Goal: Task Accomplishment & Management: Use online tool/utility

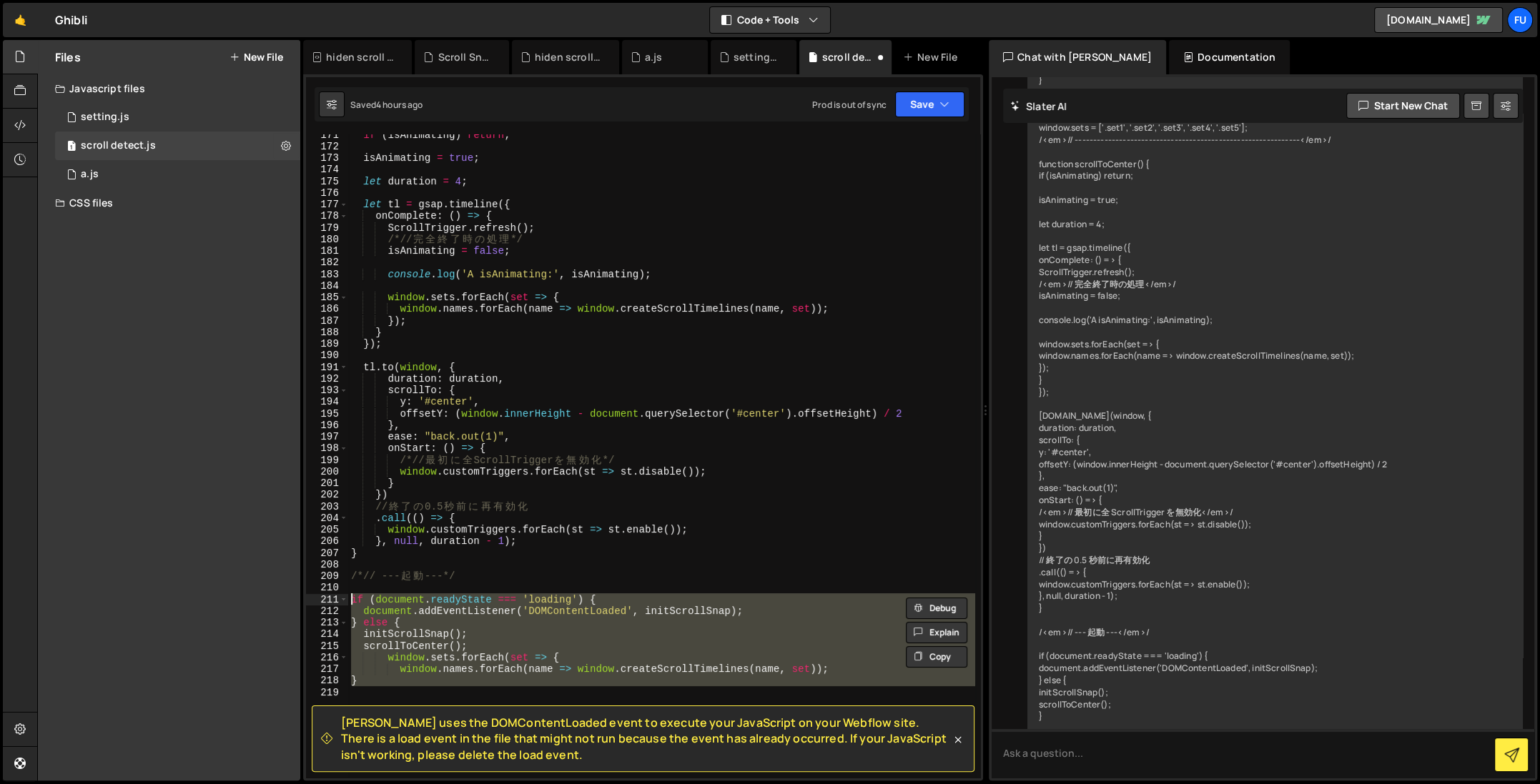
scroll to position [13689, 0]
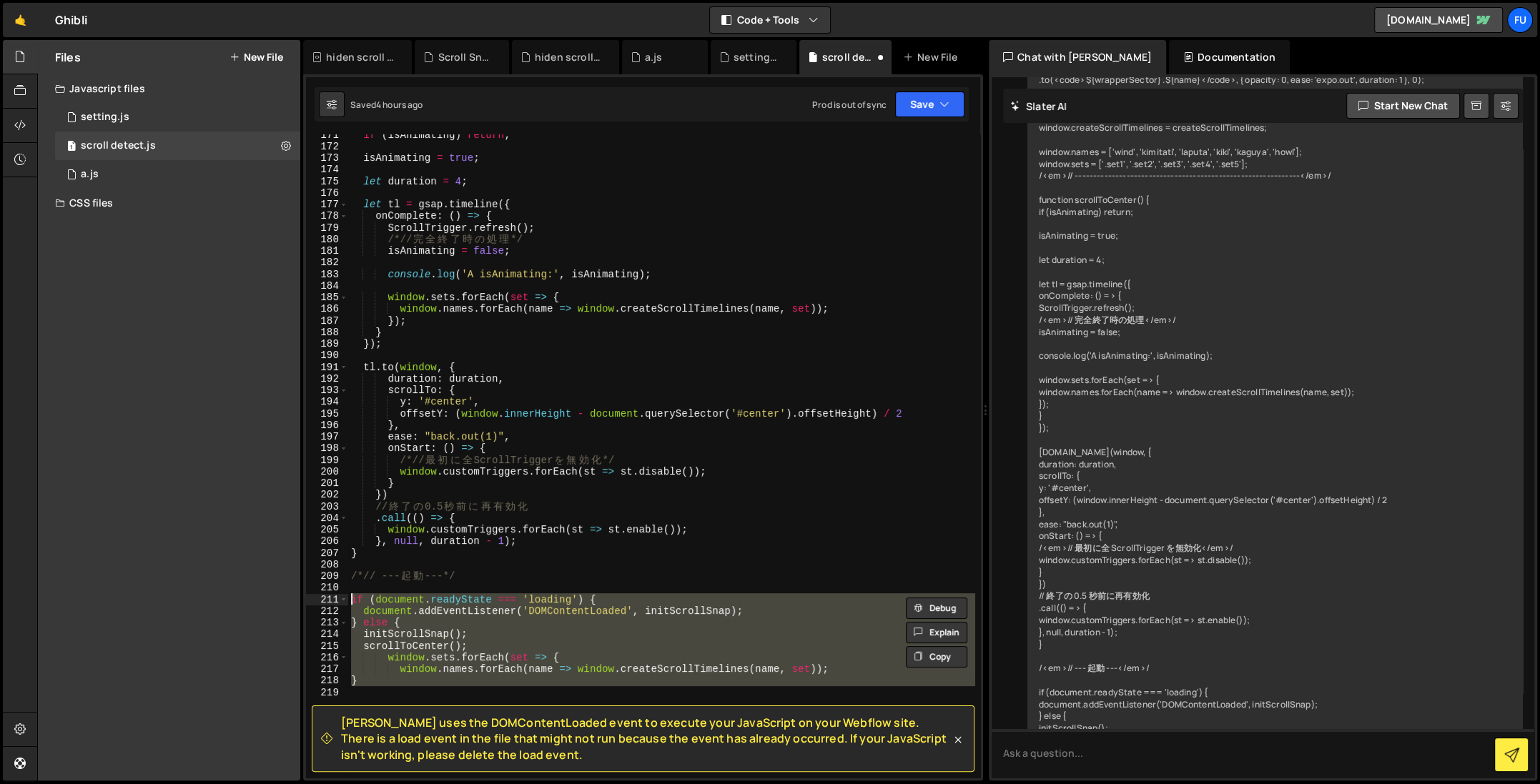
click at [338, 164] on div "174" at bounding box center [327, 169] width 42 height 12
type textarea "let duration = 4;"
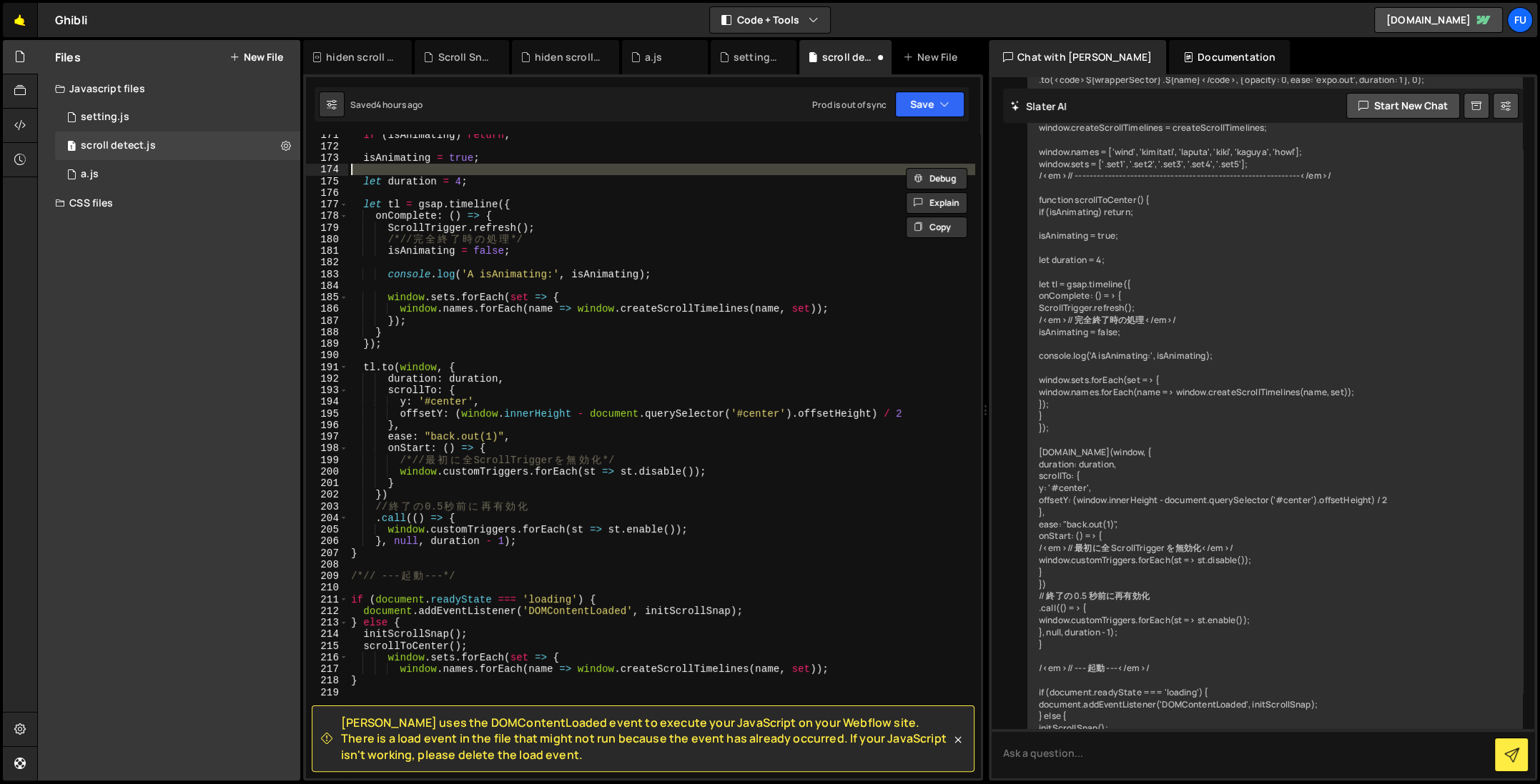
click at [23, 24] on link "🤙" at bounding box center [20, 20] width 35 height 34
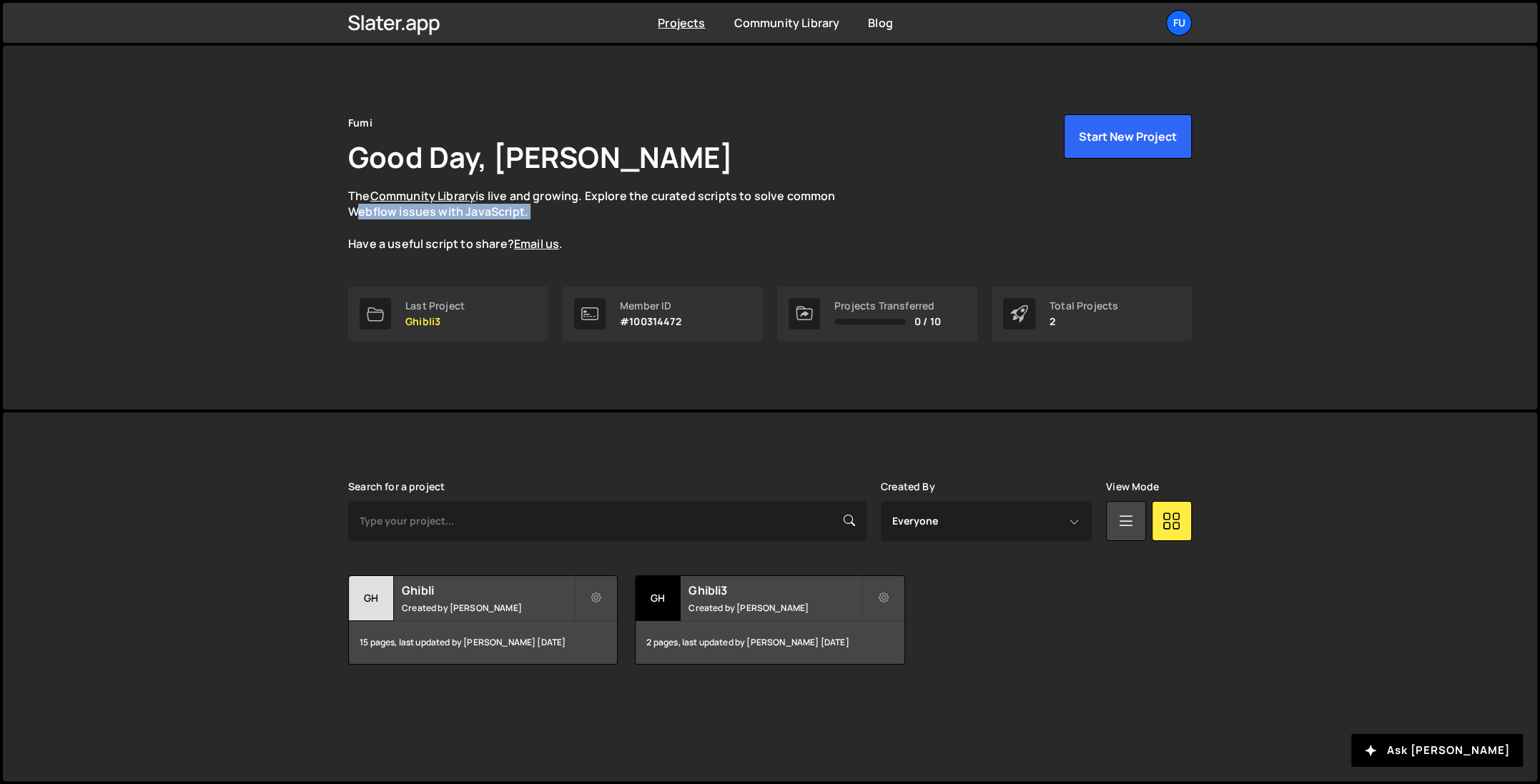
drag, startPoint x: 61, startPoint y: 223, endPoint x: 275, endPoint y: 212, distance: 214.3
click at [253, 212] on div "Fumi Good Day, Fuminari Ariyoshi The Community Library is live and growing. Exp…" at bounding box center [770, 227] width 1535 height 363
click at [1379, 71] on div "Fumi Good Day, Fuminari Ariyoshi The Community Library is live and growing. Exp…" at bounding box center [770, 227] width 1535 height 363
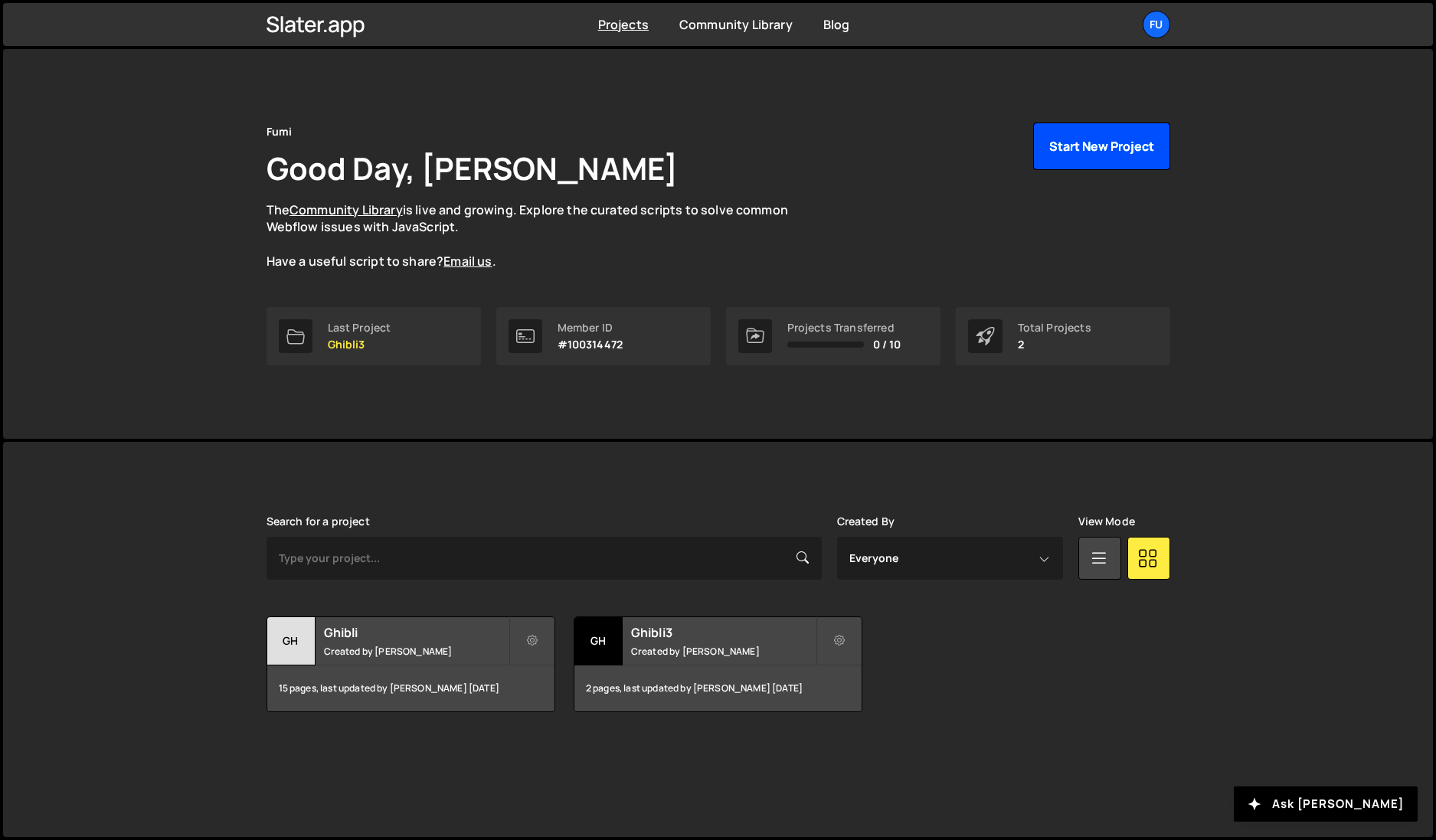
click at [1104, 151] on button "Start New Project" at bounding box center [1101, 146] width 137 height 47
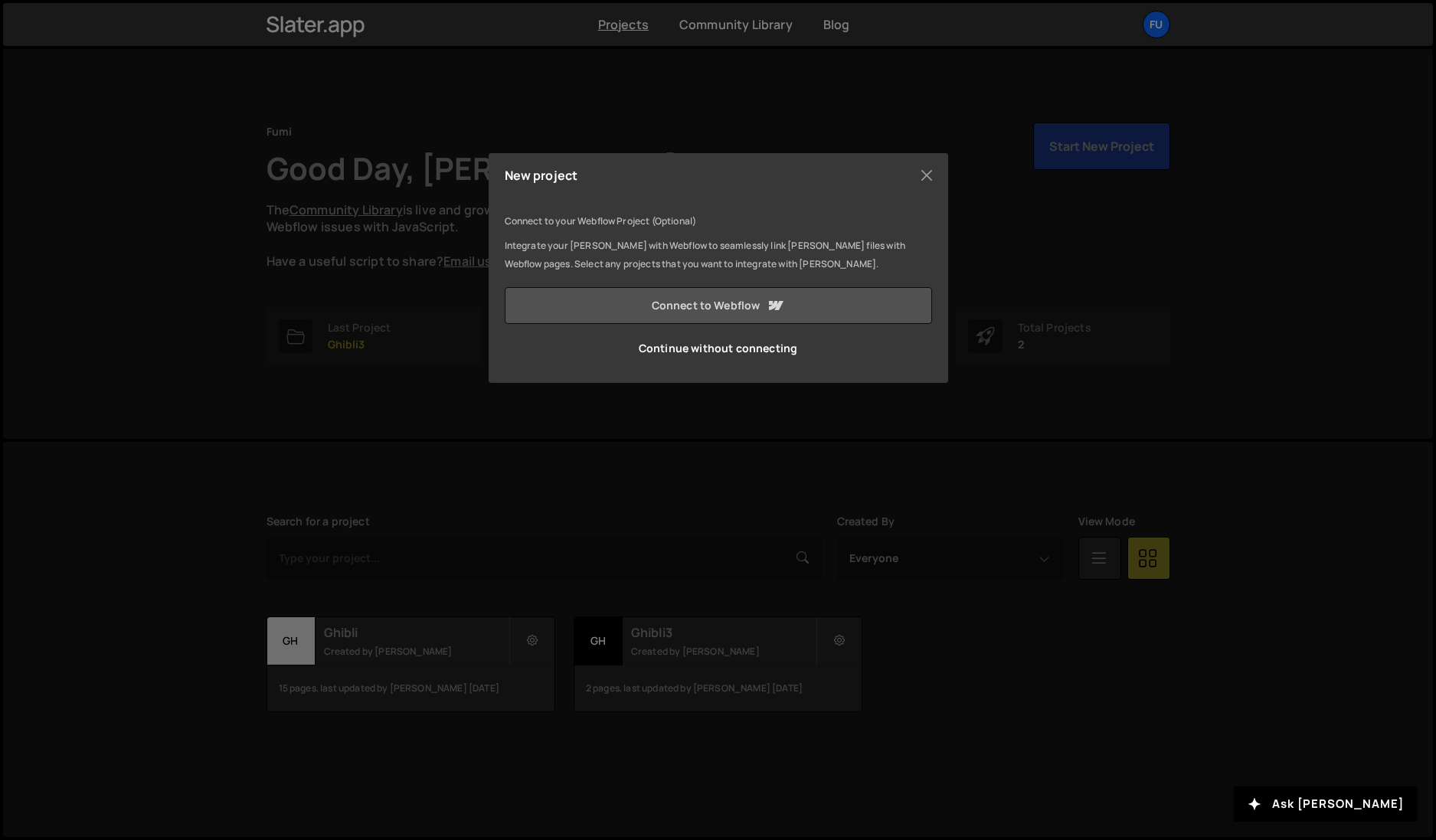
click at [738, 305] on link "Connect to Webflow" at bounding box center [719, 305] width 428 height 36
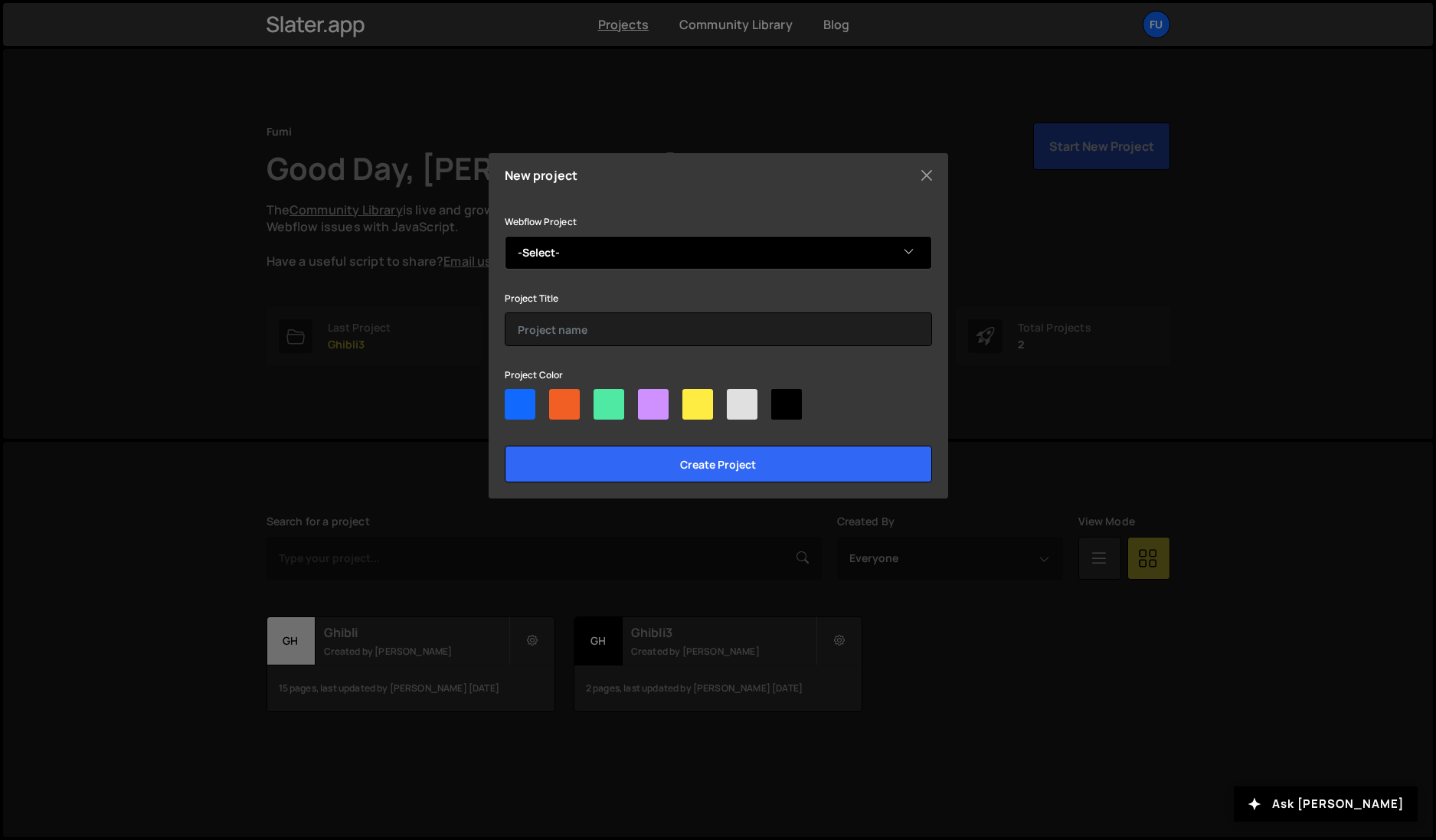
click at [730, 245] on select "-Select- OVO SOUND Site" at bounding box center [719, 253] width 428 height 34
select select "68df7a93a8ef8a62bf71b9f6"
click at [505, 236] on select "-Select- OVO SOUND Site" at bounding box center [719, 253] width 428 height 34
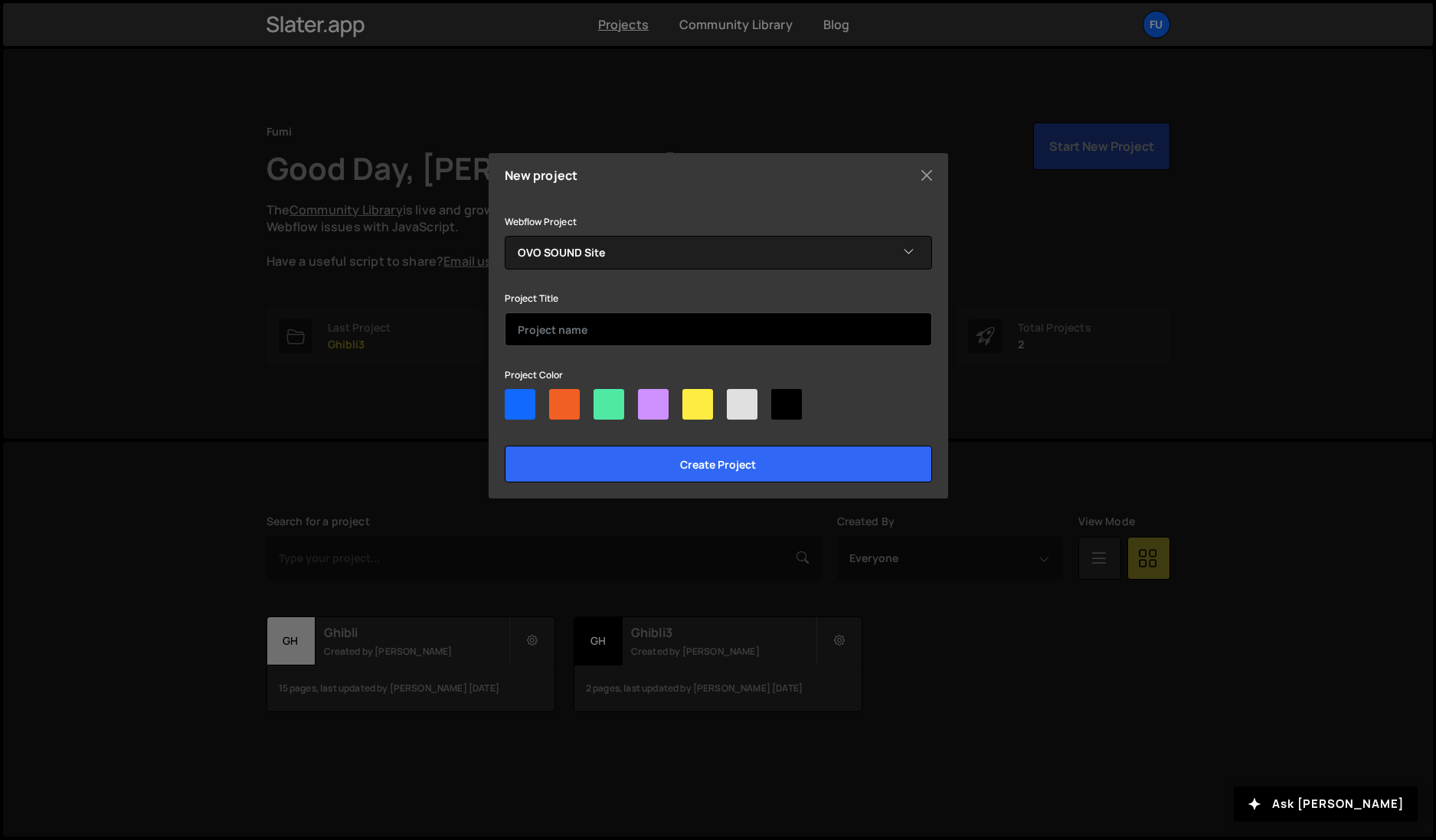
click at [721, 315] on input "text" at bounding box center [719, 330] width 428 height 34
type input "OVO"
click at [505, 446] on input "Create project" at bounding box center [719, 464] width 428 height 36
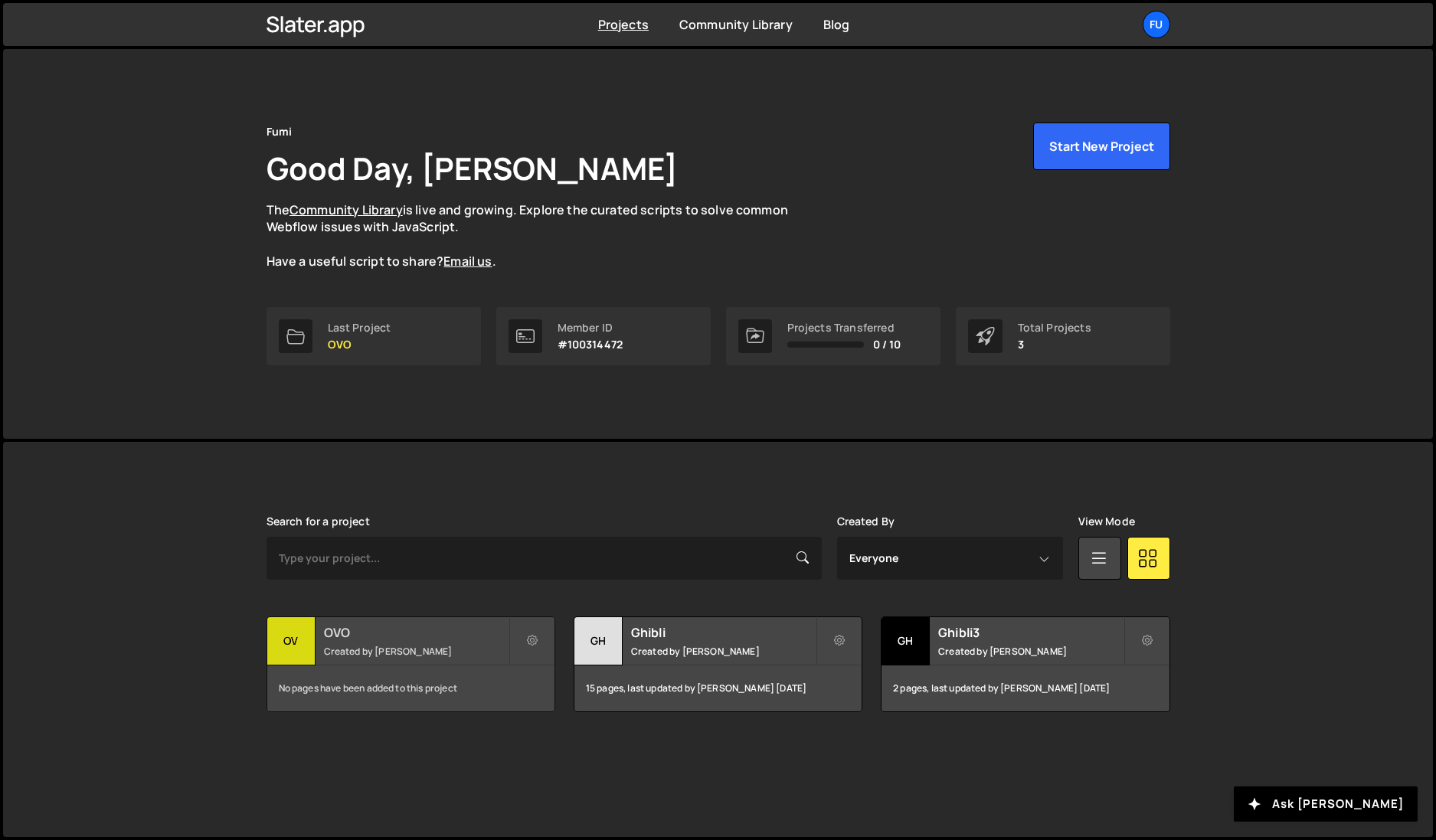
click at [366, 661] on div "OVO Created by Fuminari Ariyoshi" at bounding box center [411, 640] width 287 height 47
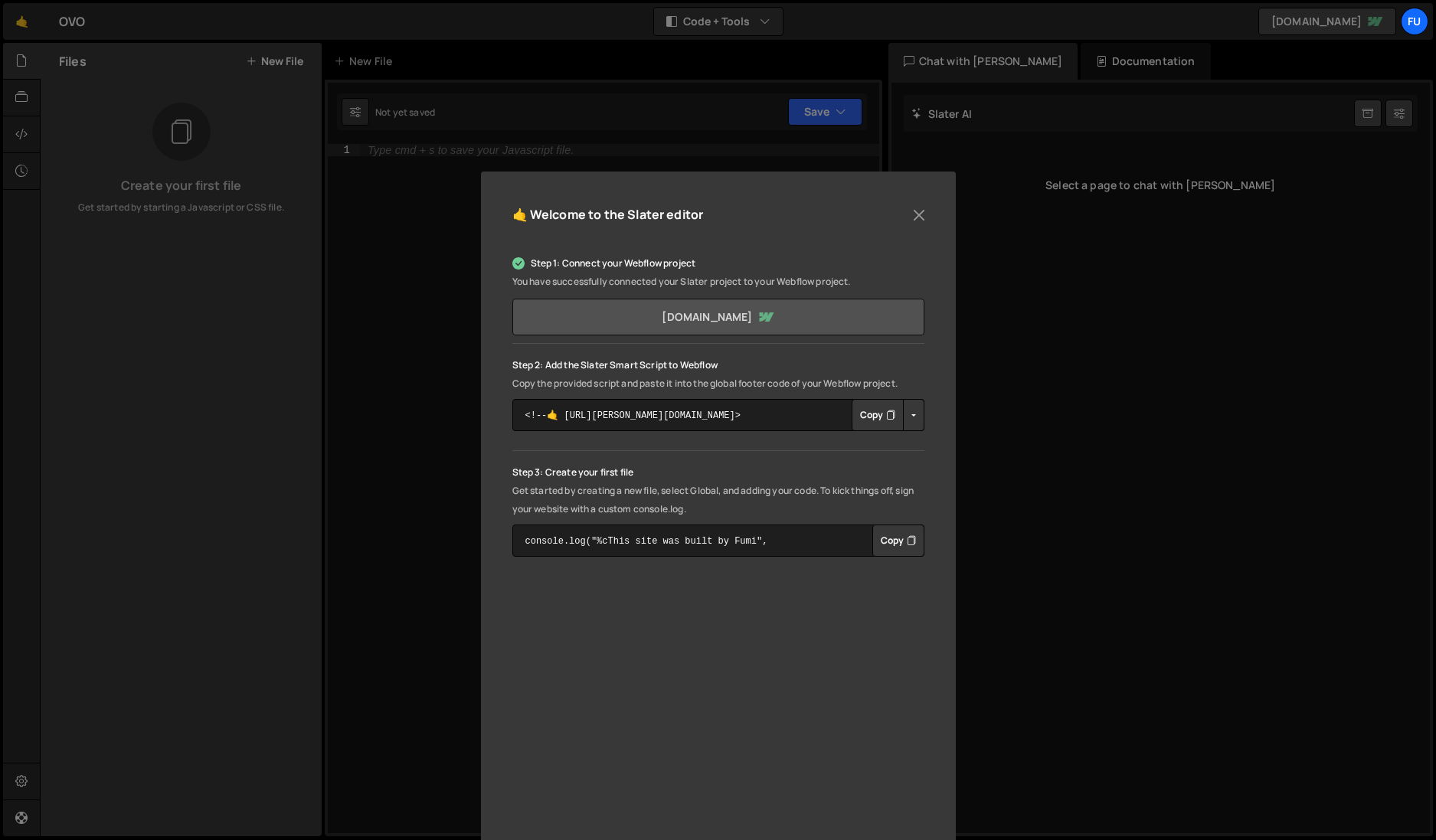
click at [838, 316] on link "[DOMAIN_NAME]" at bounding box center [719, 317] width 412 height 36
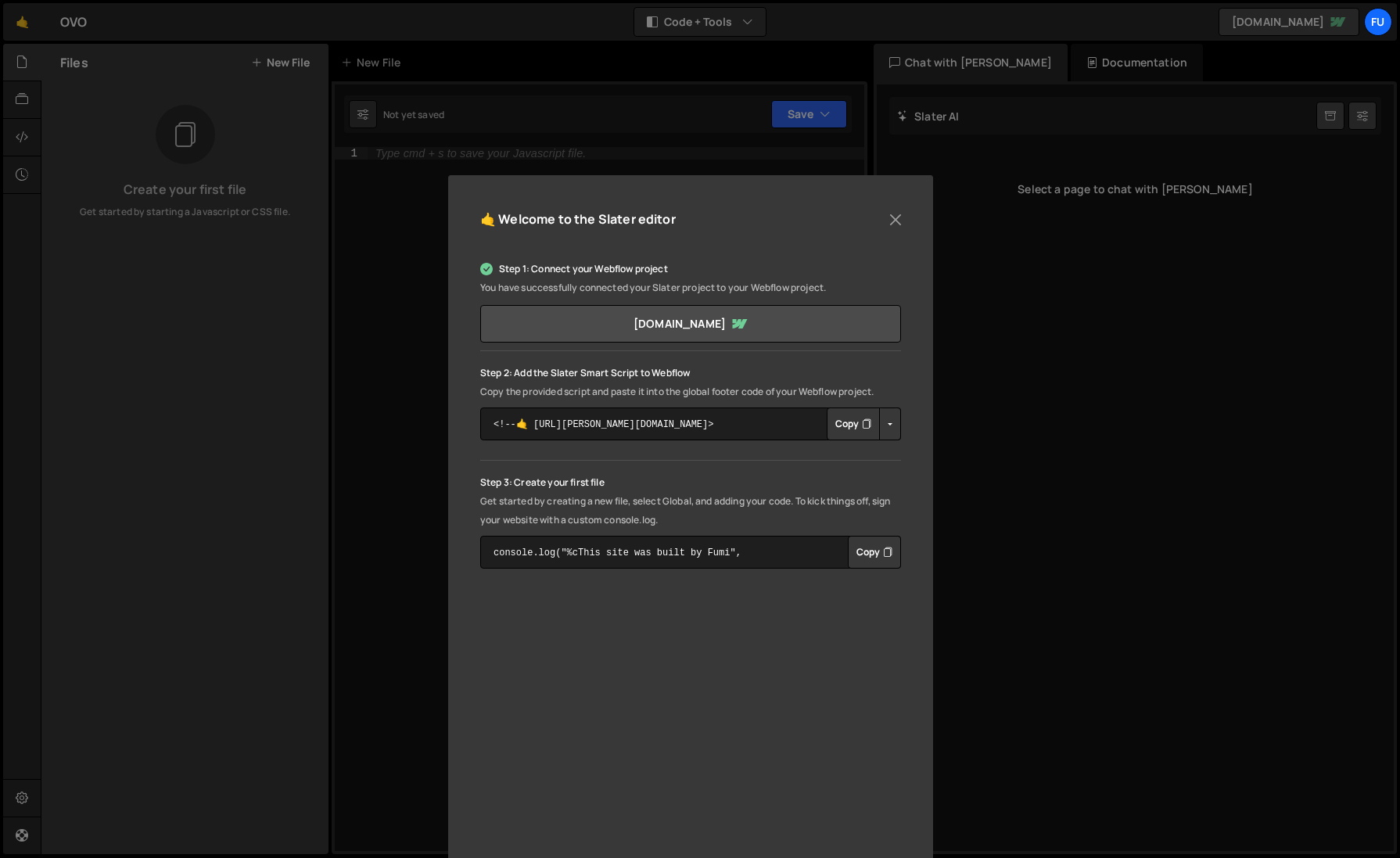
click at [853, 419] on button "Copy" at bounding box center [853, 424] width 53 height 33
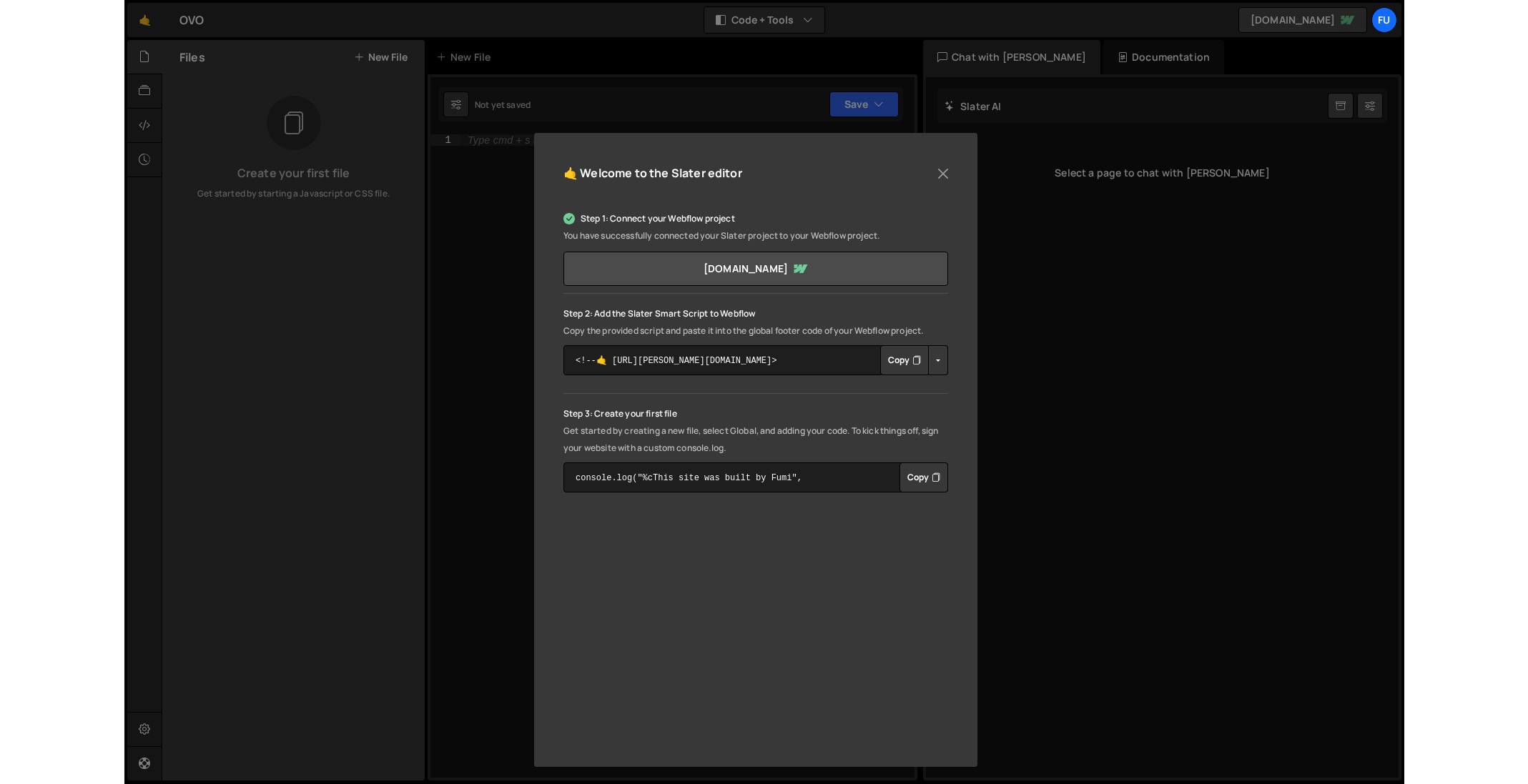
scroll to position [29, 0]
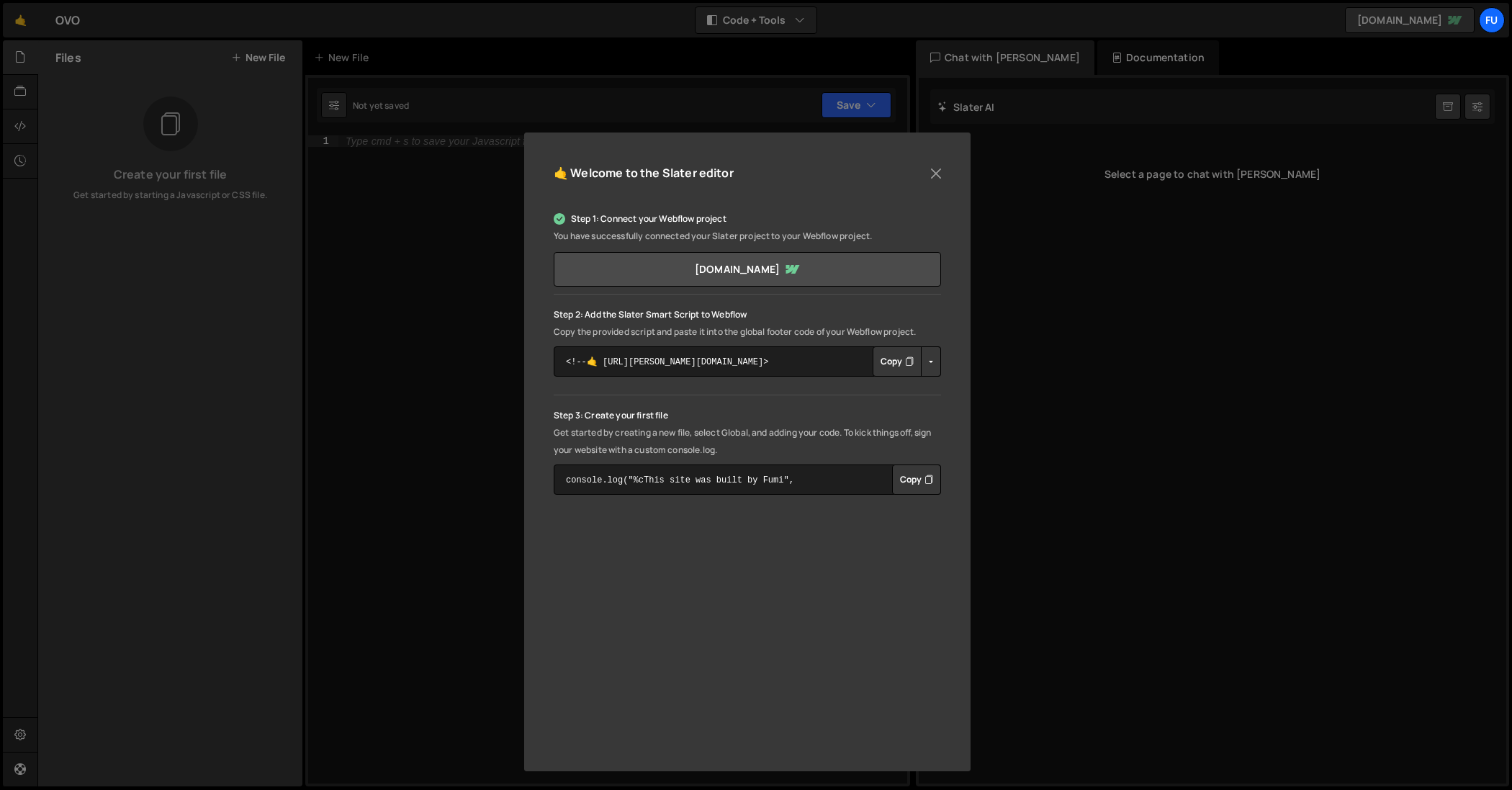
click at [921, 479] on button "Copy" at bounding box center [916, 480] width 49 height 31
click at [1052, 373] on div "🤙 Welcome to the [PERSON_NAME] editor Step 1: Connect your Webflow project You …" at bounding box center [756, 395] width 1512 height 790
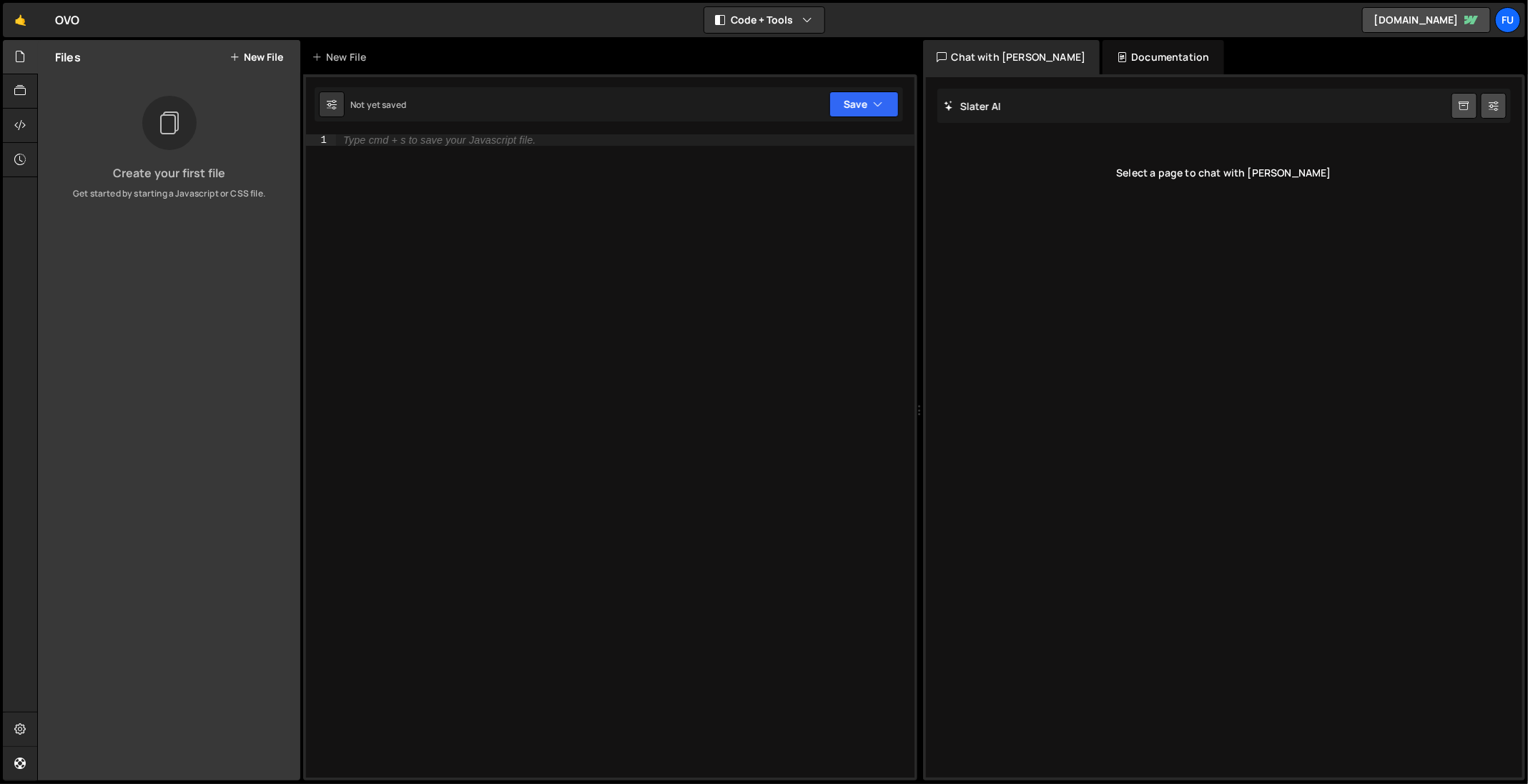
click at [43, 96] on div "Create your first file Get started by starting a Javascript or CSS file." at bounding box center [168, 148] width 262 height 104
click at [31, 101] on div at bounding box center [20, 91] width 35 height 34
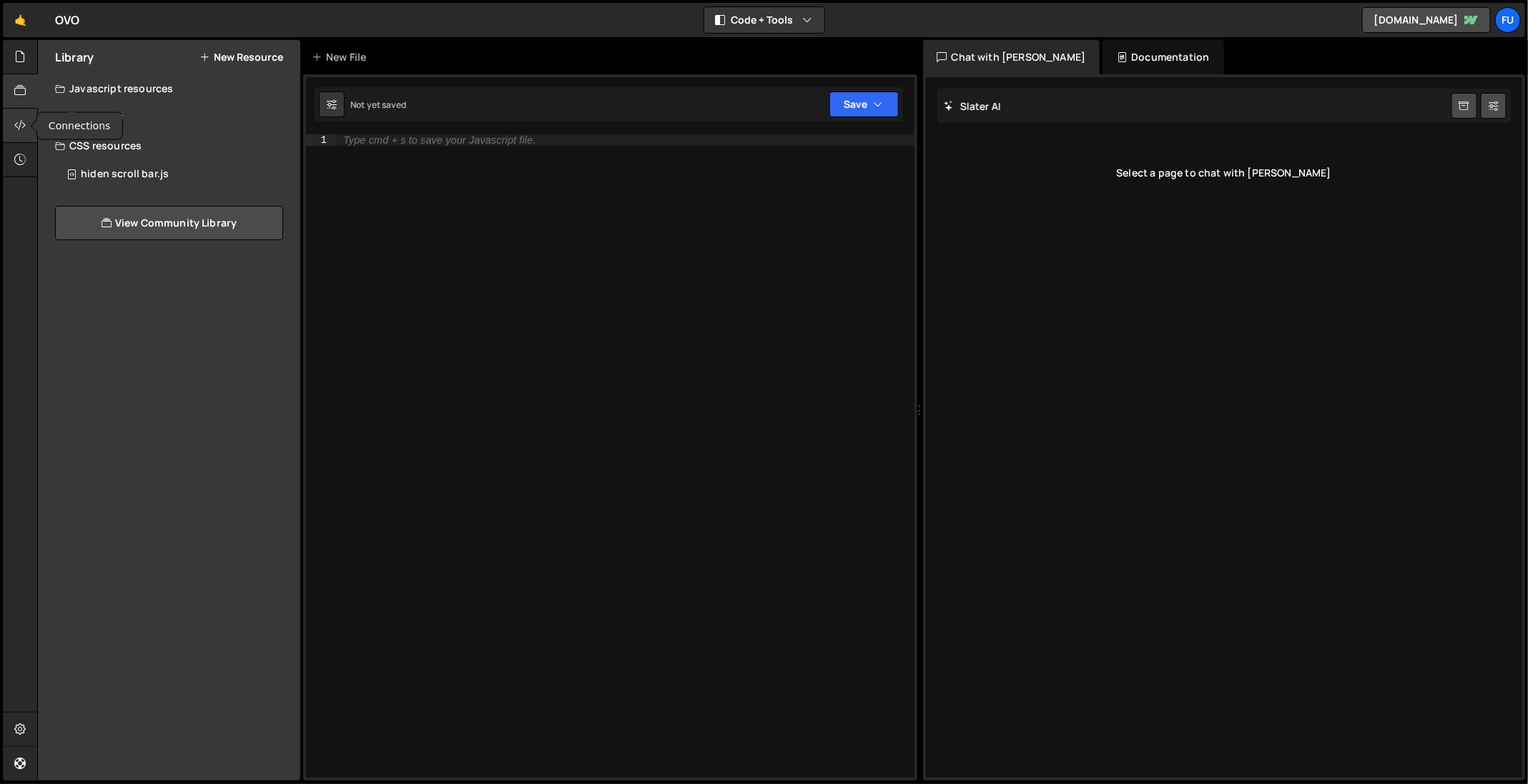
click at [28, 138] on div at bounding box center [20, 125] width 35 height 34
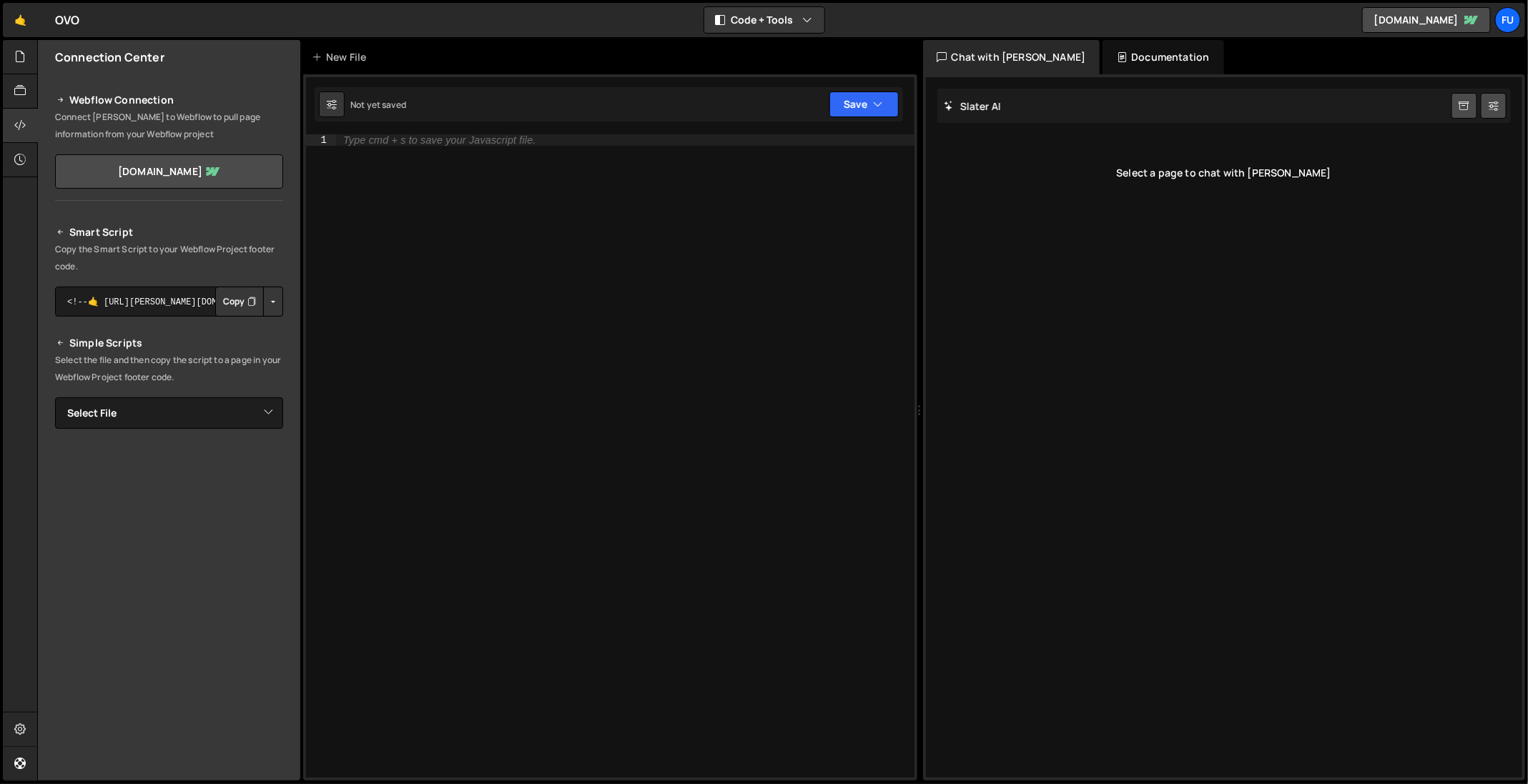
click at [781, 216] on div "Type cmd + s to save your Javascript file." at bounding box center [625, 468] width 578 height 668
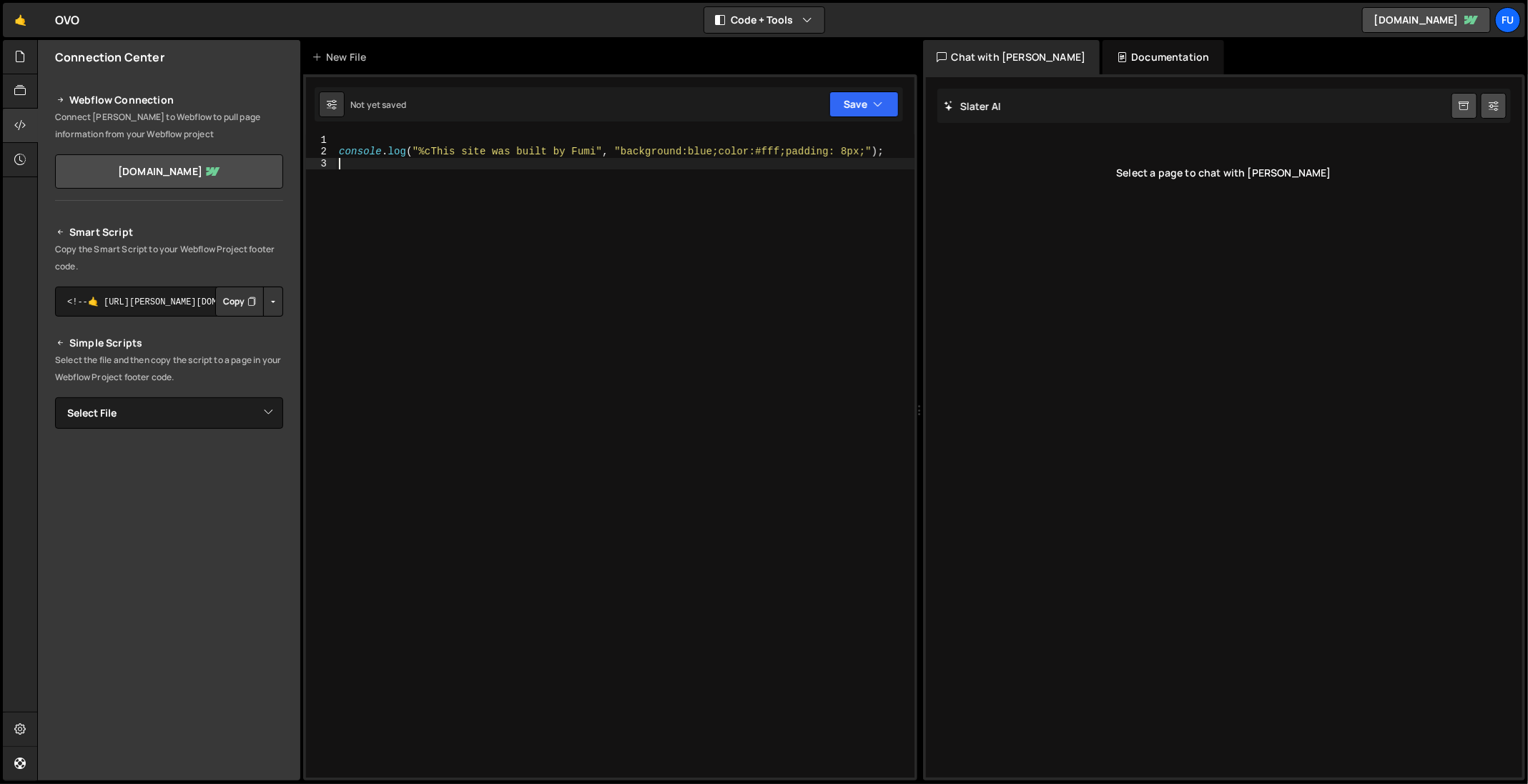
click at [826, 111] on div "Upgrade to Edit Save Save to Staging S Not saved Save to Production S Not publi…" at bounding box center [859, 105] width 78 height 26
click at [867, 114] on button "Save" at bounding box center [864, 105] width 69 height 26
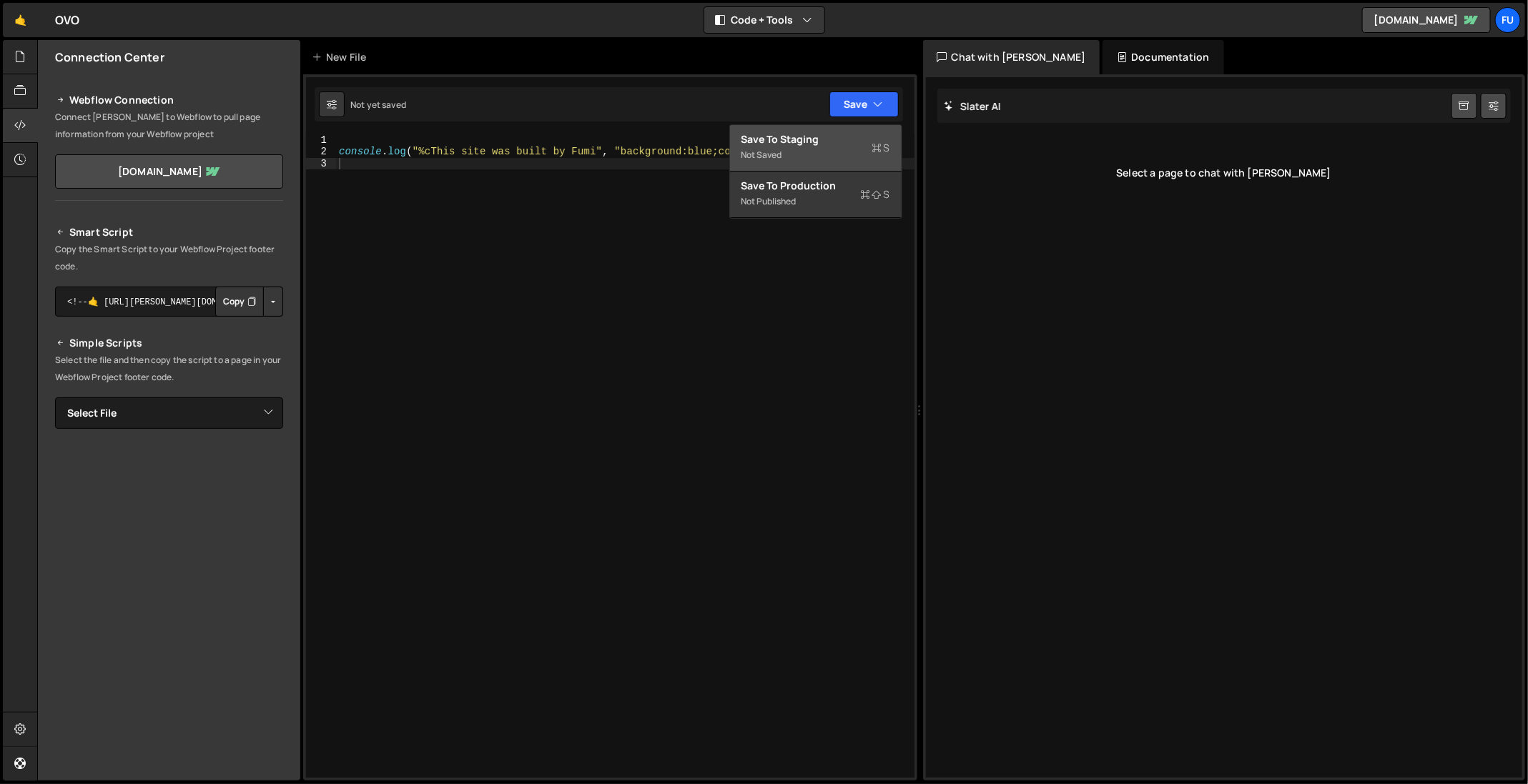
click at [864, 154] on div "Not saved" at bounding box center [816, 155] width 149 height 17
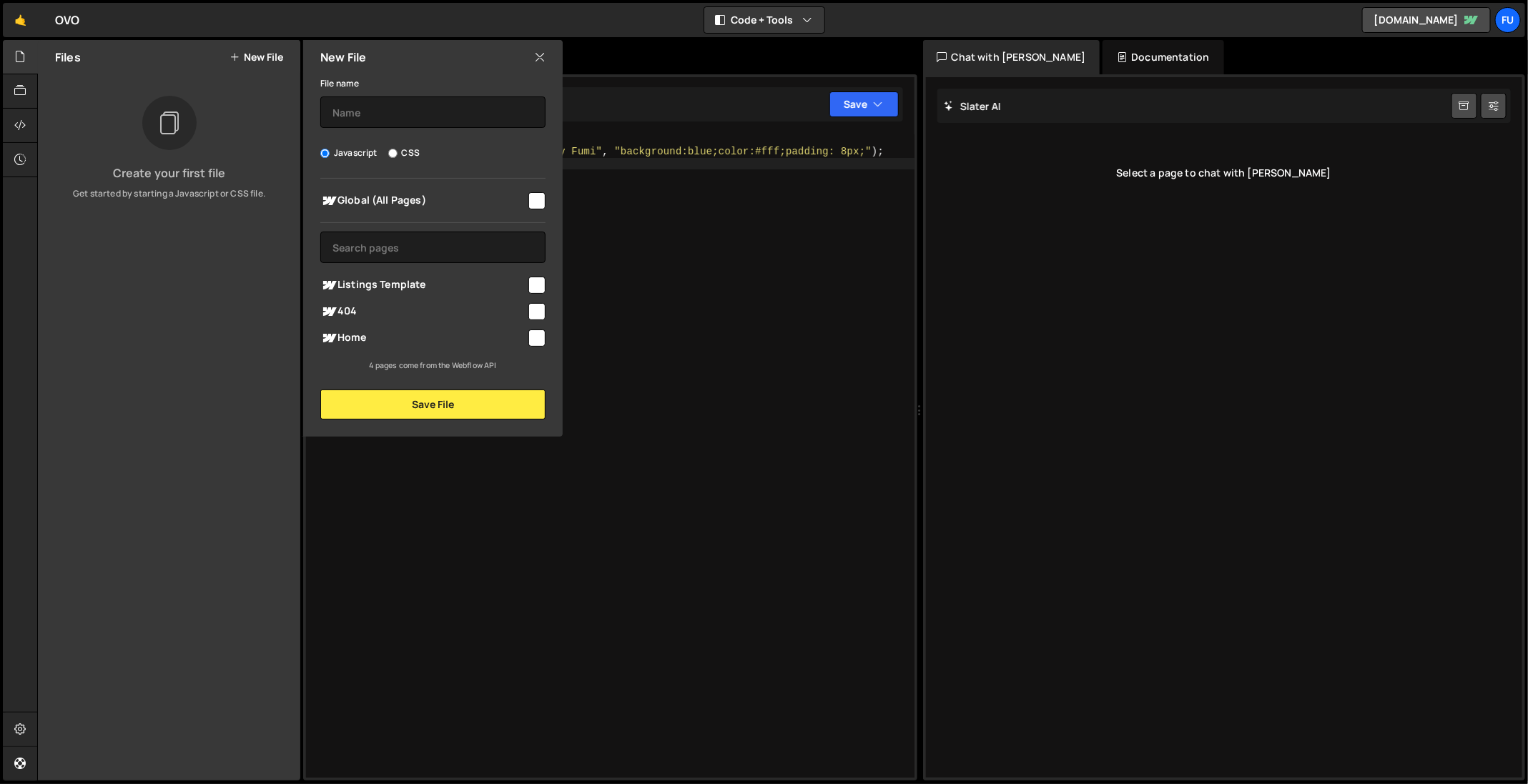
click at [443, 91] on div "File name" at bounding box center [433, 101] width 226 height 53
click at [442, 118] on input "text" at bounding box center [433, 113] width 226 height 32
type input "o"
type input "ovo"
click at [538, 199] on input "checkbox" at bounding box center [537, 201] width 17 height 17
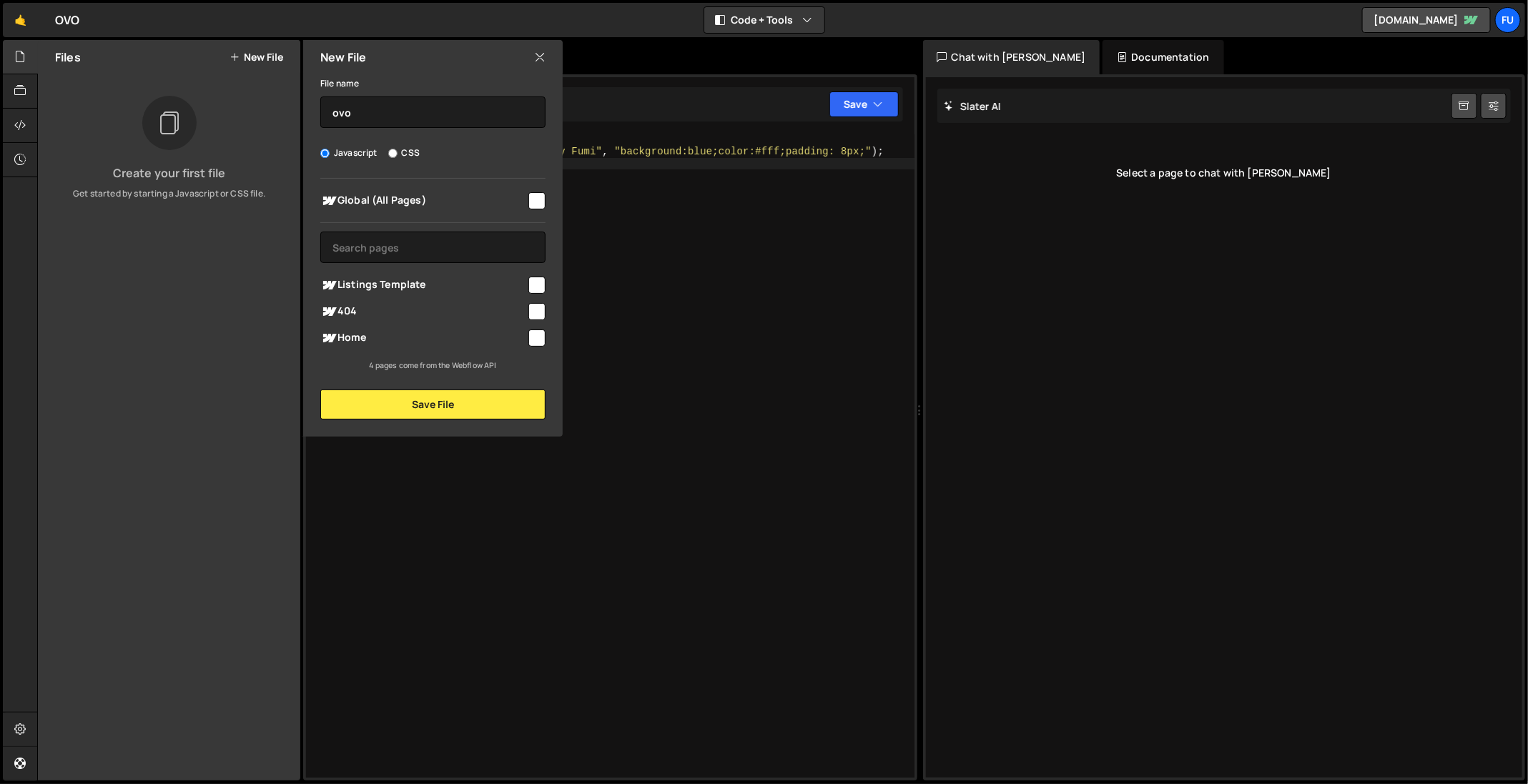
checkbox input "true"
click at [443, 404] on button "Save File" at bounding box center [433, 405] width 226 height 30
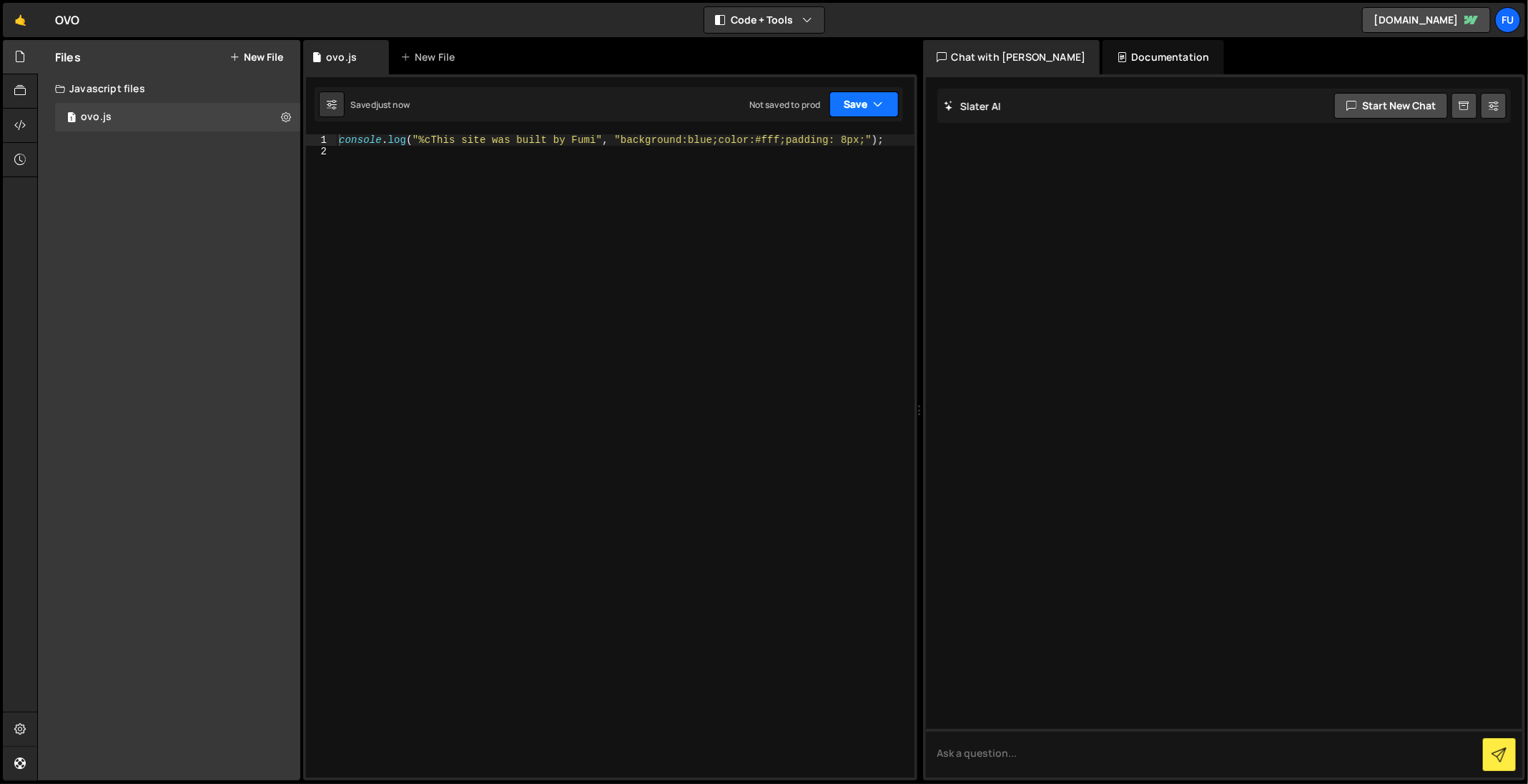
click at [875, 111] on button "Save" at bounding box center [864, 105] width 69 height 26
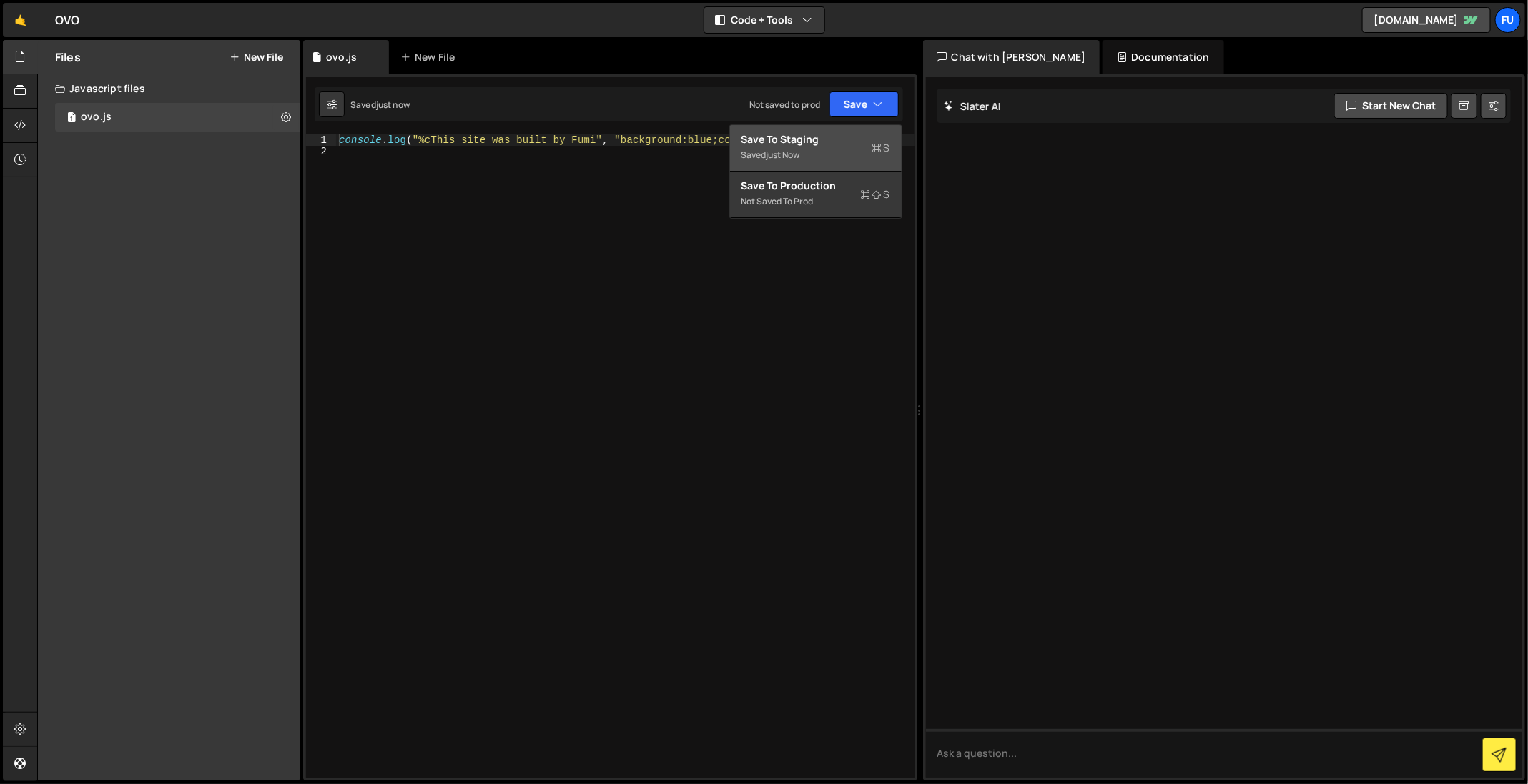
click at [870, 158] on div "Saved just now" at bounding box center [816, 155] width 149 height 17
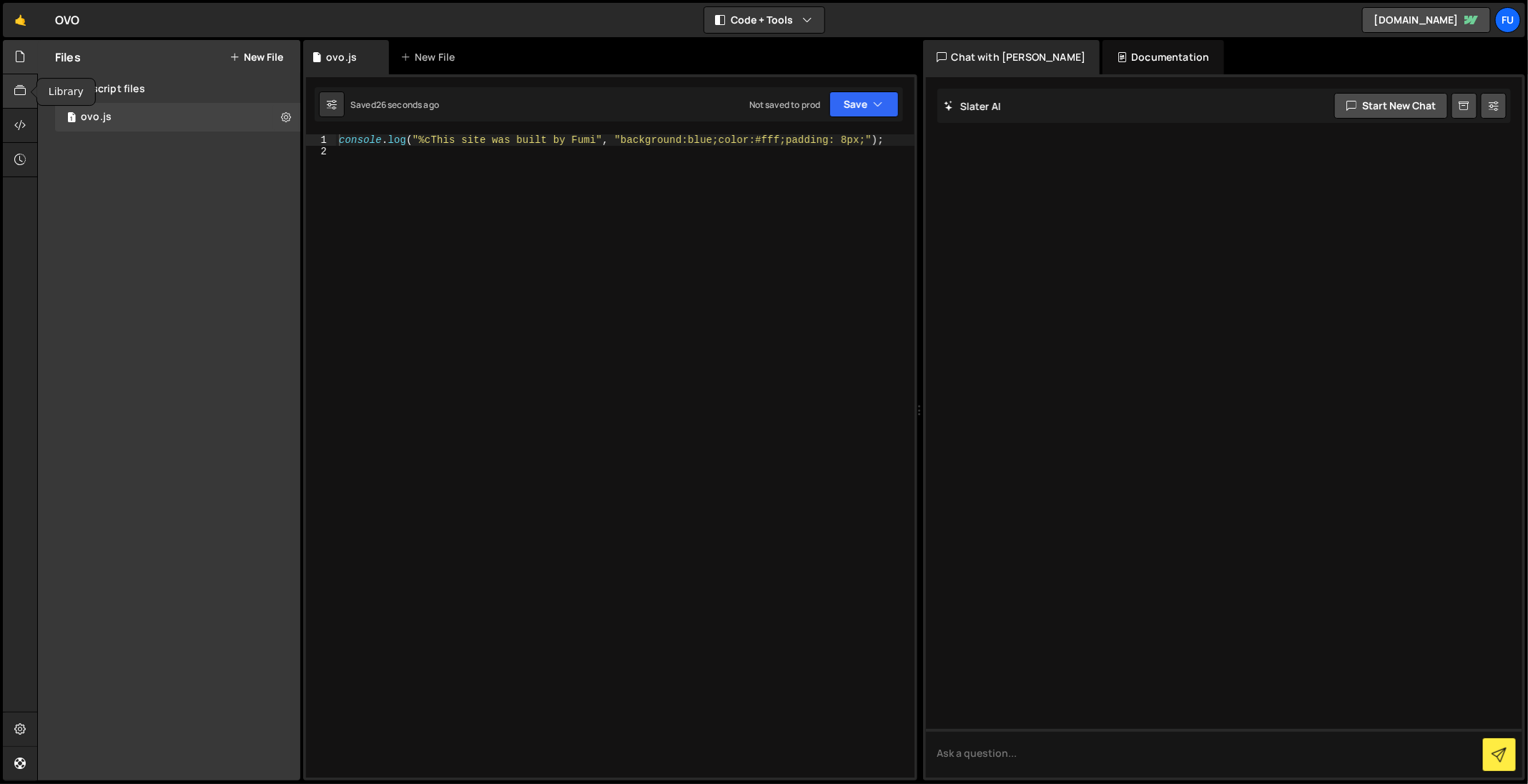
click at [19, 98] on icon at bounding box center [20, 91] width 12 height 16
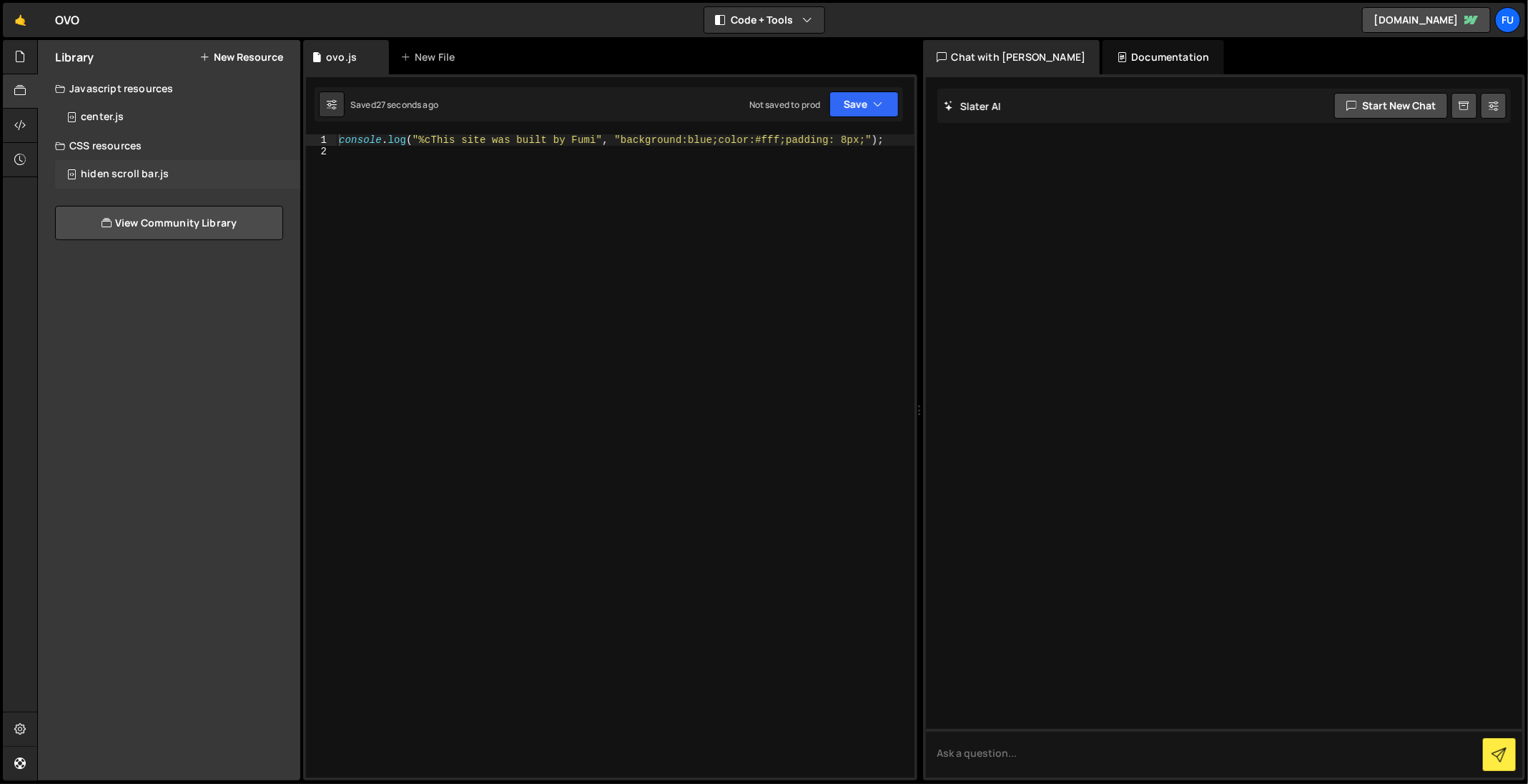
click at [167, 185] on div "hiden scroll bar.js 0" at bounding box center [177, 175] width 245 height 29
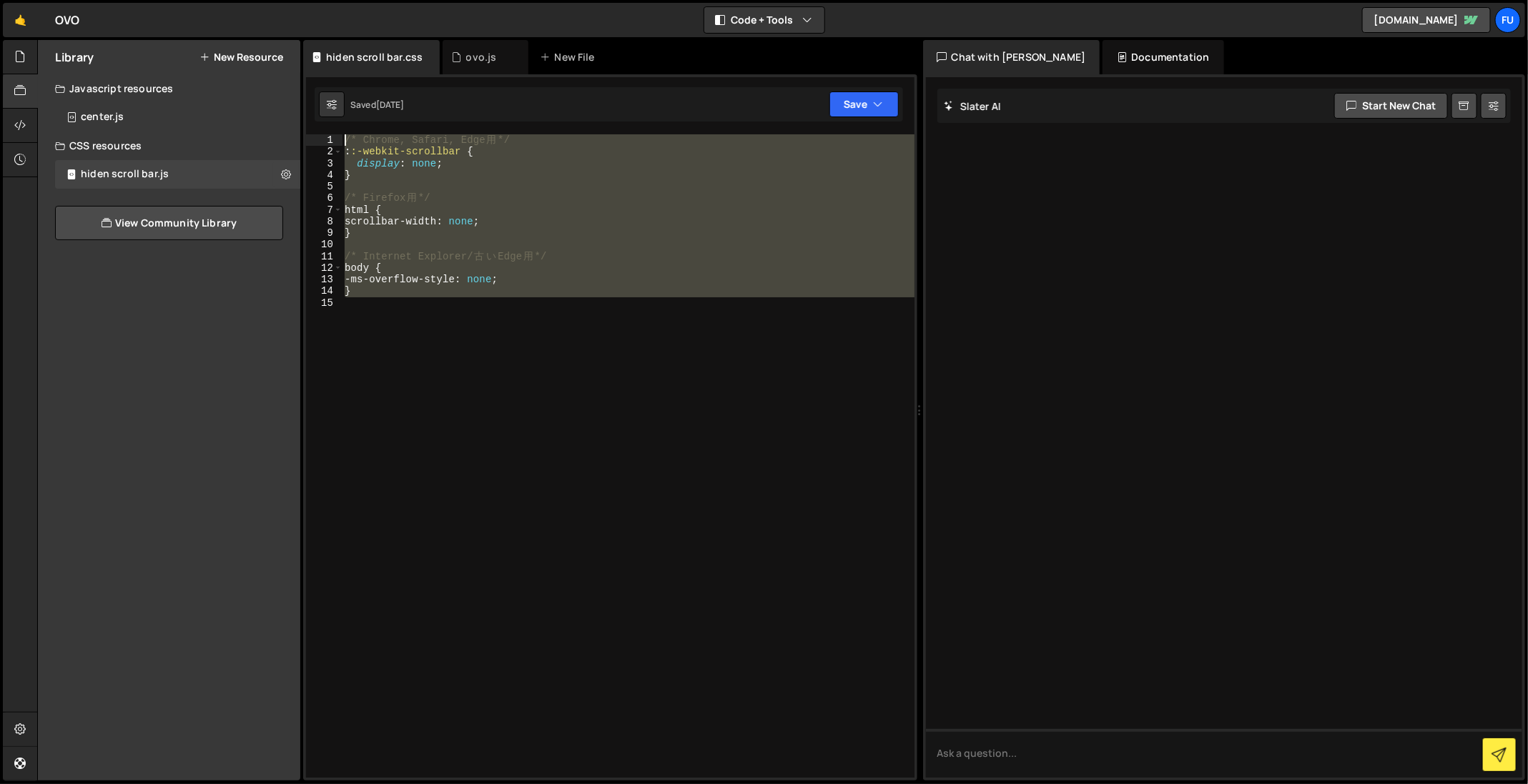
drag, startPoint x: 487, startPoint y: 319, endPoint x: 351, endPoint y: 82, distance: 273.2
click at [351, 82] on div "1 2 3 console . log ( "%cThis site was built by Fumi" , "background:blue;color:…" at bounding box center [610, 427] width 614 height 706
type textarea "/* Chrome, Safari, Edge 用 */ ::-webkit-scrollbar {"
click at [287, 171] on icon at bounding box center [286, 173] width 10 height 14
click at [367, 180] on button "Copy Code" at bounding box center [373, 176] width 140 height 28
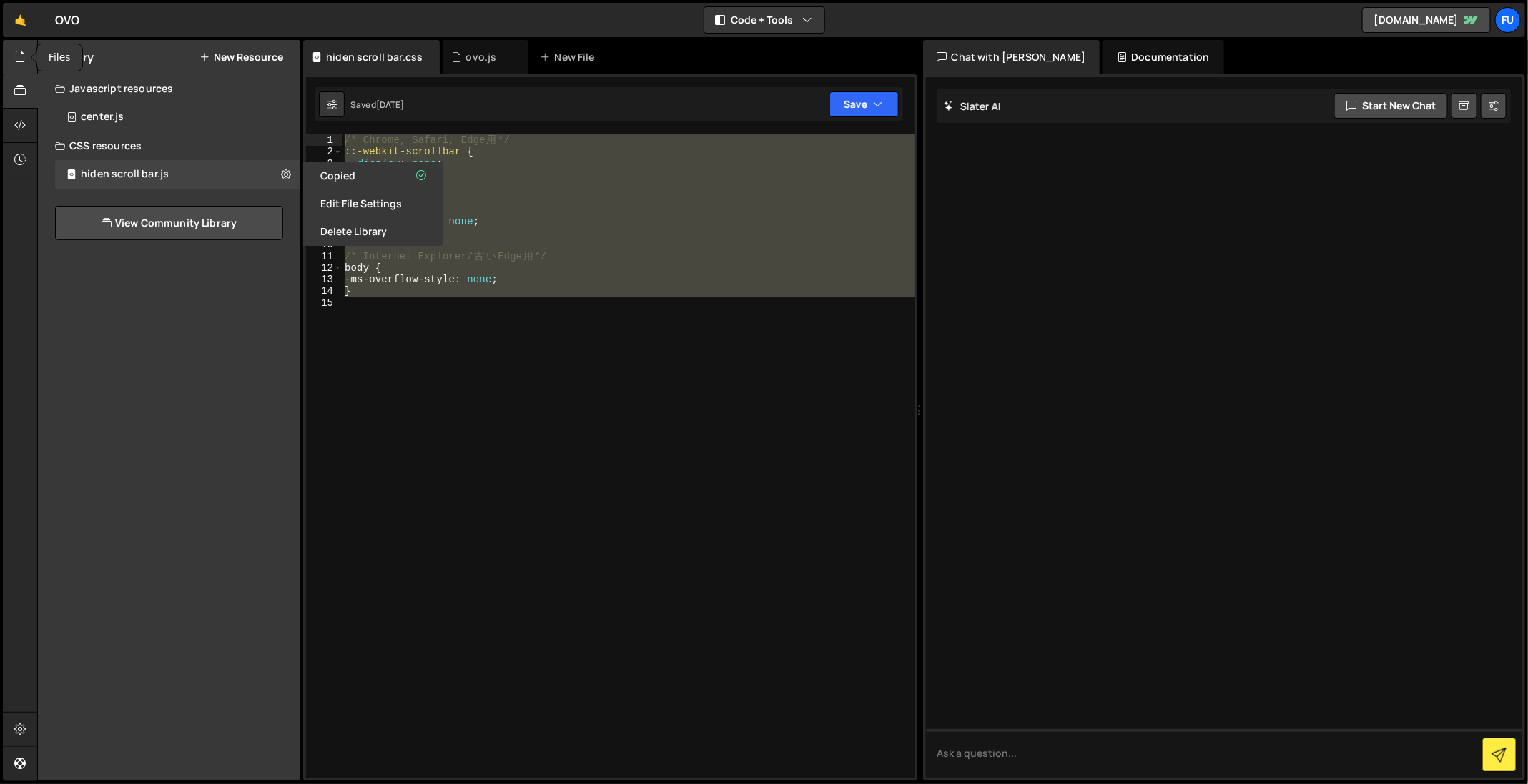
click at [30, 65] on div at bounding box center [20, 56] width 35 height 34
radio input "true"
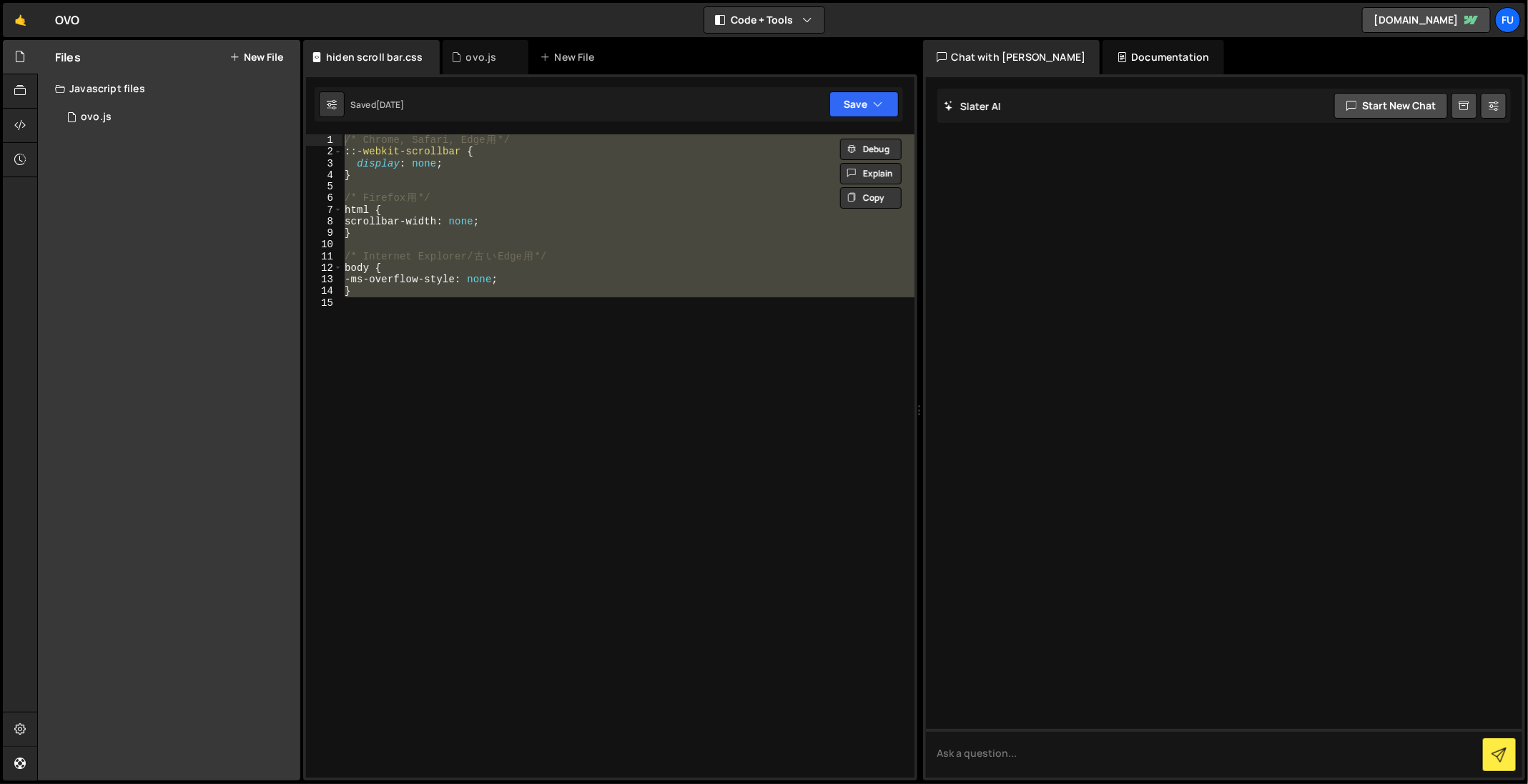
click at [246, 56] on button "New File" at bounding box center [256, 57] width 53 height 12
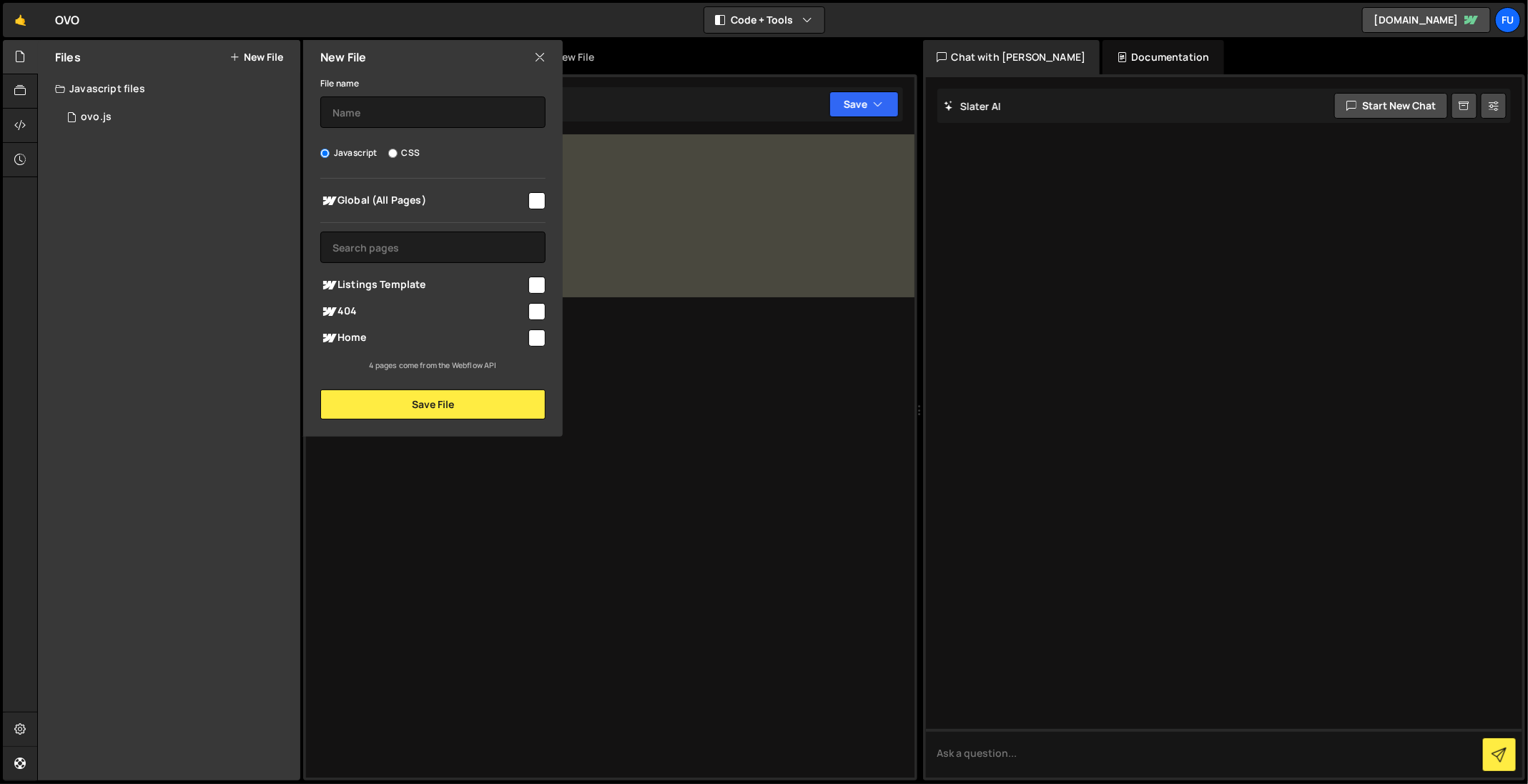
click at [405, 155] on label "CSS" at bounding box center [404, 153] width 32 height 14
click at [398, 155] on input "CSS" at bounding box center [392, 153] width 9 height 9
radio input "true"
click at [408, 109] on input "text" at bounding box center [433, 113] width 226 height 32
type input "hiden scroll bar"
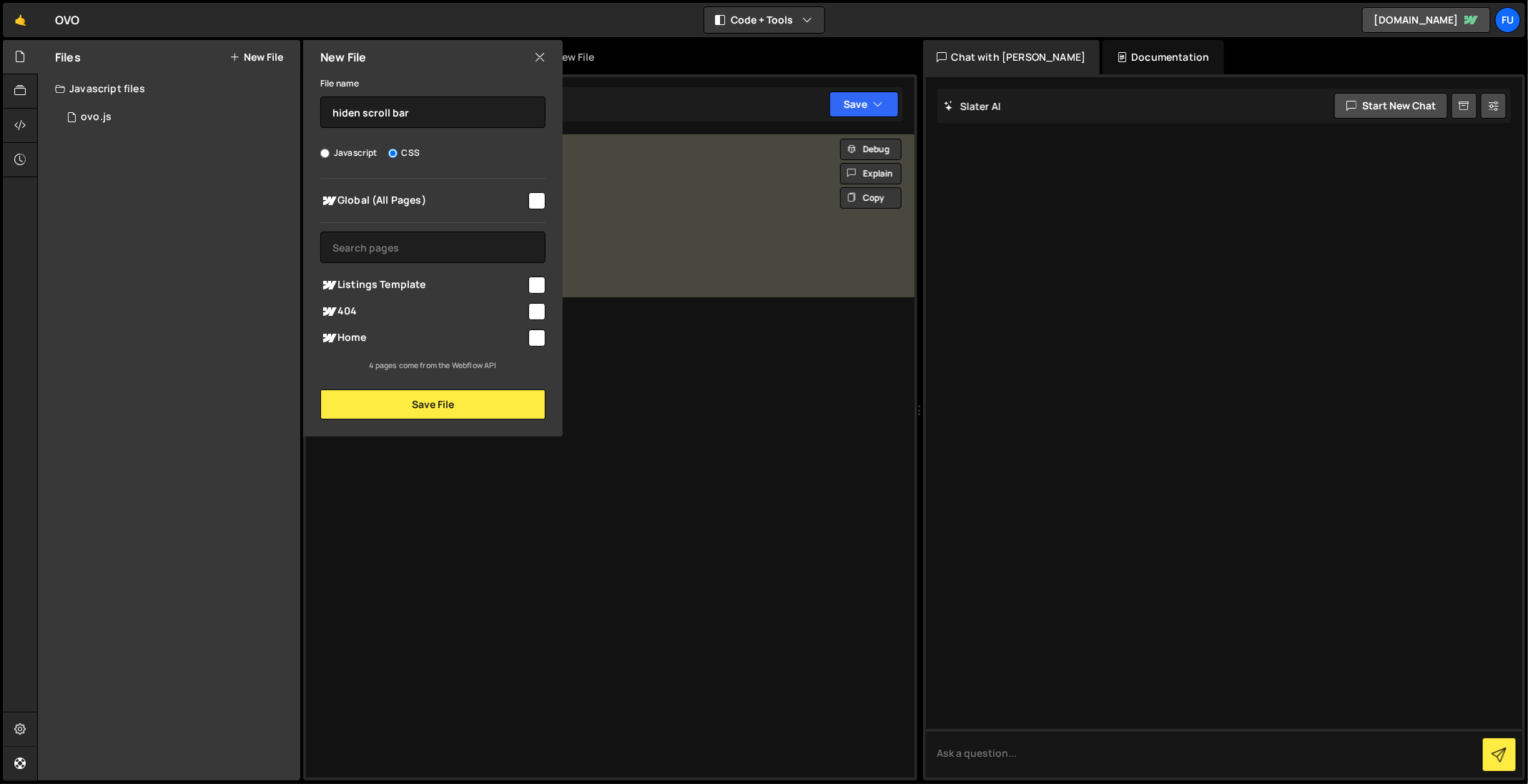
click at [536, 210] on div "Global (All Pages)" at bounding box center [433, 200] width 226 height 27
click at [539, 186] on div "Global (All Pages) Listings Template" at bounding box center [432, 275] width 259 height 193
click at [537, 214] on div "Global (All Pages) Listings Template" at bounding box center [432, 275] width 259 height 193
click at [538, 200] on input "checkbox" at bounding box center [537, 201] width 17 height 17
checkbox input "true"
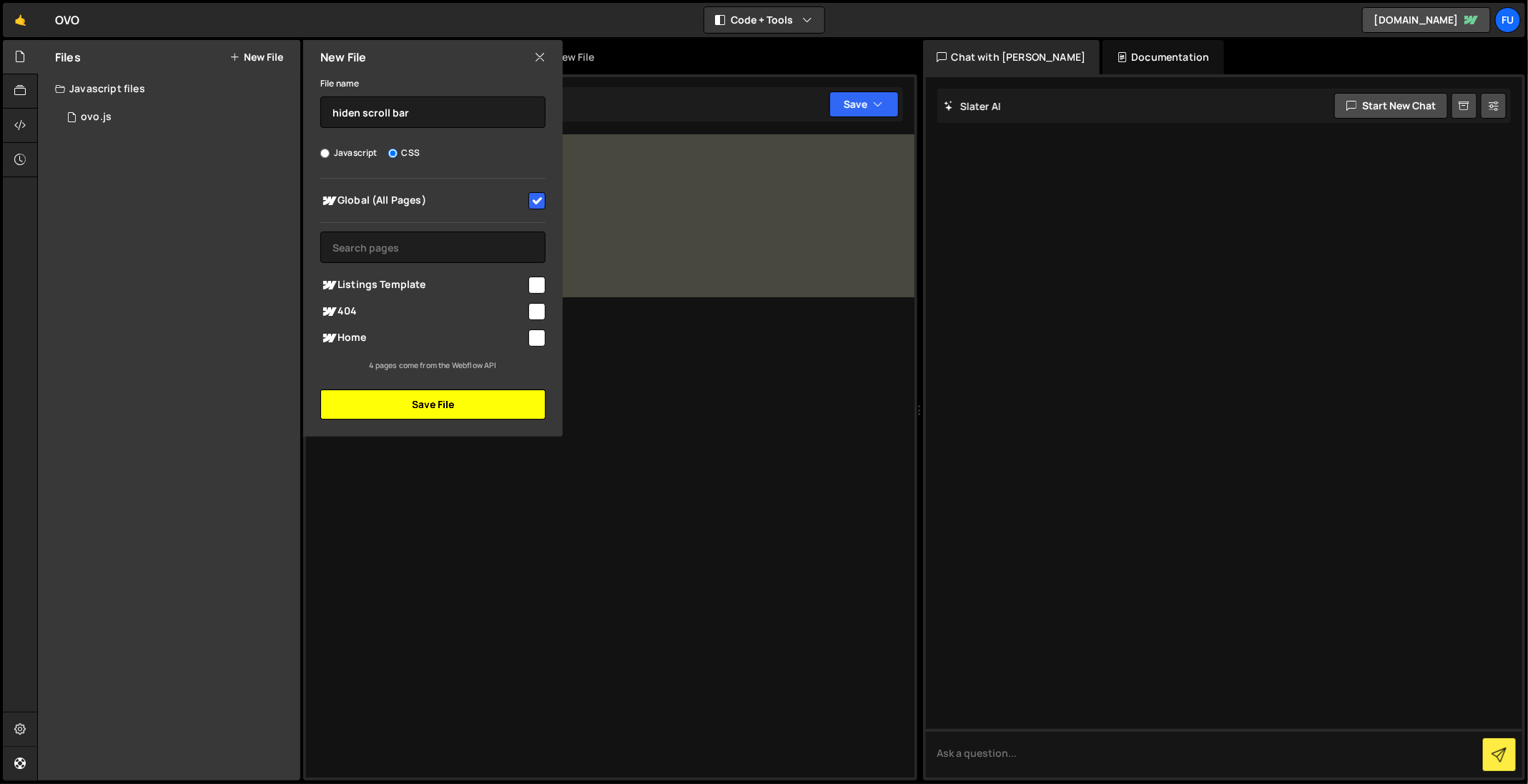
click at [520, 397] on button "Save File" at bounding box center [433, 405] width 226 height 30
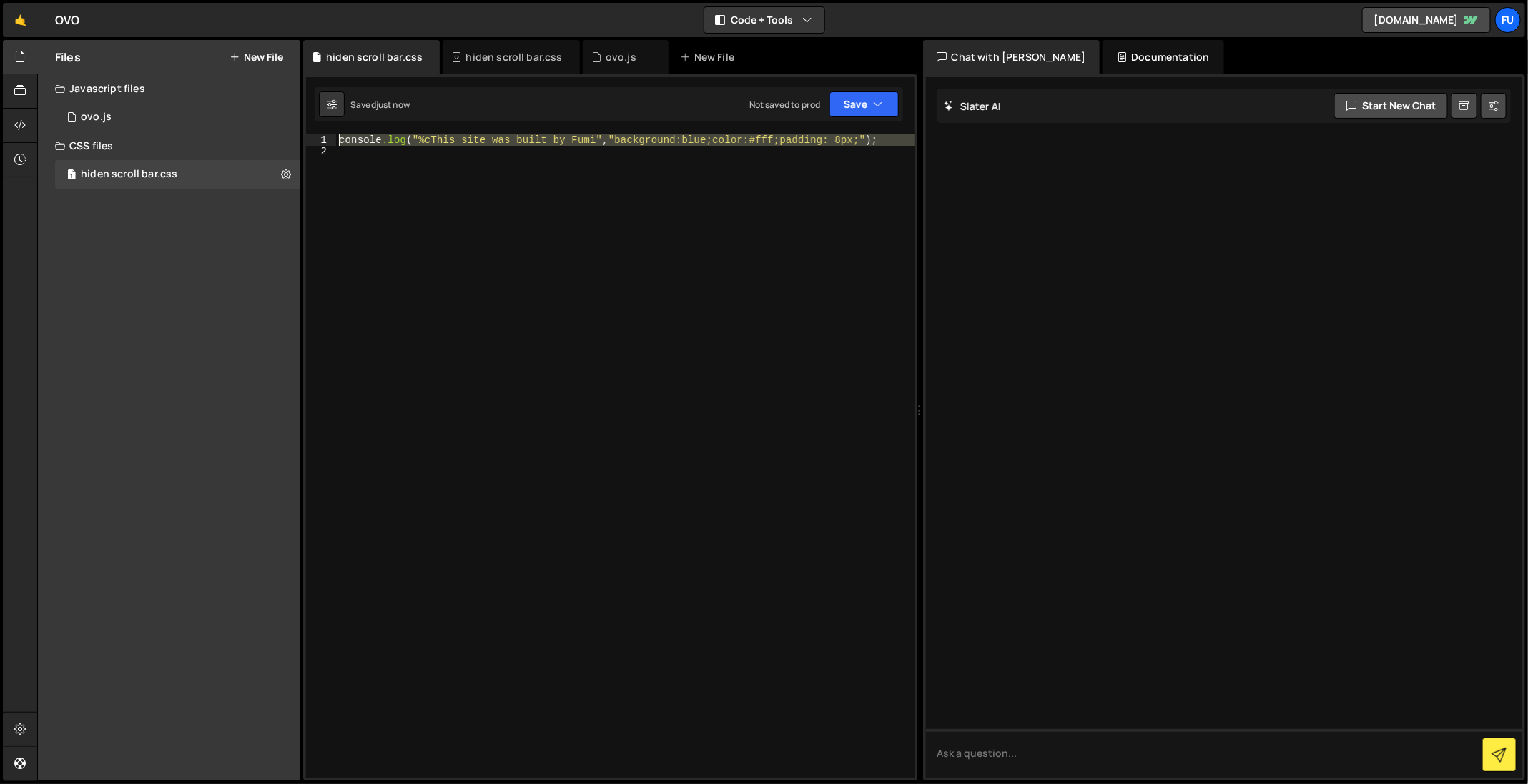
drag, startPoint x: 533, startPoint y: 234, endPoint x: 345, endPoint y: 34, distance: 274.5
click at [350, 38] on div "Hold on a sec... Are you certain you wish to leave this page? Any changes you'v…" at bounding box center [764, 392] width 1528 height 784
type textarea "console.log("%cThis site was built by Fumi", "background:blue;color:#fff;paddin…"
paste textarea
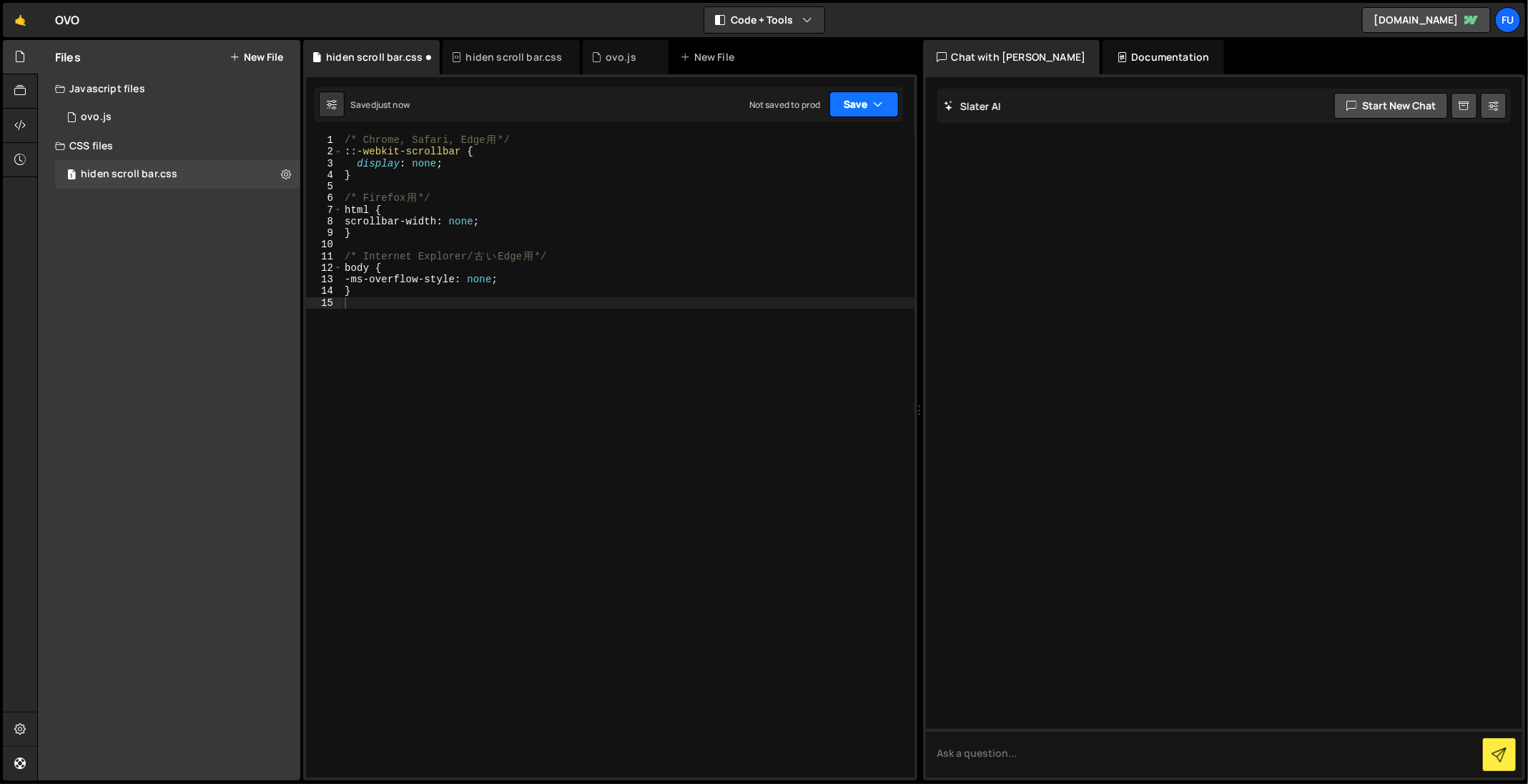
click at [888, 93] on button "Save" at bounding box center [864, 105] width 69 height 26
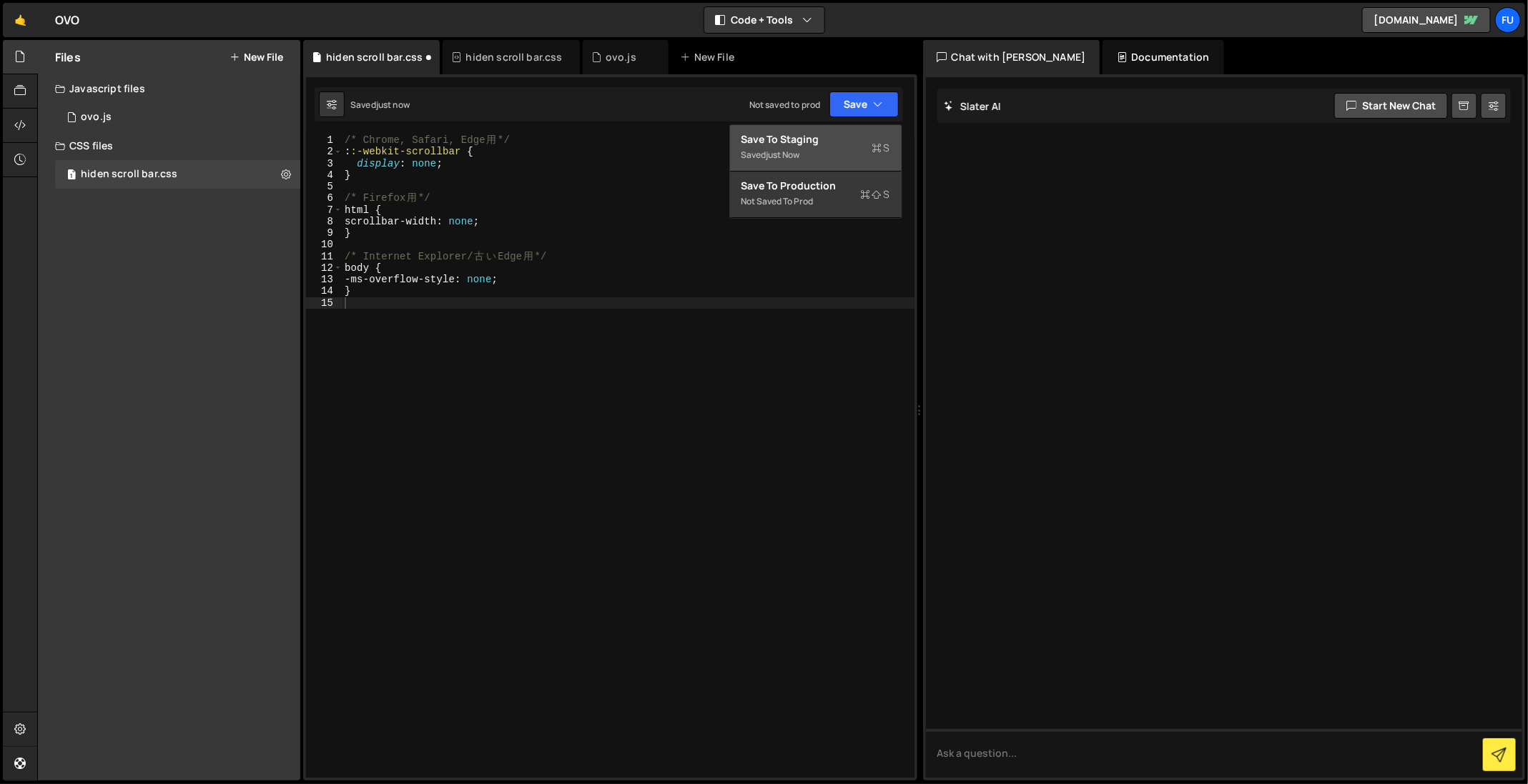
click at [883, 134] on div "Save to Staging S" at bounding box center [816, 139] width 149 height 14
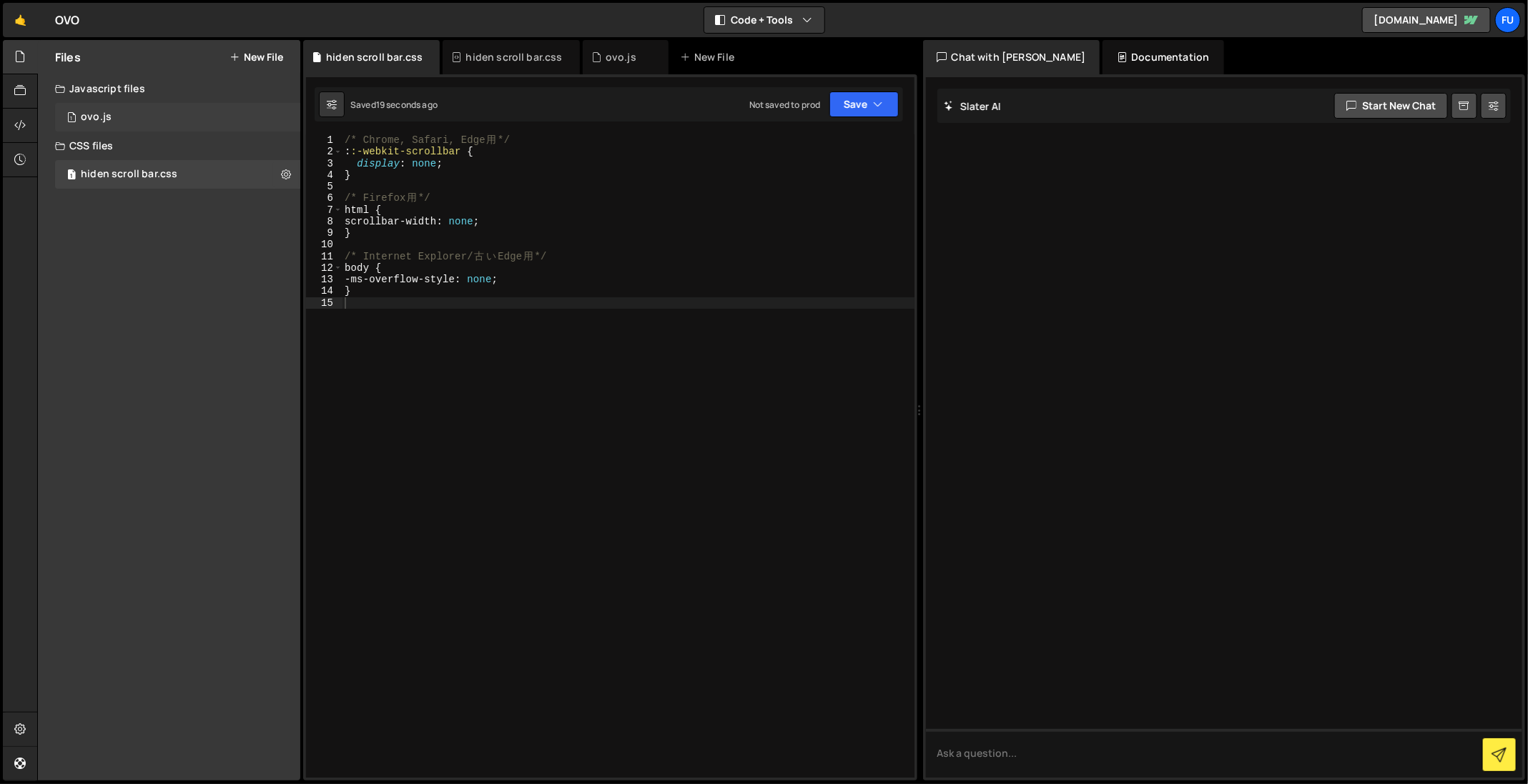
click at [210, 122] on div "1 ovo.js 0" at bounding box center [177, 117] width 245 height 29
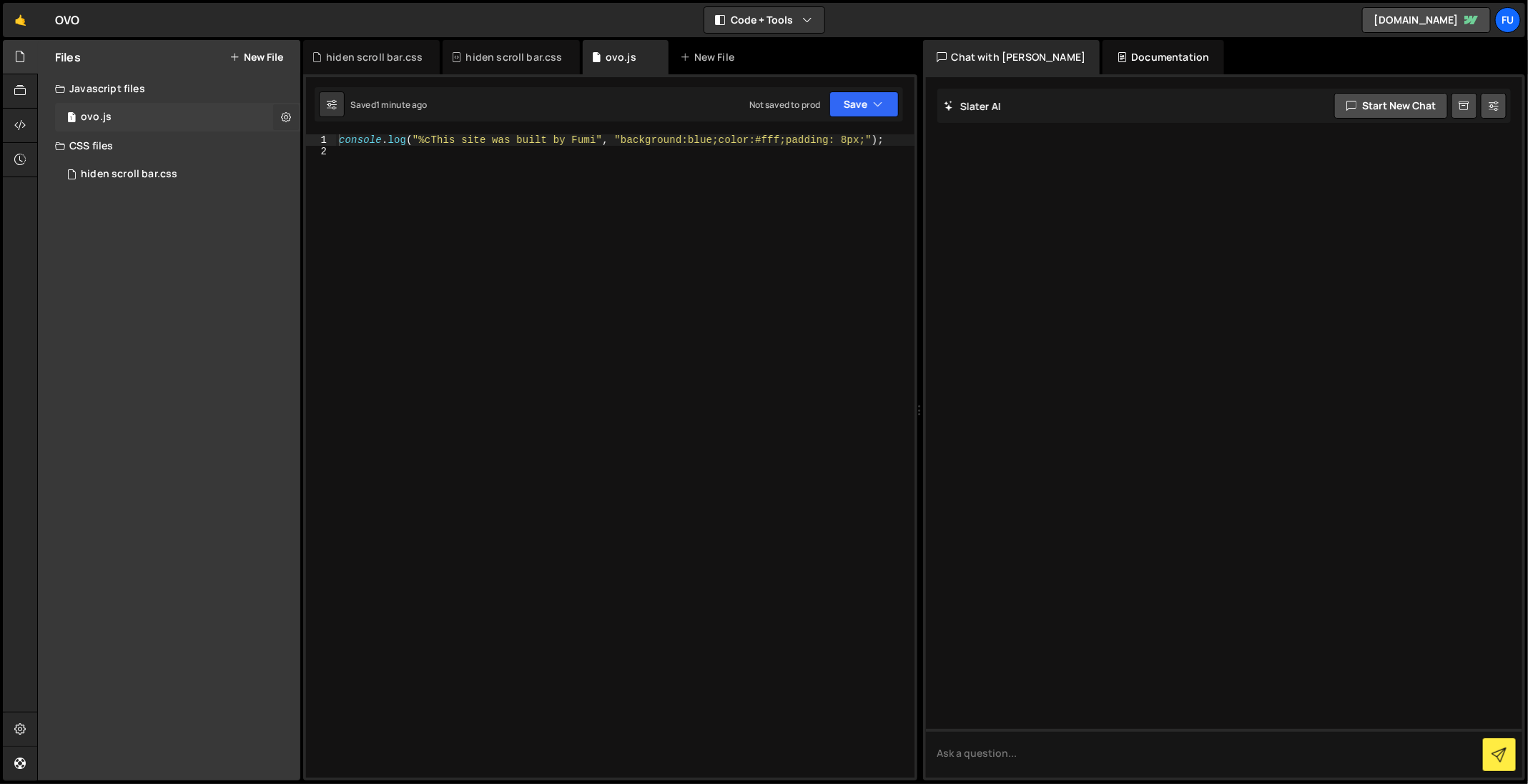
click at [283, 121] on icon at bounding box center [286, 116] width 10 height 14
click at [283, 117] on icon at bounding box center [286, 116] width 10 height 14
click at [284, 103] on div "1 ovo.js 0" at bounding box center [177, 117] width 245 height 29
click at [287, 77] on div "Javascript files" at bounding box center [168, 89] width 262 height 29
click at [284, 90] on div "Javascript files" at bounding box center [168, 89] width 262 height 29
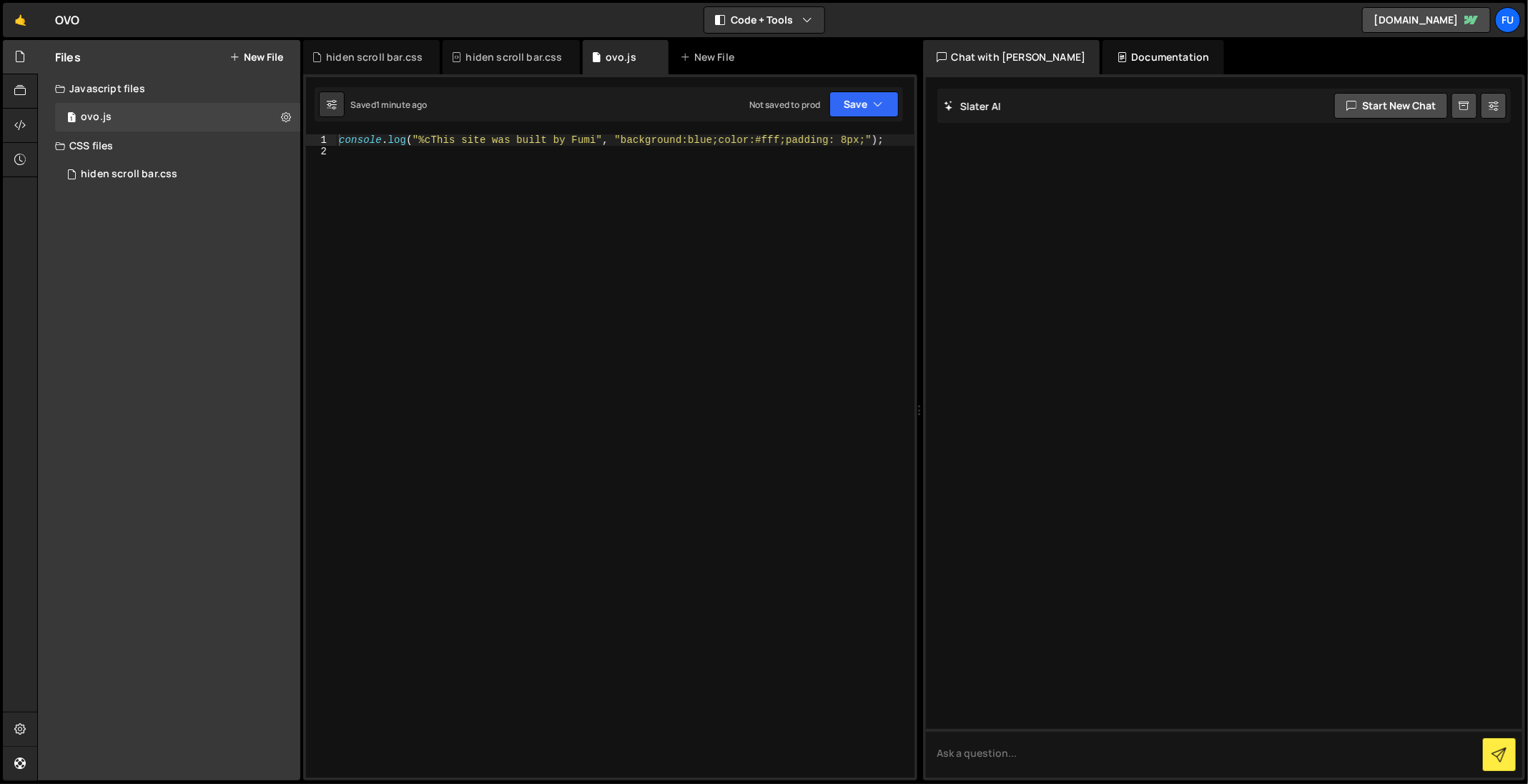
click at [234, 57] on icon at bounding box center [234, 57] width 10 height 12
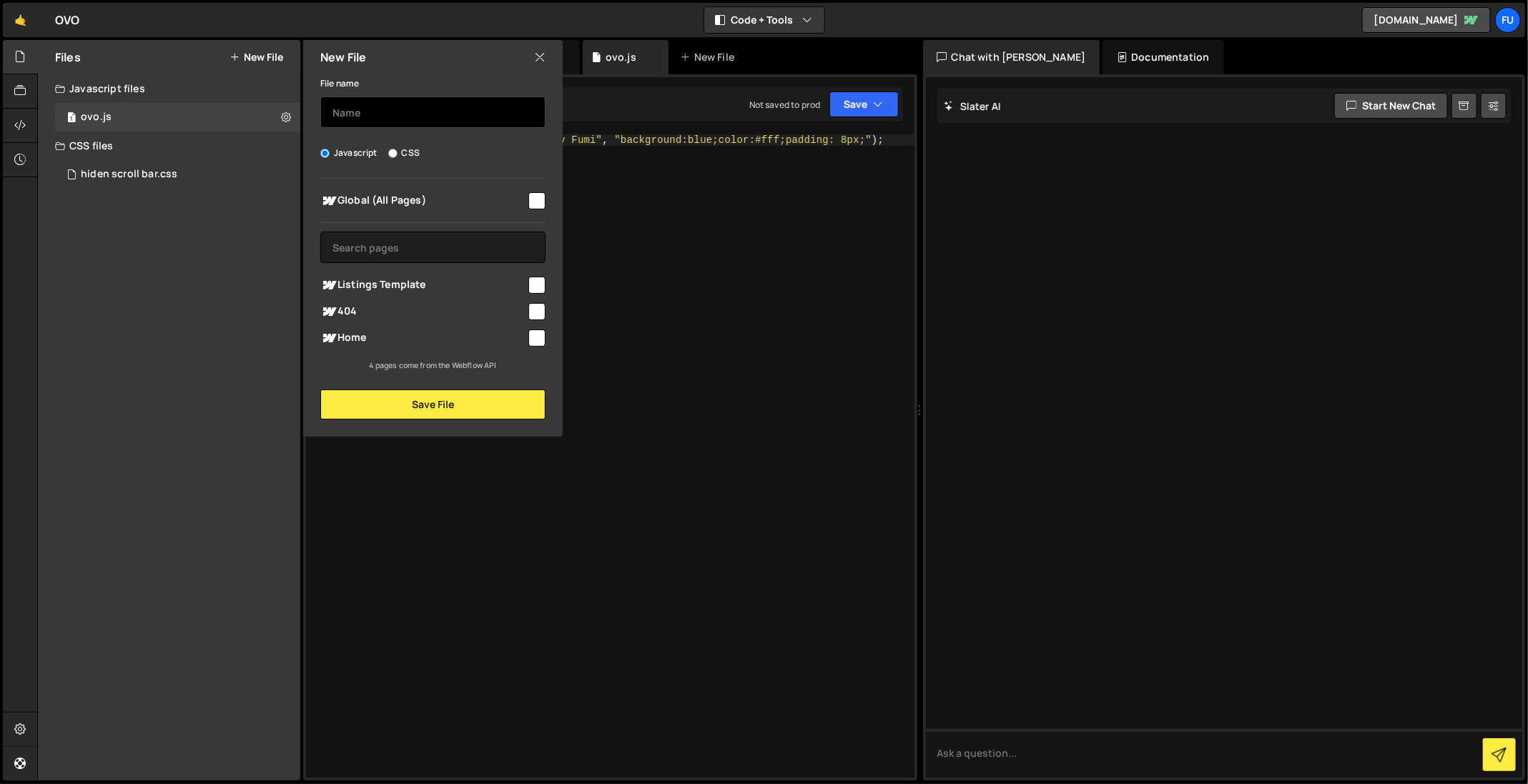
click at [443, 121] on input "text" at bounding box center [433, 113] width 226 height 32
click at [529, 329] on input "checkbox" at bounding box center [537, 338] width 17 height 17
checkbox input "true"
click at [478, 105] on input "text" at bounding box center [433, 113] width 226 height 32
type input "ovo2"
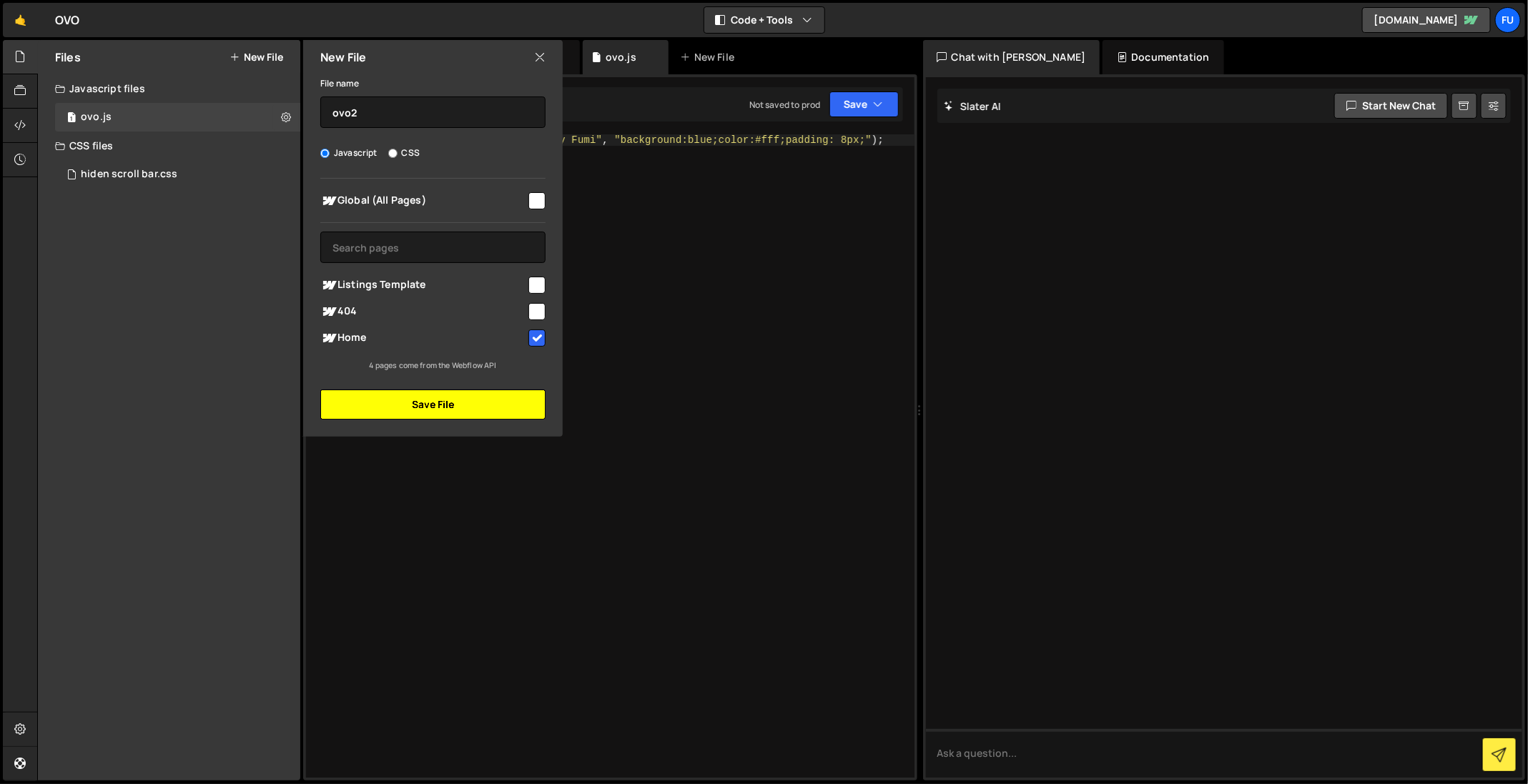
click at [499, 406] on button "Save File" at bounding box center [433, 405] width 226 height 30
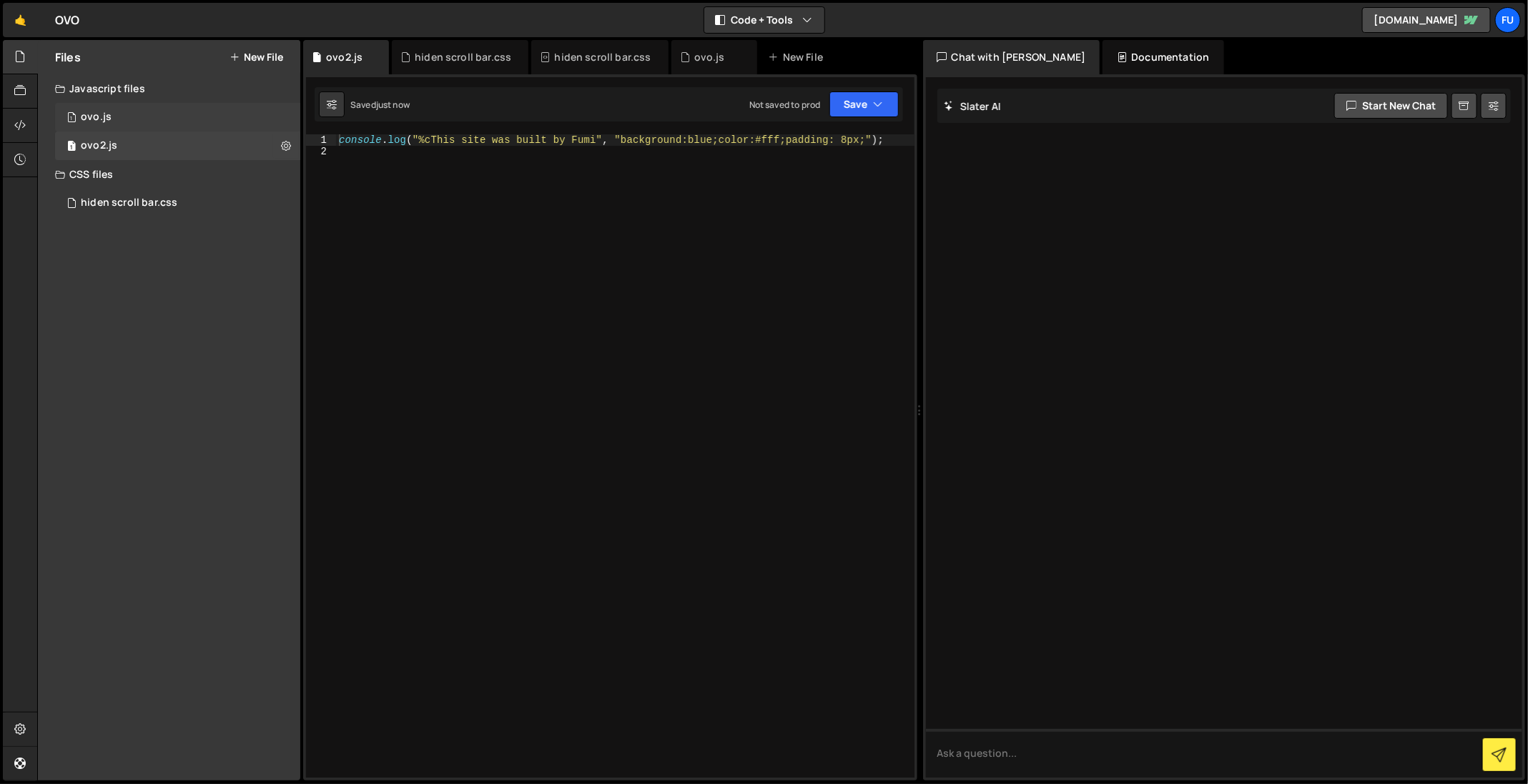
click at [230, 121] on div "1 ovo.js 0" at bounding box center [180, 117] width 250 height 29
click at [228, 139] on div "1 ovo2.js 0" at bounding box center [177, 146] width 245 height 29
drag, startPoint x: 658, startPoint y: 181, endPoint x: 327, endPoint y: 4, distance: 375.4
click at [317, 5] on div "Hold on a sec... Are you certain you wish to leave this page? Any changes you'v…" at bounding box center [764, 392] width 1528 height 784
type textarea "console.log("%cThis site was built by Fumi", "background:blue;color:#fff;paddin…"
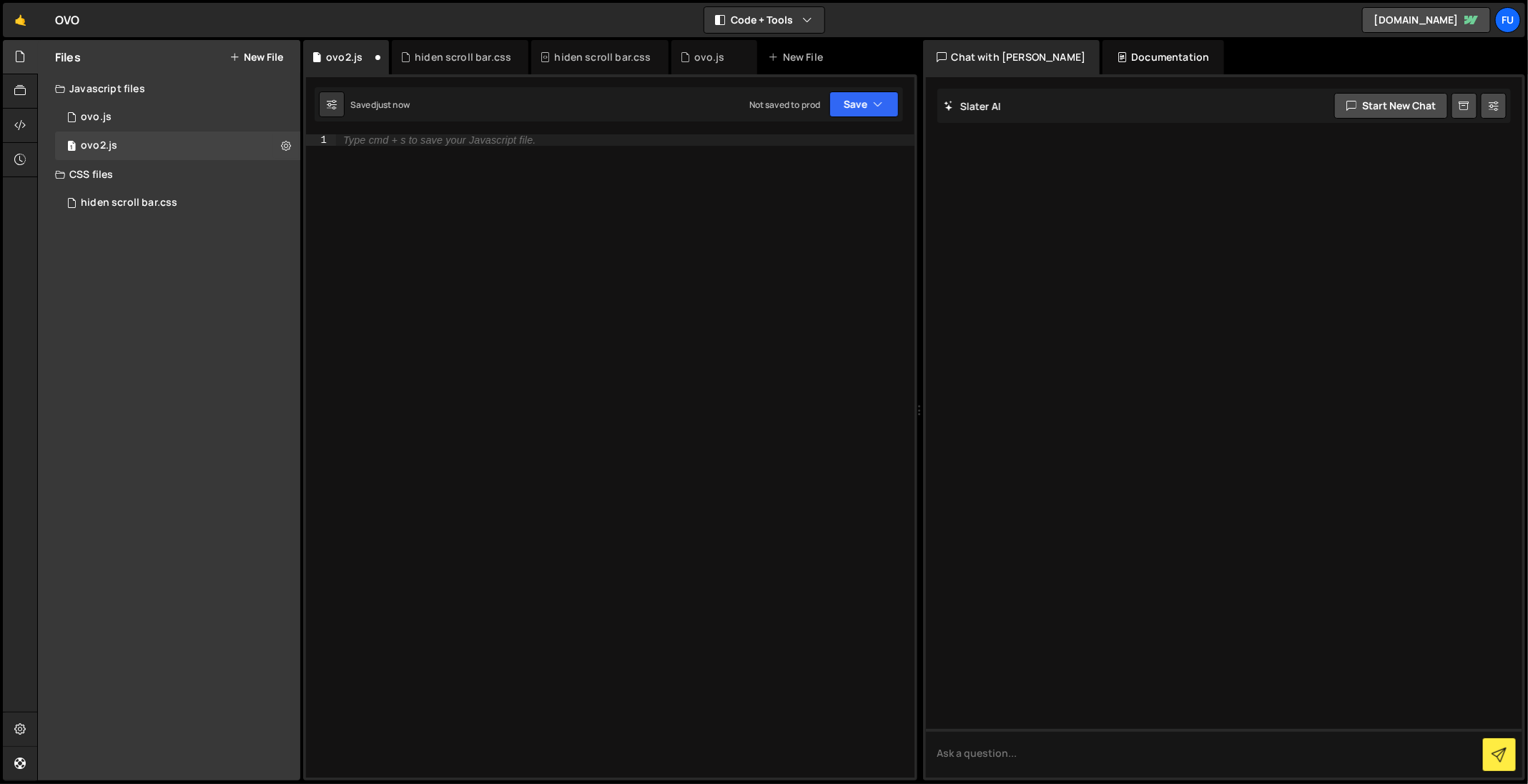
click at [423, 95] on div "Saved just now Not saved to prod Upgrade to Edit Save Save to Staging S Saved j…" at bounding box center [609, 104] width 588 height 34
click at [657, 211] on div "Type cmd + s to save your Javascript file." at bounding box center [625, 468] width 578 height 668
click at [529, 137] on div "window . addEventLisner ( "loading" )" at bounding box center [625, 468] width 578 height 668
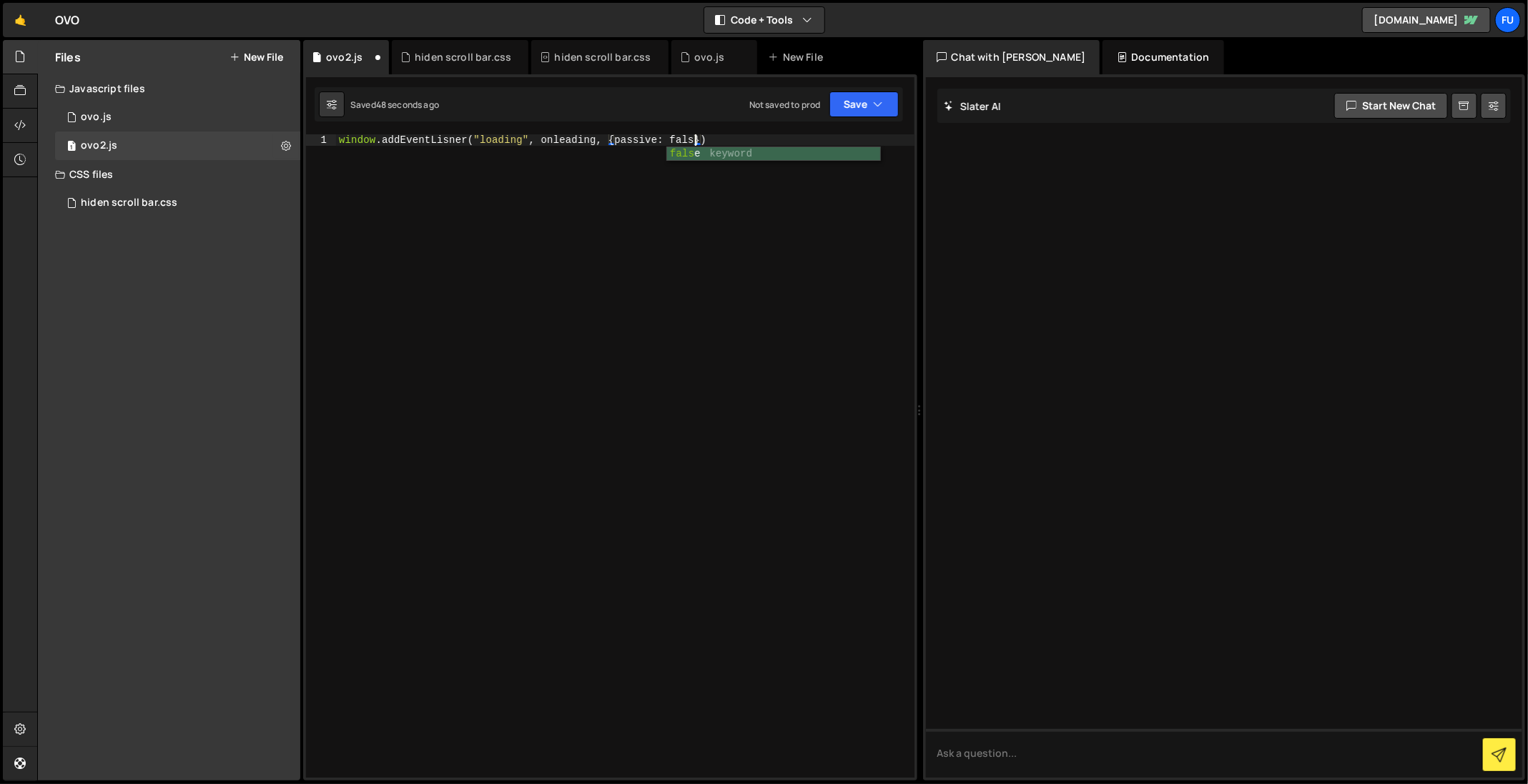
type textarea "window.addEventLisner("loading", onleading, {passive: false})"
click at [837, 140] on div "window . addEventLisner ( "loading" , onleading , { passive : false })" at bounding box center [625, 468] width 578 height 668
click at [448, 140] on div "window . addEventLisner ( "loading" , onleading , { passive : false })" at bounding box center [625, 468] width 578 height 668
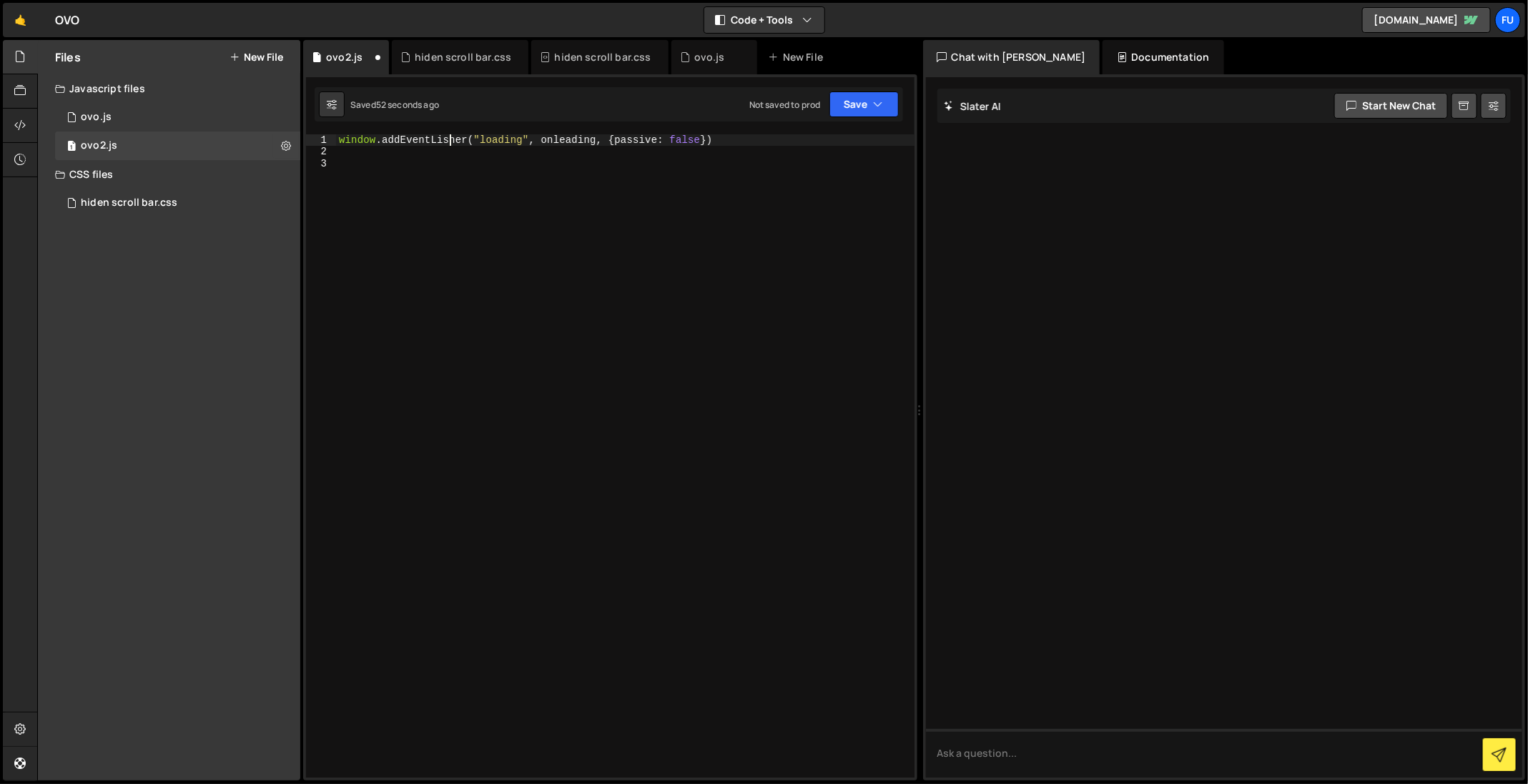
type textarea "window.addEventLisener("loading", onleading, {passive: false})"
click at [573, 192] on div "window . addEventLisener ( "loading" , onleading , { passive : false })" at bounding box center [625, 468] width 578 height 668
click at [448, 140] on div "window . addEventLisener ( "loading" , onleading , { passive : false })" at bounding box center [625, 468] width 578 height 668
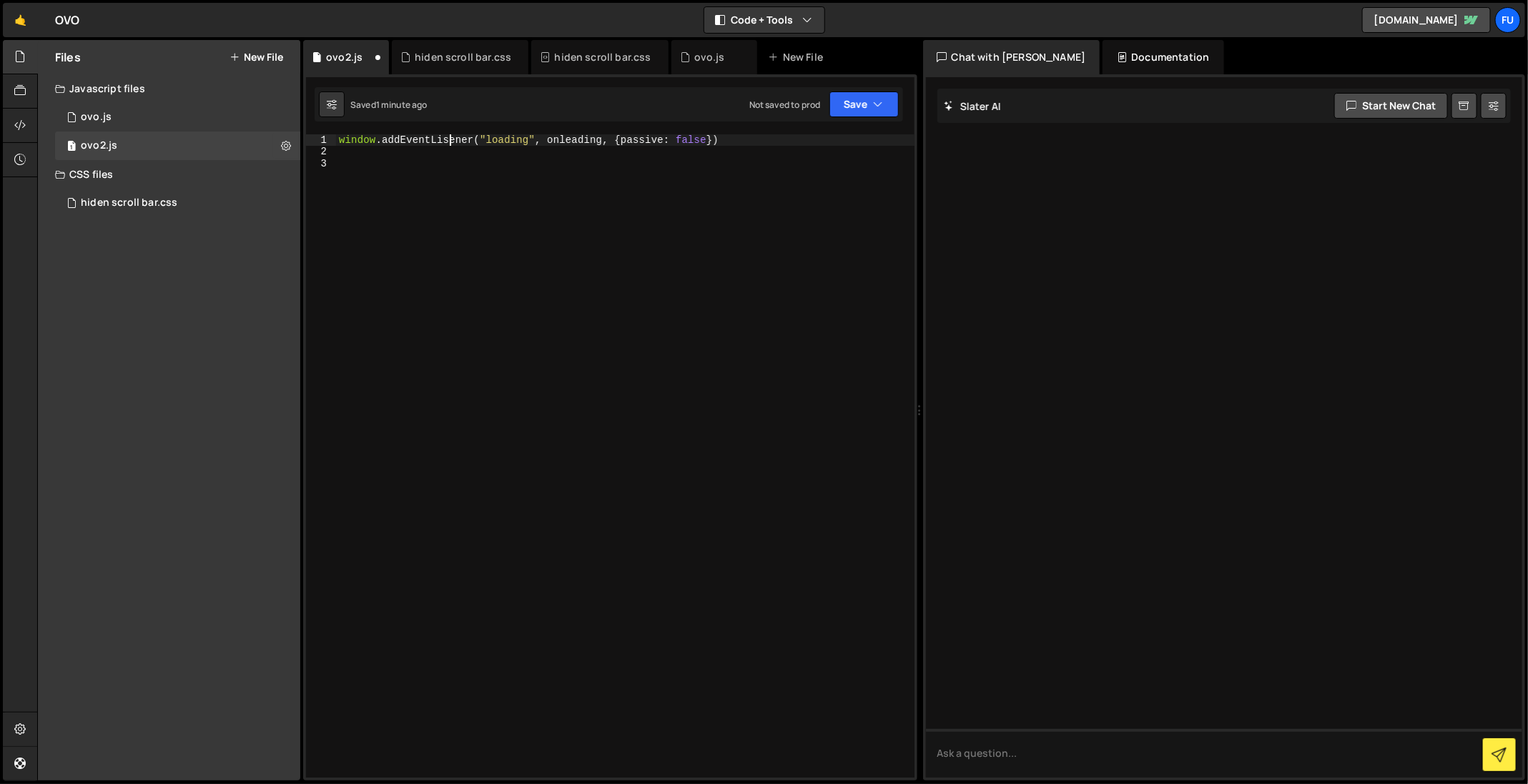
type textarea "window.addEventListener("loading", onleading, {passive: false})"
click at [534, 174] on div "window . addEventListener ( "loading" , onleading , { passive : false })" at bounding box center [625, 468] width 578 height 668
type textarea "function loadFin(){}"
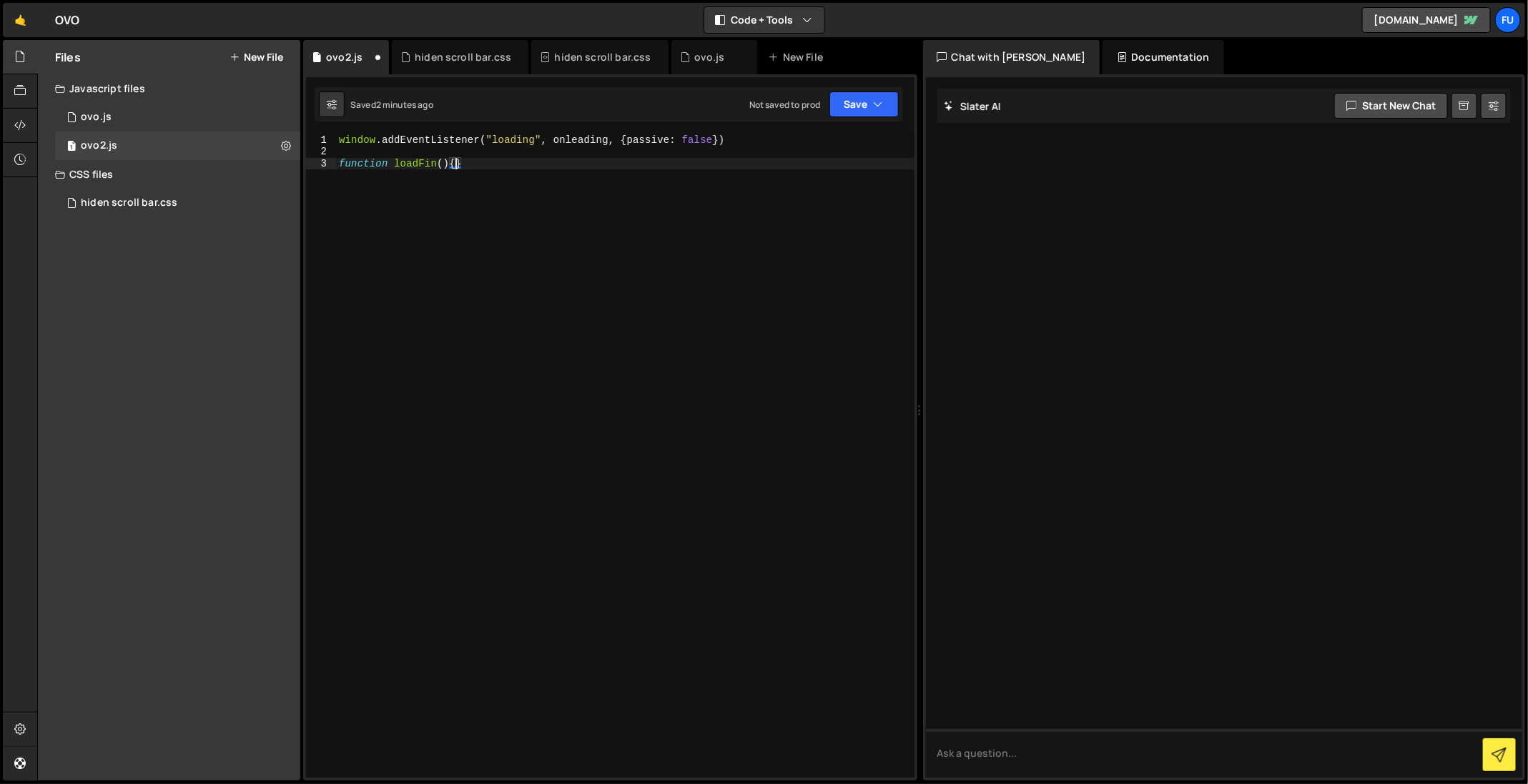
scroll to position [0, 0]
click at [722, 181] on div "window . addEventListener ( "loading" , onleading , { passive : false }) functi…" at bounding box center [625, 468] width 578 height 668
click at [722, 174] on div "window . addEventListener ( "loading" , onleading , { passive : false }) functi…" at bounding box center [625, 468] width 578 height 668
click at [721, 184] on div "window . addEventListener ( "loading" , onleading , { passive : false }) functi…" at bounding box center [625, 468] width 578 height 668
click at [721, 177] on div "window . addEventListener ( "loading" , onleading , { passive : false }) functi…" at bounding box center [625, 468] width 578 height 668
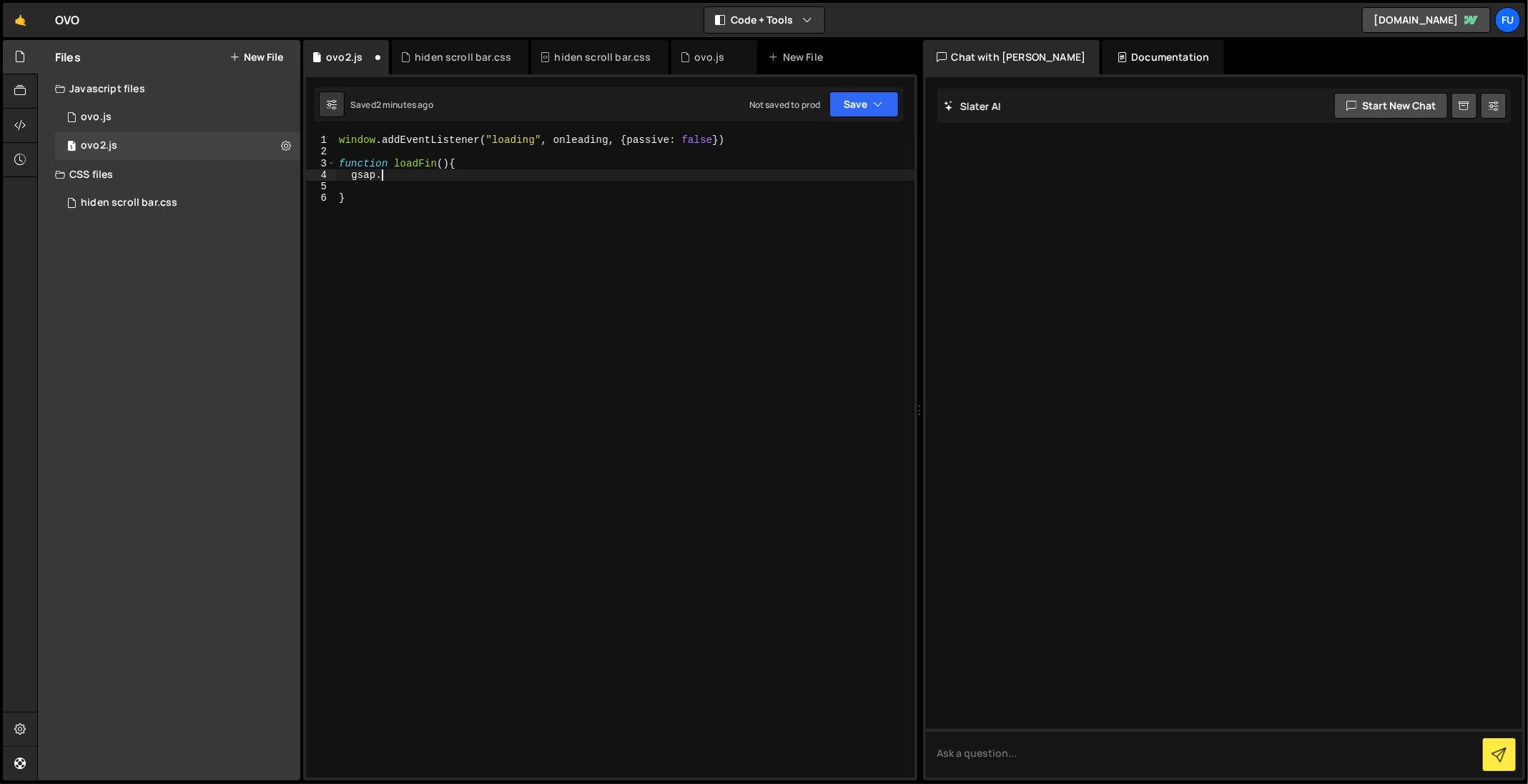
scroll to position [0, 1]
type textarea "g"
drag, startPoint x: 612, startPoint y: 137, endPoint x: 554, endPoint y: 137, distance: 58.0
click at [554, 137] on div "window . addEventListener ( "loading" , onleading , { passive : false }) functi…" at bounding box center [625, 468] width 578 height 667
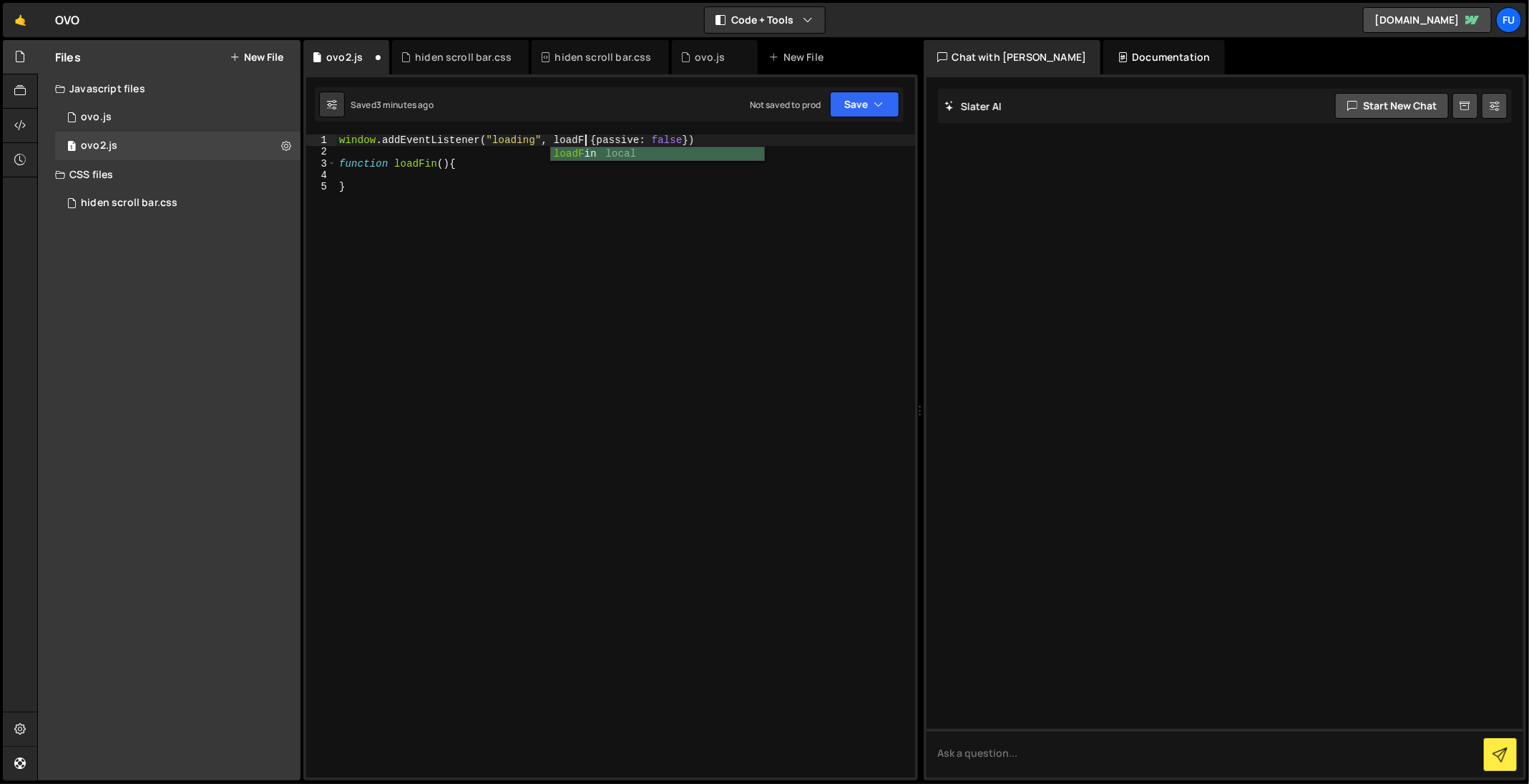
type textarea "window.addEventListener("loading", loadFin {passive: false})"
click at [804, 178] on div "window . addEventListener ( "loading" , loadFin { passive : false }) function l…" at bounding box center [626, 468] width 579 height 668
click at [595, 137] on div "window . addEventListener ( "loading" , loadFin { passive : false }) function l…" at bounding box center [626, 468] width 579 height 668
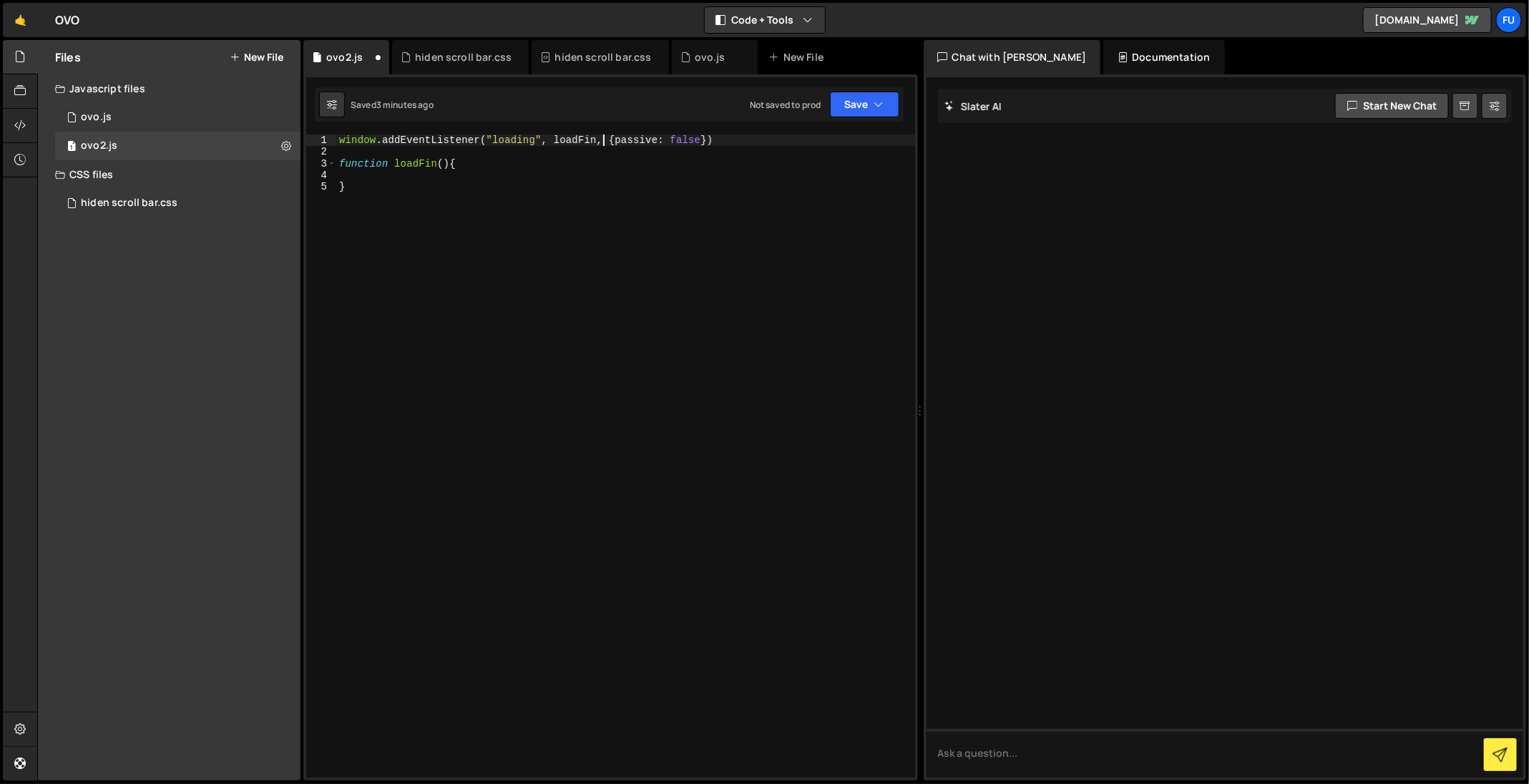
scroll to position [0, 18]
click at [752, 255] on div "window . addEventListener ( "loading" , loadFin , { passive : false }) function…" at bounding box center [626, 468] width 579 height 668
click at [540, 141] on div "window . addEventListener ( "loading" , loadFin , { passive : false }) function…" at bounding box center [626, 468] width 579 height 668
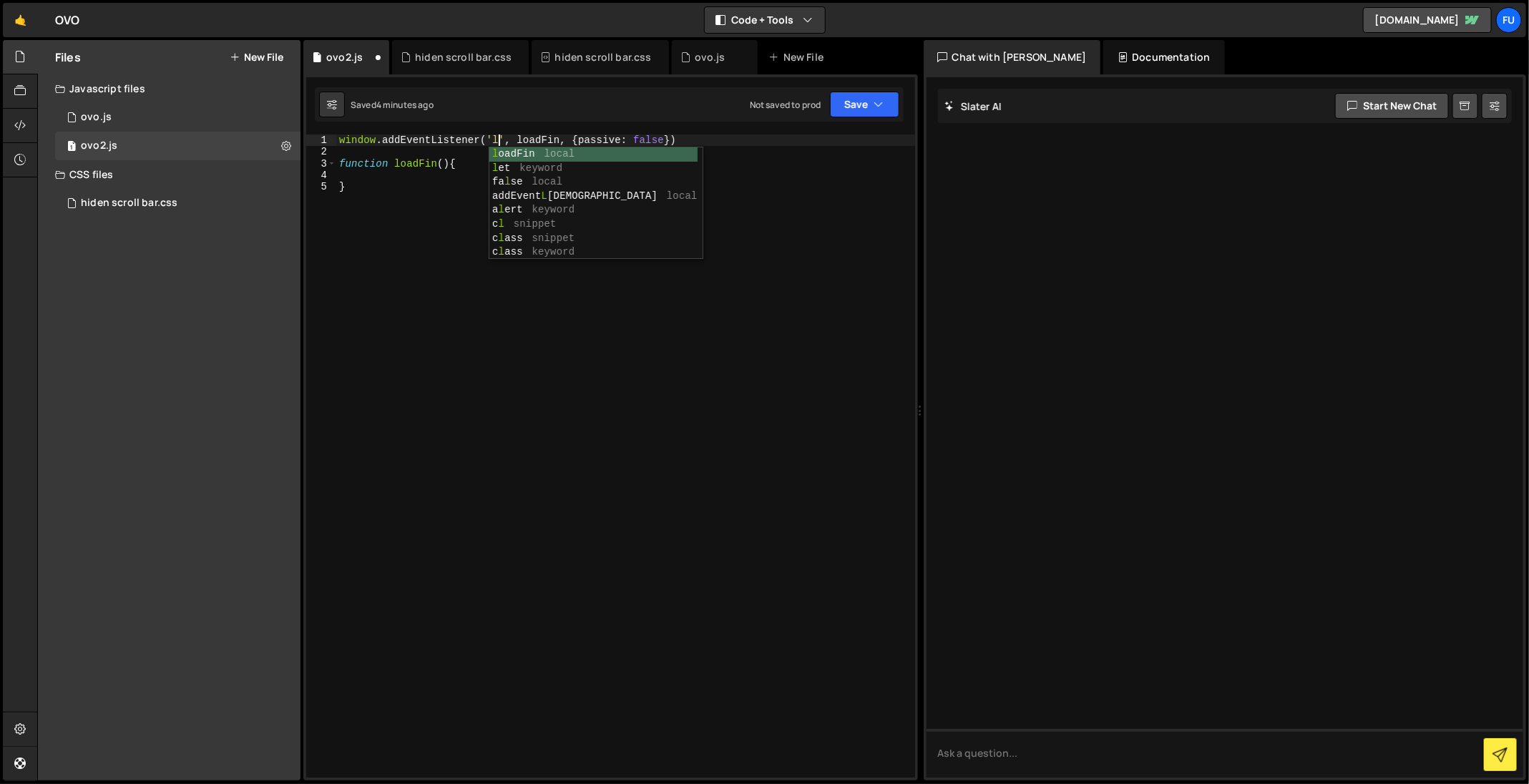
scroll to position [0, 12]
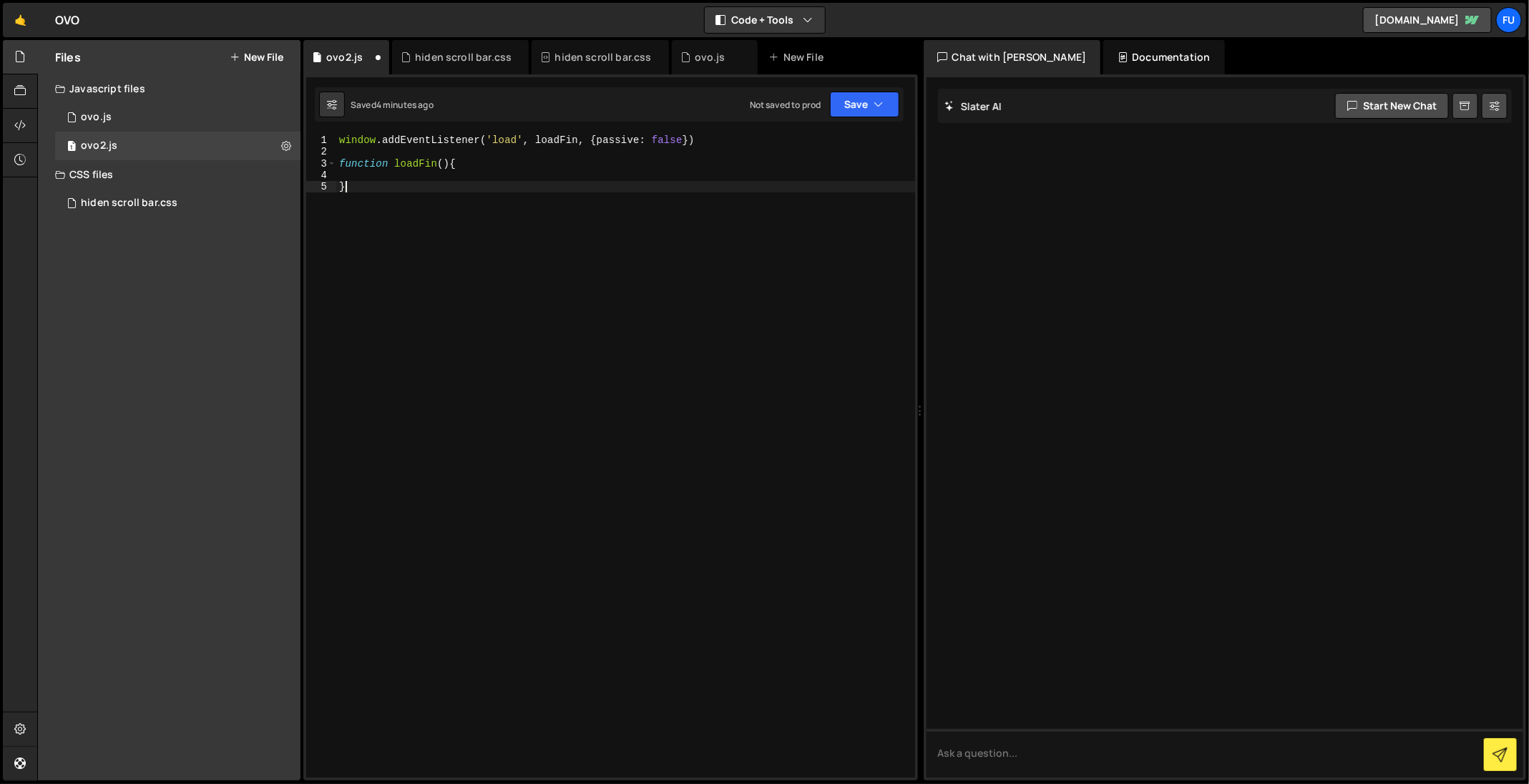
click at [731, 260] on div "window . addEventListener ( 'load' , loadFin , { passive : false }) function lo…" at bounding box center [626, 468] width 579 height 668
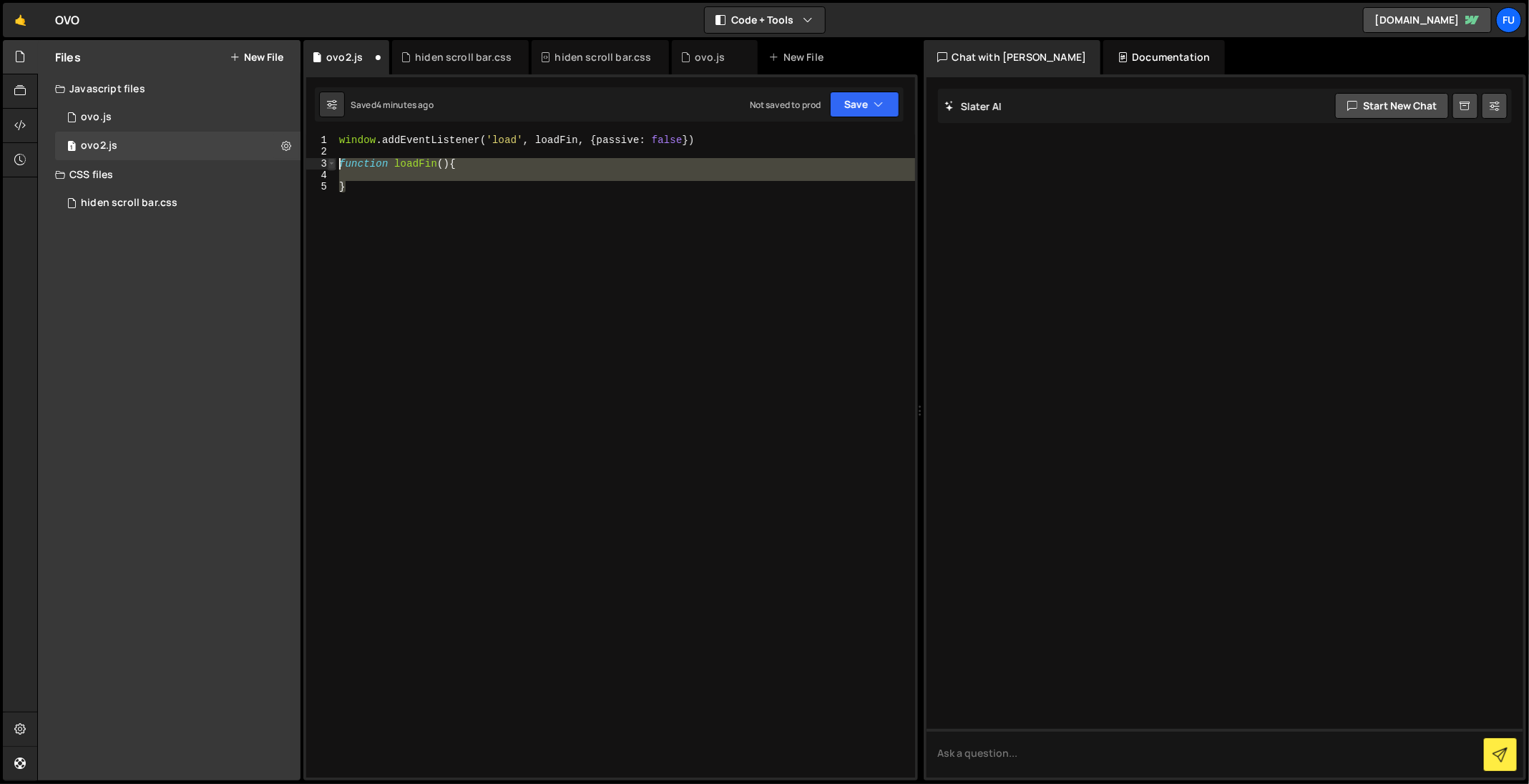
drag, startPoint x: 409, startPoint y: 208, endPoint x: 331, endPoint y: 163, distance: 90.0
click at [328, 163] on div "} 1 2 3 4 5 window . addEventListener ( 'load' , loadFin , { passive : false })…" at bounding box center [610, 456] width 609 height 643
click at [465, 184] on div "window . addEventListener ( 'load' , loadFin , { passive : false }) function lo…" at bounding box center [626, 456] width 579 height 643
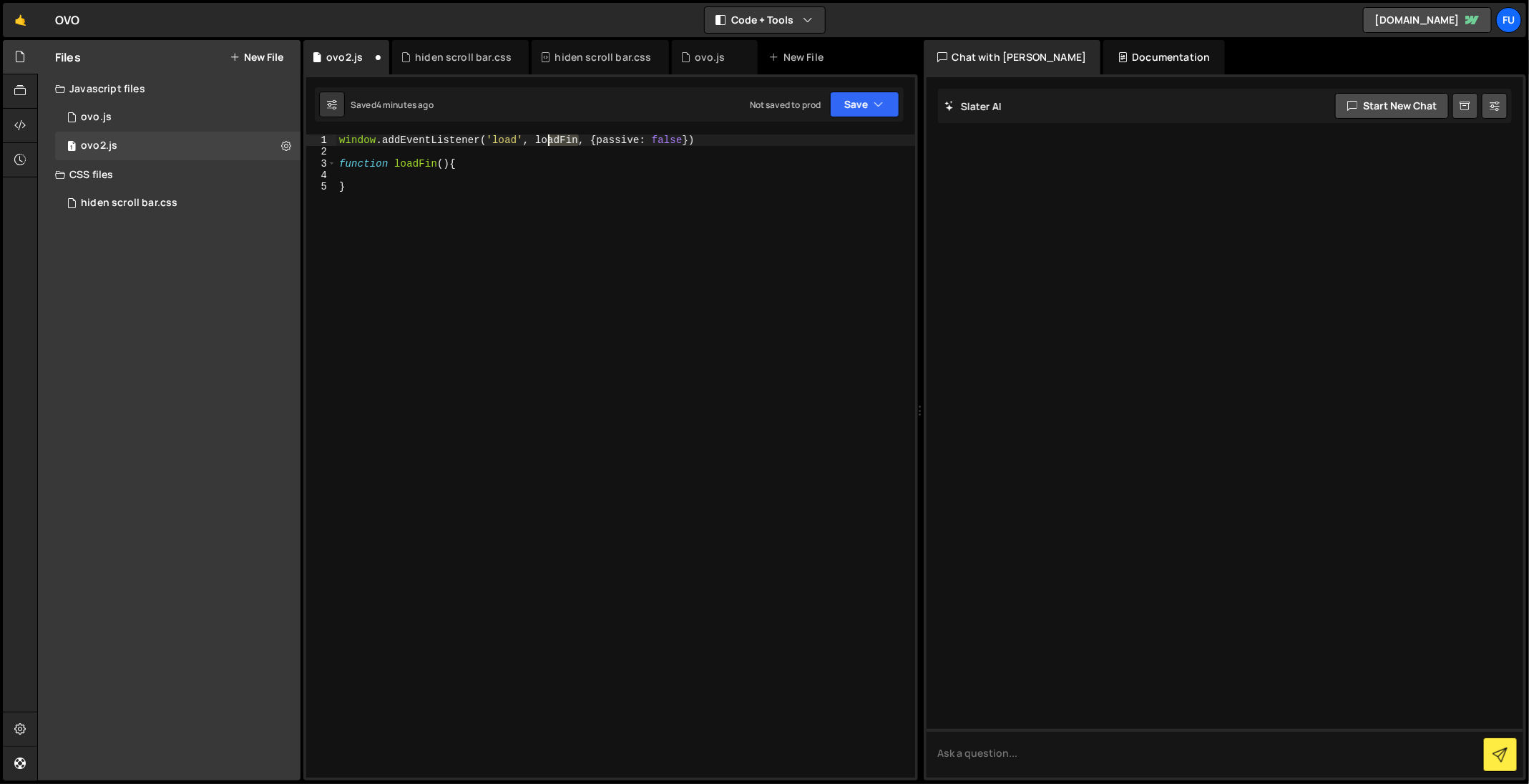
drag, startPoint x: 579, startPoint y: 140, endPoint x: 539, endPoint y: 152, distance: 41.8
click at [546, 140] on div "window . addEventListener ( 'load' , loadFin , { passive : false }) function lo…" at bounding box center [626, 468] width 579 height 668
click at [529, 204] on div "window . addEventListener ( 'load' , loadFin , { passive : false }) function lo…" at bounding box center [626, 468] width 579 height 668
click at [492, 194] on div "window . addEventListener ( 'load' , loadFin , { passive : false }) function lo…" at bounding box center [626, 468] width 579 height 668
click at [524, 180] on div "window . addEventListener ( 'load' , loadFin , { passive : false }) function lo…" at bounding box center [626, 468] width 579 height 668
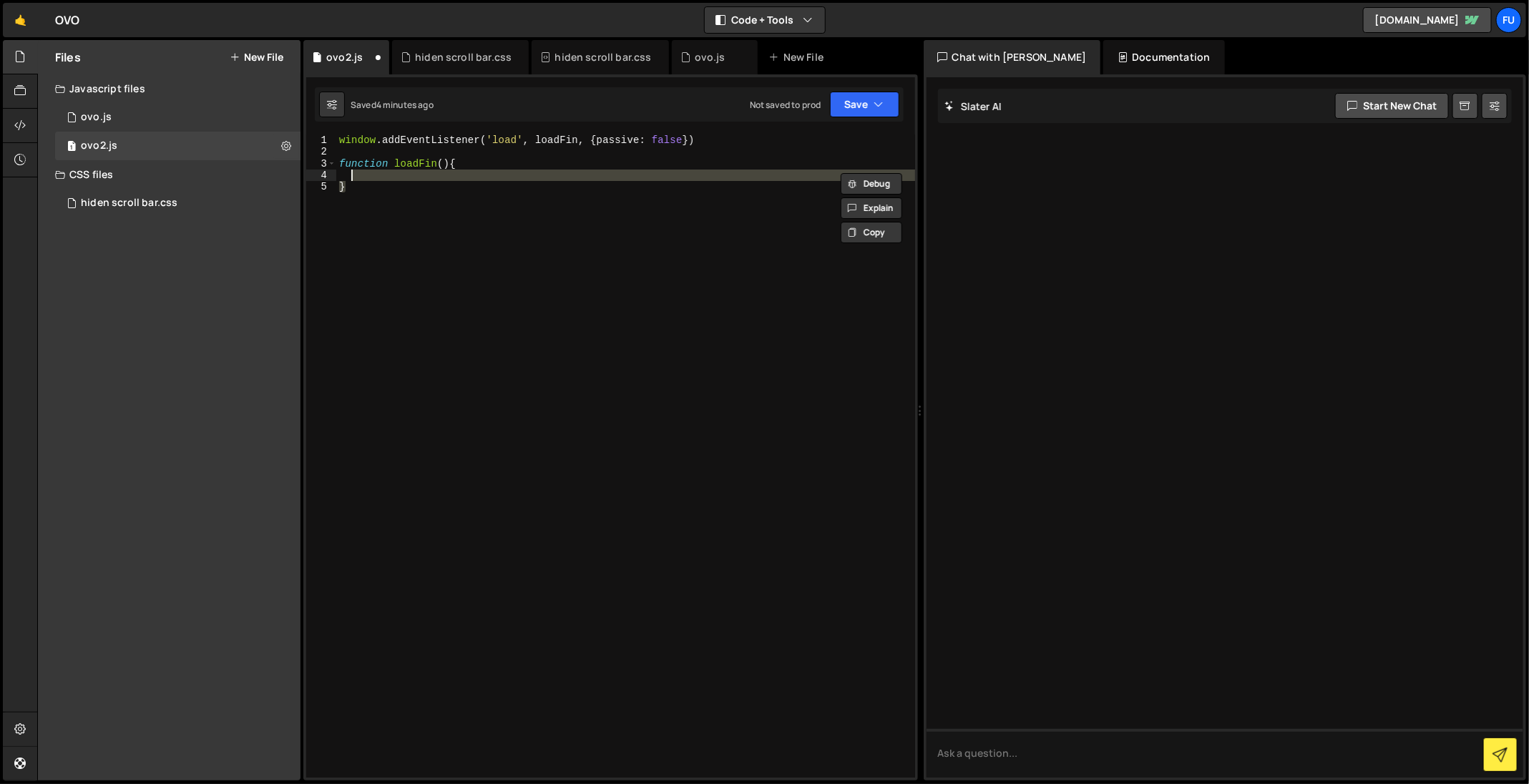
click at [686, 181] on div "window . addEventListener ( 'load' , loadFin , { passive : false }) function lo…" at bounding box center [626, 456] width 579 height 643
type textarea "}"
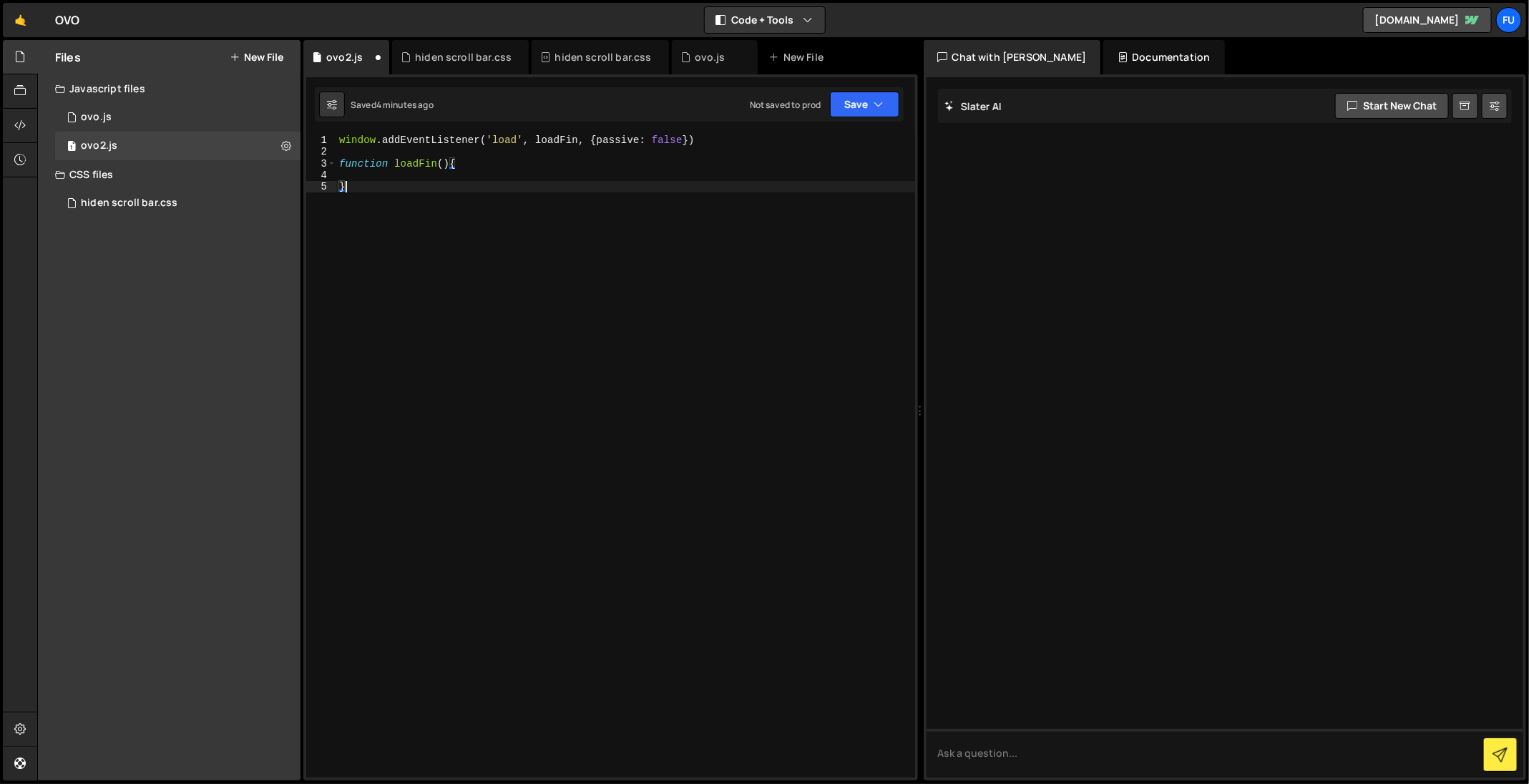
click at [907, 156] on div "window . addEventListener ( 'load' , loadFin , { passive : false }) function lo…" at bounding box center [626, 468] width 579 height 668
click at [845, 187] on div "window . addEventListener ( 'load' , loadFin , { passive : false }) function lo…" at bounding box center [626, 468] width 579 height 668
type textarea "}"
click at [826, 179] on div "window . addEventListener ( 'load' , loadFin , { passive : false }) function lo…" at bounding box center [626, 468] width 579 height 668
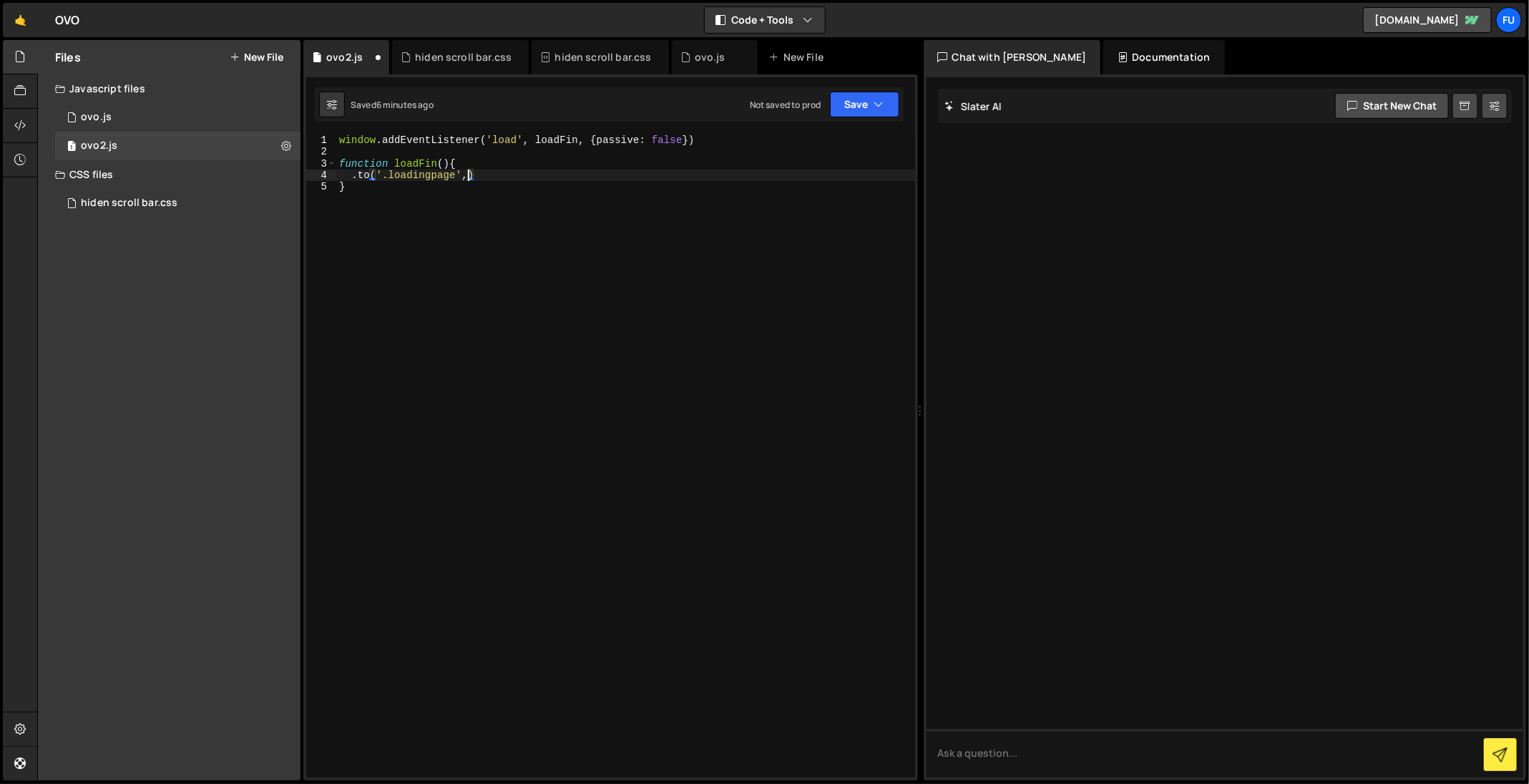
type textarea ".to('.loadingpage',{})"
type textarea "p"
type textarea "i"
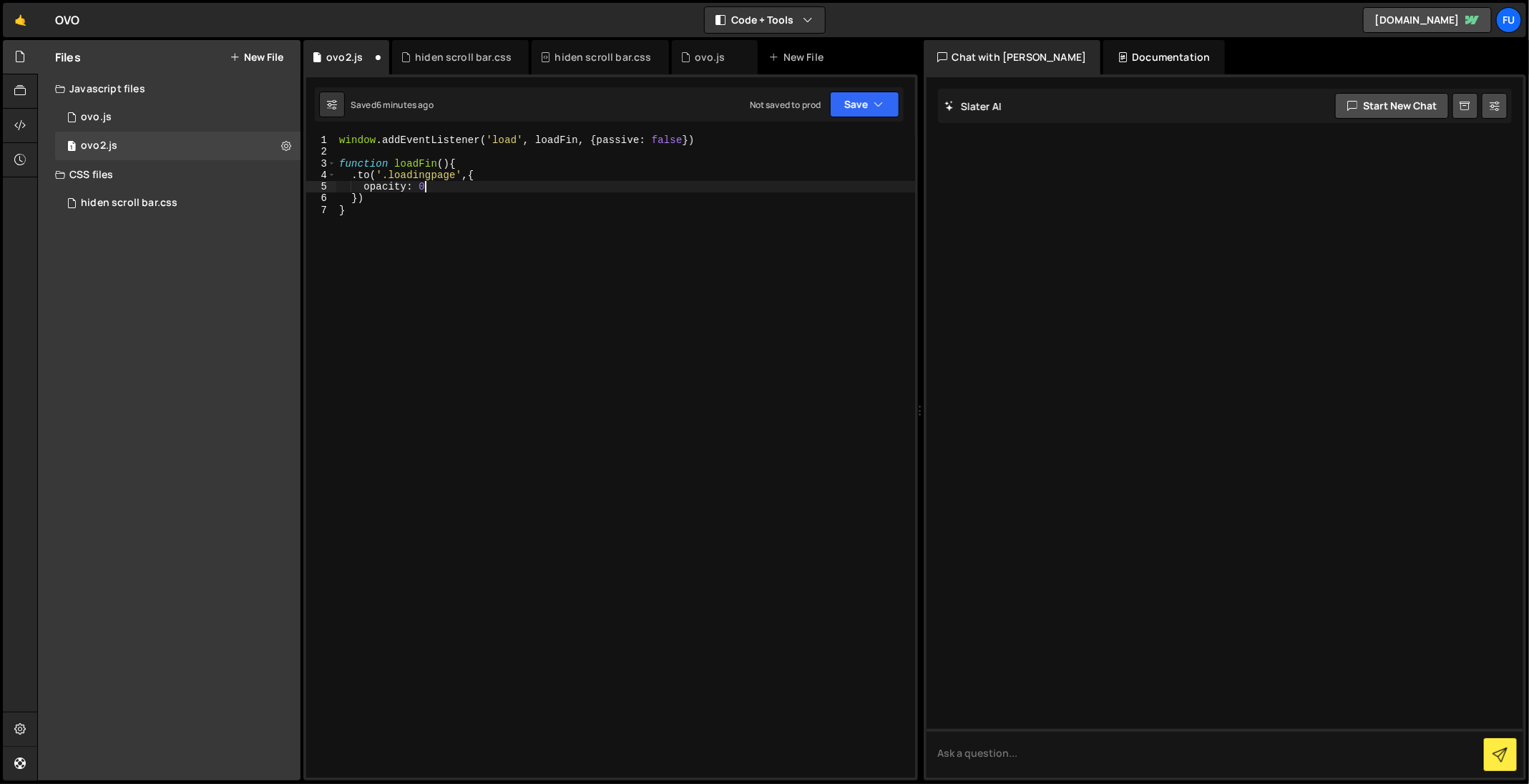
type textarea "opacity: 0,"
click at [412, 201] on div "window . addEventListener ( 'load' , loadFin , { passive : false }) function lo…" at bounding box center [626, 468] width 579 height 668
click at [396, 199] on div "window . addEventListener ( 'load' , loadFin , { passive : false }) function lo…" at bounding box center [626, 468] width 579 height 668
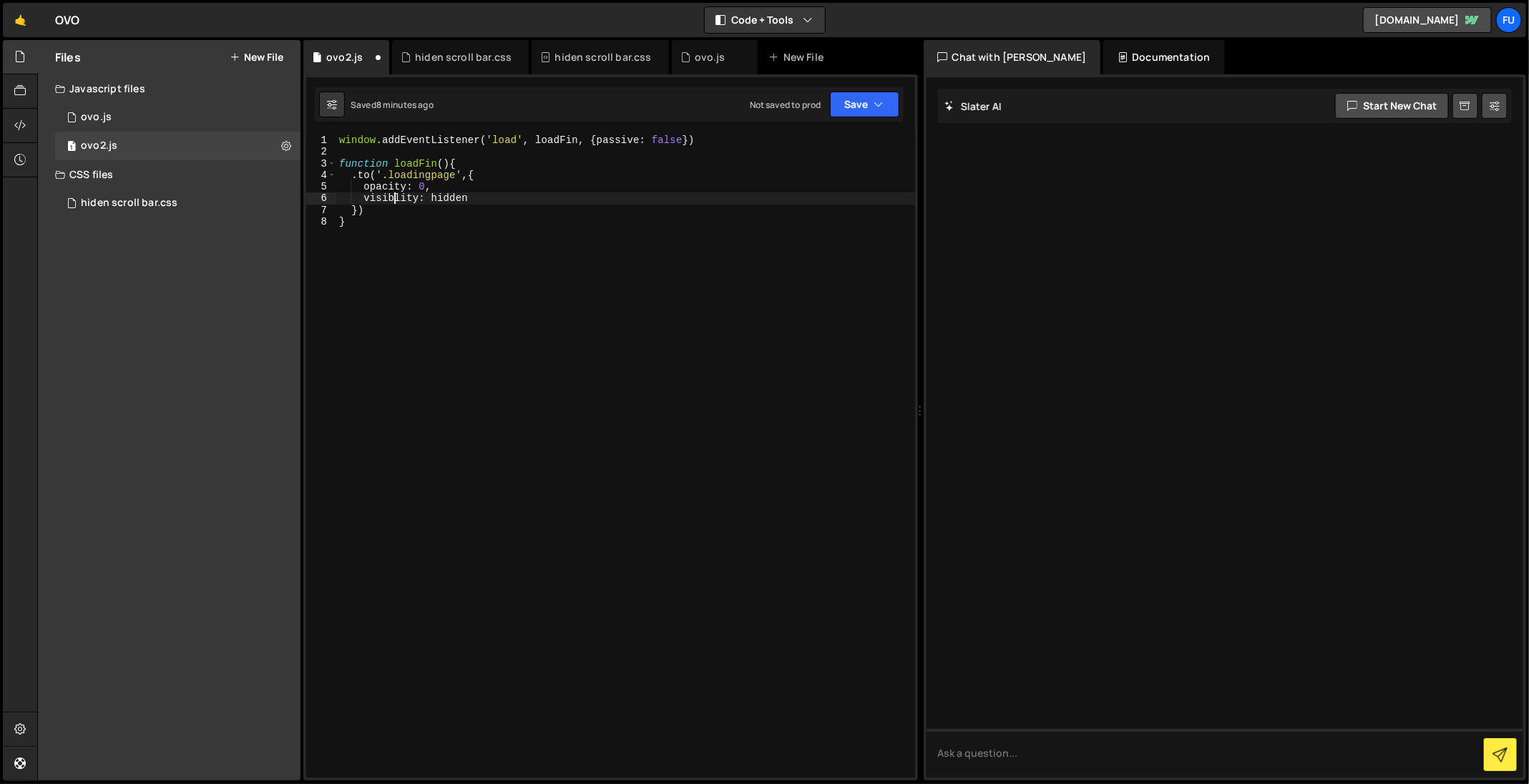
scroll to position [0, 4]
click at [654, 195] on div "window . addEventListener ( 'load' , loadFin , { passive : false }) function lo…" at bounding box center [626, 468] width 579 height 668
click at [541, 254] on div "window . addEventListener ( 'load' , loadFin , { passive : false }) function lo…" at bounding box center [626, 468] width 579 height 668
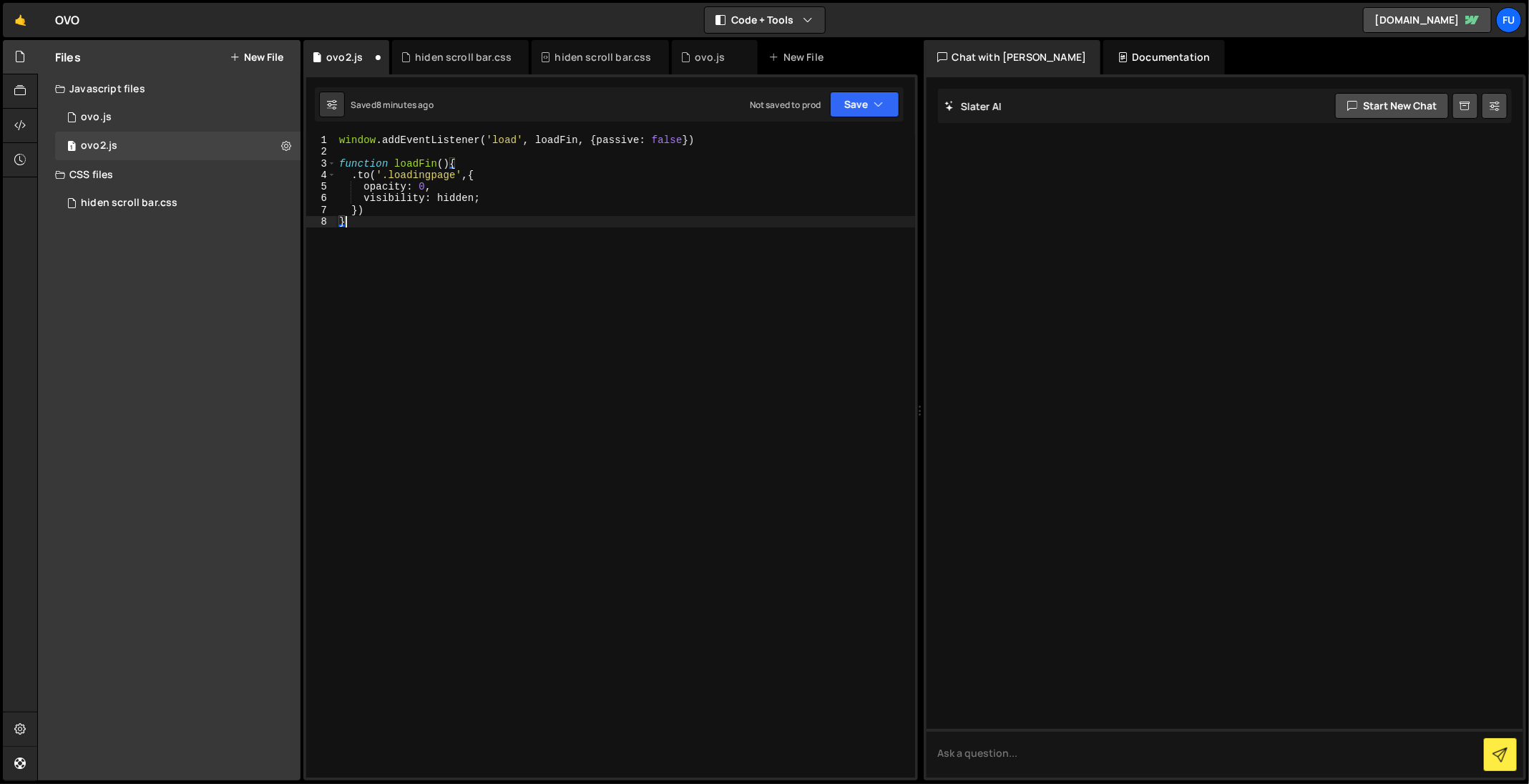
click at [613, 172] on div "window . addEventListener ( 'load' , loadFin , { passive : false }) function lo…" at bounding box center [626, 468] width 579 height 668
type textarea ".to('.loadingpage',{"
click at [592, 152] on div "window . addEventListener ( 'load' , loadFin , { passive : false }) function lo…" at bounding box center [626, 468] width 579 height 668
click at [564, 160] on div "window . addEventListener ( 'load' , loadFin , { passive : false }) function lo…" at bounding box center [626, 468] width 579 height 668
type textarea "function loadFin(){"
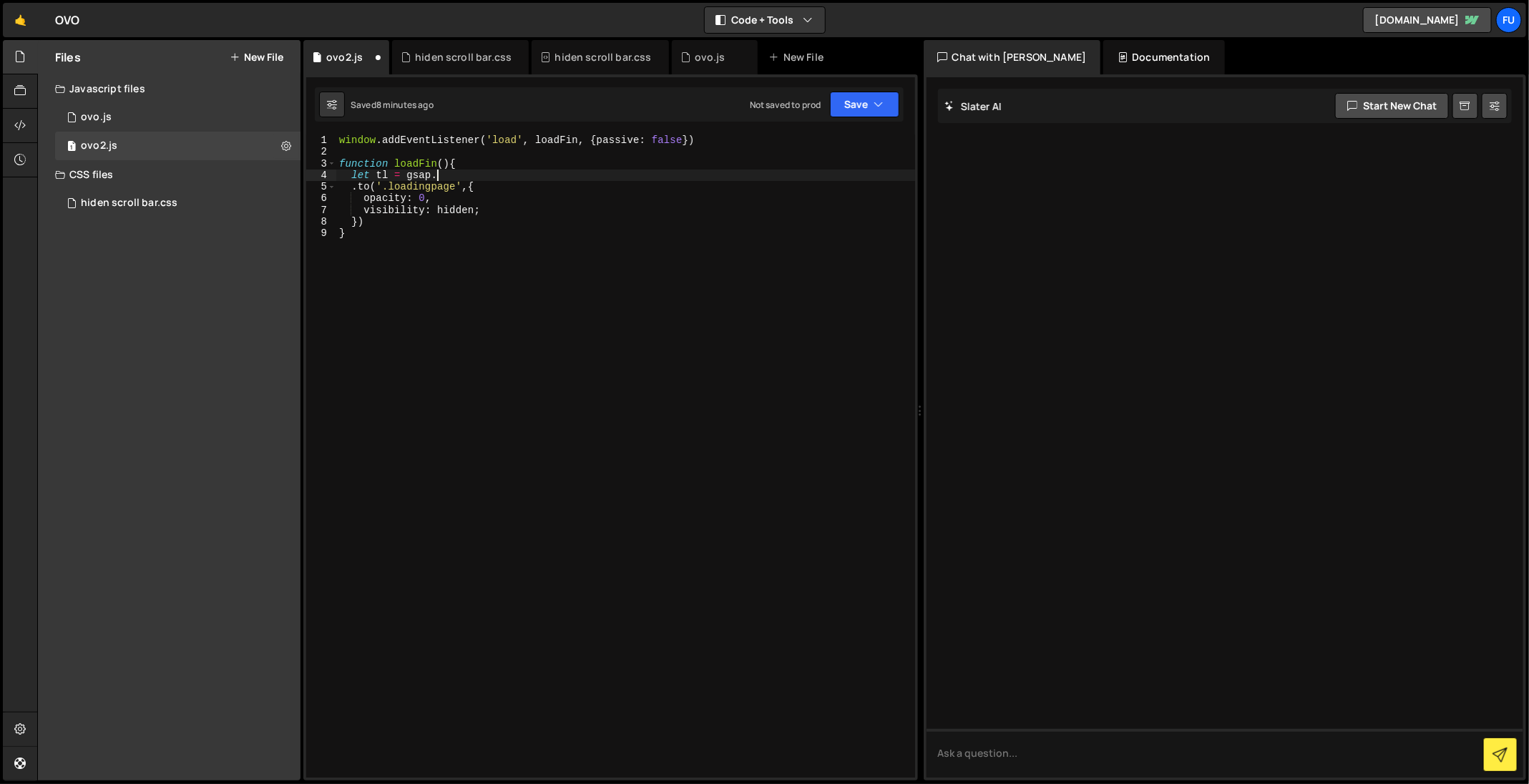
scroll to position [0, 6]
type textarea "let tl = gsap.timeline()"
click at [359, 208] on div "window . addEventListener ( 'load' , loadFin , { passive : false }) function lo…" at bounding box center [629, 468] width 573 height 668
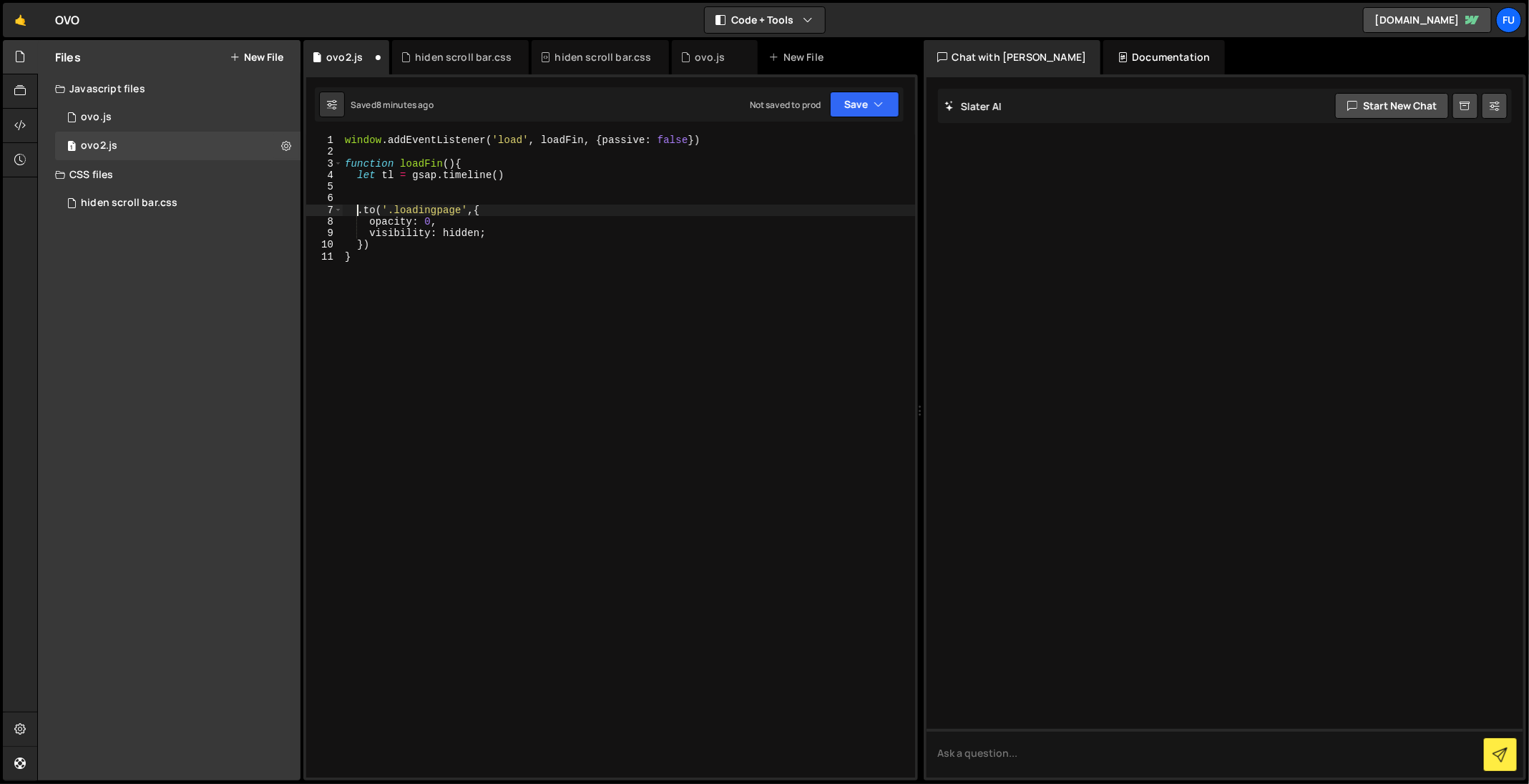
type textarea "tl.to('.loadingpage',{"
click at [566, 190] on div "window . addEventListener ( 'load' , loadFin , { passive : false }) function lo…" at bounding box center [629, 468] width 573 height 668
click at [498, 172] on div "window . addEventListener ( 'load' , loadFin , { passive : false }) function lo…" at bounding box center [629, 468] width 573 height 668
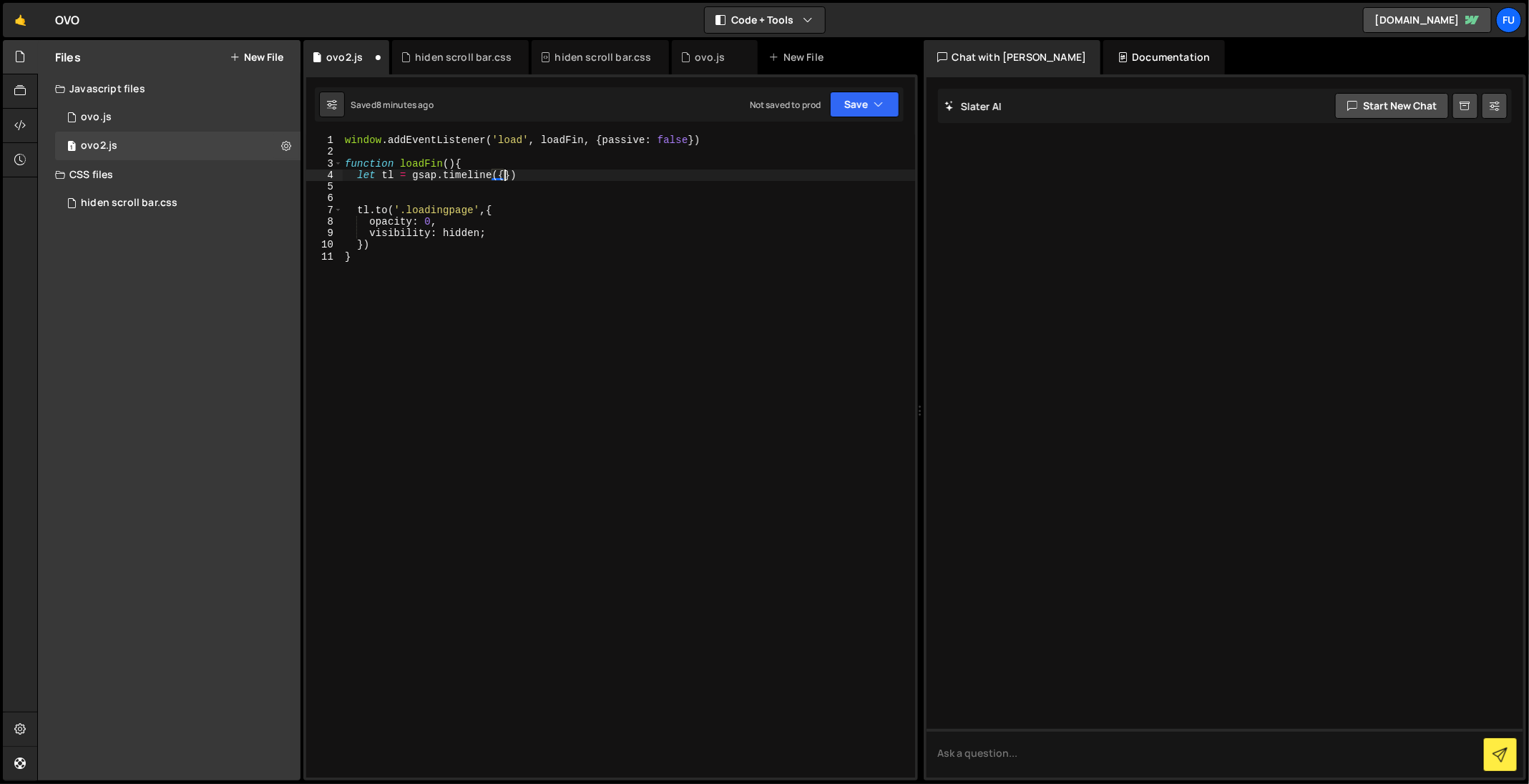
type textarea "let tl = gsap.timeline({})"
click at [493, 268] on div "window . addEventListener ( 'load' , loadFin , { passive : false }) function lo…" at bounding box center [629, 468] width 573 height 668
type textarea "visibility: hidden;"
click at [548, 232] on div "window . addEventListener ( 'load' , loadFin , { passive : false }) function lo…" at bounding box center [629, 468] width 573 height 668
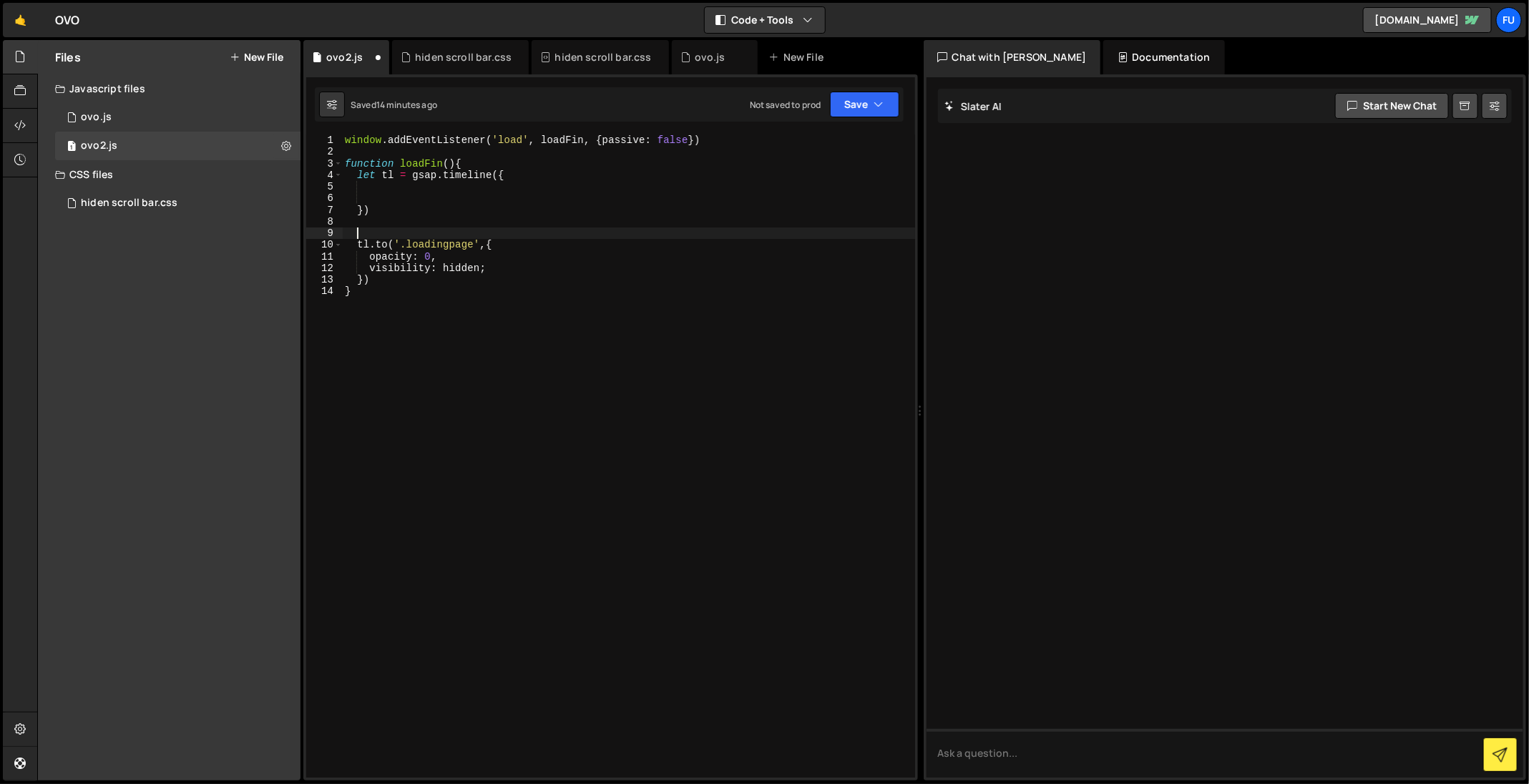
scroll to position [0, 0]
click at [540, 248] on div "window . addEventListener ( 'load' , loadFin , { passive : false }) function lo…" at bounding box center [629, 468] width 573 height 668
click at [532, 273] on div "window . addEventListener ( 'load' , loadFin , { passive : false }) function lo…" at bounding box center [629, 468] width 573 height 668
click at [533, 258] on div "window . addEventListener ( 'load' , loadFin , { passive : false }) function lo…" at bounding box center [629, 468] width 573 height 668
type textarea "opacity: 0,"
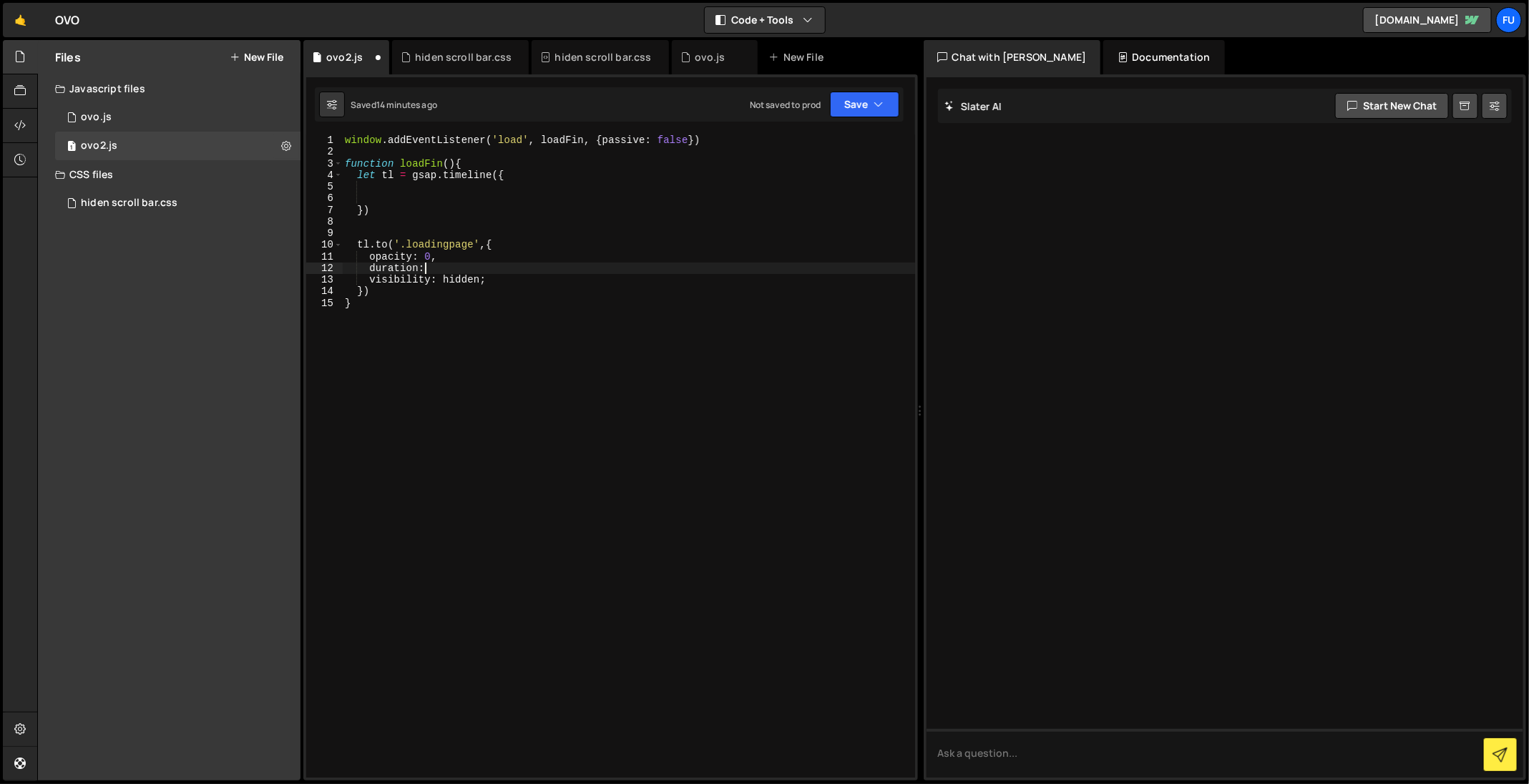
scroll to position [0, 4]
type textarea "duration: 1,"
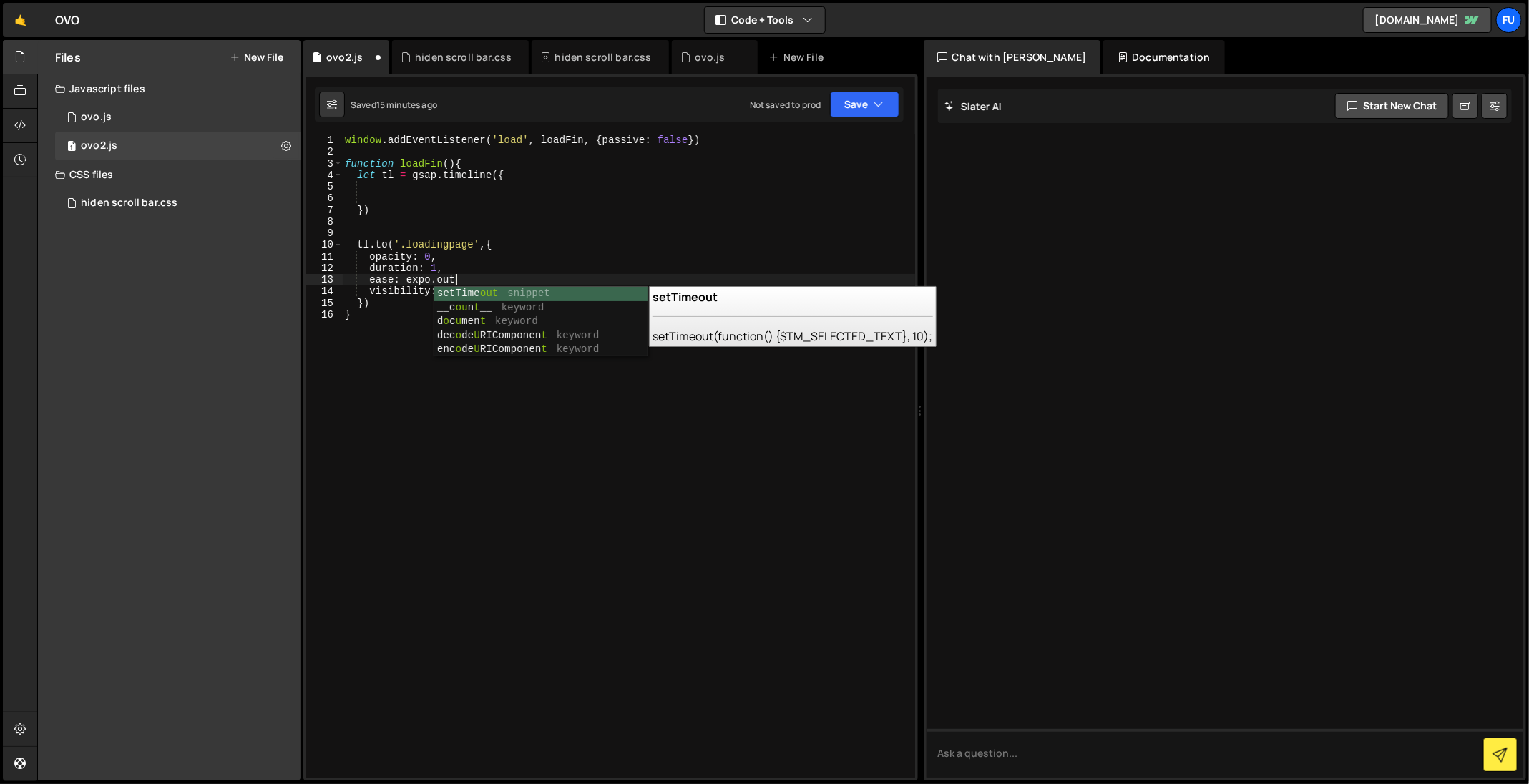
type textarea "ease: expo.out,"
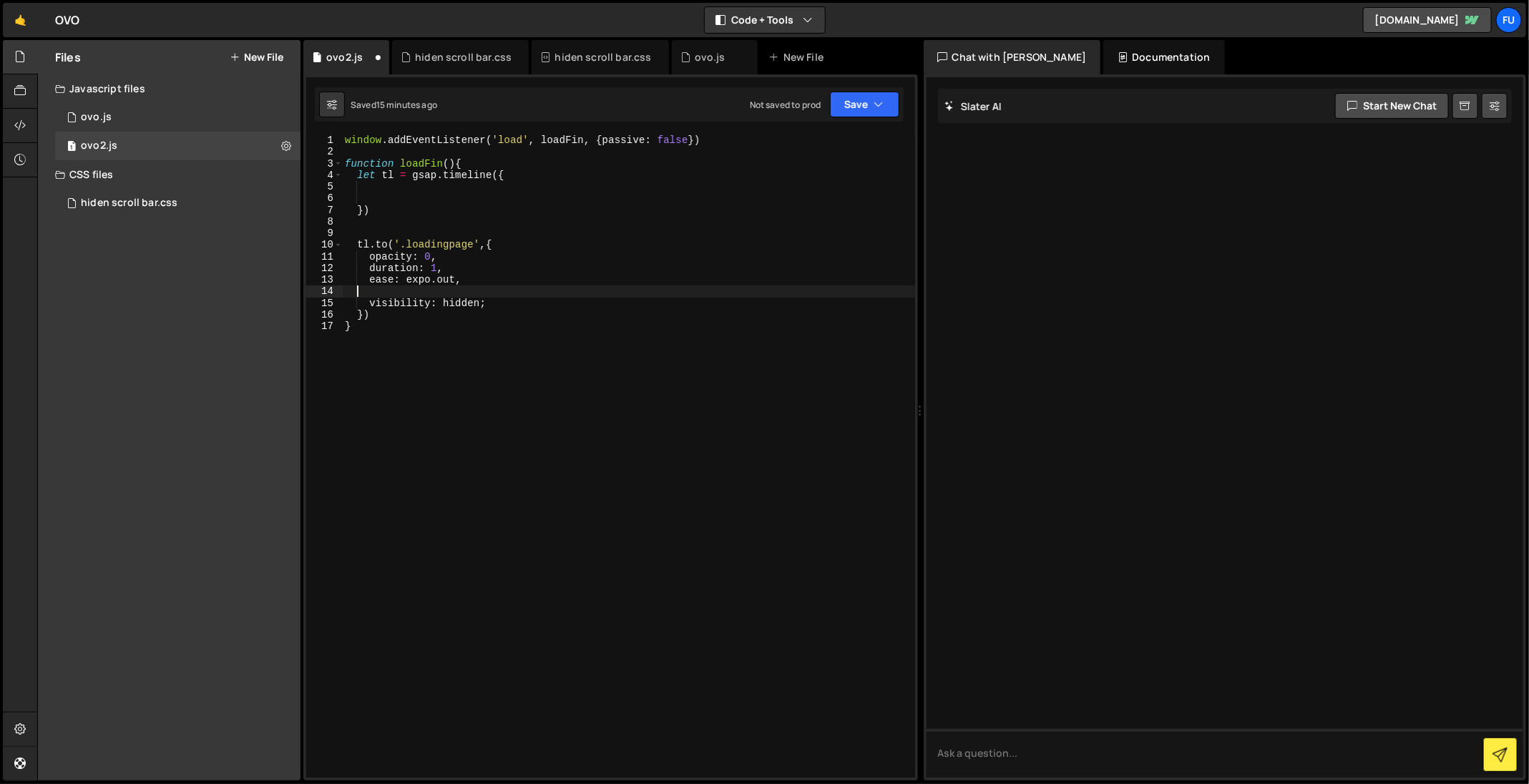
scroll to position [0, 0]
click at [428, 282] on div "window . addEventListener ( 'load' , loadFin , { passive : false }) function lo…" at bounding box center [629, 468] width 573 height 668
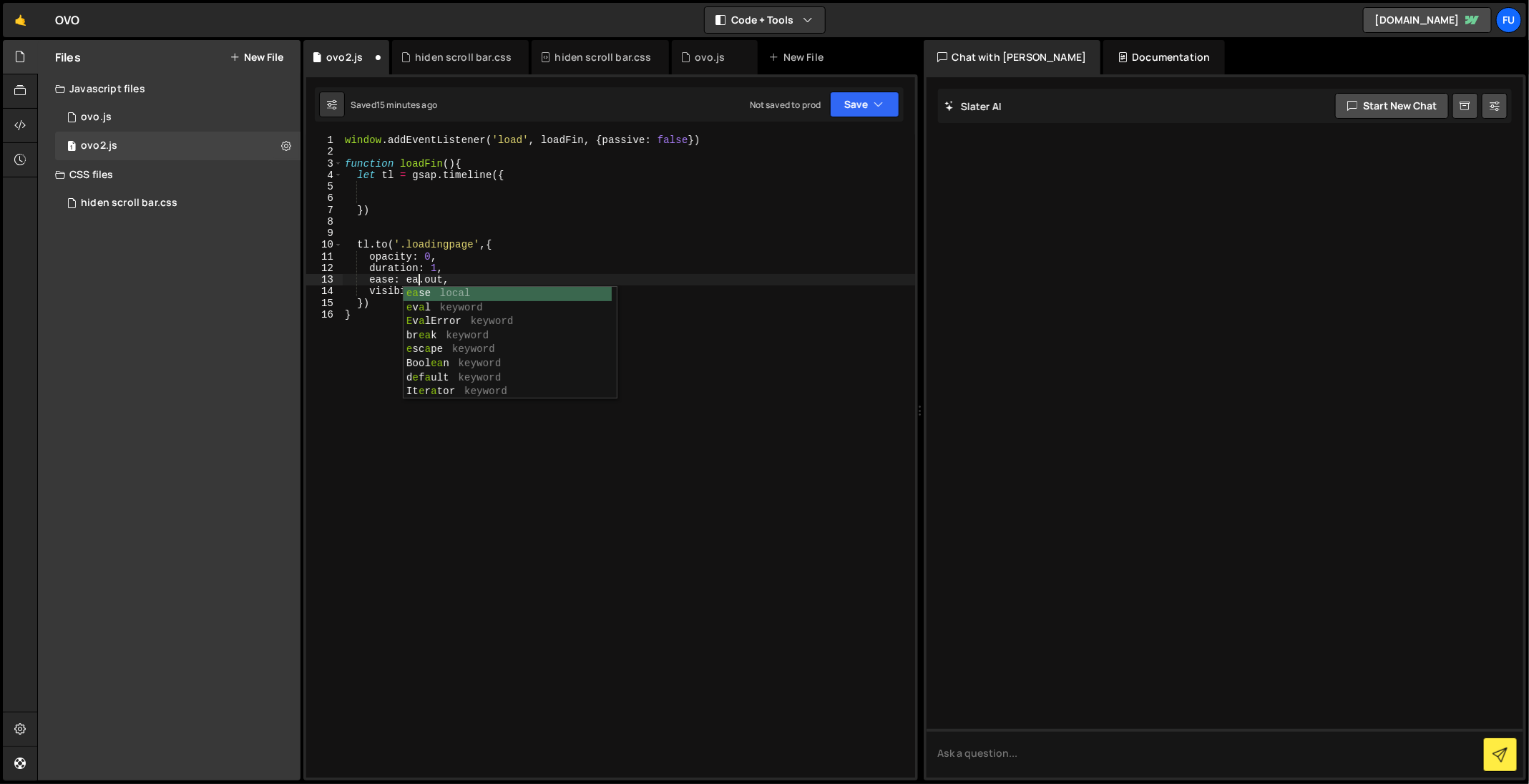
scroll to position [0, 6]
click at [658, 294] on div "window . addEventListener ( 'load' , loadFin , { passive : false }) function lo…" at bounding box center [629, 468] width 573 height 668
click at [407, 280] on div "window . addEventListener ( 'load' , loadFin , { passive : false }) function lo…" at bounding box center [629, 468] width 573 height 668
click at [464, 278] on div "window . addEventListener ( 'load' , loadFin , { passive : false }) function lo…" at bounding box center [629, 468] width 573 height 668
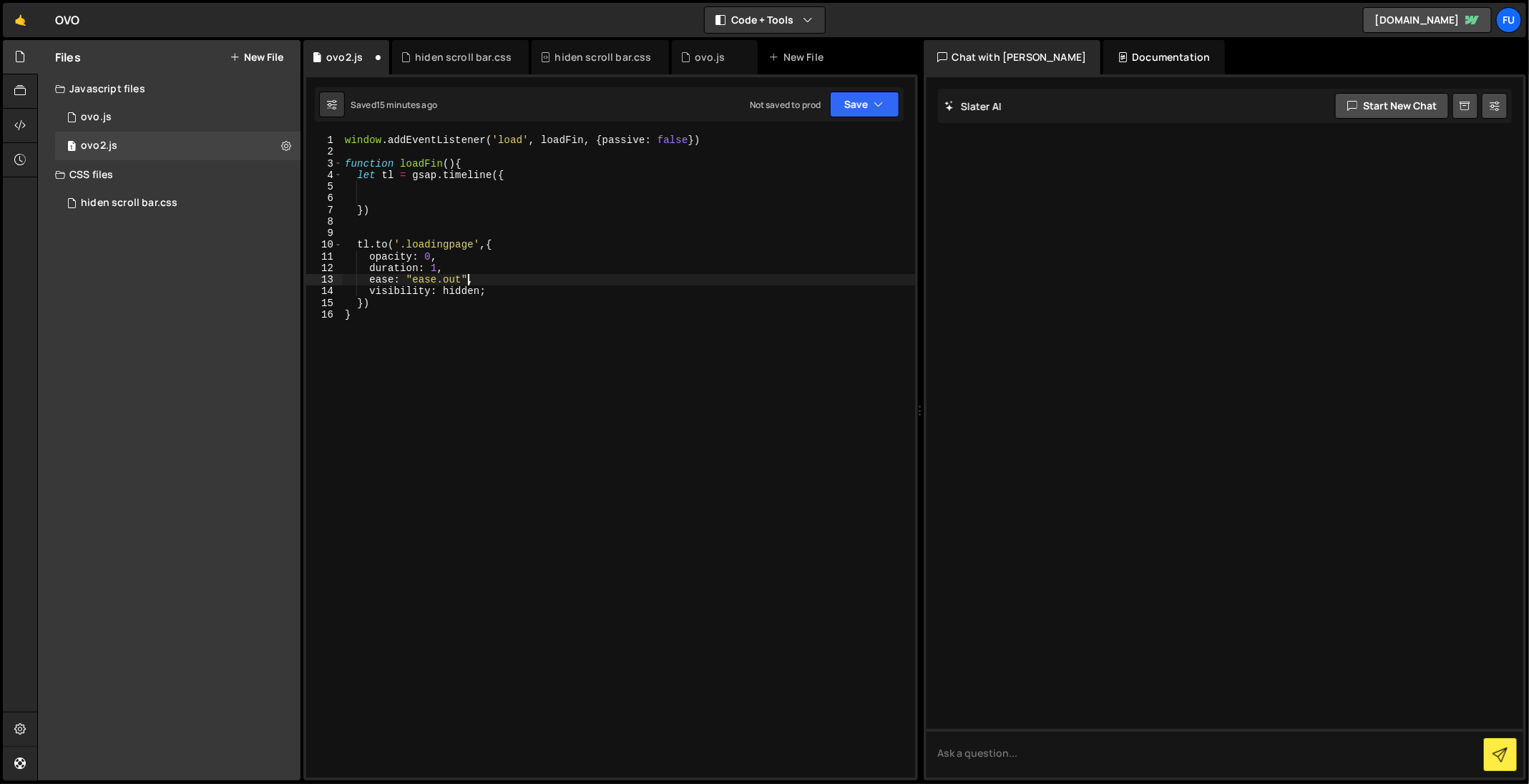
scroll to position [0, 8]
click at [565, 331] on div "window . addEventListener ( 'load' , loadFin , { passive : false }) function lo…" at bounding box center [629, 468] width 573 height 668
drag, startPoint x: 363, startPoint y: 243, endPoint x: 352, endPoint y: 242, distance: 11.0
click at [352, 242] on div "window . addEventListener ( 'load' , loadFin , { passive : false }) function lo…" at bounding box center [629, 468] width 573 height 668
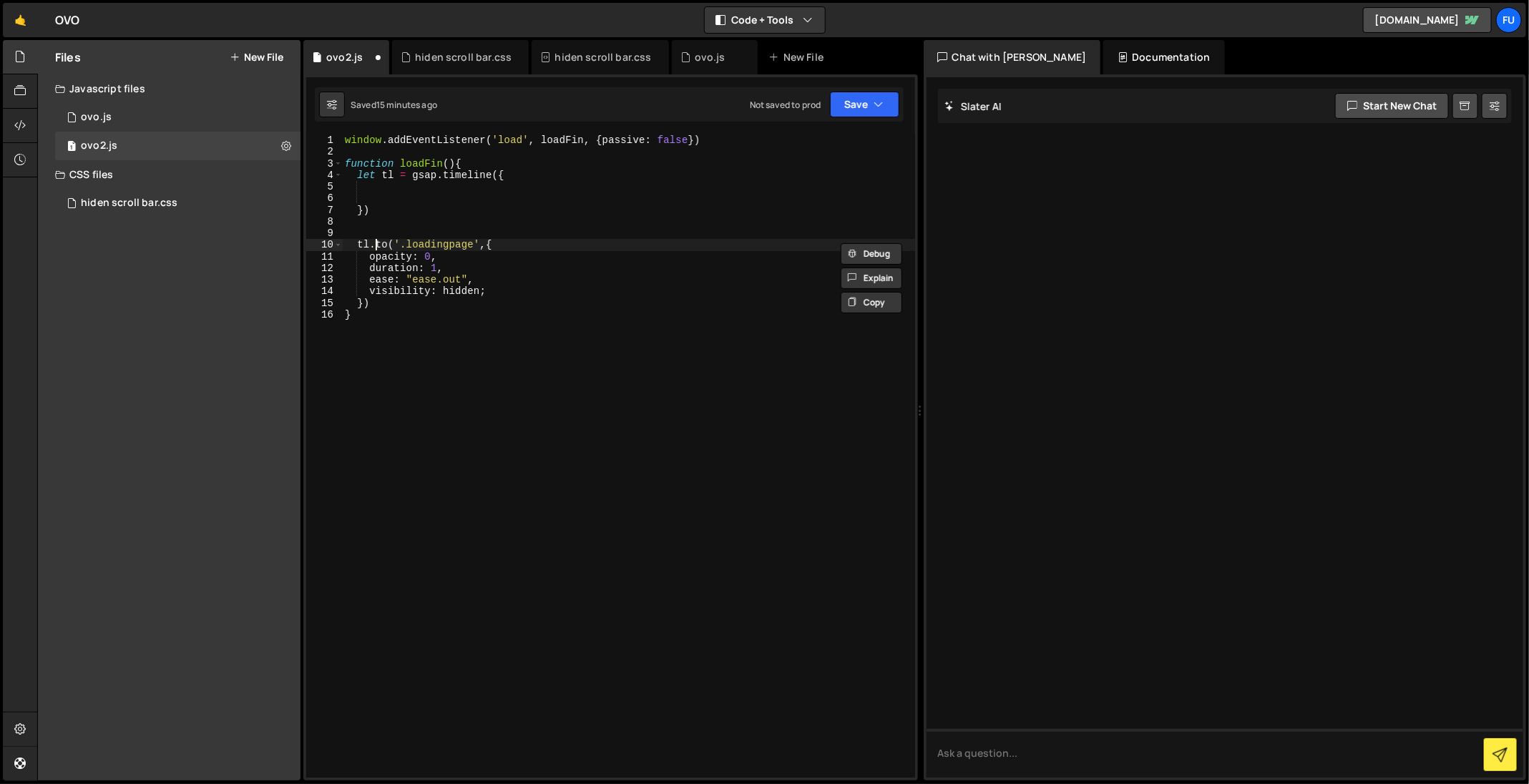
click at [378, 247] on div "window . addEventListener ( 'load' , loadFin , { passive : false }) function lo…" at bounding box center [629, 468] width 573 height 668
drag, startPoint x: 367, startPoint y: 240, endPoint x: 359, endPoint y: 237, distance: 8.5
click at [359, 237] on div "window . addEventListener ( 'load' , loadFin , { passive : false }) function lo…" at bounding box center [629, 468] width 573 height 668
type textarea "gsap.to('.loadingpage',{"
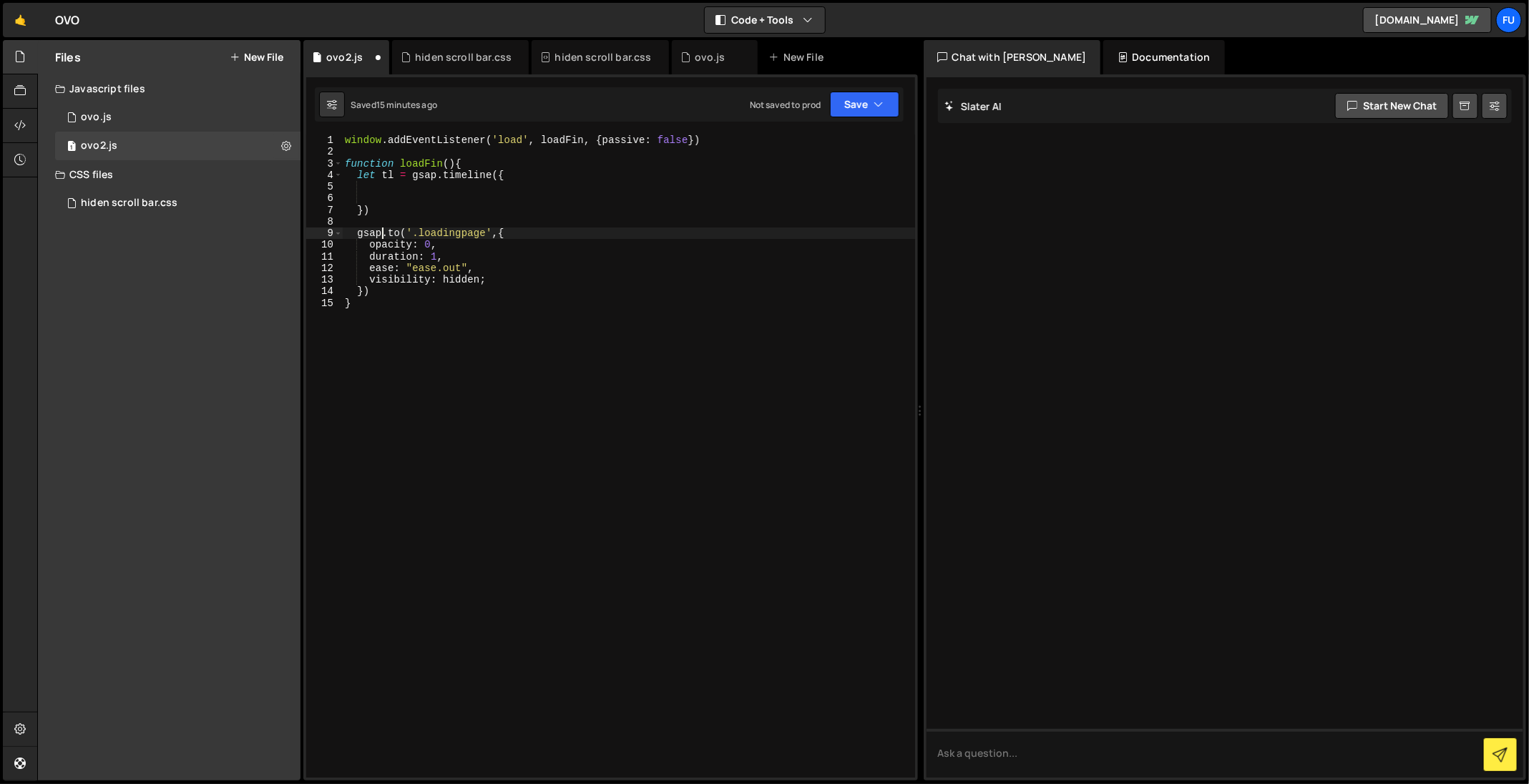
click at [472, 185] on div "window . addEventListener ( 'load' , loadFin , { passive : false }) function lo…" at bounding box center [629, 468] width 573 height 668
drag, startPoint x: 455, startPoint y: 199, endPoint x: 438, endPoint y: 199, distance: 17.0
click at [438, 199] on div "window . addEventListener ( 'load' , loadFin , { passive : false }) function lo…" at bounding box center [629, 468] width 573 height 668
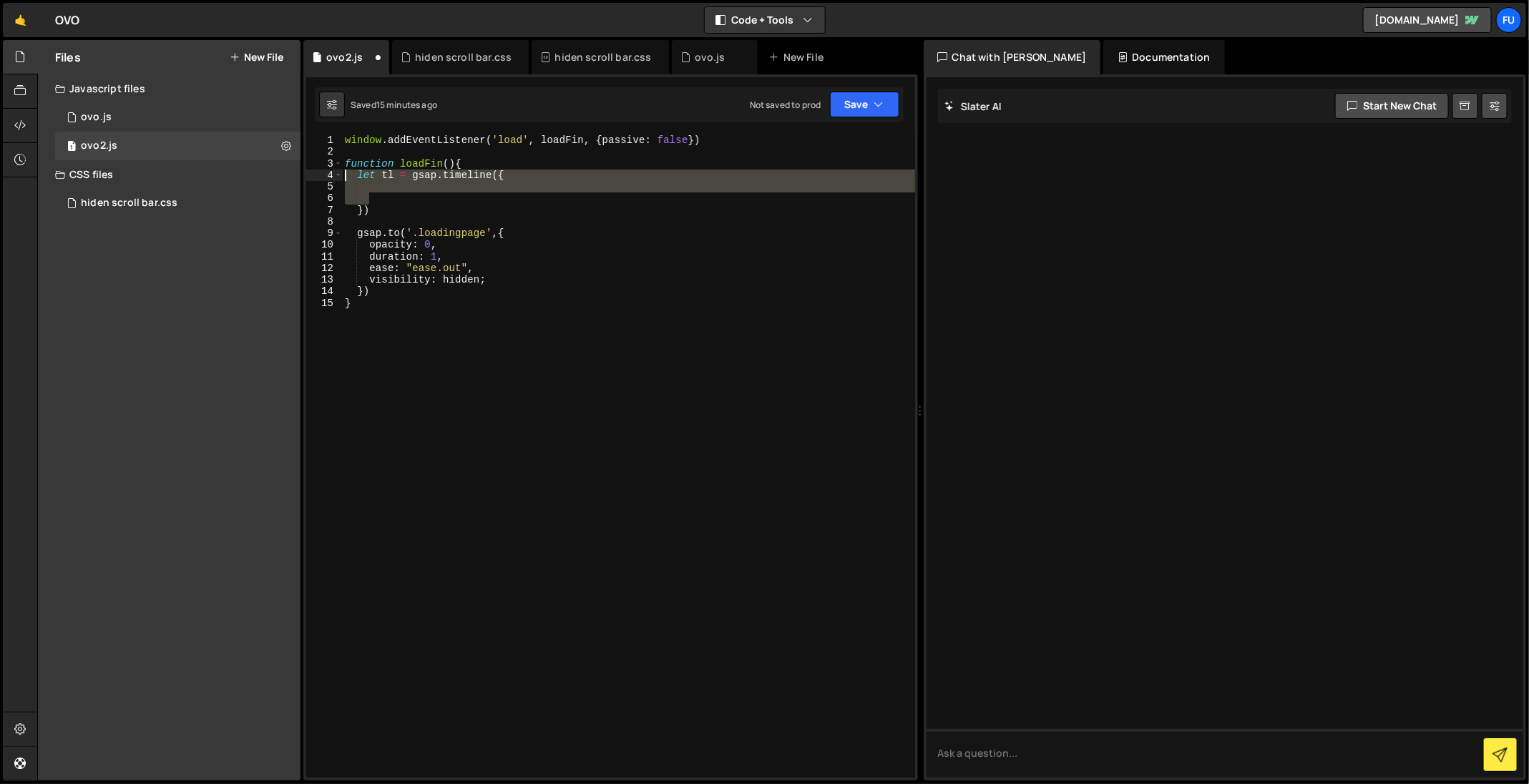
drag, startPoint x: 397, startPoint y: 204, endPoint x: 326, endPoint y: 171, distance: 78.3
click at [326, 170] on div "1 2 3 4 5 6 7 8 9 10 11 12 13 14 15 window . addEventListener ( 'load' , loadFi…" at bounding box center [610, 456] width 609 height 643
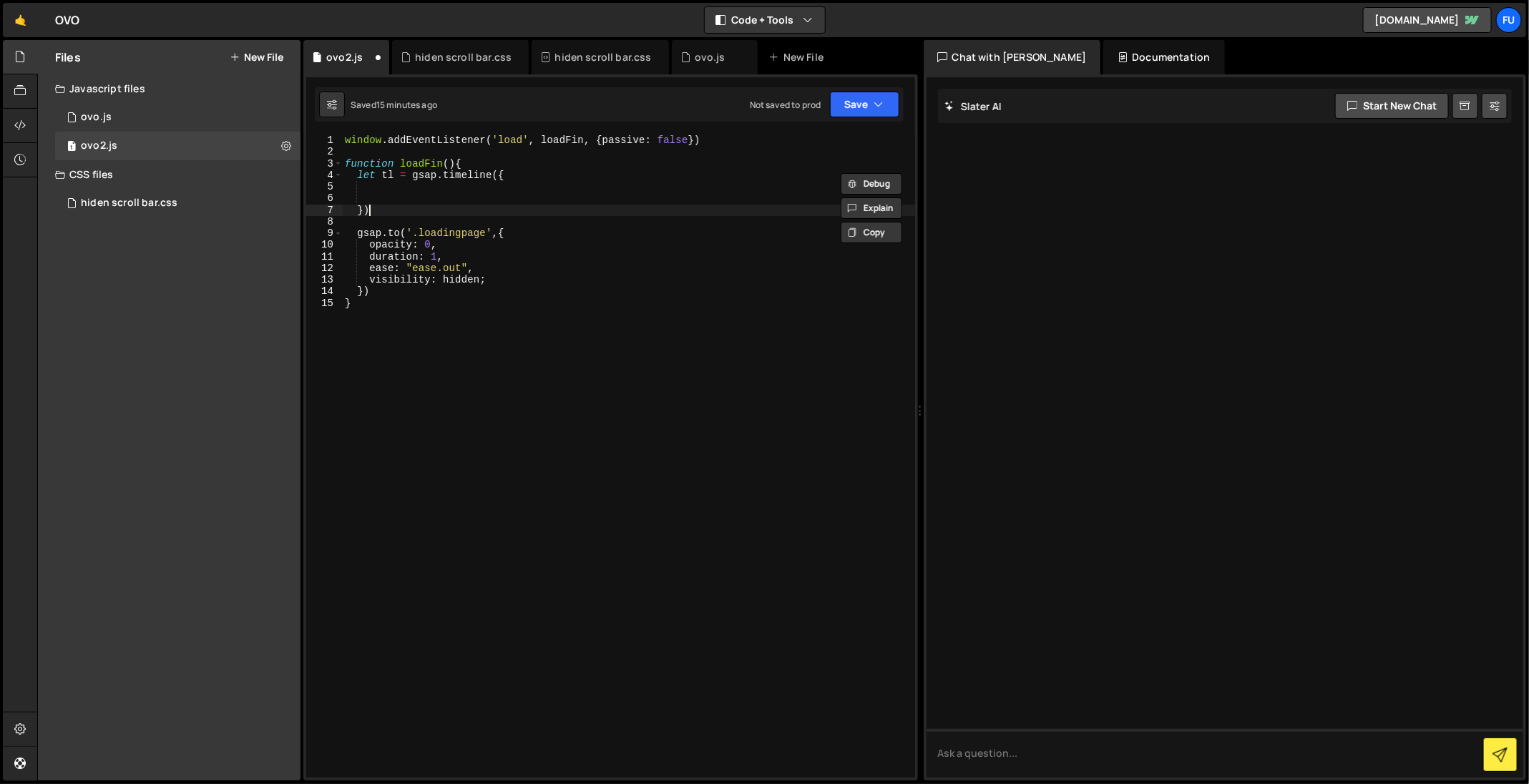
click at [419, 212] on div "window . addEventListener ( 'load' , loadFin , { passive : false }) function lo…" at bounding box center [629, 468] width 573 height 668
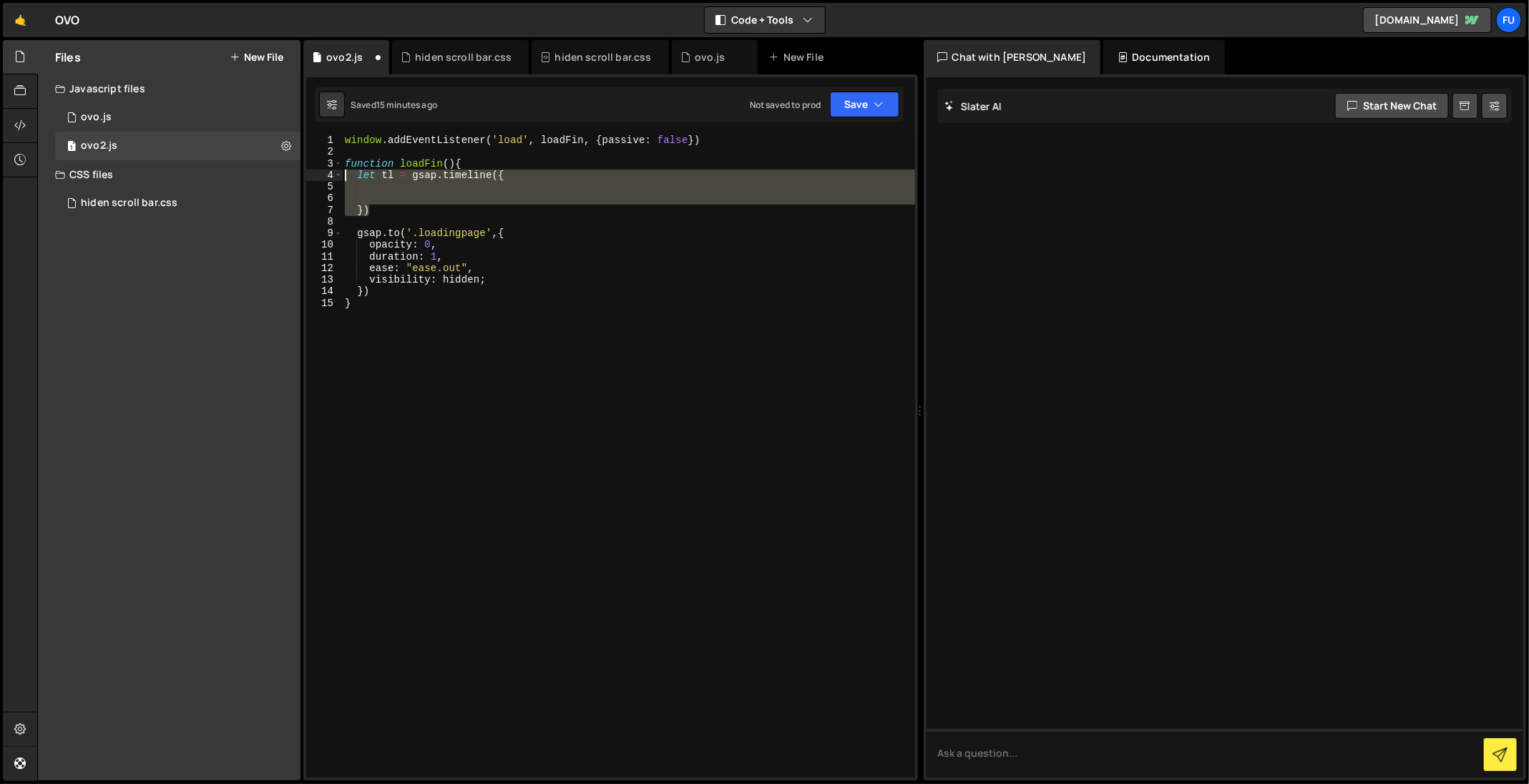
drag, startPoint x: 402, startPoint y: 206, endPoint x: 324, endPoint y: 179, distance: 82.5
click at [324, 179] on div "}) 1 2 3 4 5 6 7 8 9 10 11 12 13 14 15 window . addEventListener ( 'load' , loa…" at bounding box center [610, 456] width 609 height 643
type textarea "let tl = gsap.timeline({"
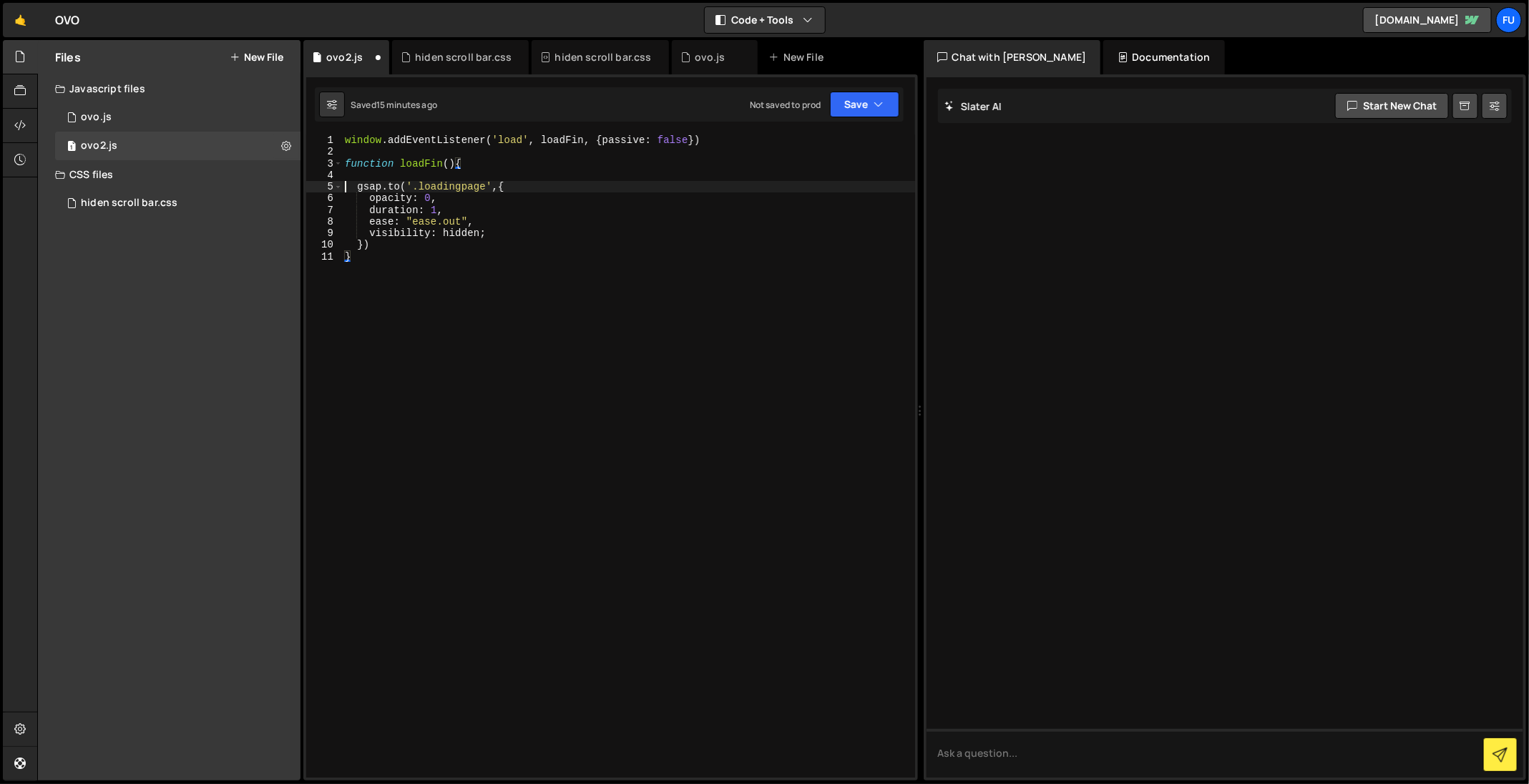
click at [348, 187] on div "window . addEventListener ( 'load' , loadFin , { passive : false }) function lo…" at bounding box center [629, 468] width 573 height 668
drag, startPoint x: 884, startPoint y: 114, endPoint x: 877, endPoint y: 127, distance: 14.8
click at [884, 114] on button "Save" at bounding box center [864, 105] width 69 height 26
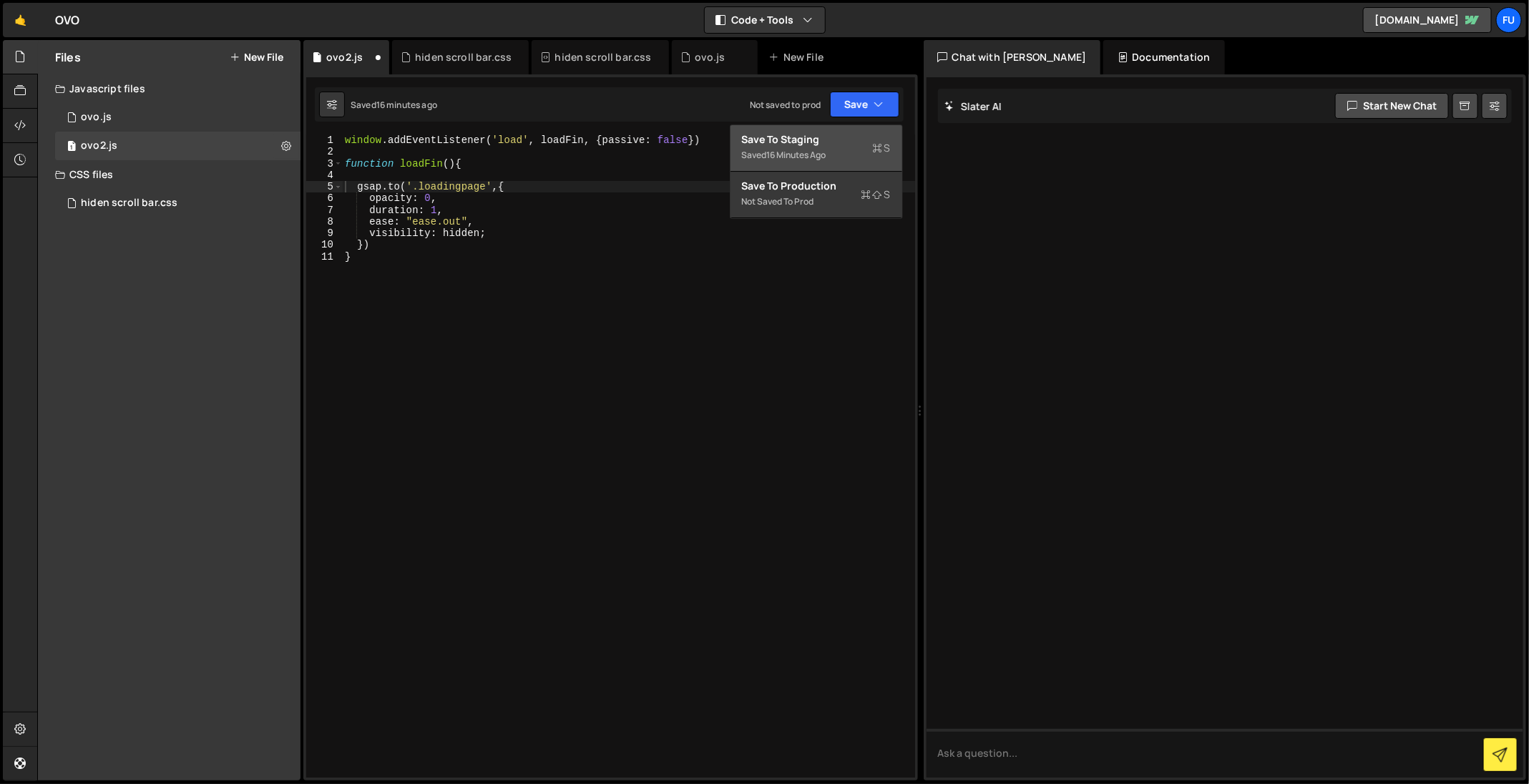
click at [877, 129] on button "Save to Staging S Saved 16 minutes ago" at bounding box center [816, 148] width 171 height 46
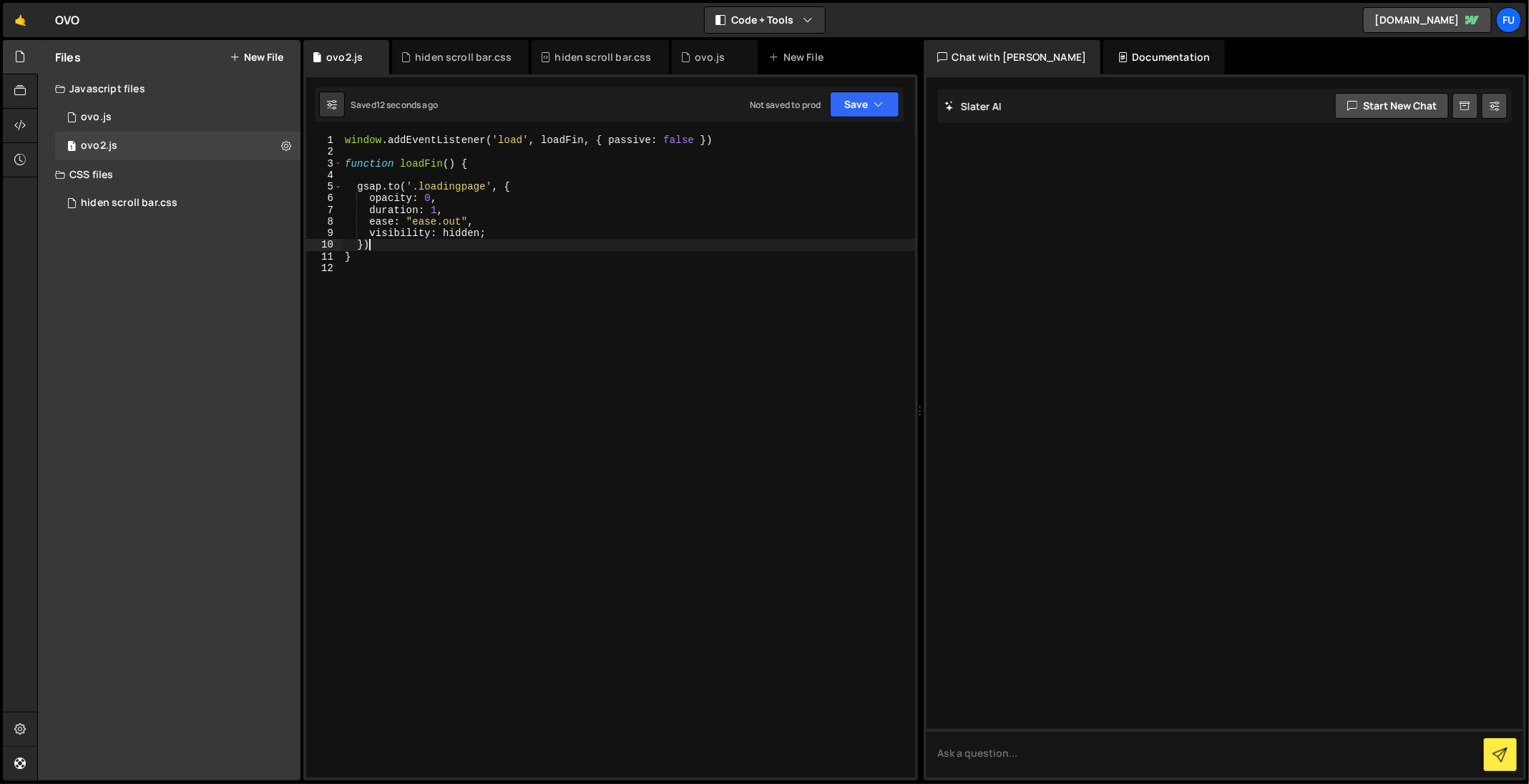
click at [558, 239] on div "window . addEventListener ( 'load' , loadFin , { passive : false }) function lo…" at bounding box center [629, 468] width 573 height 668
drag, startPoint x: 532, startPoint y: 223, endPoint x: 528, endPoint y: 230, distance: 8.1
click at [532, 224] on div "window . addEventListener ( 'load' , loadFin , { passive : false }) function lo…" at bounding box center [629, 468] width 573 height 668
click at [527, 232] on div "window . addEventListener ( 'load' , loadFin , { passive : false }) function lo…" at bounding box center [629, 468] width 573 height 668
type textarea "visibility: hidden"
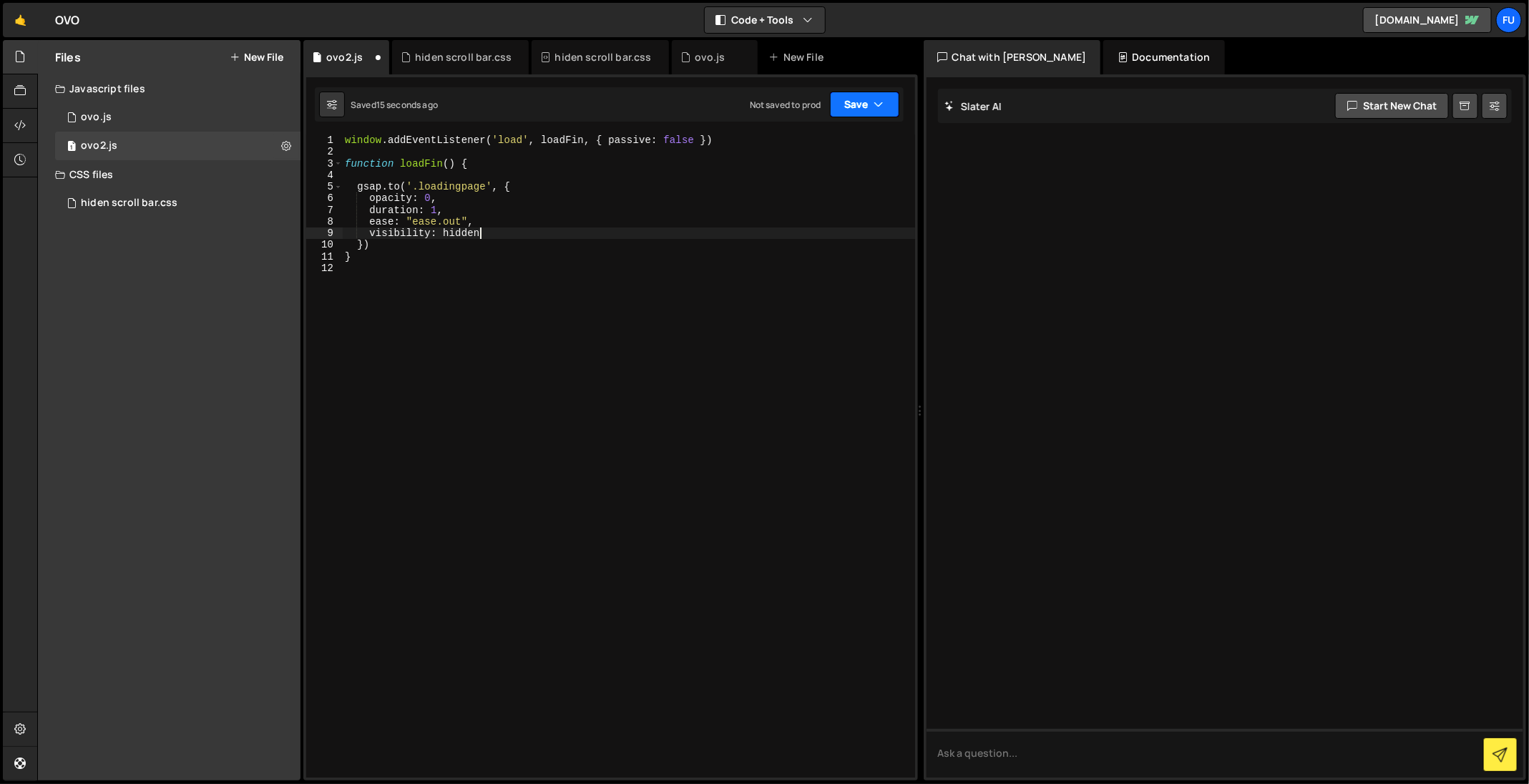
click at [877, 116] on button "Save" at bounding box center [864, 105] width 69 height 26
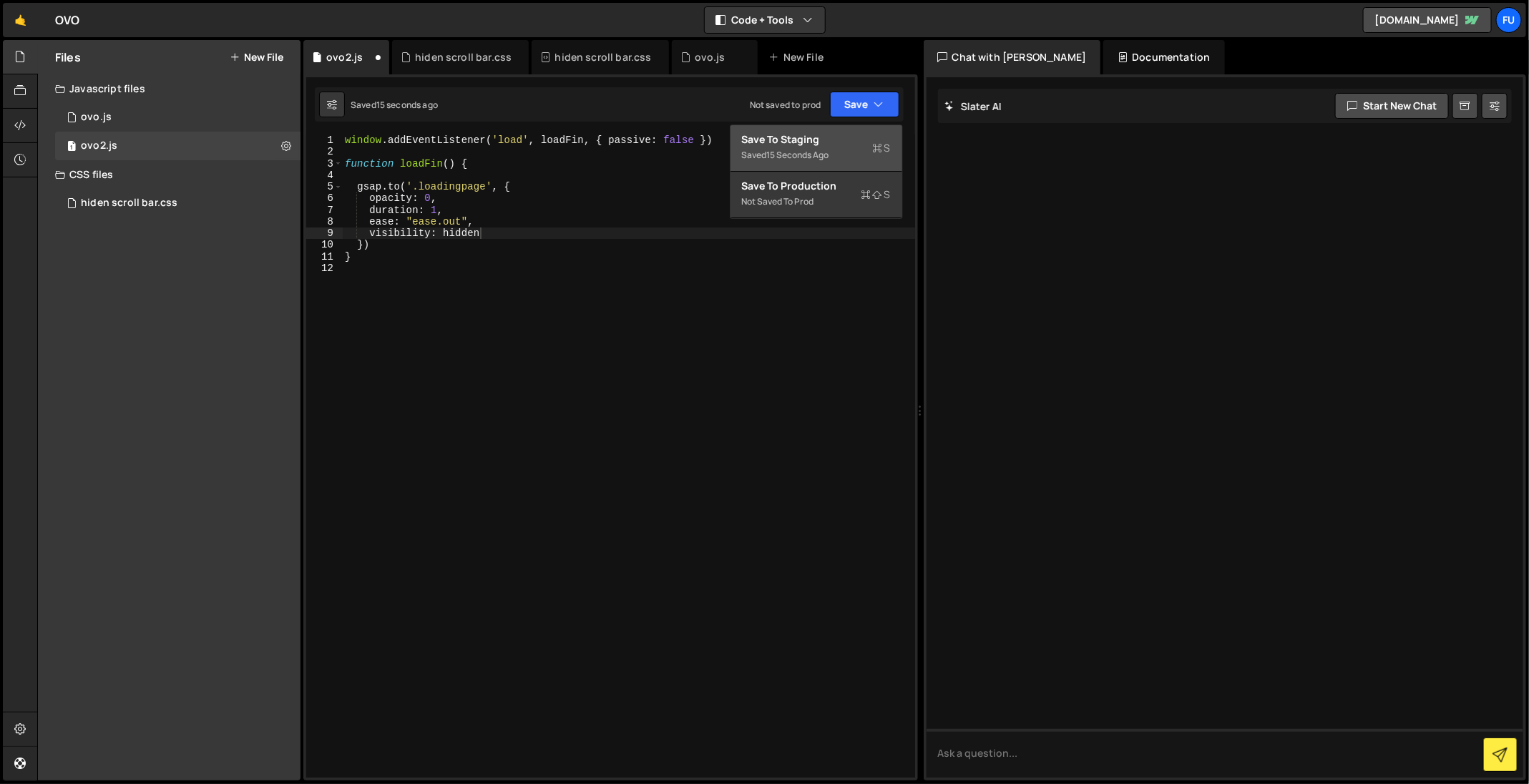
click at [854, 148] on div "Saved 15 seconds ago" at bounding box center [817, 155] width 149 height 17
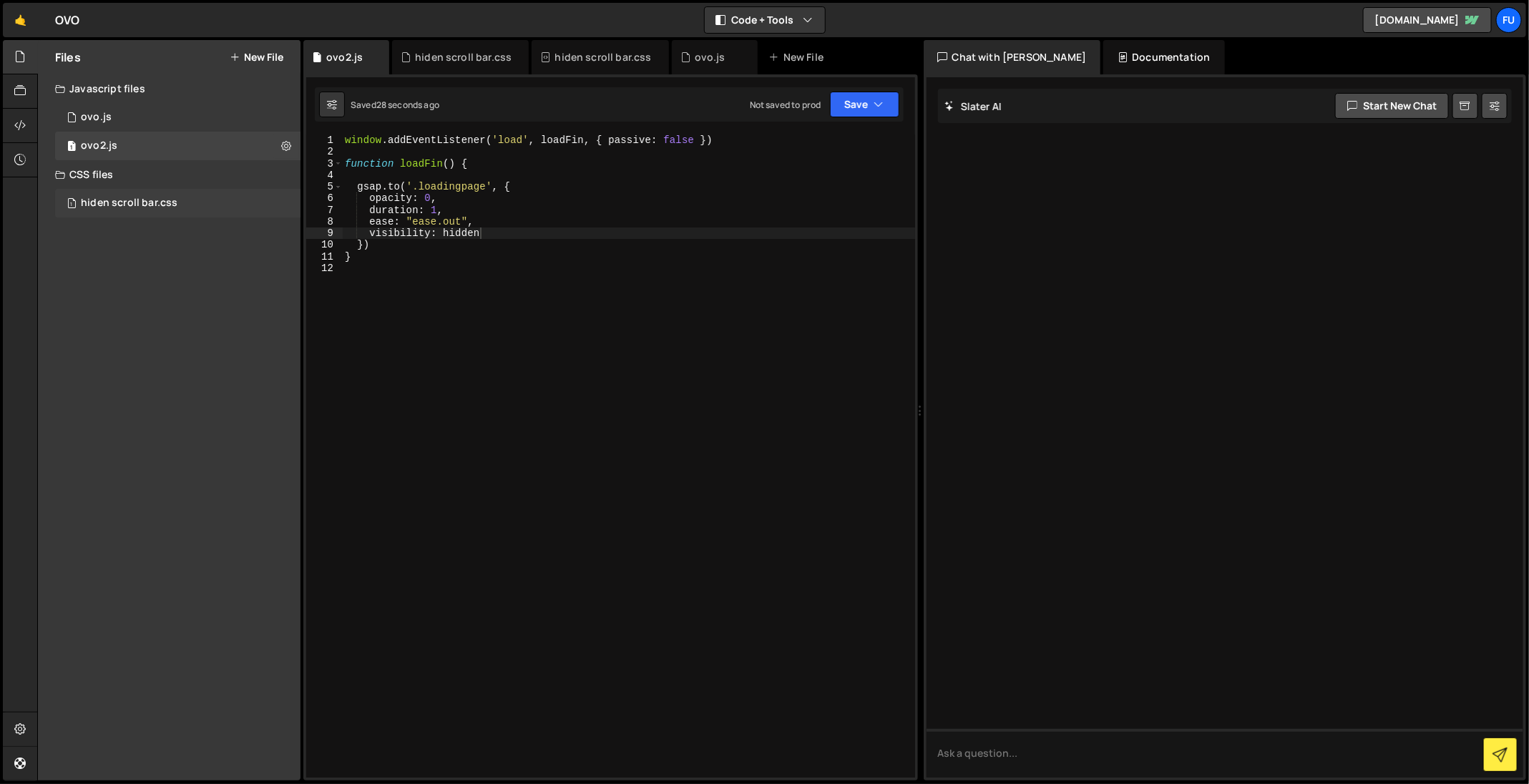
click at [123, 201] on div "hiden scroll bar.css" at bounding box center [129, 203] width 97 height 13
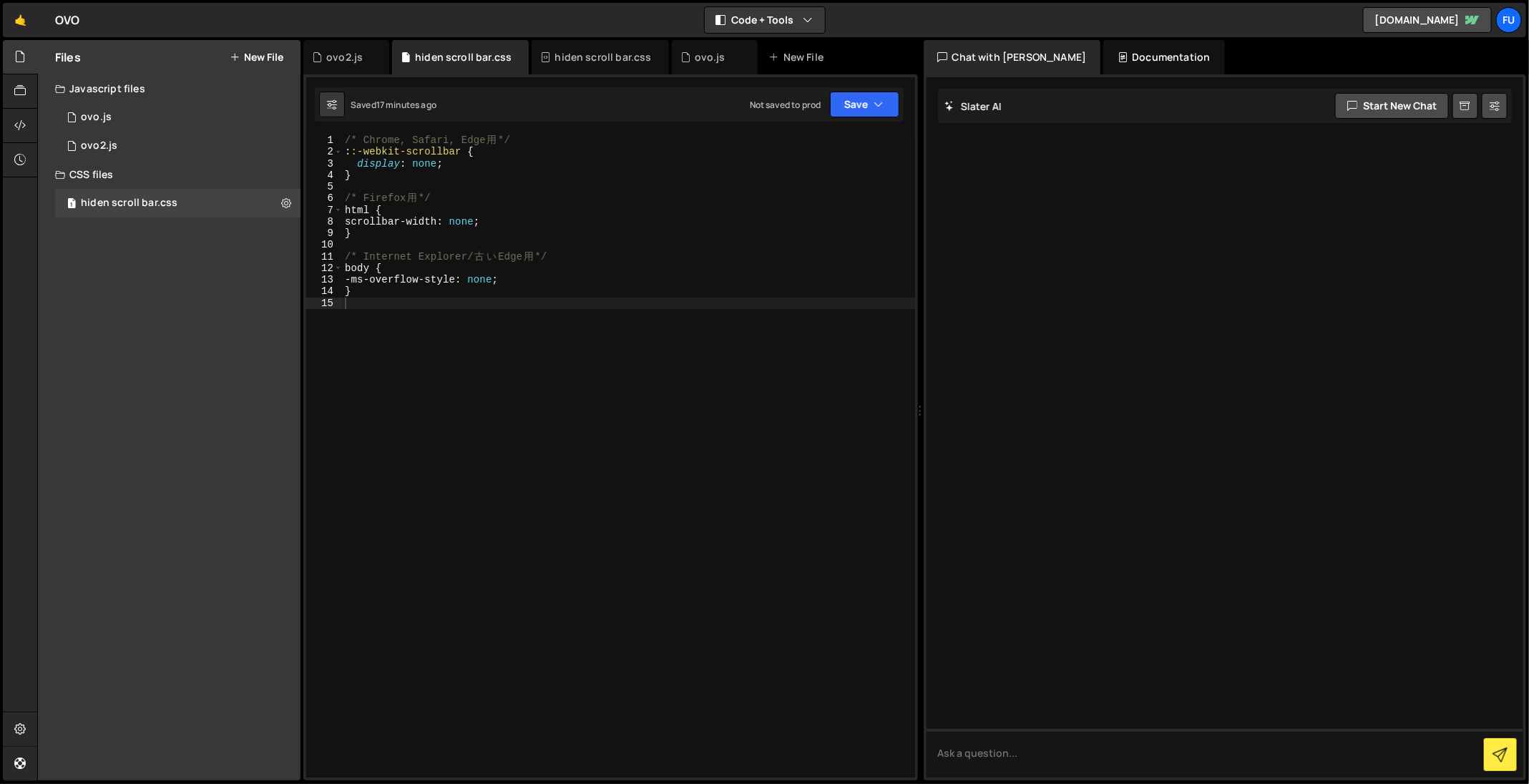
type textarea "display: none;"
drag, startPoint x: 462, startPoint y: 166, endPoint x: 308, endPoint y: 168, distance: 154.0
click at [308, 168] on div "display: none; 1 2 3 4 5 6 7 8 9 10 11 12 13 14 15 /* Chrome, Safari, Edge 用 */…" at bounding box center [610, 456] width 609 height 643
click at [163, 139] on div "1 ovo2.js 0" at bounding box center [177, 146] width 245 height 29
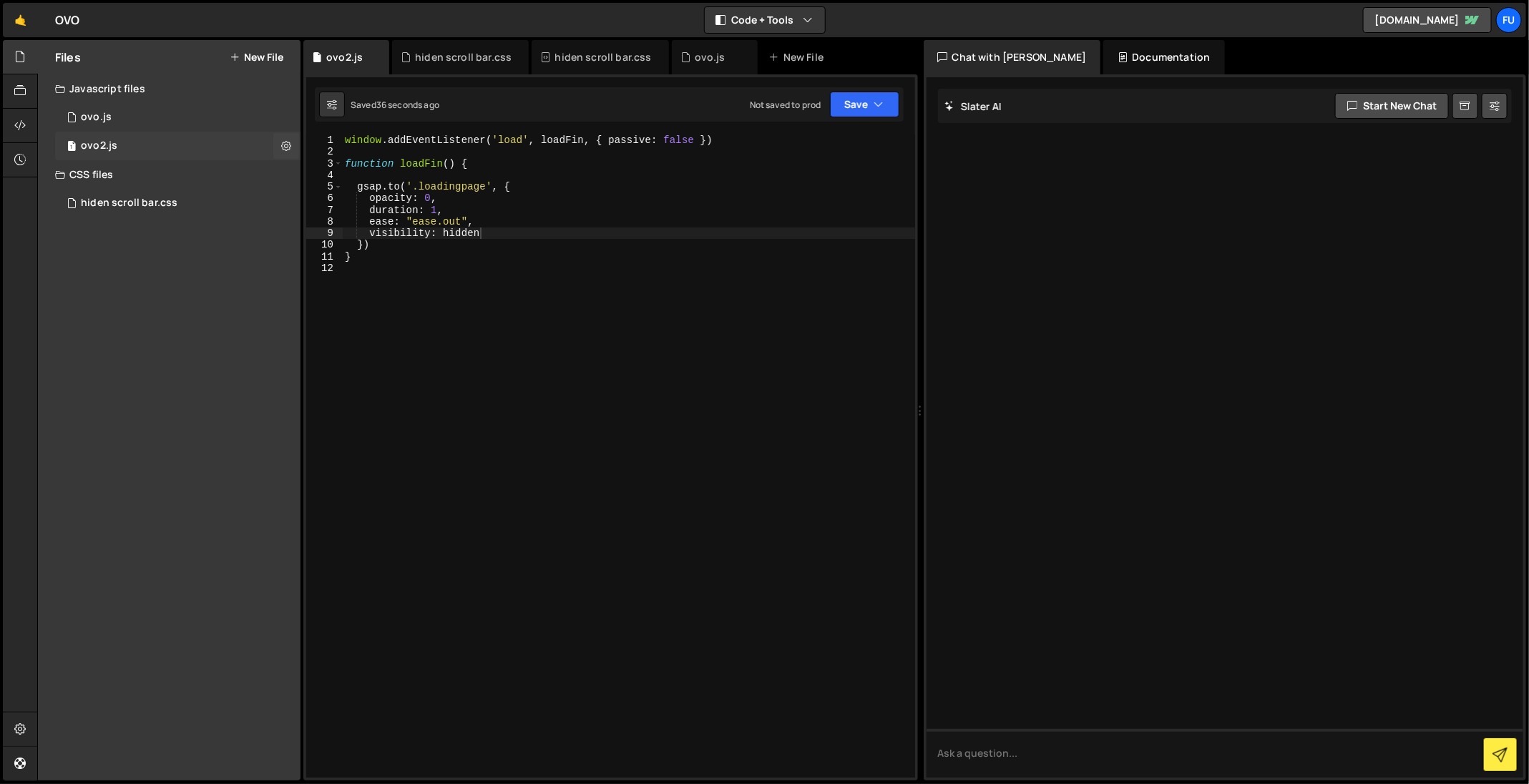
click at [169, 137] on div "1 ovo2.js 0" at bounding box center [177, 146] width 245 height 29
drag, startPoint x: 467, startPoint y: 232, endPoint x: 368, endPoint y: 233, distance: 99.0
click at [368, 233] on div "window . addEventListener ( 'load' , loadFin , { passive : false }) function lo…" at bounding box center [629, 468] width 573 height 668
paste textarea "display: none;"
click at [872, 110] on button "Save" at bounding box center [864, 105] width 69 height 26
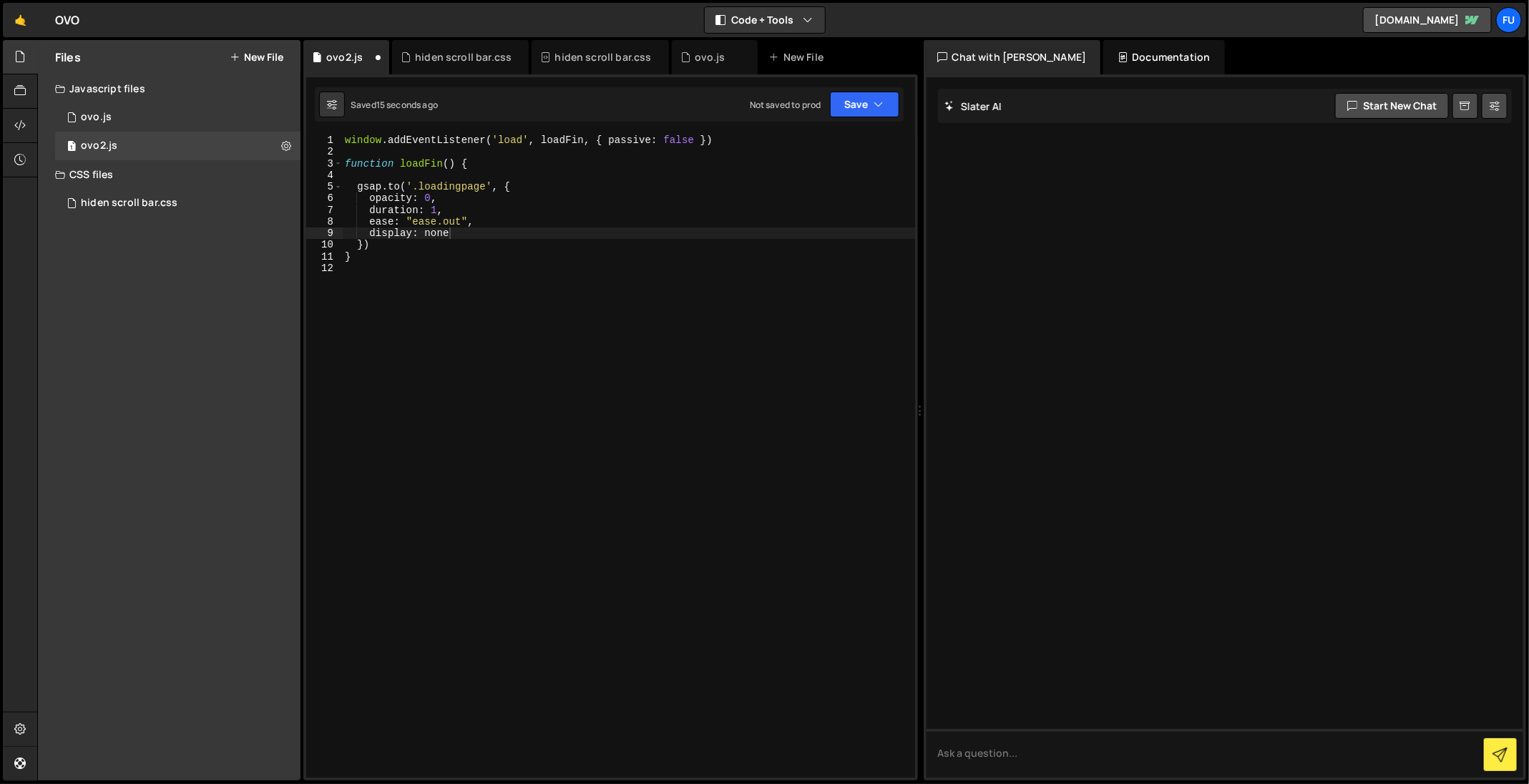
click at [0, 0] on div "Saved 15 seconds ago" at bounding box center [0, 0] width 0 height 0
click at [490, 234] on div "window . addEventListener ( 'load' , loadFin , { passive : false }) function lo…" at bounding box center [629, 468] width 573 height 668
click at [490, 209] on div "window . addEventListener ( 'load' , loadFin , { passive : false }) function lo…" at bounding box center [629, 468] width 573 height 668
click at [596, 191] on div "window . addEventListener ( 'load' , loadFin , { passive : false }) function lo…" at bounding box center [629, 468] width 573 height 668
click at [610, 213] on div "window . addEventListener ( 'load' , loadFin , { passive : false }) function lo…" at bounding box center [629, 468] width 573 height 668
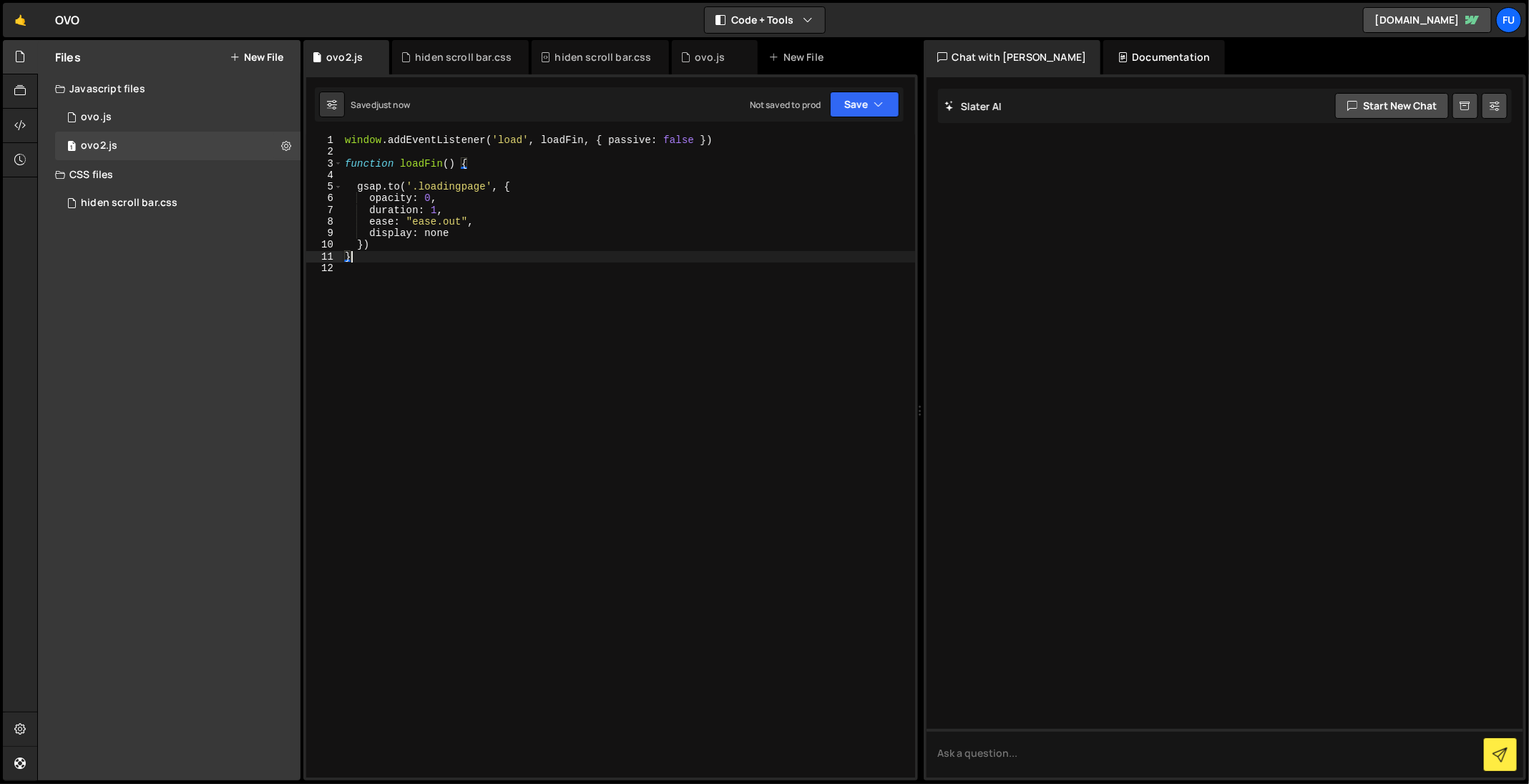
click at [590, 261] on div "window . addEventListener ( 'load' , loadFin , { passive : false }) function lo…" at bounding box center [629, 468] width 573 height 668
click at [567, 166] on div "window . addEventListener ( 'load' , loadFin , { passive : false }) function lo…" at bounding box center [629, 468] width 573 height 668
click at [553, 240] on div "window . addEventListener ( 'load' , loadFin , { passive : false }) function lo…" at bounding box center [629, 468] width 573 height 668
click at [346, 141] on div "window . addEventListener ( 'load' , loadFin , { passive : false }) function lo…" at bounding box center [629, 468] width 573 height 668
type textarea "window.addEventListener('load', loadFin, { passive: false })"
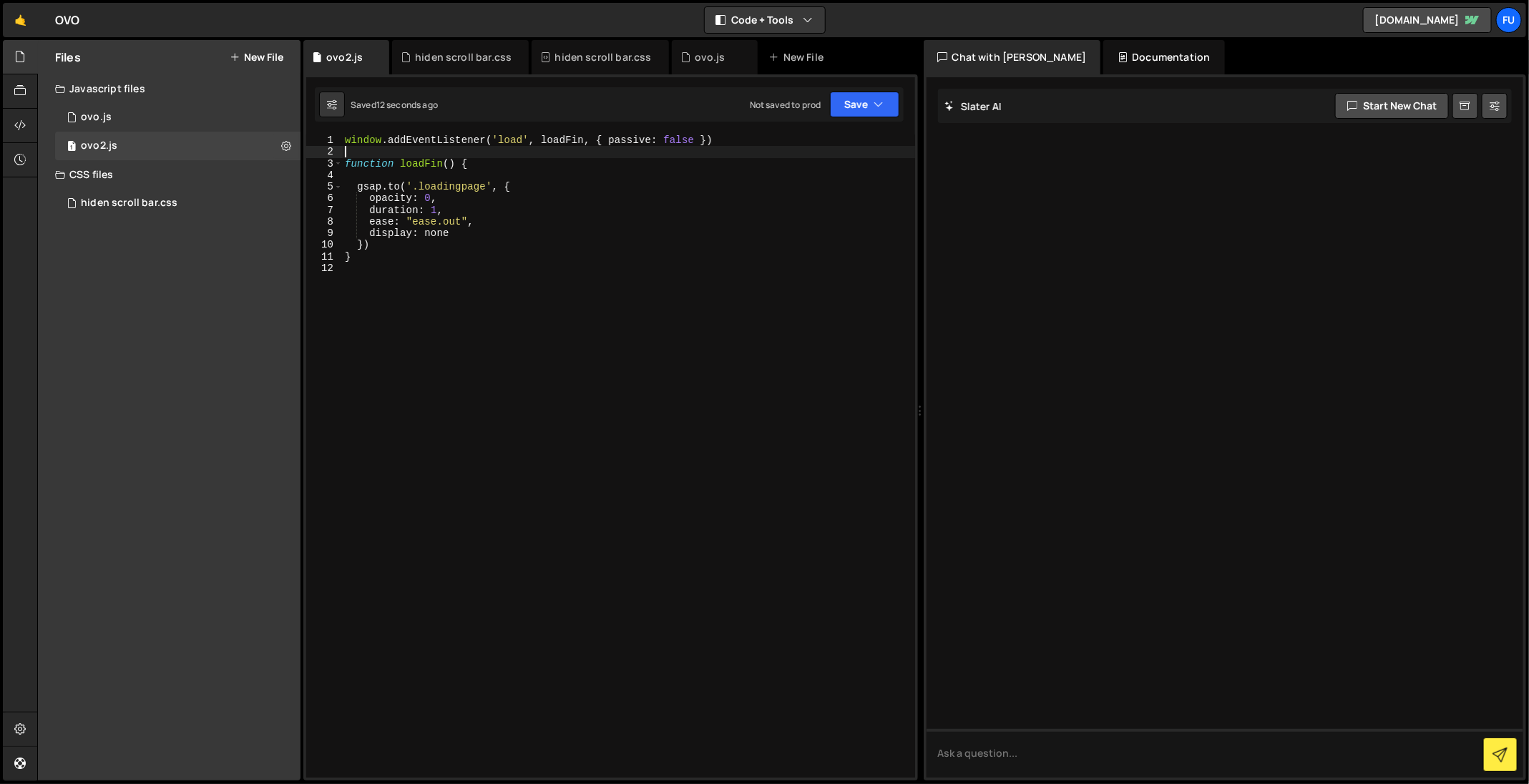
click at [493, 149] on div "window . addEventListener ( 'load' , loadFin , { passive : false }) function lo…" at bounding box center [629, 468] width 573 height 668
click at [599, 155] on div "window . addEventListener ( 'load' , loadFin , { passive : false }) function lo…" at bounding box center [629, 468] width 573 height 668
click at [598, 161] on div "window . addEventListener ( 'load' , loadFin , { passive : false }) function lo…" at bounding box center [629, 468] width 573 height 668
type textarea "function loadFin() {"
click at [581, 154] on div "window . addEventListener ( 'load' , loadFin , { passive : false }) function lo…" at bounding box center [629, 468] width 573 height 668
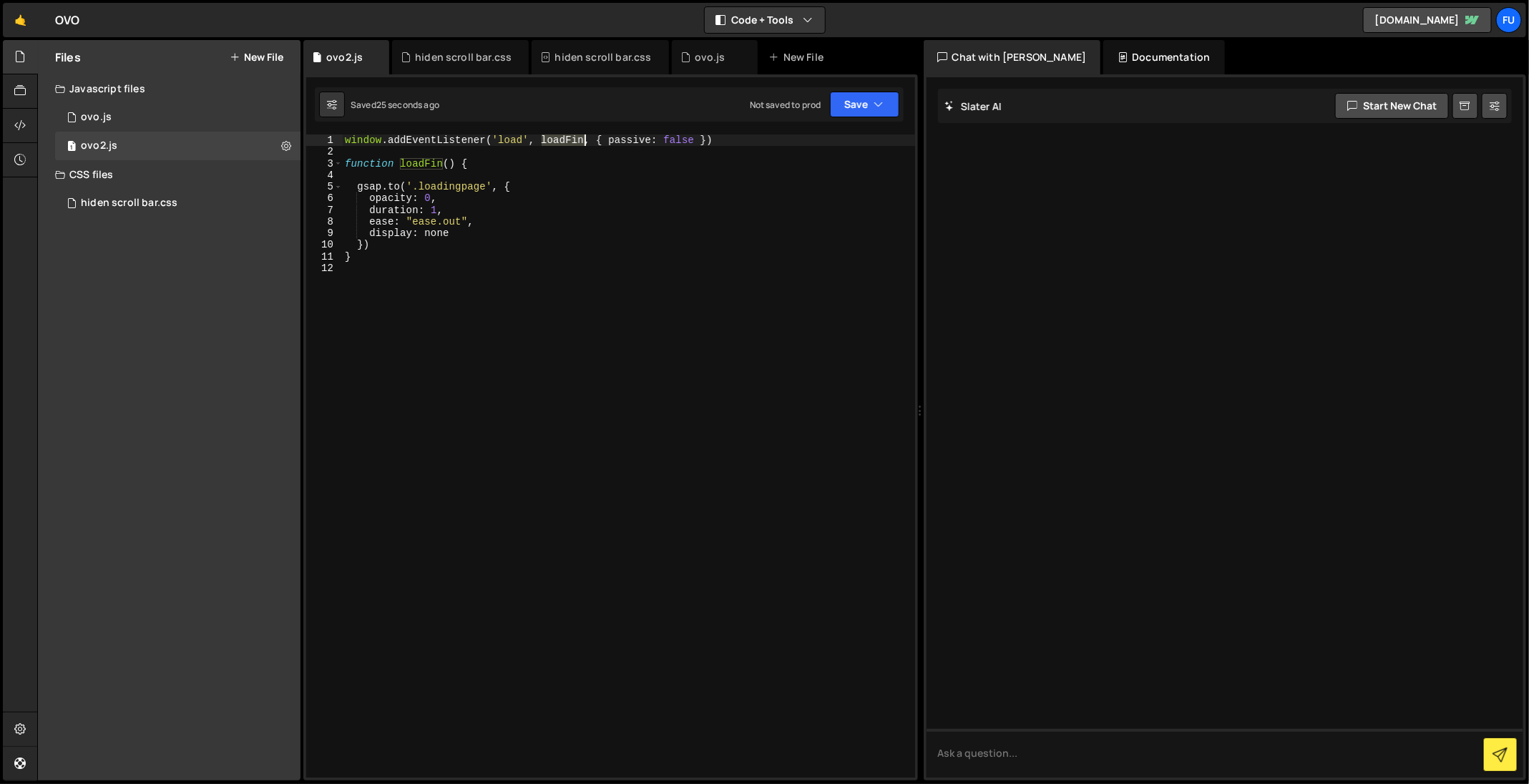
drag, startPoint x: 539, startPoint y: 140, endPoint x: 582, endPoint y: 141, distance: 43.0
click at [582, 141] on div "window . addEventListener ( 'load' , loadFin , { passive : false }) function lo…" at bounding box center [629, 468] width 573 height 668
click at [543, 139] on div "window . addEventListener ( 'load' , loadFin , { passive : false }) function lo…" at bounding box center [628, 456] width 572 height 643
click at [621, 136] on div "window . addEventListener ( 'load' , ( e ) => { loadFin , { passive : false }) …" at bounding box center [629, 468] width 573 height 668
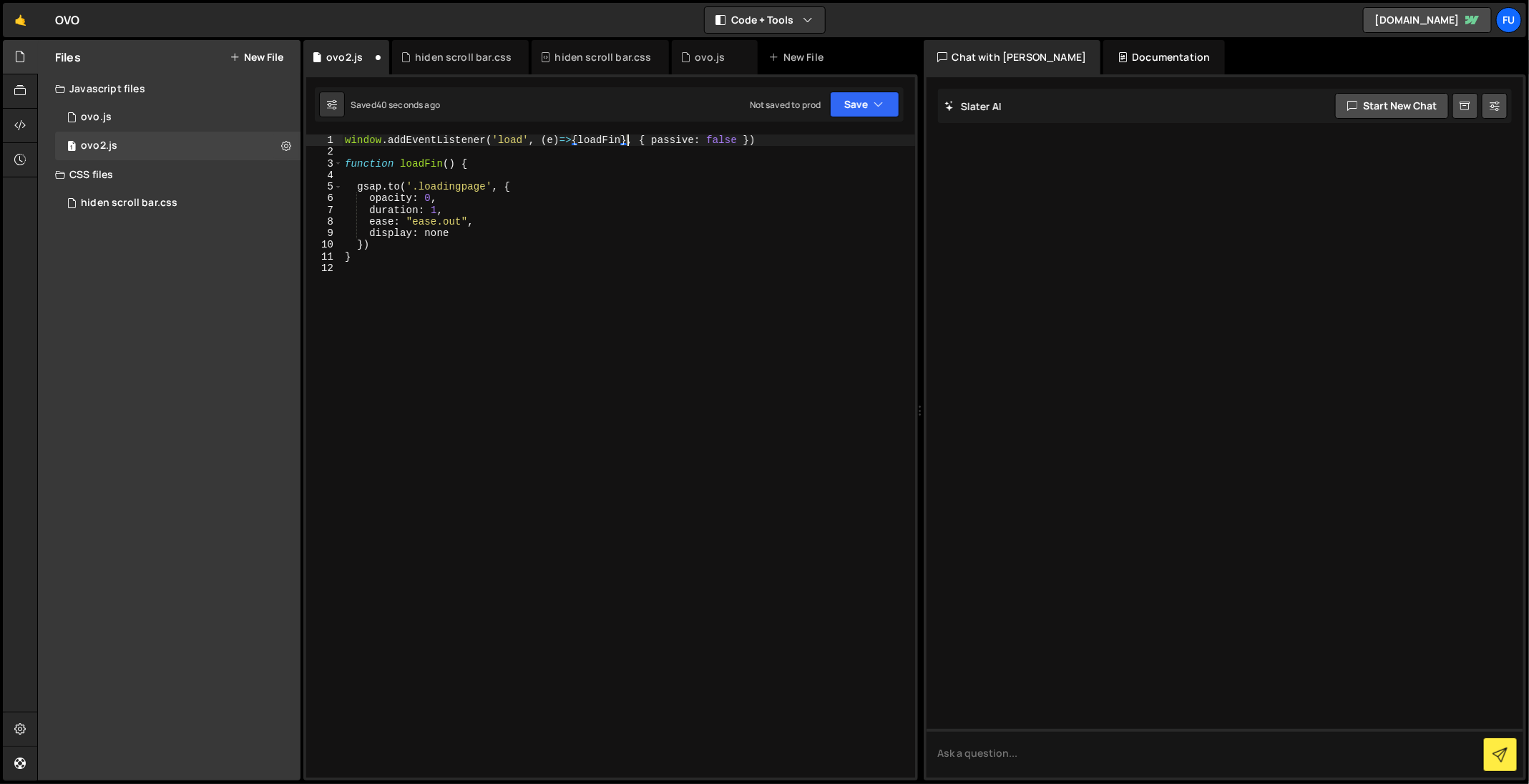
scroll to position [0, 19]
click at [579, 143] on div "window . addEventListener ( 'load' , ( e ) => { loadFin } , { passive : false }…" at bounding box center [629, 468] width 573 height 668
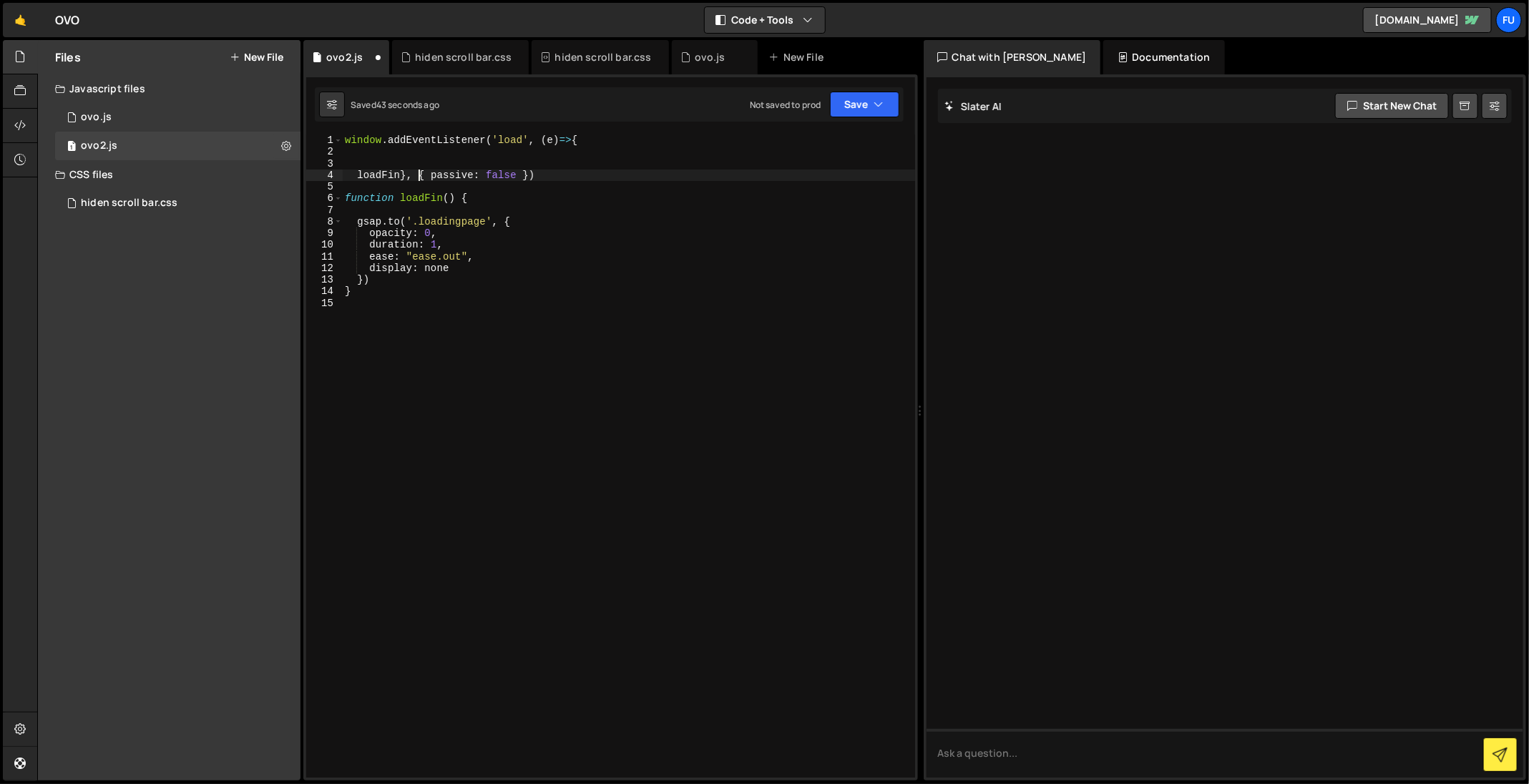
click at [417, 174] on div "window . addEventListener ( 'load' , ( e ) => { loadFin } , { passive : false }…" at bounding box center [629, 468] width 573 height 668
type textarea "{ passive: false })"
click at [453, 151] on div "window . addEventListener ( 'load' , ( e ) => { loadFin } , { passive : false }…" at bounding box center [629, 468] width 573 height 668
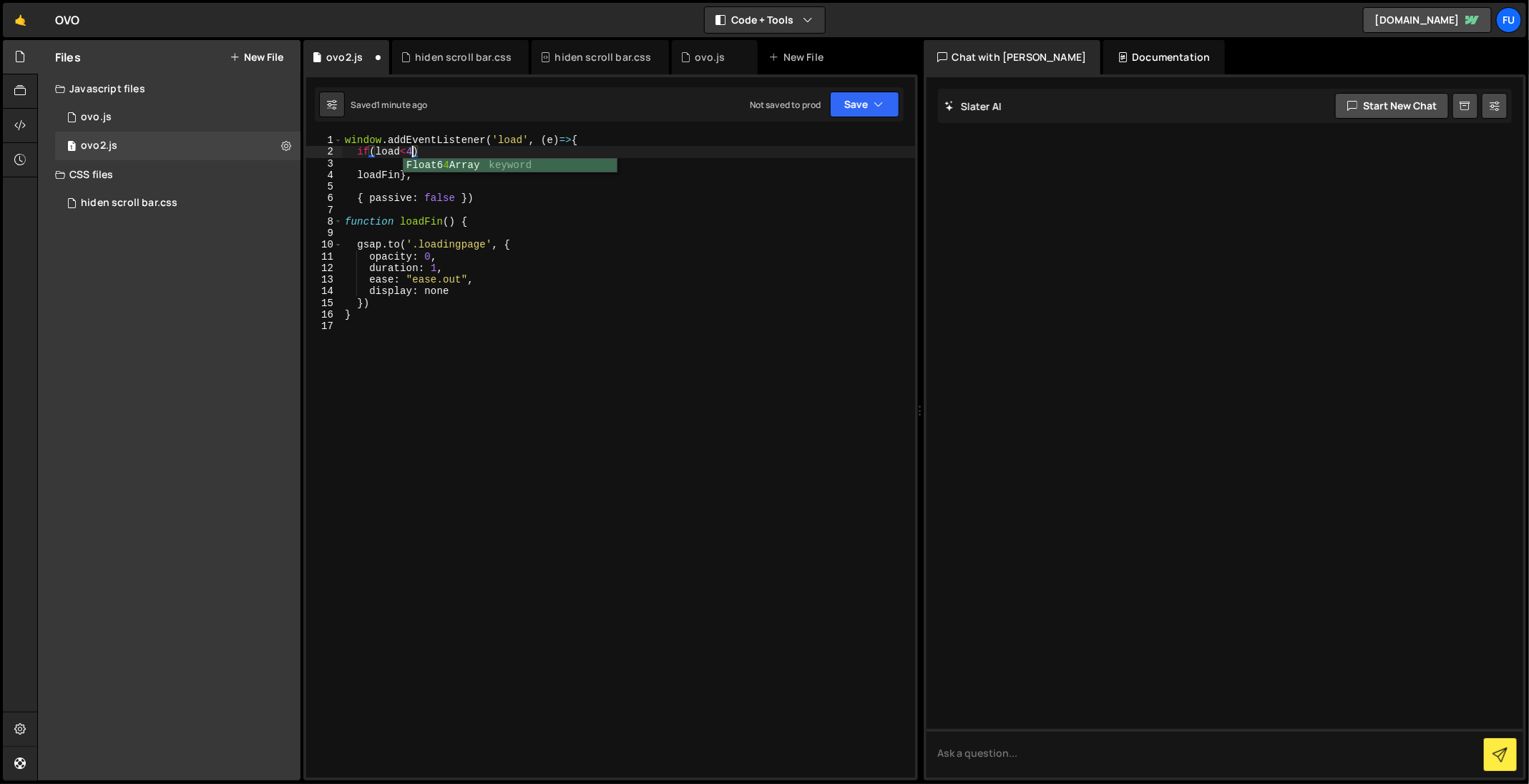
scroll to position [0, 4]
type textarea "if(load<3)"
click at [511, 157] on div "window . addEventListener ( 'load' , ( e ) => { if ( load < 3 ) loadFin } , { p…" at bounding box center [629, 468] width 573 height 668
click at [414, 151] on div "window . addEventListener ( 'load' , ( e ) => { if ( load < 3 ) loadFin } , { p…" at bounding box center [629, 468] width 573 height 668
click at [467, 153] on div "window . addEventListener ( 'load' , ( e ) => { if ( load < 3 ) loadFin } , { p…" at bounding box center [629, 468] width 573 height 668
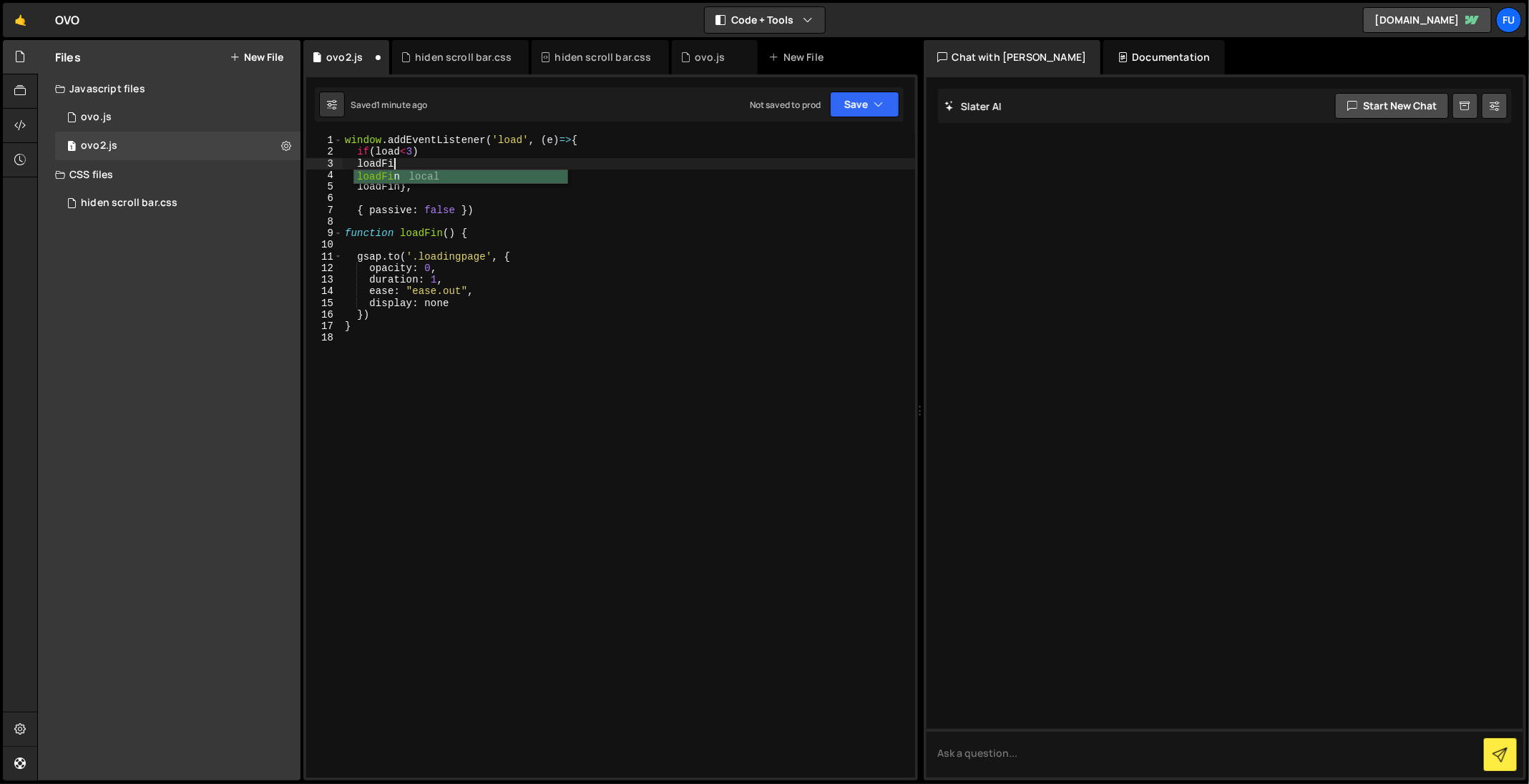
scroll to position [0, 3]
click at [475, 265] on div "window . addEventListener ( 'load' , ( e ) => { if ( load < 3 ) loadFin2 loadFi…" at bounding box center [629, 468] width 573 height 668
click at [508, 316] on div "window . addEventListener ( 'load' , ( e ) => { if ( load < 3 ) loadFin2 loadFi…" at bounding box center [629, 468] width 573 height 668
click at [508, 323] on div "window . addEventListener ( 'load' , ( e ) => { if ( load < 3 ) loadFin2 loadFi…" at bounding box center [629, 468] width 573 height 668
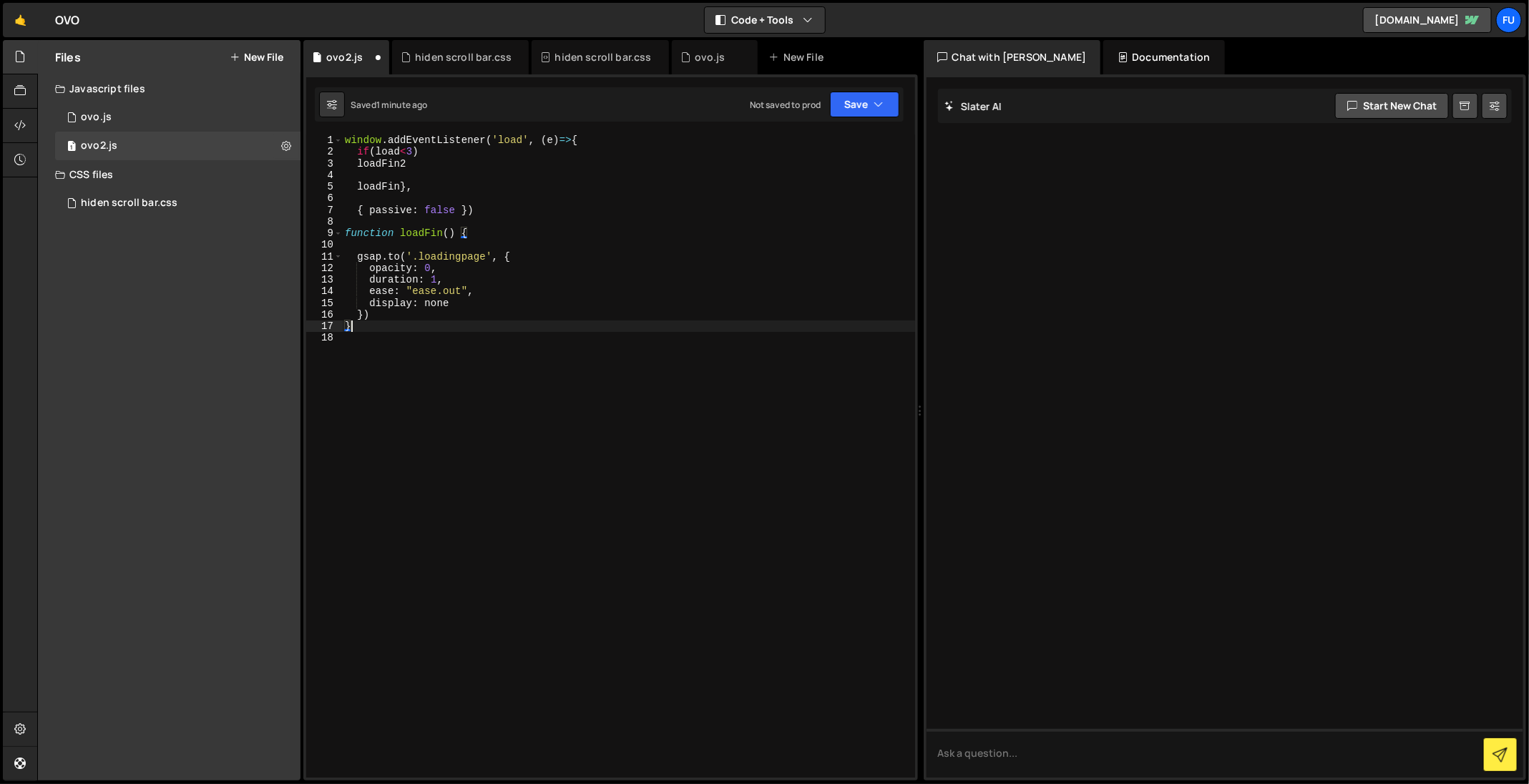
type textarea "}"
type textarea "function loadFin2(){}"
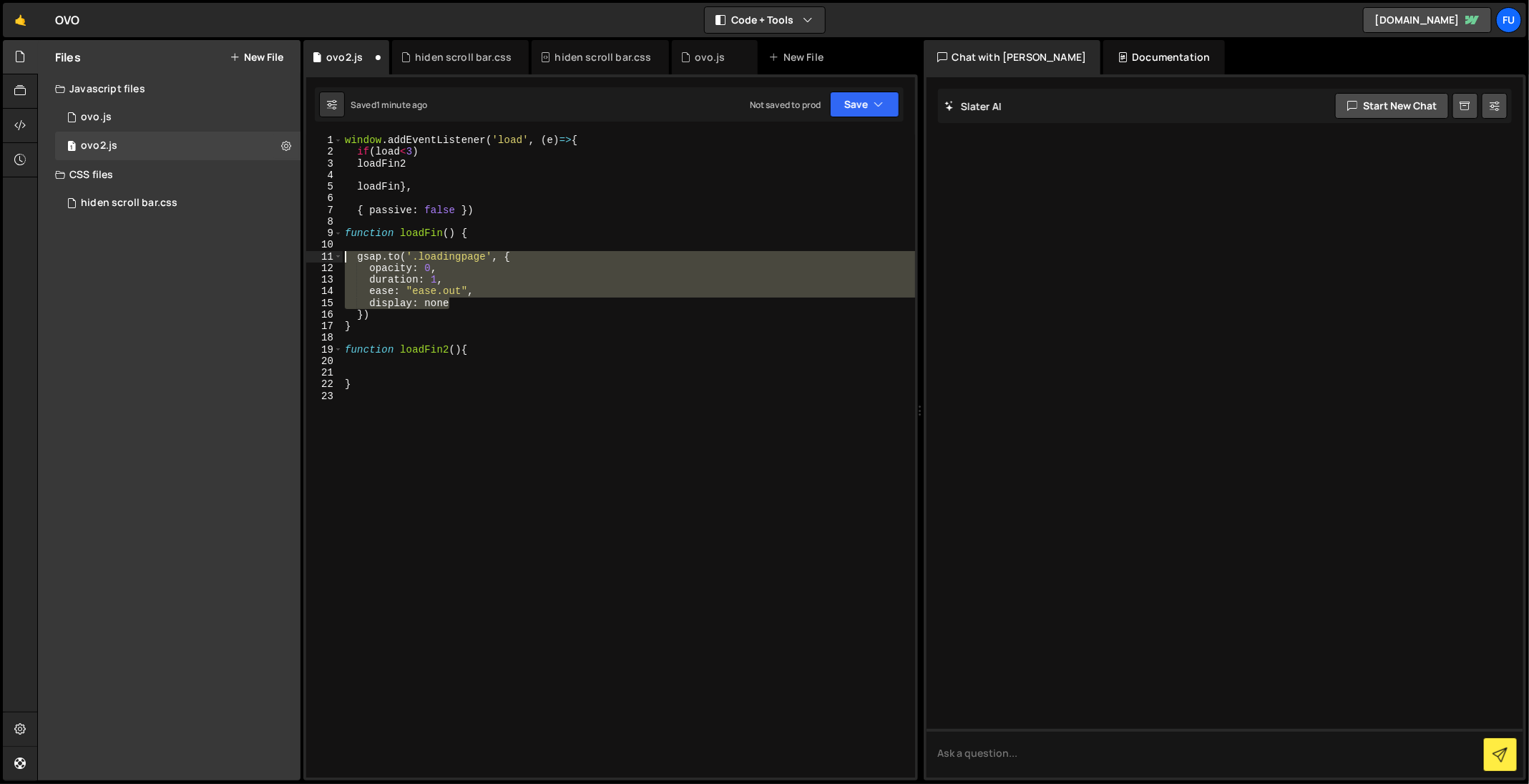
drag, startPoint x: 505, startPoint y: 304, endPoint x: 331, endPoint y: 255, distance: 180.8
click at [331, 254] on div "1 2 3 4 5 6 7 8 9 10 11 12 13 14 15 16 17 18 19 20 21 22 23 window . addEventLi…" at bounding box center [610, 456] width 609 height 643
type textarea "gsap.to('.loadingpage', { opacity: 0,"
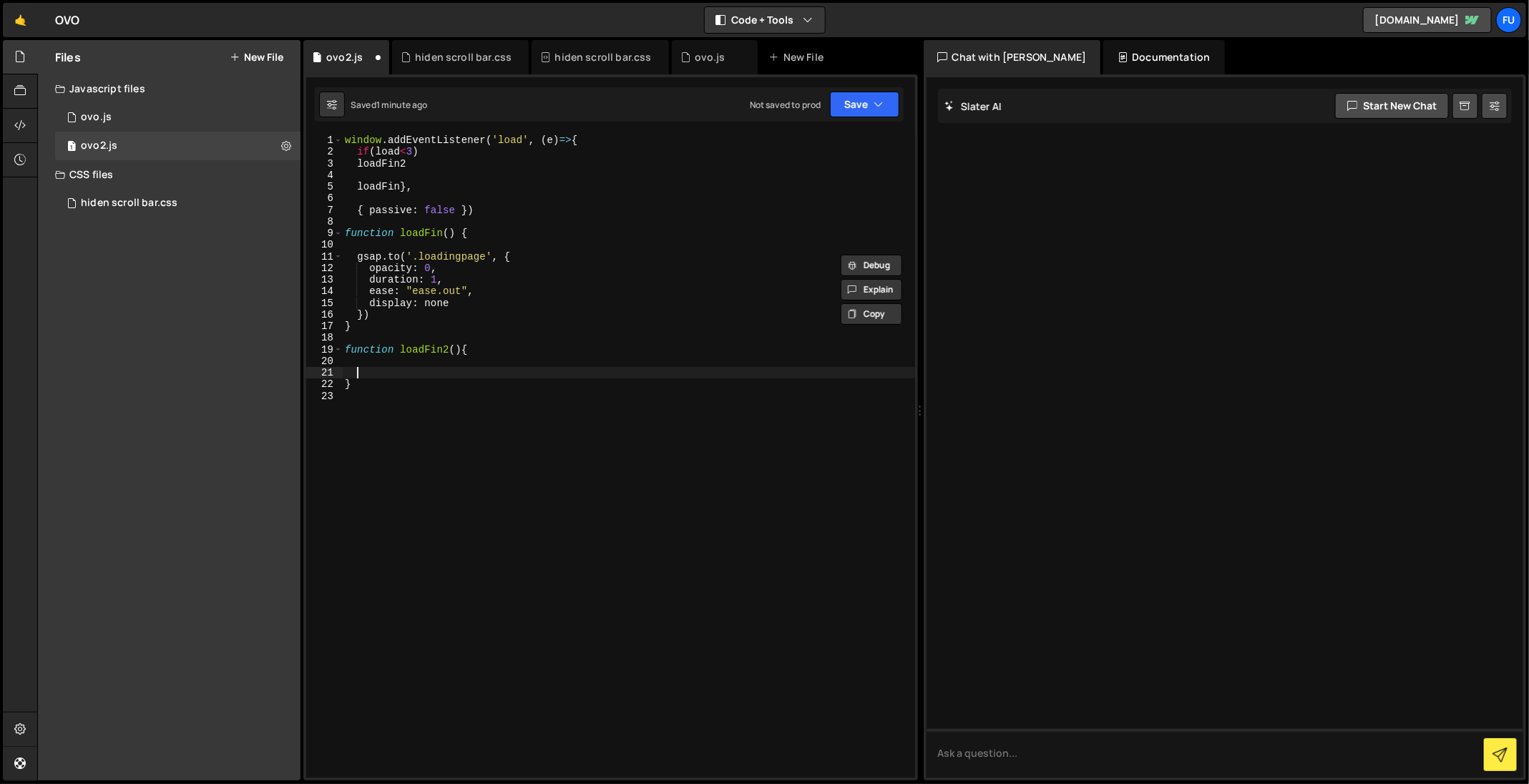
click at [392, 370] on div "window . addEventListener ( 'load' , ( e ) => { if ( load < 3 ) loadFin2 loadFi…" at bounding box center [629, 468] width 573 height 668
paste textarea "display: none"
drag, startPoint x: 435, startPoint y: 392, endPoint x: 482, endPoint y: 392, distance: 47.0
click at [440, 392] on div "window . addEventListener ( 'load' , ( e ) => { if ( load < 3 ) loadFin2 loadFi…" at bounding box center [629, 468] width 573 height 668
type textarea "duration: 3,"
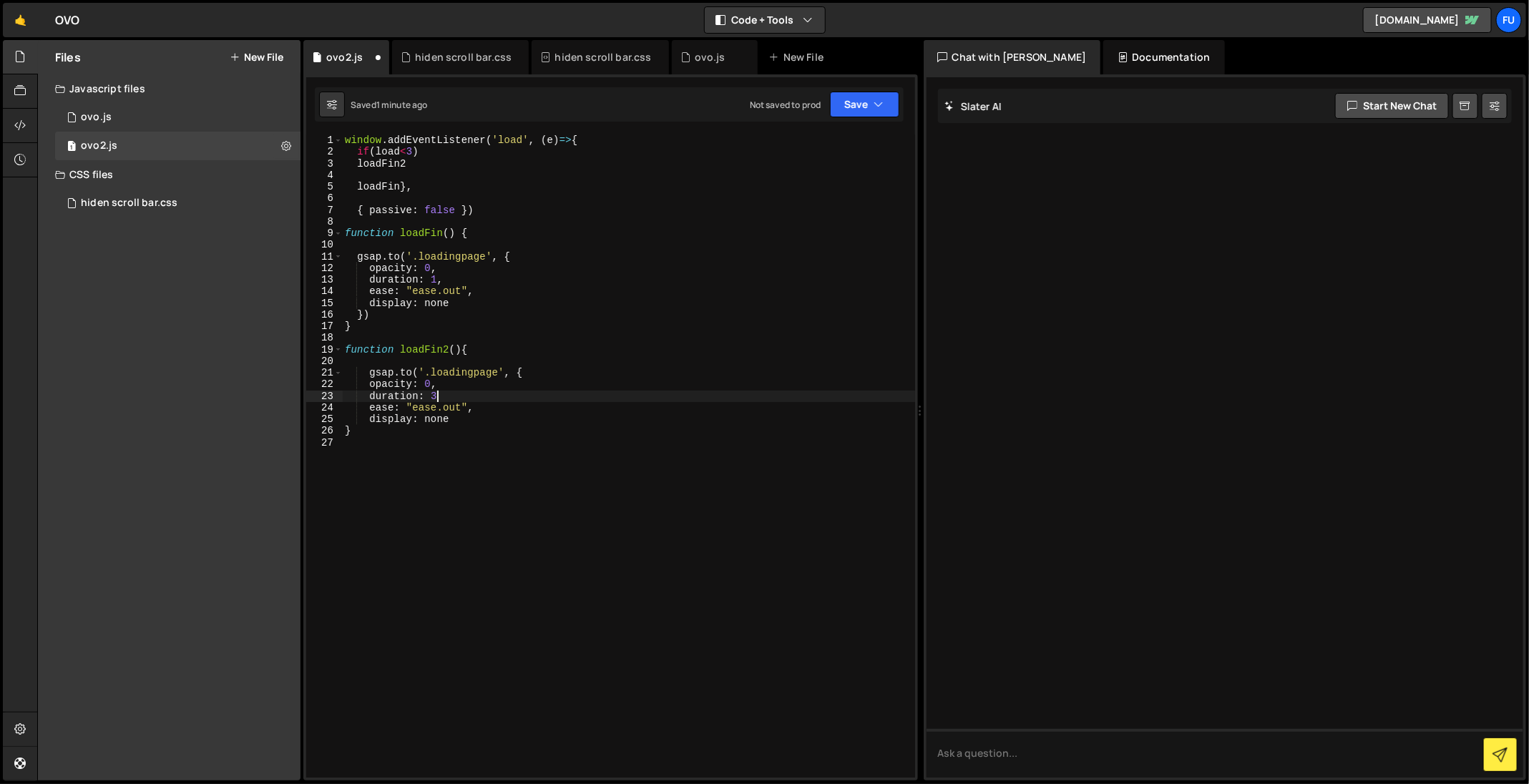
scroll to position [0, 6]
click at [536, 440] on div "window . addEventListener ( 'load' , ( e ) => { if ( load < 3 ) loadFin2 loadFi…" at bounding box center [629, 468] width 573 height 668
click at [550, 409] on div "window . addEventListener ( 'load' , ( e ) => { if ( load < 3 ) loadFin2 loadFi…" at bounding box center [629, 468] width 573 height 668
type textarea "ease: "ease.out","
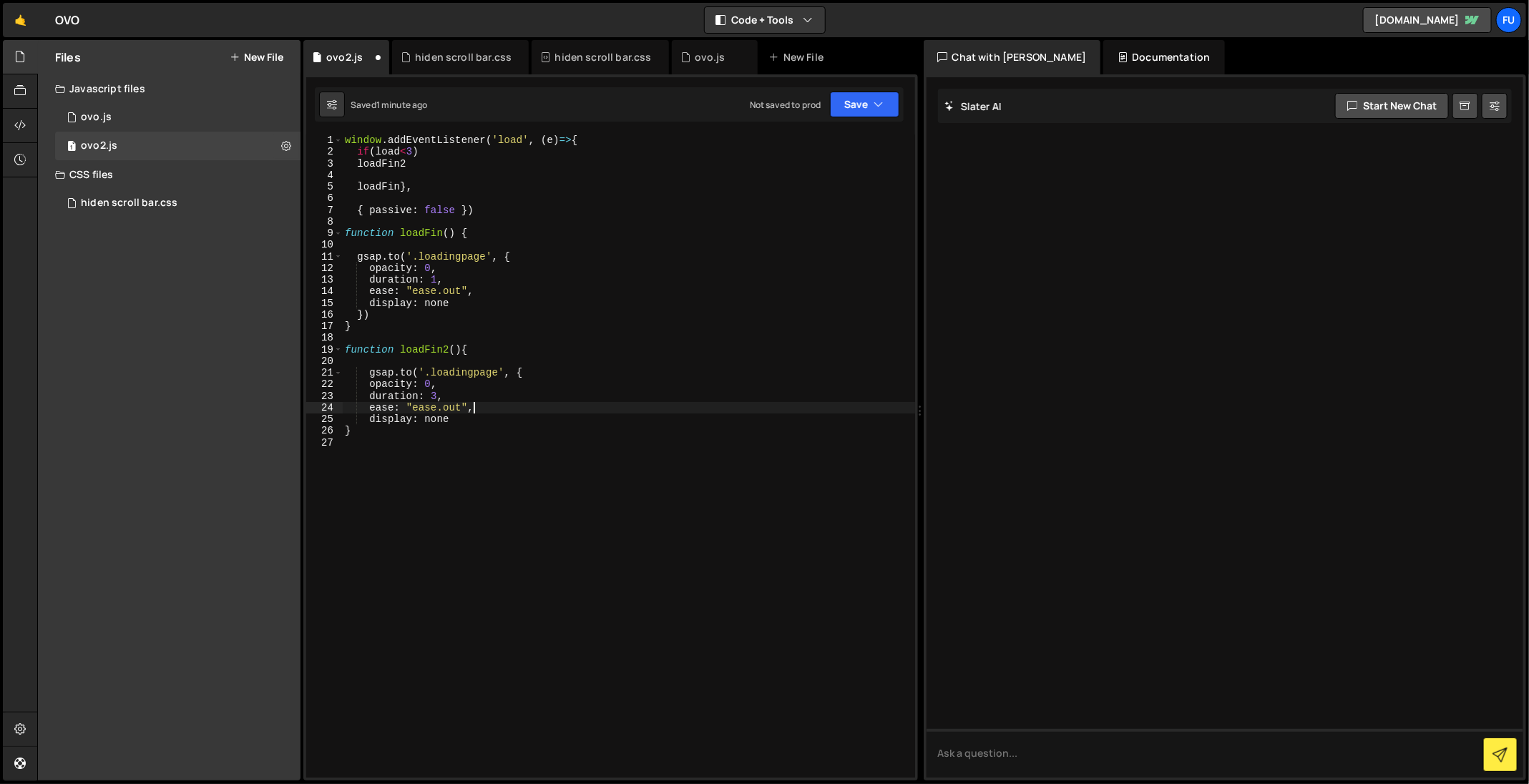
click at [409, 357] on div "window . addEventListener ( 'load' , ( e ) => { if ( load < 3 ) loadFin2 loadFi…" at bounding box center [629, 468] width 573 height 668
click at [621, 378] on div "window . addEventListener ( 'load' , ( e ) => { if ( load < 3 ) loadFin2 loadFi…" at bounding box center [629, 468] width 573 height 668
type textarea "opacity: 0,"
click at [483, 336] on div "window . addEventListener ( 'load' , ( e ) => { if ( load < 3 ) loadFin2 loadFi…" at bounding box center [629, 468] width 573 height 668
click at [508, 283] on div "window . addEventListener ( 'load' , ( e ) => { if ( load < 3 ) loadFin2 loadFi…" at bounding box center [629, 468] width 573 height 668
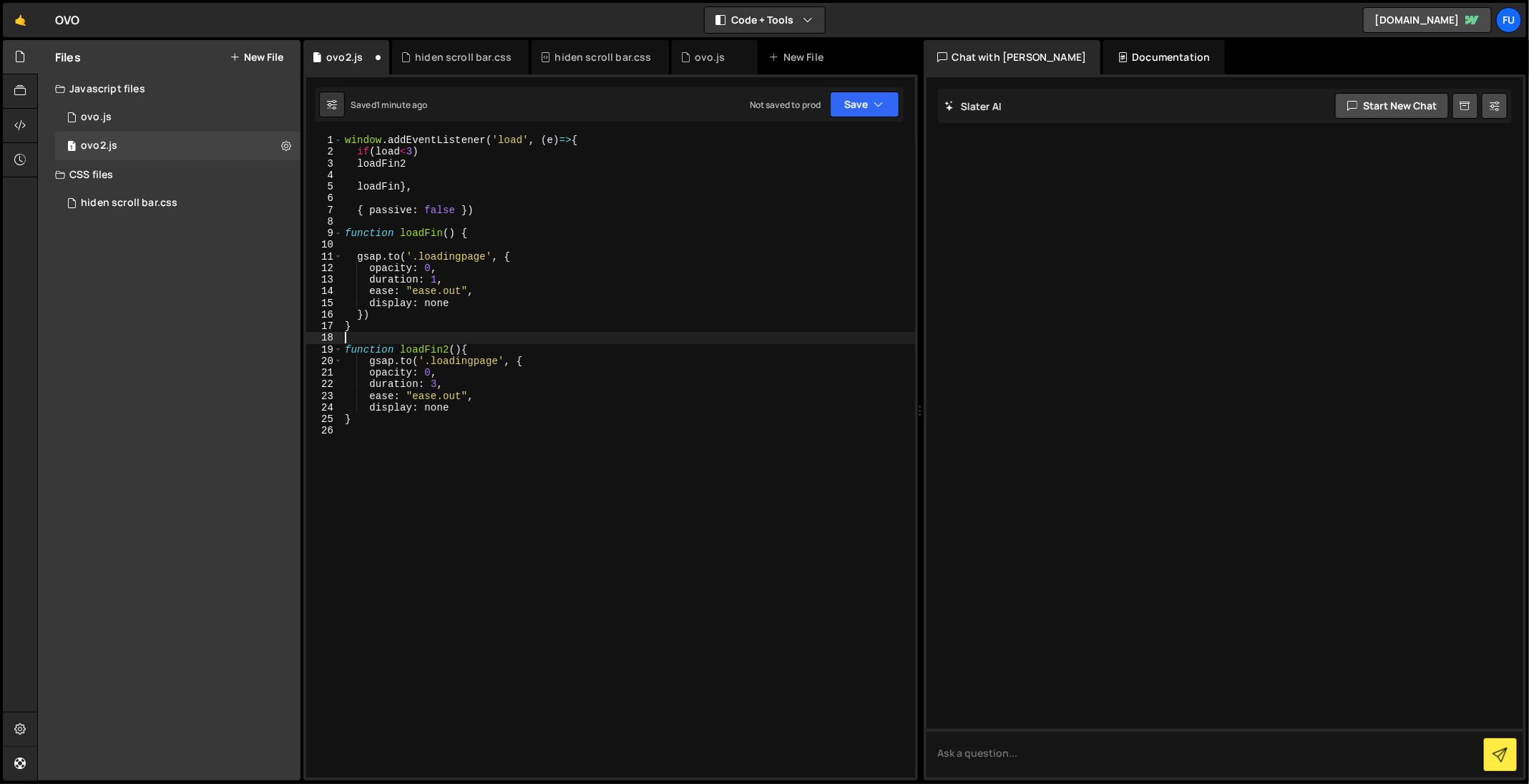
type textarea "duration: 1,"
click at [524, 240] on div "window . addEventListener ( 'load' , ( e ) => { if ( load < 3 ) loadFin2 loadFi…" at bounding box center [629, 468] width 573 height 668
click at [520, 195] on div "window . addEventListener ( 'load' , ( e ) => { if ( load < 3 ) loadFin2 loadFi…" at bounding box center [629, 468] width 573 height 668
click at [500, 213] on div "window . addEventListener ( 'load' , ( e ) => { if ( load < 3 ) loadFin2 loadFi…" at bounding box center [629, 468] width 573 height 668
type textarea "{ passive: false })"
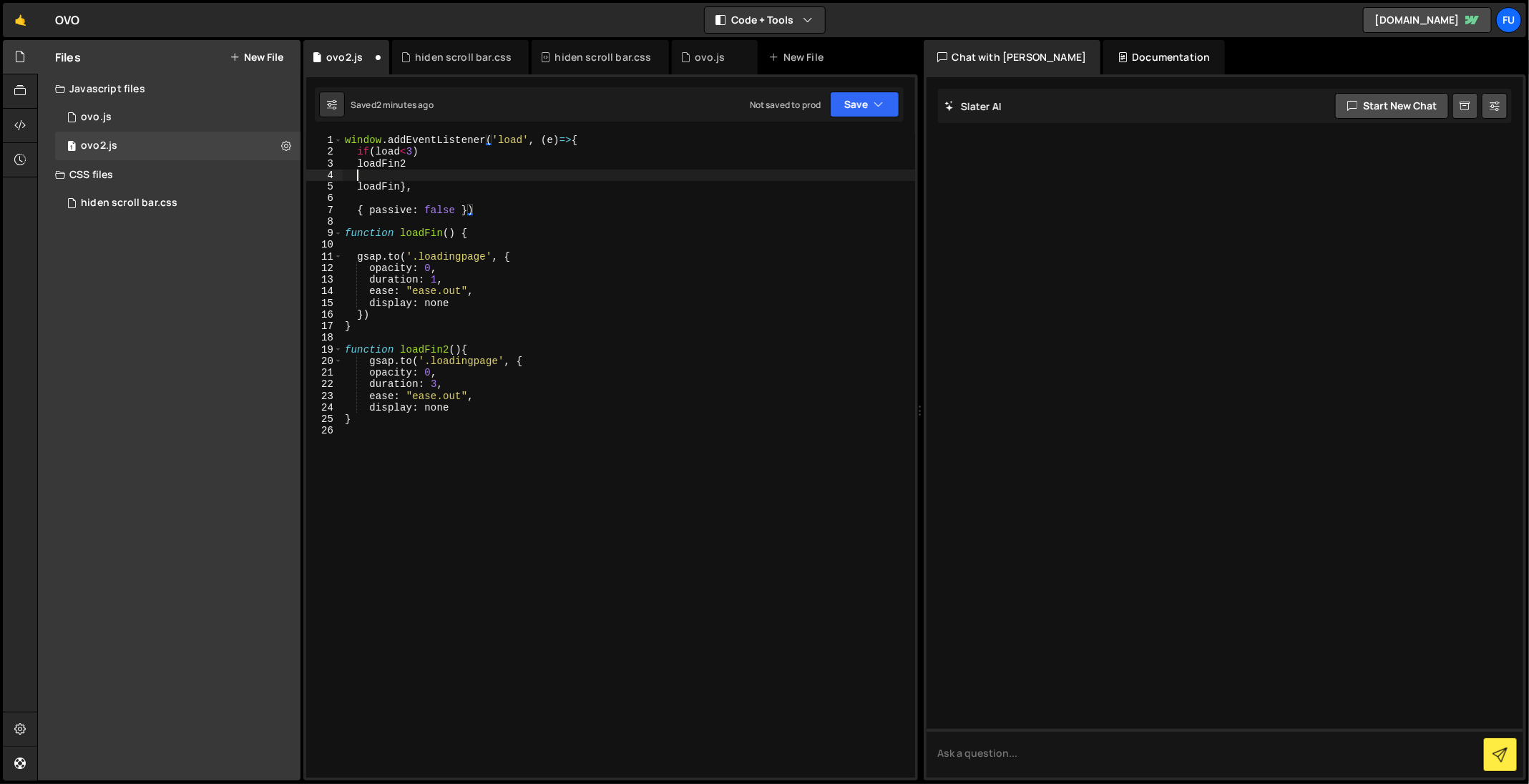
click at [439, 174] on div "window . addEventListener ( 'load' , ( e ) => { if ( load < 3 ) loadFin2 loadFi…" at bounding box center [629, 468] width 573 height 668
click at [440, 150] on div "window . addEventListener ( 'load' , ( e ) => { if ( load < 3 ) loadFin2 loadFi…" at bounding box center [629, 468] width 573 height 668
click at [440, 163] on div "window . addEventListener ( 'load' , ( e ) => { if ( load < 3 ) loadFin2 loadFi…" at bounding box center [629, 468] width 573 height 668
type textarea "loadFin2;"
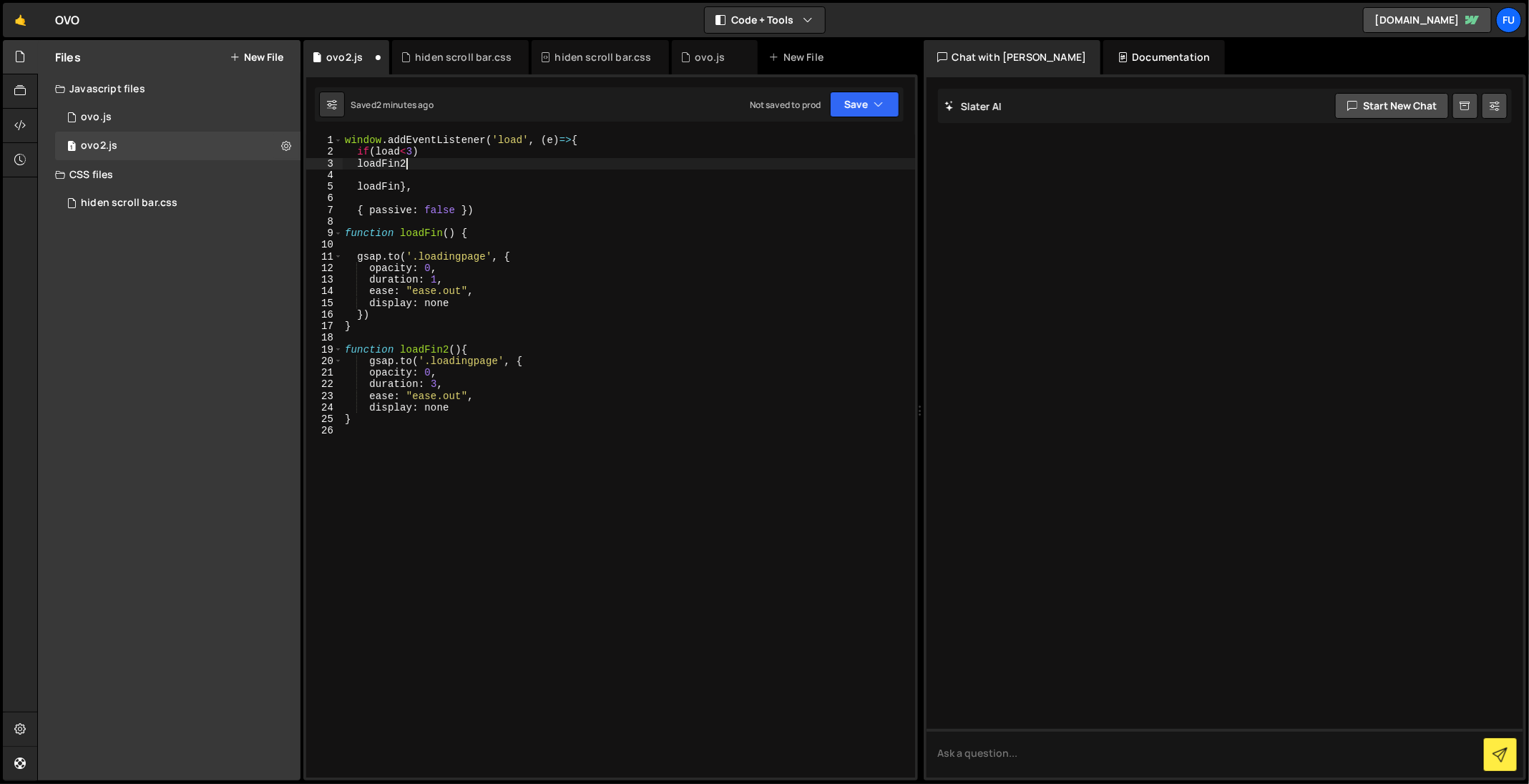
click at [438, 155] on div "window . addEventListener ( 'load' , ( e ) => { if ( load < 3 ) loadFin2 loadFi…" at bounding box center [629, 468] width 573 height 668
type textarea "if(load<3){"
click at [430, 171] on div "window . addEventListener ( 'load' , ( e ) => { if ( load < 3 ) { loadFin2 load…" at bounding box center [629, 468] width 573 height 668
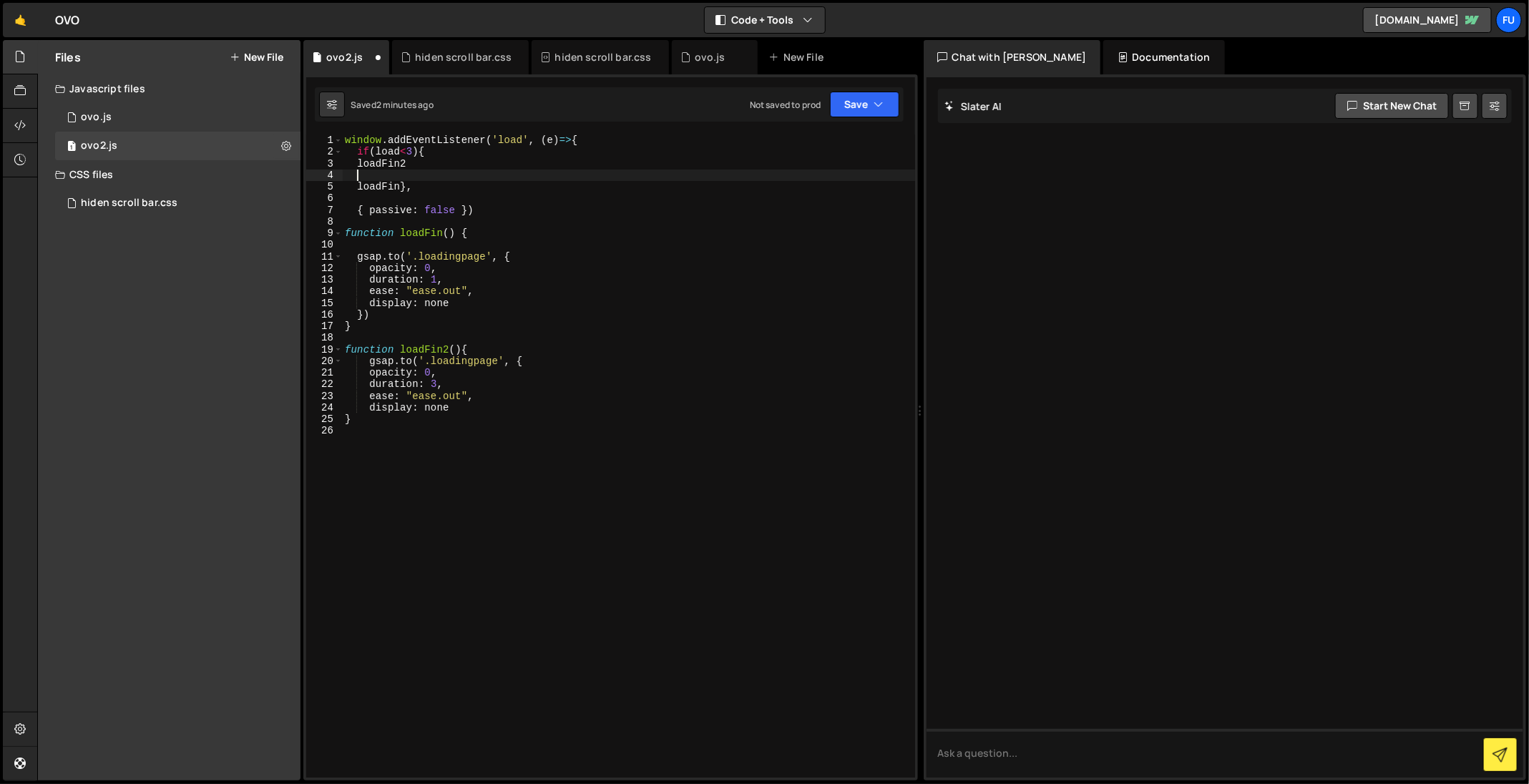
click at [429, 166] on div "window . addEventListener ( 'load' , ( e ) => { if ( load < 3 ) { loadFin2 load…" at bounding box center [629, 468] width 573 height 668
click at [406, 184] on div "window . addEventListener ( 'load' , ( e ) => { if ( load < 3 ) { loadFin2 } el…" at bounding box center [629, 468] width 573 height 668
type textarea "loadFin}},"
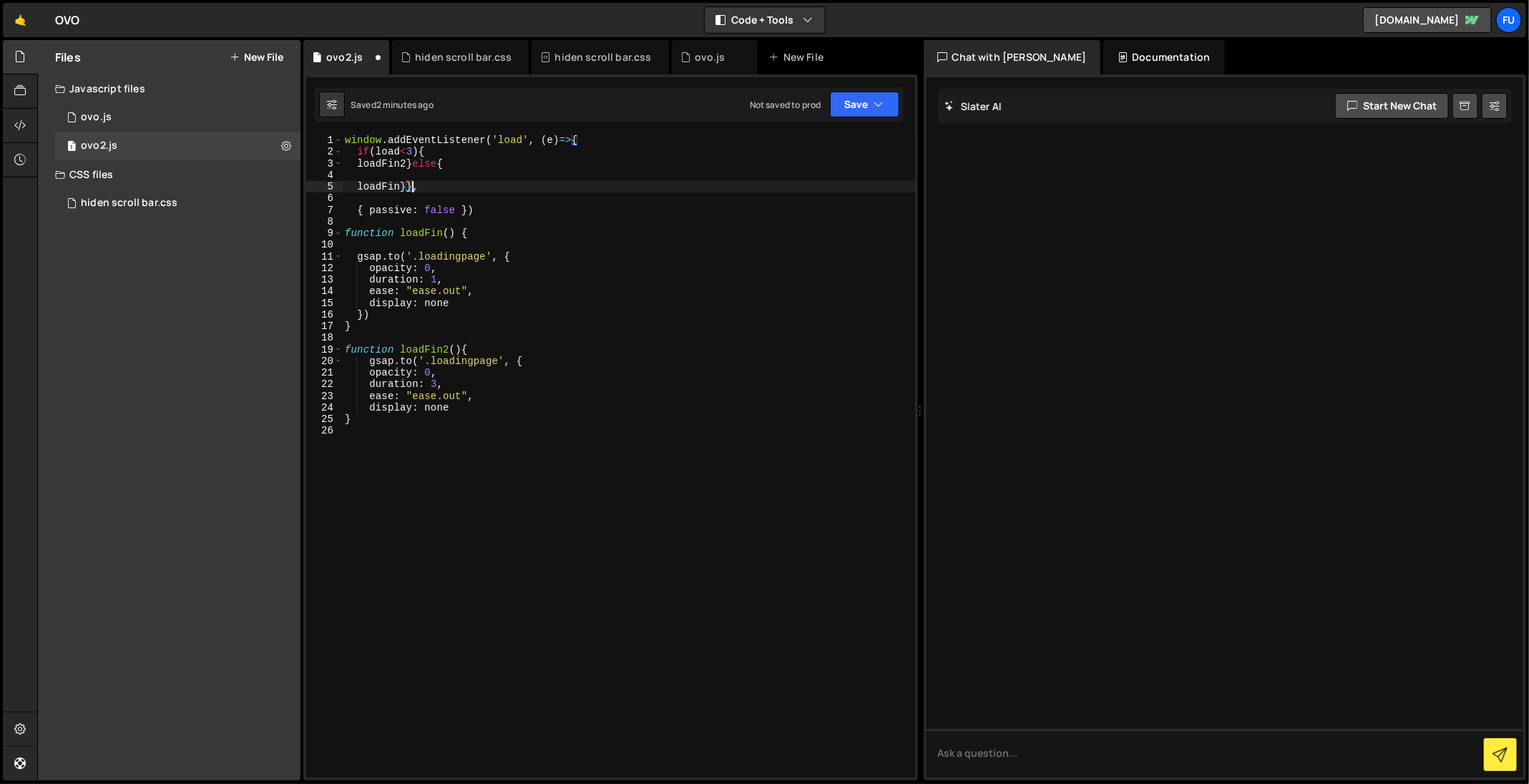
click at [477, 216] on div "window . addEventListener ( 'load' , ( e ) => { if ( load < 3 ) { loadFin2 } el…" at bounding box center [629, 468] width 573 height 668
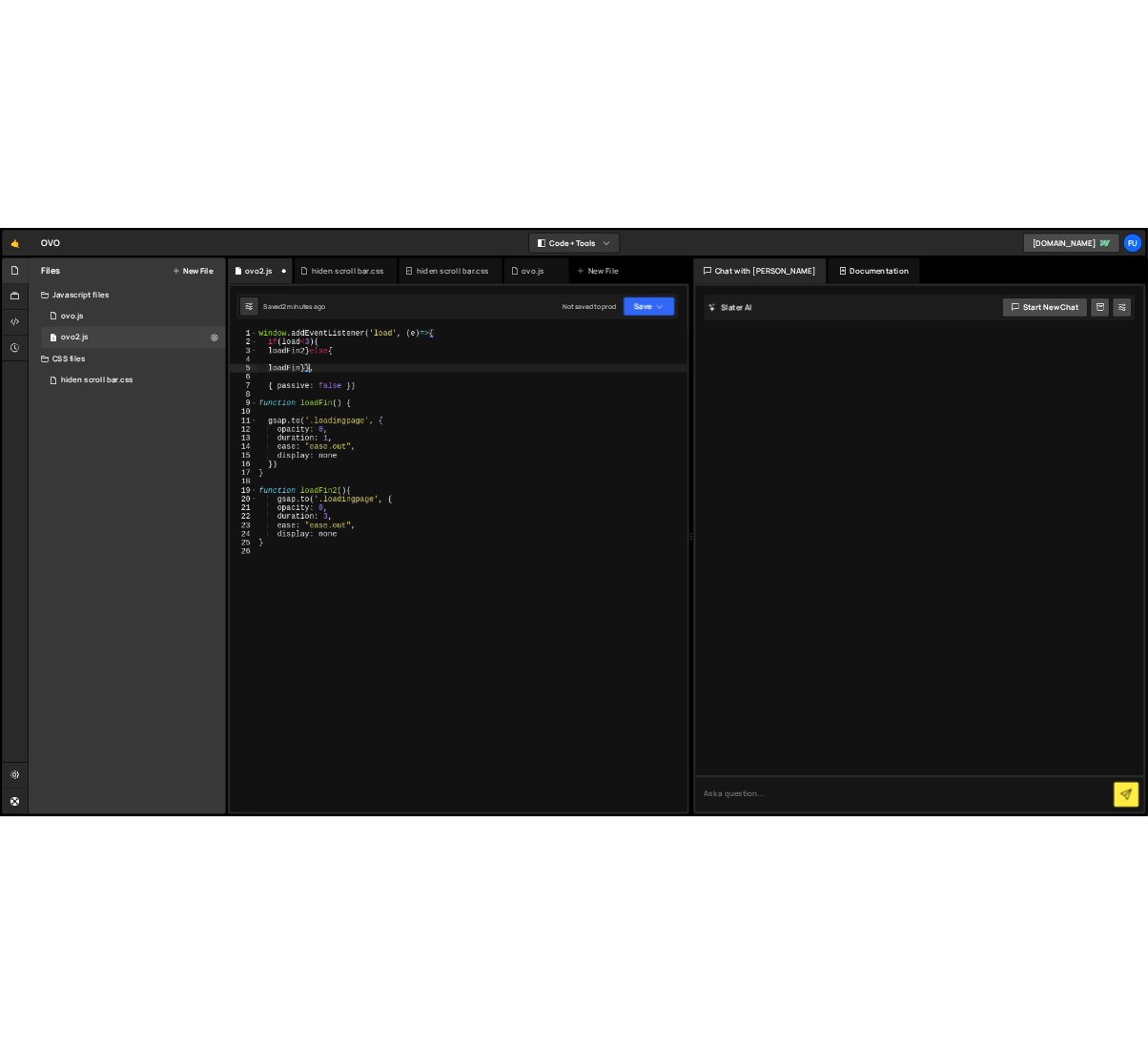
scroll to position [0, 0]
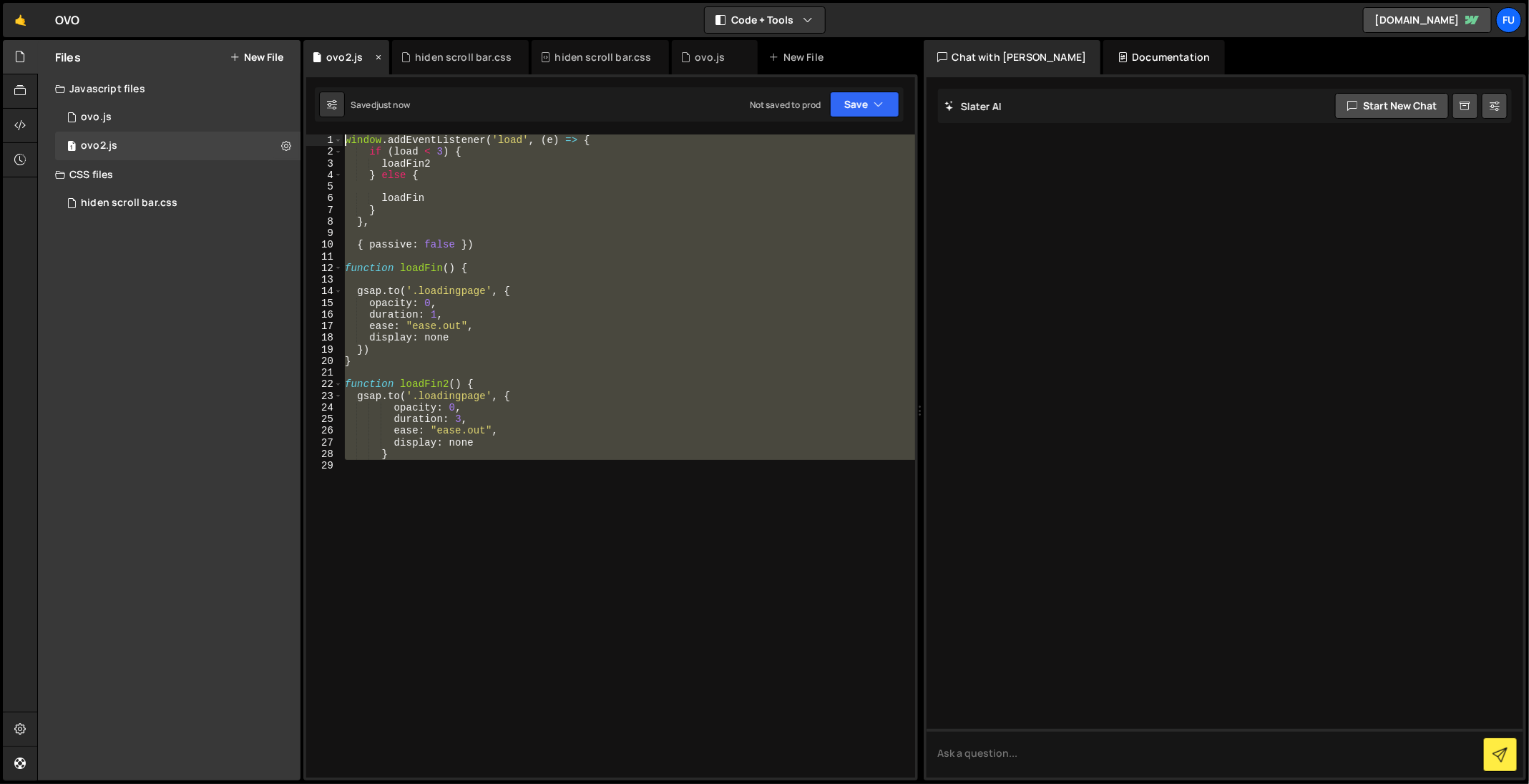
drag, startPoint x: 436, startPoint y: 471, endPoint x: 328, endPoint y: 59, distance: 425.9
click at [328, 59] on div "Debug Explain Copy ovo2.js hiden scroll bar.css hiden scroll bar.css ovo.js New…" at bounding box center [610, 410] width 615 height 741
type textarea "window.addEventListener('load', (e) => { if (load < 3) {"
click at [383, 472] on div "window . addEventListener ( 'load' , ( e ) => { if ( load < 3 ) { loadFin2 } el…" at bounding box center [628, 456] width 572 height 643
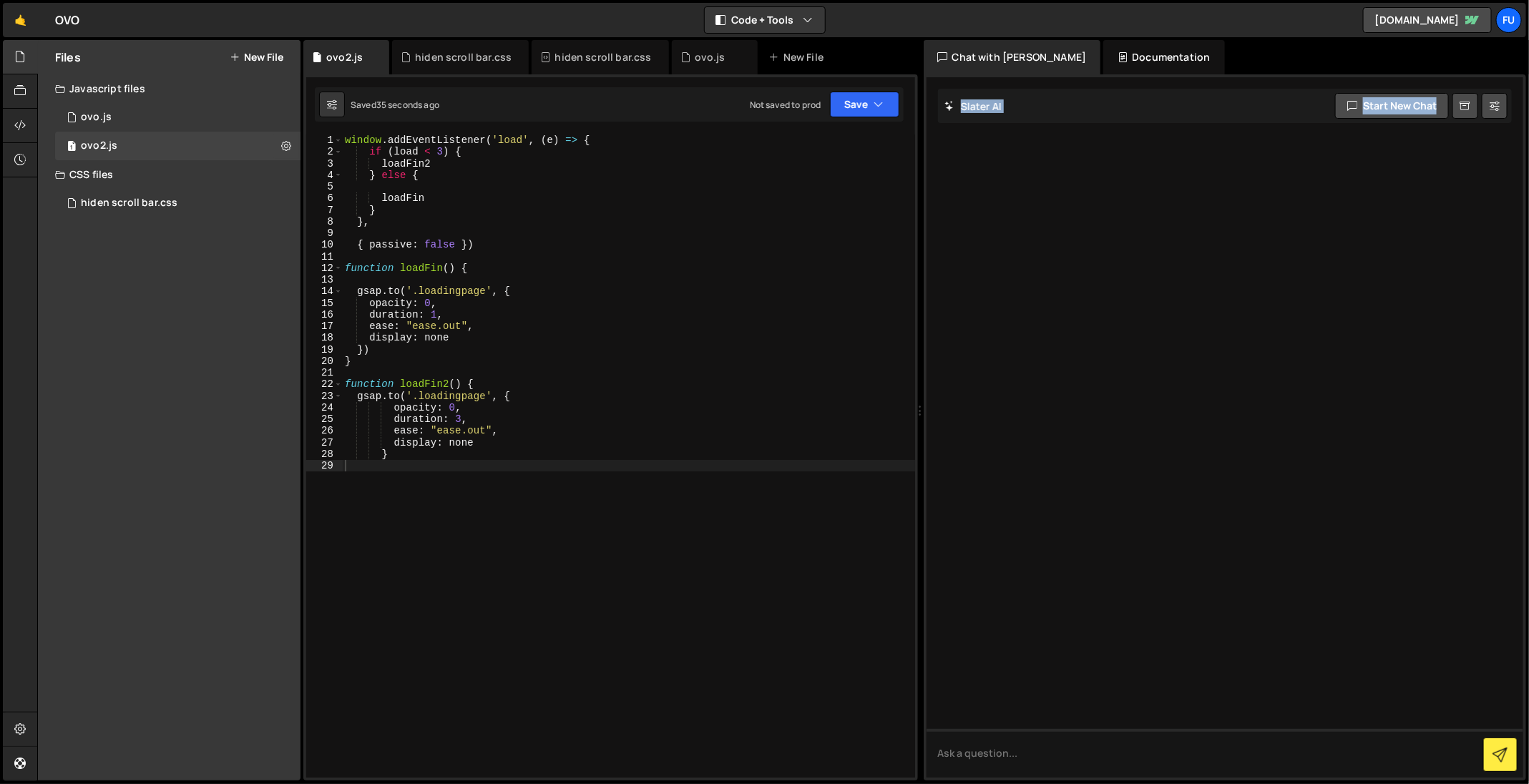
drag, startPoint x: 1525, startPoint y: 364, endPoint x: 1179, endPoint y: 392, distance: 347.1
click at [1179, 392] on div "Slater AI Start new chat Select a page to chat with Slater Slater Documentation…" at bounding box center [1225, 427] width 603 height 706
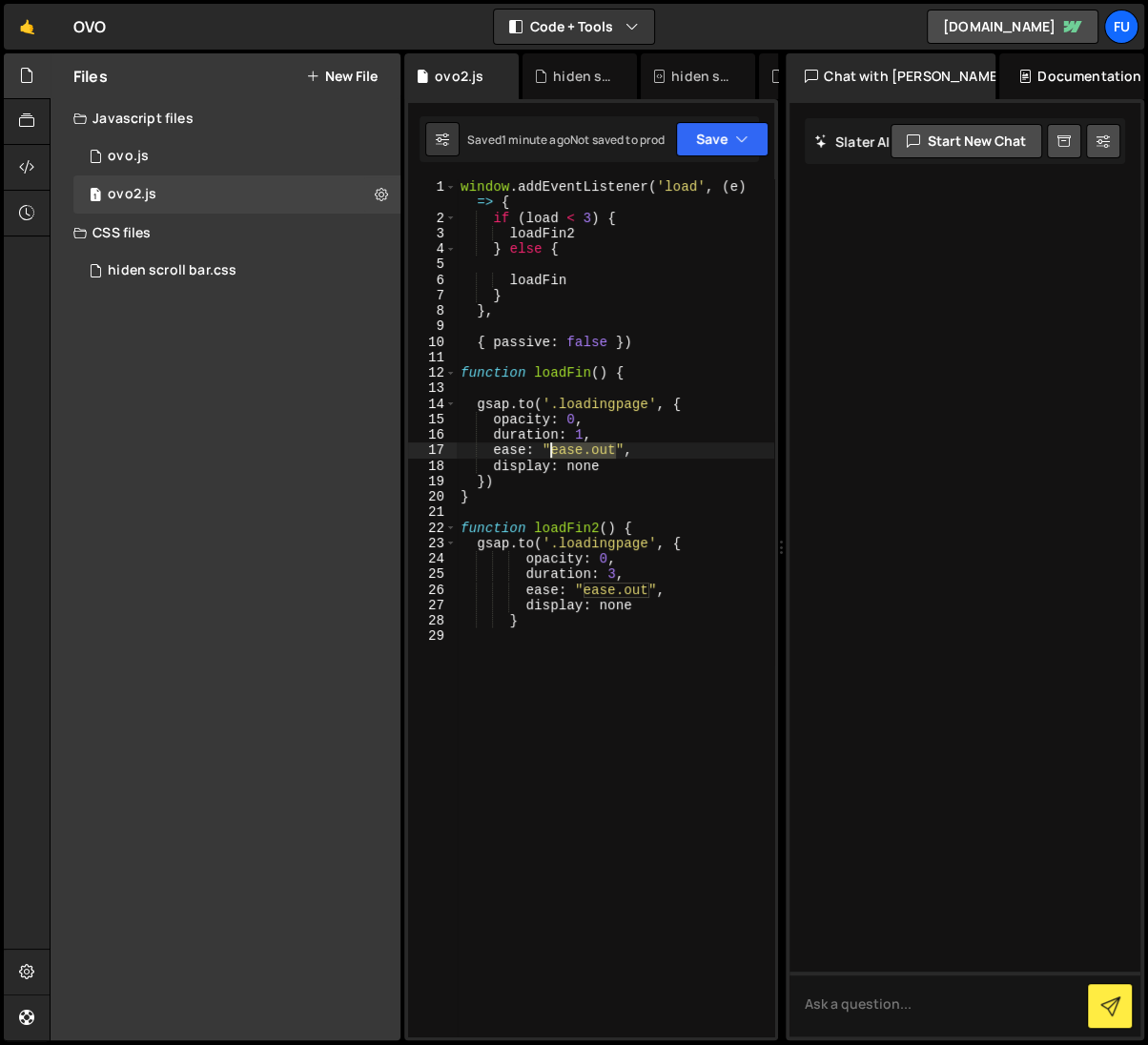
drag, startPoint x: 614, startPoint y: 450, endPoint x: 550, endPoint y: 443, distance: 64.4
click at [550, 443] on div "window . addEventListener ( 'load' , ( e ) => { if ( load < 3 ) { loadFin2 } el…" at bounding box center [615, 631] width 317 height 905
paste textarea "power1"
drag, startPoint x: 649, startPoint y: 589, endPoint x: 582, endPoint y: 589, distance: 67.0
click at [582, 589] on div "window . addEventListener ( 'load' , ( e ) => { if ( load < 3 ) { loadFin2 } el…" at bounding box center [615, 631] width 317 height 905
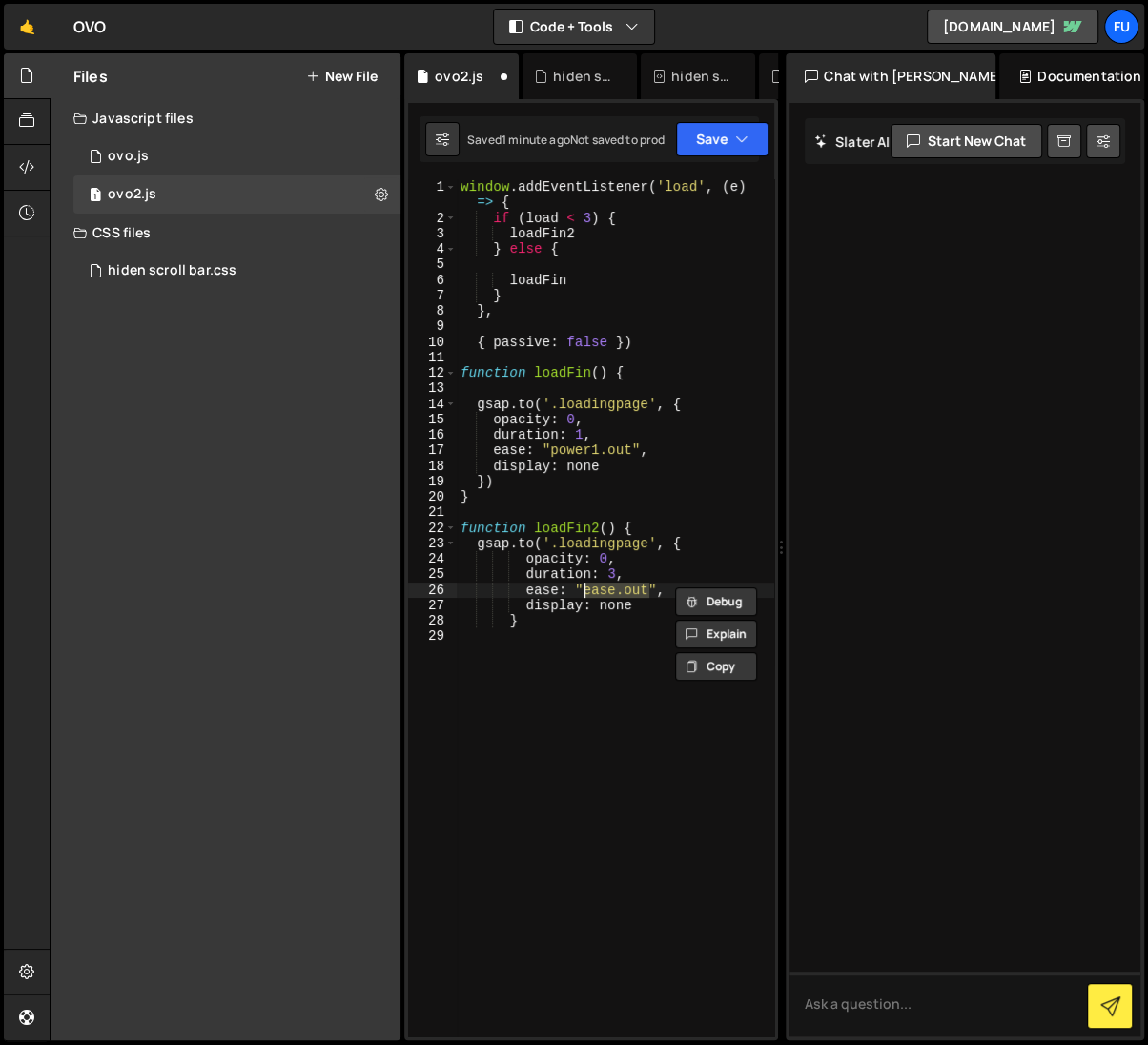
paste textarea "power1"
click at [715, 252] on div "window . addEventListener ( 'load' , ( e ) => { if ( load < 3 ) { loadFin2 } el…" at bounding box center [615, 631] width 317 height 905
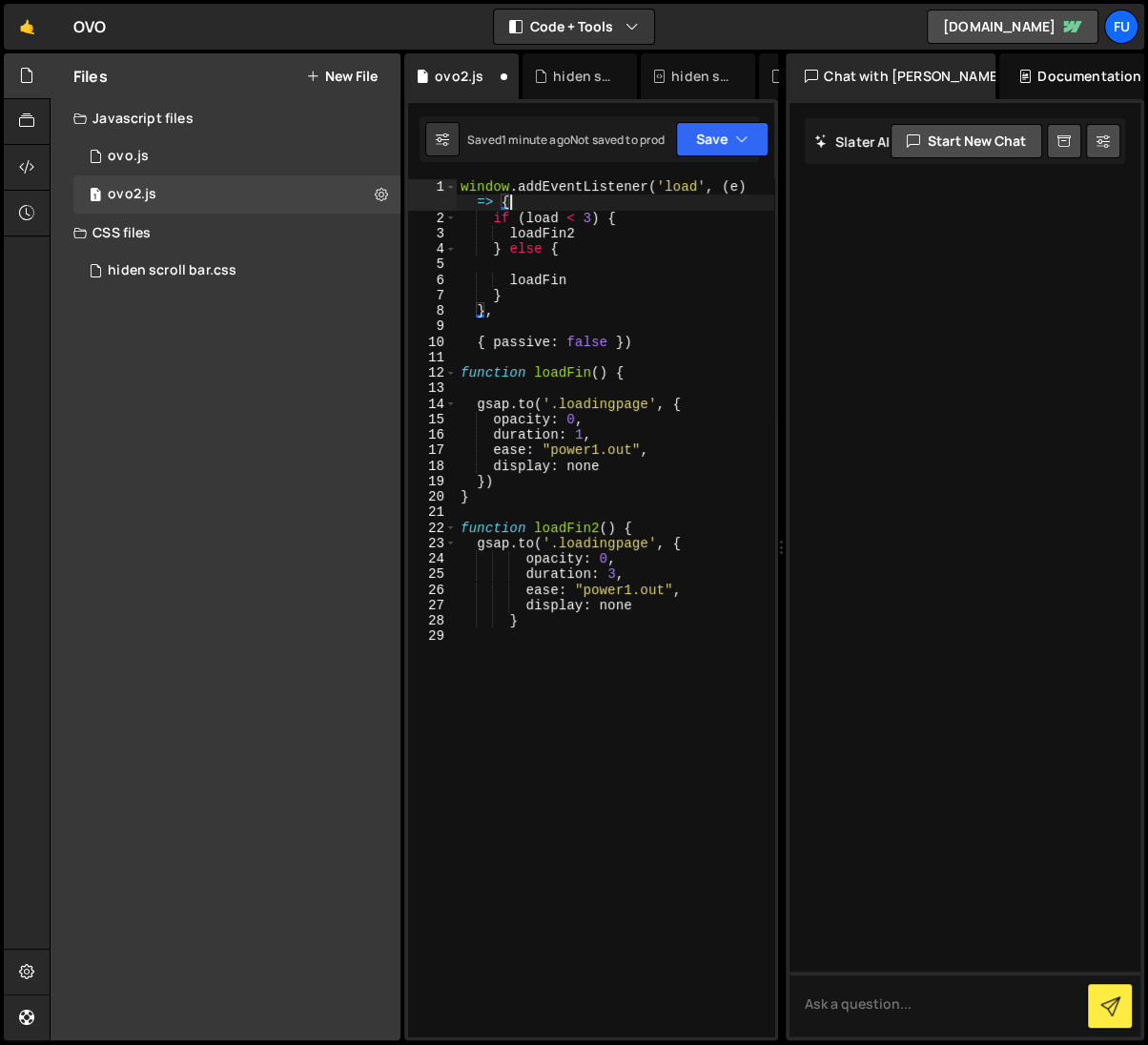
click at [621, 205] on div "window . addEventListener ( 'load' , ( e ) => { if ( load < 3 ) { loadFin2 } el…" at bounding box center [615, 631] width 317 height 905
type textarea "window.addEventListener('load', (e) => {"
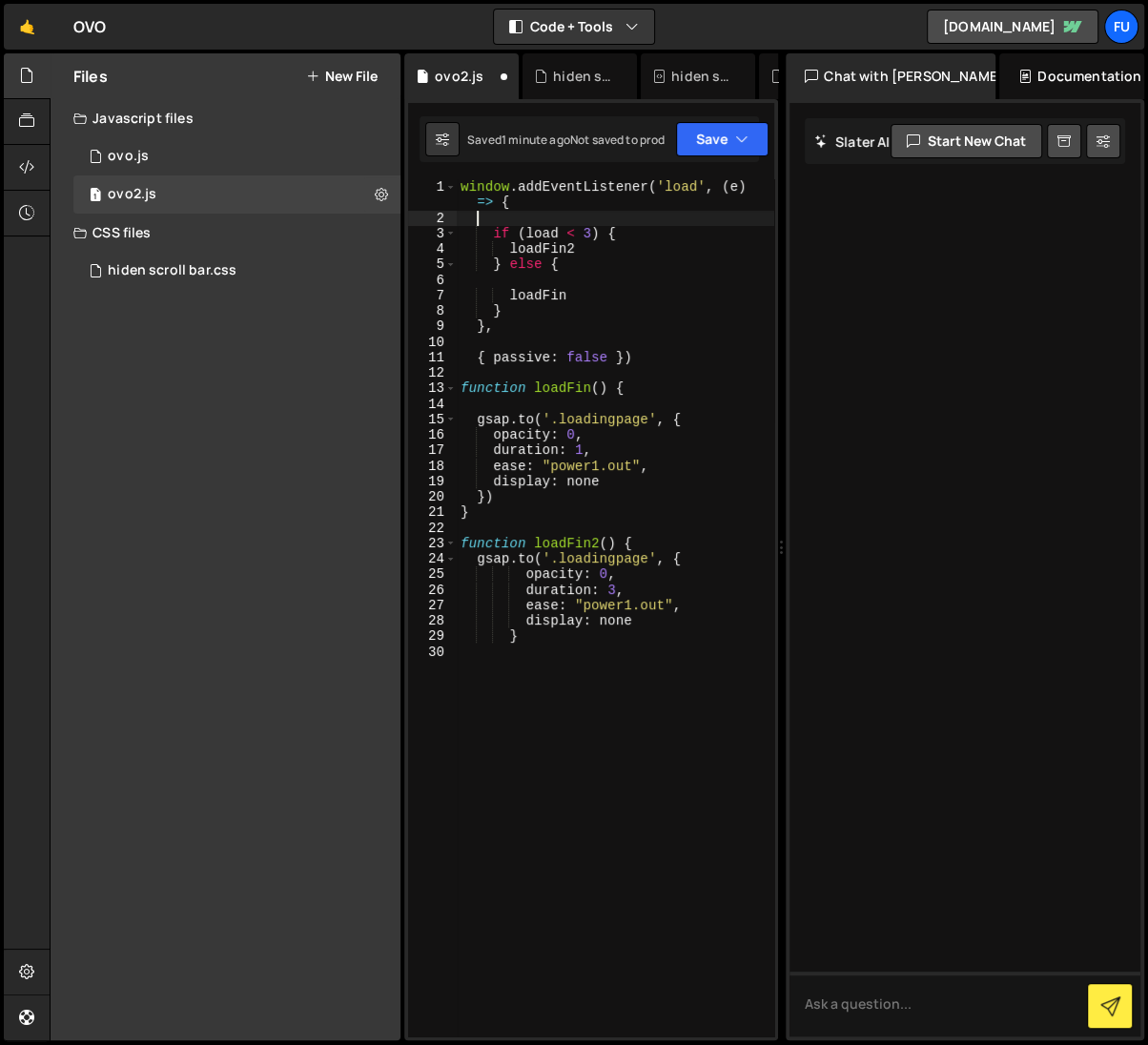
paste textarea "const loadTime = (performance.now() / 1000).toFixed(2);"
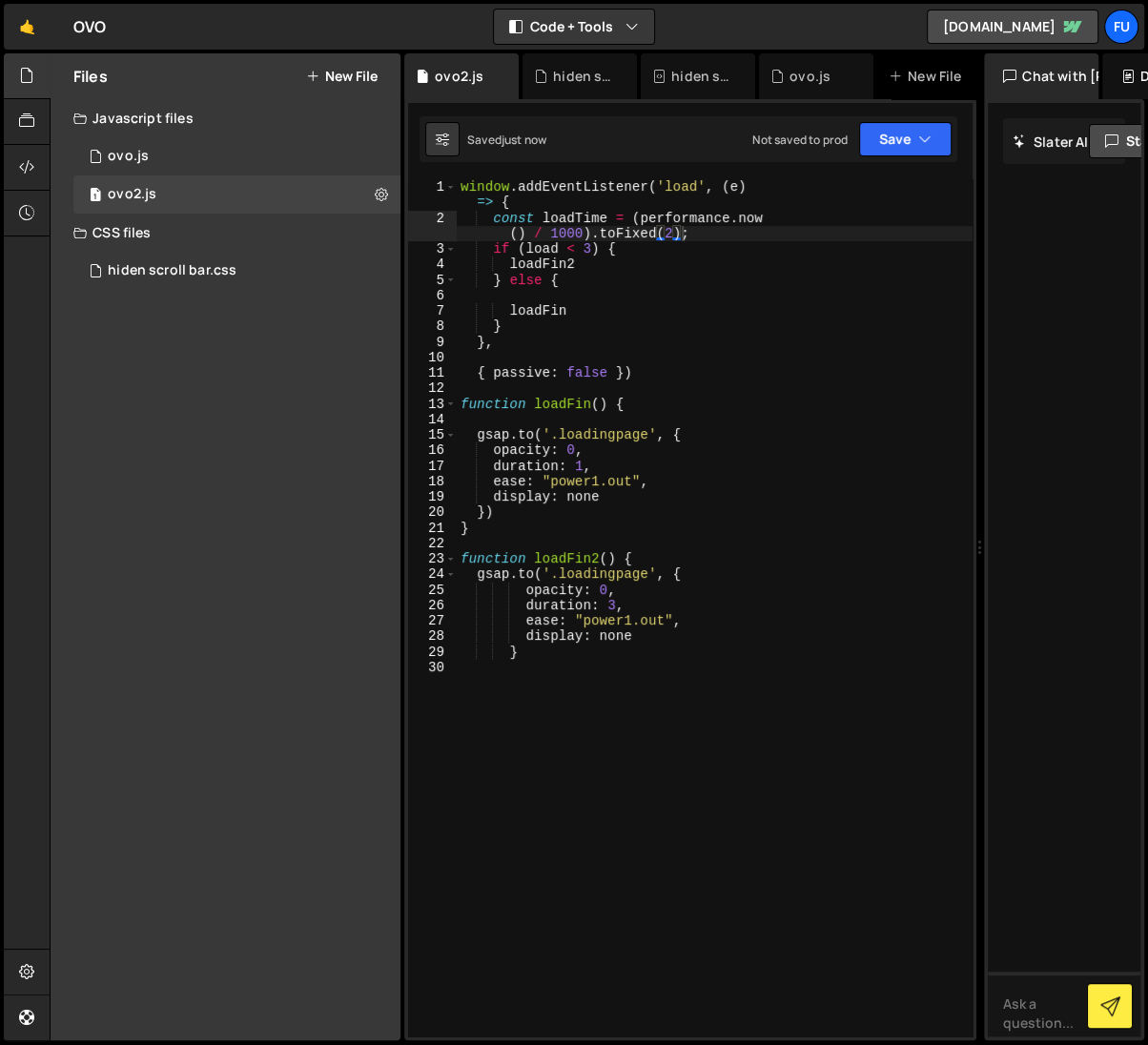
drag, startPoint x: 781, startPoint y: 222, endPoint x: 1025, endPoint y: 237, distance: 244.5
click at [1027, 235] on div "Files New File Create your first file Get started by starting a Javascript or C…" at bounding box center [598, 547] width 1098 height 988
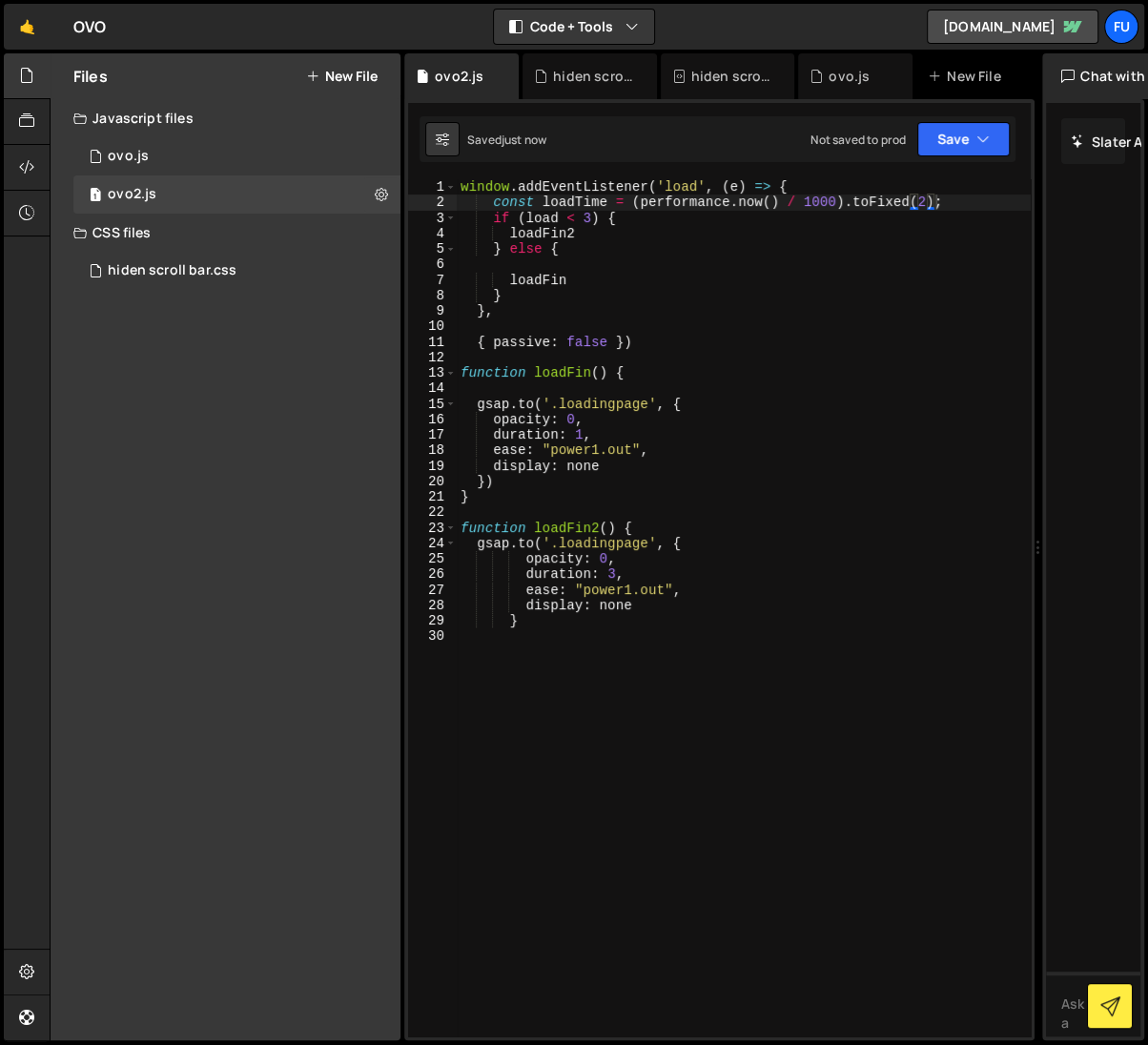
click at [557, 217] on div "window . addEventListener ( 'load' , ( e ) => { const loadTime = ( performance …" at bounding box center [743, 624] width 574 height 890
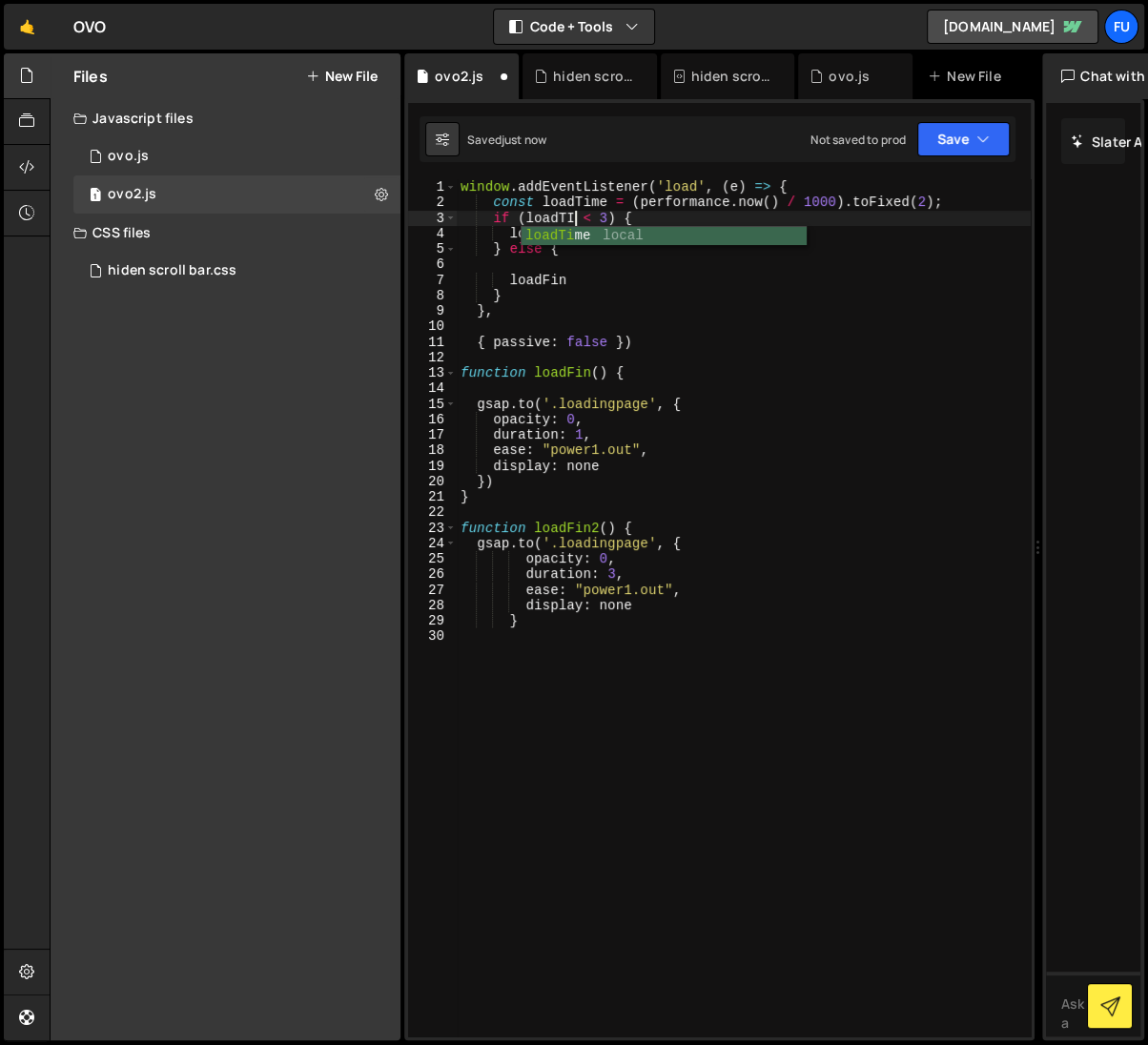
type textarea "if (loadTIme < 3) {"
click at [877, 355] on div "window . addEventListener ( 'load' , ( e ) => { const loadTime = ( performance …" at bounding box center [743, 624] width 574 height 890
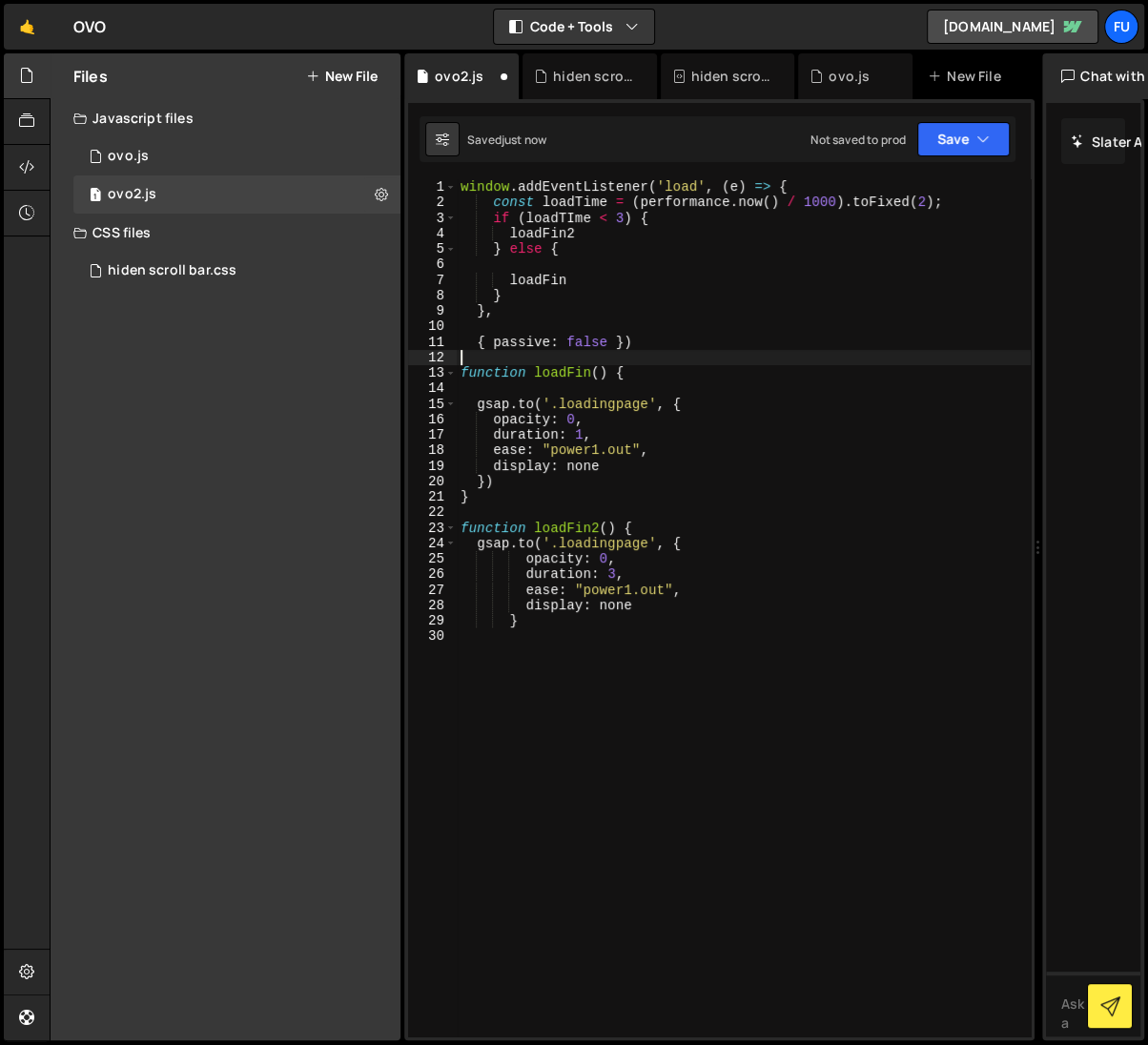
scroll to position [0, 0]
click at [570, 211] on div "window . addEventListener ( 'load' , ( e ) => { const loadTime = ( performance …" at bounding box center [743, 624] width 574 height 890
click at [753, 398] on div "window . addEventListener ( 'load' , ( e ) => { const loadTime = ( performance …" at bounding box center [743, 624] width 574 height 890
click at [618, 237] on div "window . addEventListener ( 'load' , ( e ) => { const loadTime = ( performance …" at bounding box center [743, 624] width 574 height 890
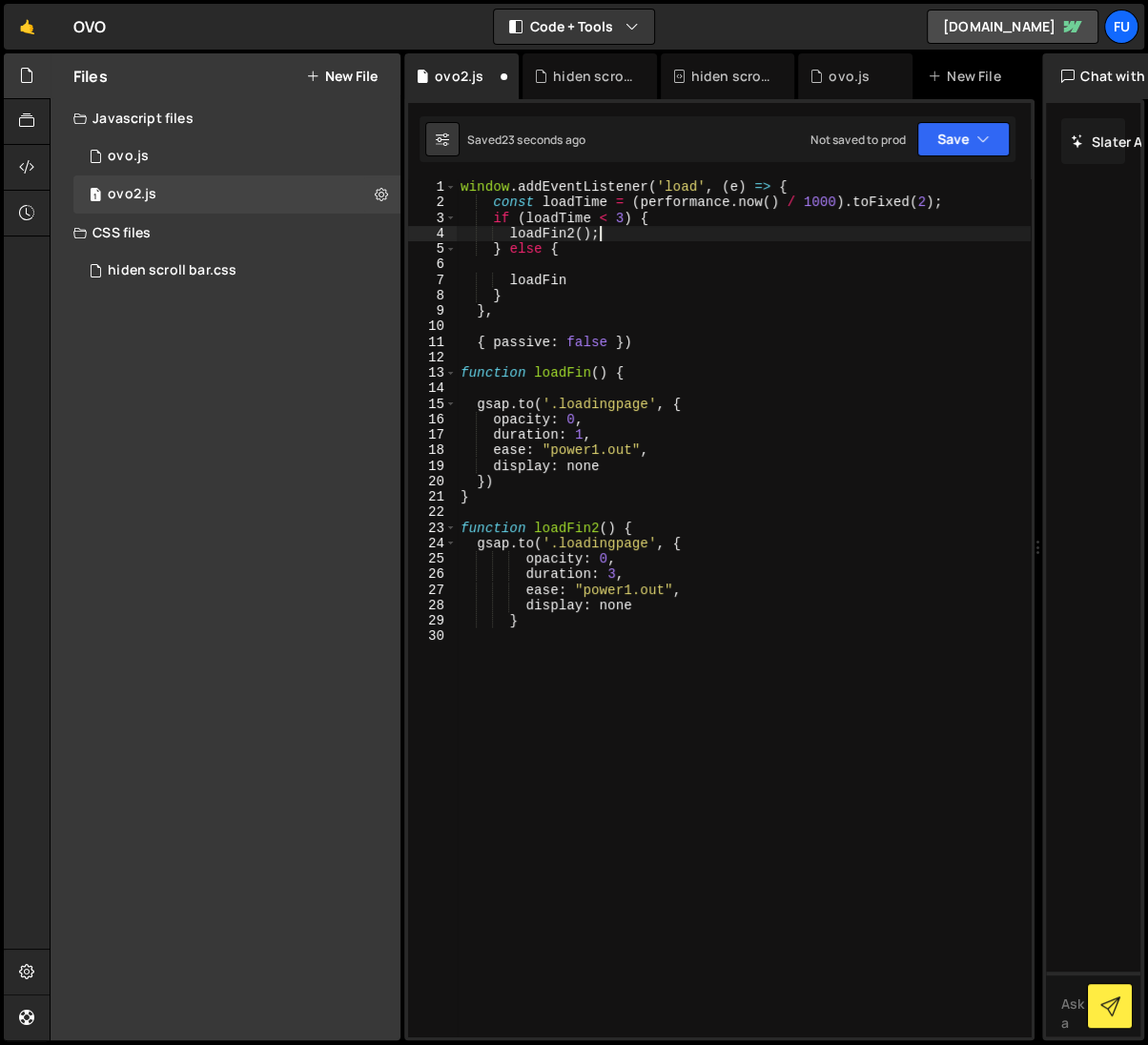
scroll to position [0, 9]
click at [587, 274] on div "window . addEventListener ( 'load' , ( e ) => { const loadTime = ( performance …" at bounding box center [743, 624] width 574 height 890
click at [658, 344] on div "window . addEventListener ( 'load' , ( e ) => { const loadTime = ( performance …" at bounding box center [743, 624] width 574 height 890
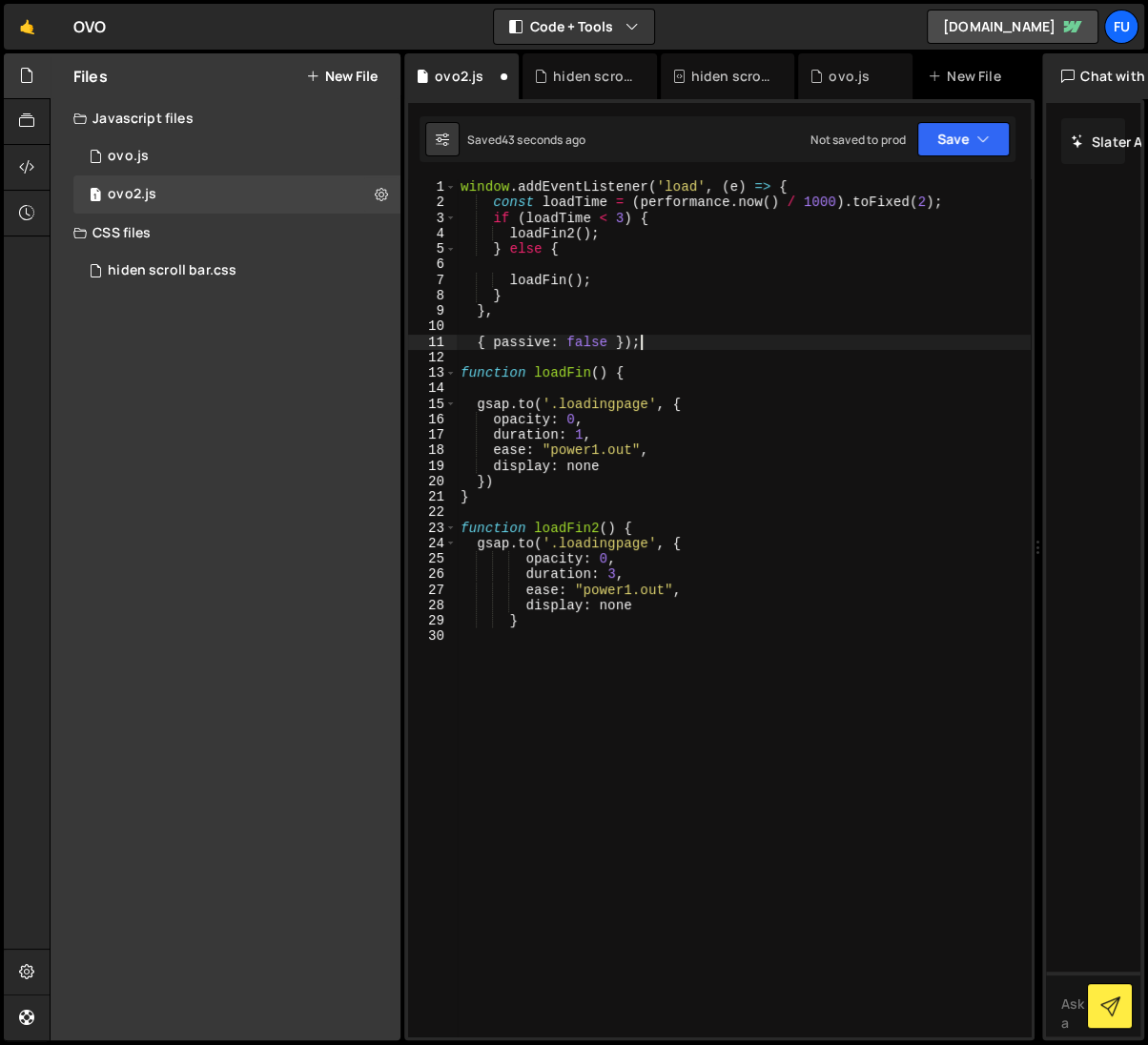
click at [572, 469] on div "window . addEventListener ( 'load' , ( e ) => { const loadTime = ( performance …" at bounding box center [743, 624] width 574 height 890
click at [567, 466] on div "window . addEventListener ( 'load' , ( e ) => { const loadTime = ( performance …" at bounding box center [743, 624] width 574 height 890
click at [652, 458] on div "window . addEventListener ( 'load' , ( e ) => { const loadTime = ( performance …" at bounding box center [743, 624] width 574 height 890
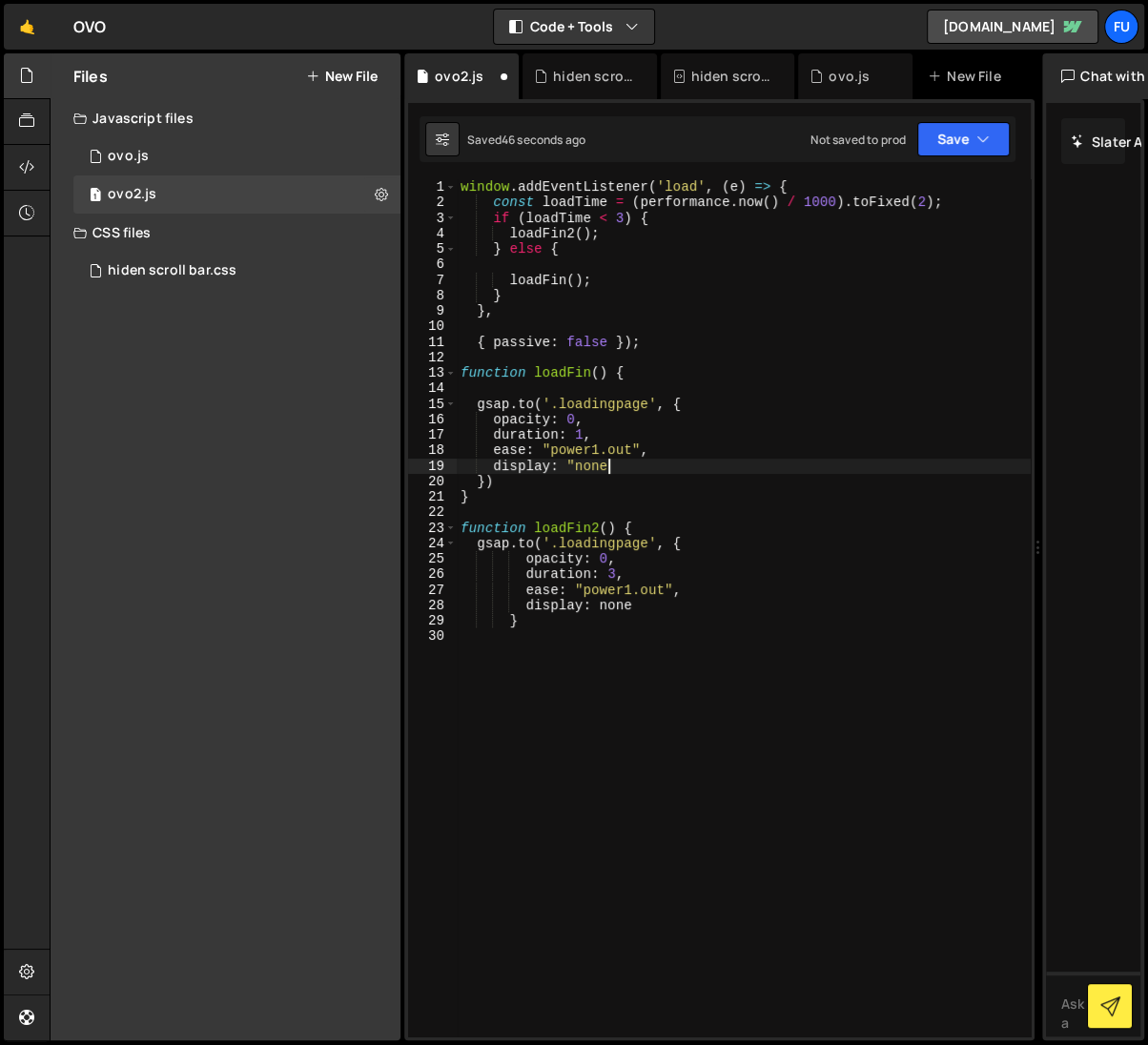
click at [647, 468] on div "window . addEventListener ( 'load' , ( e ) => { const loadTime = ( performance …" at bounding box center [743, 624] width 574 height 890
click at [599, 600] on div "window . addEventListener ( 'load' , ( e ) => { const loadTime = ( performance …" at bounding box center [743, 624] width 574 height 890
click at [653, 616] on div "window . addEventListener ( 'load' , ( e ) => { const loadTime = ( performance …" at bounding box center [743, 624] width 574 height 890
click at [658, 603] on div "window . addEventListener ( 'load' , ( e ) => { const loadTime = ( performance …" at bounding box center [743, 624] width 574 height 890
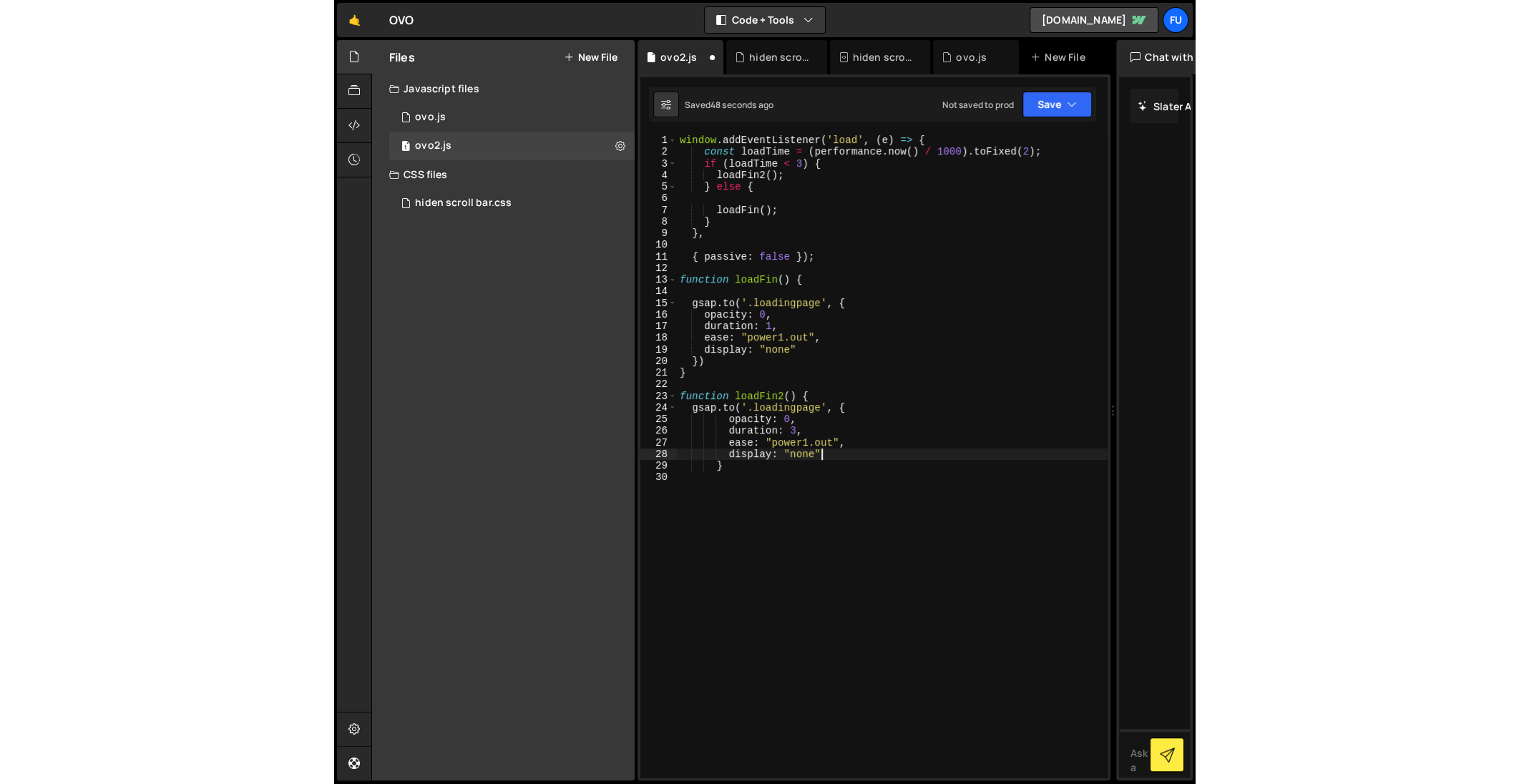
scroll to position [0, 9]
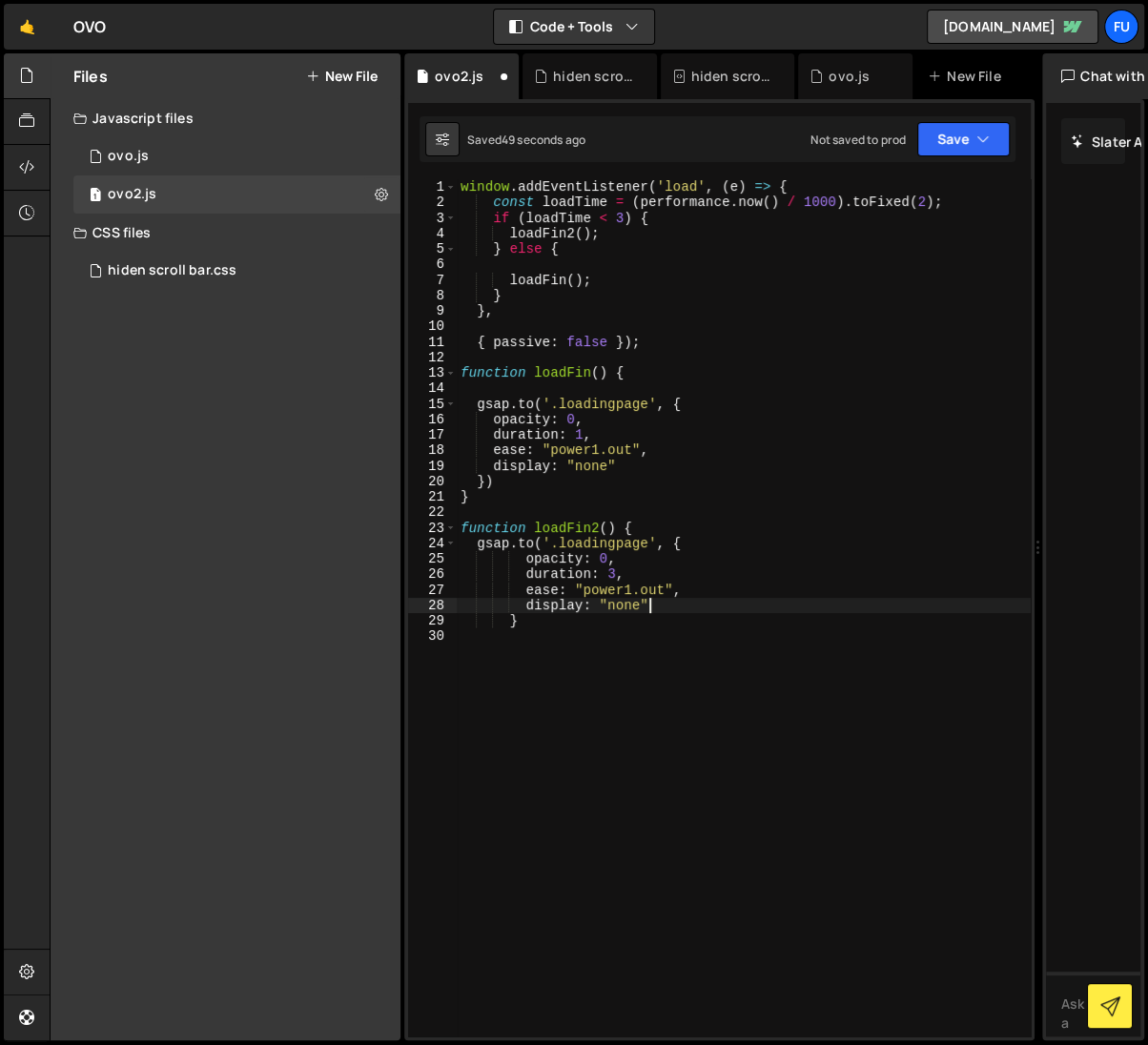
click at [804, 591] on div "window . addEventListener ( 'load' , ( e ) => { const loadTime = ( performance …" at bounding box center [743, 624] width 574 height 890
click at [1015, 136] on div "1 2 3 console . log ( "%cThis site was built by Fumi" , "background:blue;color:…" at bounding box center [719, 570] width 630 height 941
click at [995, 153] on button "Save" at bounding box center [963, 140] width 93 height 35
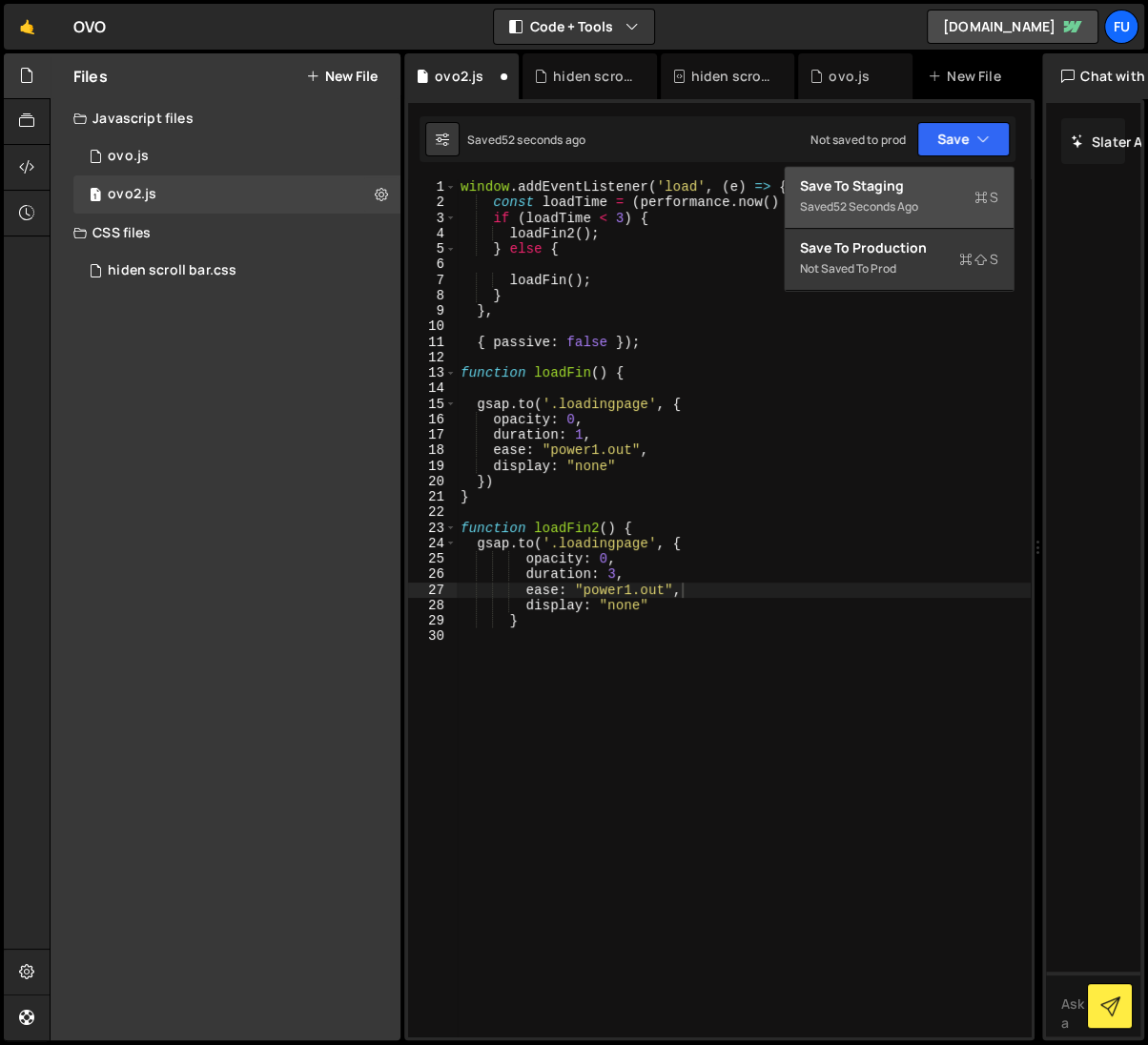
click at [990, 187] on div "Save to Staging S" at bounding box center [899, 186] width 199 height 19
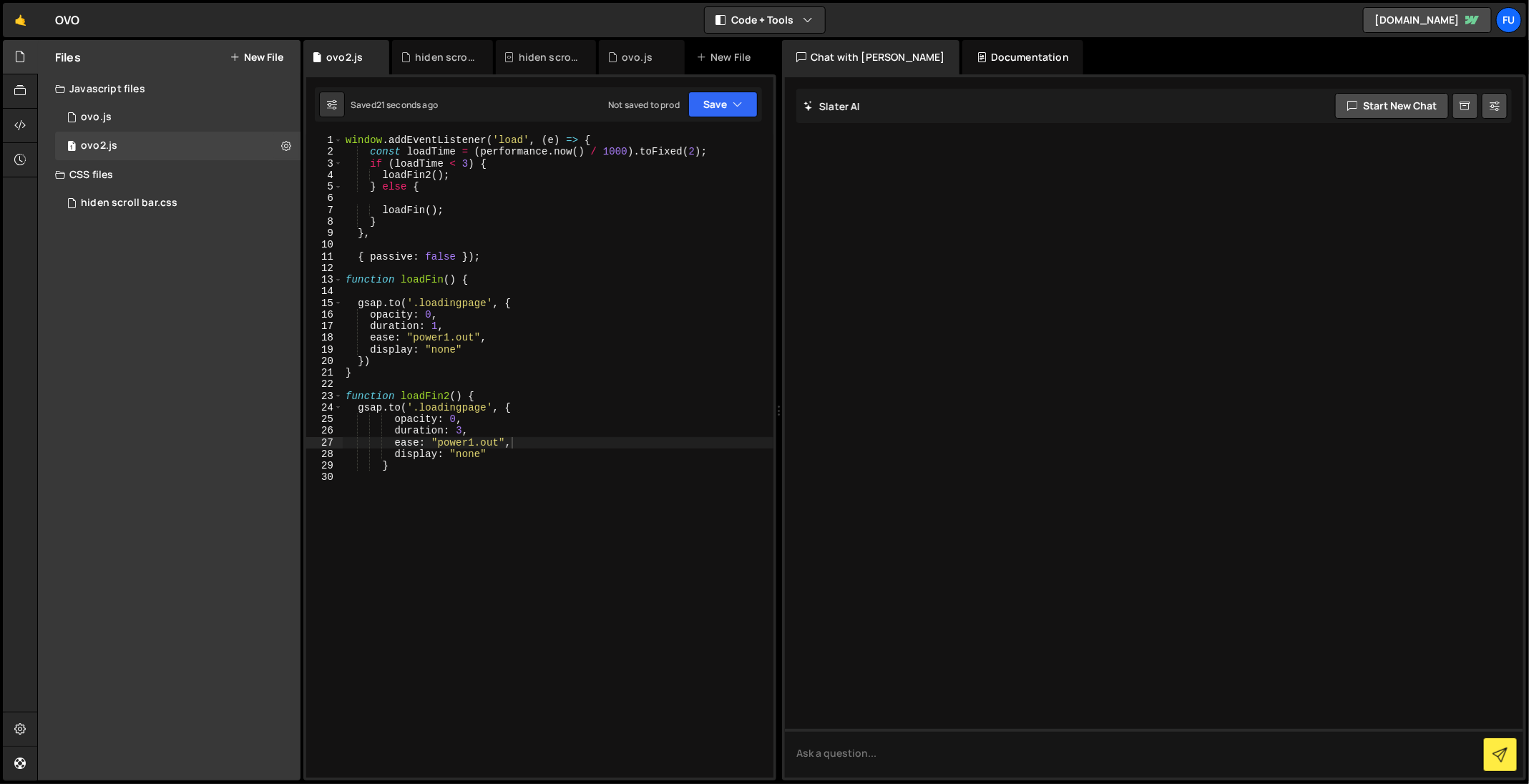
click at [346, 142] on div "window . addEventListener ( 'load' , ( e ) => { const loadTime = ( performance …" at bounding box center [558, 468] width 430 height 668
type textarea "window.addEventListener('load', (e) => {"
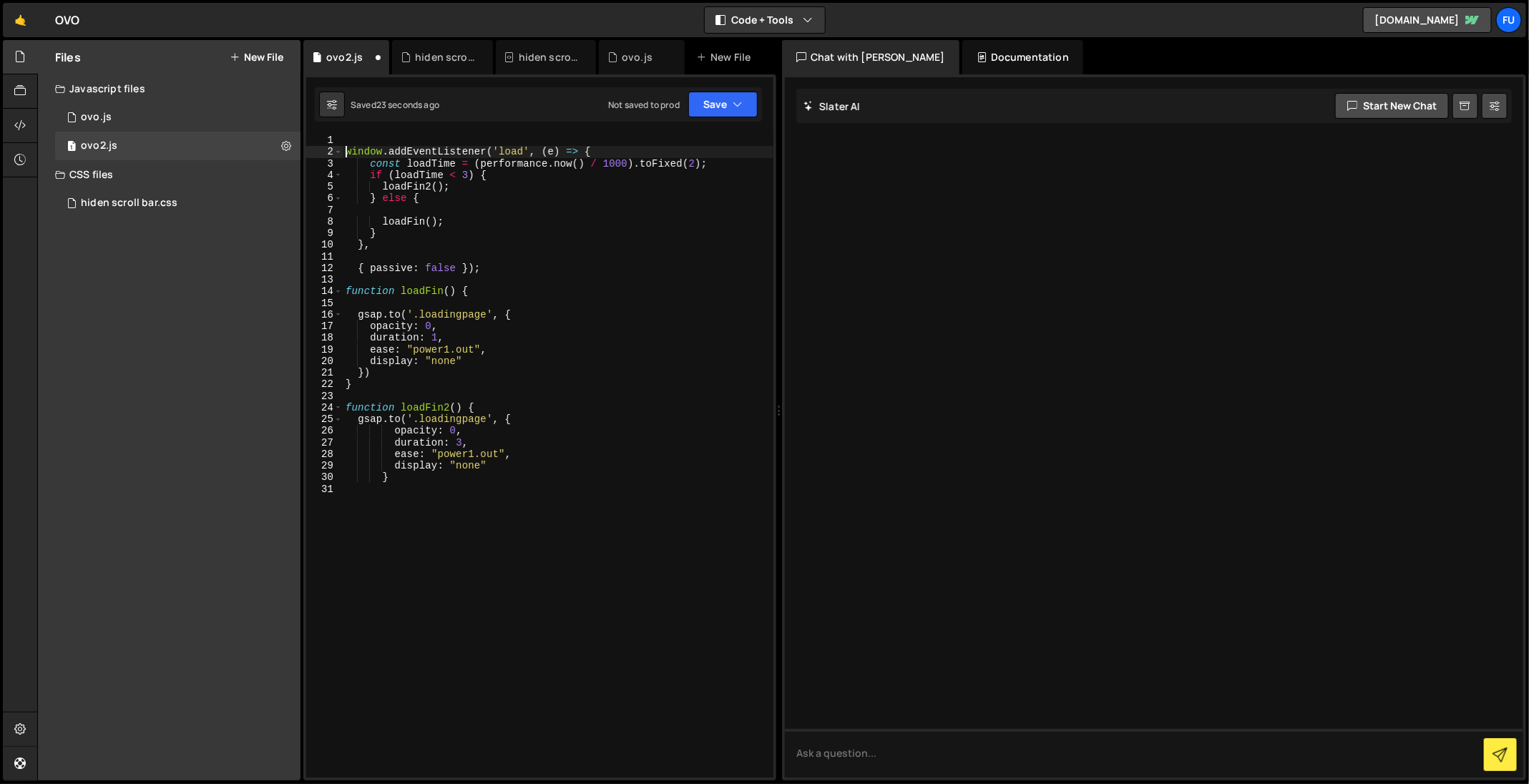
click at [496, 148] on div "window . addEventListener ( 'load' , ( e ) => { const loadTime = ( performance …" at bounding box center [558, 468] width 430 height 668
click at [495, 141] on div "window . addEventListener ( 'load' , ( e ) => { const loadTime = ( performance …" at bounding box center [558, 468] width 430 height 668
type textarea "gsap."
drag, startPoint x: 388, startPoint y: 138, endPoint x: 338, endPoint y: 138, distance: 50.0
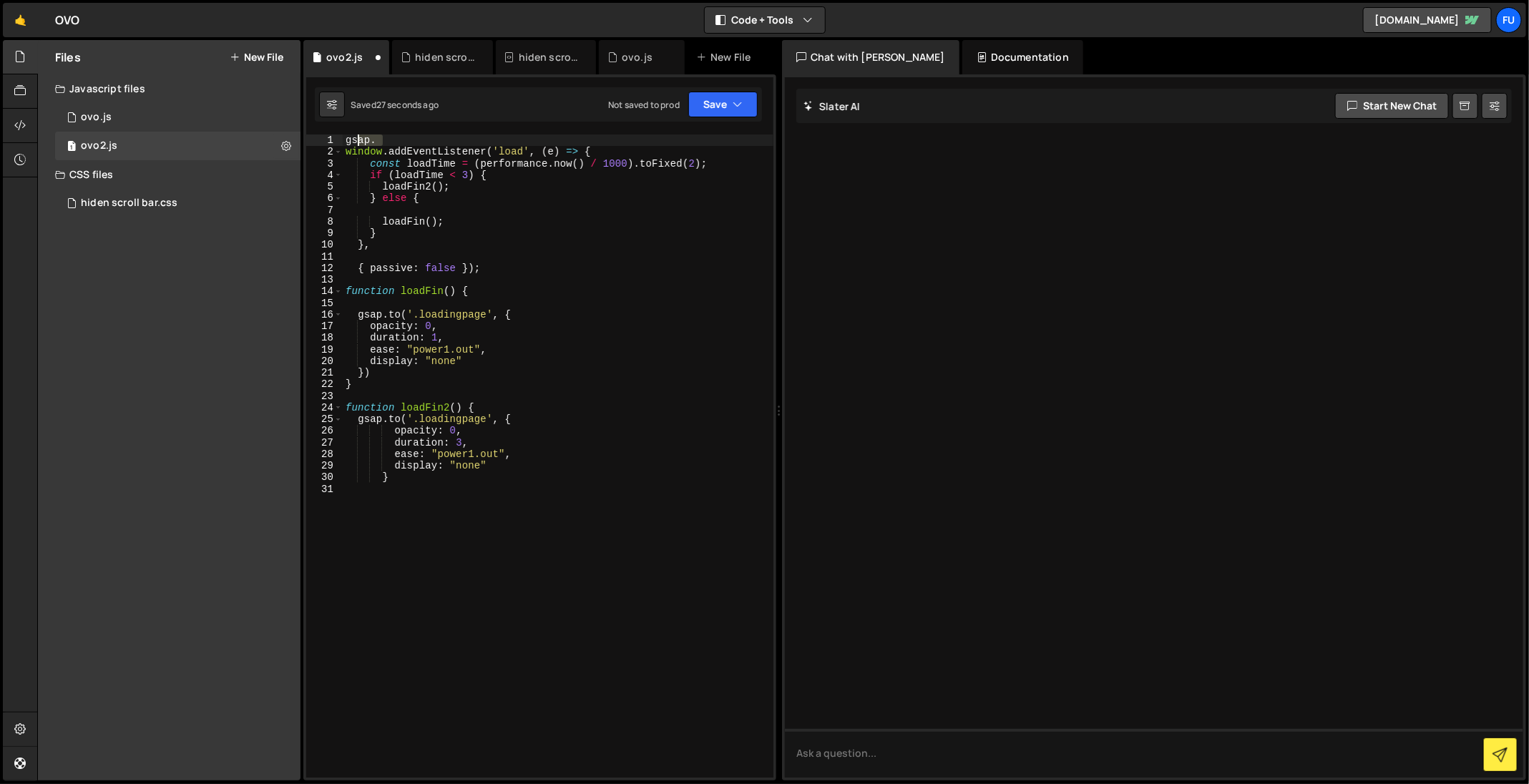
click at [338, 138] on div "gsap. 1 2 3 4 5 6 7 8 9 10 11 12 13 14 15 16 17 18 19 20 21 22 23 24 25 26 27 2…" at bounding box center [540, 456] width 467 height 643
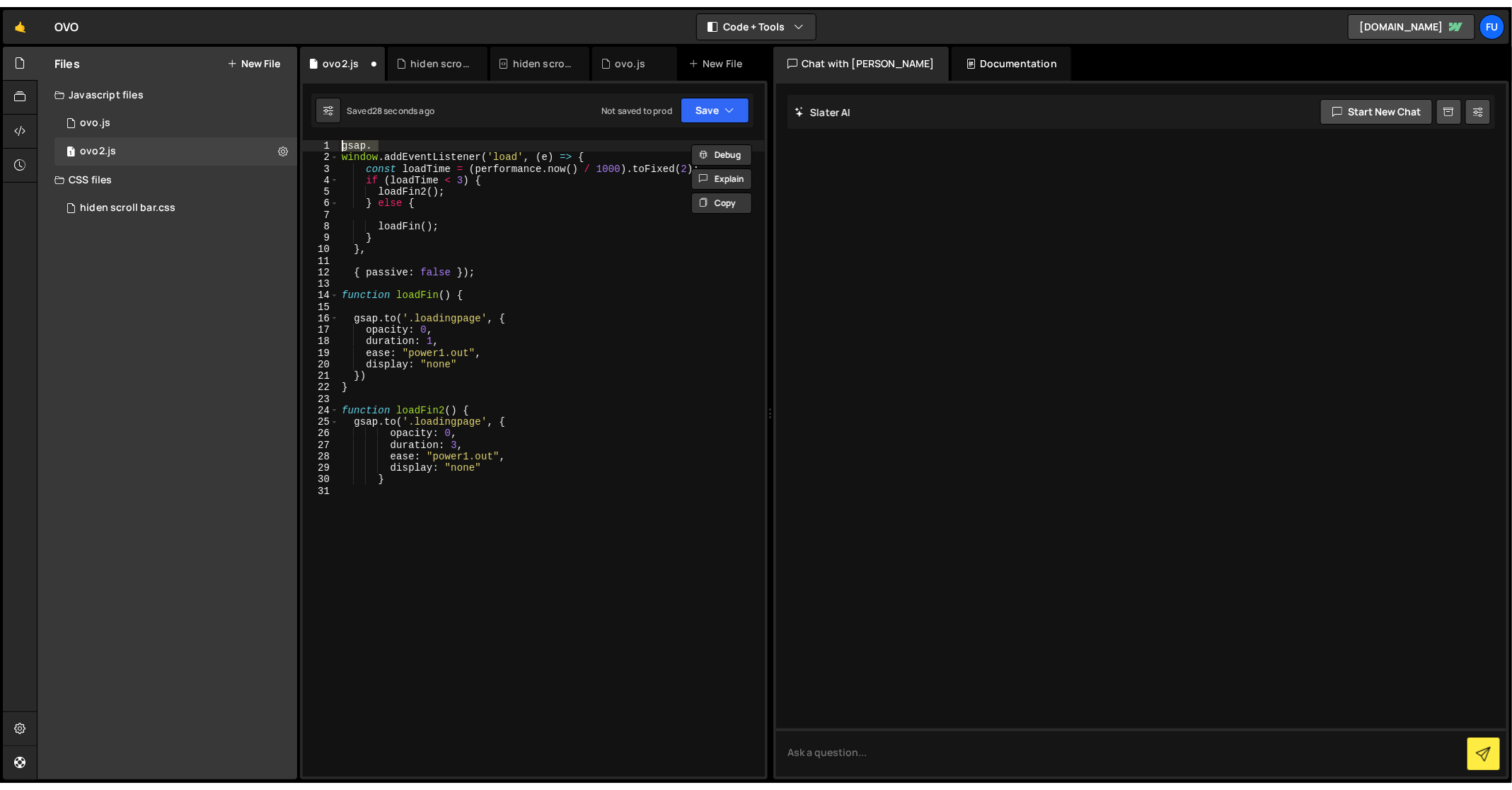
scroll to position [0, 0]
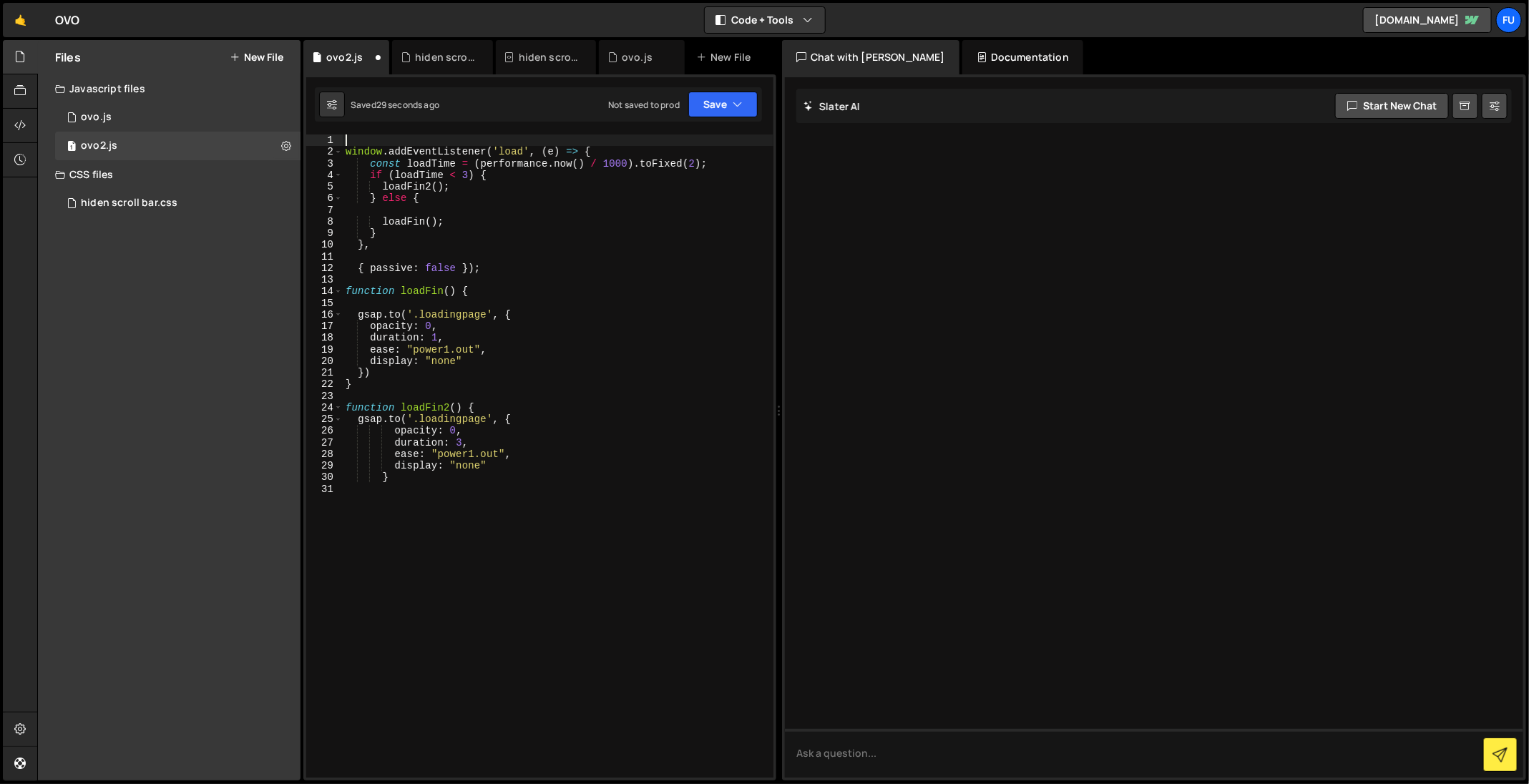
click at [348, 155] on div "window . addEventListener ( 'load' , ( e ) => { const loadTime = ( performance …" at bounding box center [558, 468] width 430 height 668
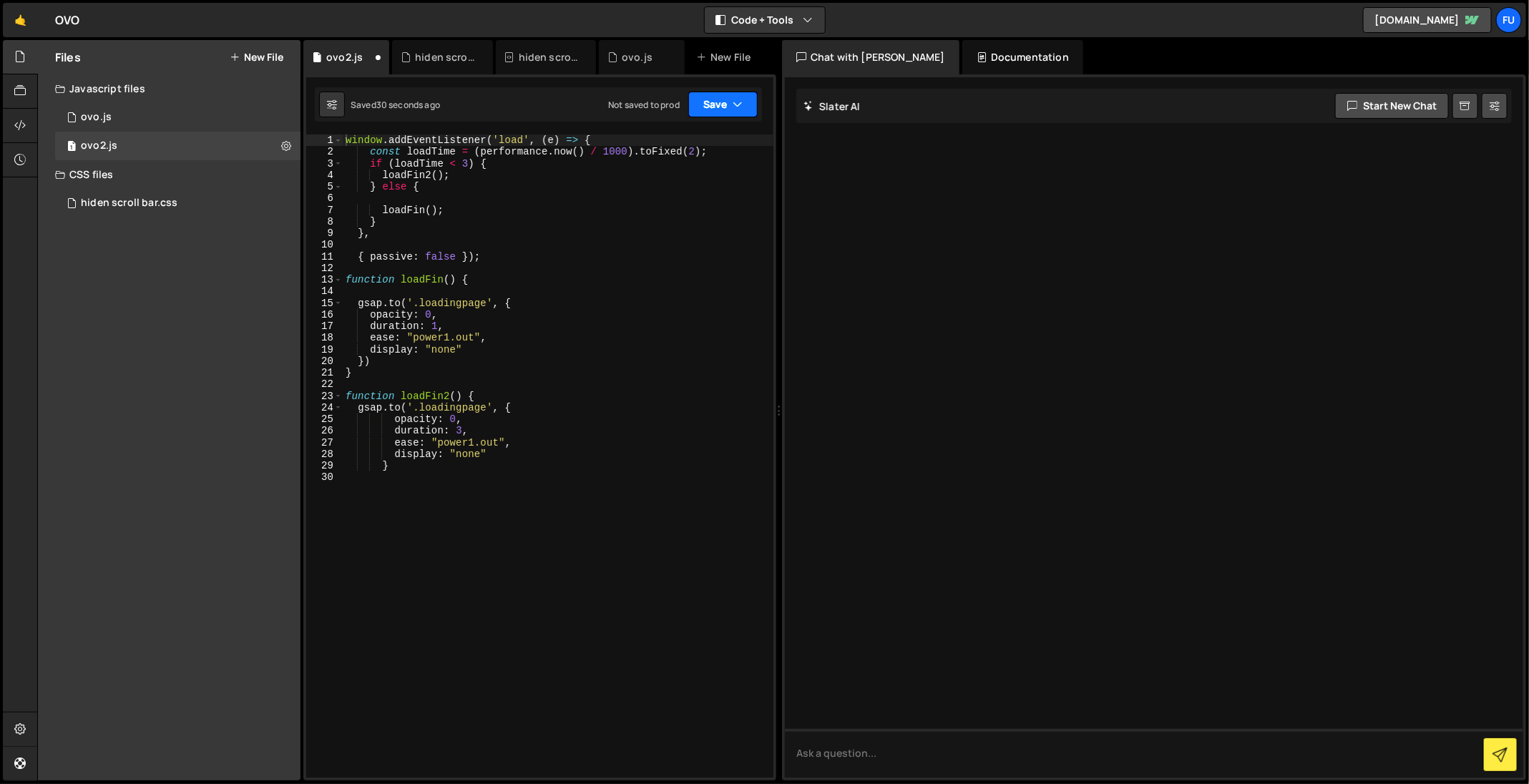
click at [724, 103] on button "Save" at bounding box center [723, 105] width 69 height 26
click at [0, 0] on div "Save to Staging S" at bounding box center [0, 0] width 0 height 0
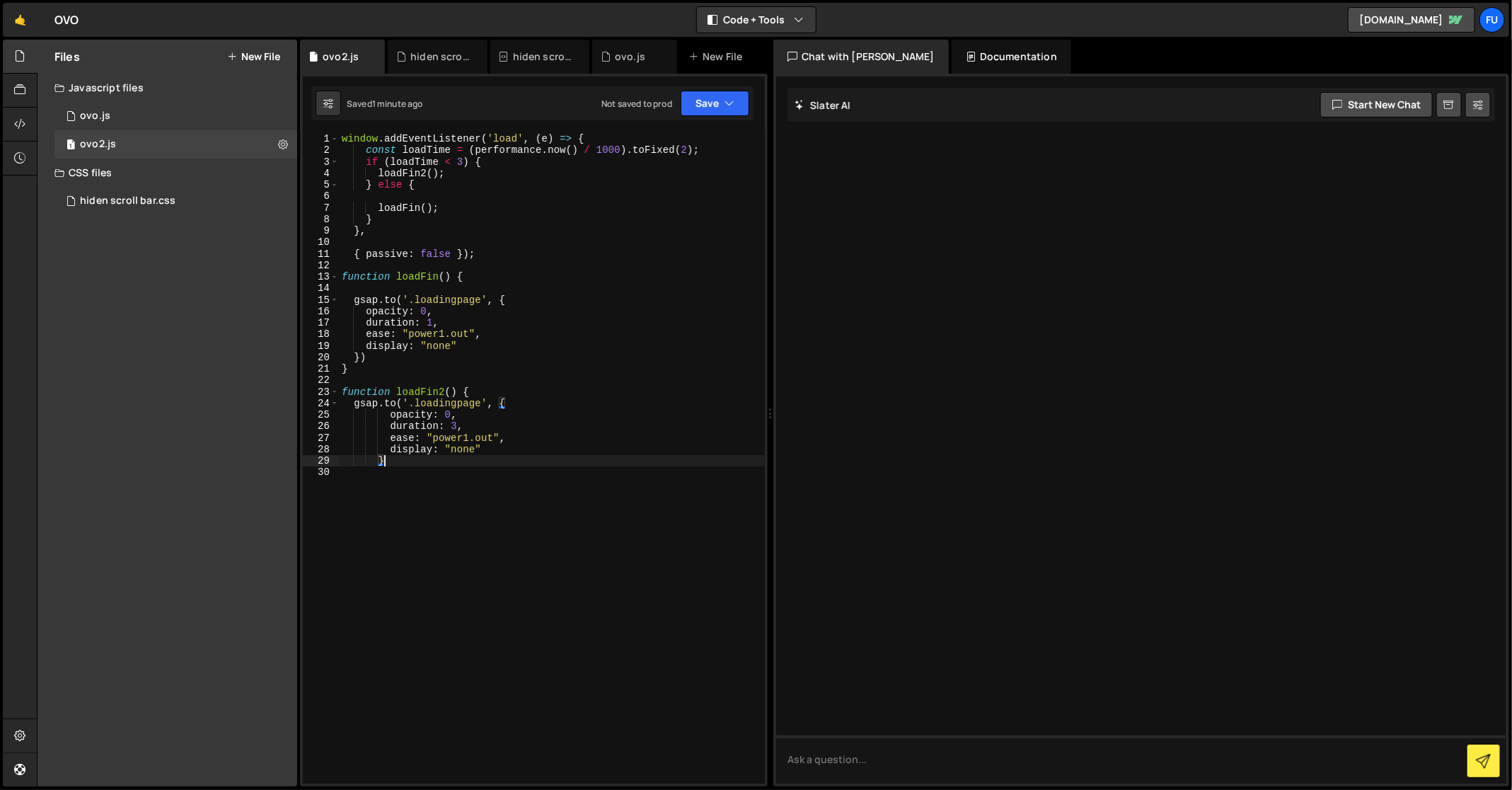
click at [406, 462] on div "window . addEventListener ( 'load' , ( e ) => { const loadTime = ( performance …" at bounding box center [551, 470] width 426 height 675
type textarea "}"
click at [416, 480] on div "window . addEventListener ( 'load' , ( e ) => { const loadTime = ( performance …" at bounding box center [551, 470] width 426 height 675
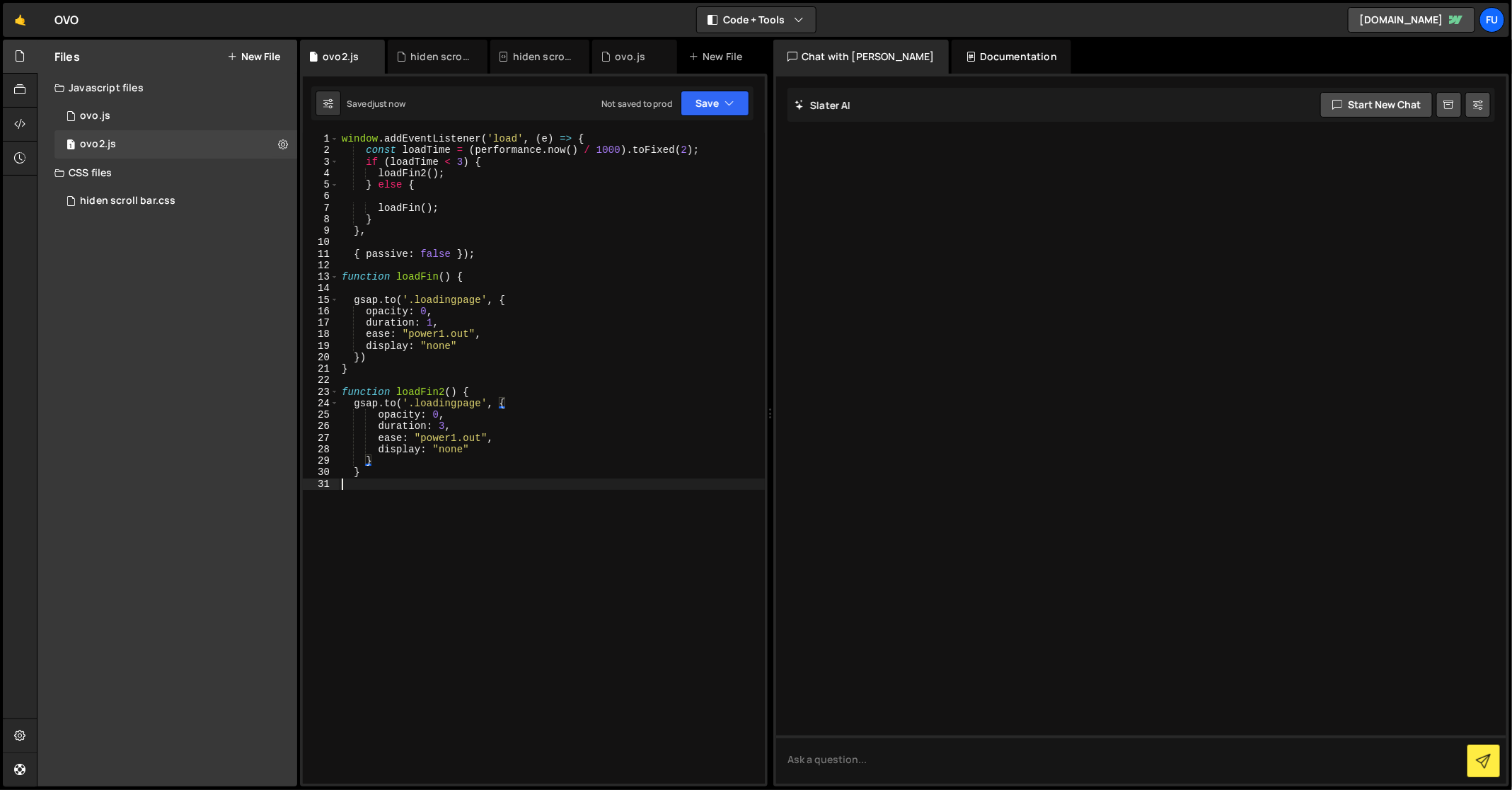
scroll to position [0, 0]
click at [414, 462] on div "window . addEventListener ( 'load' , ( e ) => { const loadTime = ( performance …" at bounding box center [551, 470] width 426 height 675
type textarea "})"
click at [364, 504] on div "window . addEventListener ( 'load' , ( e ) => { const loadTime = ( performance …" at bounding box center [551, 470] width 426 height 675
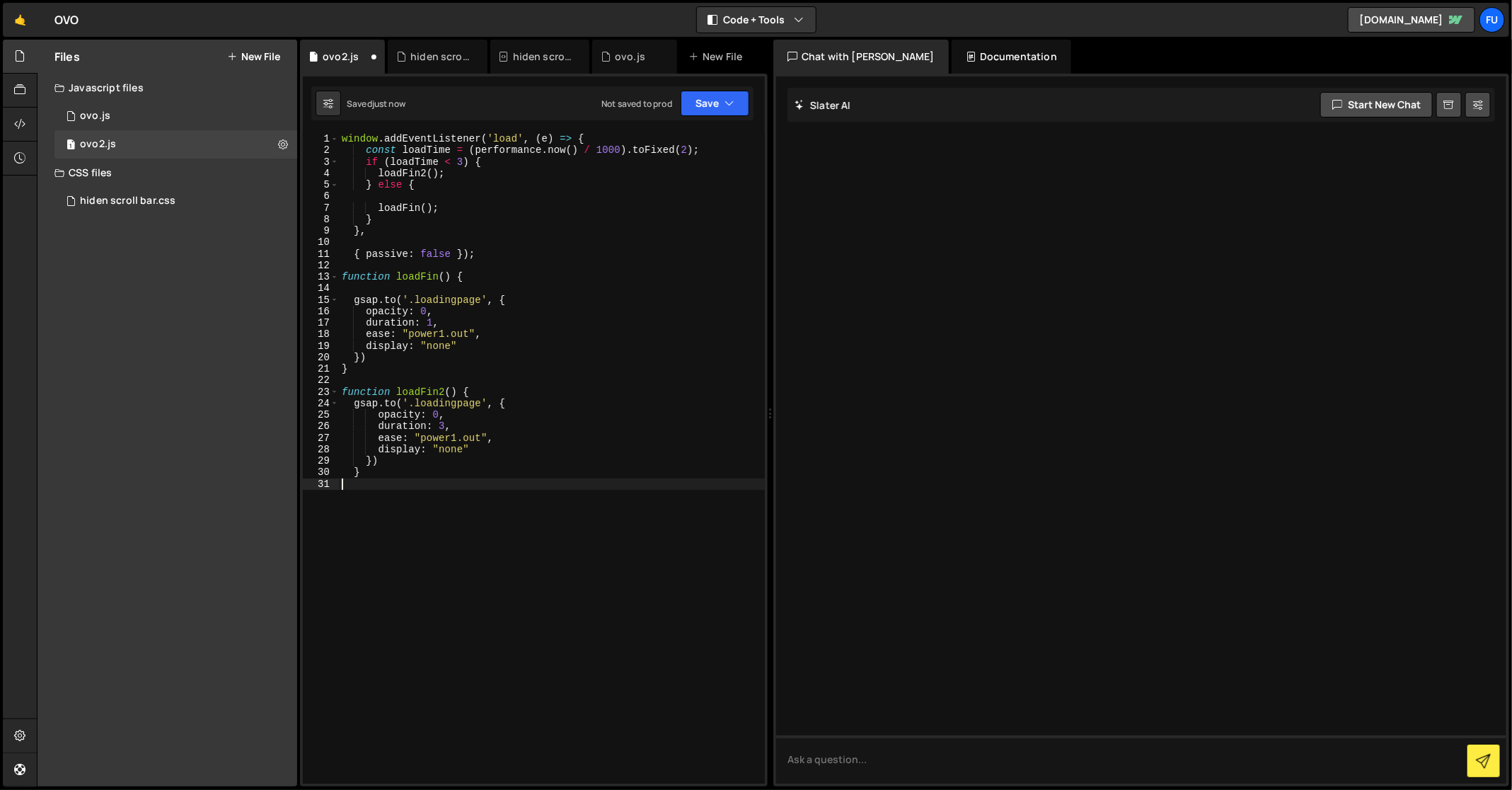
scroll to position [0, 0]
click at [393, 360] on div "window . addEventListener ( 'load' , ( e ) => { const loadTime = ( performance …" at bounding box center [551, 470] width 426 height 675
click at [391, 367] on div "window . addEventListener ( 'load' , ( e ) => { const loadTime = ( performance …" at bounding box center [551, 470] width 426 height 675
click at [391, 360] on div "window . addEventListener ( 'load' , ( e ) => { const loadTime = ( performance …" at bounding box center [551, 470] width 426 height 675
click at [388, 461] on div "window . addEventListener ( 'load' , ( e ) => { const loadTime = ( performance …" at bounding box center [551, 470] width 426 height 675
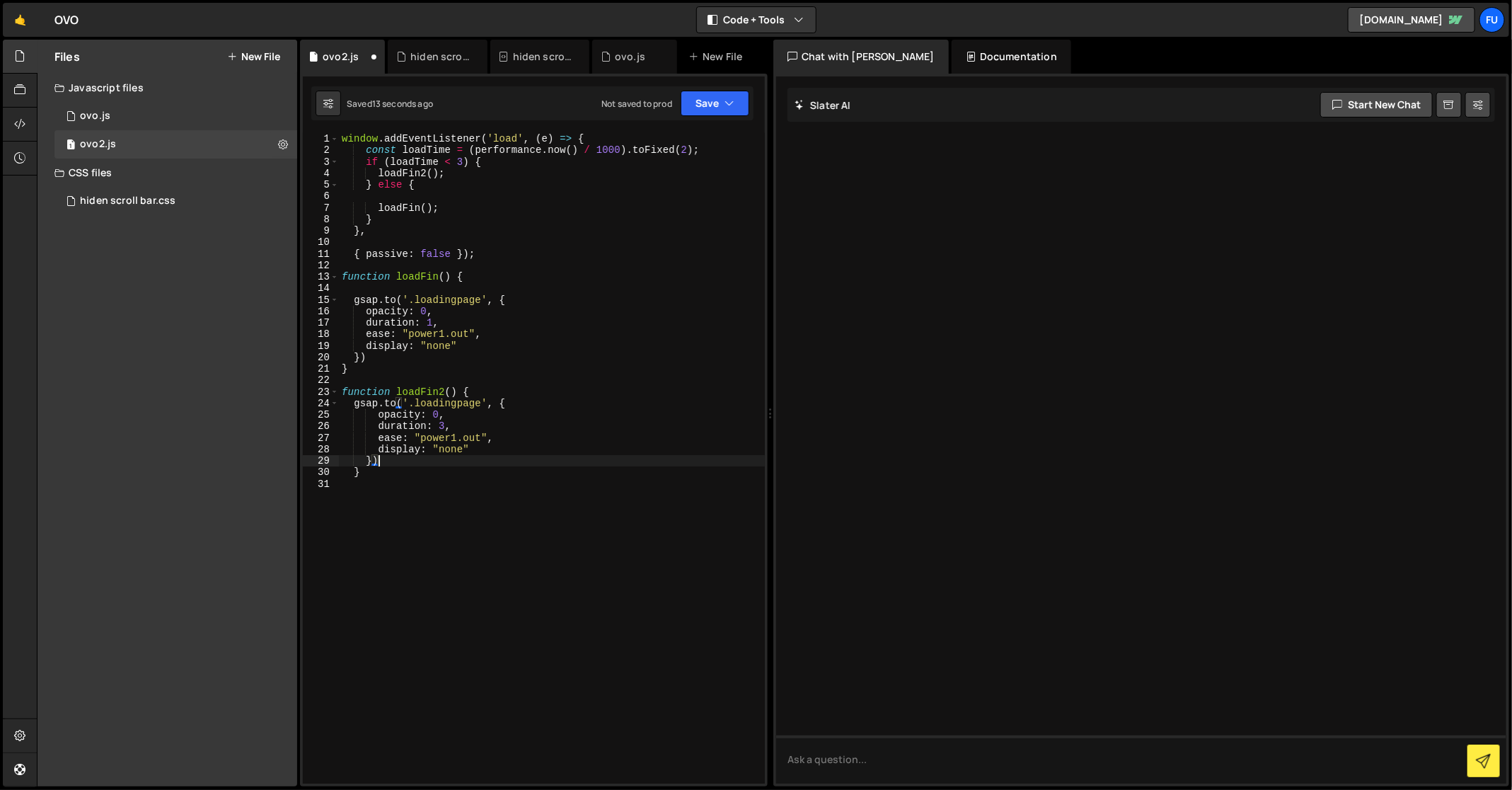
click at [372, 459] on div "window . addEventListener ( 'load' , ( e ) => { const loadTime = ( performance …" at bounding box center [551, 470] width 426 height 675
click at [370, 472] on div "window . addEventListener ( 'load' , ( e ) => { const loadTime = ( performance …" at bounding box center [551, 470] width 426 height 675
click at [719, 104] on button "Save" at bounding box center [715, 104] width 69 height 26
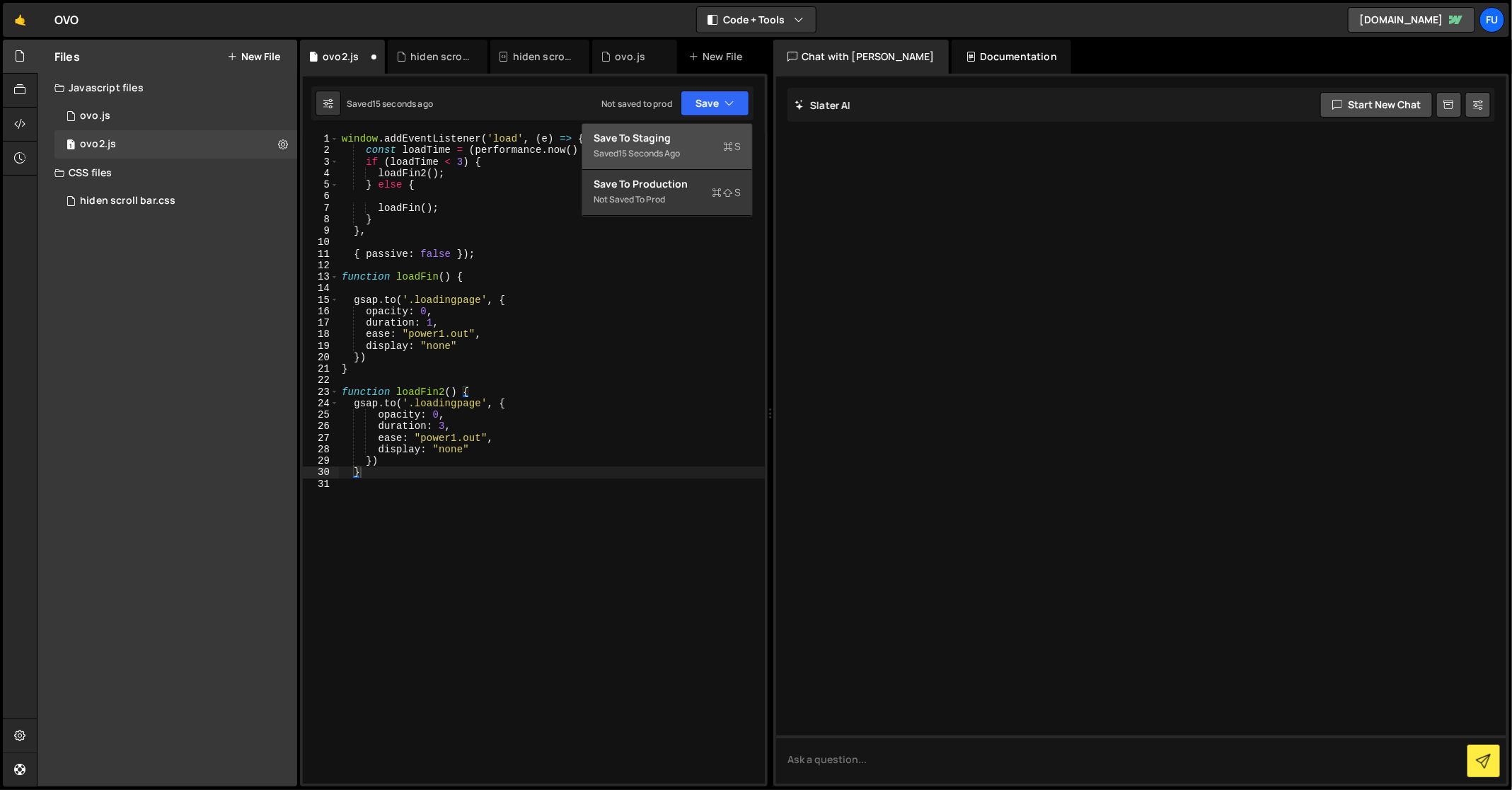
click at [717, 151] on div "Saved 15 seconds ago" at bounding box center [667, 154] width 147 height 17
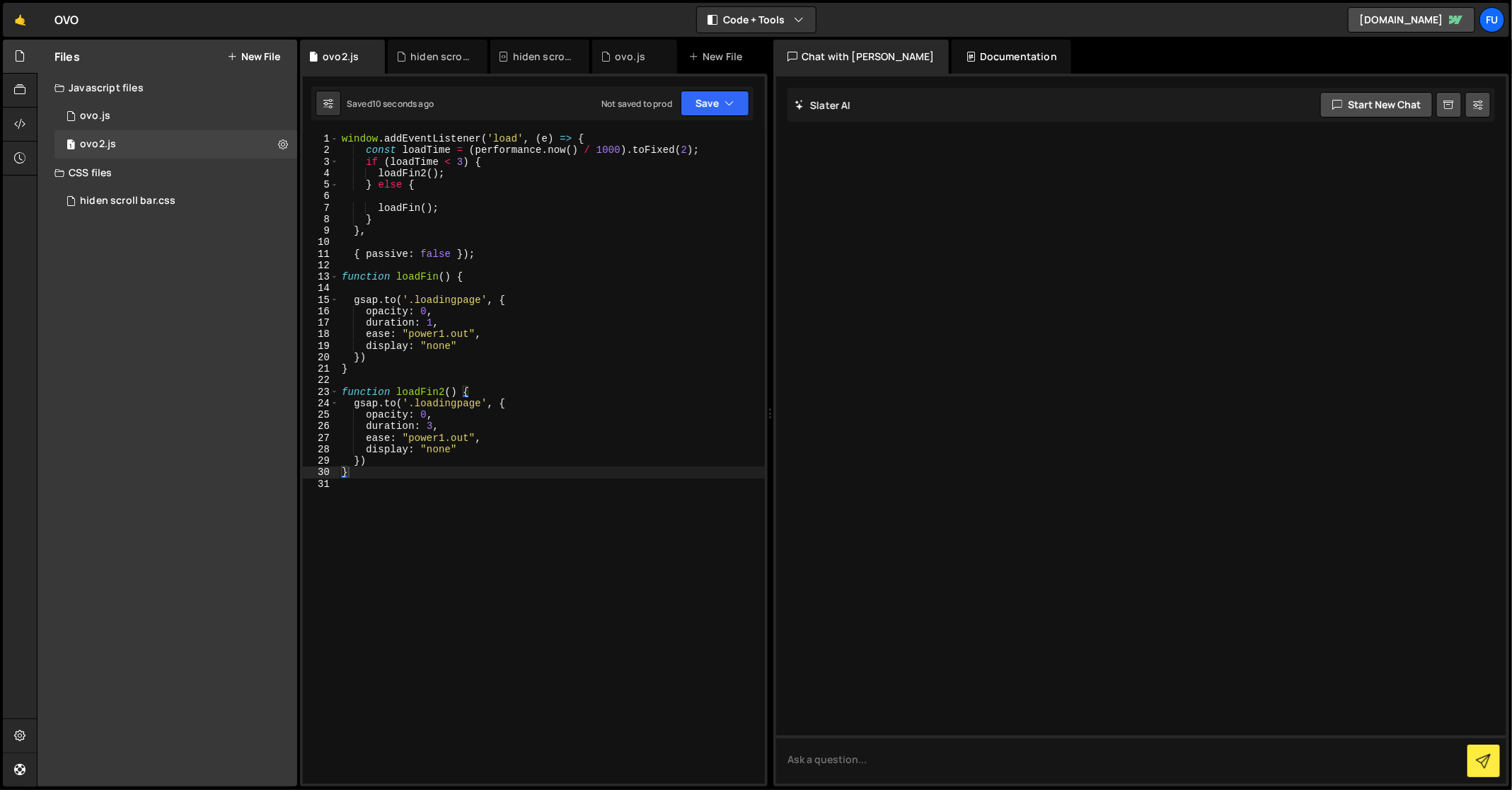
click at [461, 160] on div "window . addEventListener ( 'load' , ( e ) => { const loadTime = ( performance …" at bounding box center [551, 470] width 426 height 675
click at [495, 328] on div "window . addEventListener ( 'load' , ( e ) => { const loadTime = ( performance …" at bounding box center [551, 470] width 426 height 675
click at [431, 422] on div "window . addEventListener ( 'load' , ( e ) => { const loadTime = ( performance …" at bounding box center [551, 470] width 426 height 675
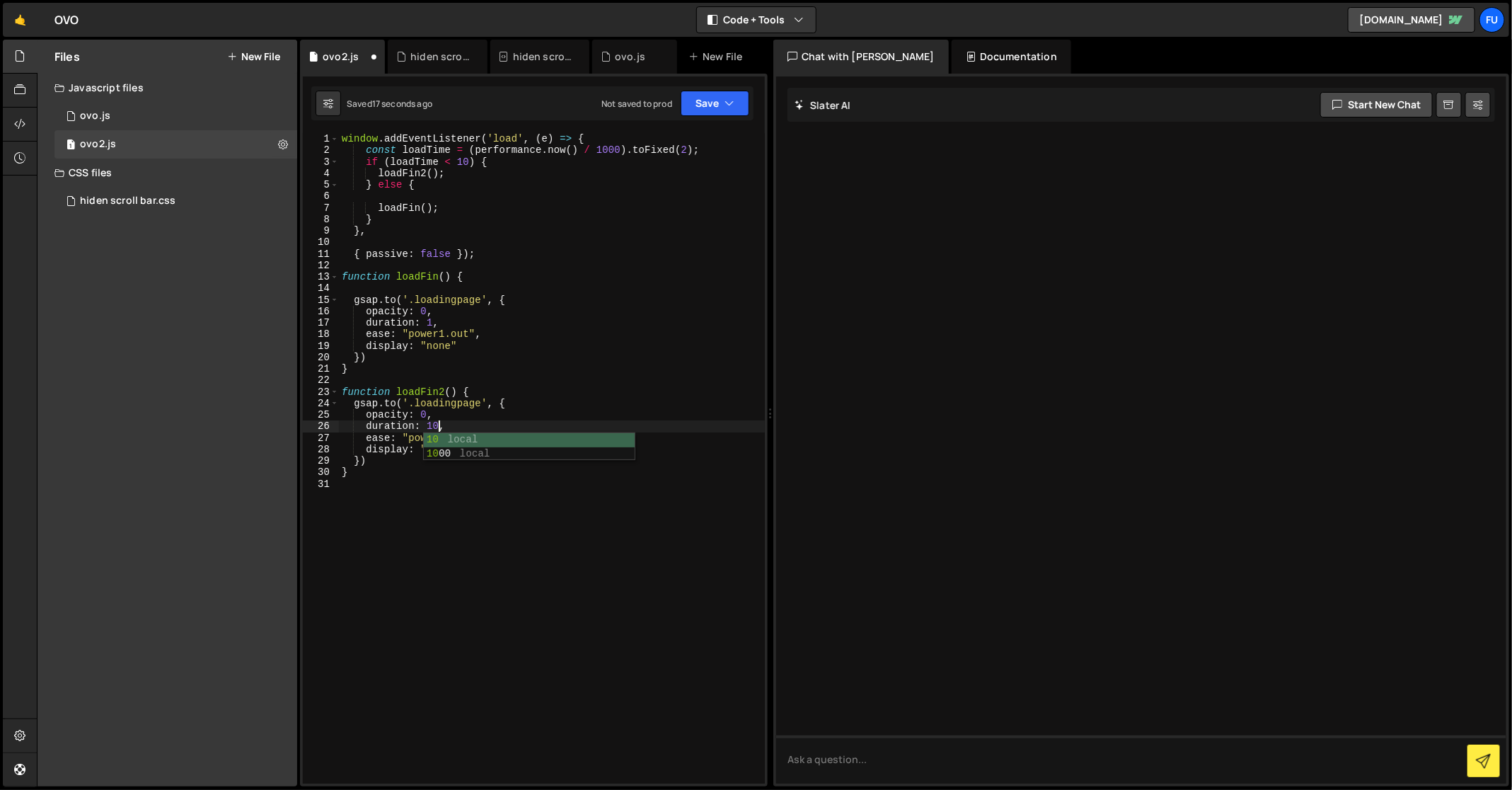
type textarea "duration: 10,"
click at [731, 87] on div "Saved 17 seconds ago Not saved to prod Upgrade to Edit Save Save to Staging S S…" at bounding box center [532, 103] width 442 height 34
click at [730, 108] on icon "button" at bounding box center [730, 104] width 10 height 14
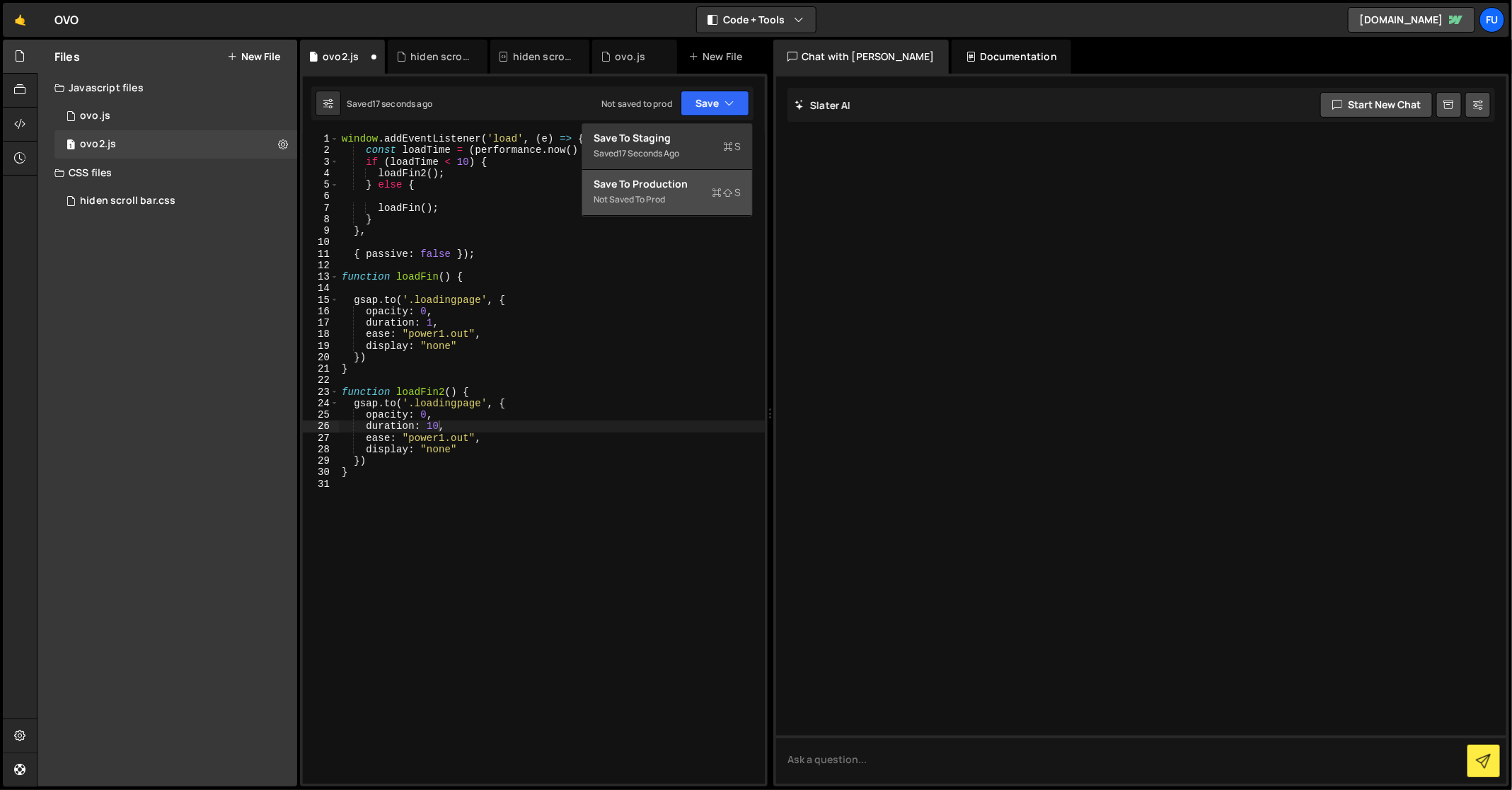
click at [686, 170] on button "Save to Production S Not saved to prod" at bounding box center [667, 192] width 170 height 46
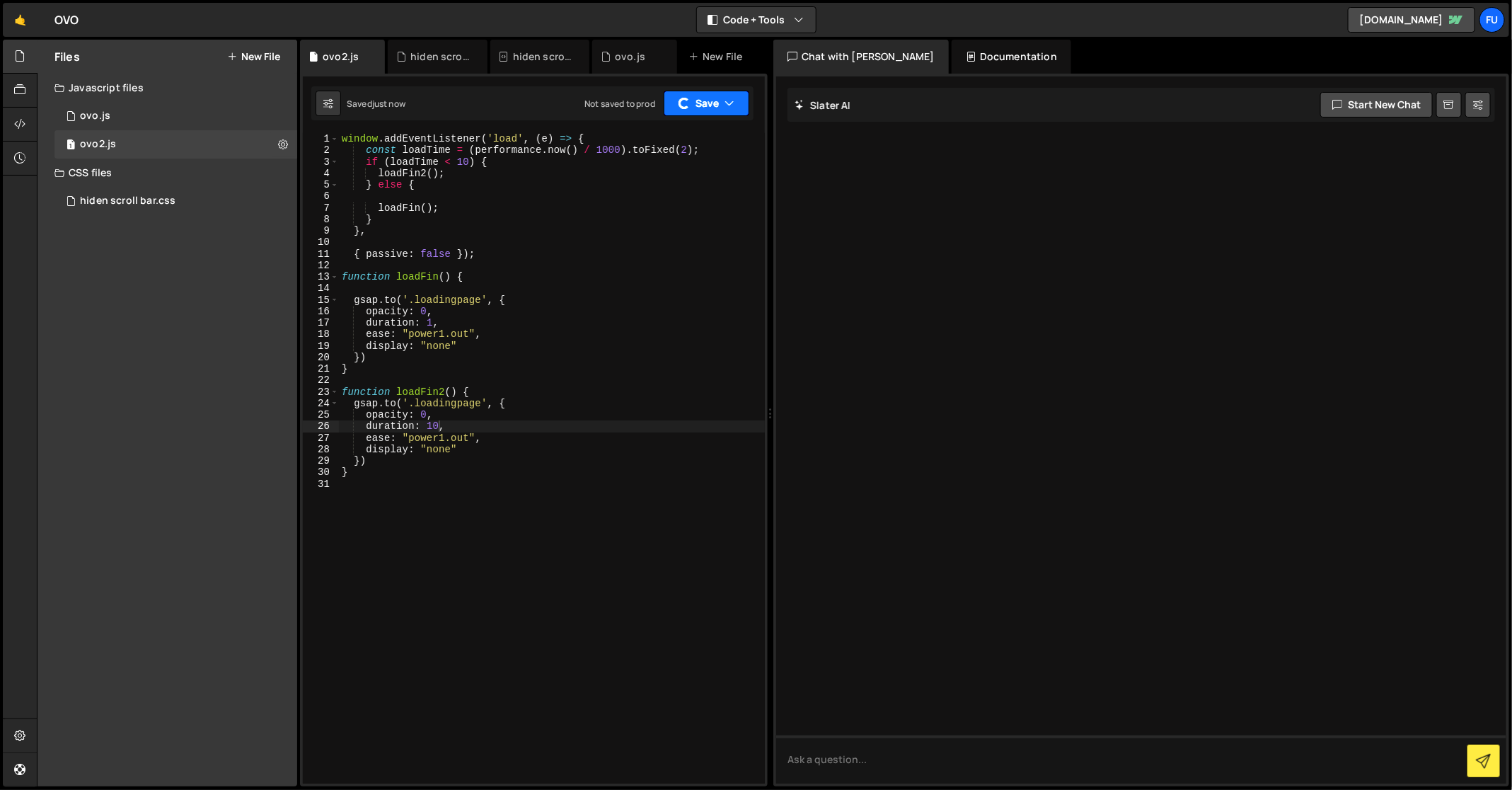
click at [689, 111] on button "Save" at bounding box center [707, 104] width 86 height 26
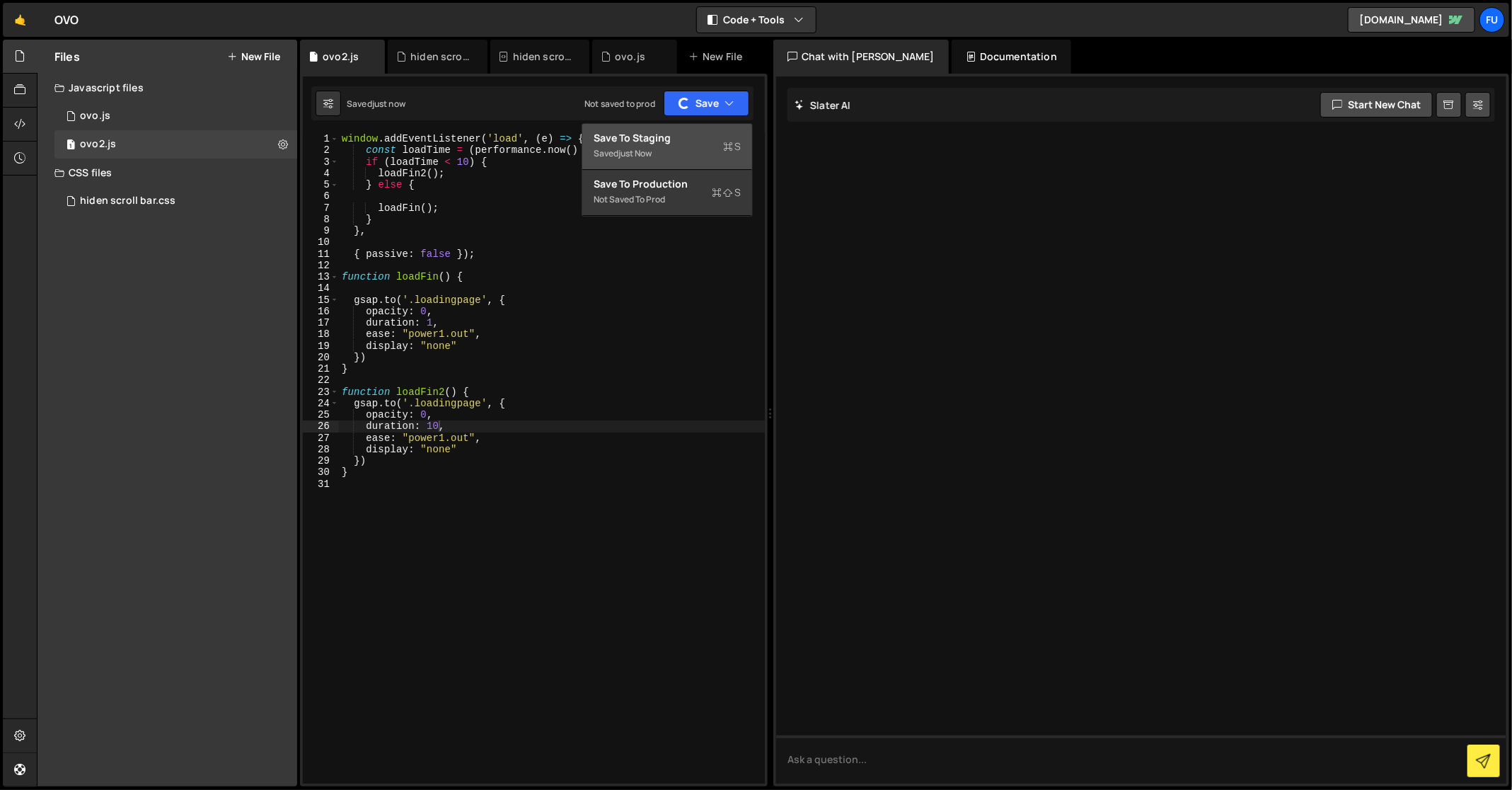
click at [687, 141] on div "Save to Staging S" at bounding box center [667, 138] width 147 height 14
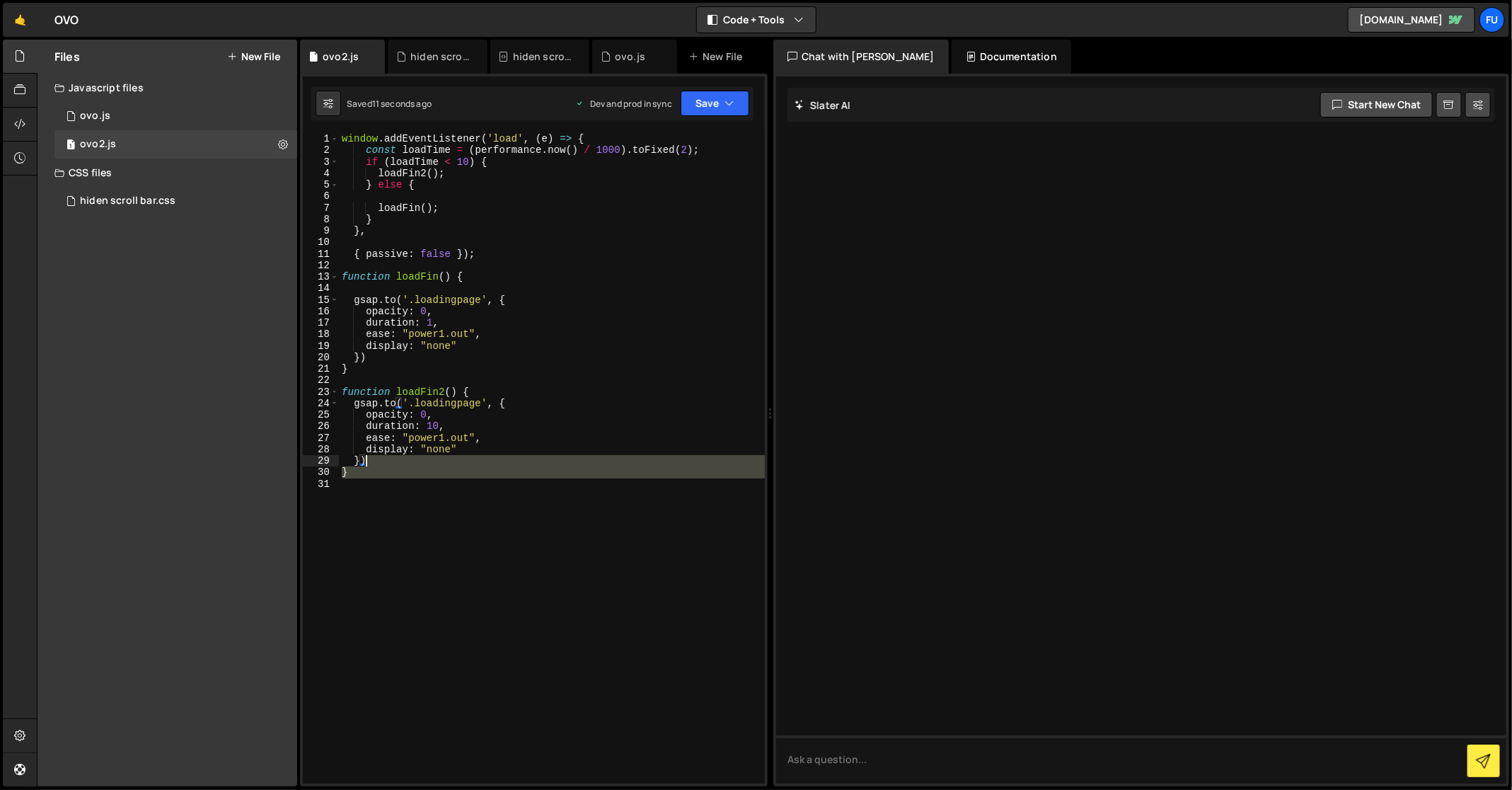
scroll to position [0, 0]
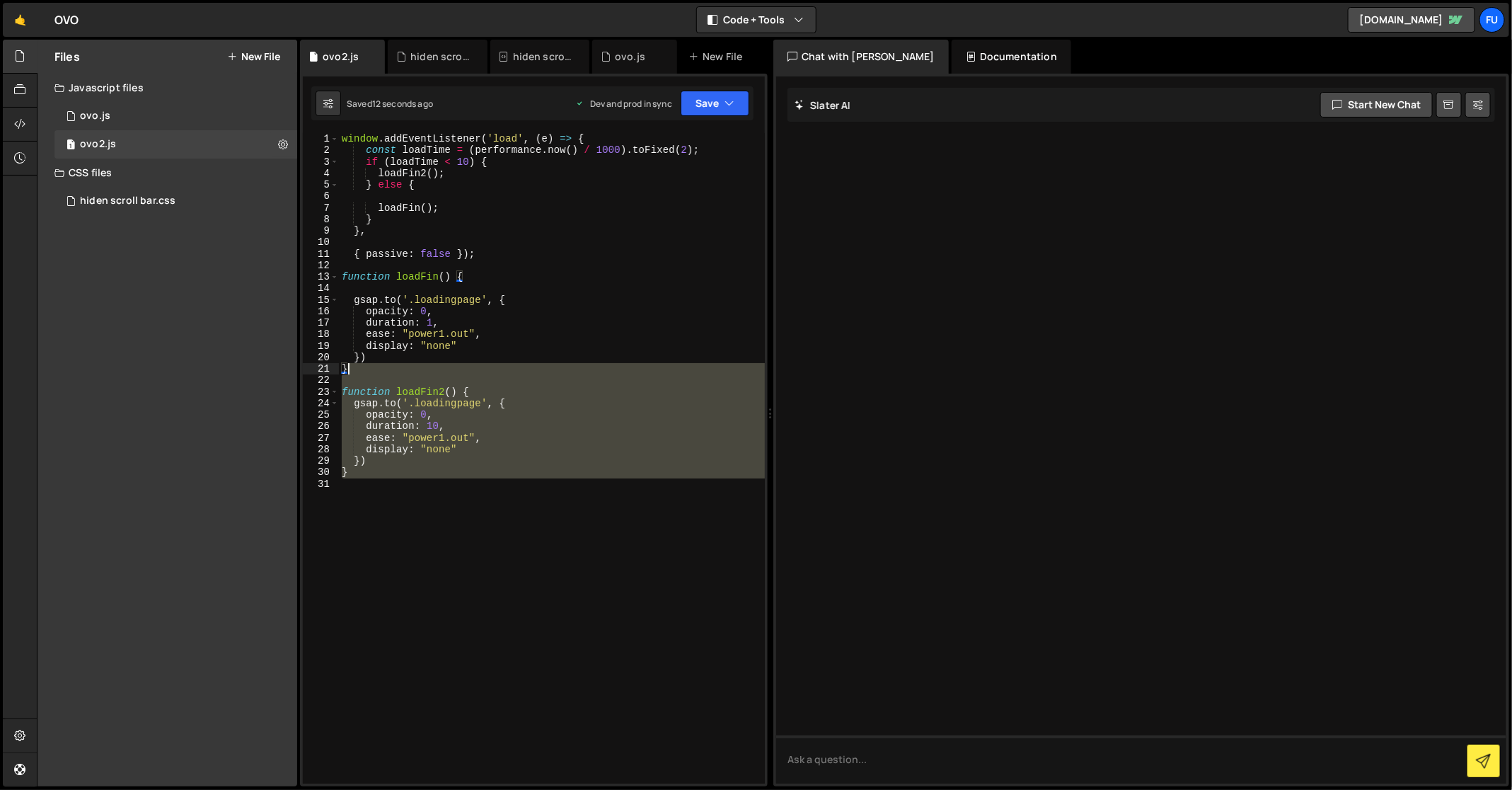
drag, startPoint x: 478, startPoint y: 462, endPoint x: 461, endPoint y: 366, distance: 97.5
click at [461, 366] on div "window . addEventListener ( 'load' , ( e ) => { const loadTime = ( performance …" at bounding box center [551, 470] width 426 height 675
click at [451, 477] on div "window . addEventListener ( 'load' , ( e ) => { const loadTime = ( performance …" at bounding box center [551, 458] width 426 height 650
type textarea "}"
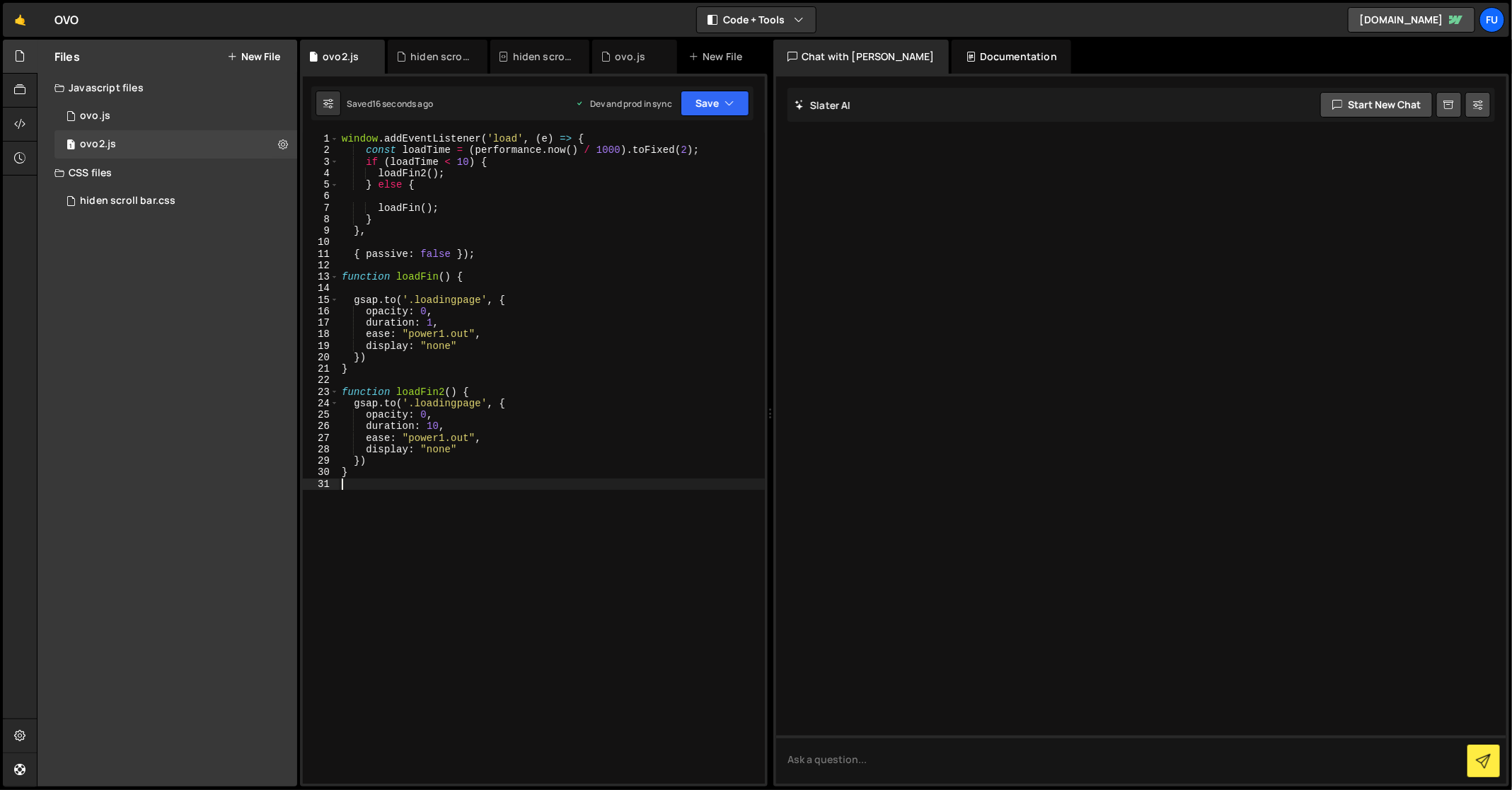
click at [451, 485] on div "window . addEventListener ( 'load' , ( e ) => { const loadTime = ( performance …" at bounding box center [551, 470] width 426 height 675
click at [431, 321] on div "window . addEventListener ( 'load' , ( e ) => { const loadTime = ( performance …" at bounding box center [551, 470] width 426 height 675
click at [528, 273] on div "window . addEventListener ( 'load' , ( e ) => { const loadTime = ( performance …" at bounding box center [551, 470] width 426 height 675
click at [702, 111] on button "Save" at bounding box center [715, 104] width 69 height 26
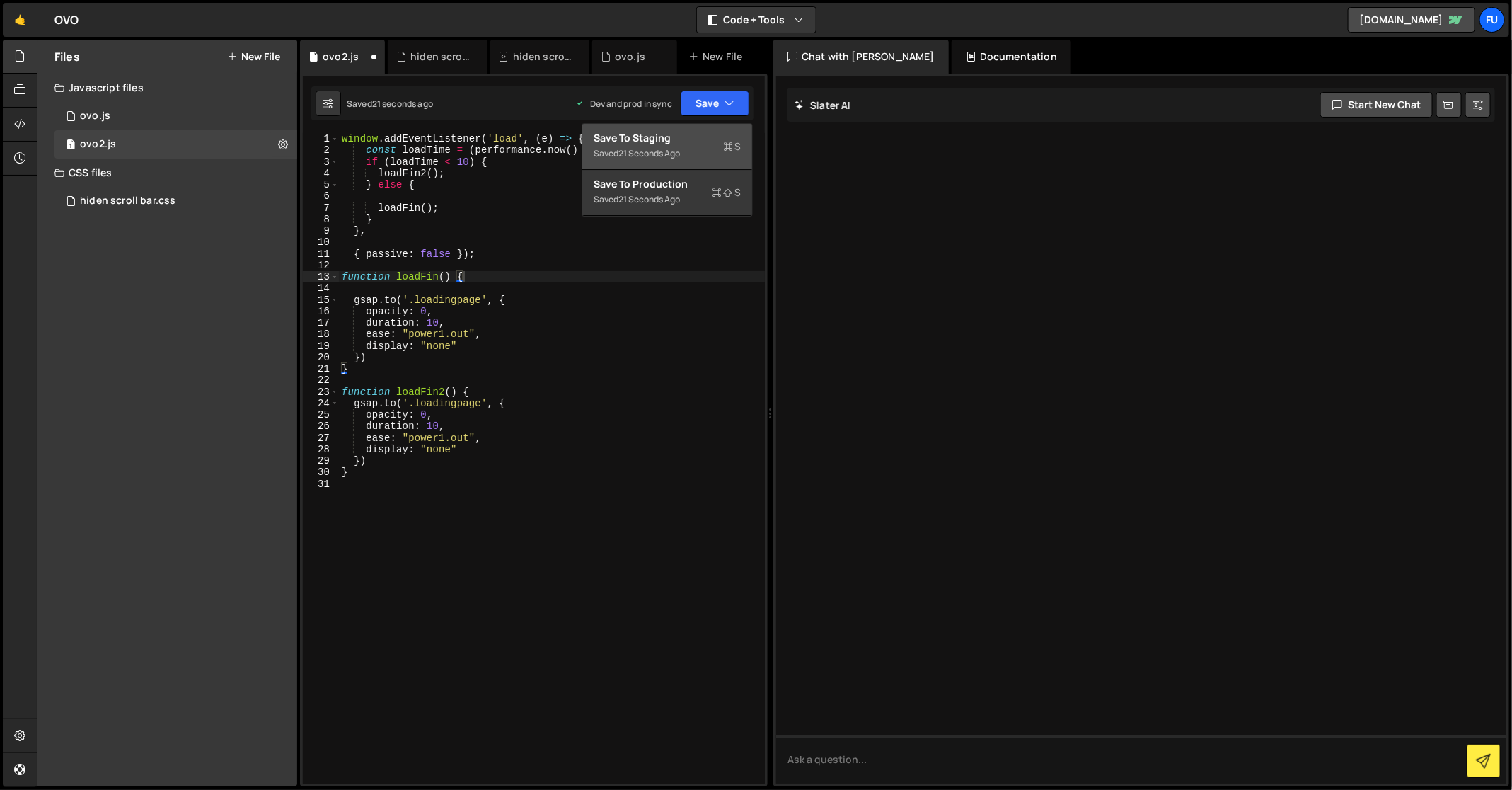
click at [684, 151] on div "Saved 21 seconds ago" at bounding box center [667, 154] width 147 height 17
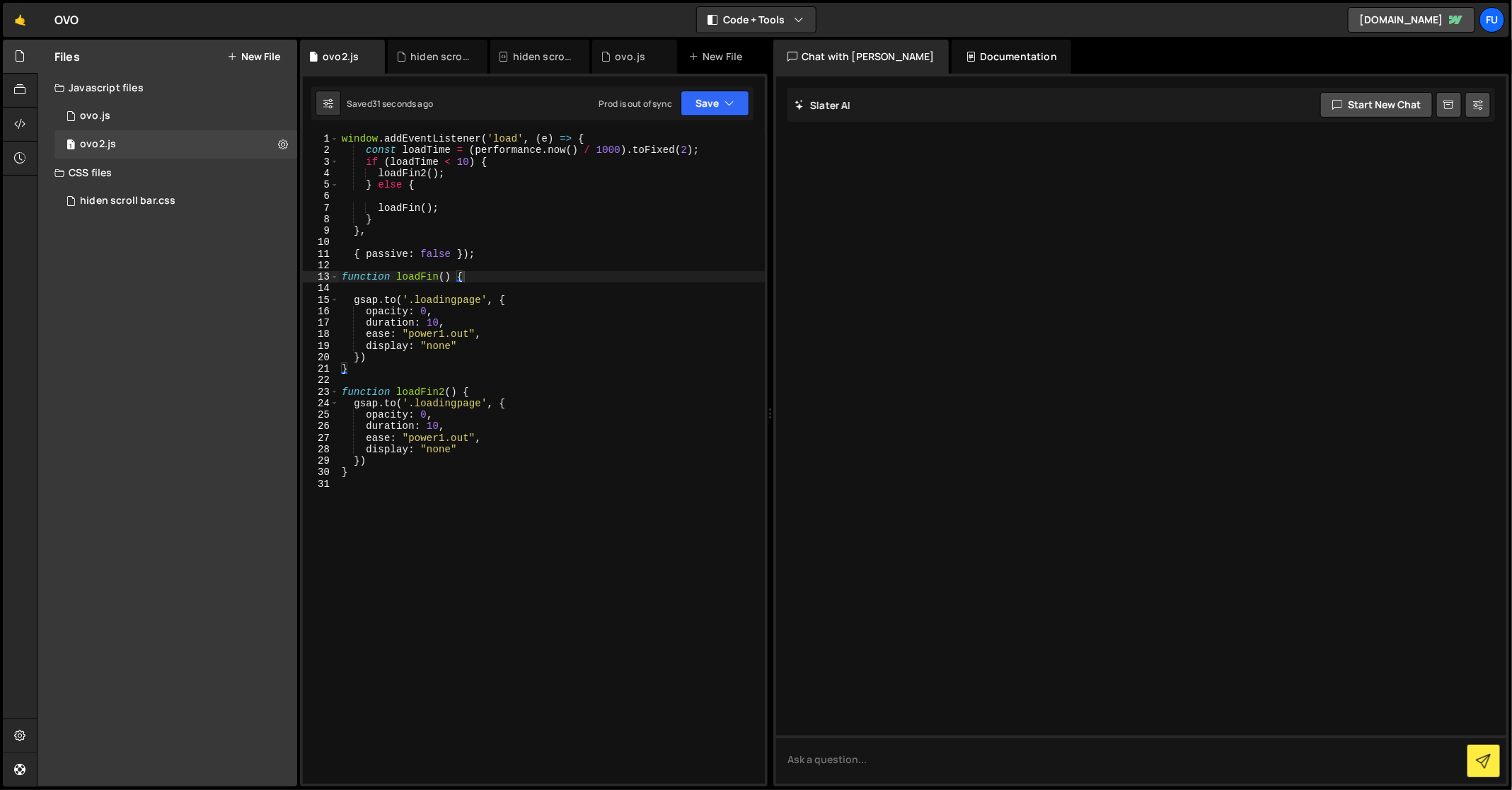
click at [582, 448] on div "window . addEventListener ( 'load' , ( e ) => { const loadTime = ( performance …" at bounding box center [551, 470] width 426 height 675
click at [571, 467] on div "window . addEventListener ( 'load' , ( e ) => { const loadTime = ( performance …" at bounding box center [551, 470] width 426 height 675
click at [473, 346] on div "window . addEventListener ( 'load' , ( e ) => { const loadTime = ( performance …" at bounding box center [551, 470] width 426 height 675
click at [504, 175] on div "window . addEventListener ( 'load' , ( e ) => { const loadTime = ( performance …" at bounding box center [551, 470] width 426 height 675
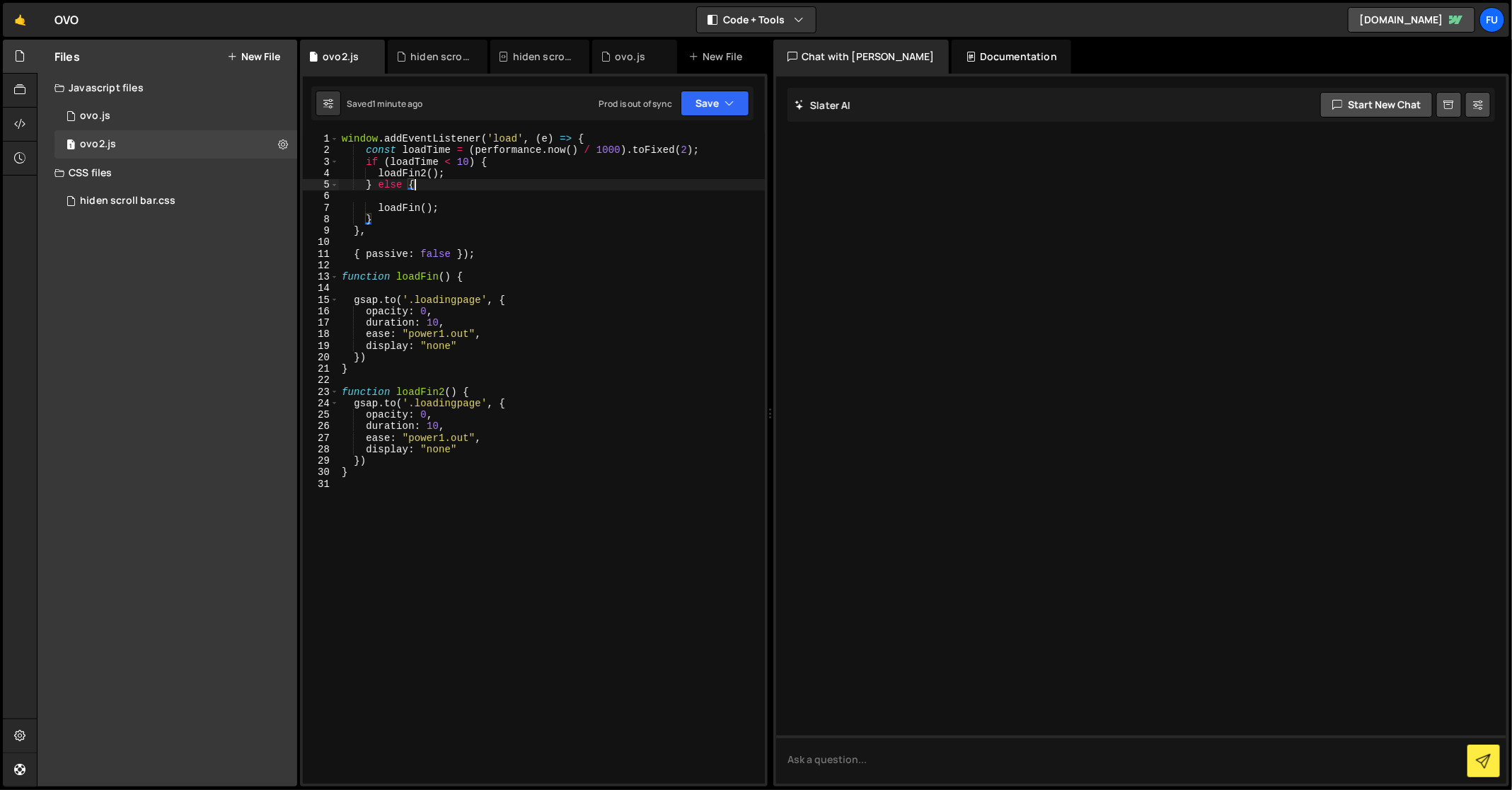
click at [501, 186] on div "window . addEventListener ( 'load' , ( e ) => { const loadTime = ( performance …" at bounding box center [551, 470] width 426 height 675
type textarea "} else {"
click at [500, 201] on div "window . addEventListener ( 'load' , ( e ) => { const loadTime = ( performance …" at bounding box center [551, 470] width 426 height 675
click at [499, 210] on div "window . addEventListener ( 'load' , ( e ) => { const loadTime = ( performance …" at bounding box center [551, 470] width 426 height 675
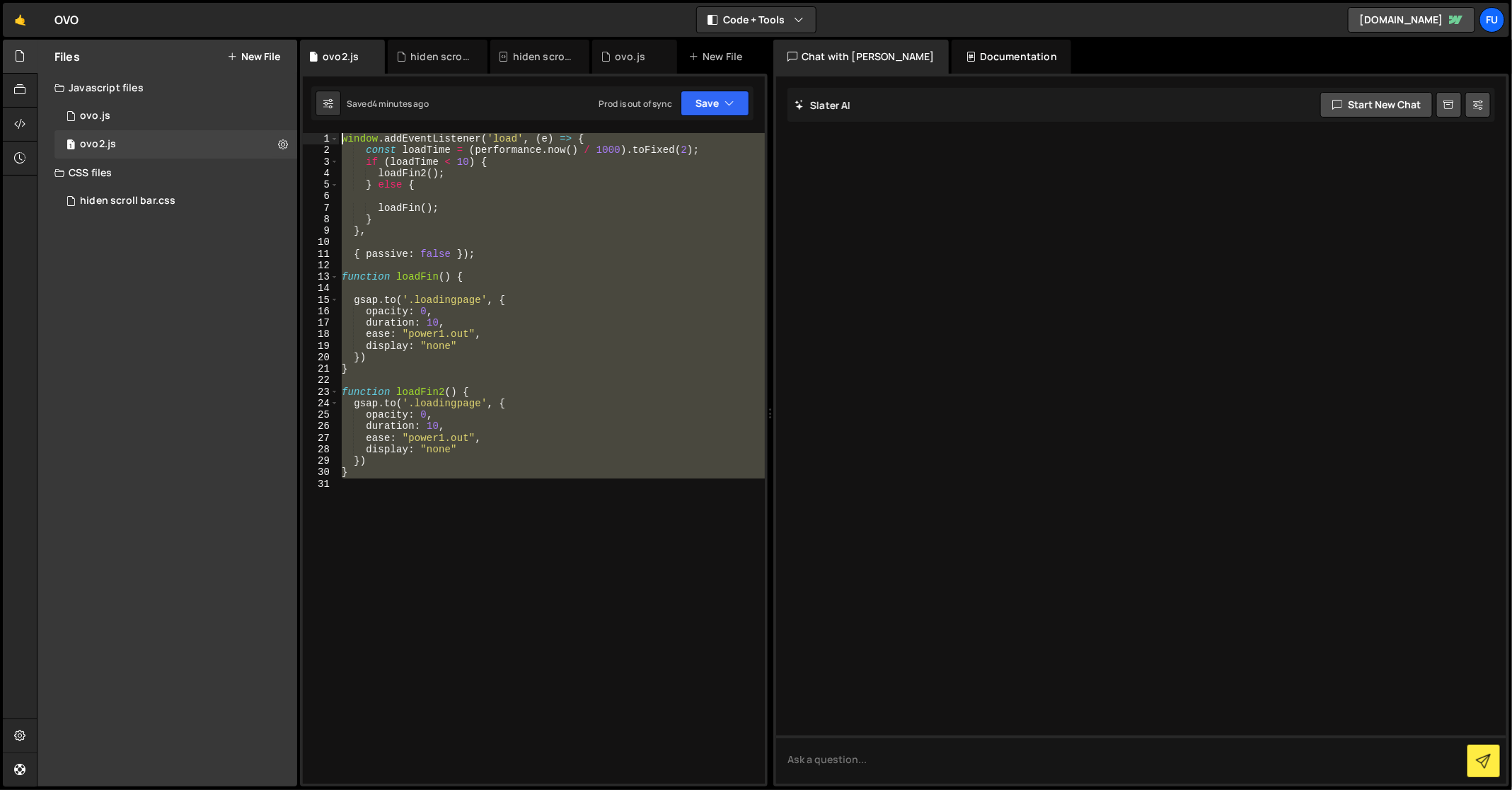
drag, startPoint x: 513, startPoint y: 561, endPoint x: 336, endPoint y: 79, distance: 513.5
click at [336, 79] on div "1 2 3 console . log ( "%cThis site was built by Fumi" , "background:blue;color:…" at bounding box center [534, 430] width 468 height 713
type textarea "window.addEventListener('load', (e) => { const loadTime = (performance.now() / …"
click at [716, 154] on button "Debug" at bounding box center [721, 148] width 61 height 21
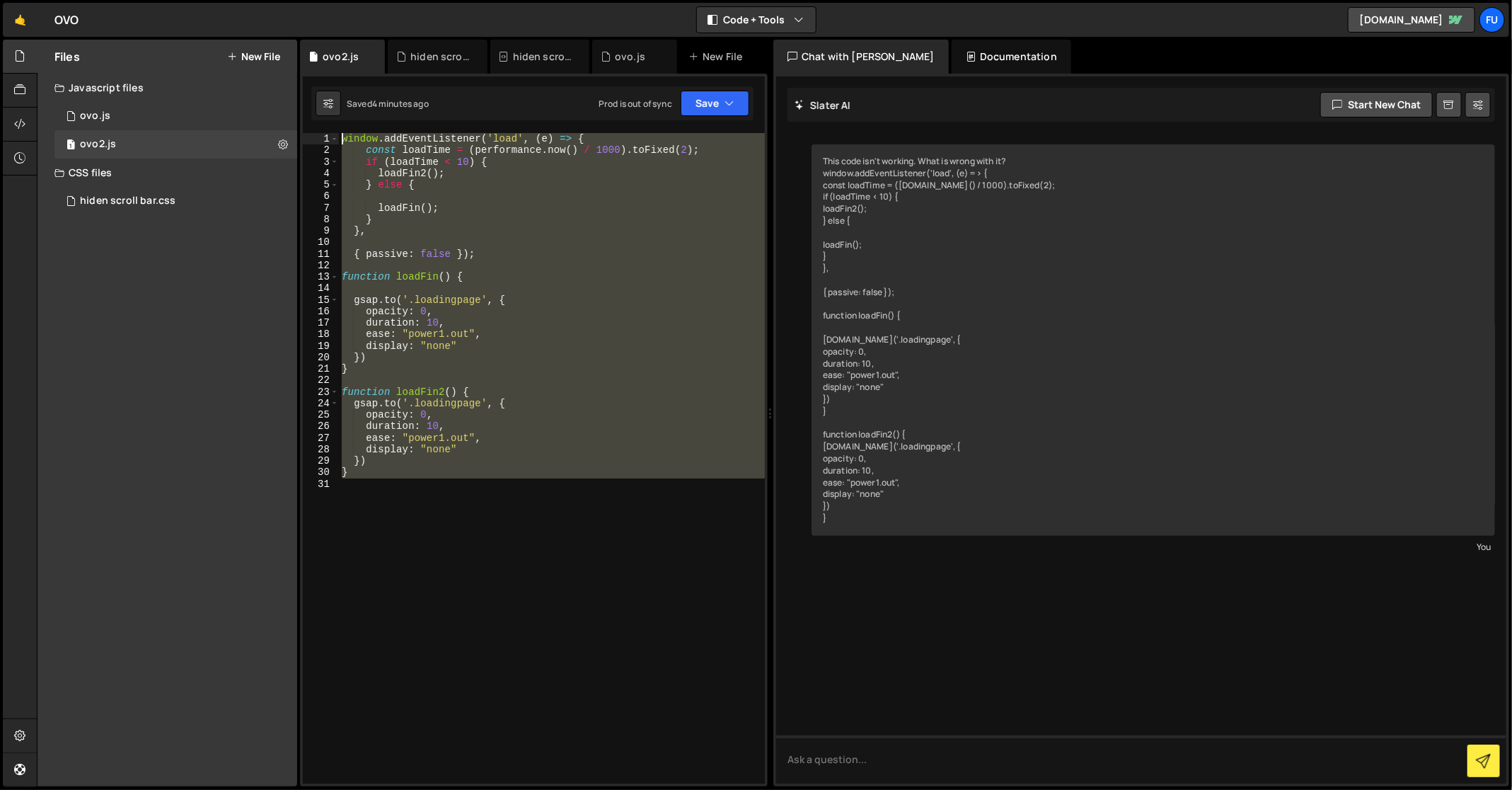
click at [485, 570] on div "window . addEventListener ( 'load' , ( e ) => { const loadTime = ( performance …" at bounding box center [551, 458] width 426 height 650
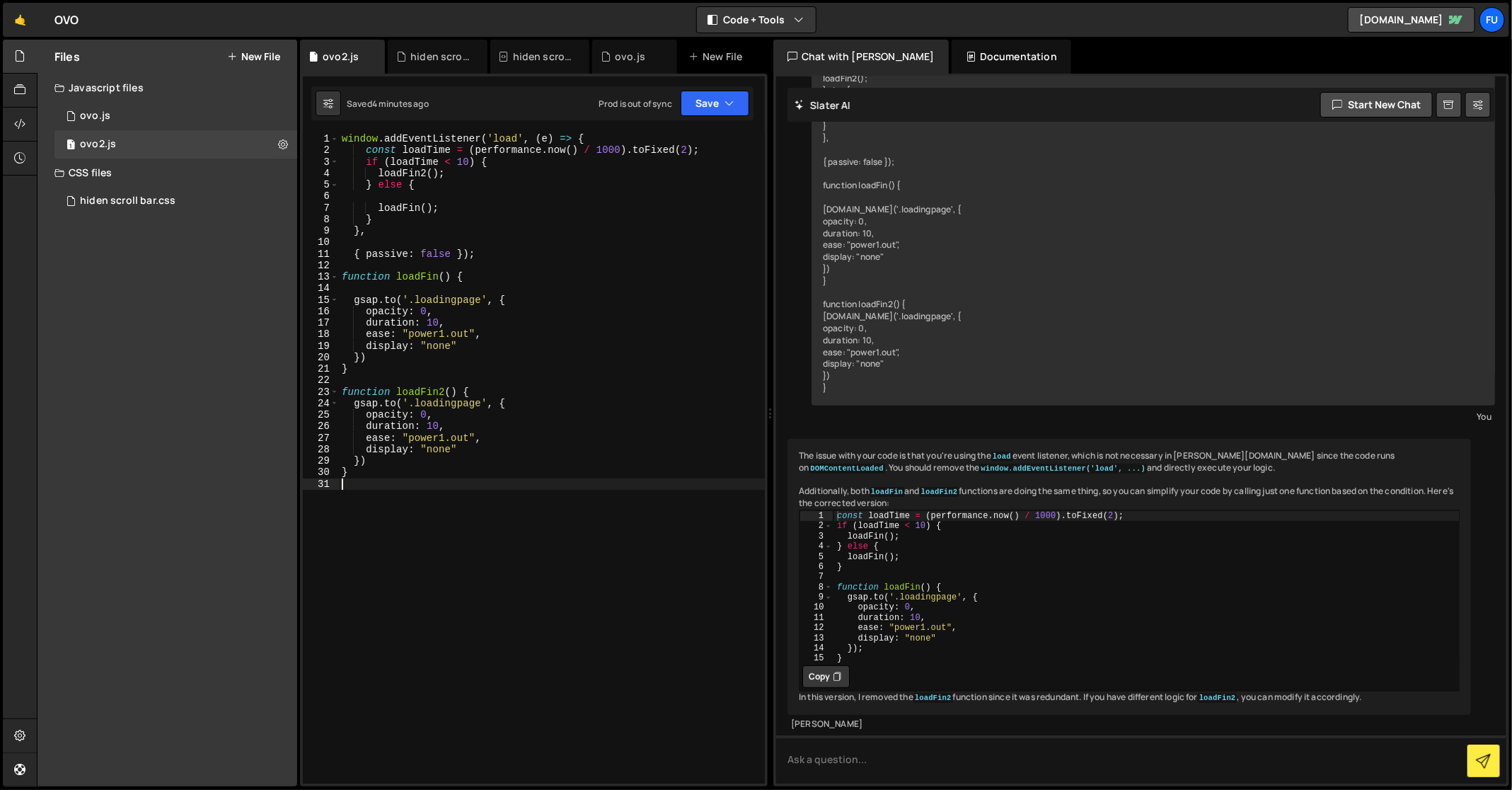
scroll to position [152, 0]
click at [979, 464] on code "window.addEventListener('load', ...)" at bounding box center [1063, 469] width 167 height 10
drag, startPoint x: 1217, startPoint y: 442, endPoint x: 1172, endPoint y: 444, distance: 45.0
click at [1172, 444] on div "The issue with your code is that you're using the load event listener, which is…" at bounding box center [1129, 577] width 683 height 276
click at [1169, 440] on div "The issue with your code is that you're using the load event listener, which is…" at bounding box center [1129, 577] width 683 height 276
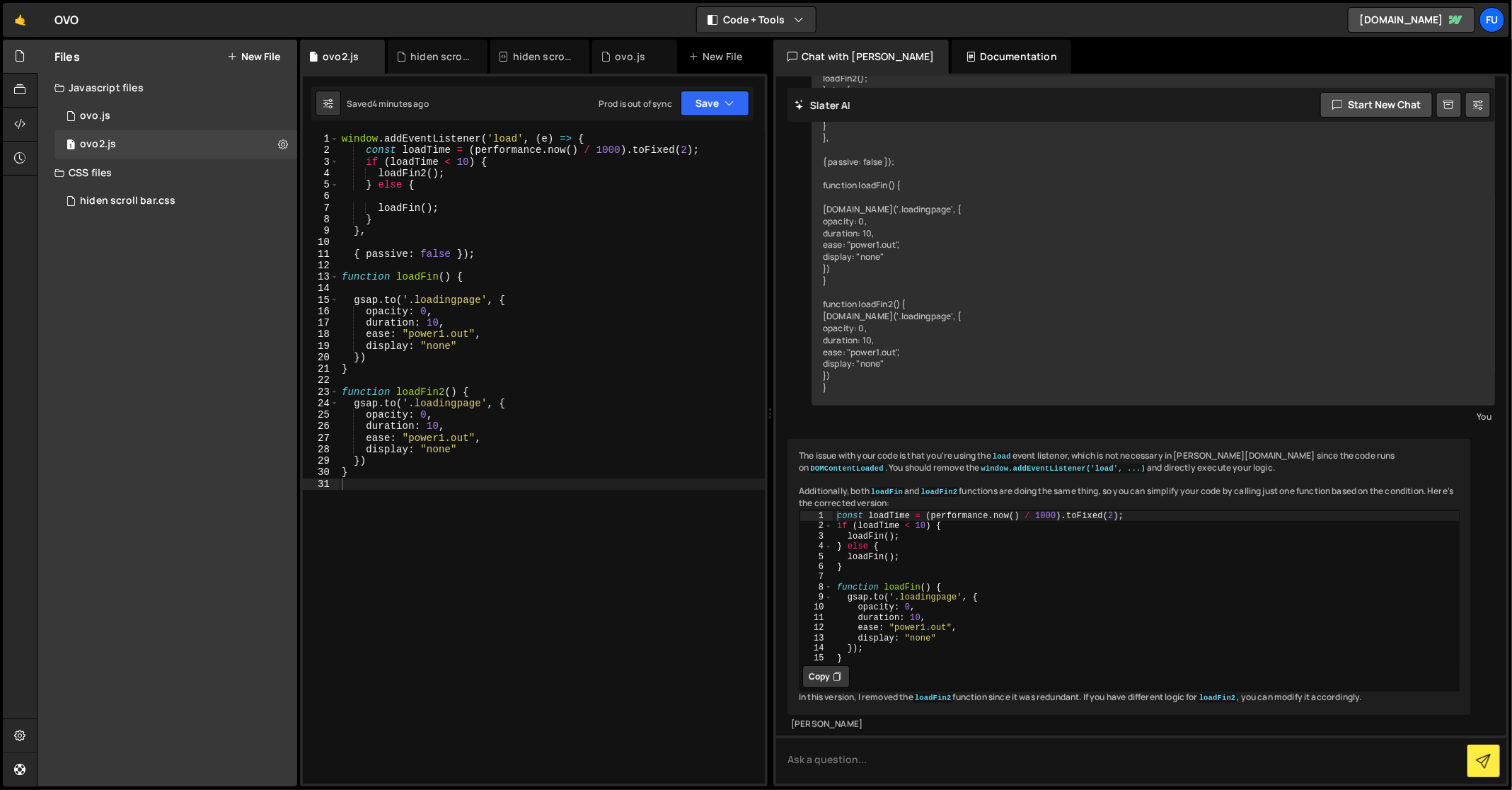
click at [1169, 442] on div "The issue with your code is that you're using the load event listener, which is…" at bounding box center [1129, 577] width 683 height 276
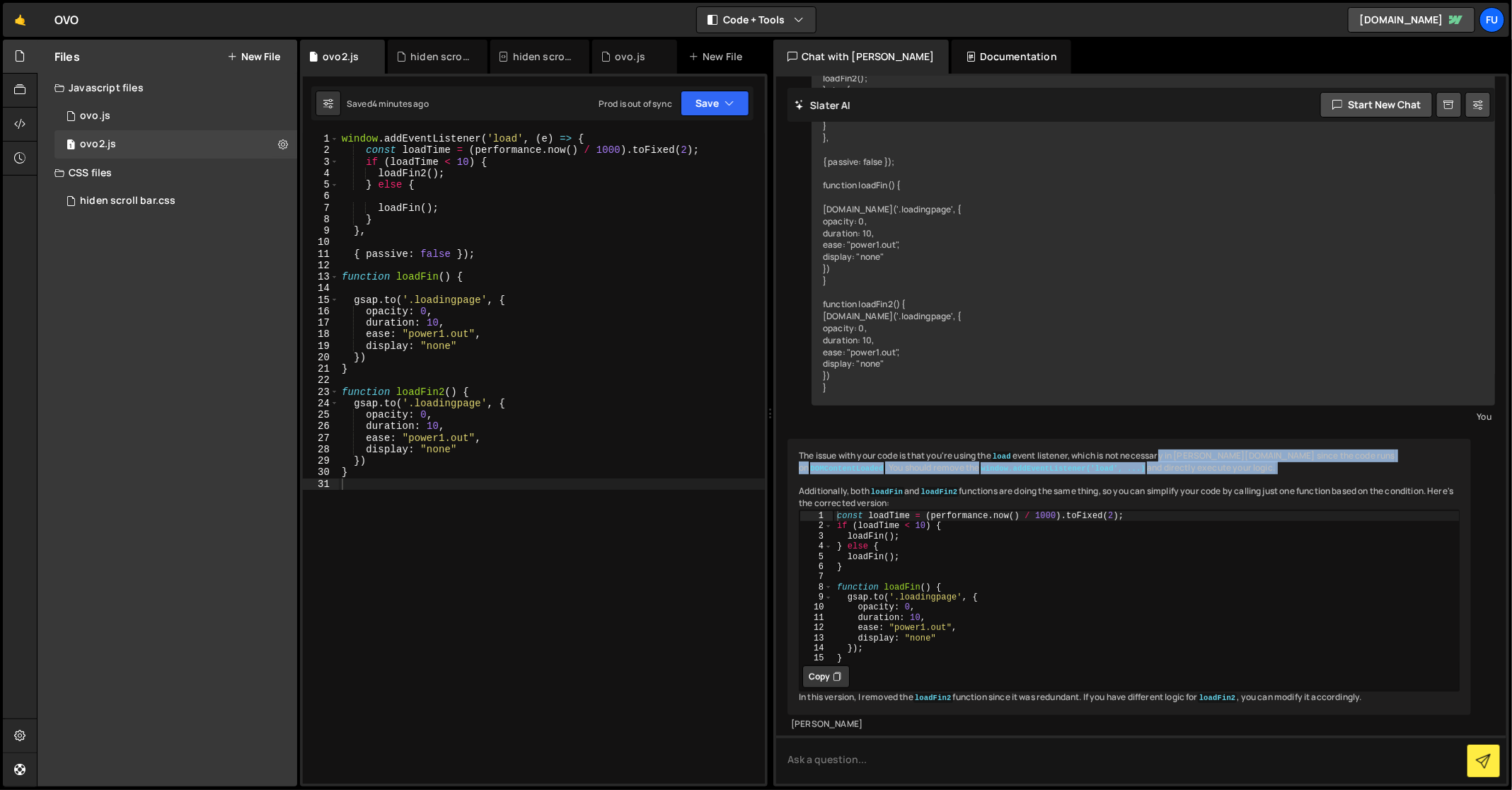
drag, startPoint x: 1167, startPoint y: 445, endPoint x: 1167, endPoint y: 436, distance: 9.0
click at [1167, 439] on div "The issue with your code is that you're using the load event listener, which is…" at bounding box center [1129, 577] width 683 height 276
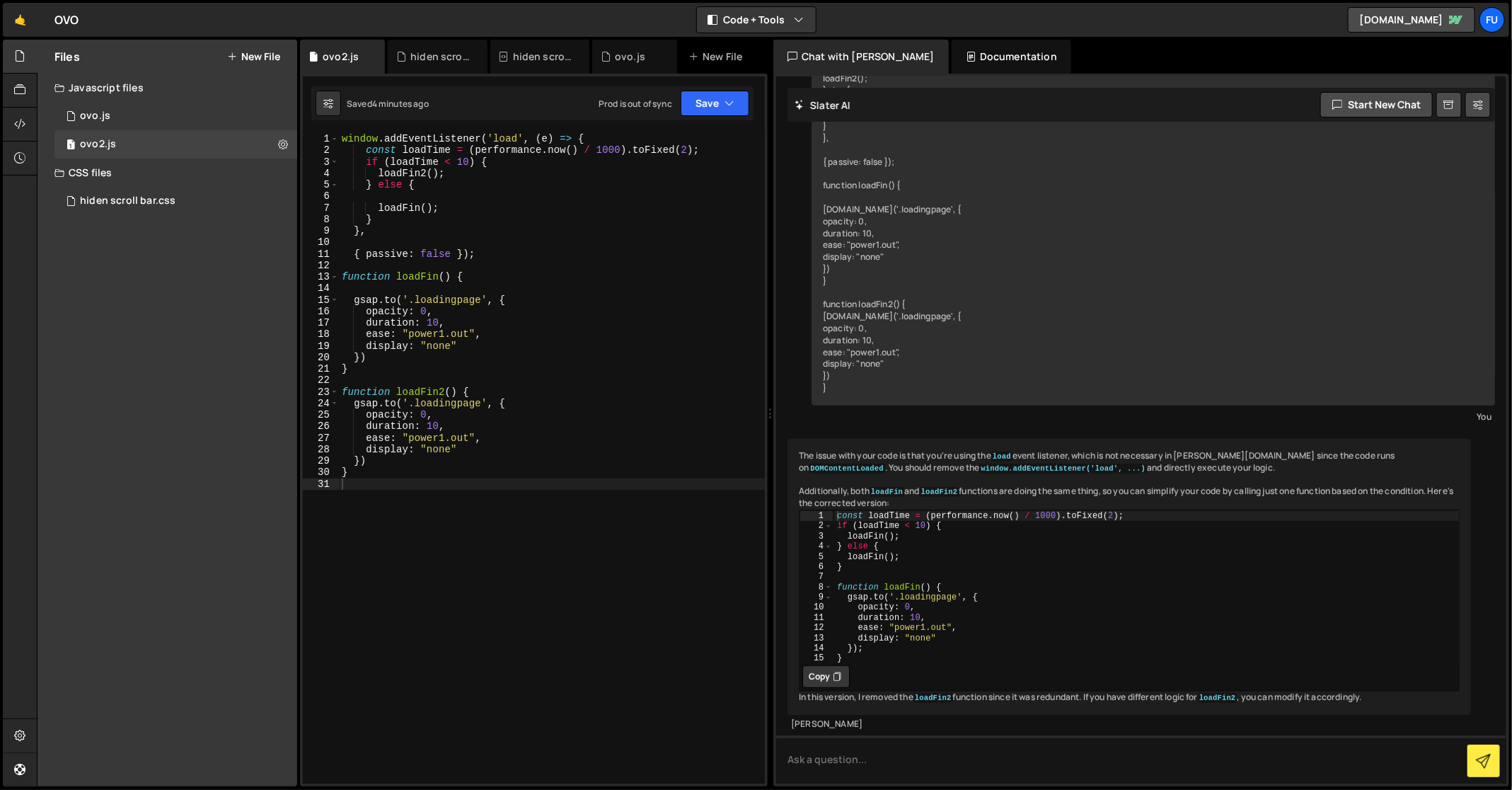
click at [1166, 439] on div "The issue with your code is that you're using the load event listener, which is…" at bounding box center [1129, 577] width 683 height 276
drag, startPoint x: 1127, startPoint y: 447, endPoint x: 1062, endPoint y: 449, distance: 65.0
click at [1062, 449] on div "The issue with your code is that you're using the load event listener, which is…" at bounding box center [1129, 577] width 683 height 276
drag, startPoint x: 1164, startPoint y: 456, endPoint x: 1123, endPoint y: 443, distance: 43.0
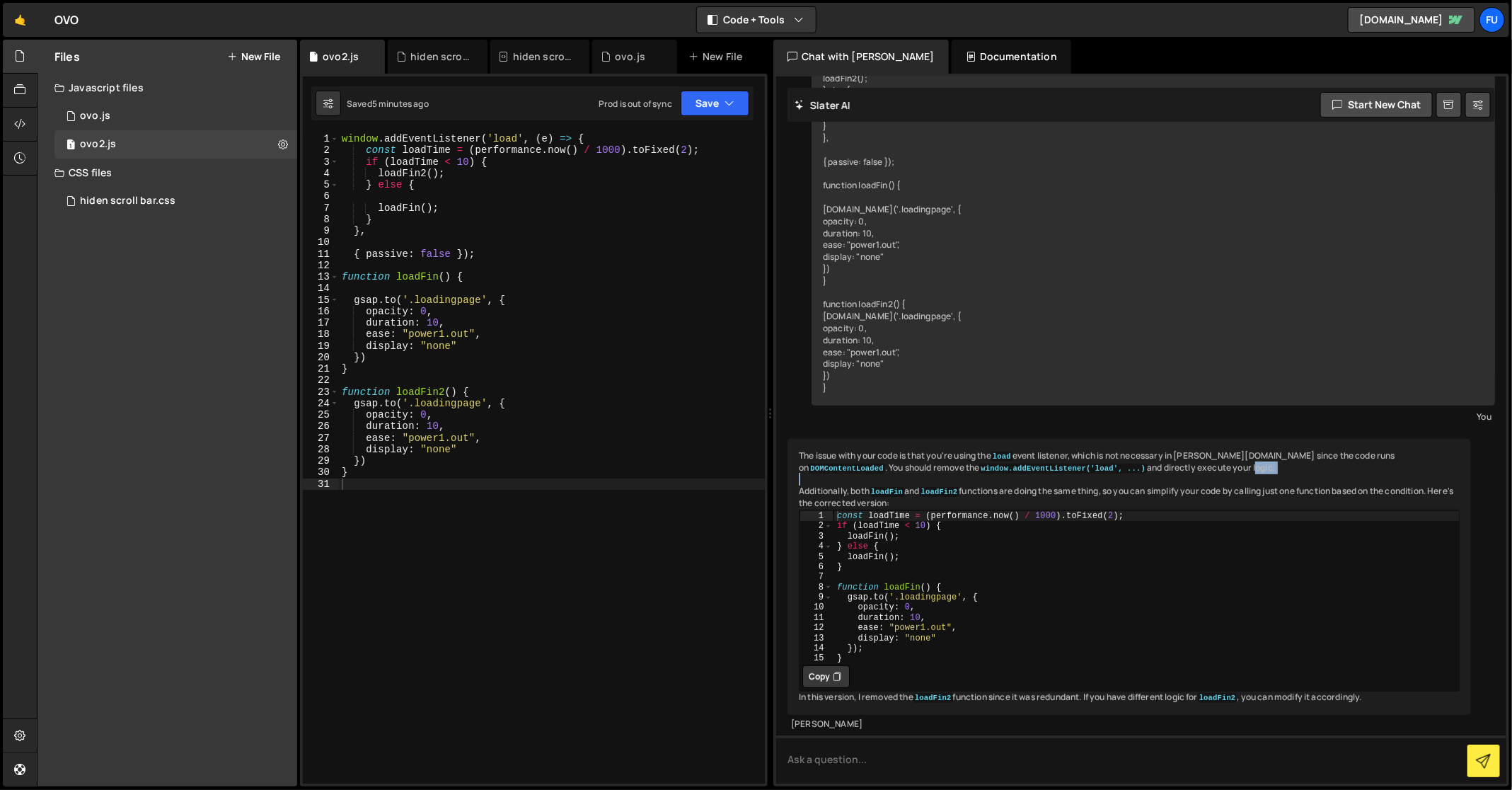
click at [1123, 443] on div "The issue with your code is that you're using the load event listener, which is…" at bounding box center [1129, 577] width 683 height 276
click at [1123, 444] on div "The issue with your code is that you're using the load event listener, which is…" at bounding box center [1129, 577] width 683 height 276
drag, startPoint x: 927, startPoint y: 475, endPoint x: 970, endPoint y: 482, distance: 43.6
click at [970, 482] on div "The issue with your code is that you're using the load event listener, which is…" at bounding box center [1129, 577] width 683 height 276
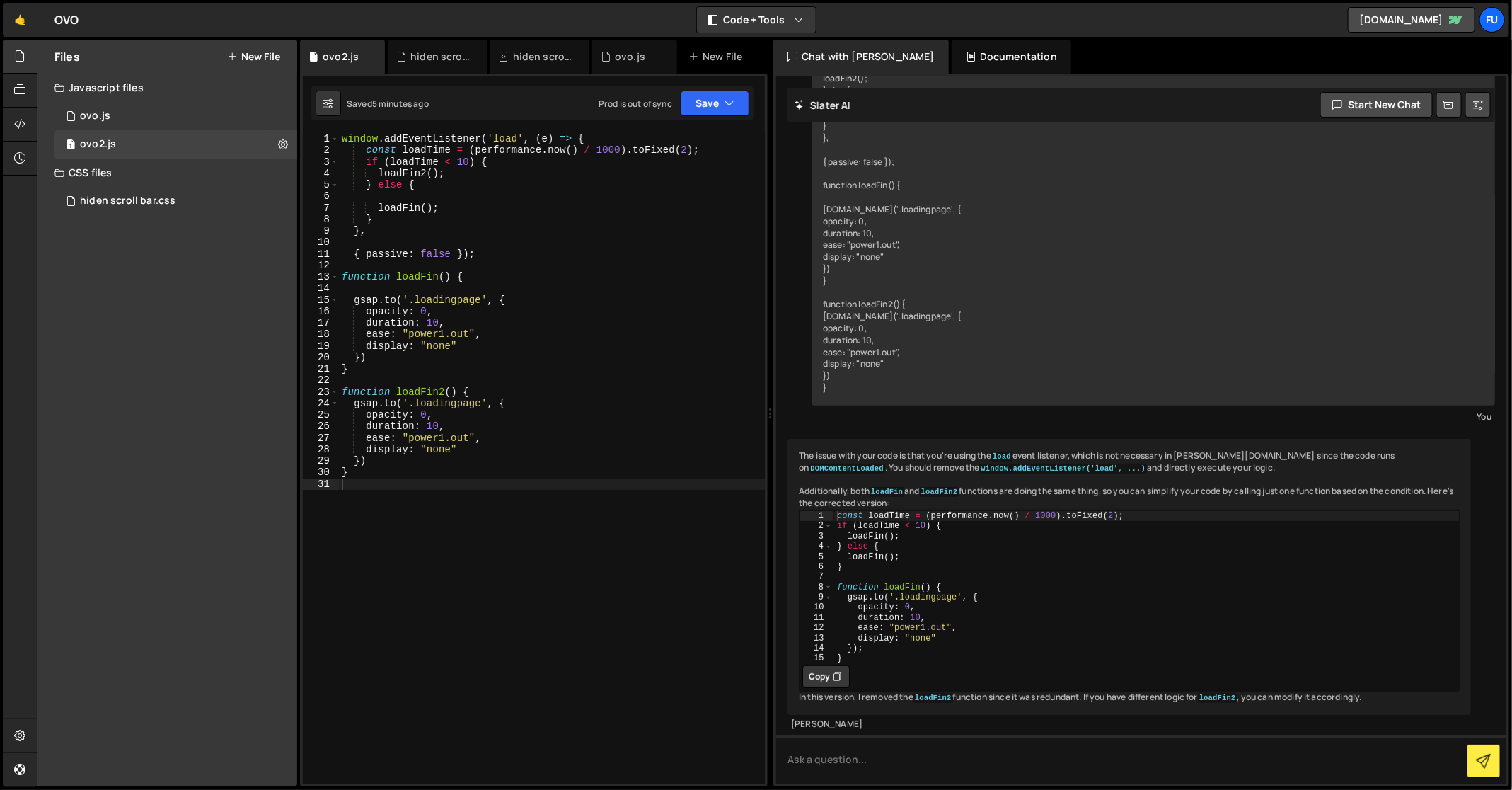
type textarea "window.addEventListener('load', (e) => {"
drag, startPoint x: 544, startPoint y: 140, endPoint x: 320, endPoint y: 133, distance: 224.1
click at [320, 133] on div "window.addEventListener('load', (e) => { 1 2 3 4 5 6 7 8 9 10 11 12 13 14 15 16…" at bounding box center [534, 458] width 462 height 650
click at [401, 229] on div "const loadTime = ( performance . now ( ) / 1000 ) . toFixed ( 2 ) ; if ( loadTi…" at bounding box center [551, 470] width 426 height 675
type textarea "}"
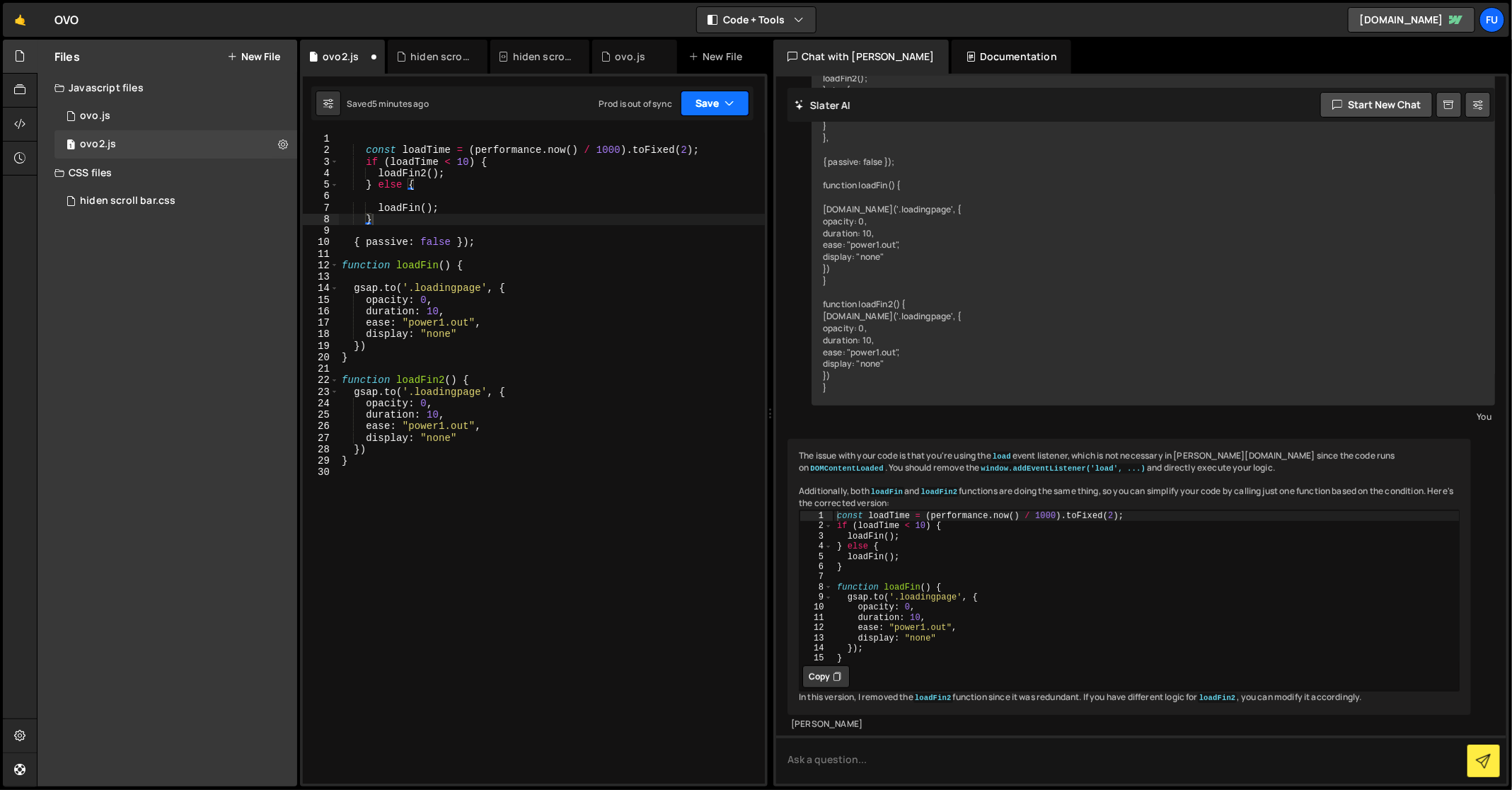
click at [747, 110] on button "Save" at bounding box center [715, 104] width 69 height 26
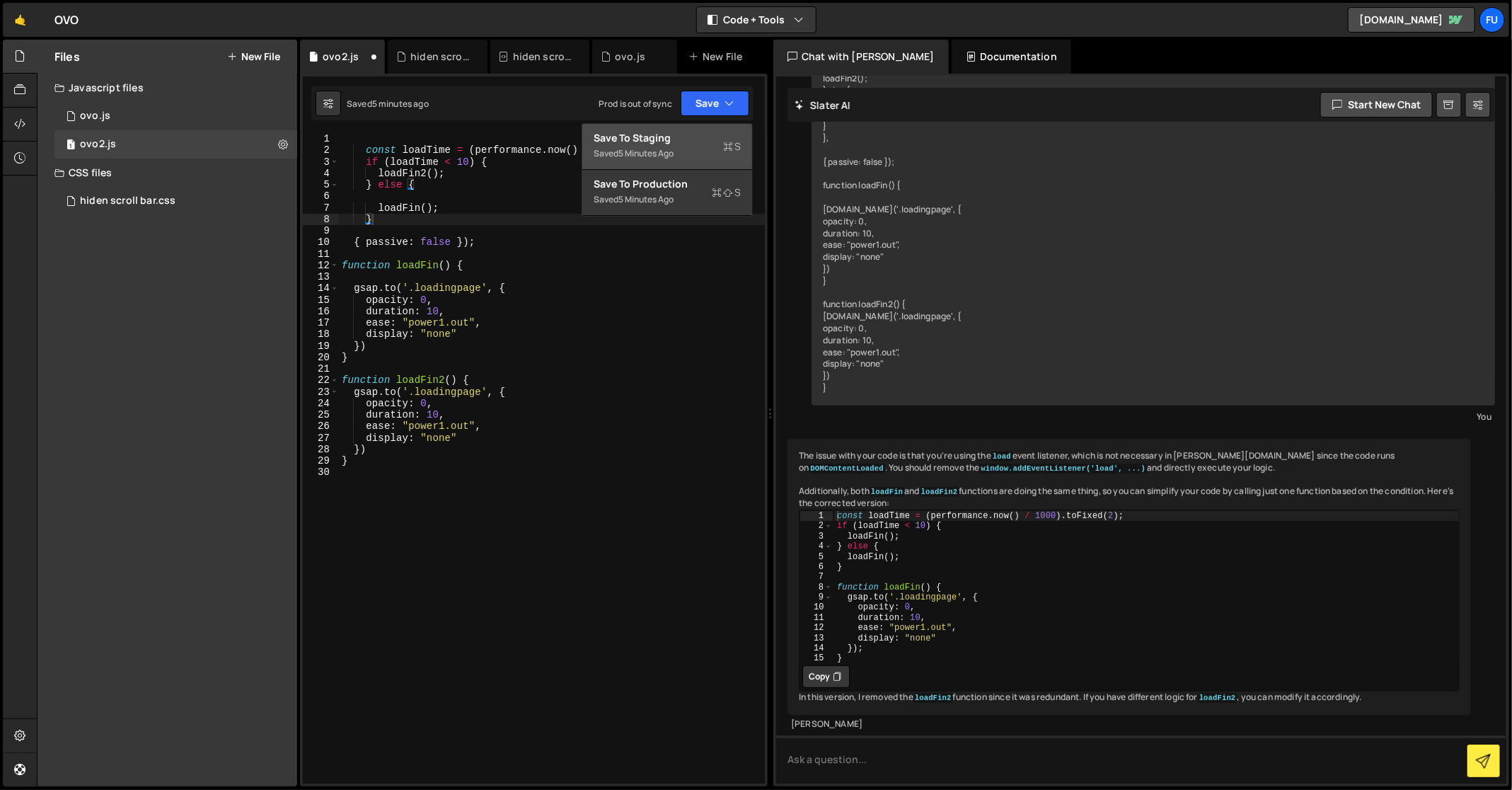
click at [707, 126] on button "Save to Staging S Saved 5 minutes ago" at bounding box center [667, 147] width 170 height 46
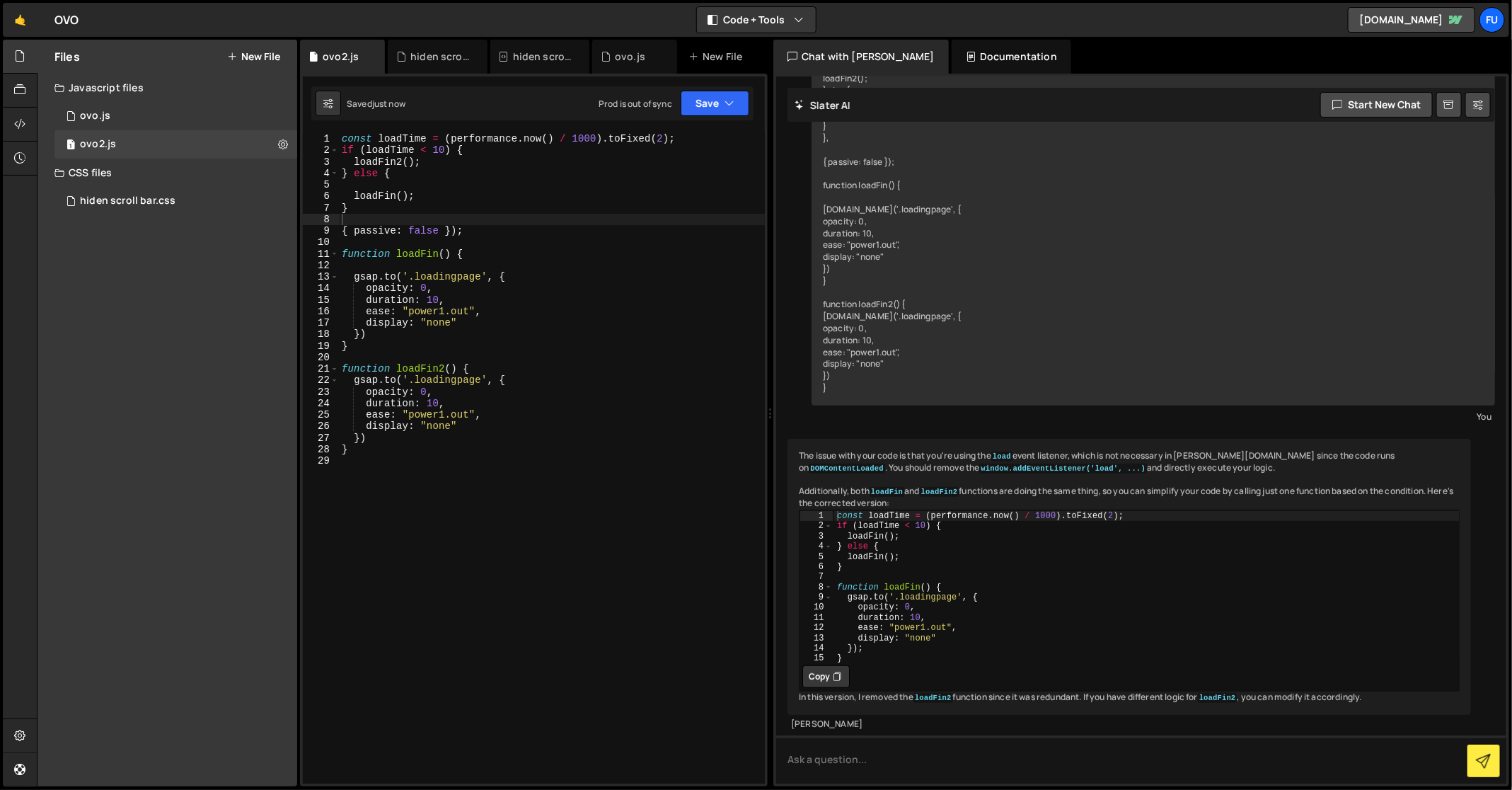
type textarea "{ passive: false });"
drag, startPoint x: 504, startPoint y: 225, endPoint x: 236, endPoint y: 229, distance: 268.0
click at [236, 229] on div "Files New File Create your first file Get started by starting a Javascript or C…" at bounding box center [774, 413] width 1475 height 747
click at [742, 97] on button "Save" at bounding box center [715, 104] width 69 height 26
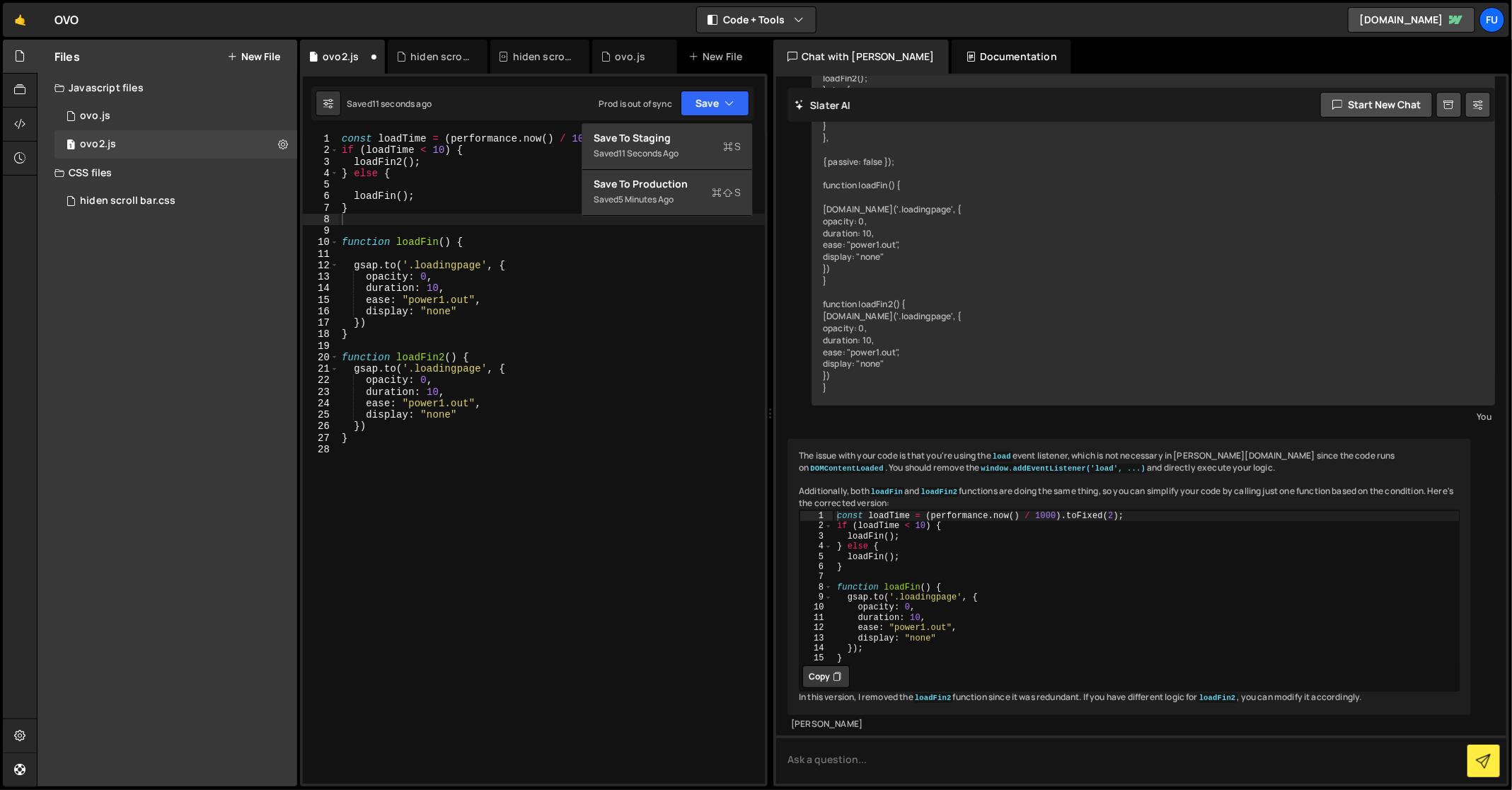
click at [717, 122] on div "1 2 3 console . log ( "%cThis site was built by Fumi" , "background:blue;color:…" at bounding box center [534, 430] width 468 height 713
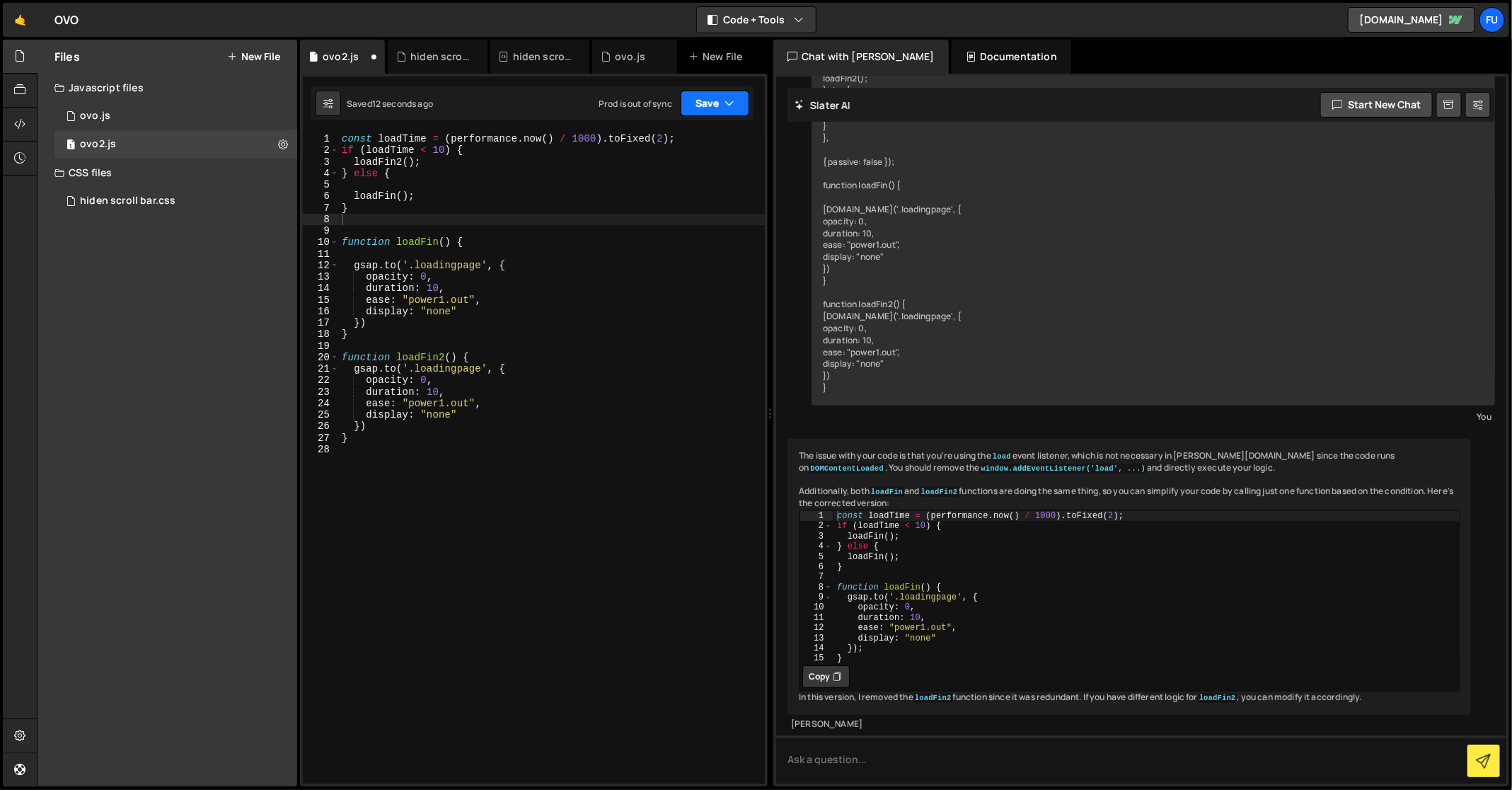
click at [715, 102] on button "Save" at bounding box center [715, 104] width 69 height 26
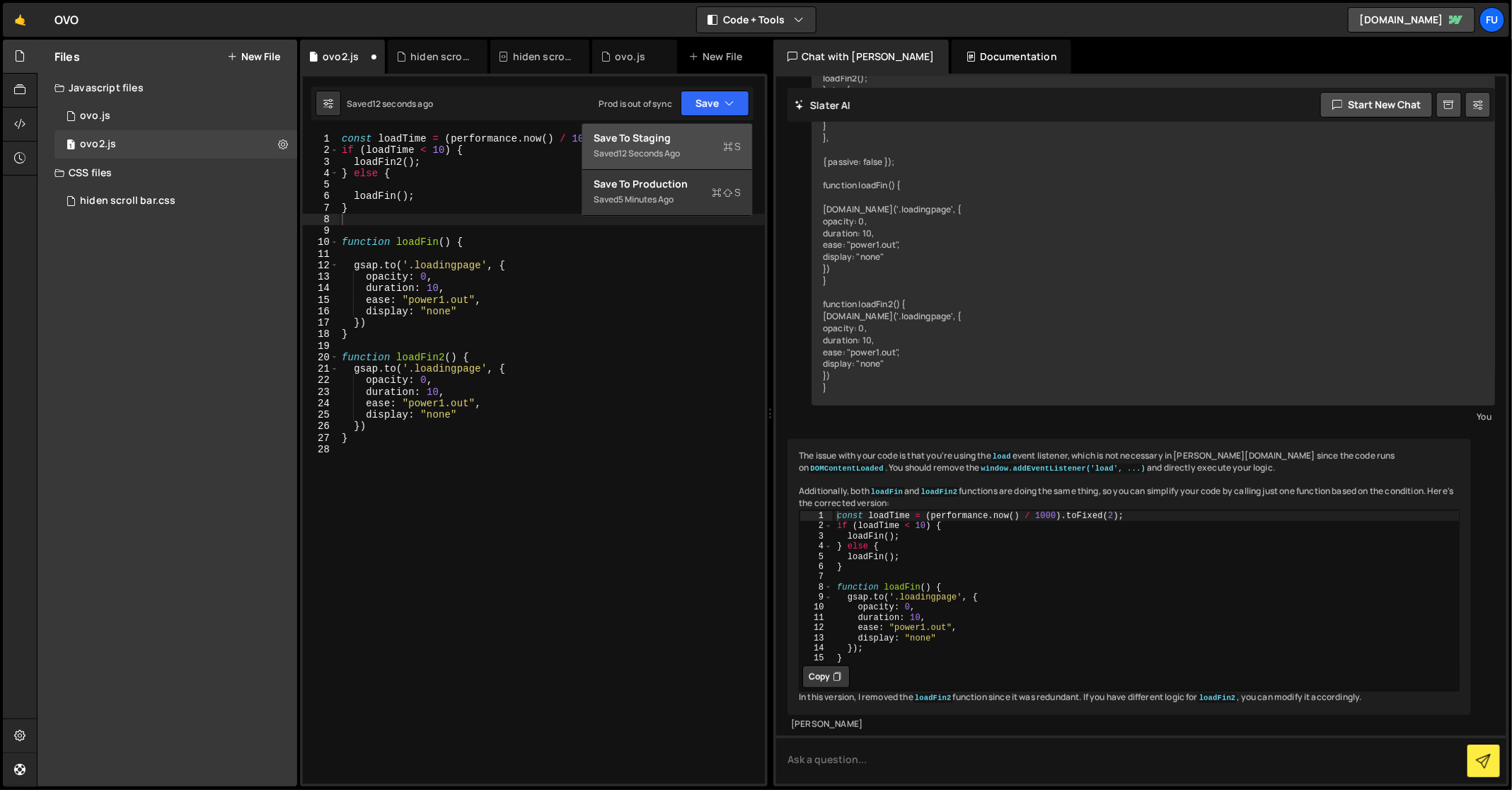
click at [712, 138] on div "Save to Staging S" at bounding box center [667, 138] width 147 height 14
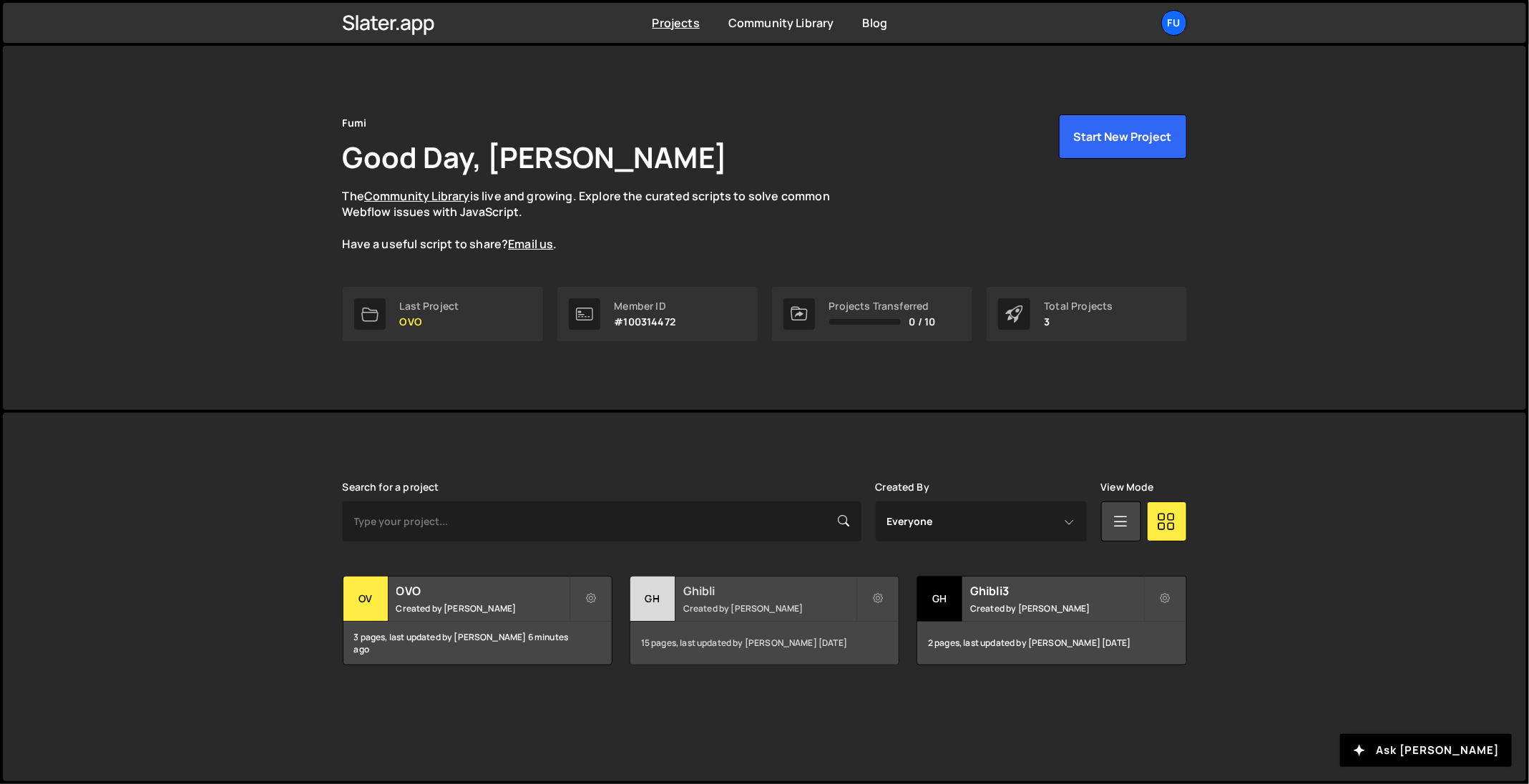
click at [795, 597] on h2 "Ghibli" at bounding box center [770, 591] width 172 height 16
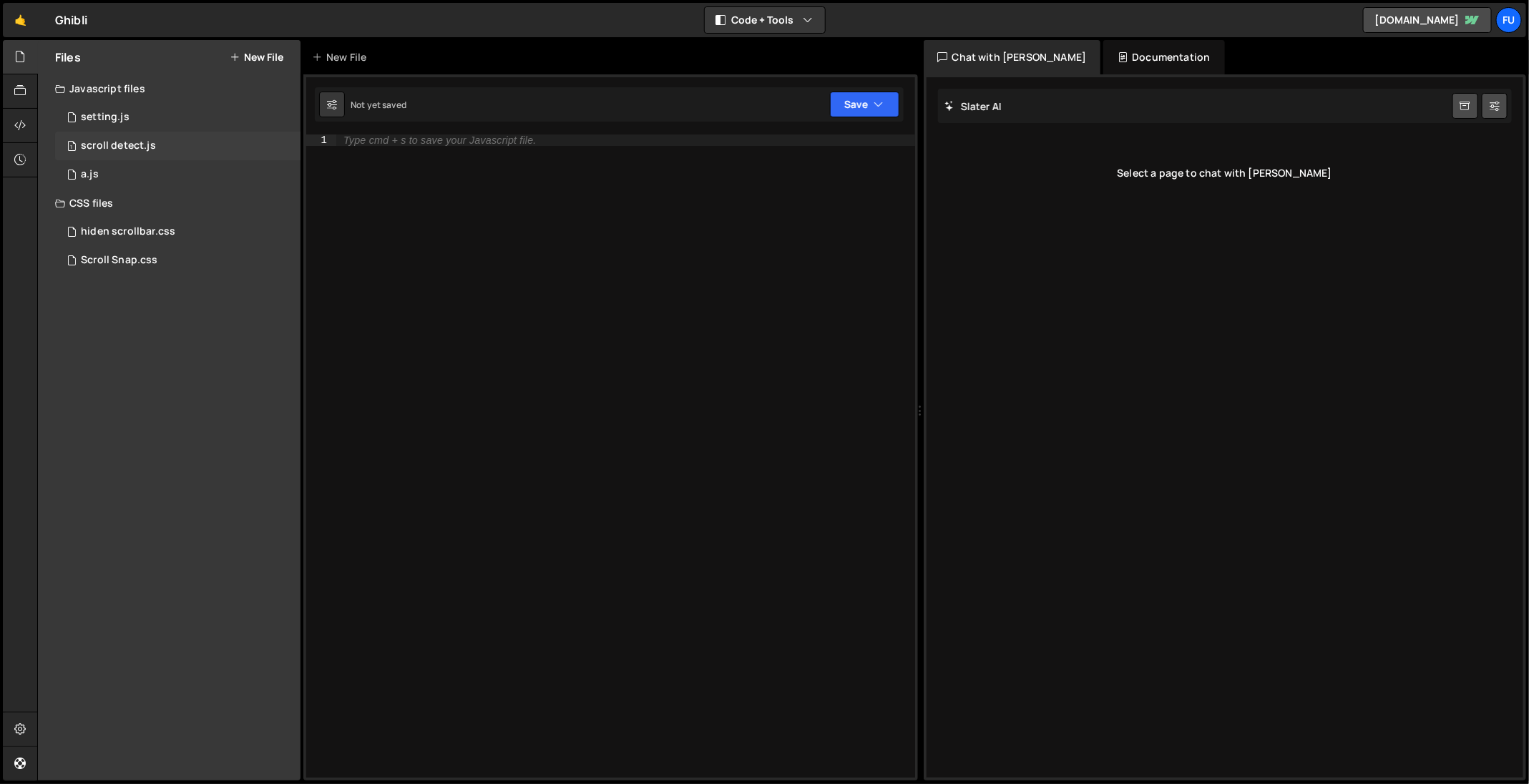
click at [210, 141] on div "1 scroll detect.js 0" at bounding box center [177, 146] width 245 height 29
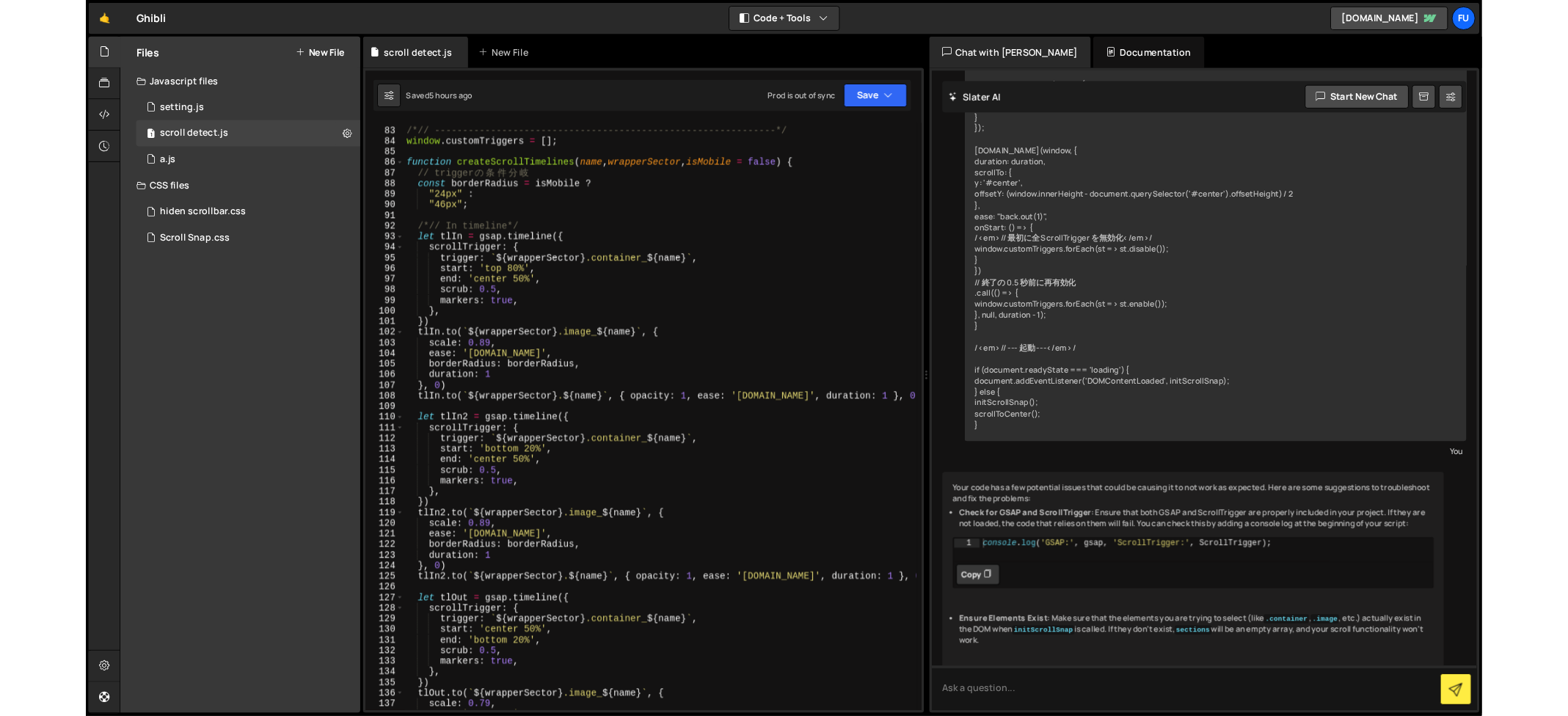
scroll to position [995, 0]
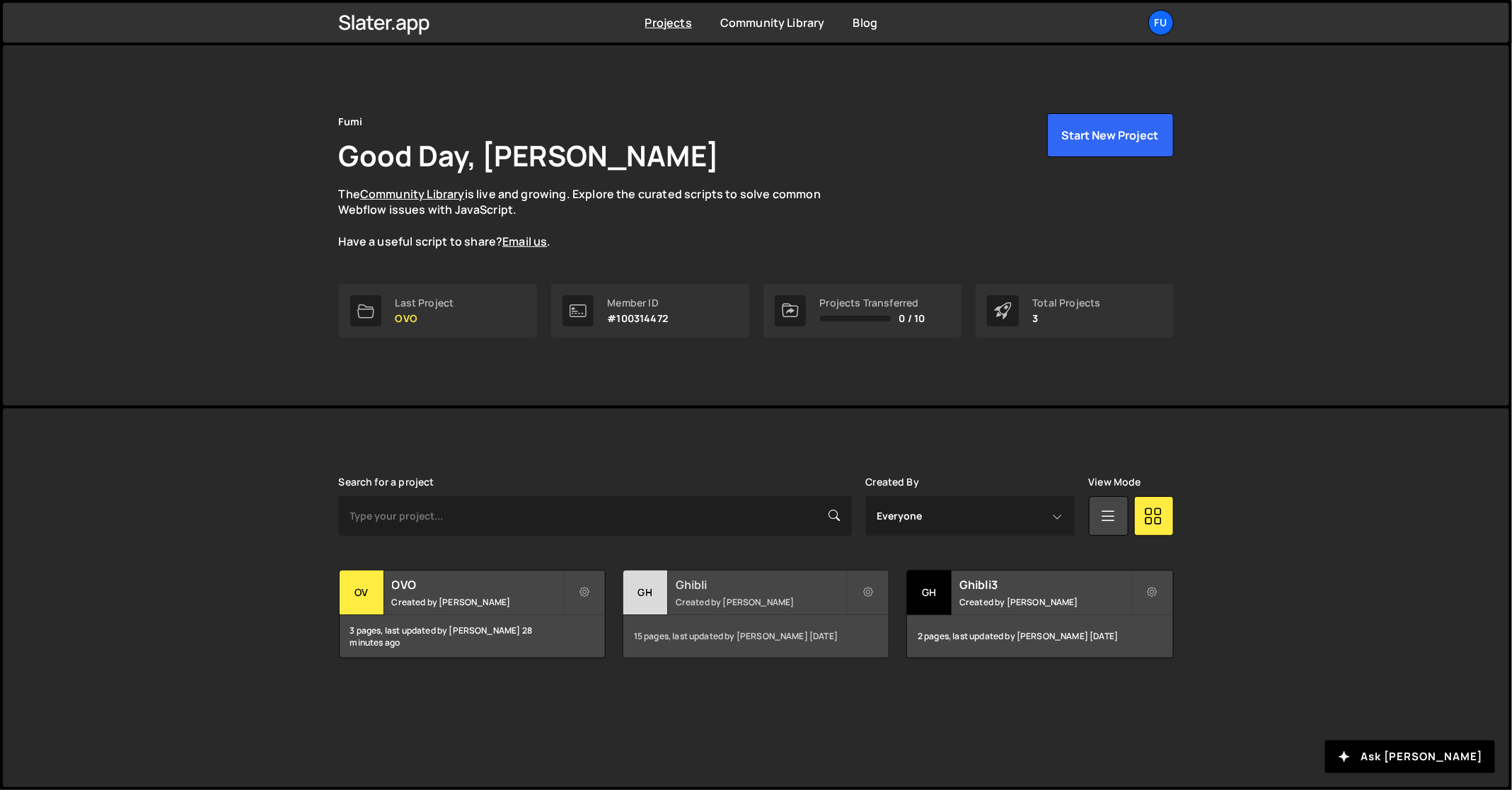
click at [760, 593] on div "Ghibli Created by Fuminari Ariyoshi" at bounding box center [755, 592] width 265 height 44
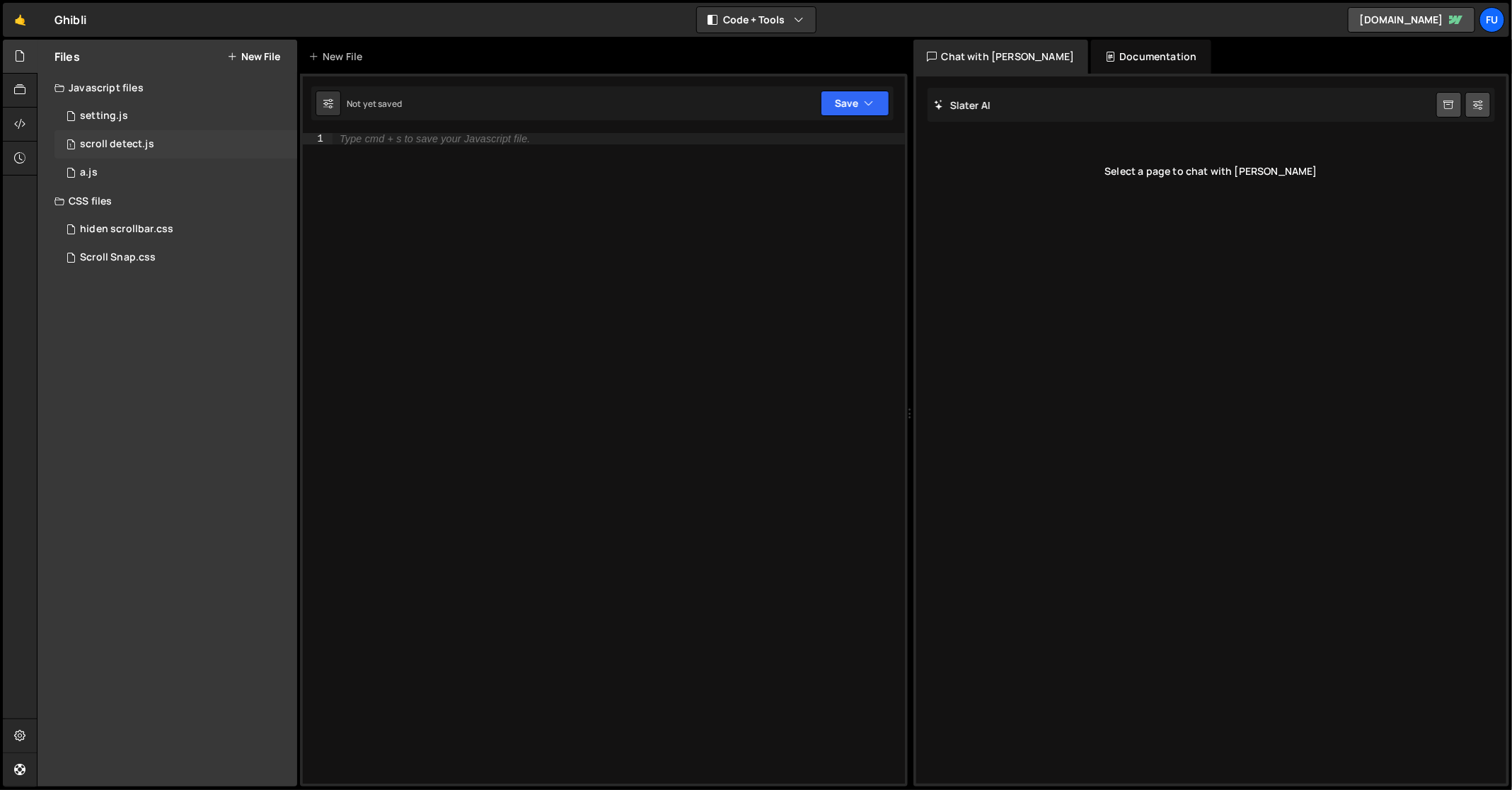
click at [246, 141] on div "1 scroll detect.js 0" at bounding box center [175, 145] width 242 height 29
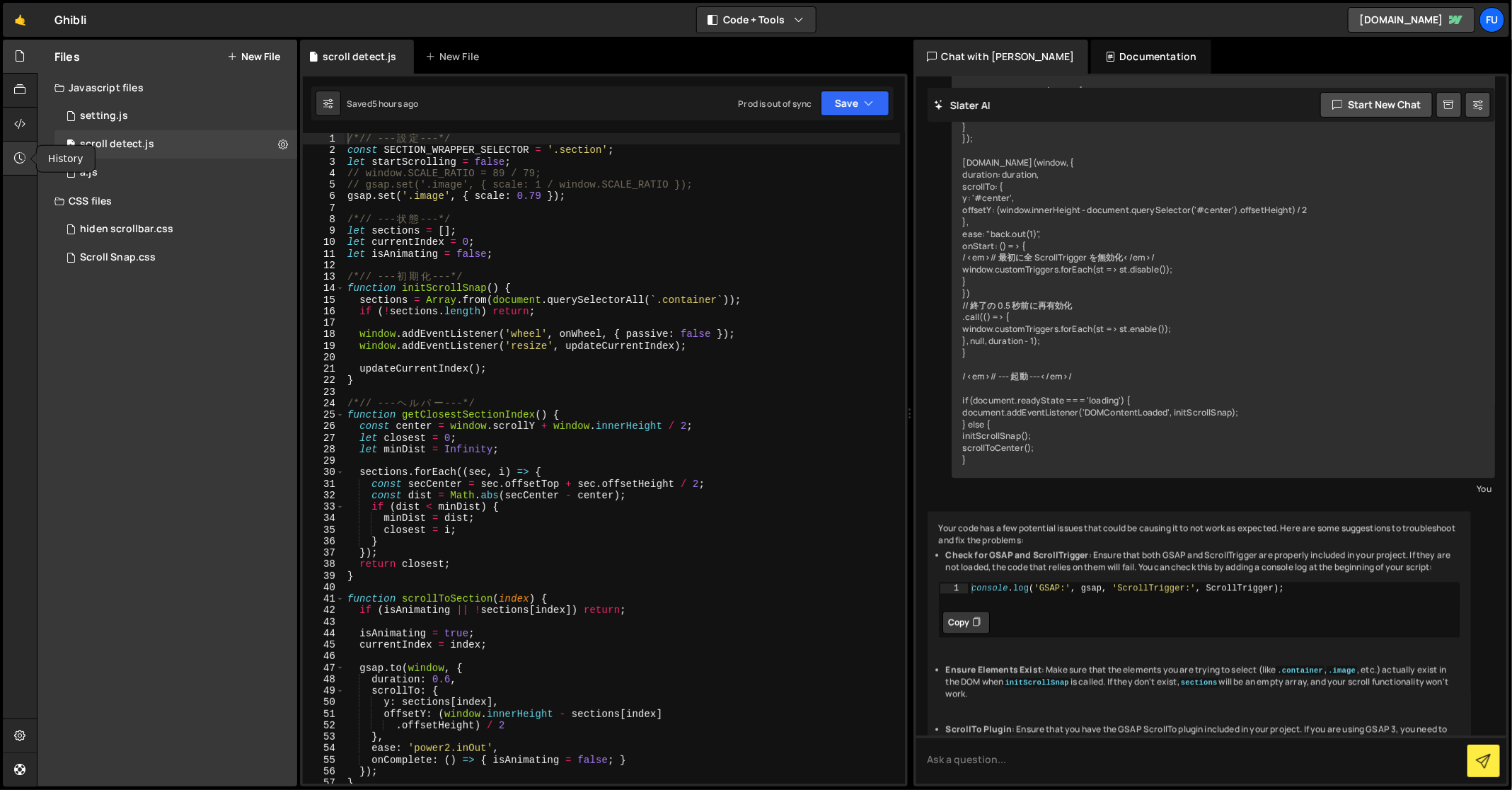
click at [22, 153] on icon at bounding box center [20, 158] width 11 height 16
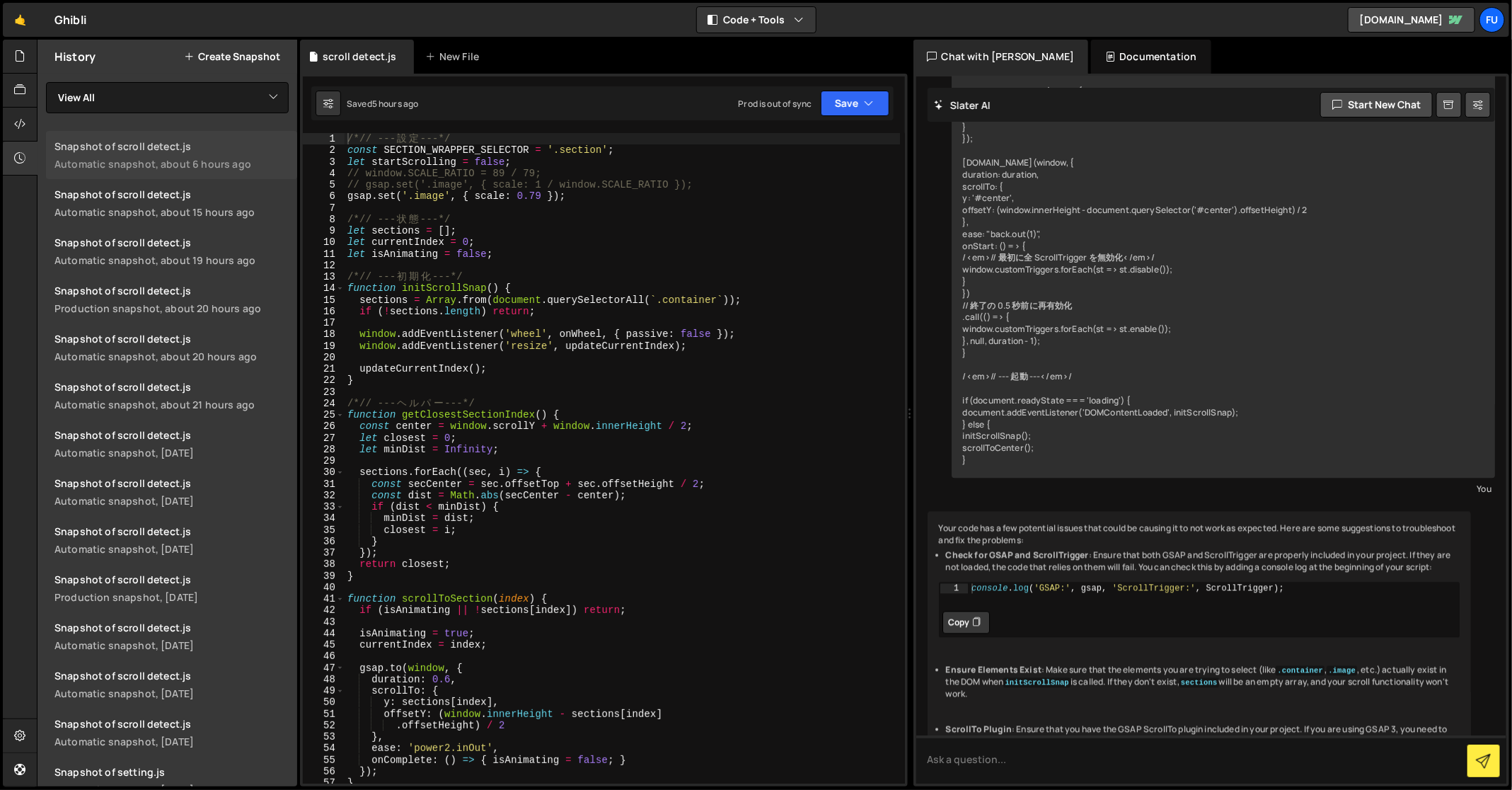
click at [230, 158] on div "Automatic snapshot, about 6 hours ago" at bounding box center [171, 164] width 234 height 14
click at [867, 117] on div "Saved 5 hours ago Prod is out of sync Upgrade to Edit Save Save to Staging S Sa…" at bounding box center [602, 103] width 582 height 34
click at [866, 99] on icon "button" at bounding box center [870, 104] width 10 height 14
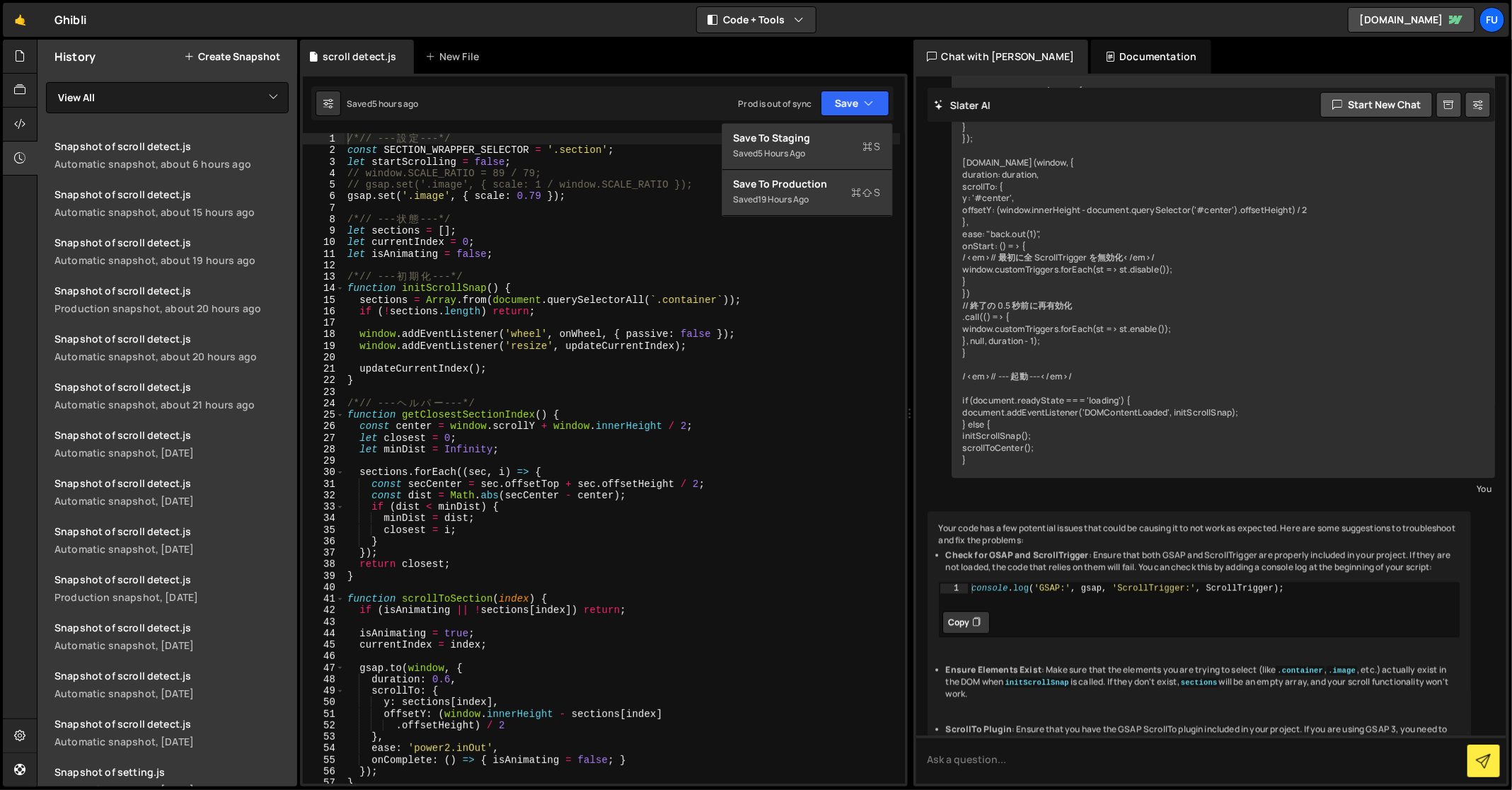
click at [716, 88] on div "Saved 5 hours ago Prod is out of sync Upgrade to Edit Save Save to Staging S Sa…" at bounding box center [602, 103] width 582 height 34
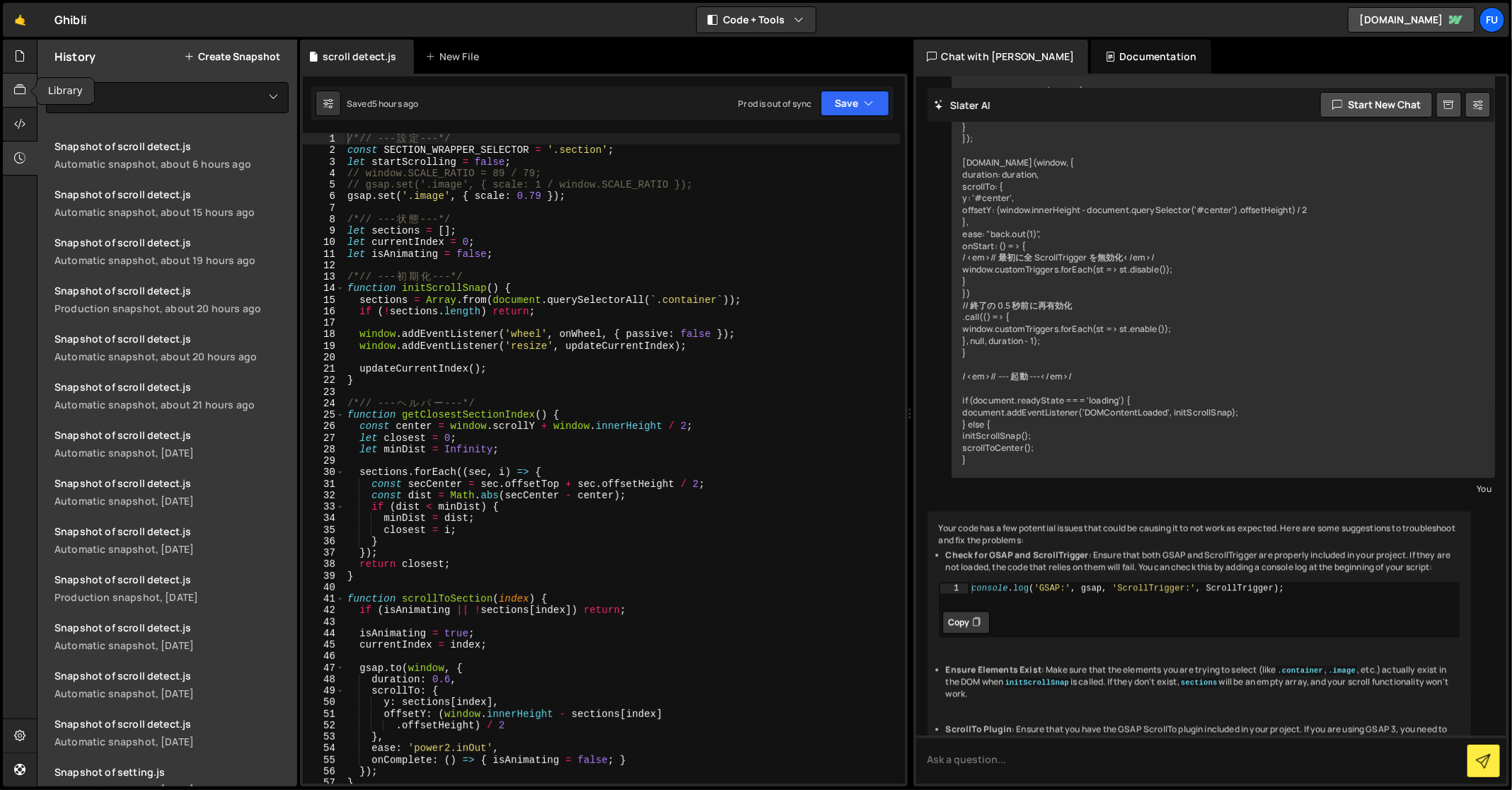
click at [31, 102] on div at bounding box center [20, 90] width 34 height 34
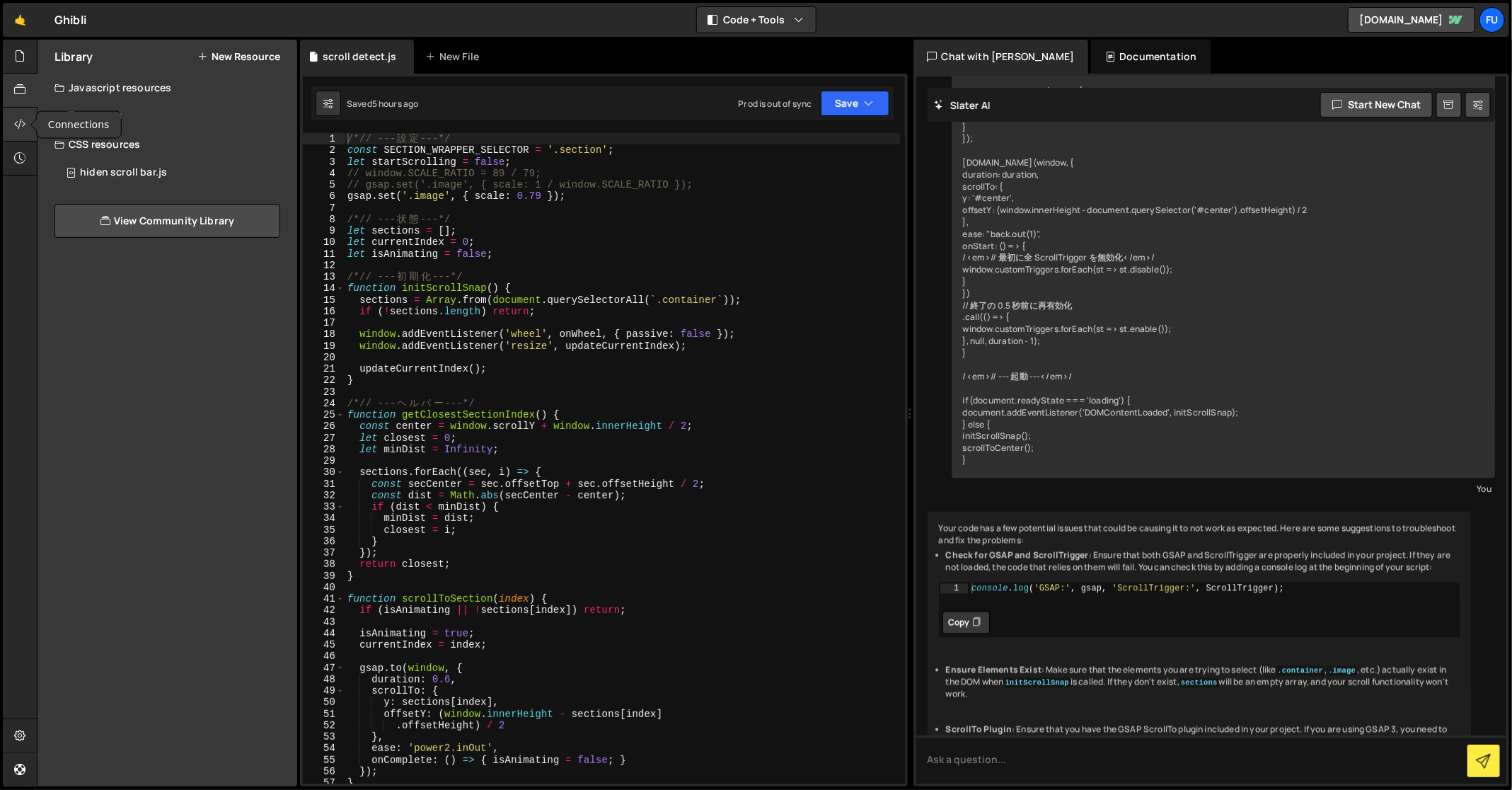
click at [24, 117] on icon at bounding box center [20, 124] width 11 height 16
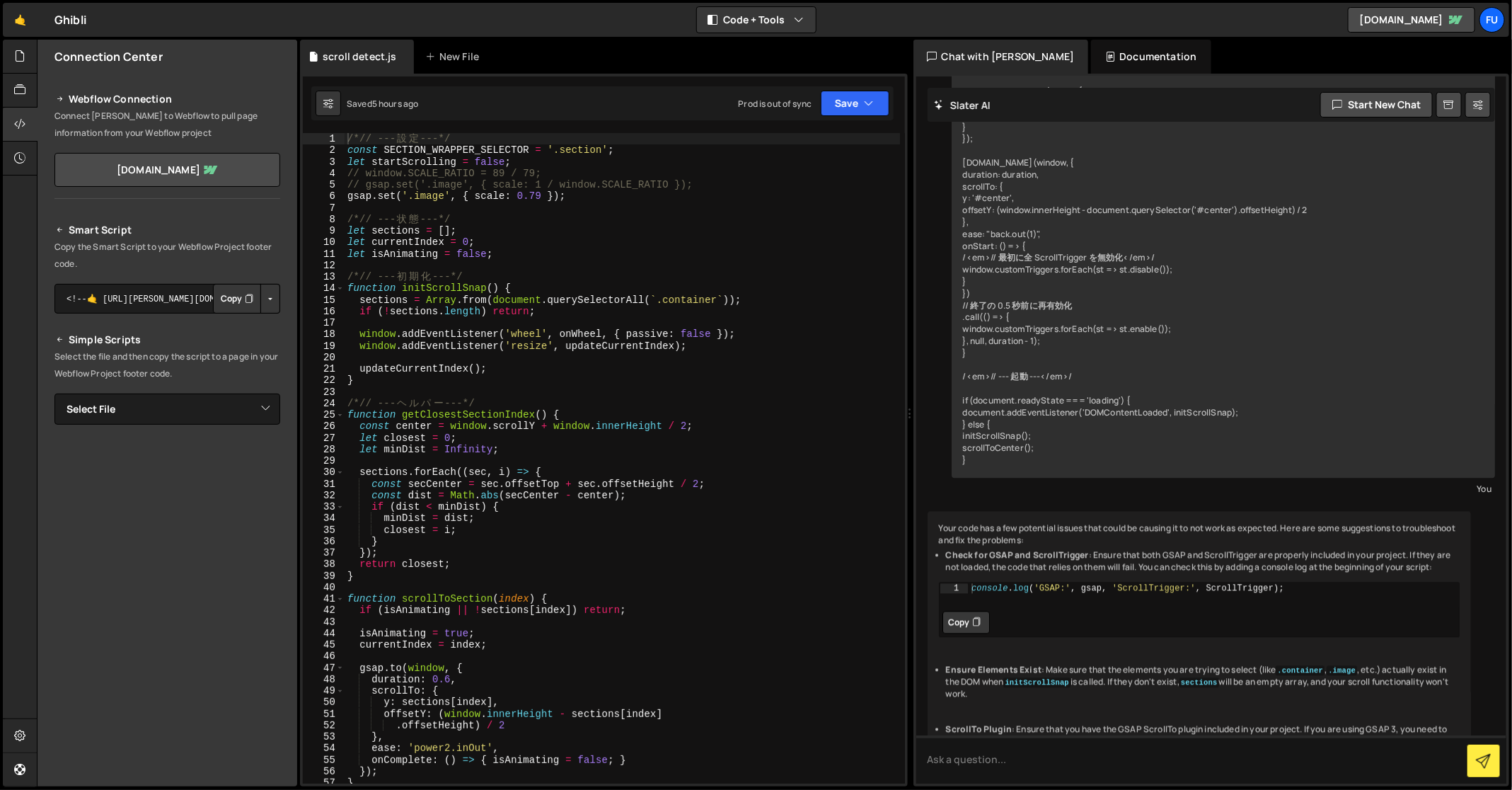
drag, startPoint x: 102, startPoint y: 251, endPoint x: 103, endPoint y: 233, distance: 18.0
click at [103, 233] on div "Smart Script Copy the Smart Script to your Webflow Project footer code. <!--🤙 h…" at bounding box center [167, 469] width 226 height 494
click at [103, 233] on h2 "Smart Script" at bounding box center [167, 230] width 226 height 17
click at [239, 306] on button "Copy" at bounding box center [237, 299] width 48 height 30
click at [279, 298] on button "Button group with nested dropdown" at bounding box center [270, 299] width 20 height 30
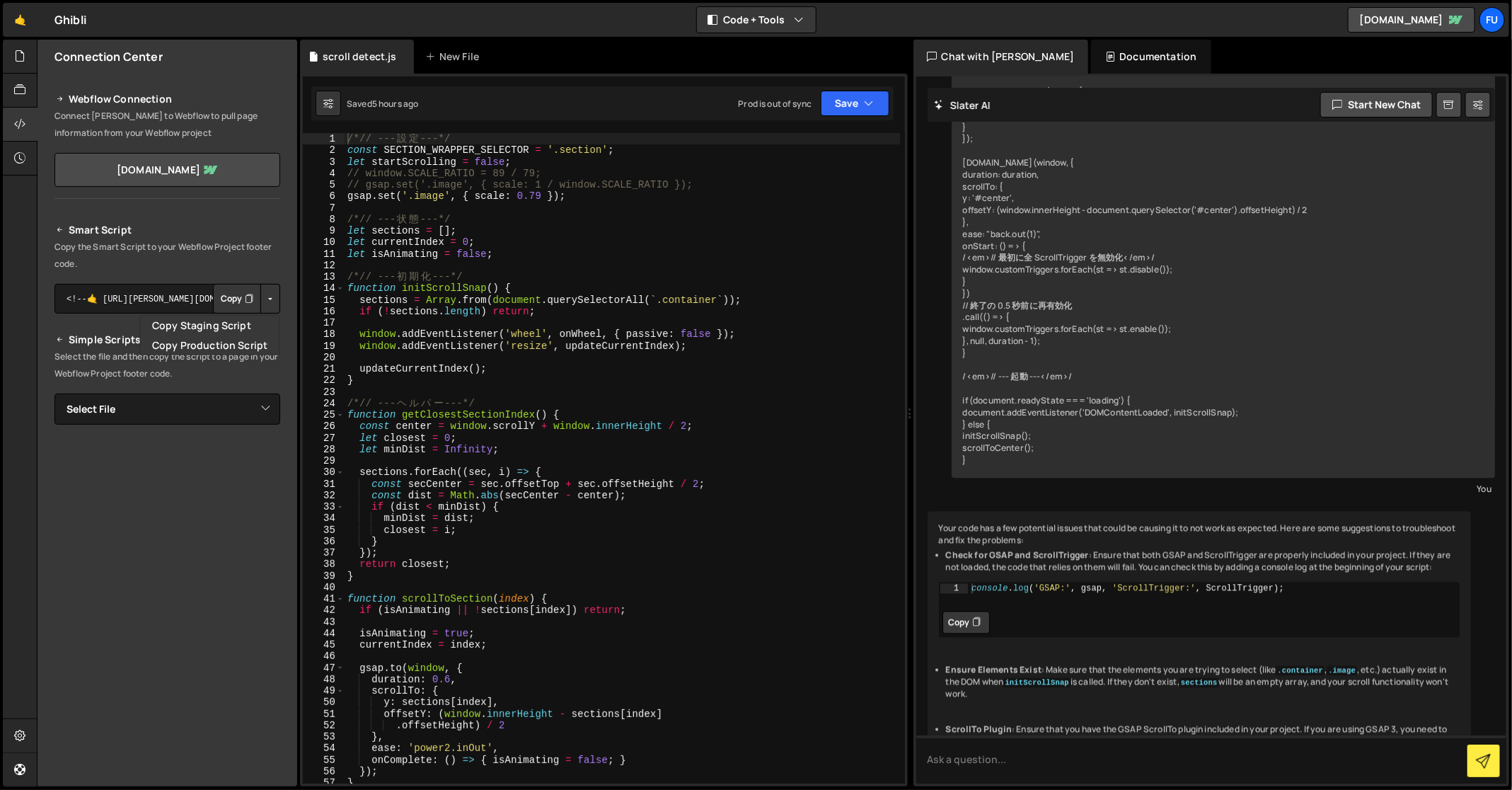
click at [278, 297] on button "Button group with nested dropdown" at bounding box center [270, 299] width 20 height 30
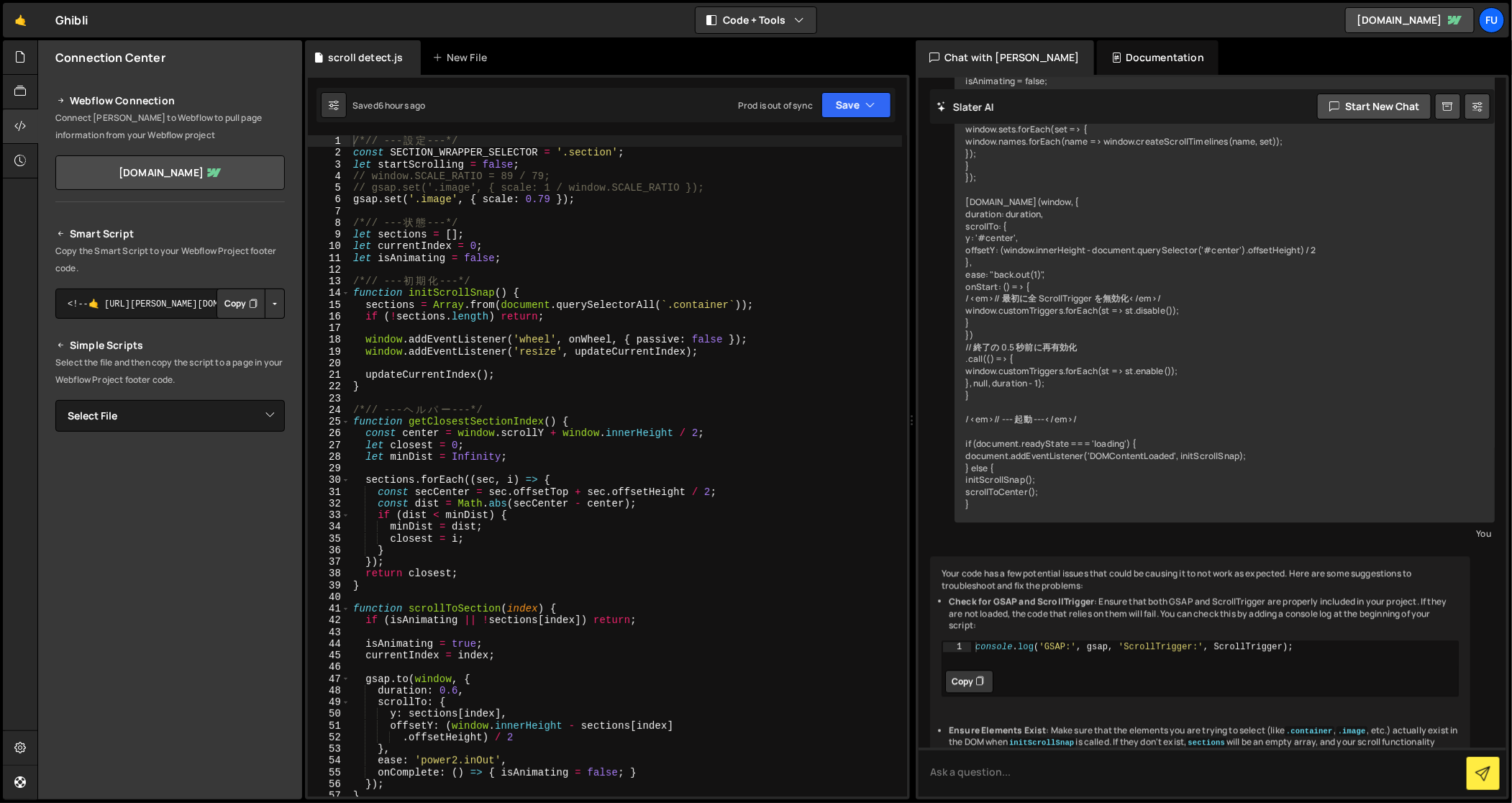
scroll to position [13877, 0]
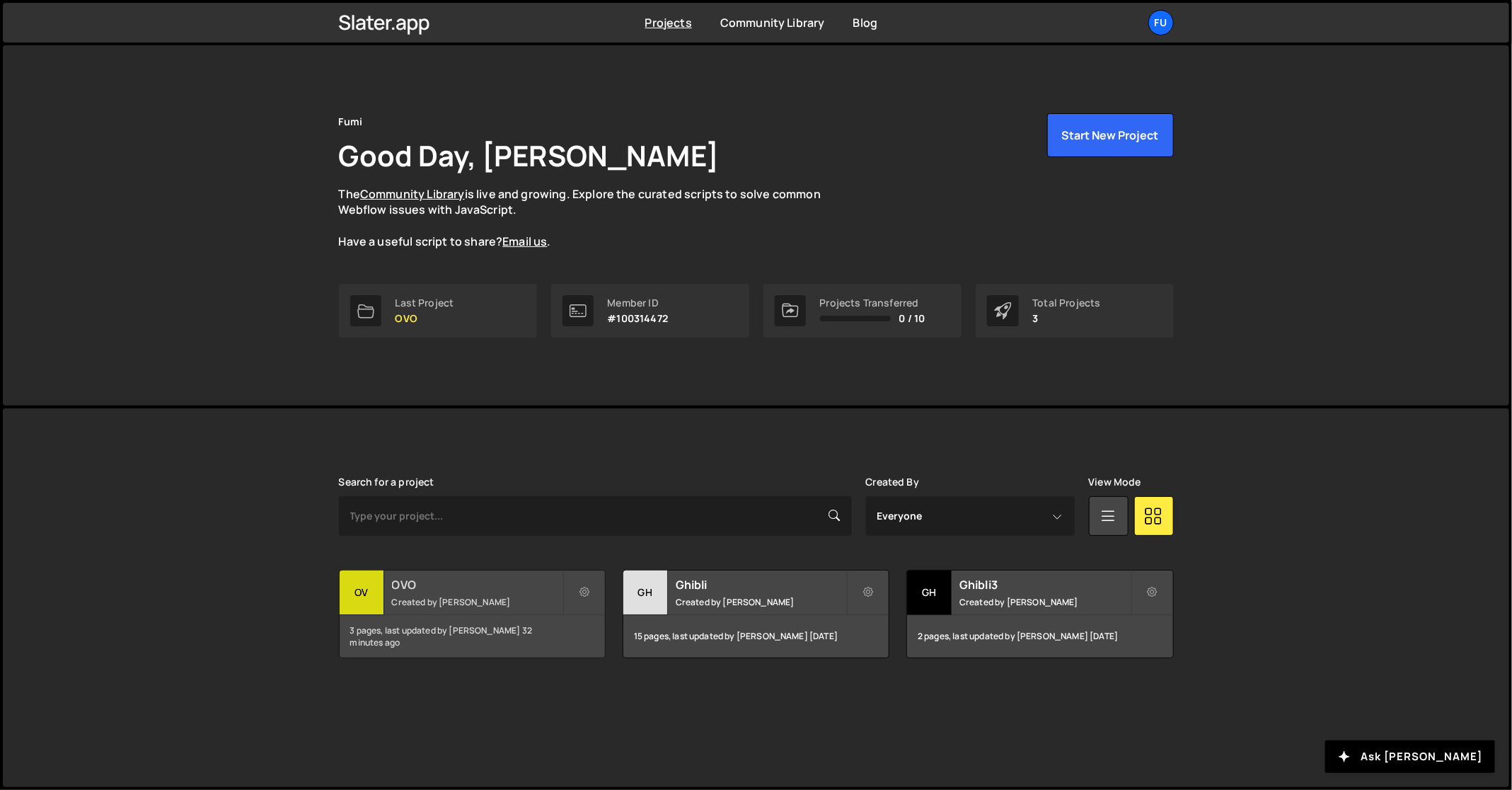
click at [501, 581] on h2 "OVO" at bounding box center [477, 585] width 170 height 16
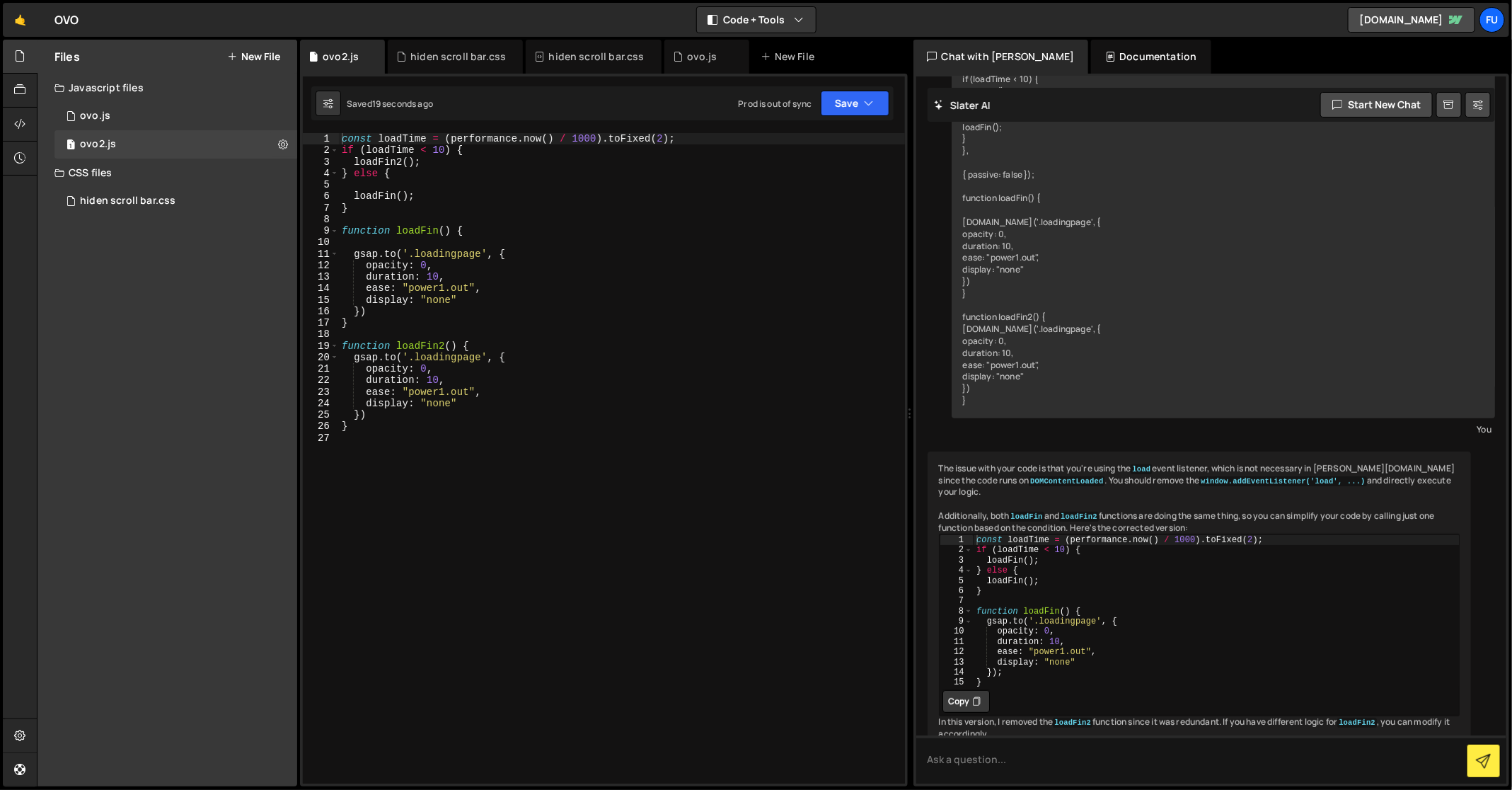
scroll to position [176, 0]
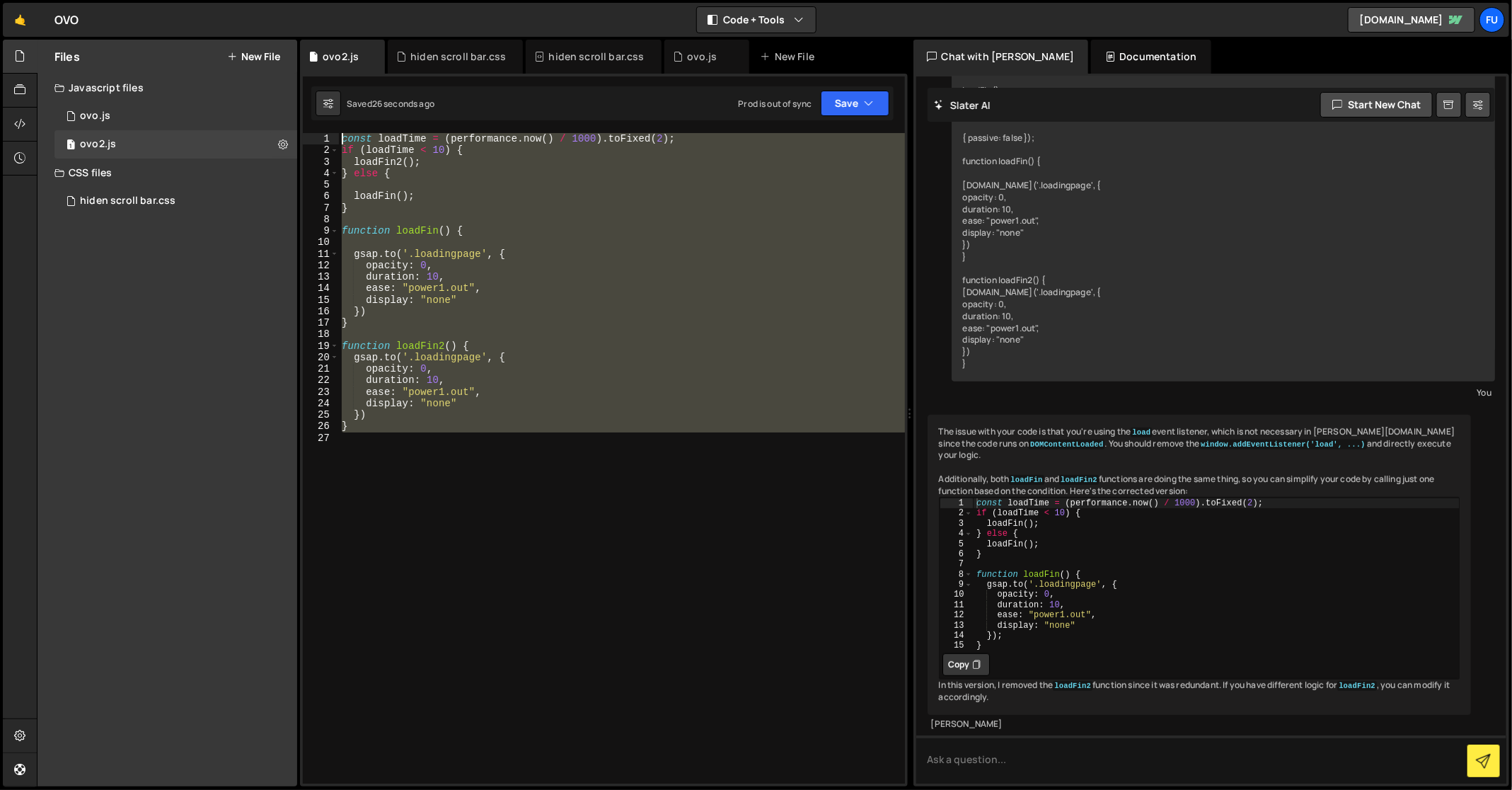
drag, startPoint x: 443, startPoint y: 466, endPoint x: 303, endPoint y: 123, distance: 370.5
click at [303, 123] on div "XXXXXXXXXXXXXXXXXXXXXXXXXXXXXXXXXXXXXXXXXXXXXXXXXXXXXXXXXXXXXXXXXXXXXXXXXXXXXXX…" at bounding box center [604, 430] width 608 height 713
type textarea "const loadTime = ([DOMAIN_NAME]() / 1000).toFixed(2); if (loadTime < 10) {"
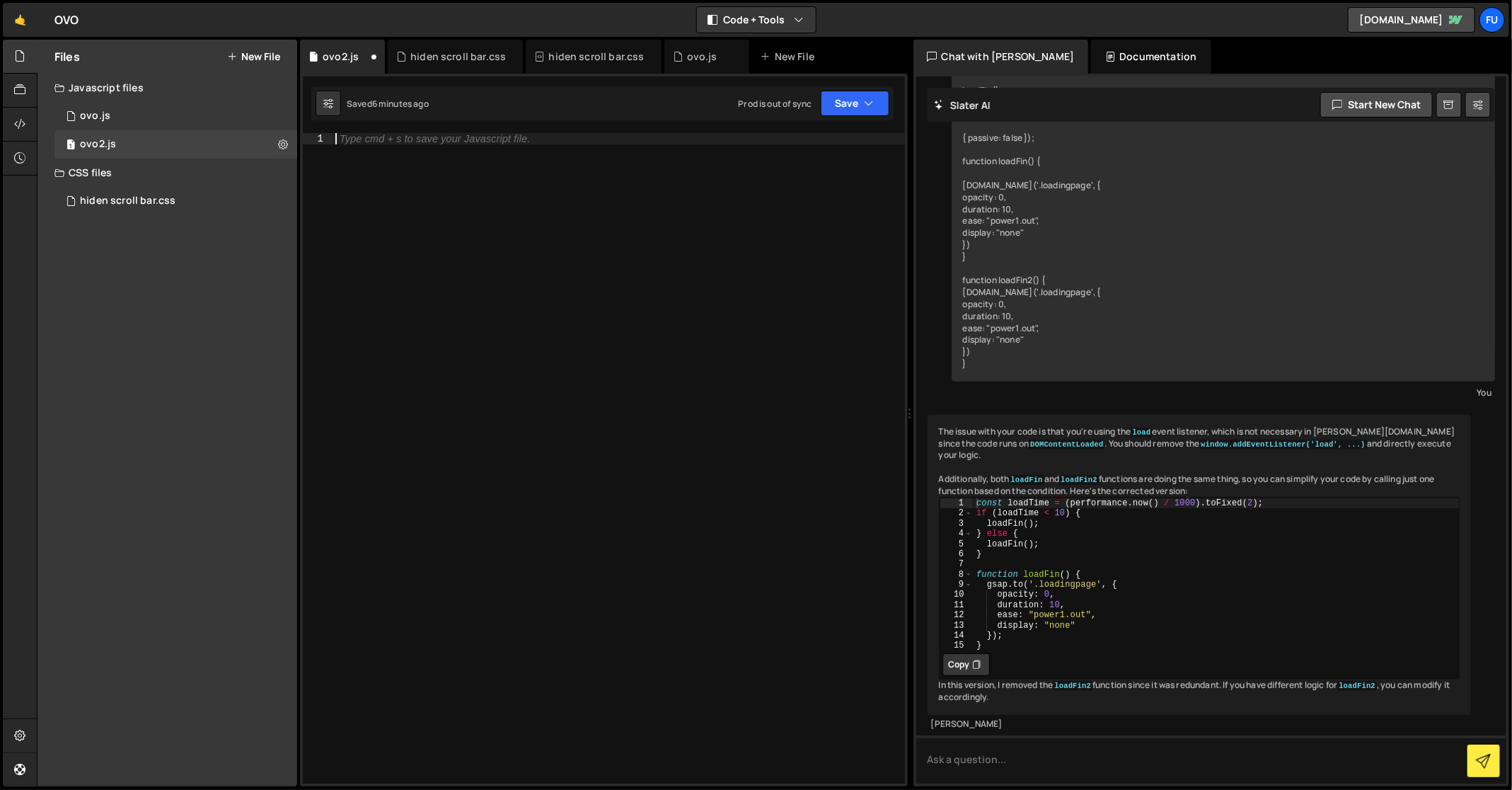
paste textarea "const loadTime = ([DOMAIN_NAME]() / 1000).toFixed(2);"
type textarea "const loadTime = ([DOMAIN_NAME]() / 1000).toFixed(2);"
click at [886, 103] on button "Save" at bounding box center [855, 104] width 69 height 26
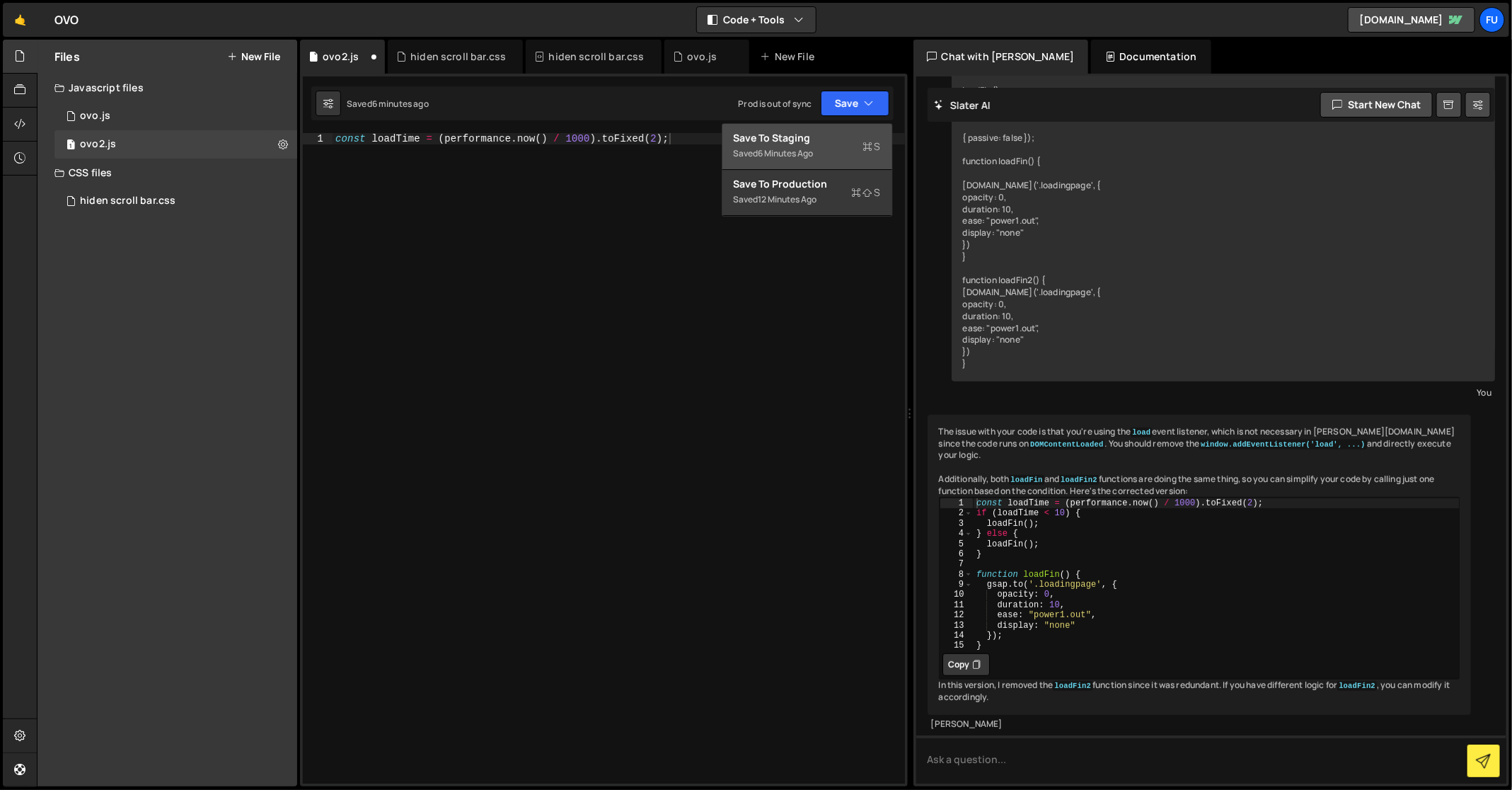
click at [813, 147] on div "6 minutes ago" at bounding box center [785, 153] width 55 height 12
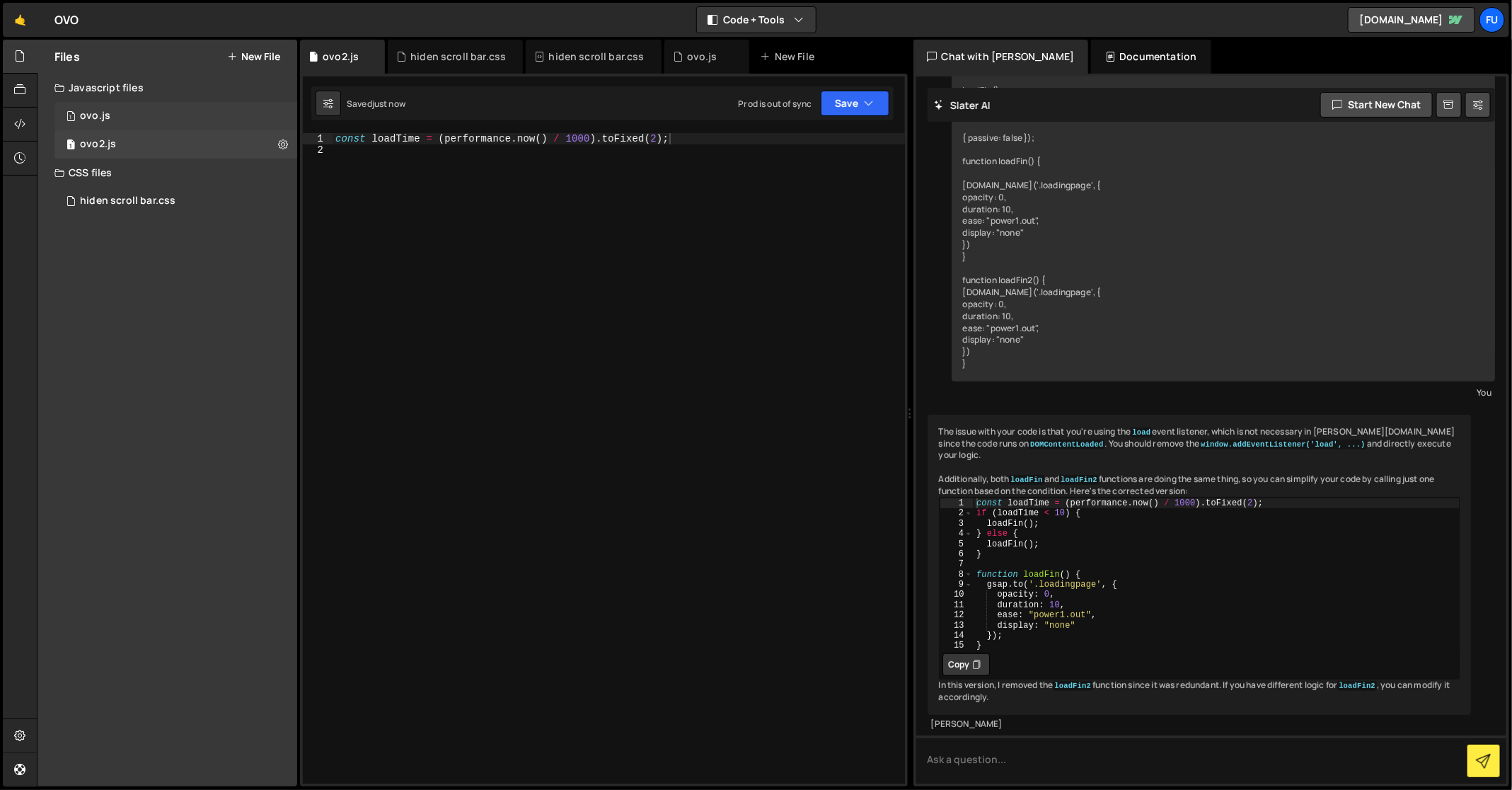
drag, startPoint x: 249, startPoint y: 113, endPoint x: 245, endPoint y: 125, distance: 12.6
click at [249, 113] on div "1 ovo.js 0" at bounding box center [175, 116] width 242 height 29
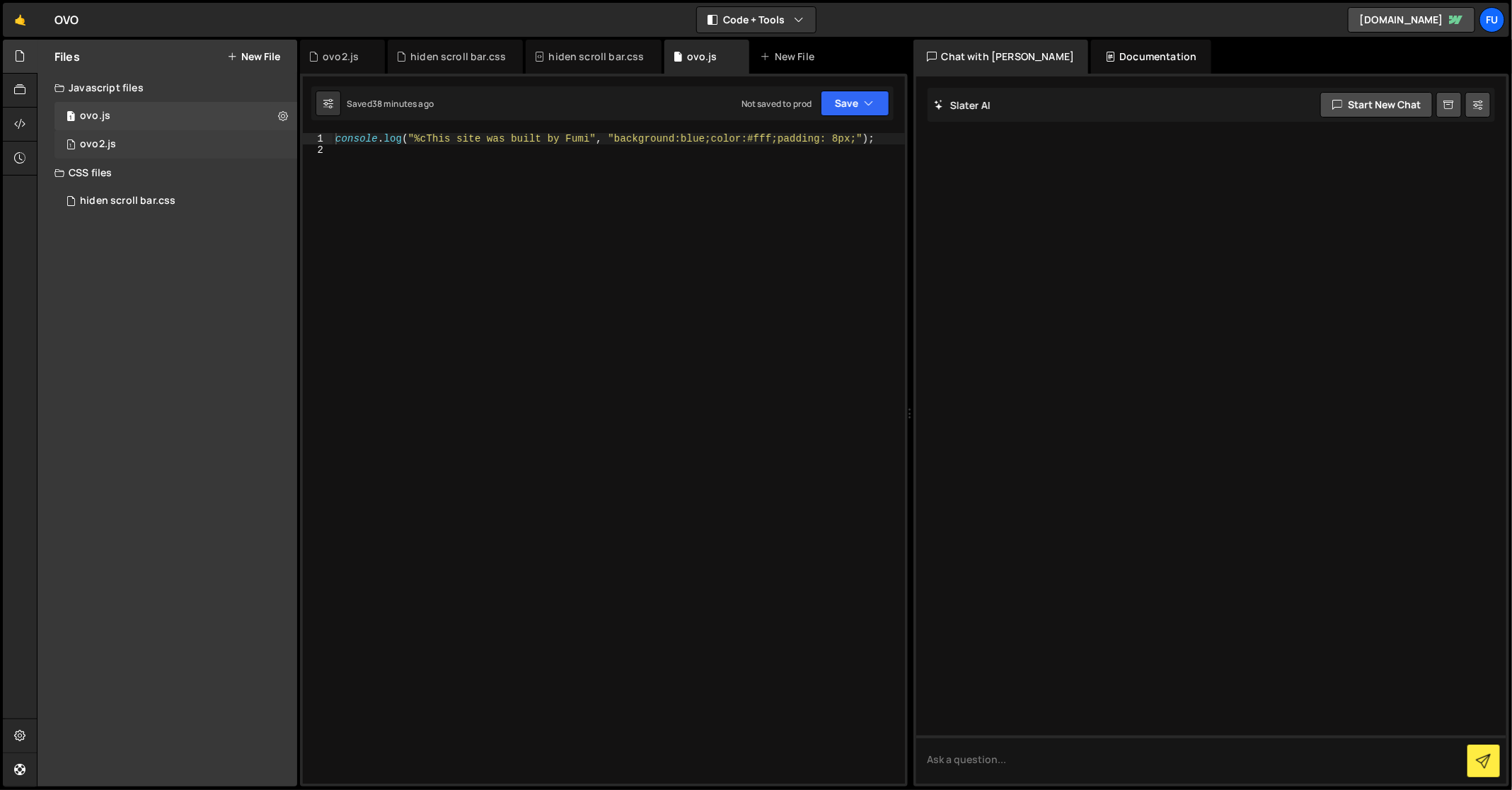
click at [227, 153] on div "1 ovo2.js 0" at bounding box center [175, 145] width 242 height 29
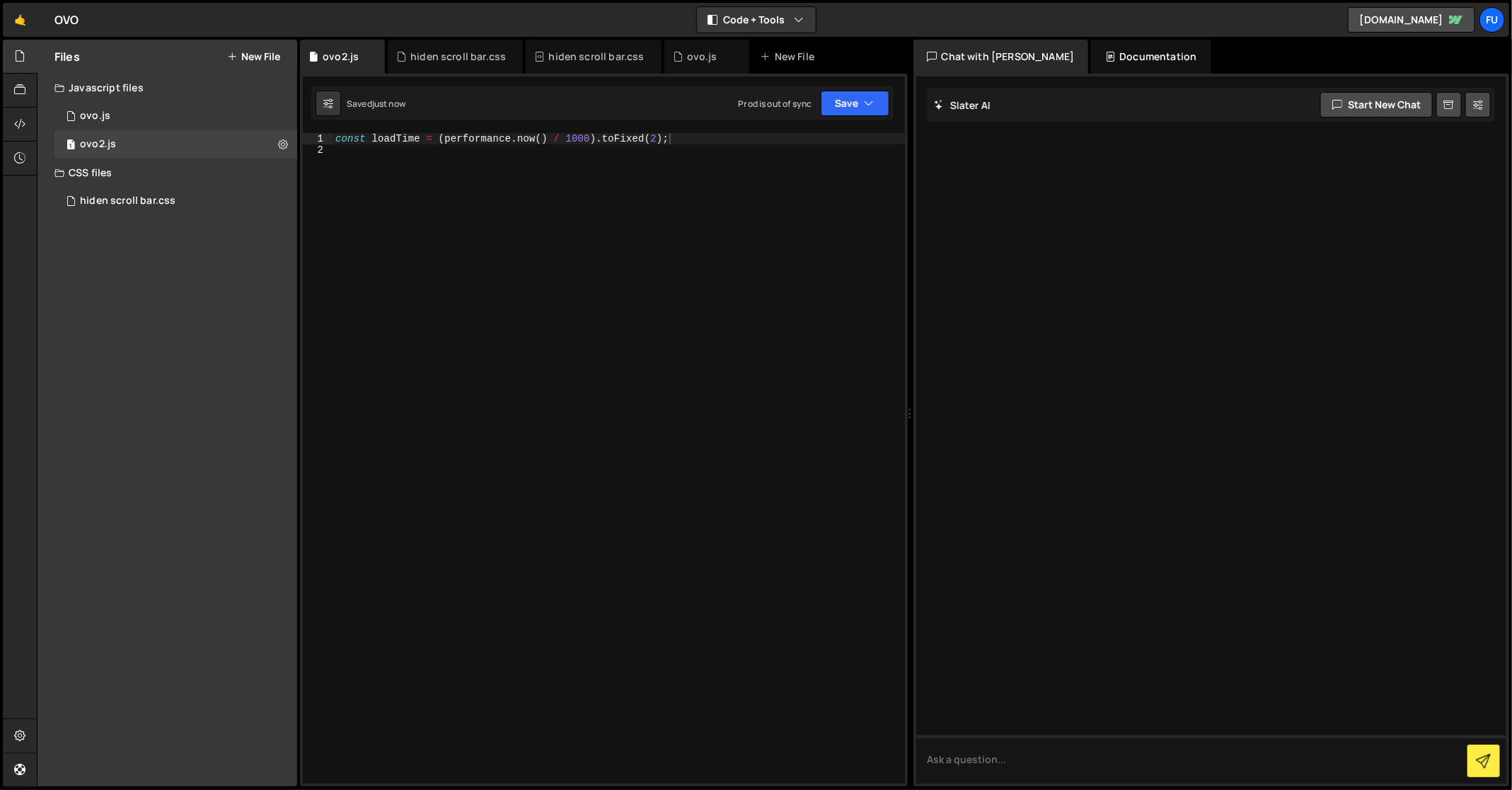
scroll to position [176, 0]
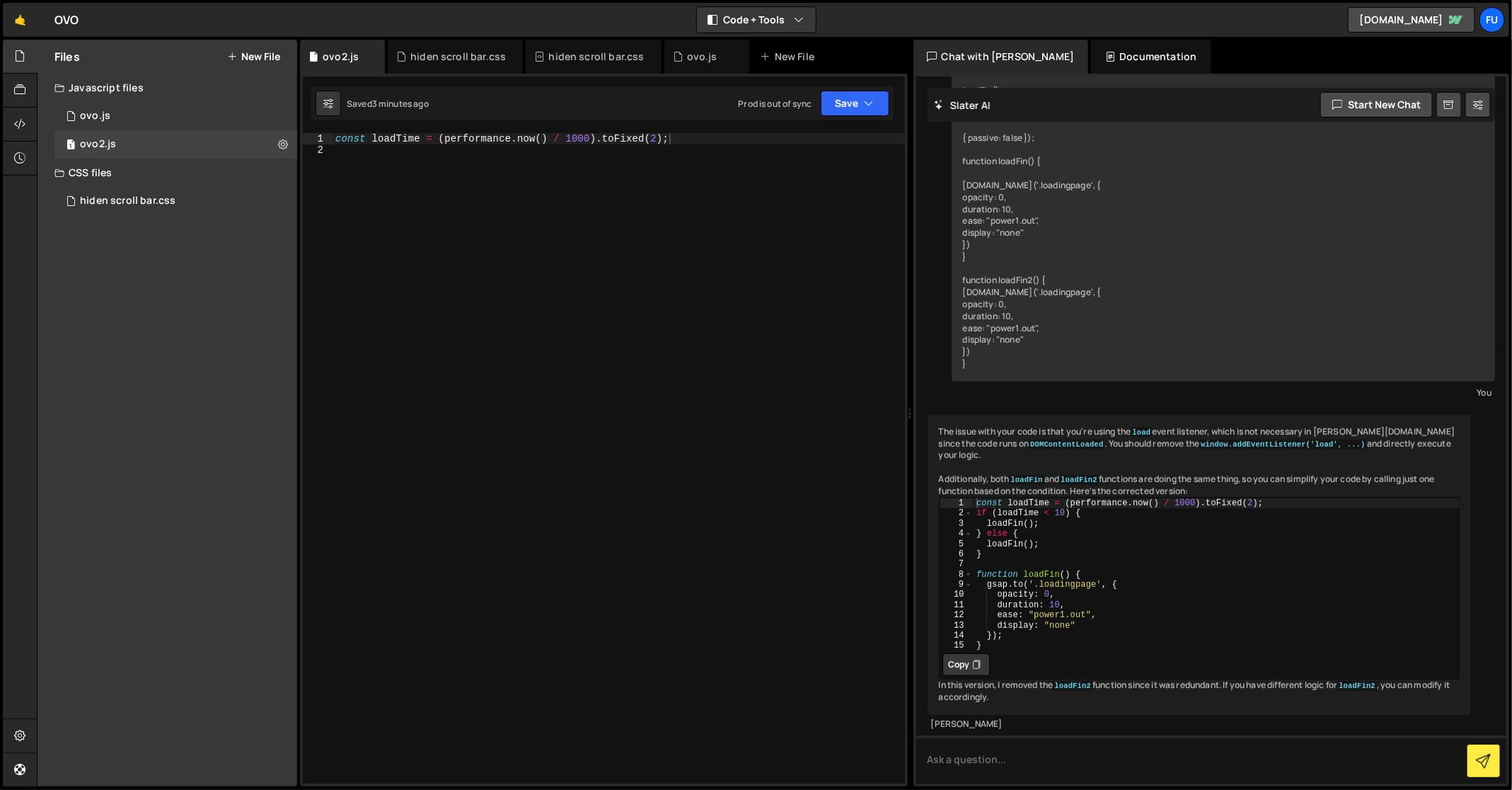
click at [553, 274] on div "const loadTime = ( performance . now ( ) / 1000 ) . toFixed ( 2 ) ;" at bounding box center [619, 470] width 572 height 675
paste textarea "})"
type textarea "})"
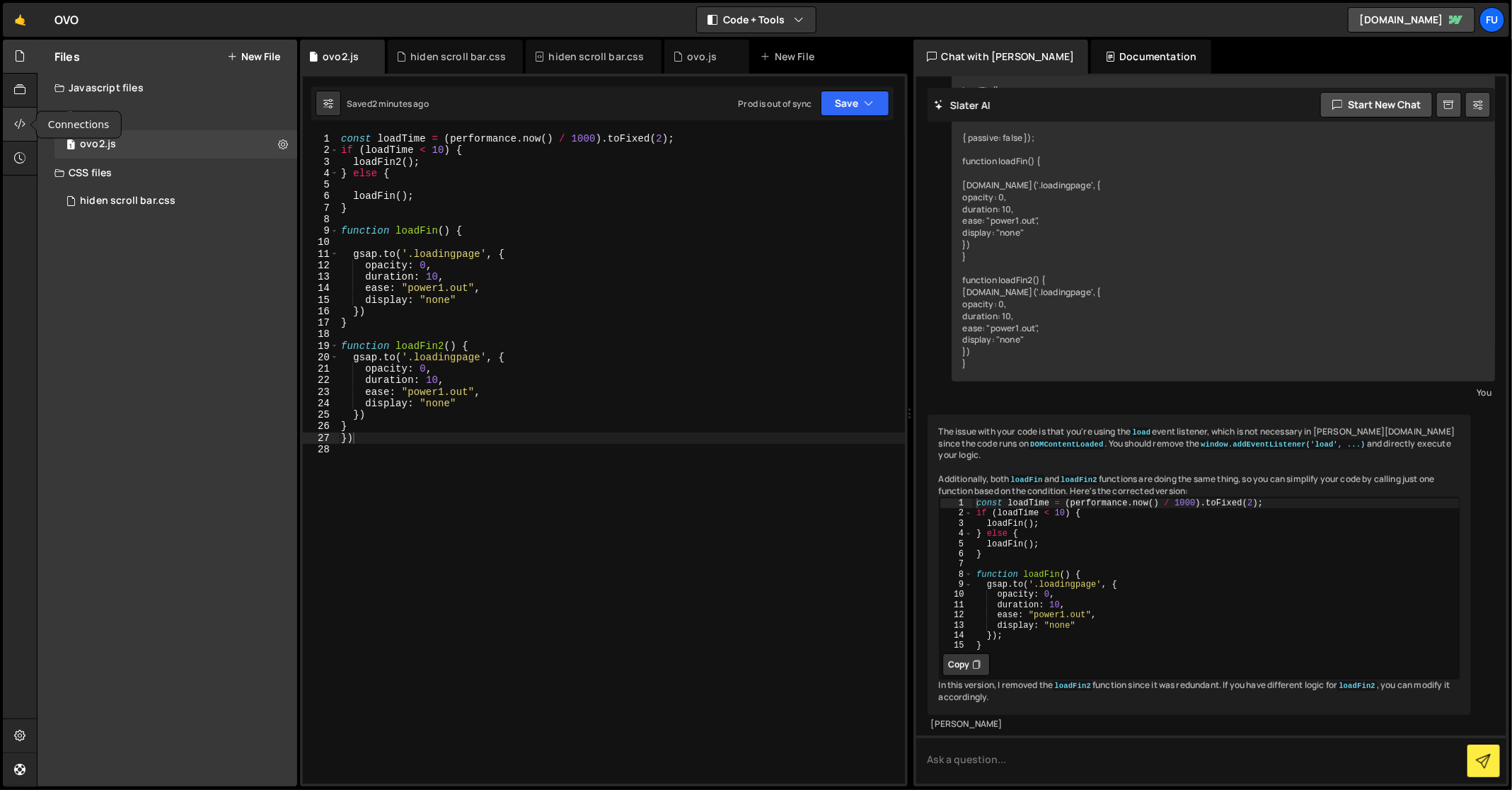
click at [24, 127] on icon at bounding box center [20, 124] width 11 height 16
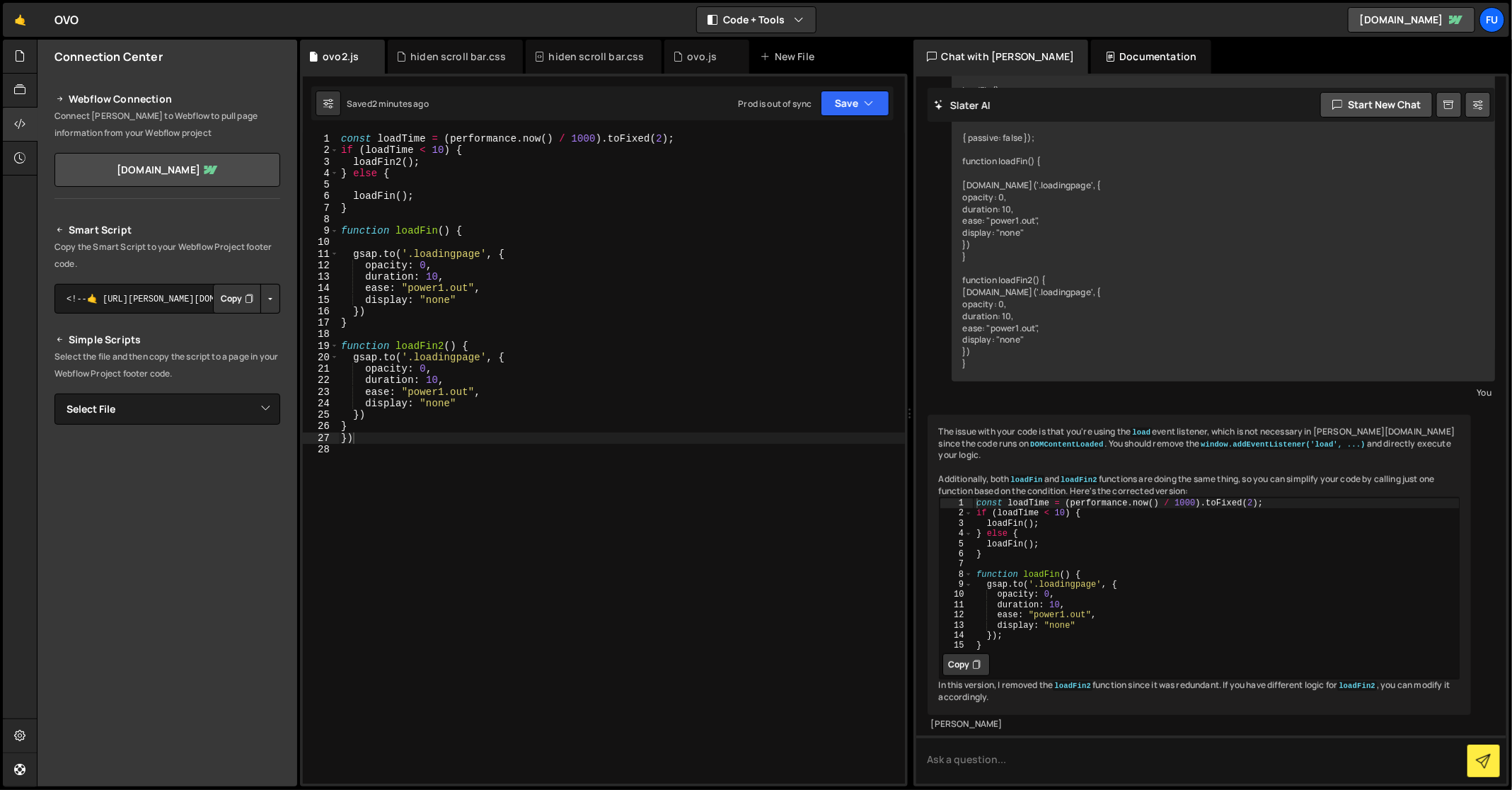
click at [273, 298] on button "Button group with nested dropdown" at bounding box center [270, 299] width 20 height 30
click at [260, 323] on link "Copy Staging Script" at bounding box center [210, 326] width 139 height 20
click at [255, 419] on select "Select File ovo.js ovo2.js hiden scroll bar.css" at bounding box center [167, 409] width 226 height 31
click at [54, 394] on select "Select File ovo.js ovo2.js hiden scroll bar.css" at bounding box center [167, 409] width 226 height 31
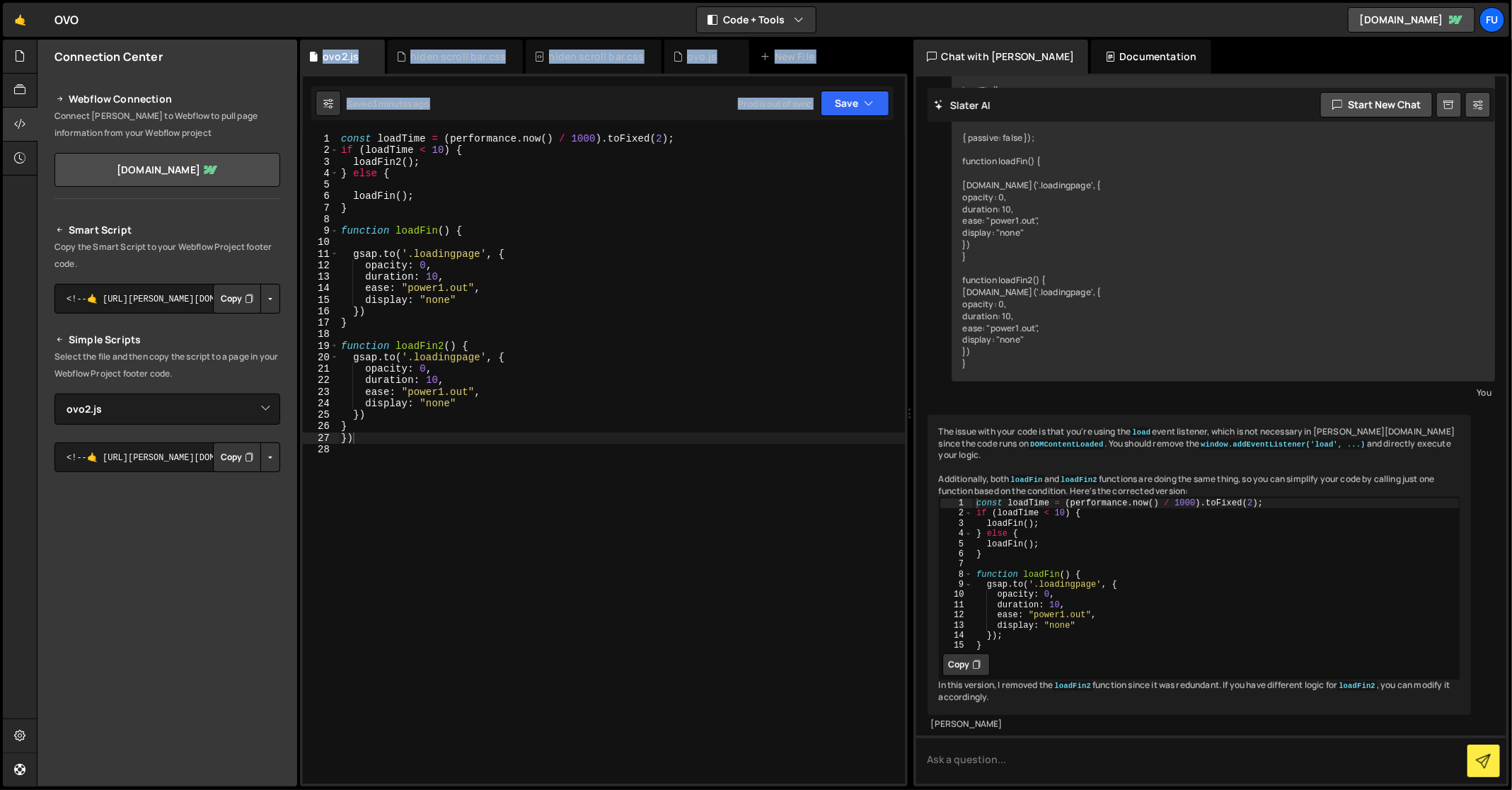
drag, startPoint x: 298, startPoint y: 444, endPoint x: 311, endPoint y: 455, distance: 17.0
click at [350, 449] on div "Files New File Javascript files 1 ovo.js 0 1 ovo2.js 0 CSS files hiden scroll b…" at bounding box center [774, 413] width 1475 height 747
click at [269, 464] on button "Button group with nested dropdown" at bounding box center [270, 457] width 20 height 30
click at [267, 462] on button "Button group with nested dropdown" at bounding box center [270, 457] width 20 height 30
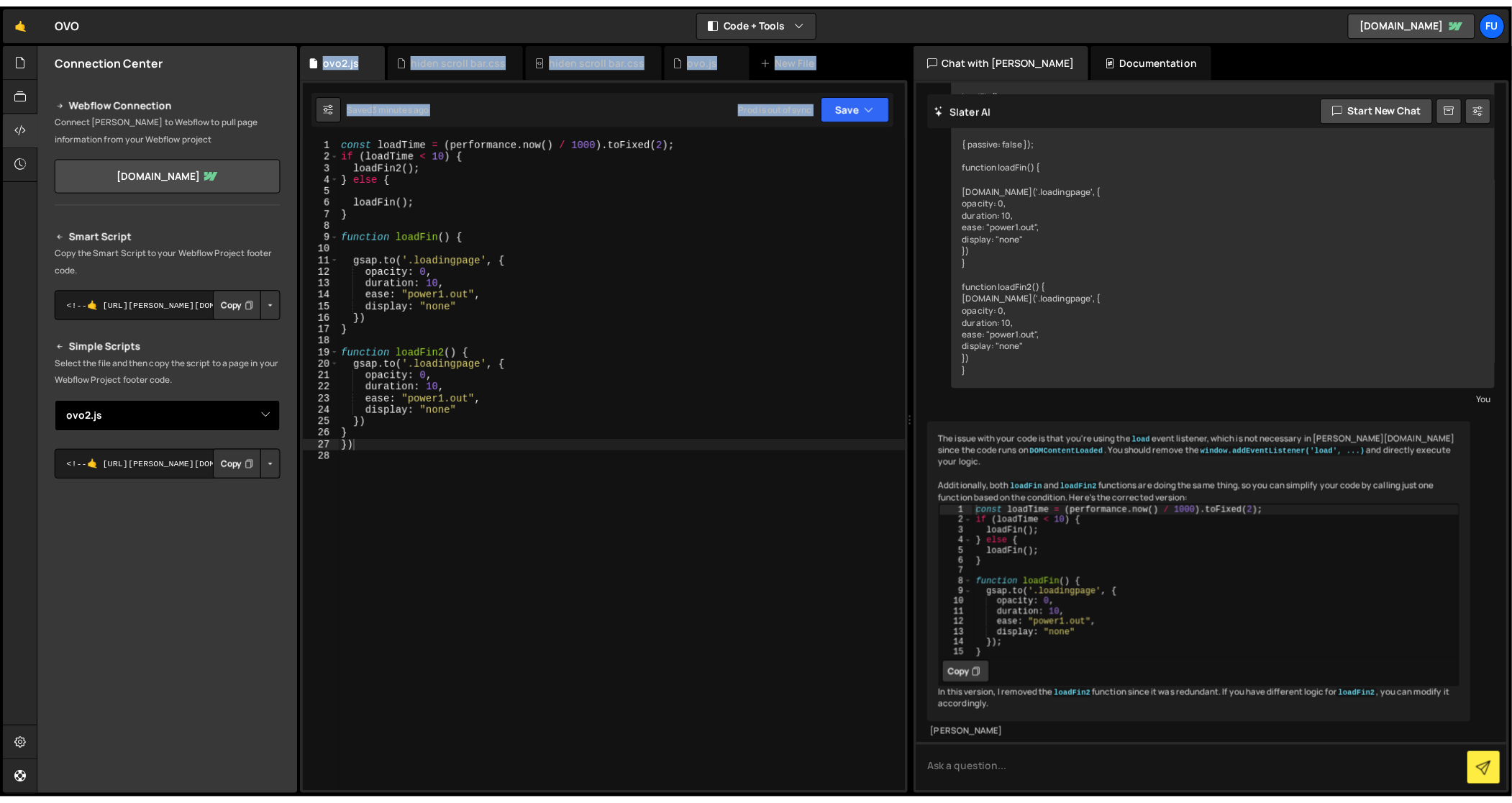
scroll to position [1, 0]
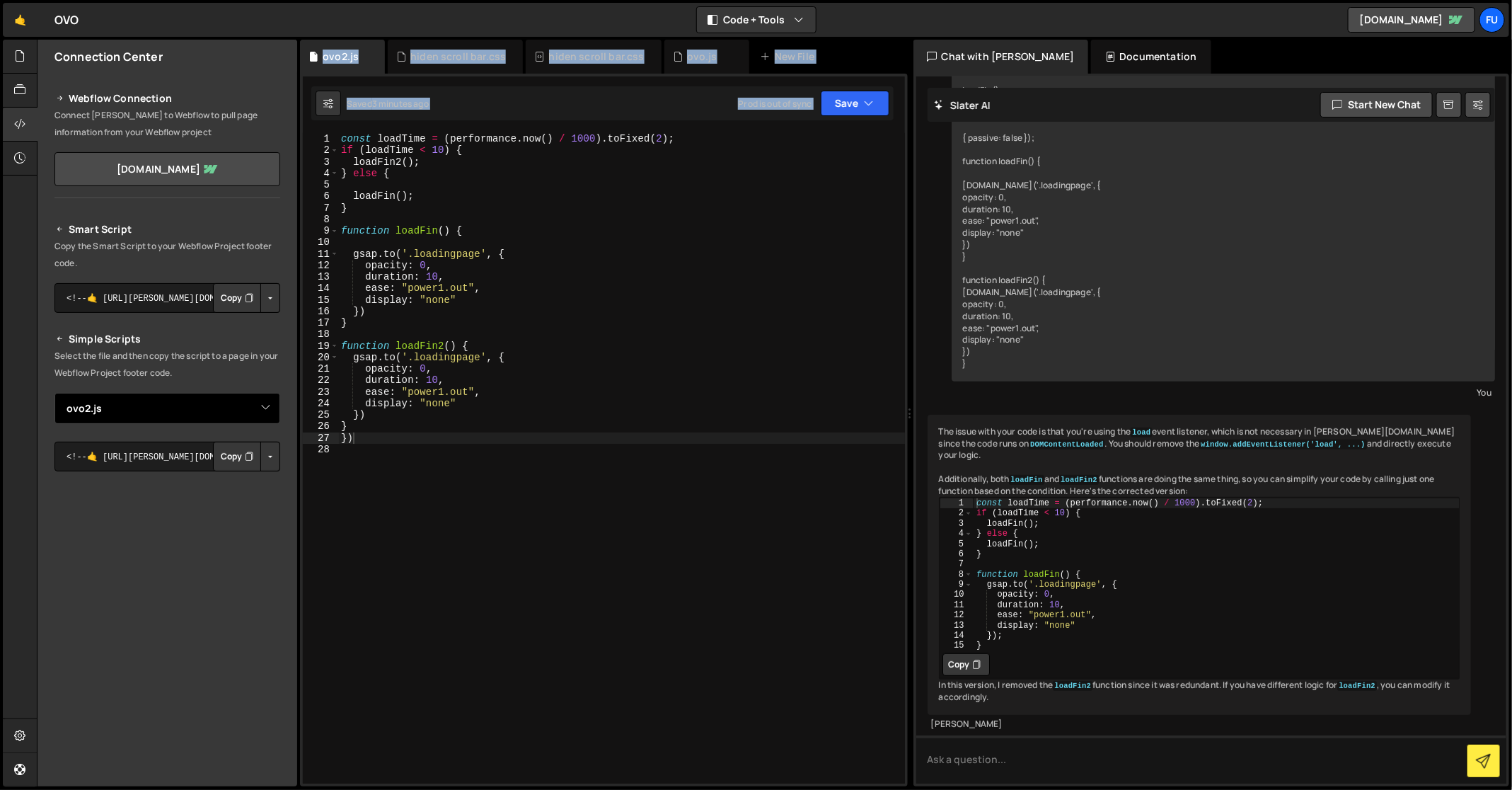
click at [262, 411] on select "Select File ovo.js ovo2.js hiden scroll bar.css" at bounding box center [167, 409] width 226 height 31
click at [54, 393] on select "Select File ovo.js ovo2.js hiden scroll bar.css" at bounding box center [167, 409] width 226 height 31
click at [250, 409] on select "Select File ovo.js ovo2.js hiden scroll bar.css" at bounding box center [167, 409] width 226 height 31
select select "47817"
click at [54, 393] on select "Select File ovo.js ovo2.js hiden scroll bar.css" at bounding box center [167, 409] width 226 height 31
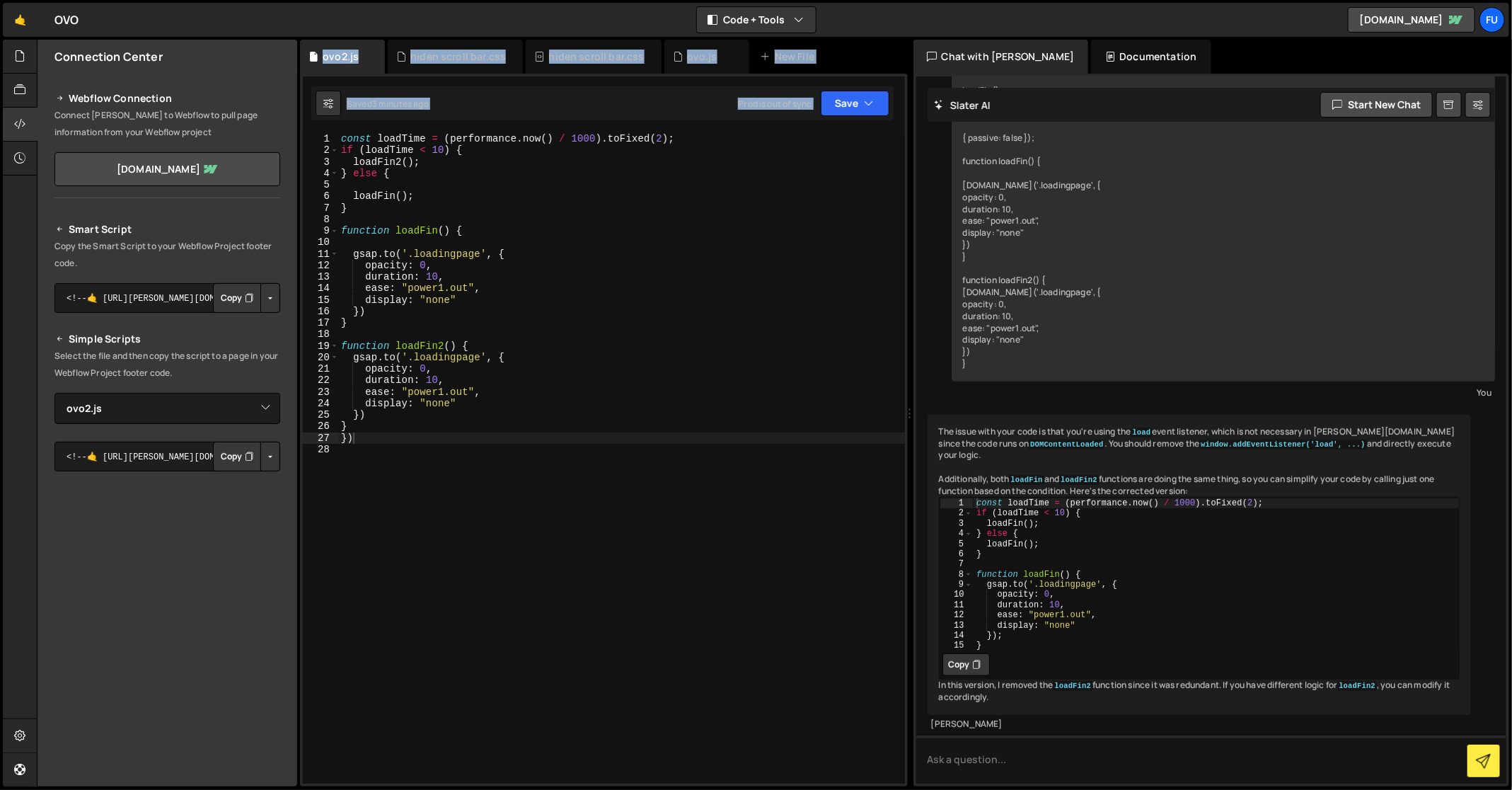
click at [245, 294] on icon "Button group with nested dropdown" at bounding box center [249, 298] width 9 height 14
copy div "ovo2.js hiden scroll bar.css hiden scroll bar.css ovo.js New File Saved 3 minut…"
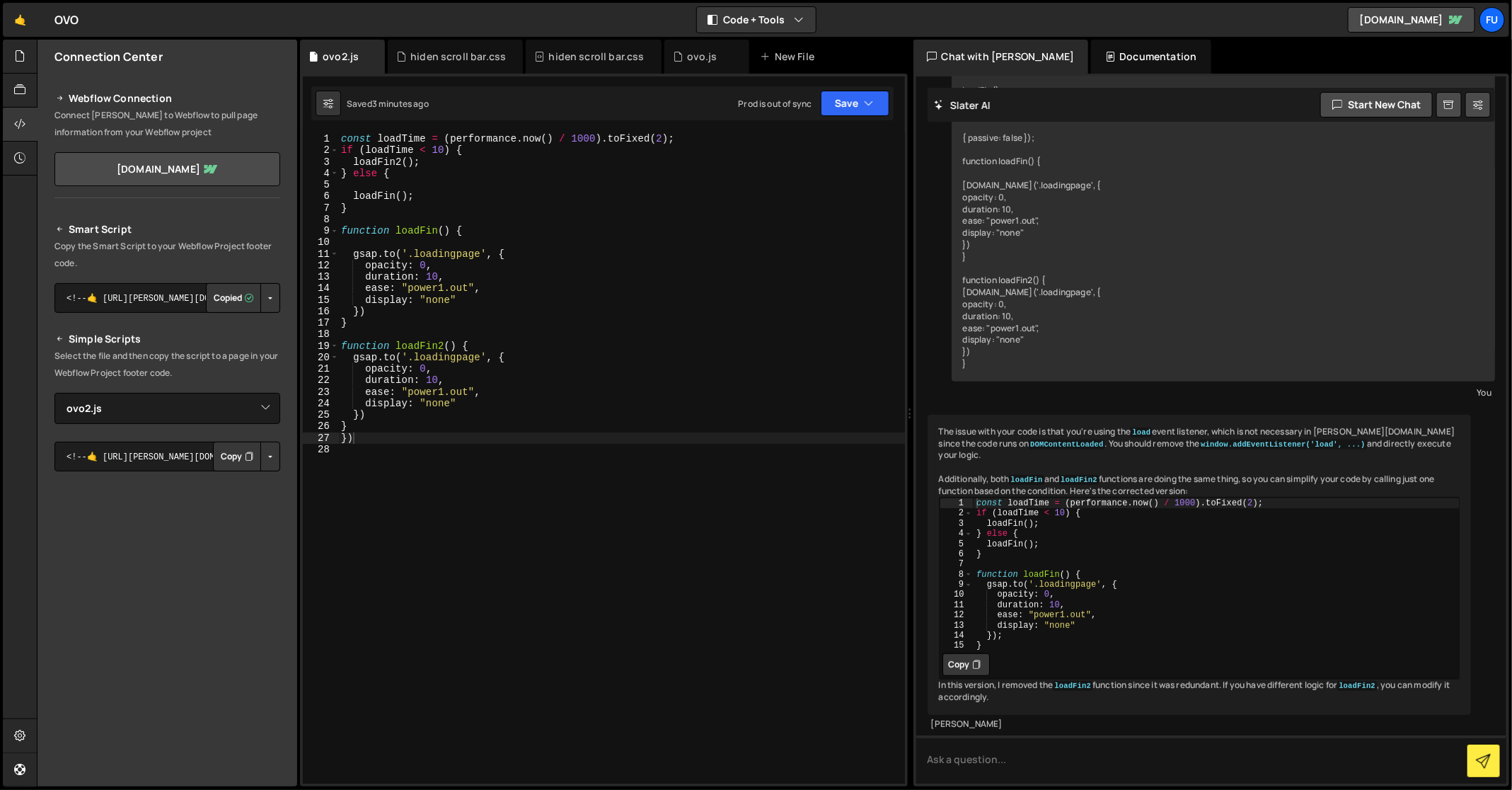
click at [268, 301] on button "Button group with nested dropdown" at bounding box center [270, 298] width 20 height 30
click at [266, 299] on button "Button group with nested dropdown" at bounding box center [270, 298] width 20 height 30
click at [227, 439] on div "Smart Script Copy the Smart Script to your Webflow Project footer code. <!--🤙 h…" at bounding box center [167, 492] width 226 height 542
click at [226, 456] on button "Copy" at bounding box center [237, 457] width 48 height 30
click at [254, 292] on button "Copy" at bounding box center [237, 298] width 48 height 30
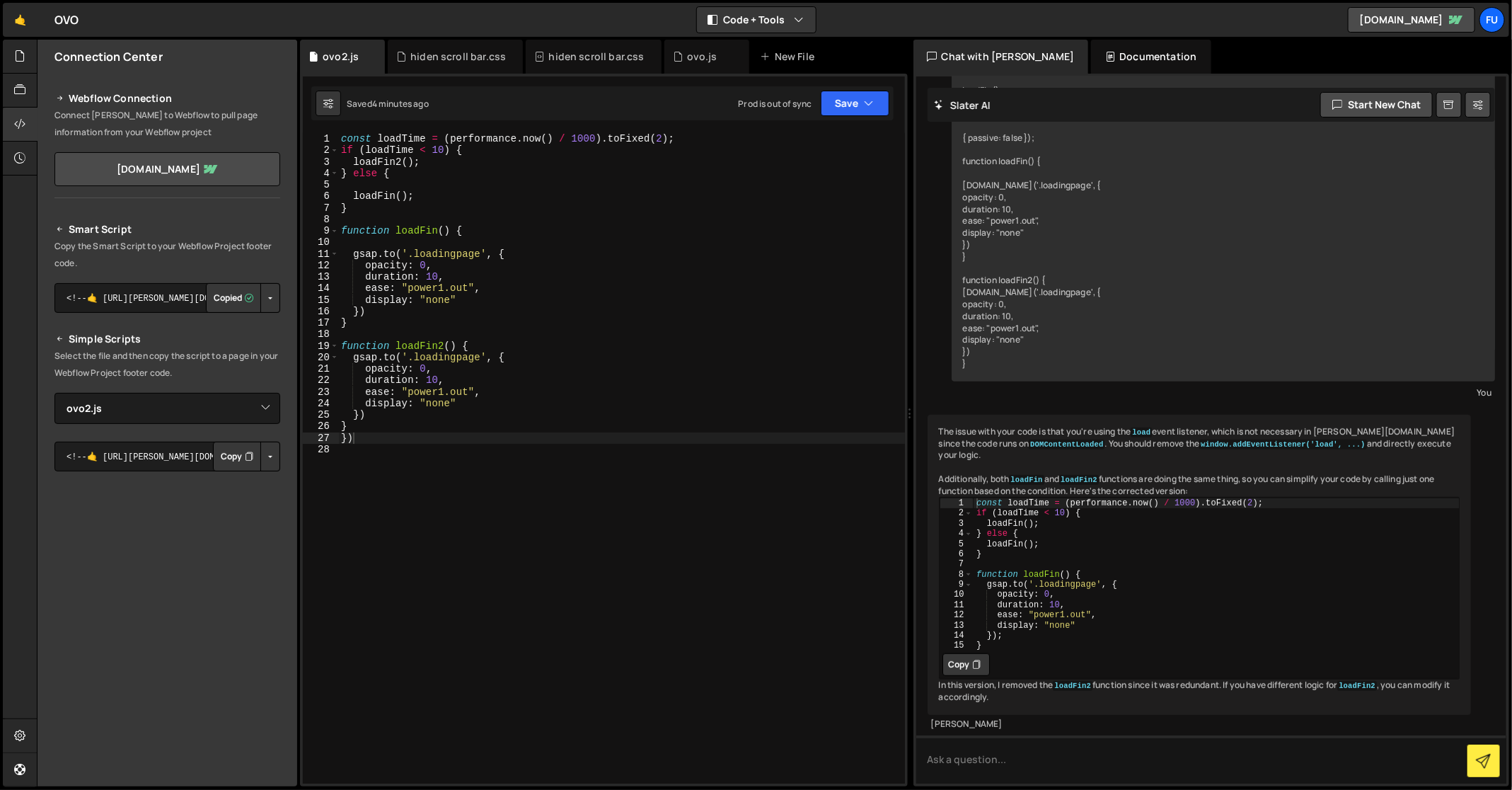
click at [265, 292] on button "Button group with nested dropdown" at bounding box center [270, 298] width 20 height 30
click at [260, 336] on link "Copy Production Script" at bounding box center [210, 344] width 139 height 20
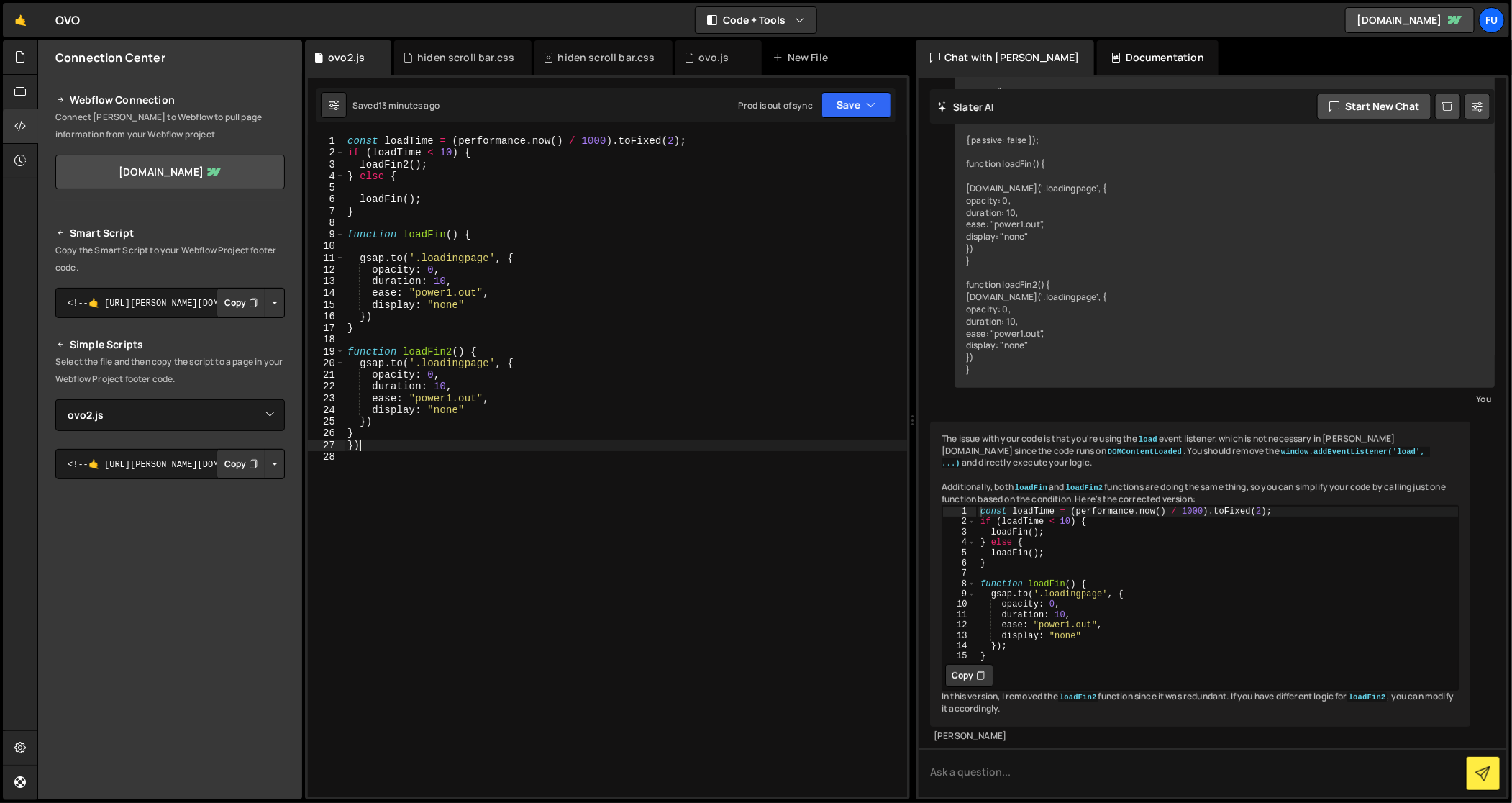
click at [366, 446] on div "const loadTime = ( performance . now ( ) / 1000 ) . toFixed ( 2 ) ; if ( loadTi…" at bounding box center [626, 478] width 563 height 686
click at [355, 442] on div "const loadTime = ( performance . now ( ) / 1000 ) . toFixed ( 2 ) ; if ( loadTi…" at bounding box center [626, 478] width 563 height 686
click at [359, 434] on div "const loadTime = ( performance . now ( ) / 1000 ) . toFixed ( 2 ) ; if ( loadTi…" at bounding box center [626, 478] width 563 height 686
click at [380, 436] on div "const loadTime = ( performance . now ( ) / 1000 ) . toFixed ( 2 ) ; if ( loadTi…" at bounding box center [626, 478] width 563 height 686
click at [376, 447] on div "const loadTime = ( performance . now ( ) / 1000 ) . toFixed ( 2 ) ; if ( loadTi…" at bounding box center [626, 478] width 563 height 686
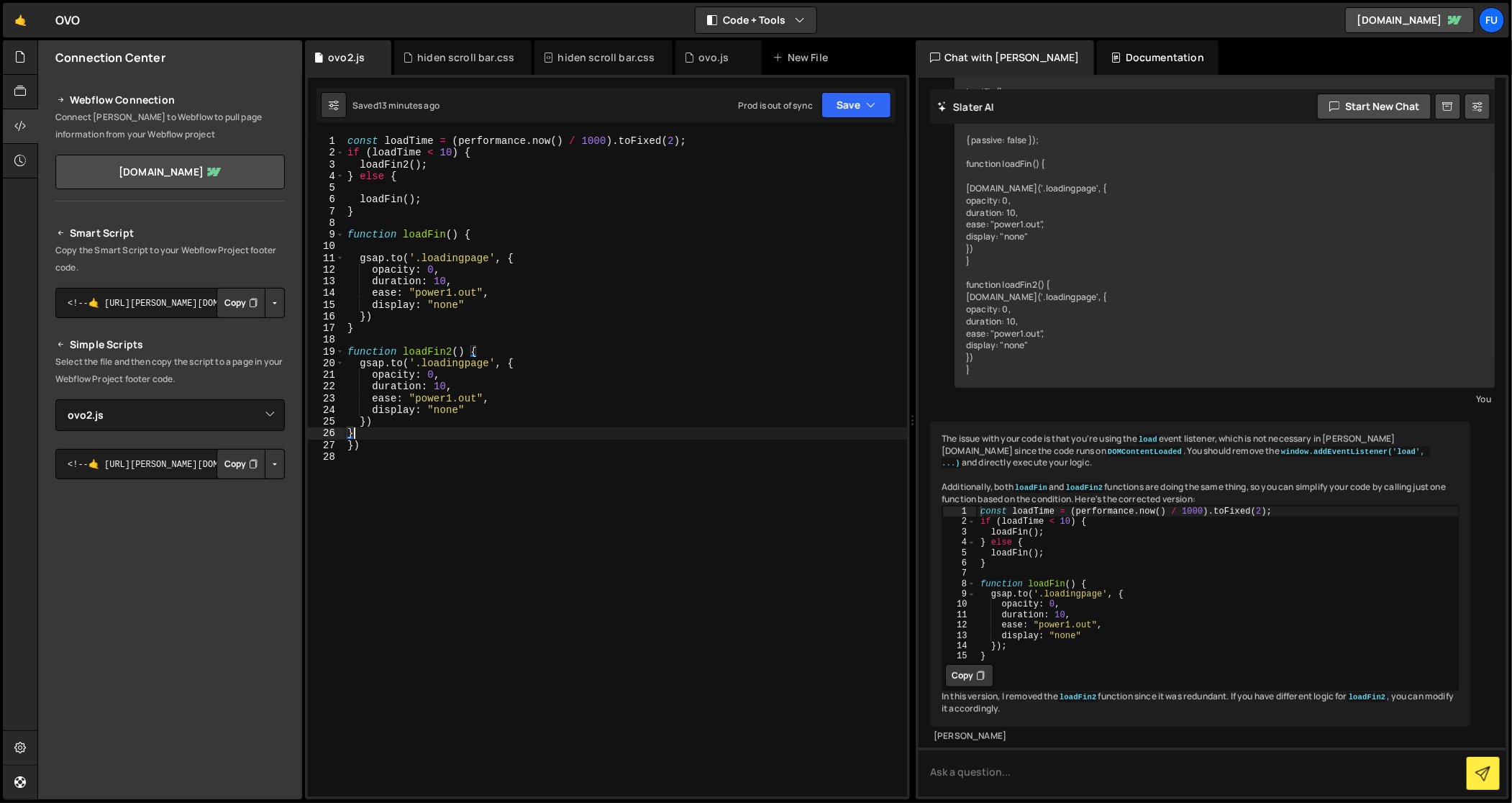
type textarea "})"
click at [339, 444] on div "}) 1 2 3 4 5 6 7 8 9 10 11 12 13 14 15 16 17 18 19 20 21 22 23 24 25 26 27 28 c…" at bounding box center [607, 466] width 599 height 661
drag, startPoint x: 855, startPoint y: 103, endPoint x: 852, endPoint y: 137, distance: 34.1
click at [855, 105] on button "Save" at bounding box center [857, 105] width 70 height 26
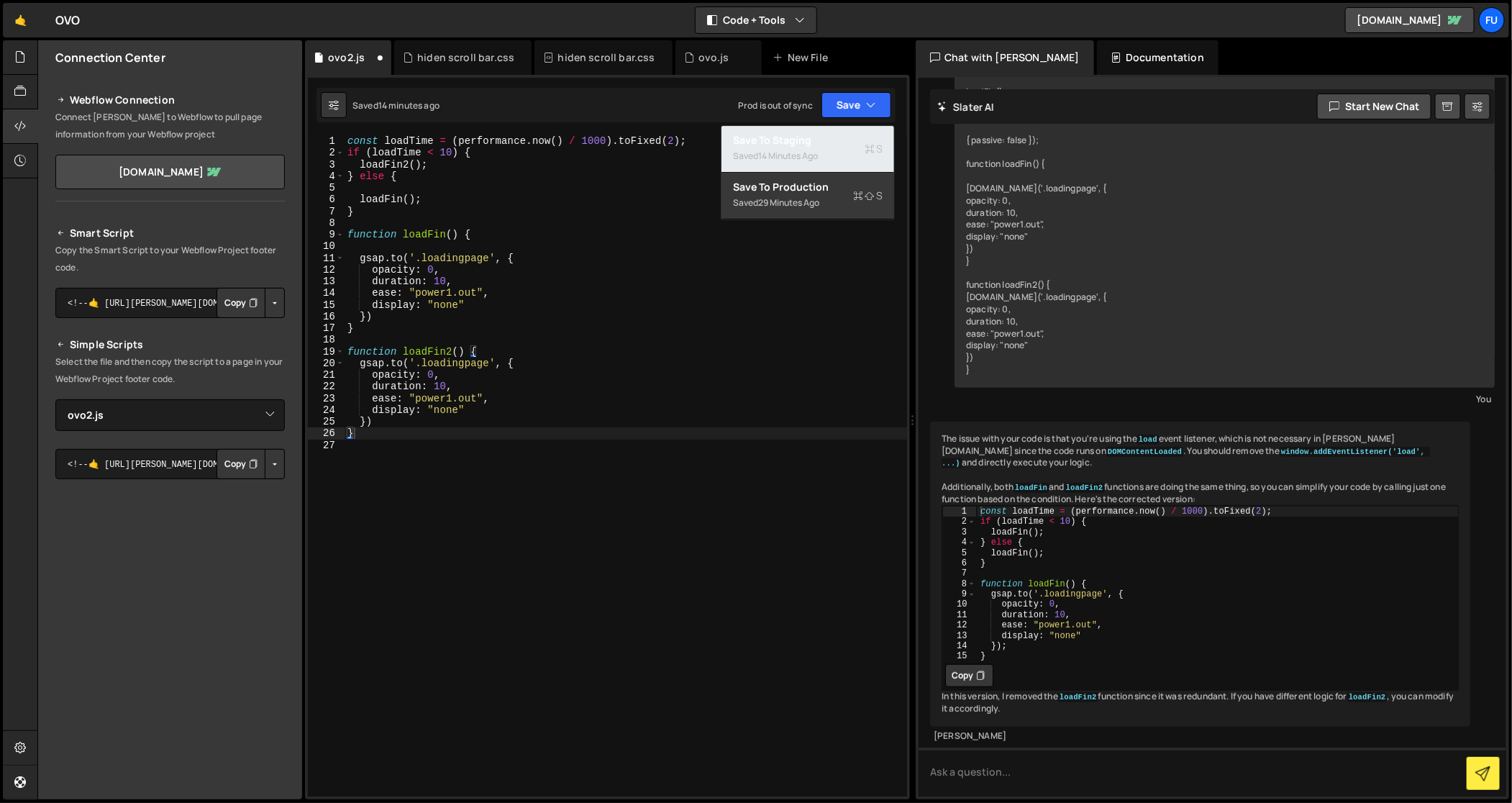
click at [850, 164] on div "Saved 14 minutes ago" at bounding box center [808, 156] width 150 height 17
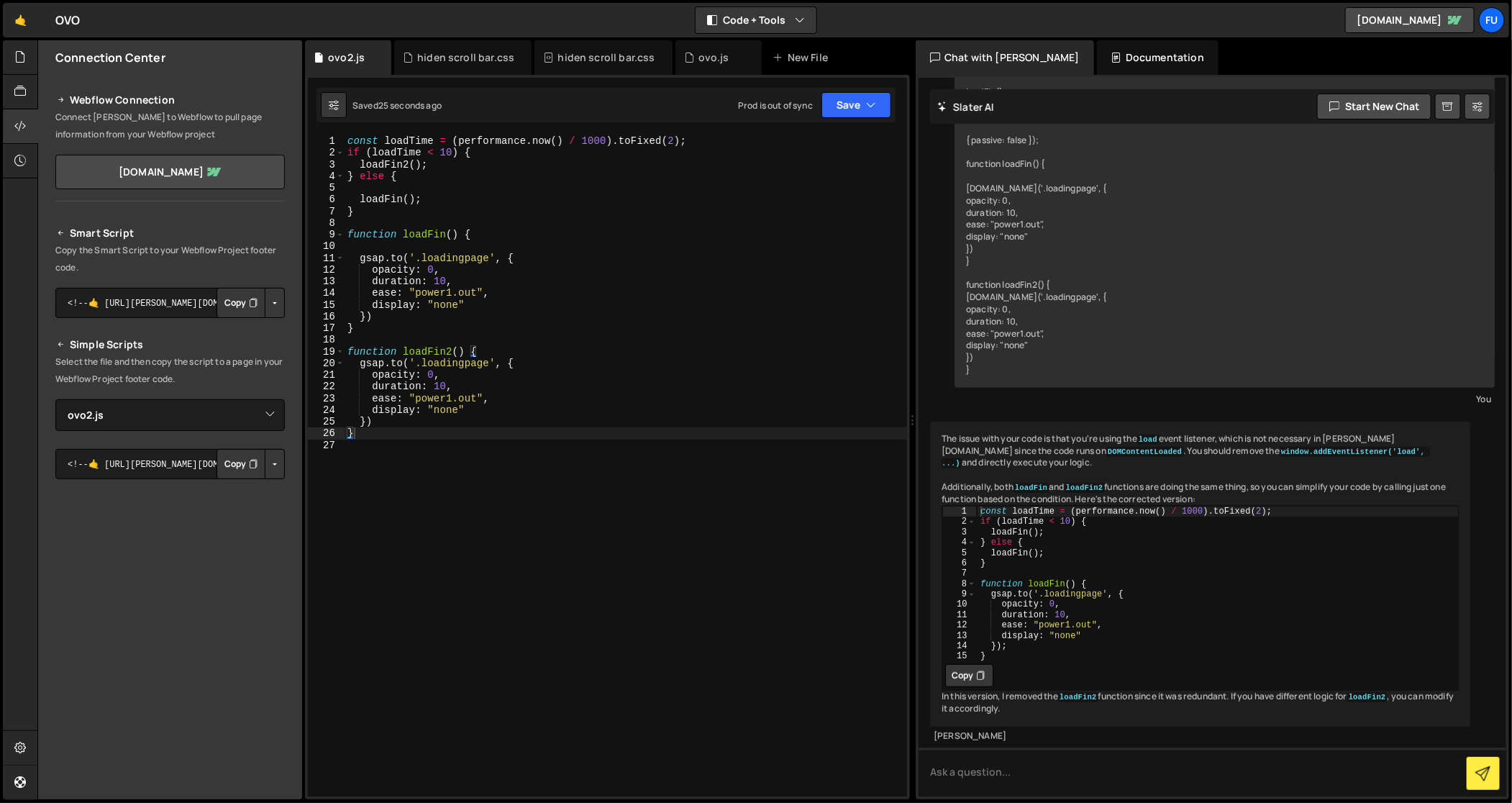
click at [473, 216] on div "const loadTime = ( performance . now ( ) / 1000 ) . toFixed ( 2 ) ; if ( loadTi…" at bounding box center [626, 478] width 563 height 686
click at [443, 277] on div "const loadTime = ( performance . now ( ) / 1000 ) . toFixed ( 2 ) ; if ( loadTi…" at bounding box center [626, 478] width 563 height 686
click at [444, 384] on div "const loadTime = ( performance . now ( ) / 1000 ) . toFixed ( 2 ) ; if ( loadTi…" at bounding box center [626, 478] width 563 height 686
click at [439, 278] on div "const loadTime = ( performance . now ( ) / 1000 ) . toFixed ( 2 ) ; if ( loadTi…" at bounding box center [626, 478] width 563 height 686
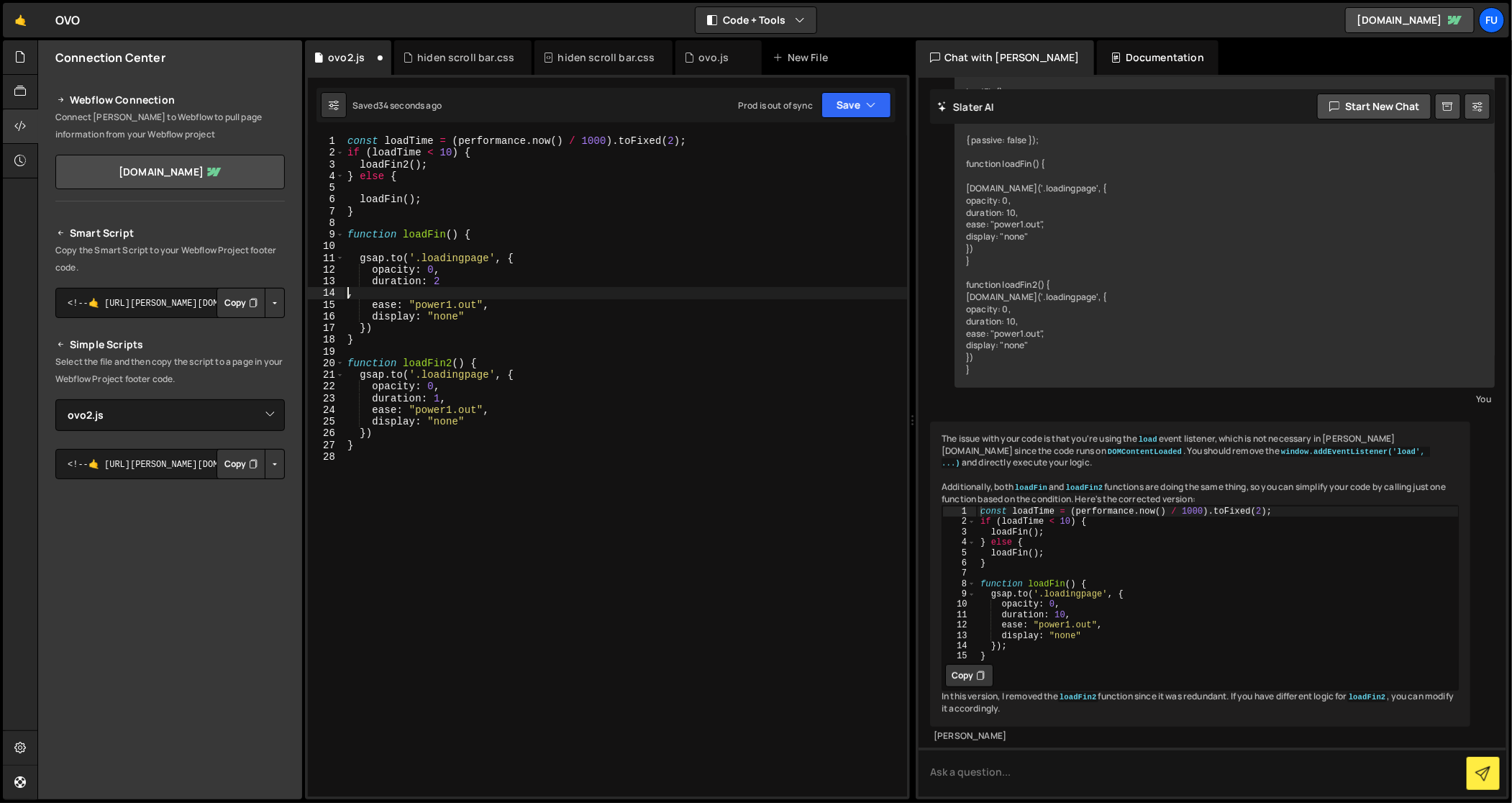
scroll to position [0, 0]
type textarea "duration: 1,"
click at [605, 389] on div "const loadTime = ( performance . now ( ) / 1000 ) . toFixed ( 2 ) ; if ( loadTi…" at bounding box center [626, 478] width 563 height 686
click at [545, 383] on div "const loadTime = ( performance . now ( ) / 1000 ) . toFixed ( 2 ) ; if ( loadTi…" at bounding box center [626, 478] width 563 height 686
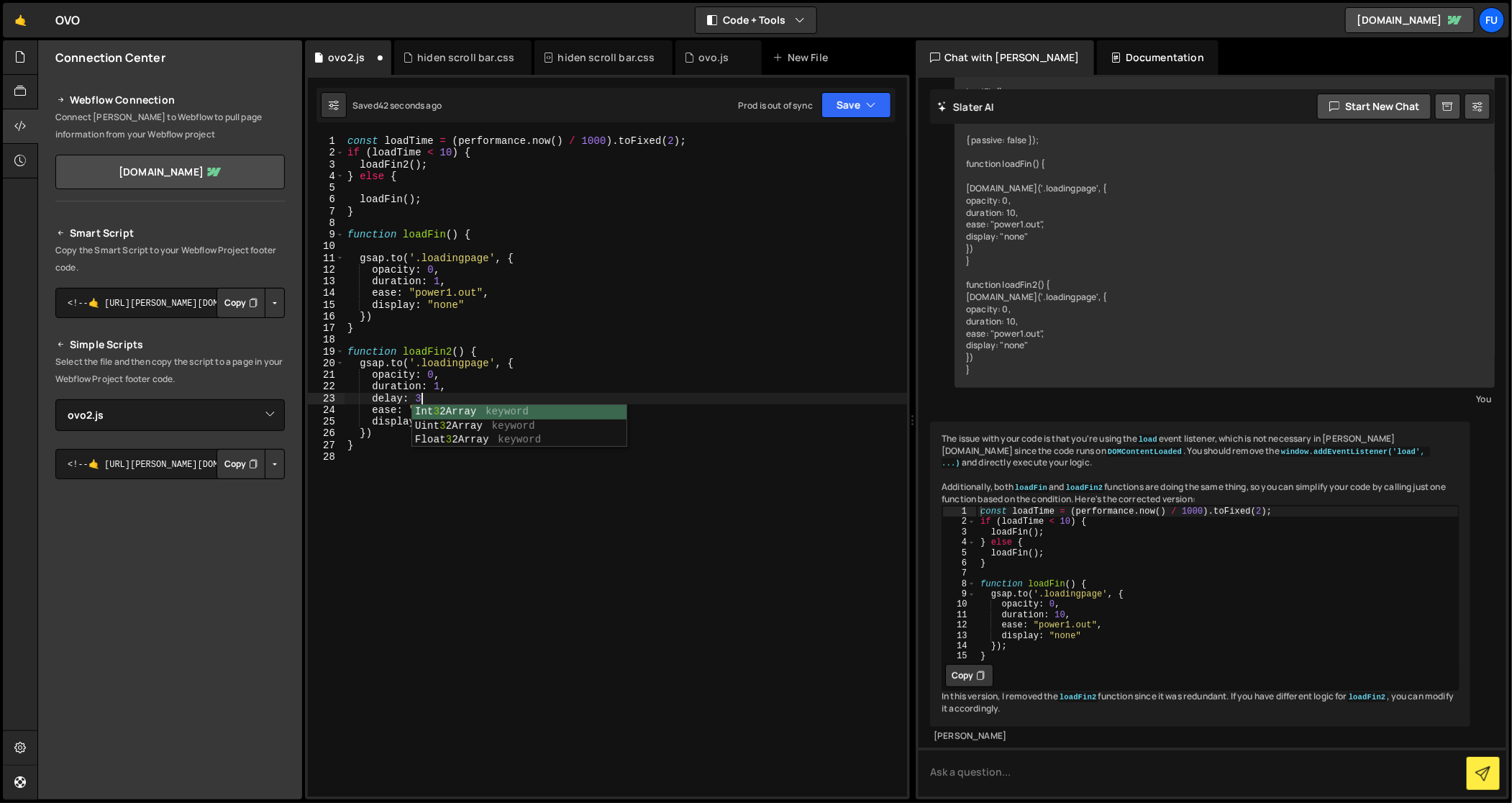
scroll to position [0, 4]
click at [450, 151] on div "const loadTime = ( performance . now ( ) / 1000 ) . toFixed ( 2 ) ; if ( loadTi…" at bounding box center [626, 478] width 563 height 686
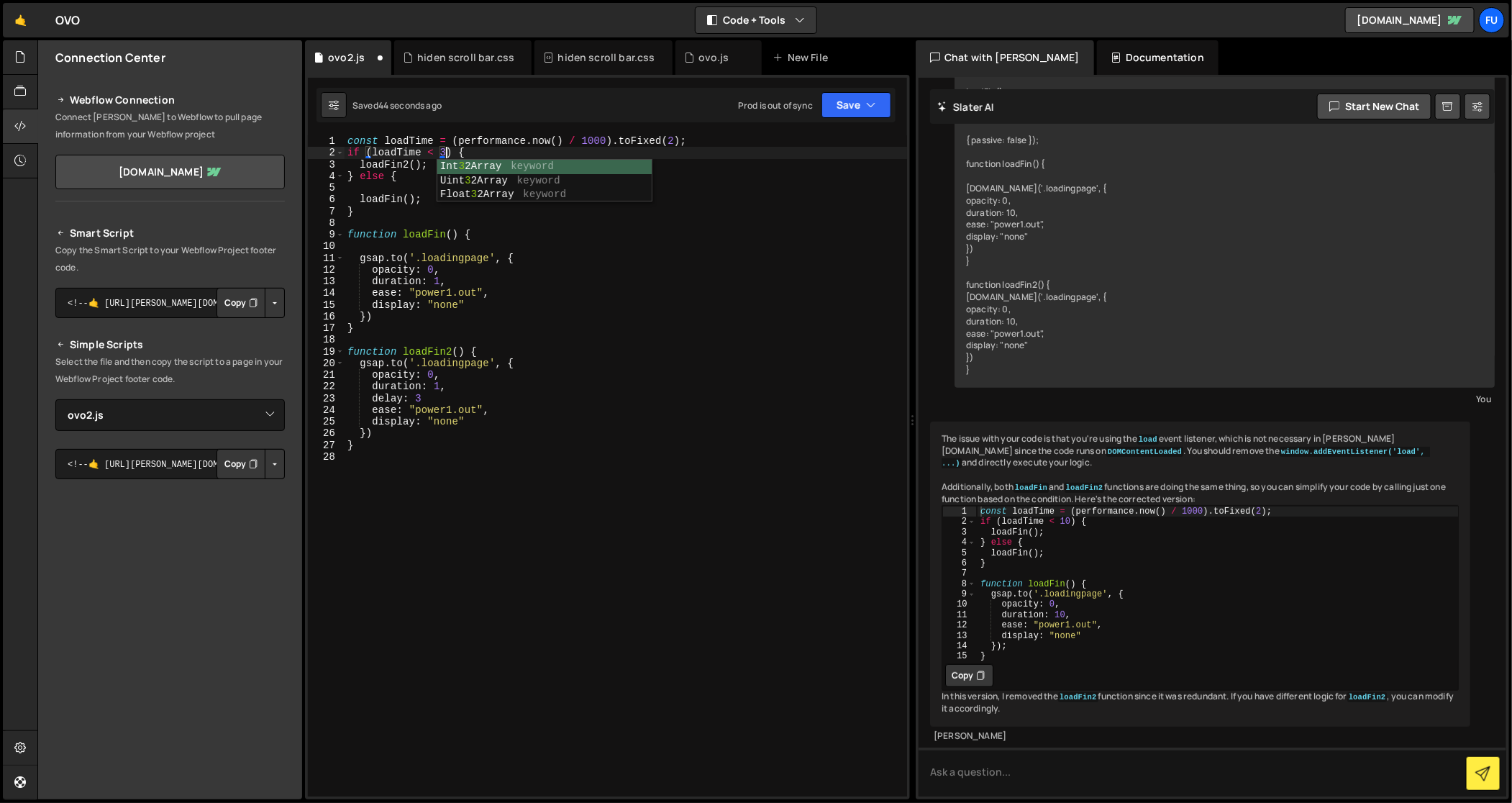
scroll to position [0, 7]
click at [543, 305] on div "const loadTime = ( performance . now ( ) / 1000 ) . toFixed ( 2 ) ; if ( loadTi…" at bounding box center [626, 478] width 563 height 686
type textarea "display: "none""
drag, startPoint x: 448, startPoint y: 218, endPoint x: 459, endPoint y: 213, distance: 12.1
click at [449, 217] on div "const loadTime = ( performance . now ( ) / 1000 ) . toFixed ( 2 ) ; if ( loadTi…" at bounding box center [626, 478] width 563 height 686
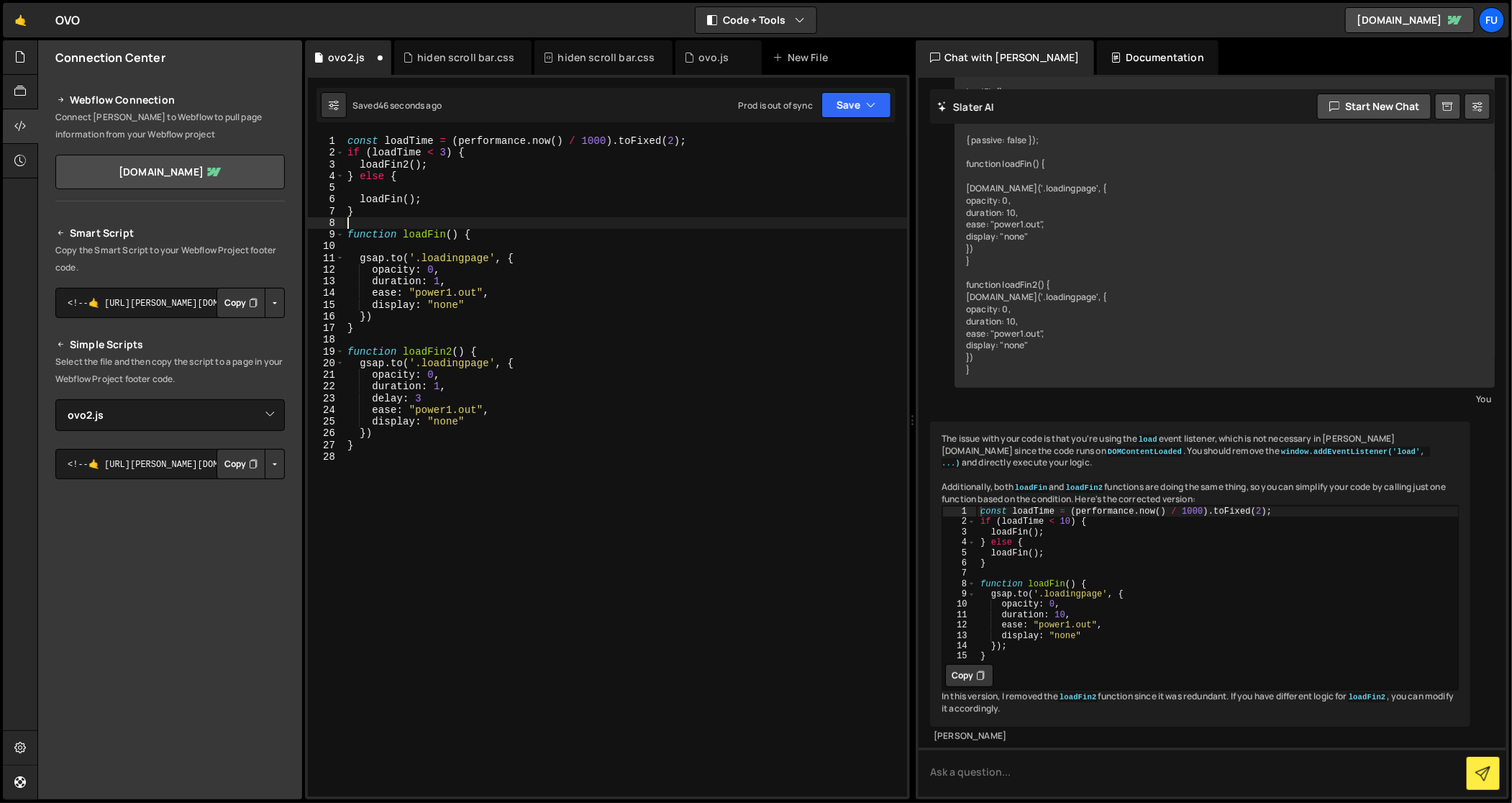
scroll to position [0, 0]
click at [352, 193] on div "const loadTime = ( performance . now ( ) / 1000 ) . toFixed ( 2 ) ; if ( loadTi…" at bounding box center [626, 478] width 563 height 686
click at [561, 185] on div "const loadTime = ( performance . now ( ) / 1000 ) . toFixed ( 2 ) ; if ( loadTi…" at bounding box center [626, 478] width 563 height 686
click at [841, 124] on div "1 2 console . log ( "%cThis site was built by Fumi" , "background:blue;color:#f…" at bounding box center [607, 437] width 605 height 724
click at [836, 113] on button "Save" at bounding box center [857, 105] width 70 height 26
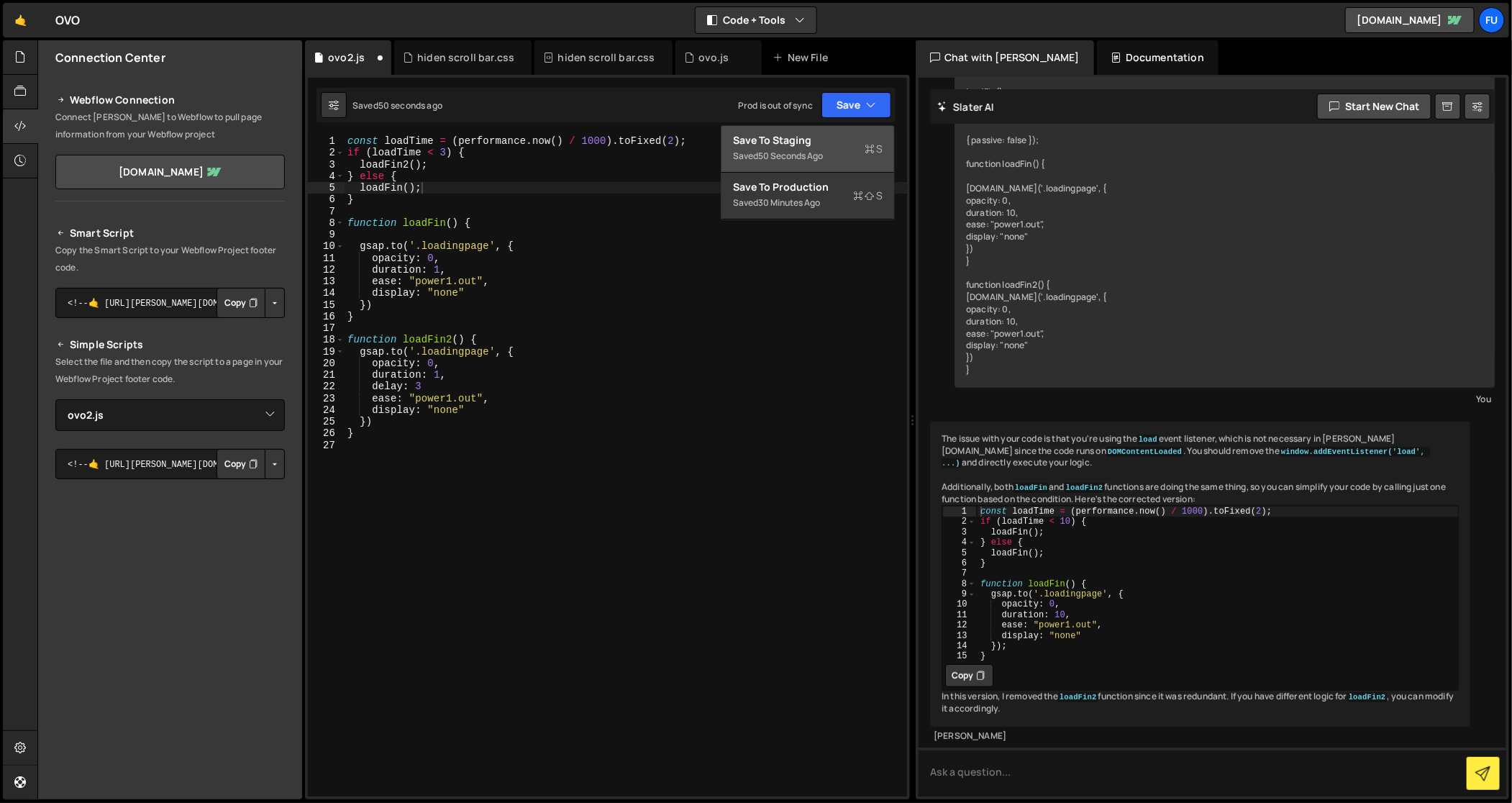
click at [825, 148] on div "Saved 50 seconds ago" at bounding box center [808, 156] width 150 height 17
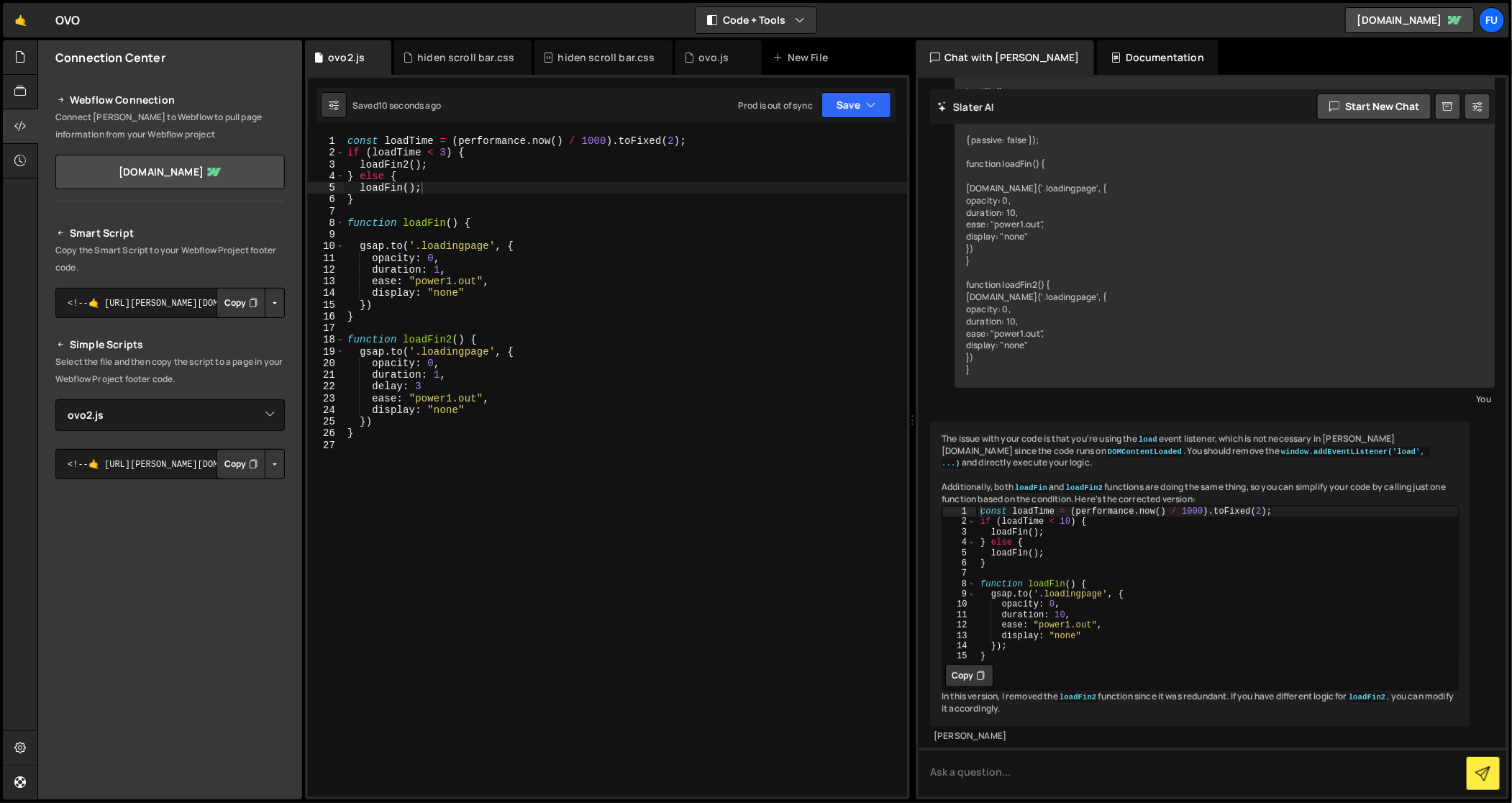
click at [432, 386] on div "const loadTime = ( performance . now ( ) / 1000 ) . toFixed ( 2 ) ; if ( loadTi…" at bounding box center [626, 478] width 563 height 686
click at [695, 391] on div "const loadTime = ( performance . now ( ) / 1000 ) . toFixed ( 2 ) ; if ( loadTi…" at bounding box center [626, 478] width 563 height 686
click at [639, 410] on div "const loadTime = ( performance . now ( ) / 1000 ) . toFixed ( 2 ) ; if ( loadTi…" at bounding box center [626, 478] width 563 height 686
click at [852, 108] on button "Save" at bounding box center [857, 105] width 70 height 26
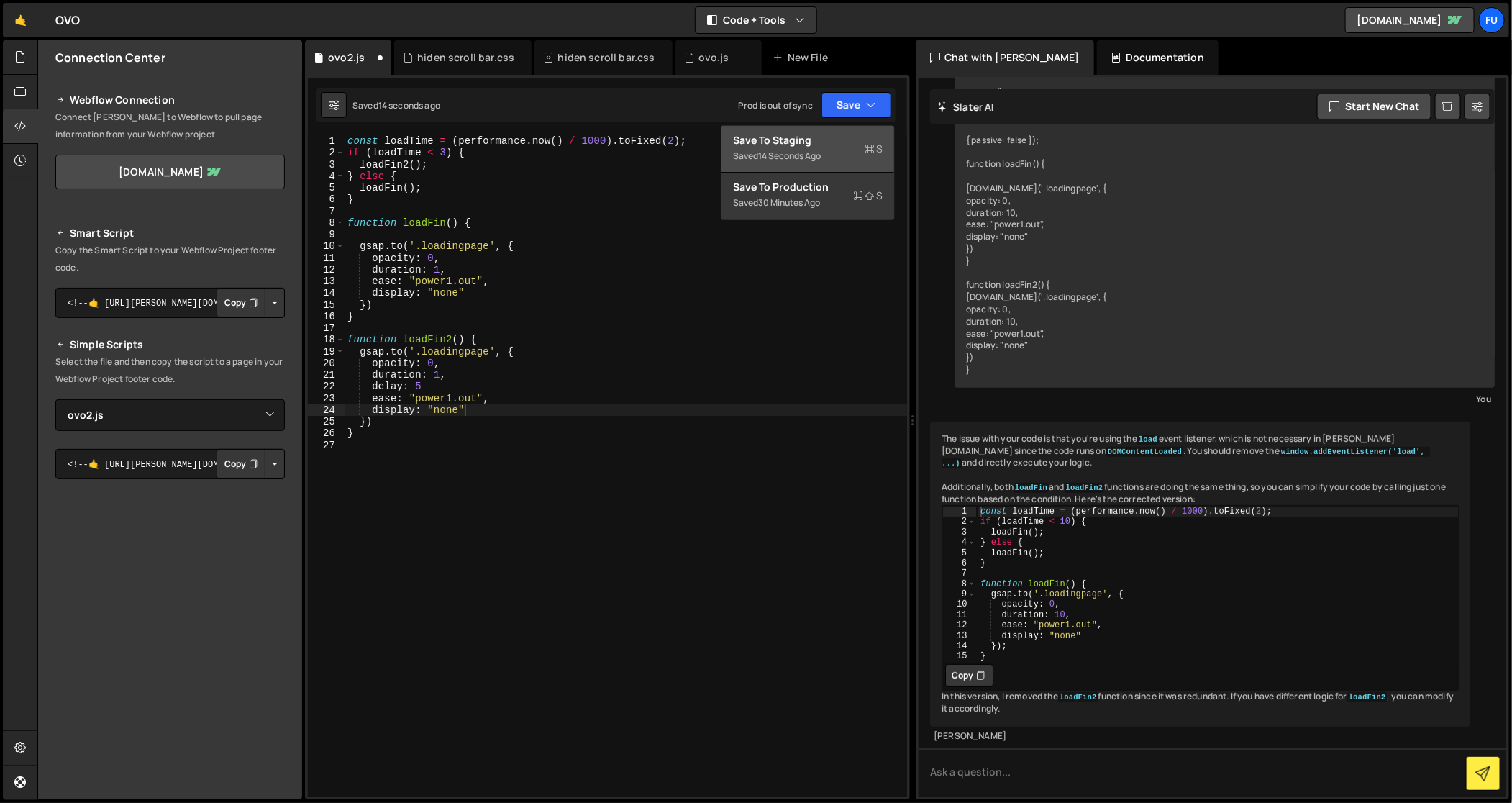
click at [848, 144] on div "Save to Staging S" at bounding box center [808, 140] width 150 height 15
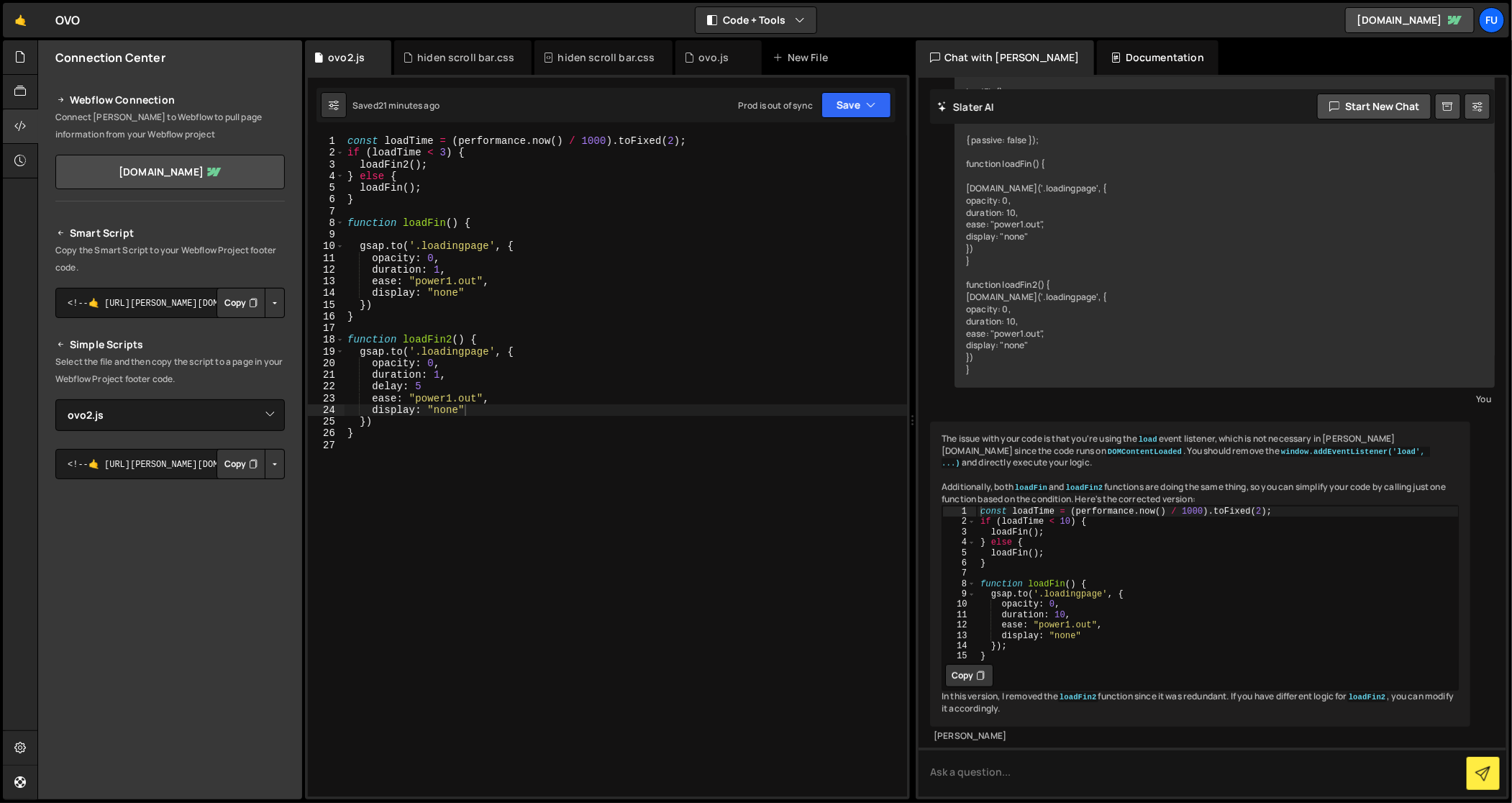
type textarea "}"
click at [583, 196] on div "const loadTime = ( performance . now ( ) / 1000 ) . toFixed ( 2 ) ; if ( loadTi…" at bounding box center [626, 478] width 563 height 686
click at [583, 199] on div "const loadTime = ( performance . now ( ) / 1000 ) . toFixed ( 2 ) ; if ( loadTi…" at bounding box center [626, 478] width 563 height 686
click at [583, 201] on div "const loadTime = ( performance . now ( ) / 1000 ) . toFixed ( 2 ) ; if ( loadTi…" at bounding box center [626, 478] width 563 height 686
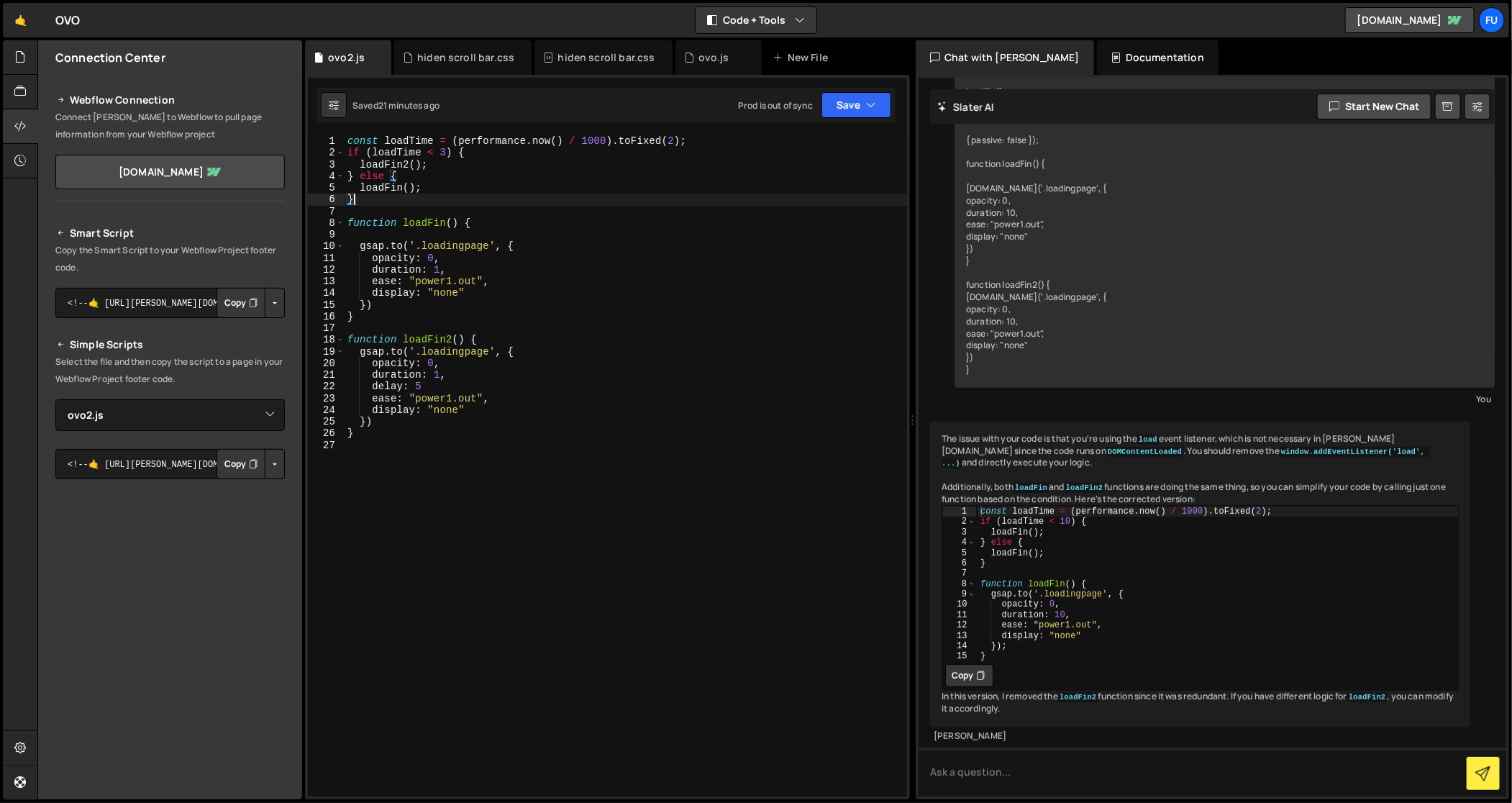
click at [583, 205] on div "const loadTime = ( performance . now ( ) / 1000 ) . toFixed ( 2 ) ; if ( loadTi…" at bounding box center [626, 478] width 563 height 686
click at [582, 217] on div "const loadTime = ( performance . now ( ) / 1000 ) . toFixed ( 2 ) ; if ( loadTi…" at bounding box center [626, 478] width 563 height 686
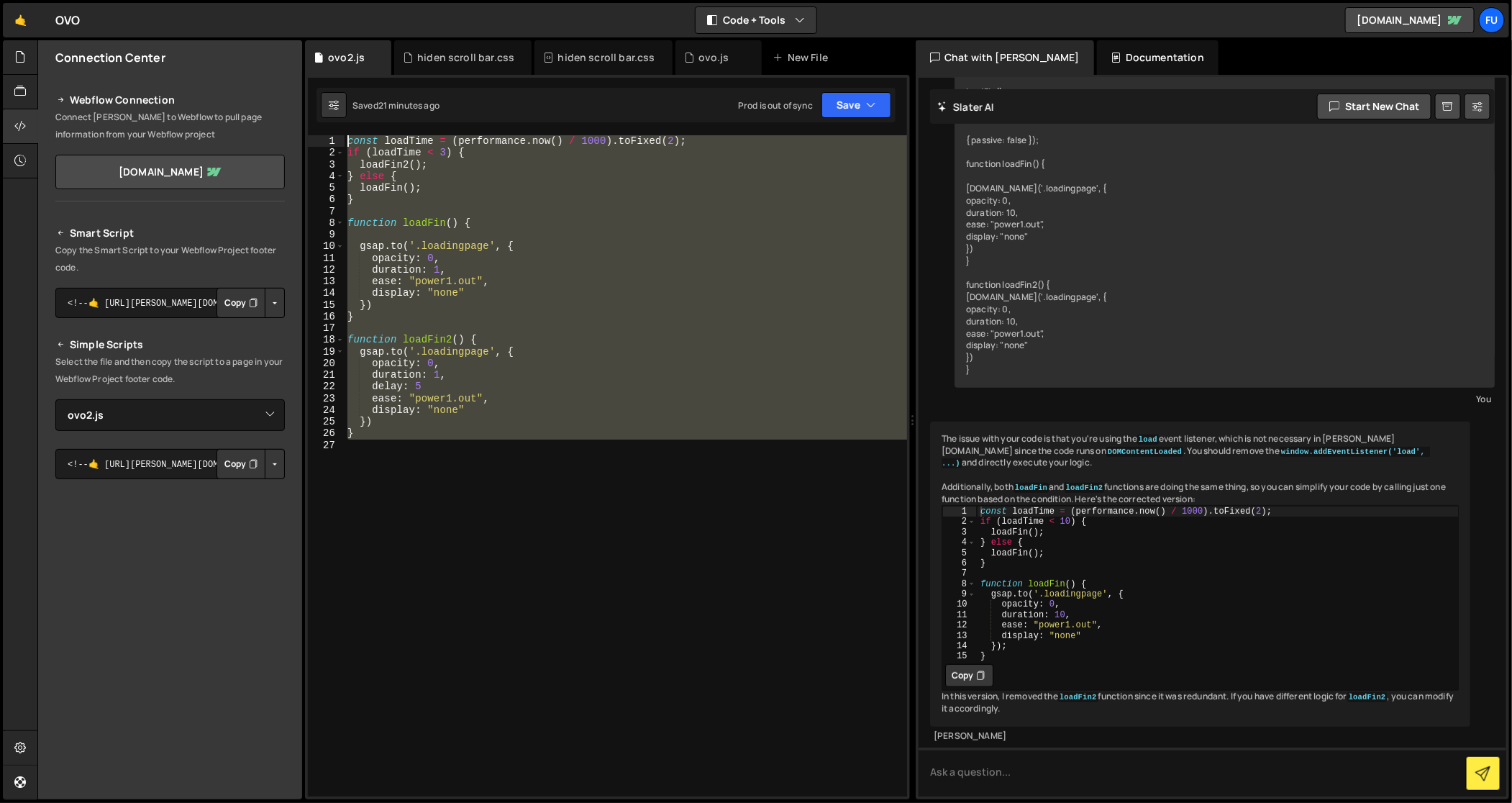
drag, startPoint x: 412, startPoint y: 498, endPoint x: 304, endPoint y: 111, distance: 401.8
click at [304, 111] on div "Files New File Javascript files 1 ovo.js 0 1 ovo2.js 0 CSS files hiden scroll b…" at bounding box center [775, 420] width 1475 height 759
click at [590, 404] on div "const loadTime = ( performance . now ( ) / 1000 ) . toFixed ( 2 ) ; if ( loadTi…" at bounding box center [625, 466] width 562 height 661
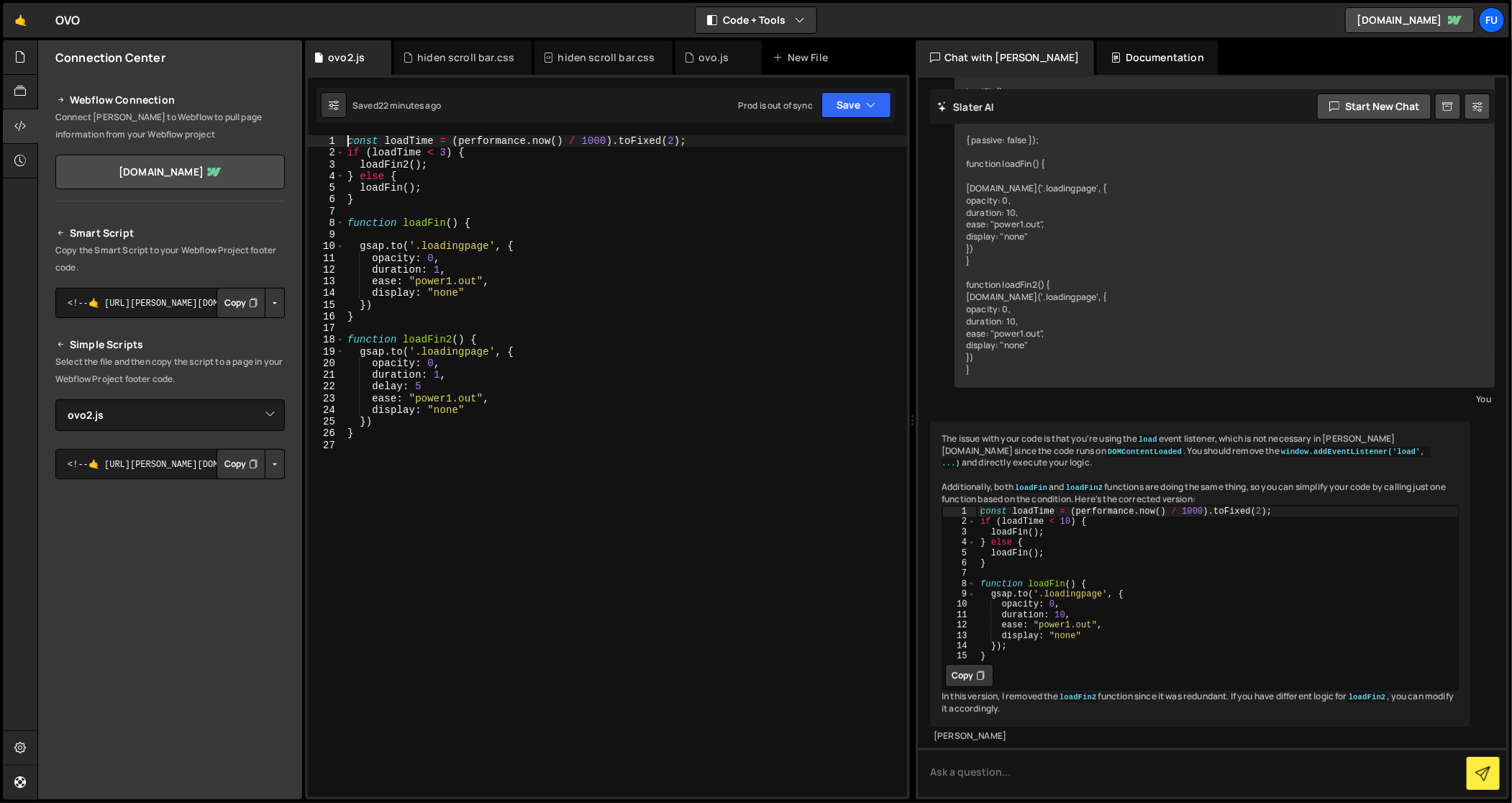
click at [348, 142] on div "const loadTime = ( performance . now ( ) / 1000 ) . toFixed ( 2 ) ; if ( loadTi…" at bounding box center [626, 478] width 563 height 686
type textarea "const loadTime = (performance.now() / 1000).toFixed(2);"
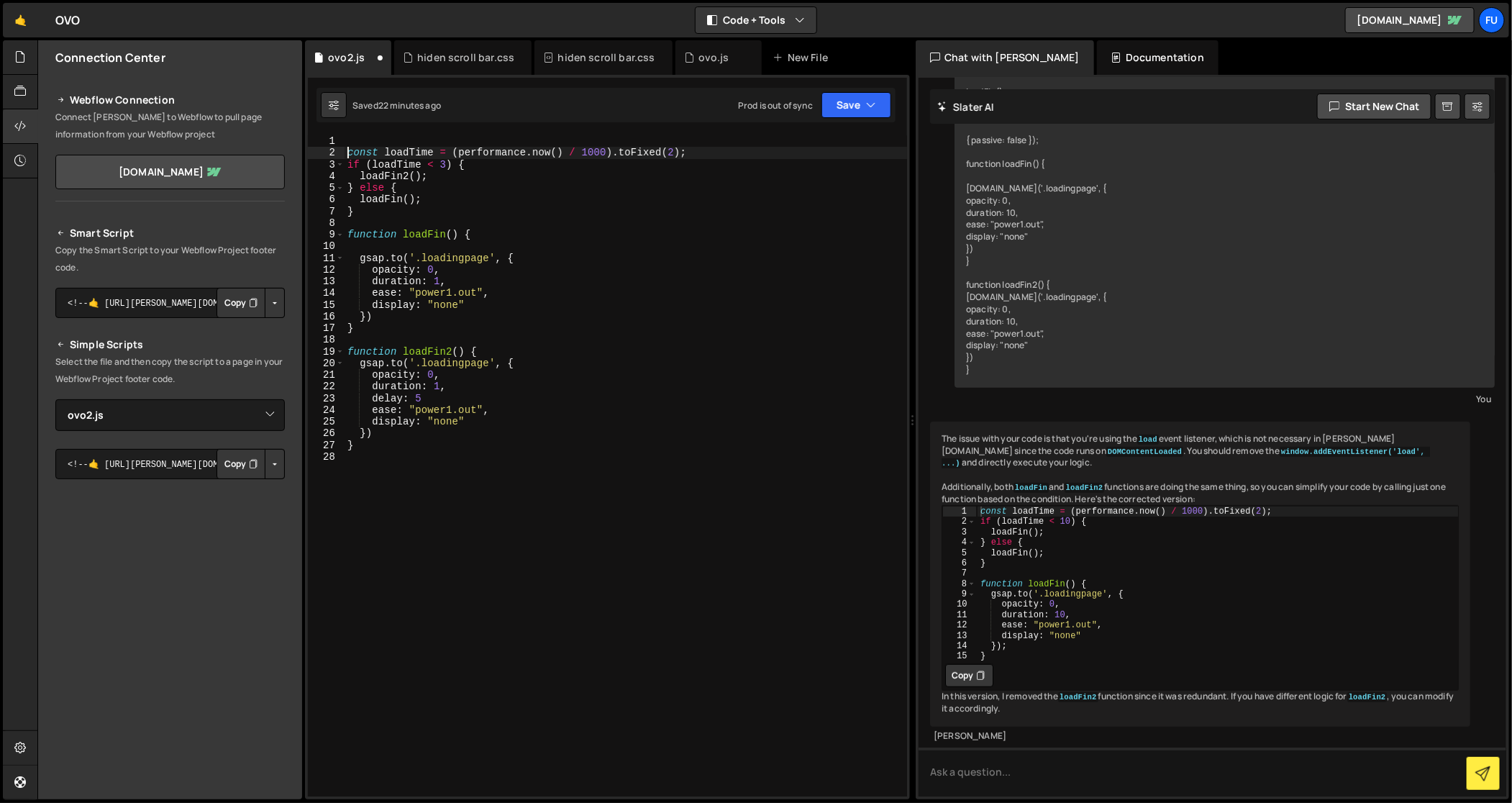
click at [481, 124] on div "1 2 console . log ( "%cThis site was built by Fumi" , "background:blue;color:#f…" at bounding box center [607, 437] width 605 height 724
click at [481, 133] on div "1 2 console . log ( "%cThis site was built by Fumi" , "background:blue;color:#f…" at bounding box center [607, 437] width 605 height 724
click at [476, 145] on div "const loadTime = ( performance . now ( ) / 1000 ) . toFixed ( 2 ) ; if ( loadTi…" at bounding box center [626, 478] width 563 height 686
paste textarea "if (sessionStorage.getItem('alreadyLoaded')) return;"
type textarea "if (sessionStorage.getItem('alreadyLoaded')) return;"
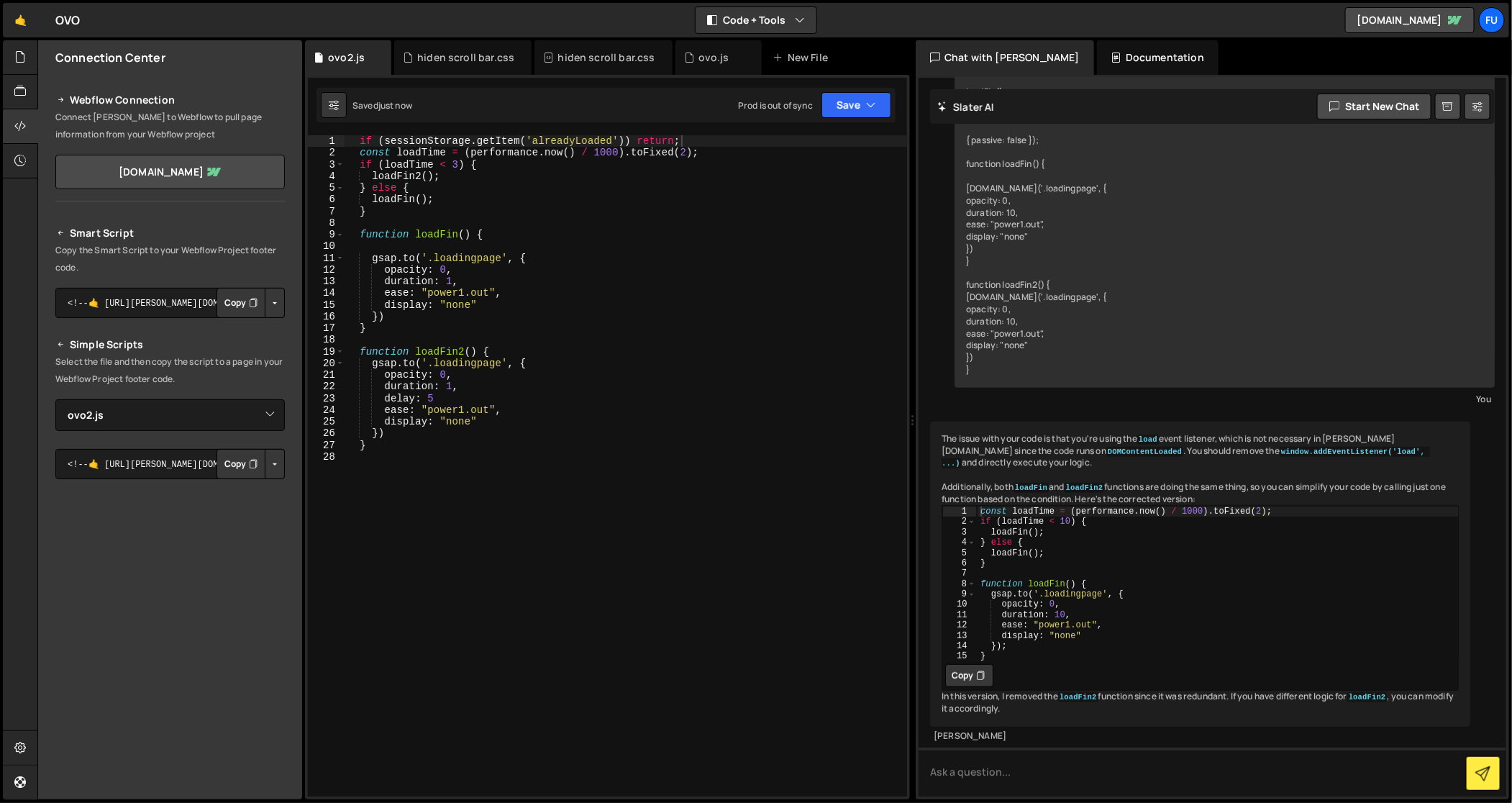
click at [1485, 135] on div "This code isn't working. What is wrong with it? window.addEventListener('load',…" at bounding box center [1224, 188] width 540 height 398
click at [456, 220] on div "if ( sessionStorage . getItem ( 'alreadyLoaded' )) return ; const loadTime = ( …" at bounding box center [626, 478] width 563 height 686
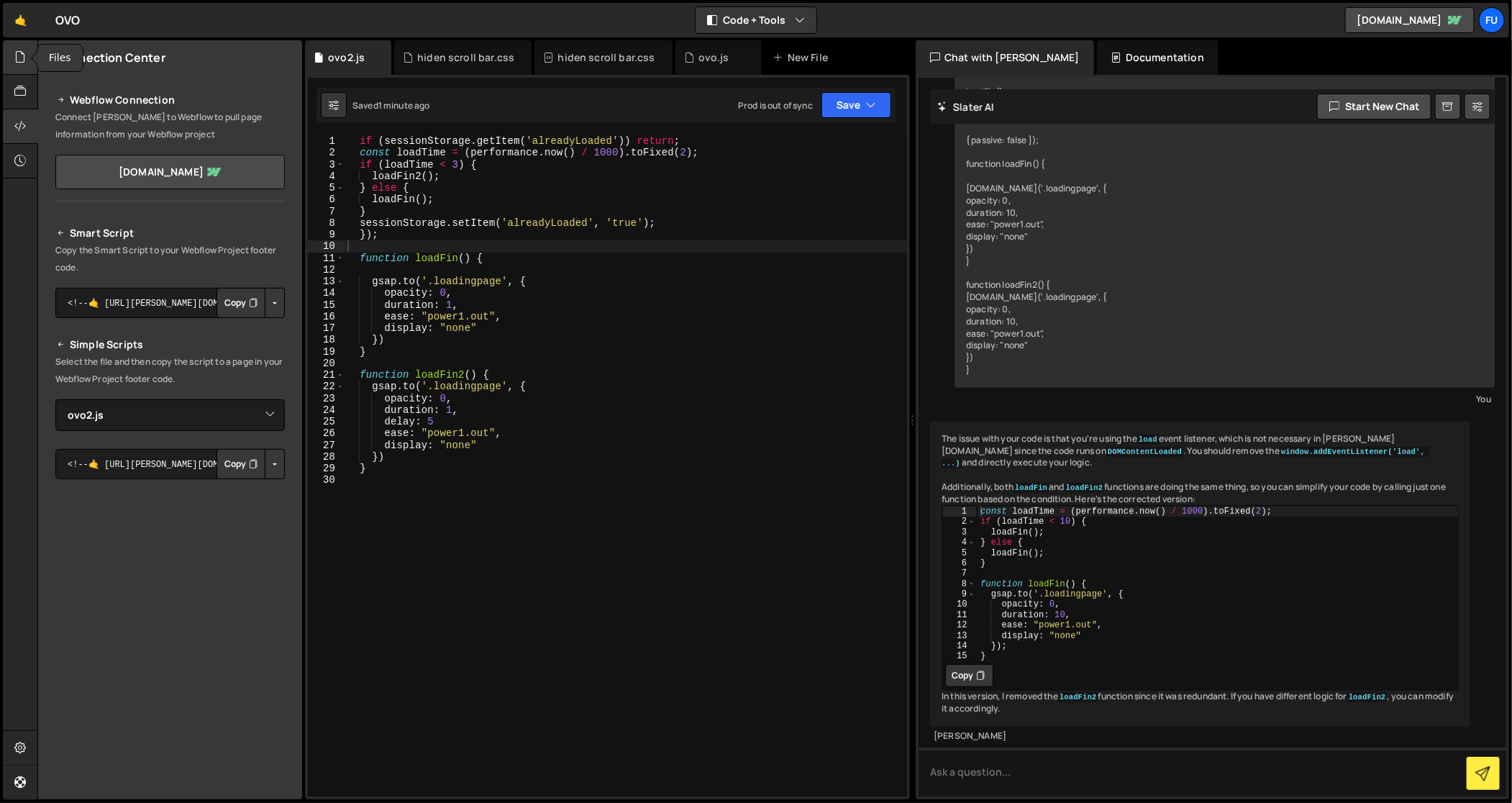
click at [21, 56] on icon at bounding box center [20, 57] width 12 height 16
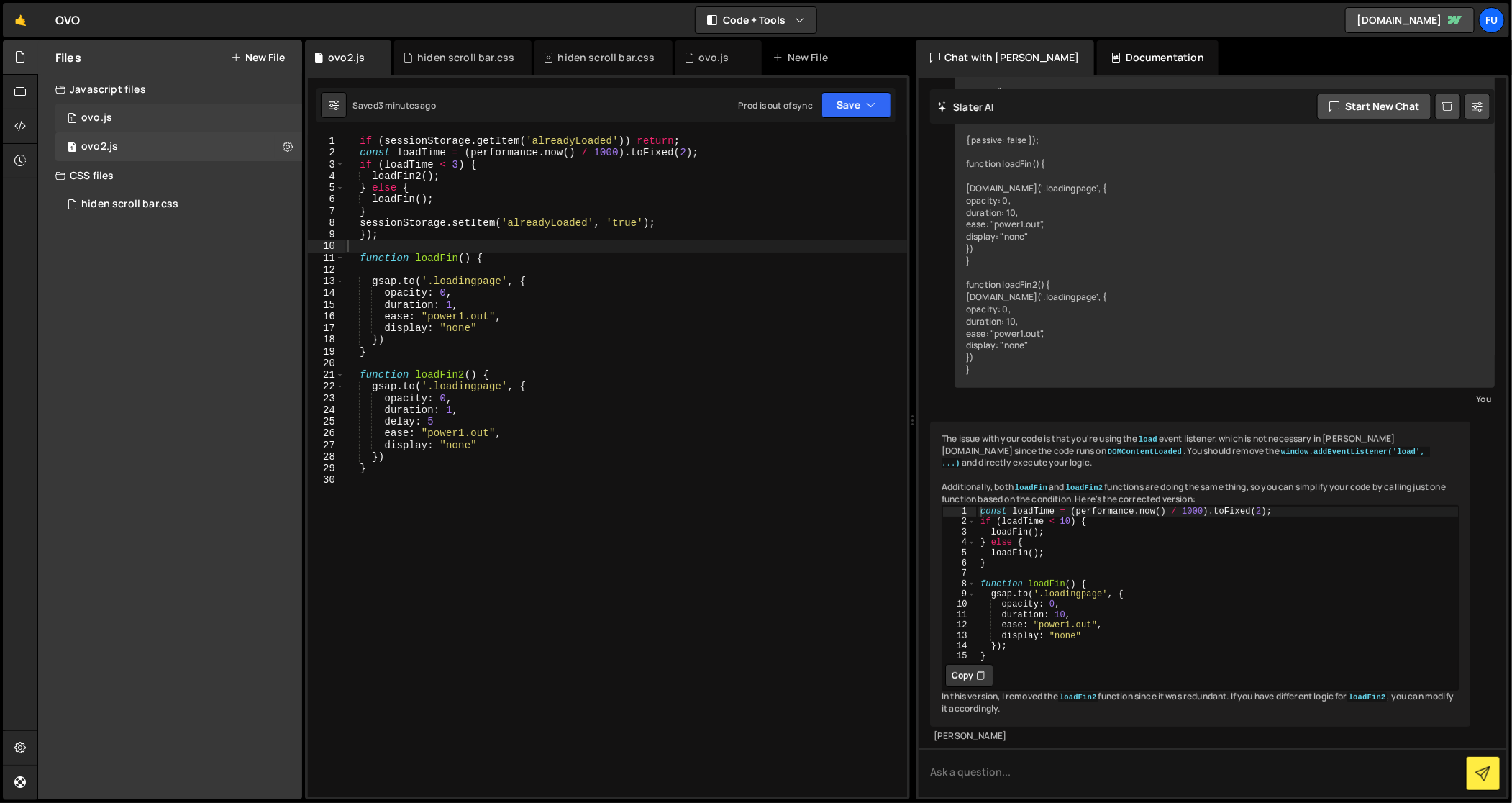
click at [188, 121] on div "1 ovo.js 0" at bounding box center [178, 118] width 247 height 29
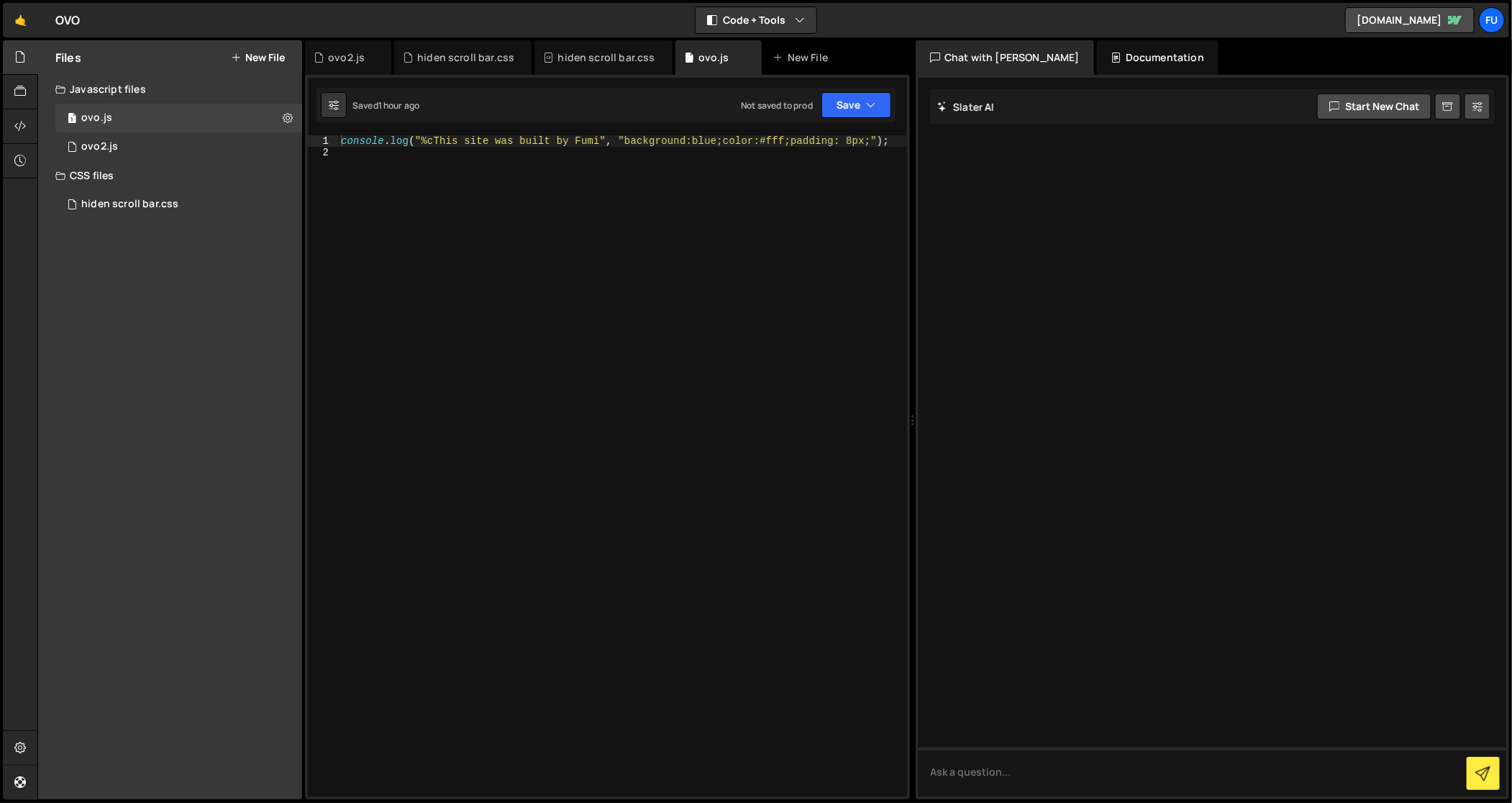
click at [450, 148] on div "console . log ( "%cThis site was built by Fumi" , "background:blue;color:#fff;p…" at bounding box center [629, 478] width 582 height 686
click at [297, 115] on button at bounding box center [288, 118] width 26 height 26
type input "ovo"
radio input "true"
checkbox input "true"
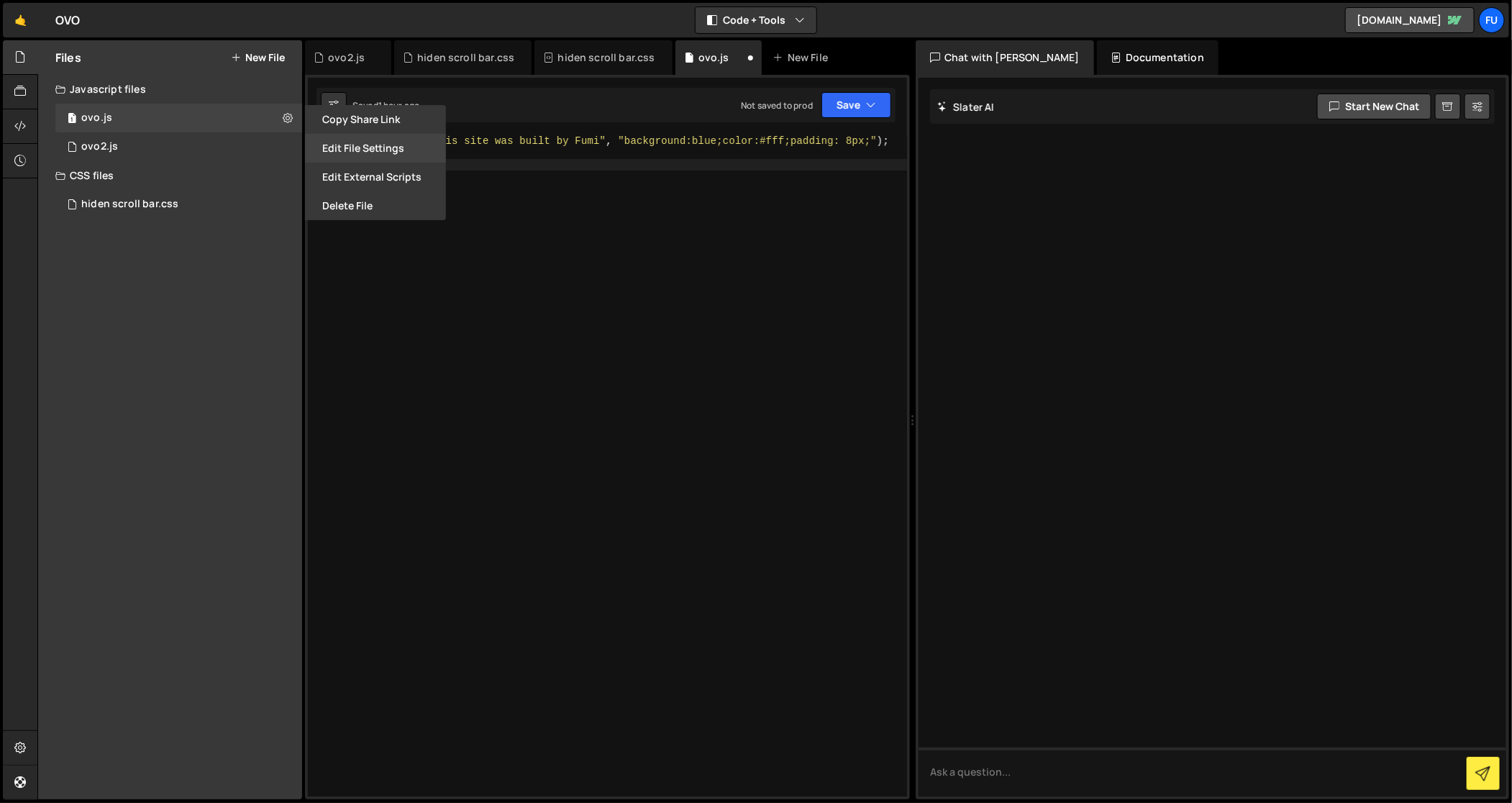
click at [367, 145] on button "Edit File Settings" at bounding box center [375, 148] width 141 height 29
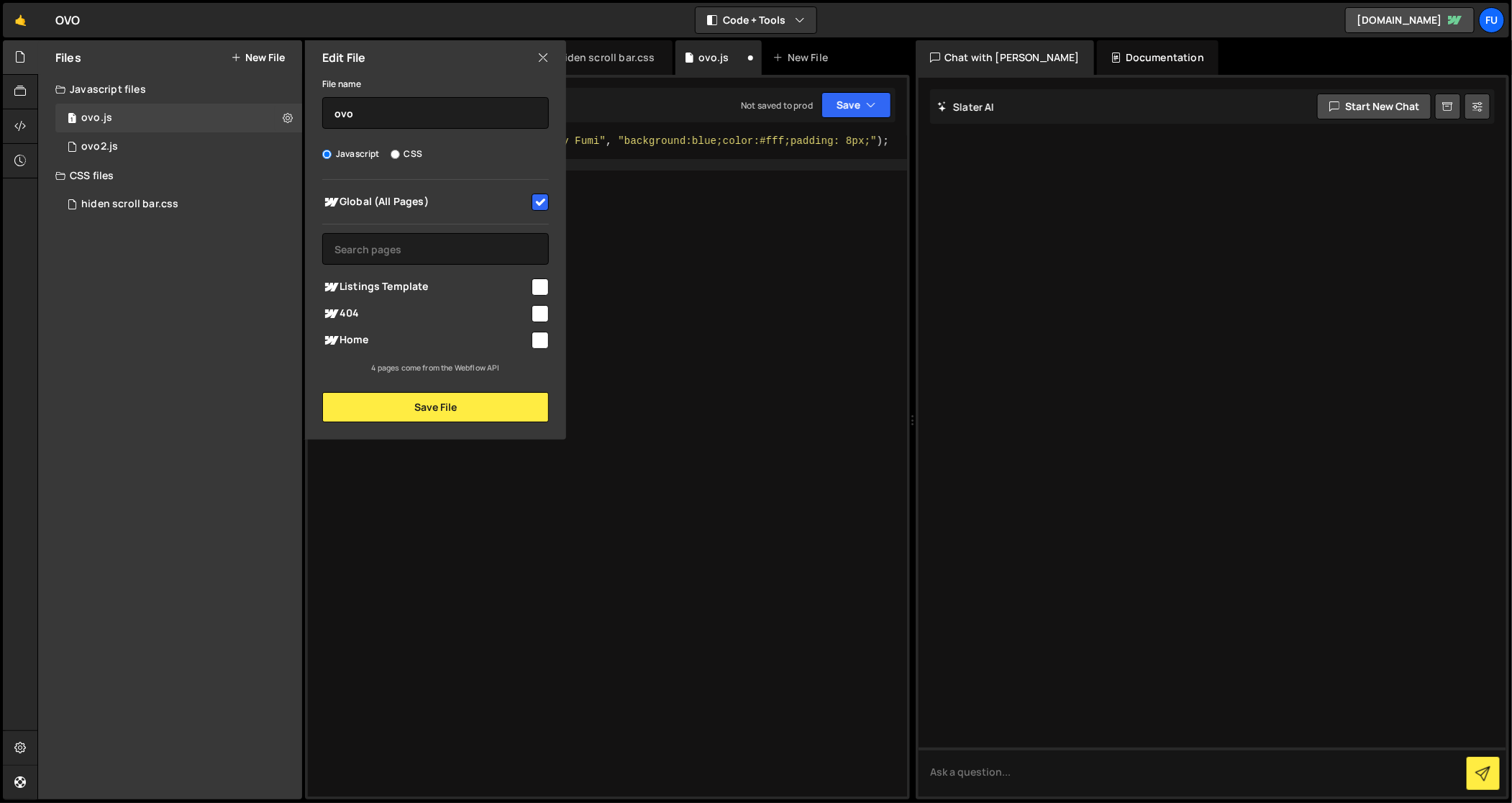
click at [363, 345] on span "Home" at bounding box center [425, 340] width 207 height 17
checkbox input "true"
click at [364, 410] on button "Save File" at bounding box center [436, 407] width 227 height 31
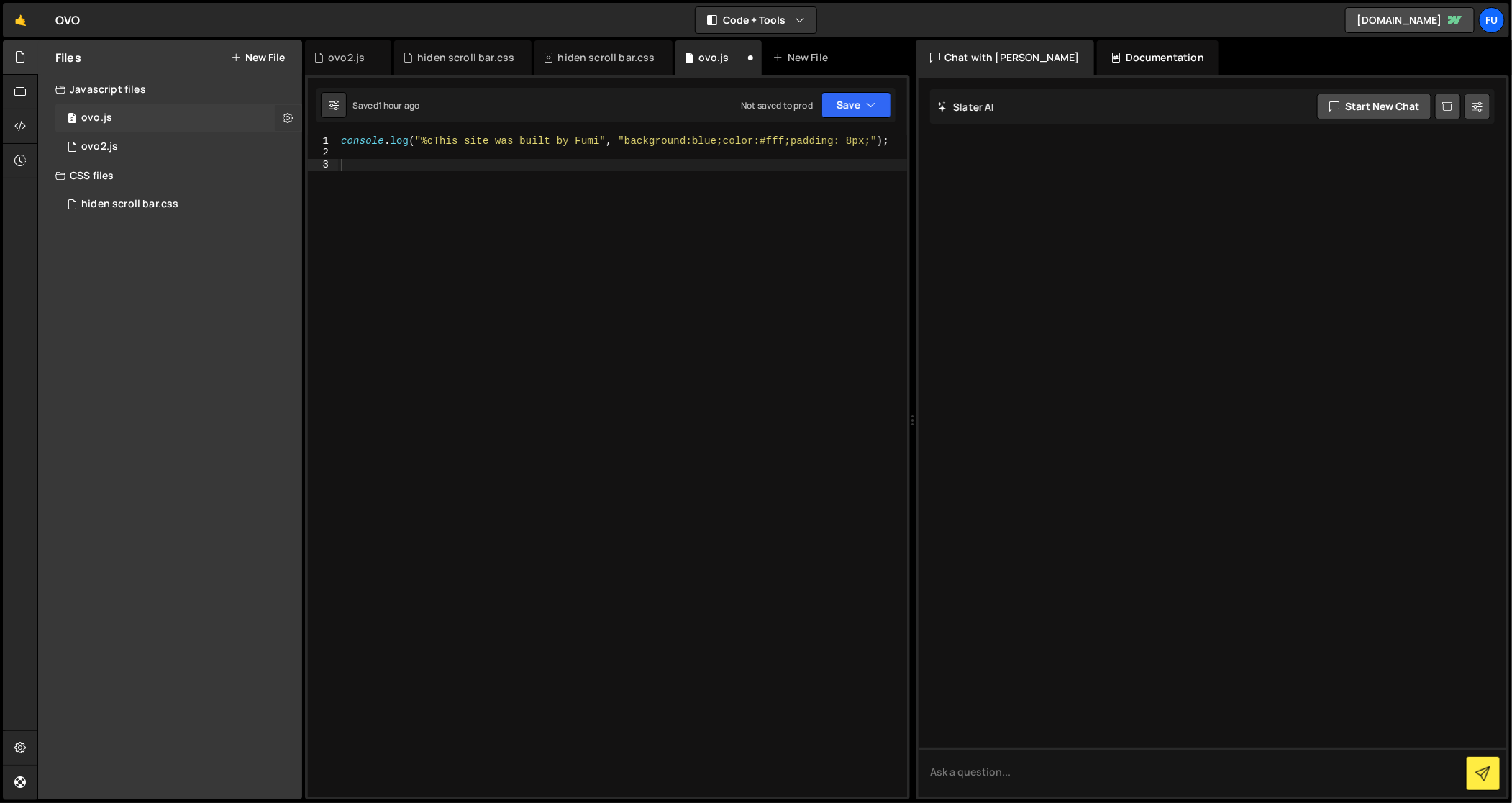
click at [289, 111] on icon at bounding box center [288, 117] width 10 height 14
click at [238, 167] on div "CSS files" at bounding box center [169, 176] width 264 height 29
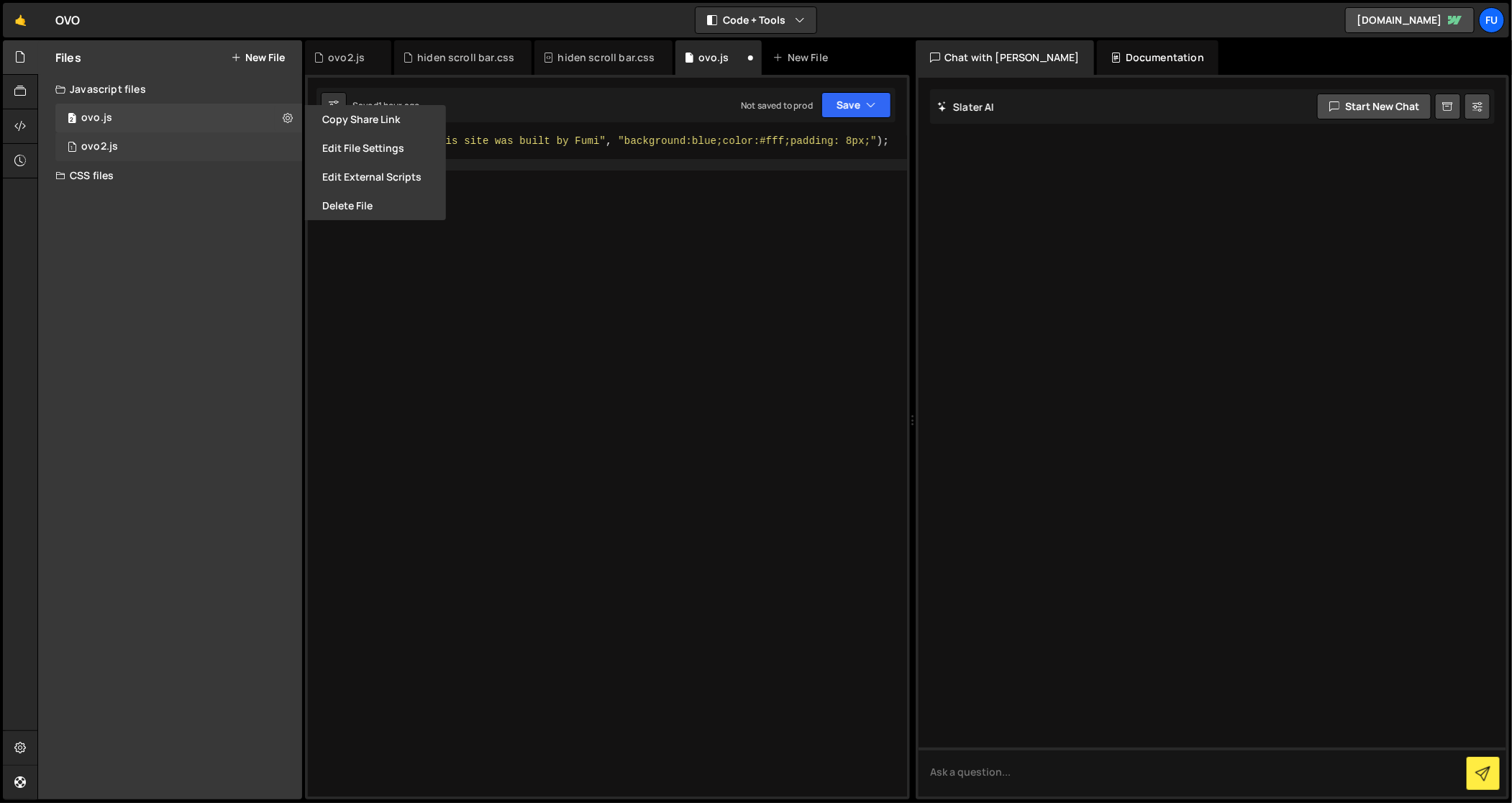
click at [238, 148] on div "1 ovo2.js 0" at bounding box center [178, 147] width 247 height 29
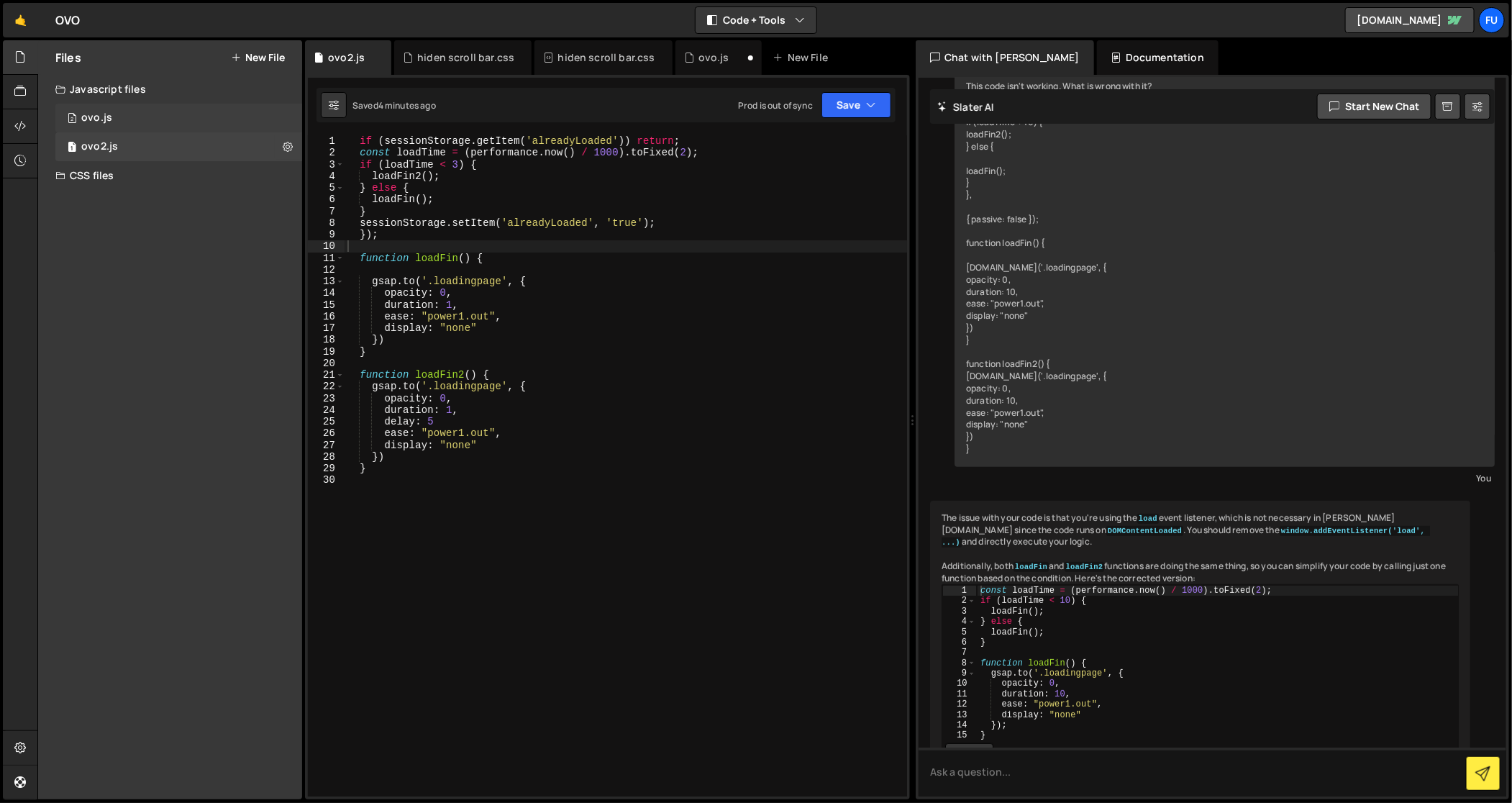
scroll to position [179, 0]
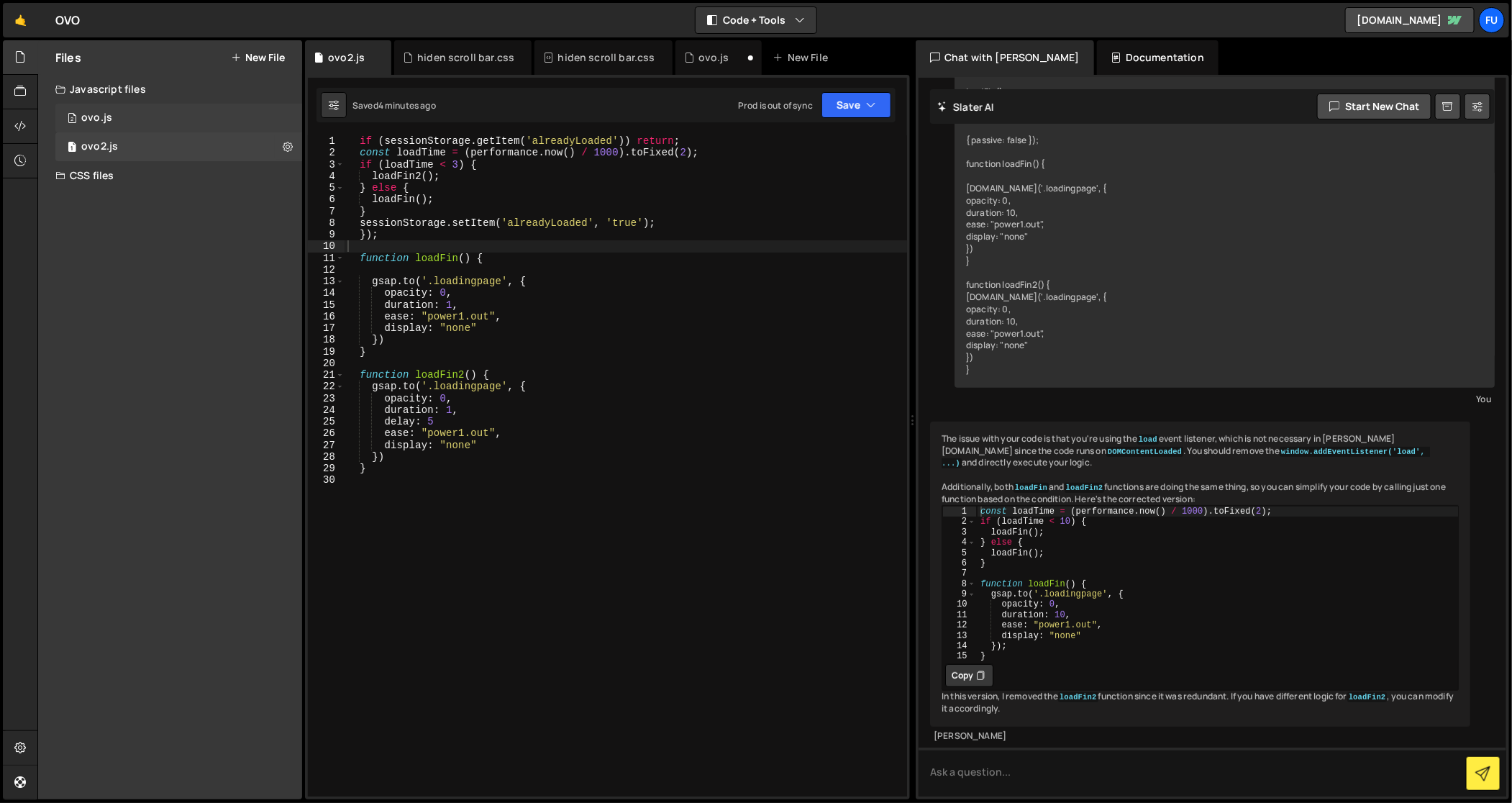
click at [255, 121] on div "2 ovo.js 0" at bounding box center [178, 118] width 247 height 29
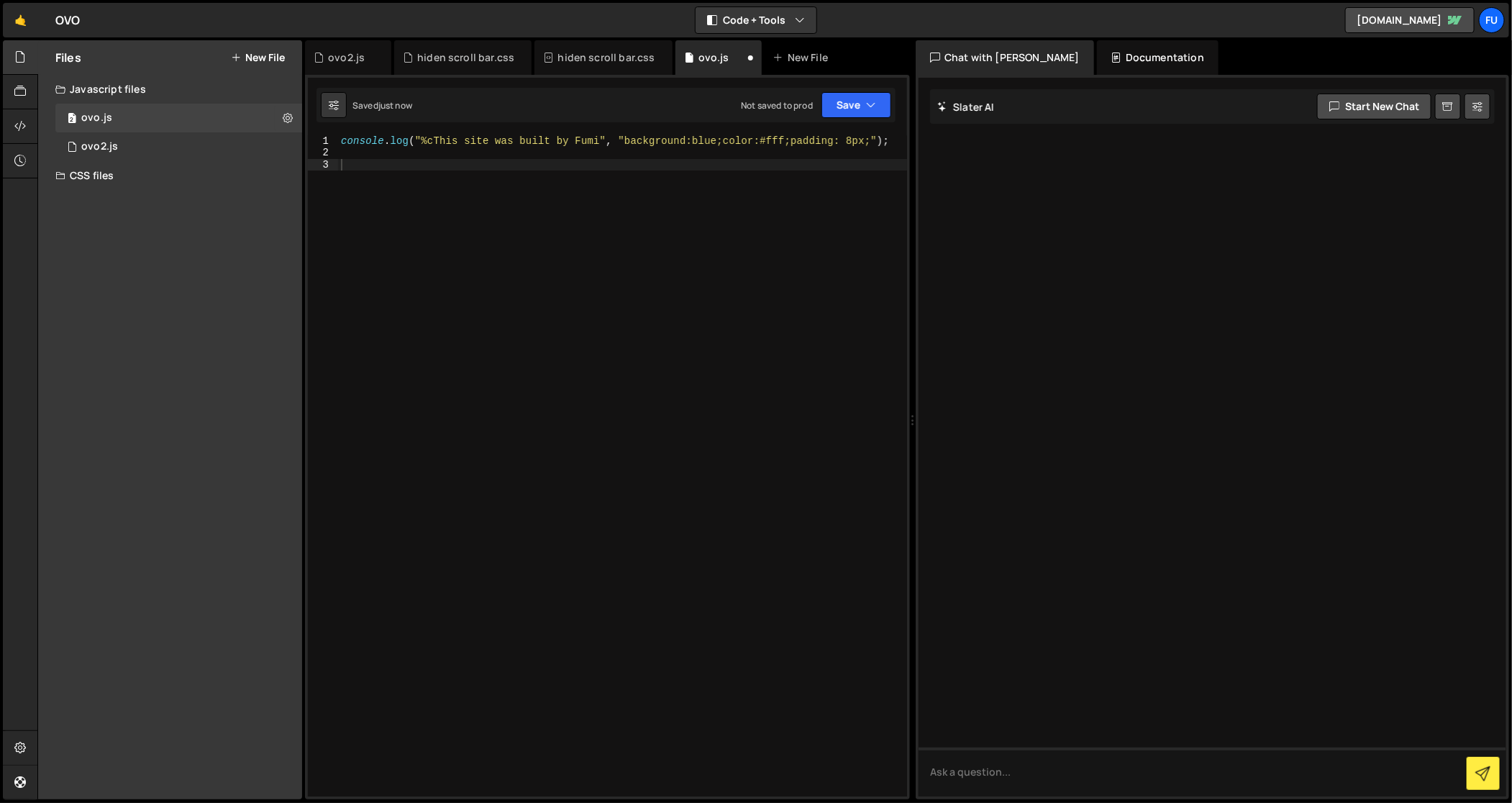
click at [585, 183] on div "console . log ( "%cThis site was built by Fumi" , "background:blue;color:#fff;p…" at bounding box center [623, 478] width 569 height 686
drag, startPoint x: 892, startPoint y: 137, endPoint x: 567, endPoint y: 150, distance: 325.3
click at [567, 150] on div "console . log ( "%cThis site was built by Fumi" , "background:blue;color:#fff;p…" at bounding box center [623, 478] width 569 height 686
click at [567, 159] on div "console . log ( "%cThis site was built by Fumi" , "background:blue;color:#fff;p…" at bounding box center [623, 478] width 569 height 686
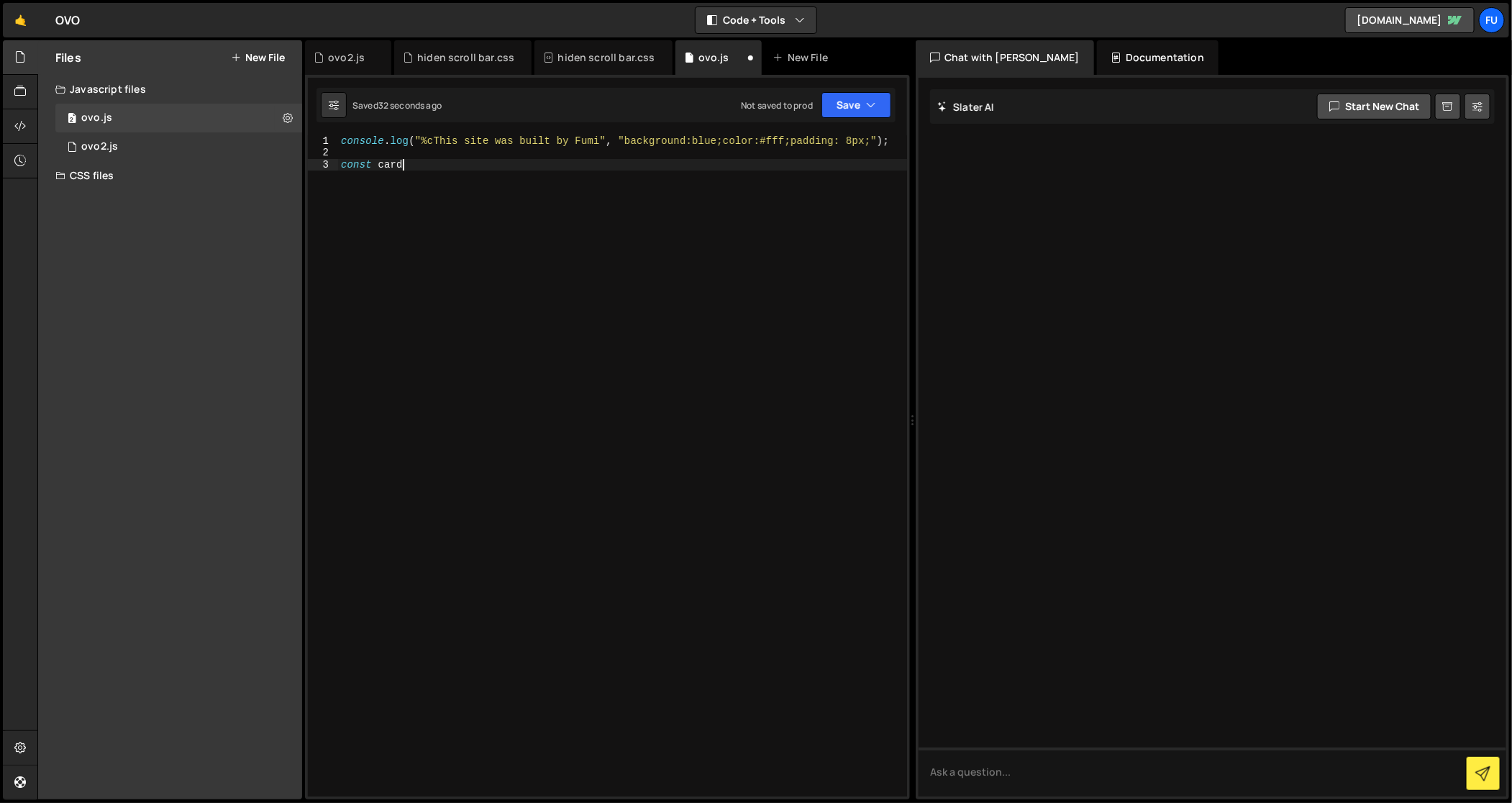
paste textarea "})"
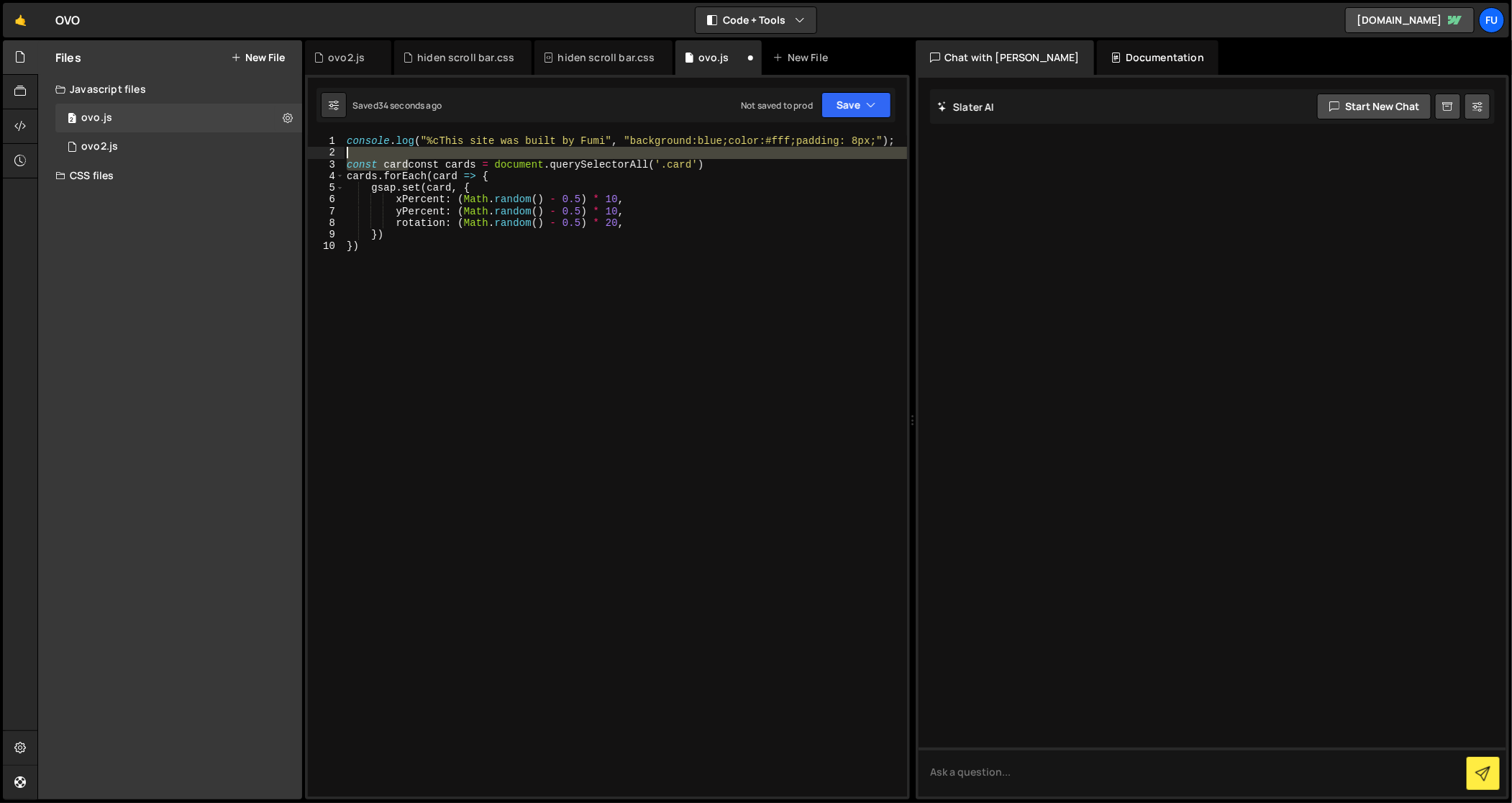
drag, startPoint x: 408, startPoint y: 163, endPoint x: 332, endPoint y: 156, distance: 76.3
click at [332, 156] on div "}) 1 2 3 4 5 6 7 8 9 10 console . log ( "%cThis site was built by Fumi" , "back…" at bounding box center [607, 466] width 599 height 661
click at [332, 156] on div "2" at bounding box center [326, 153] width 36 height 12
drag, startPoint x: 410, startPoint y: 161, endPoint x: 309, endPoint y: 164, distance: 101.0
click at [309, 164] on div "const cardconst cards = document.querySelectorAll('.card') 1 2 3 4 5 6 7 8 9 10…" at bounding box center [607, 466] width 599 height 661
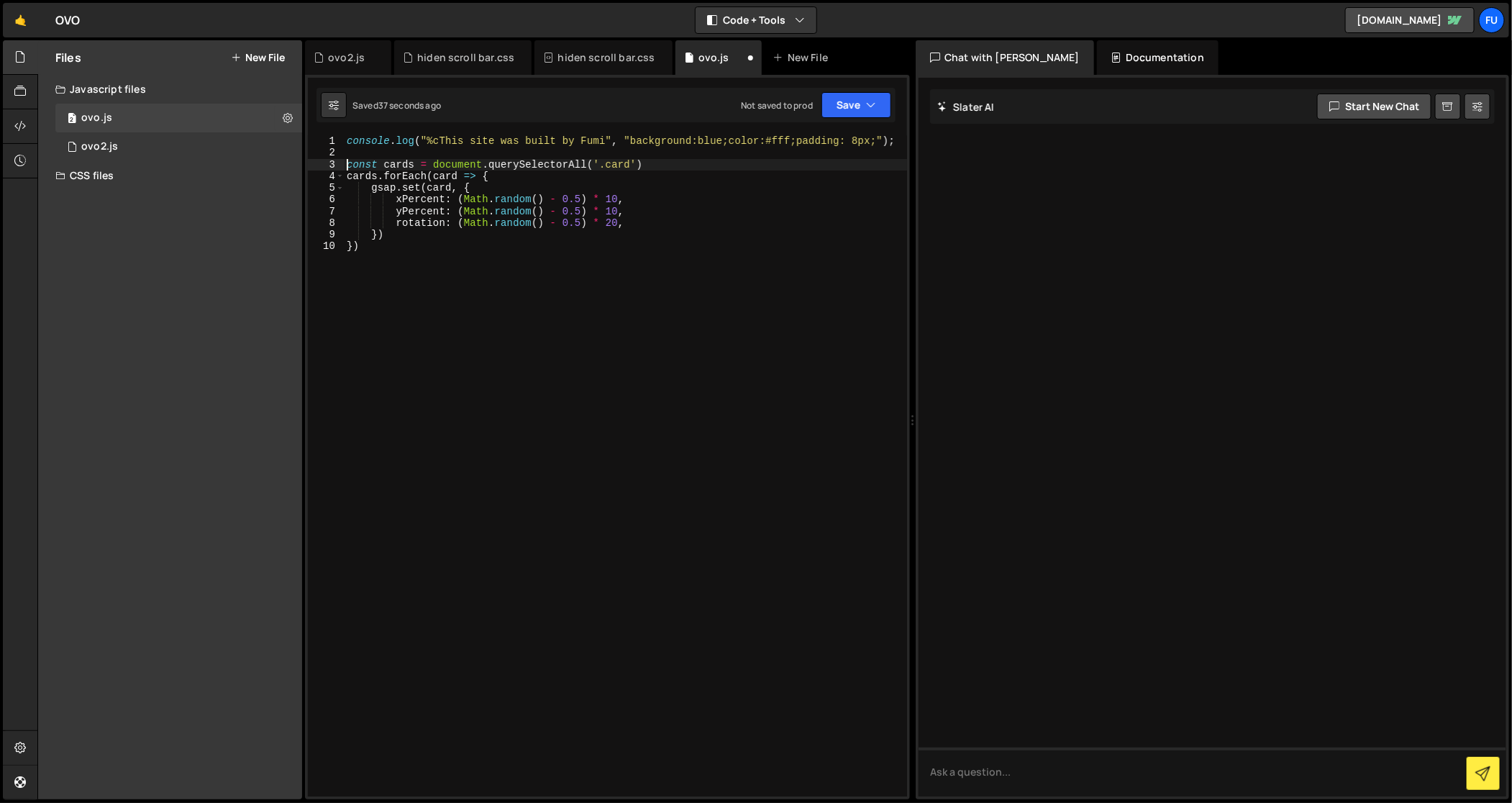
click at [648, 288] on div "console . log ( "%cThis site was built by Fumi" , "background:blue;color:#fff;p…" at bounding box center [625, 478] width 564 height 686
click at [629, 164] on div "console . log ( "%cThis site was built by Fumi" , "background:blue;color:#fff;p…" at bounding box center [625, 478] width 564 height 686
drag, startPoint x: 751, startPoint y: 251, endPoint x: 818, endPoint y: 238, distance: 68.2
click at [751, 252] on div "console . log ( "%cThis site was built by Fumi" , "background:blue;color:#fff;p…" at bounding box center [625, 478] width 564 height 686
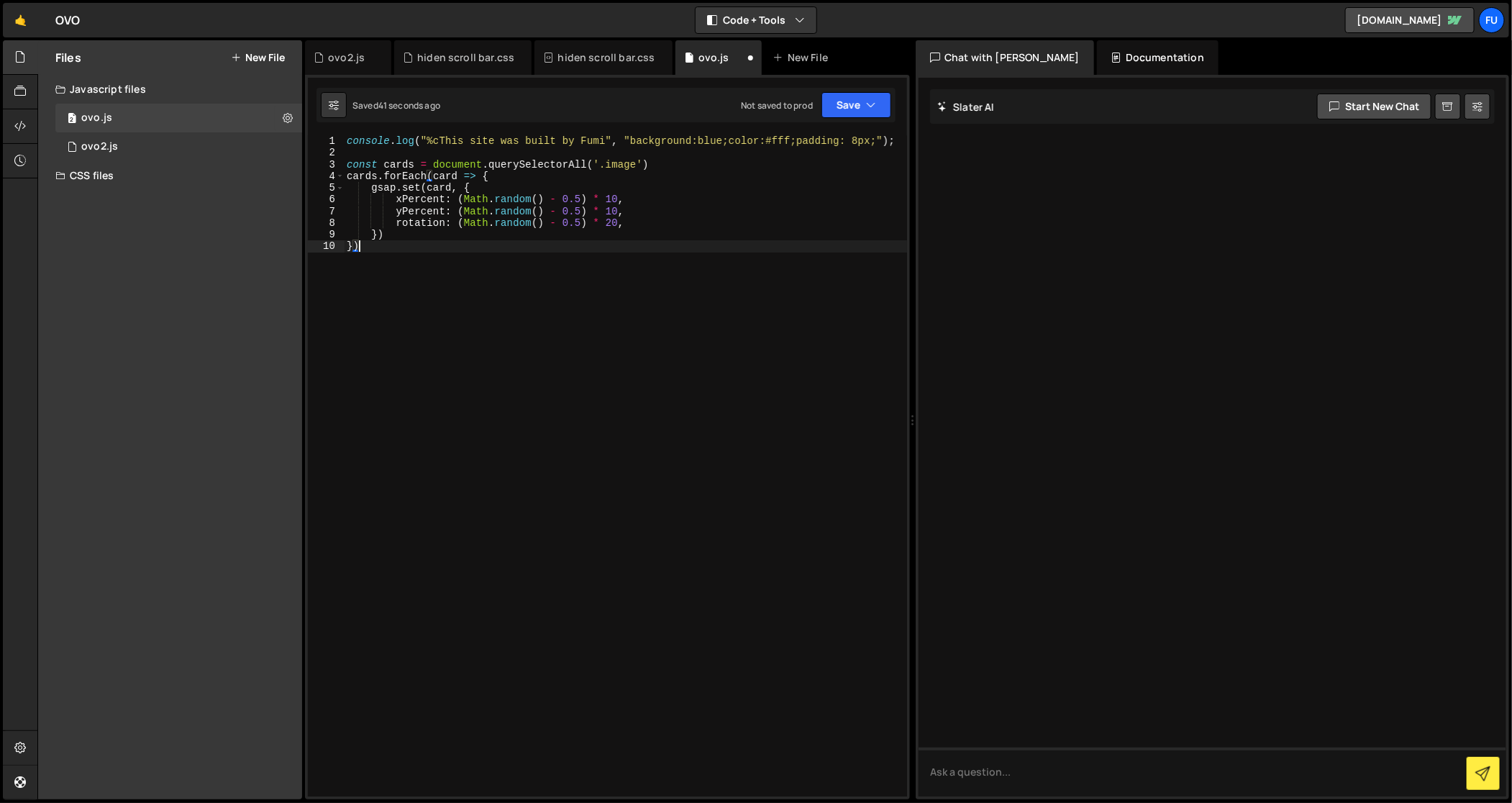
scroll to position [0, 0]
click at [503, 187] on div "console . log ( "%cThis site was built by Fumi" , "background:blue;color:#fff;p…" at bounding box center [625, 478] width 564 height 686
click at [467, 180] on div "console . log ( "%cThis site was built by Fumi" , "background:blue;color:#fff;p…" at bounding box center [625, 478] width 564 height 686
click at [523, 188] on div "console . log ( "%cThis site was built by Fumi" , "background:blue;color:#fff;p…" at bounding box center [625, 478] width 564 height 686
click at [529, 219] on div "console . log ( "%cThis site was built by Fumi" , "background:blue;color:#fff;p…" at bounding box center [625, 478] width 564 height 686
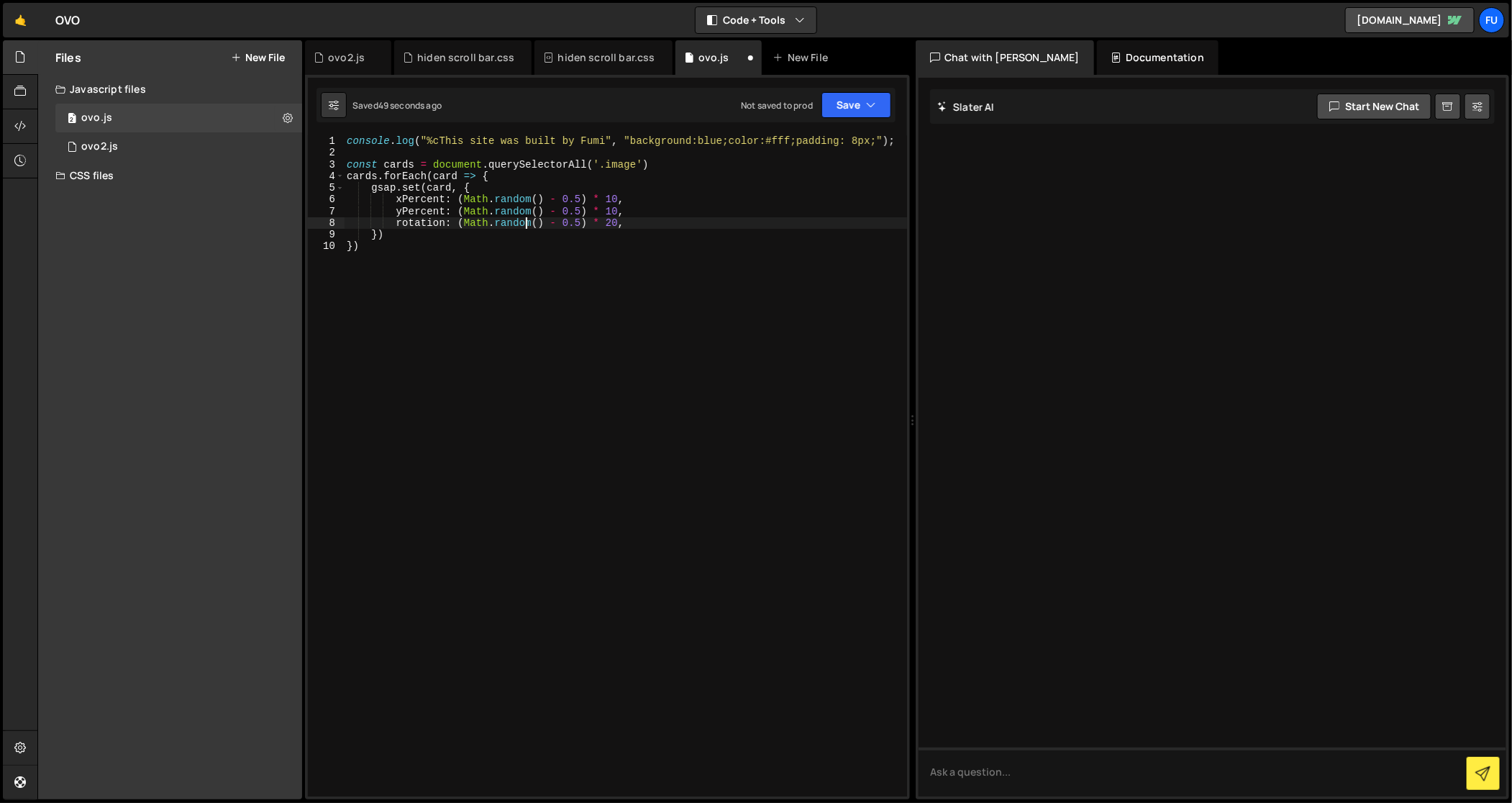
click at [527, 244] on div "console . log ( "%cThis site was built by Fumi" , "background:blue;color:#fff;p…" at bounding box center [625, 478] width 564 height 686
type textarea "})"
drag, startPoint x: 887, startPoint y: 97, endPoint x: 879, endPoint y: 117, distance: 21.5
click at [887, 97] on button "Save" at bounding box center [857, 105] width 70 height 26
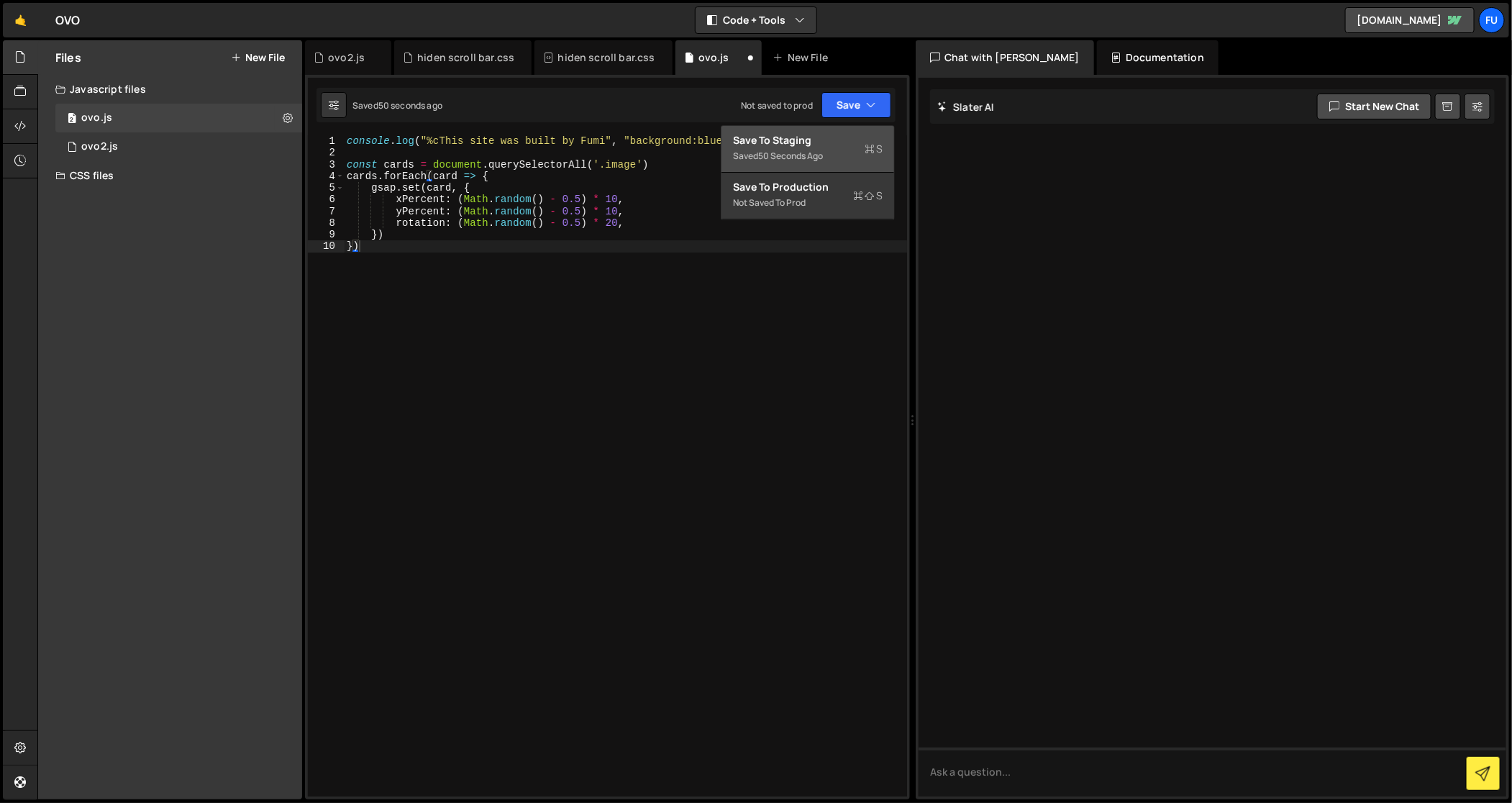
click at [873, 129] on button "Save to Staging S Saved 50 seconds ago" at bounding box center [807, 149] width 172 height 47
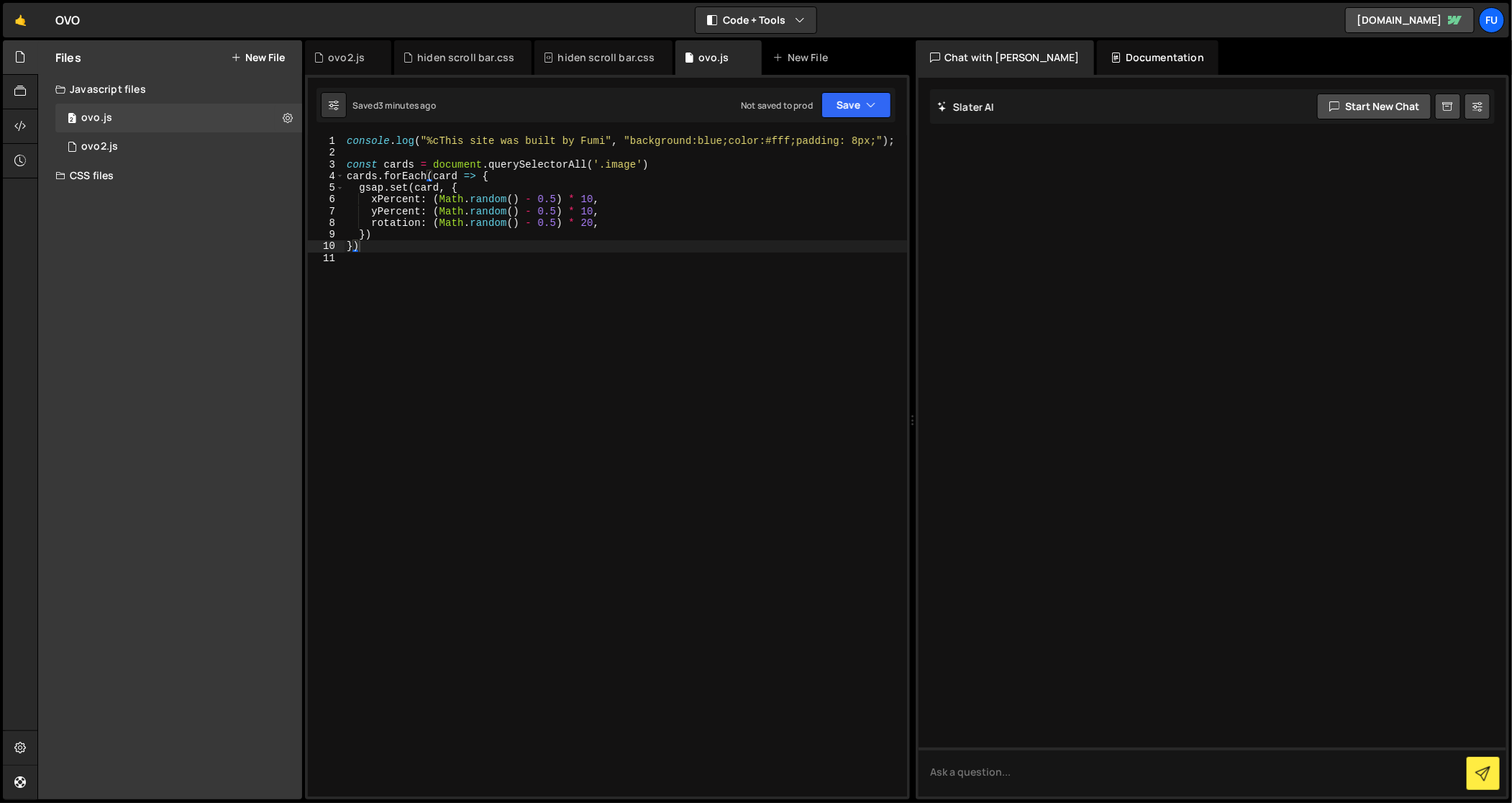
click at [636, 315] on div "console . log ( "%cThis site was built by Fumi" , "background:blue;color:#fff;p…" at bounding box center [625, 478] width 564 height 686
paste textarea "})"
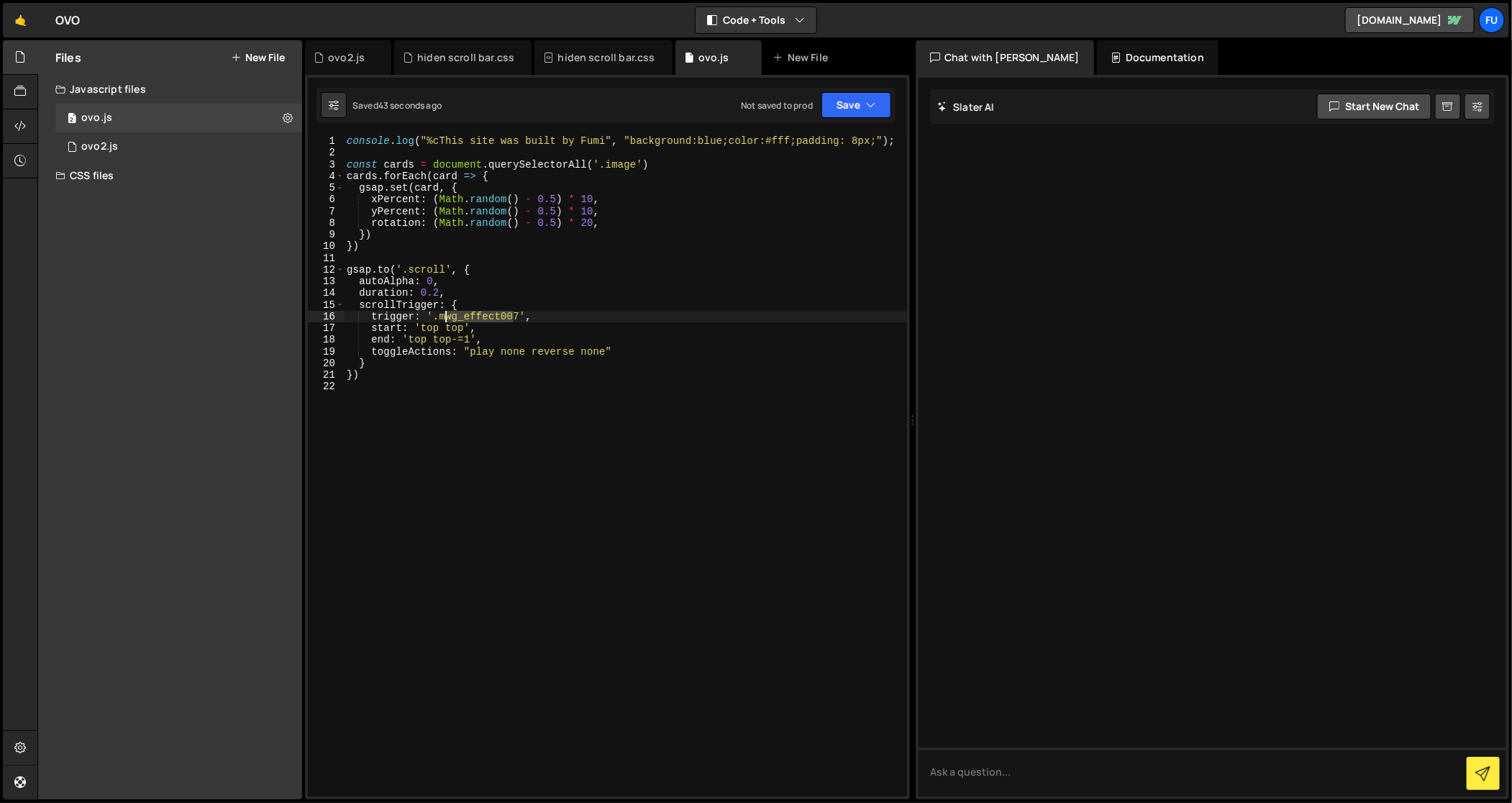
drag, startPoint x: 493, startPoint y: 315, endPoint x: 446, endPoint y: 314, distance: 47.0
click at [446, 314] on div "console . log ( "%cThis site was built by Fumi" , "background:blue;color:#fff;p…" at bounding box center [625, 478] width 564 height 686
type textarea "trigger: '.section',"
click at [713, 403] on div "console . log ( "%cThis site was built by Fumi" , "background:blue;color:#fff;p…" at bounding box center [625, 478] width 564 height 686
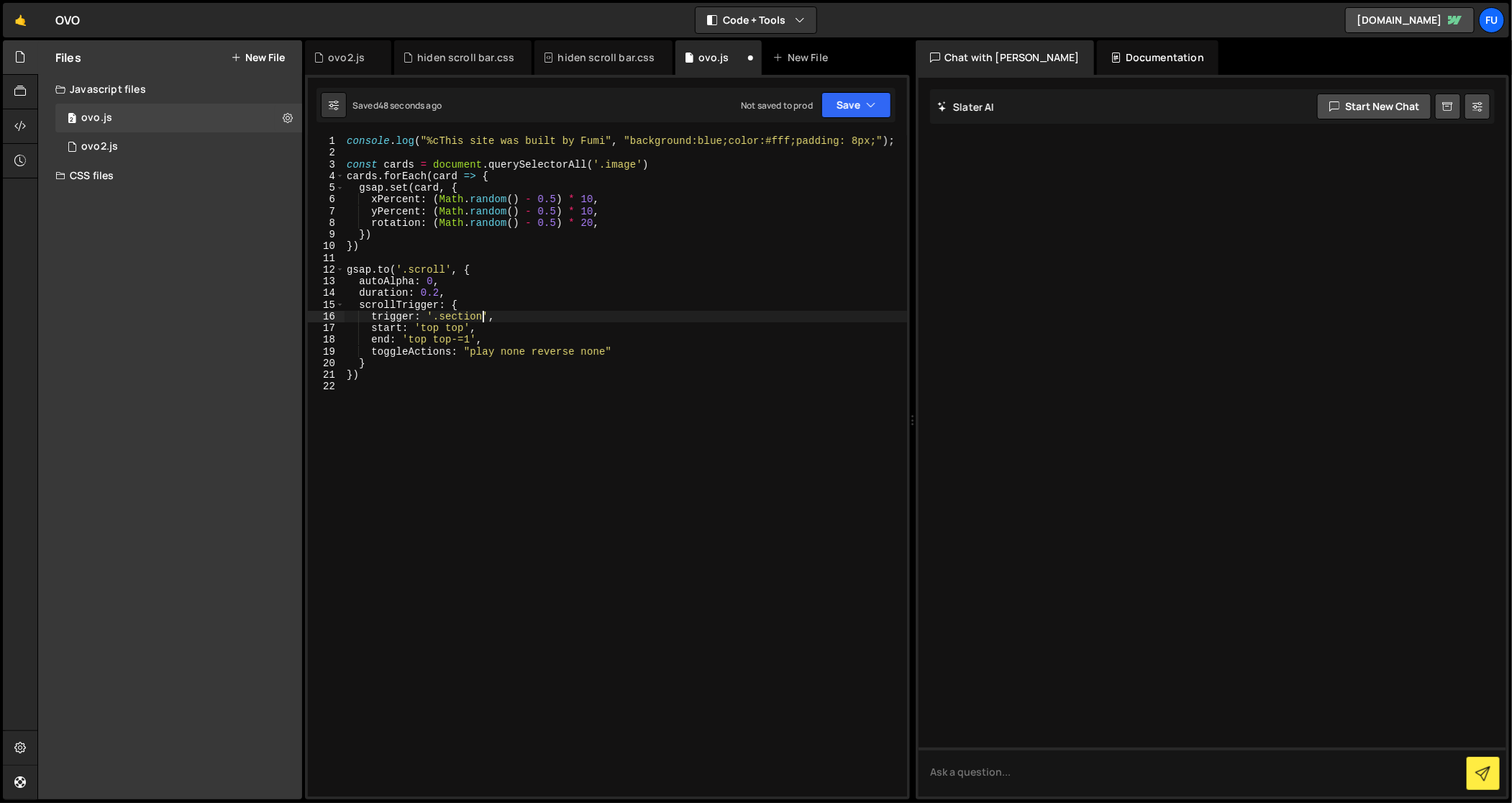
scroll to position [0, 0]
drag, startPoint x: 850, startPoint y: 107, endPoint x: 847, endPoint y: 124, distance: 17.3
click at [850, 107] on button "Save" at bounding box center [857, 105] width 70 height 26
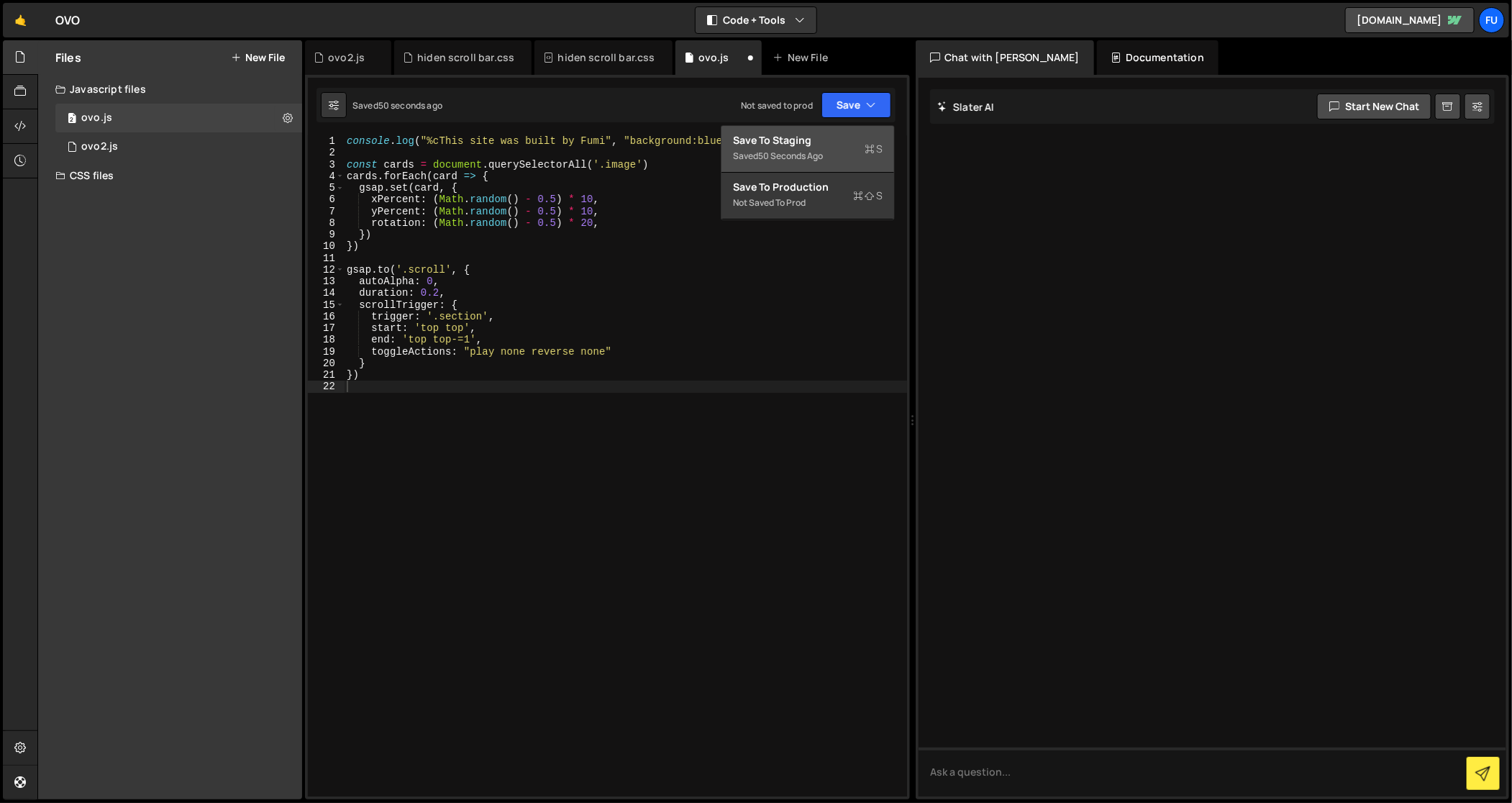
click at [839, 158] on div "Saved 50 seconds ago" at bounding box center [808, 156] width 150 height 17
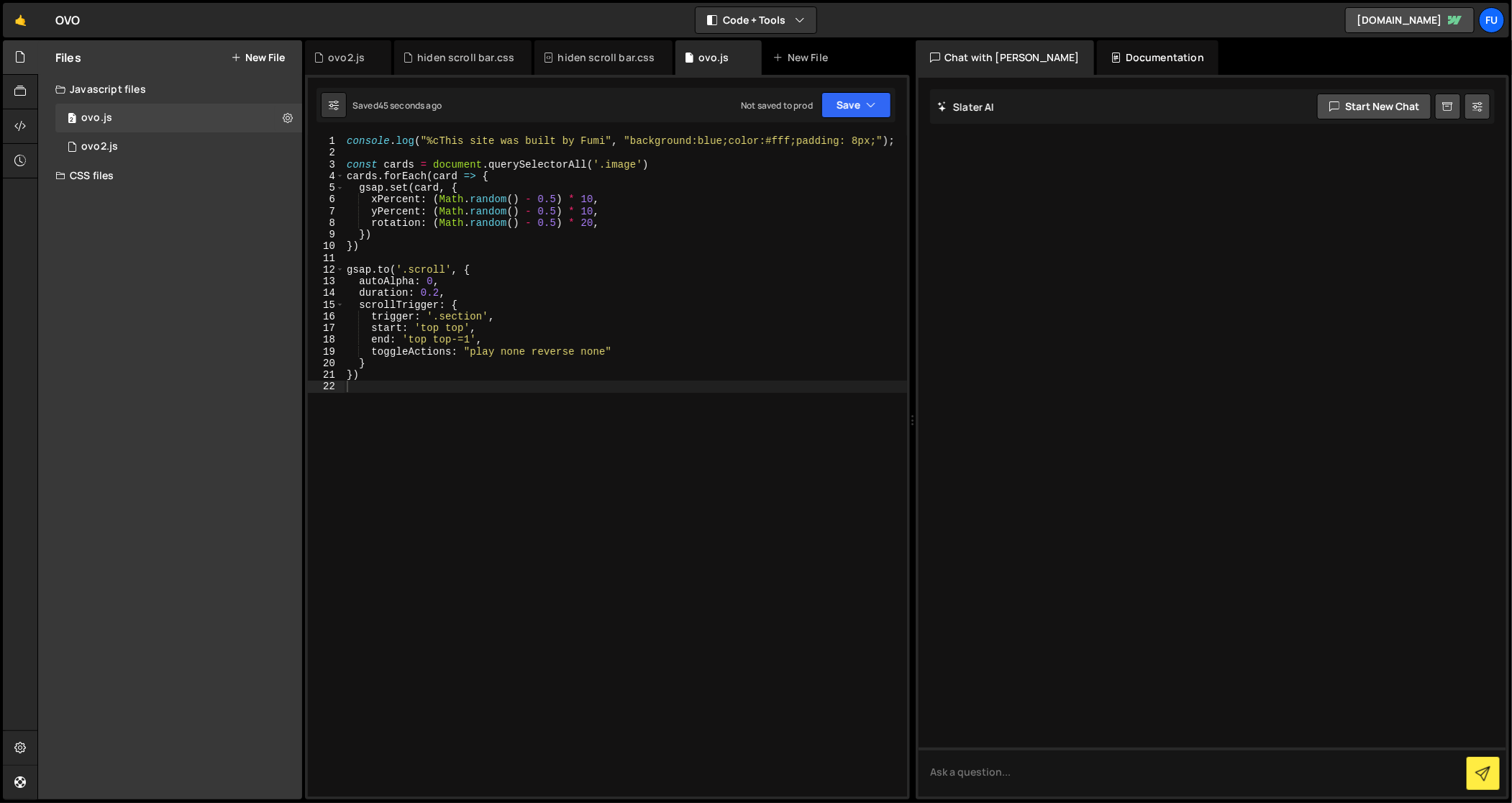
click at [498, 401] on div "console . log ( "%cThis site was built by Fumi" , "background:blue;color:#fff;p…" at bounding box center [625, 478] width 564 height 686
paste textarea "})"
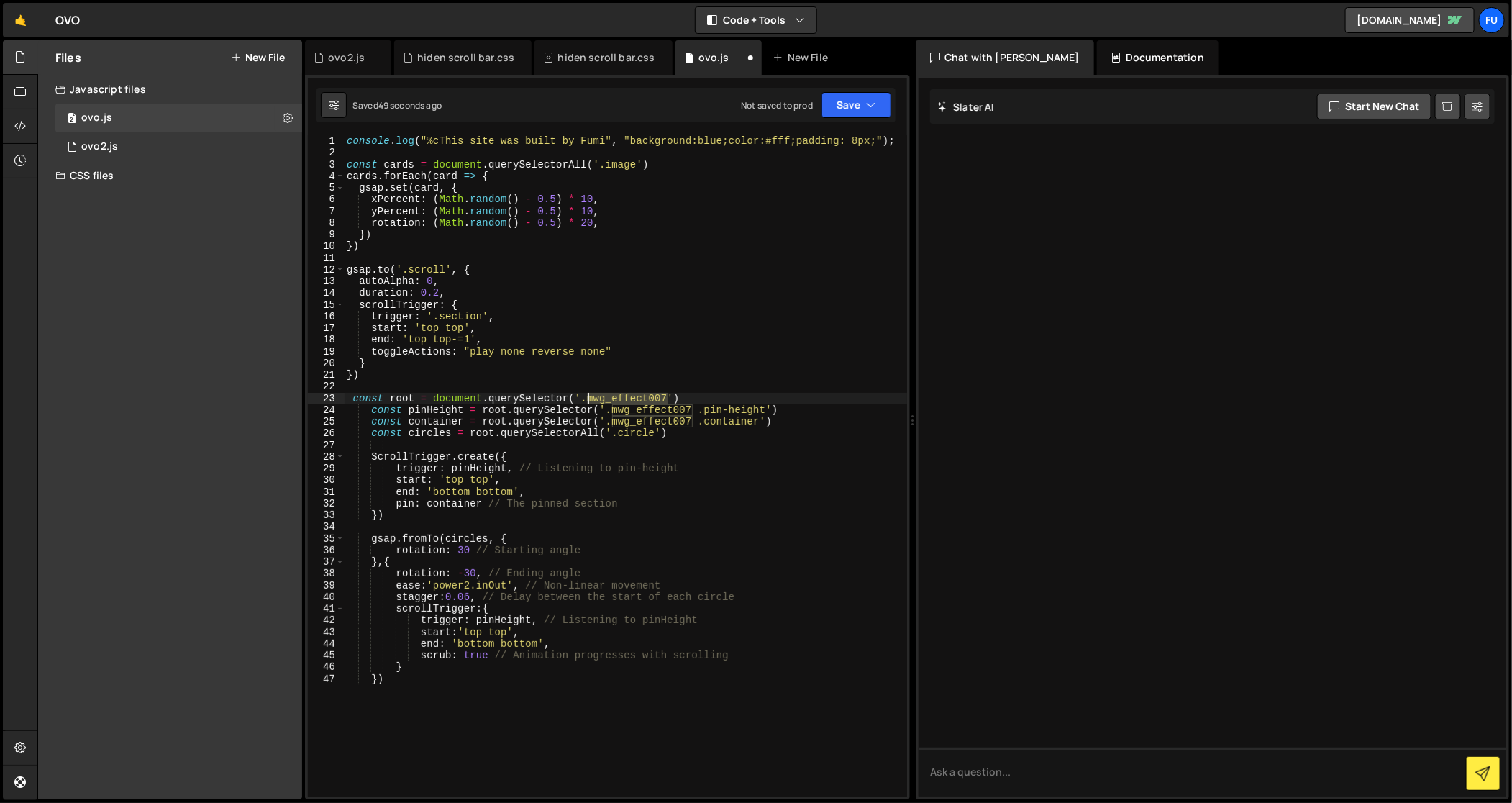
drag, startPoint x: 668, startPoint y: 398, endPoint x: 588, endPoint y: 398, distance: 80.0
click at [588, 398] on div "console . log ( "%cThis site was built by Fumi" , "background:blue;color:#fff;p…" at bounding box center [625, 478] width 564 height 686
click at [914, 377] on div "Files New File Javascript files 2 ovo.js 0 1 ovo2.js 0 CSS files hiden scroll b…" at bounding box center [775, 420] width 1475 height 759
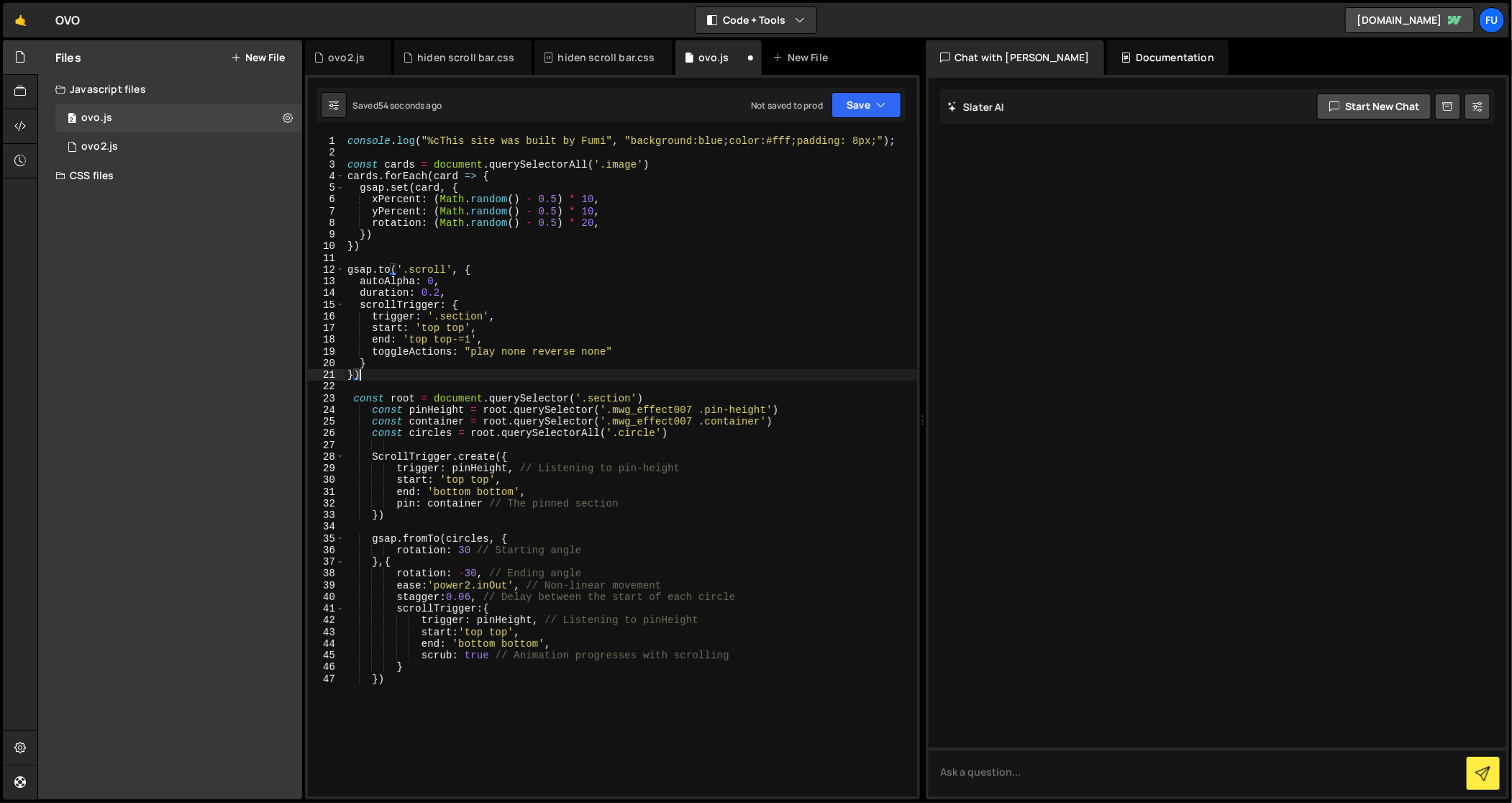
drag, startPoint x: 914, startPoint y: 378, endPoint x: 923, endPoint y: 381, distance: 9.5
click at [923, 379] on div "Files New File Javascript files 2 ovo.js 0 1 ovo2.js 0 CSS files hiden scroll b…" at bounding box center [775, 420] width 1475 height 759
drag, startPoint x: 694, startPoint y: 410, endPoint x: 615, endPoint y: 406, distance: 79.1
click at [615, 406] on div "console . log ( "%cThis site was built by Fumi" , "background:blue;color:#fff;p…" at bounding box center [631, 478] width 573 height 686
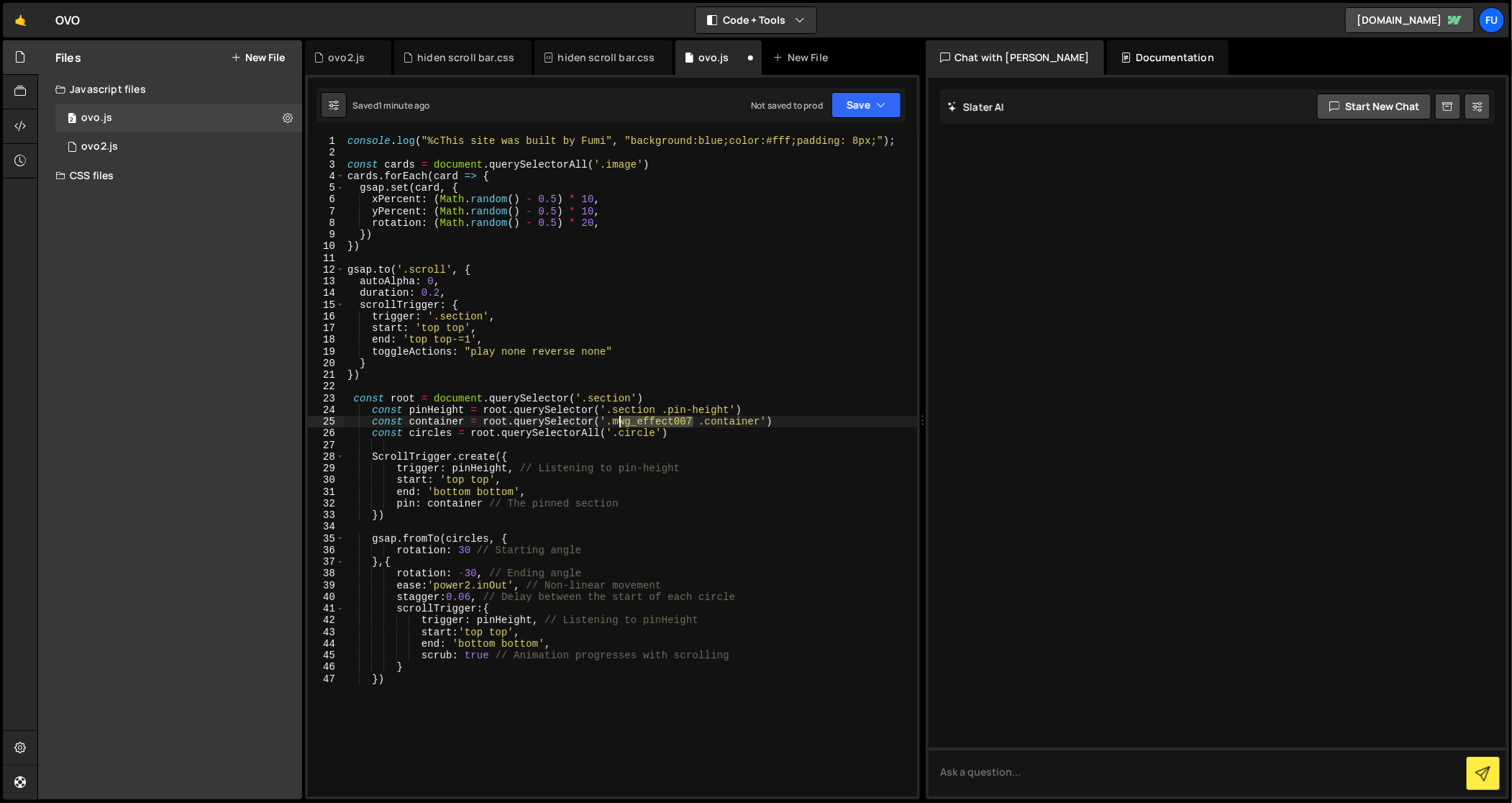
drag, startPoint x: 695, startPoint y: 420, endPoint x: 618, endPoint y: 417, distance: 77.1
click at [618, 417] on div "console . log ( "%cThis site was built by Fumi" , "background:blue;color:#fff;p…" at bounding box center [631, 478] width 573 height 686
click at [700, 484] on div "console . log ( "%cThis site was built by Fumi" , "background:blue;color:#fff;p…" at bounding box center [631, 478] width 573 height 686
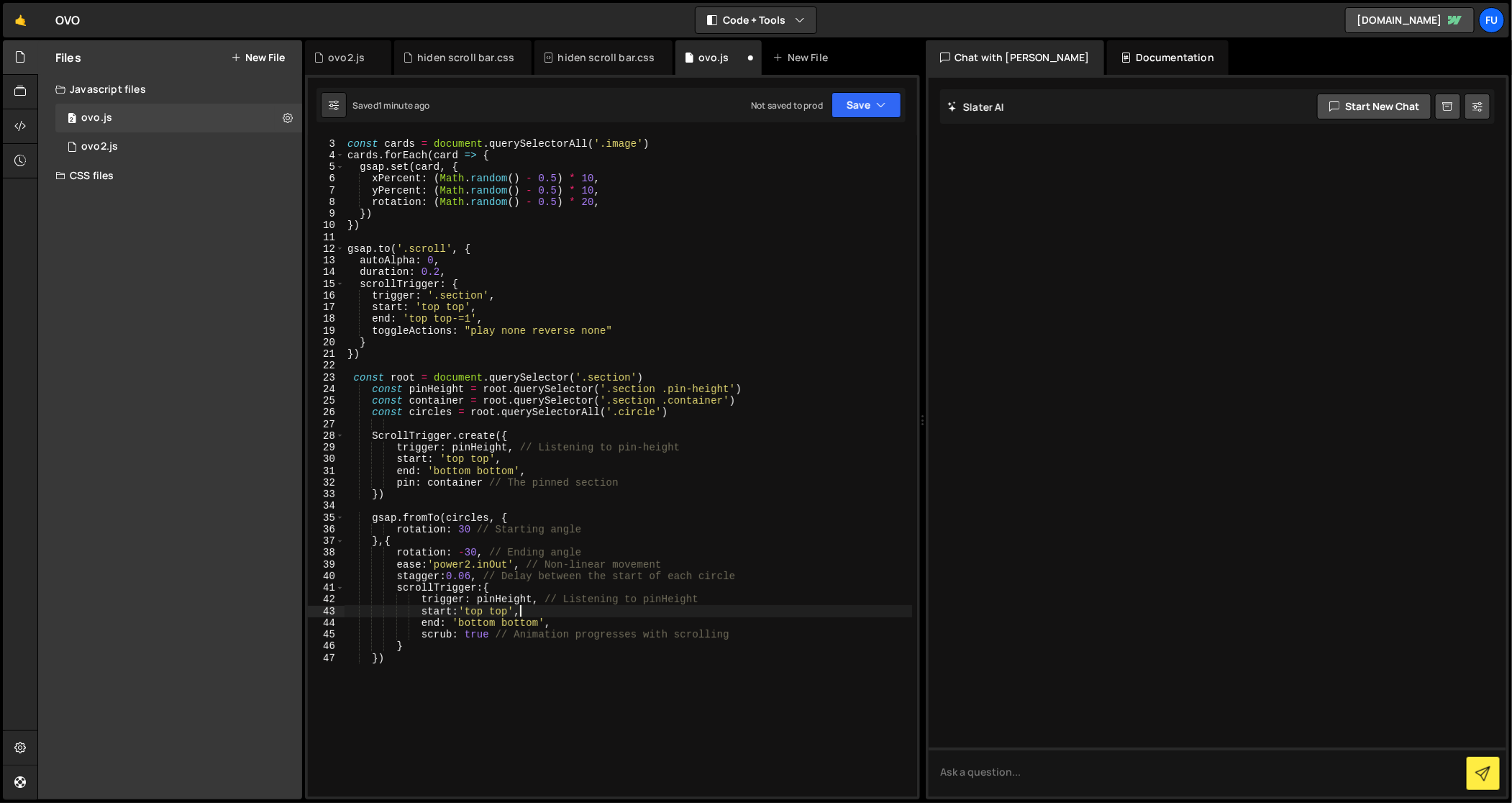
click at [624, 616] on div "const cards = document . querySelectorAll ( '.image' ) cards . forEach ( card =…" at bounding box center [628, 468] width 568 height 686
click at [547, 643] on div "const cards = document . querySelectorAll ( '.image' ) cards . forEach ( card =…" at bounding box center [628, 468] width 568 height 686
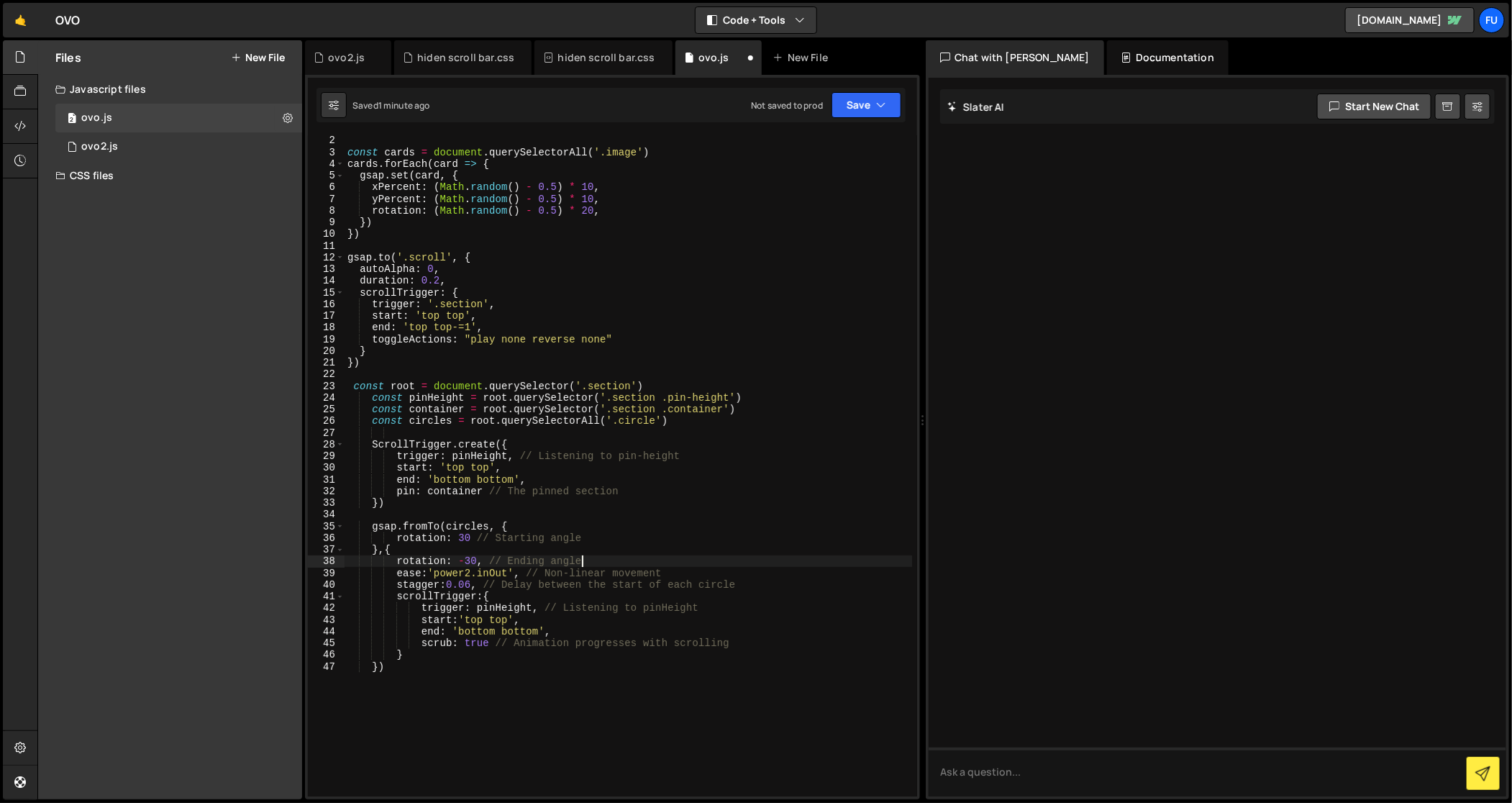
click at [611, 558] on div "const cards = document . querySelectorAll ( '.image' ) cards . forEach ( card =…" at bounding box center [628, 477] width 568 height 686
type textarea "rotation: -30, // Ending angle"
drag, startPoint x: 609, startPoint y: 559, endPoint x: 343, endPoint y: 561, distance: 266.0
click at [343, 561] on div "rotation: -30, // Ending angle 2 3 4 5 6 7 8 9 10 11 12 13 14 15 16 17 18 19 20…" at bounding box center [612, 466] width 609 height 661
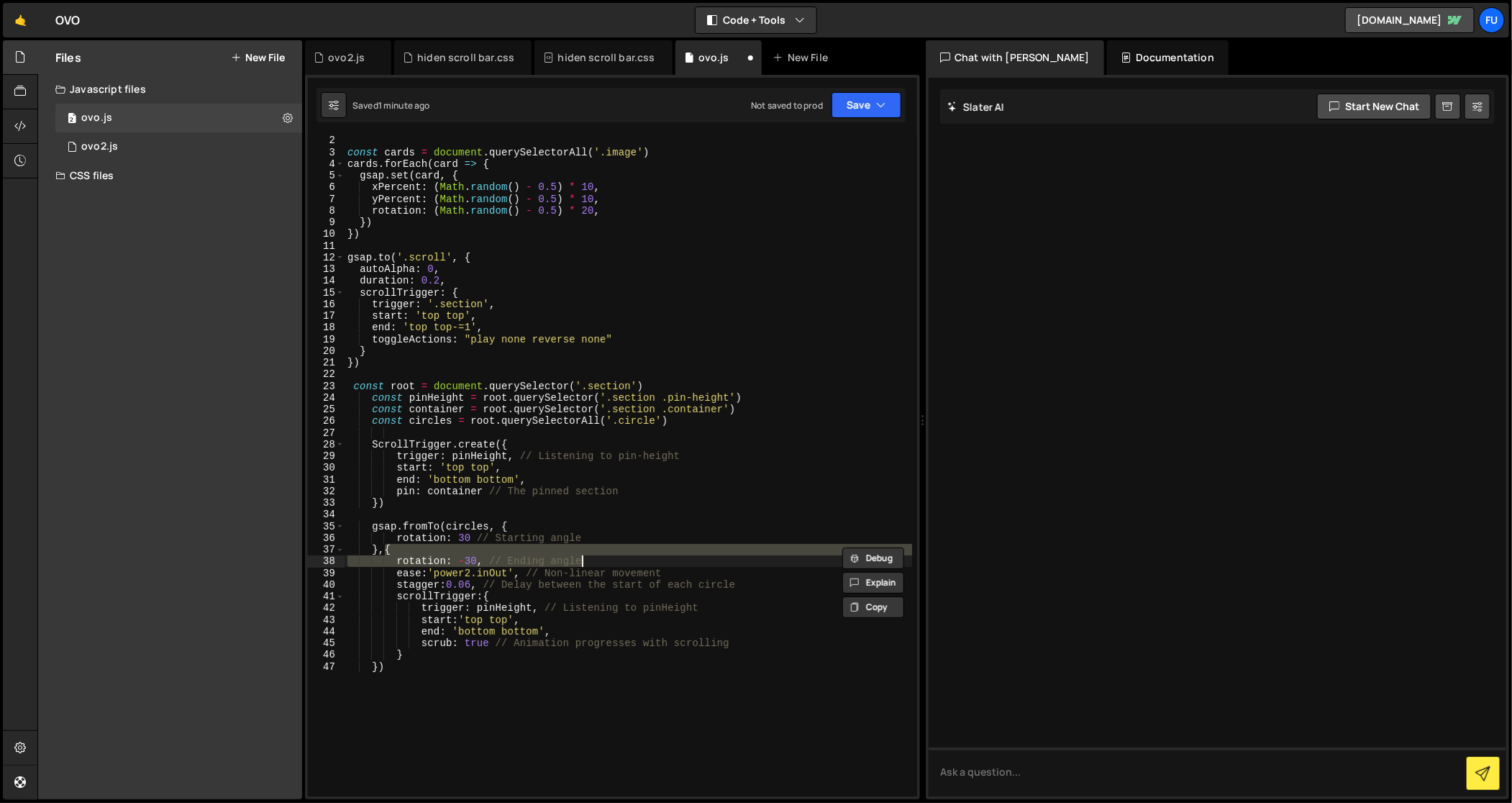
click at [479, 564] on div "const cards = document . querySelectorAll ( '.image' ) cards . forEach ( card =…" at bounding box center [628, 466] width 567 height 661
drag, startPoint x: 580, startPoint y: 559, endPoint x: 410, endPoint y: 548, distance: 170.4
click at [410, 548] on div "const cards = document . querySelectorAll ( '.image' ) cards . forEach ( card =…" at bounding box center [628, 477] width 568 height 686
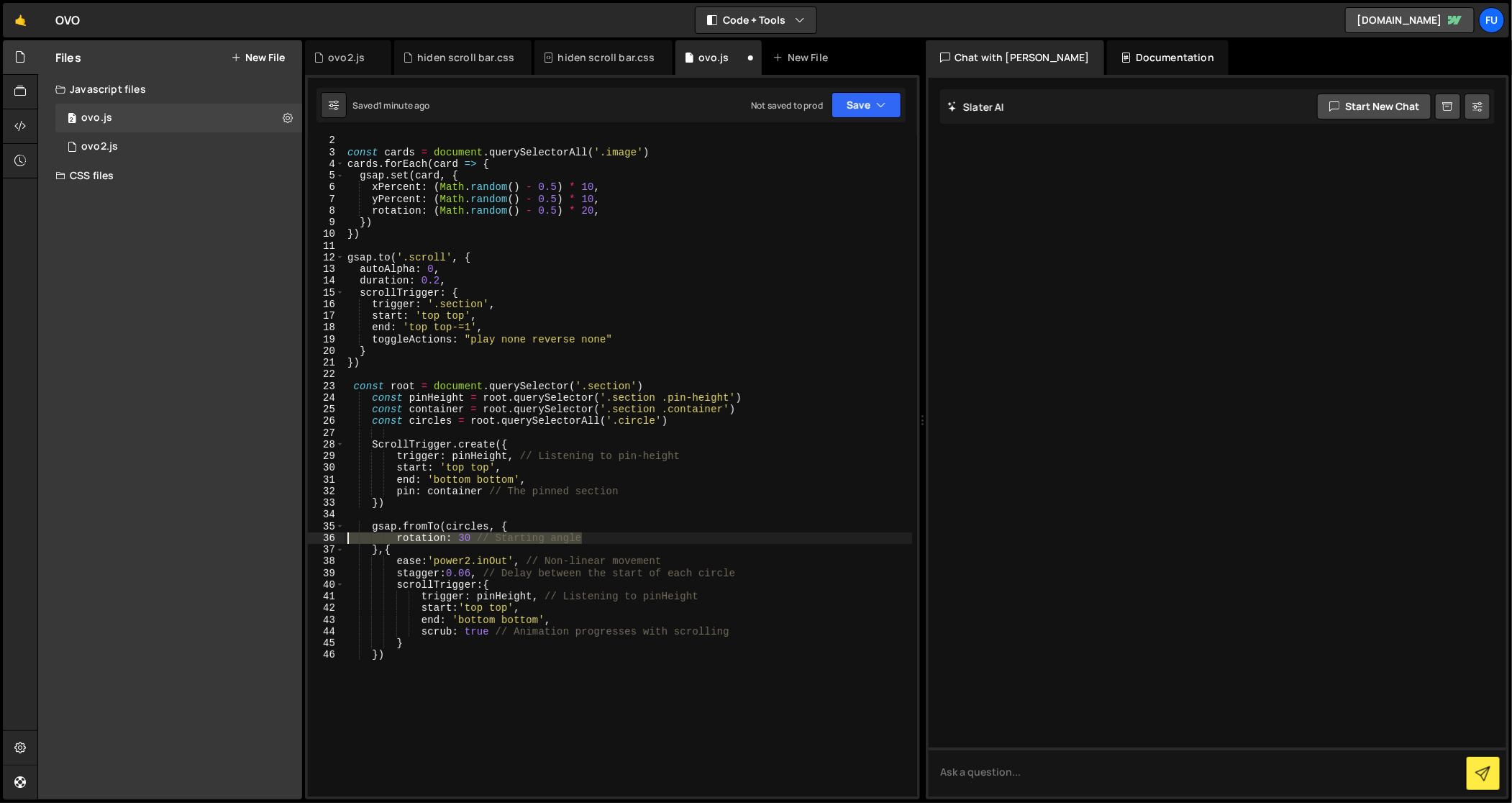
drag, startPoint x: 608, startPoint y: 538, endPoint x: 316, endPoint y: 537, distance: 292.0
click at [316, 537] on div "},{ 2 3 4 5 6 7 8 9 10 11 12 13 14 15 16 17 18 19 20 21 22 23 24 25 26 27 28 29…" at bounding box center [612, 466] width 609 height 661
type textarea "rotation: 30 // Starting angle"
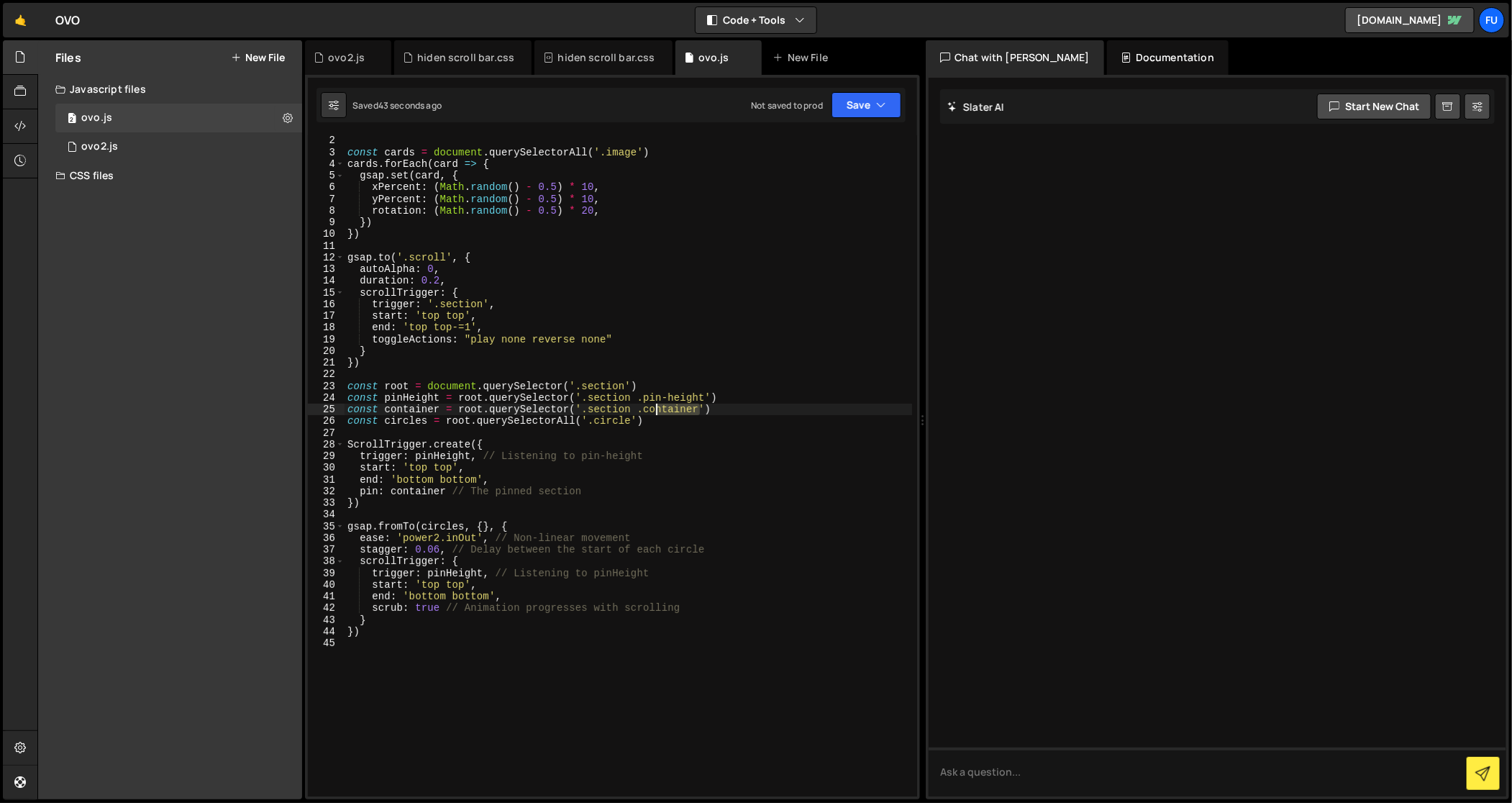
drag, startPoint x: 699, startPoint y: 408, endPoint x: 650, endPoint y: 417, distance: 49.8
click at [655, 413] on div "const cards = document . querySelectorAll ( '.image' ) cards . forEach ( card =…" at bounding box center [628, 477] width 568 height 686
type textarea "const container = root.querySelector('.section .container')"
click at [635, 427] on div "const cards = document . querySelectorAll ( '.image' ) cards . forEach ( card =…" at bounding box center [628, 477] width 568 height 686
drag, startPoint x: 632, startPoint y: 423, endPoint x: 593, endPoint y: 422, distance: 39.0
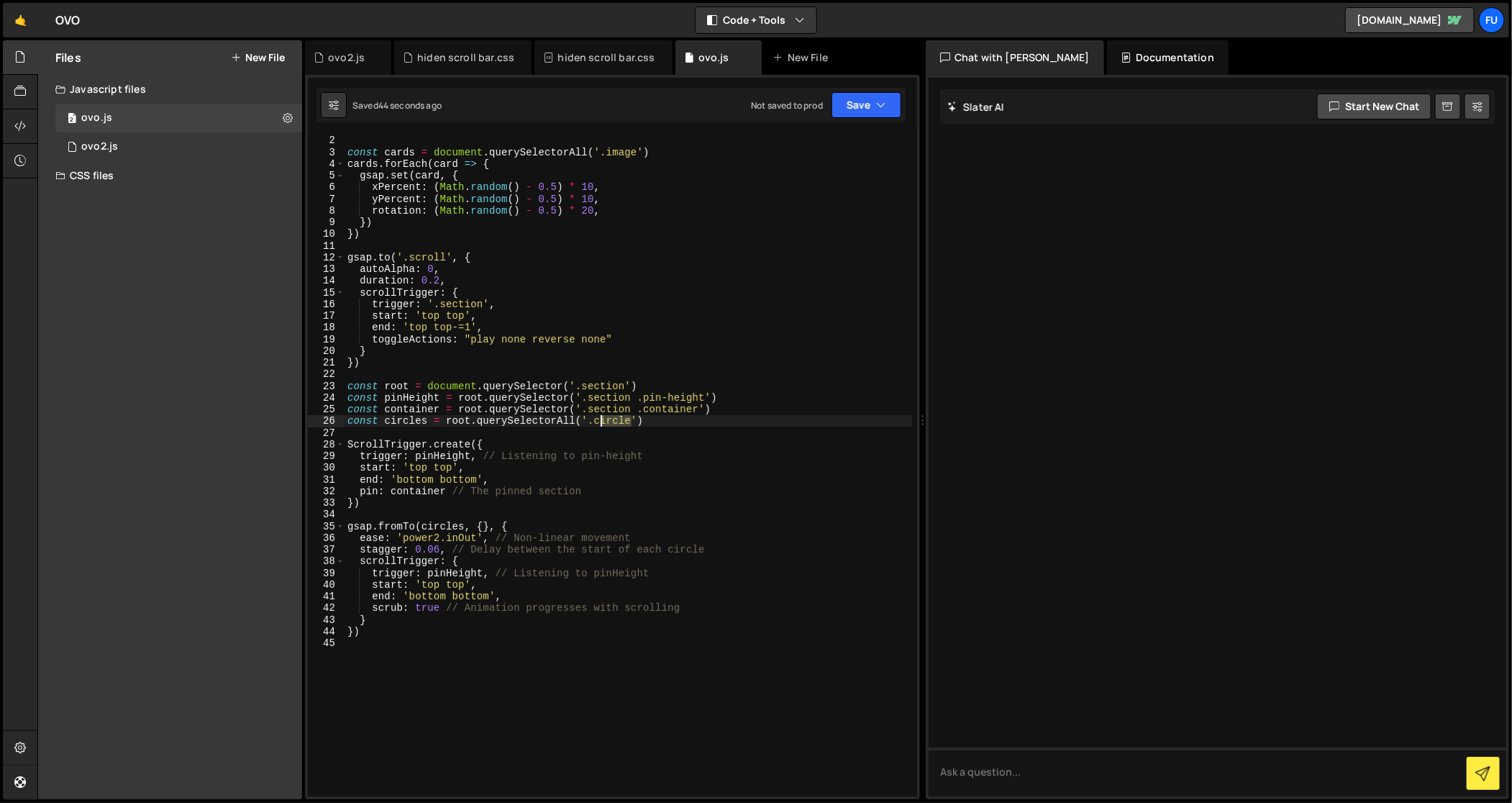
click at [593, 422] on div "const cards = document . querySelectorAll ( '.image' ) cards . forEach ( card =…" at bounding box center [628, 477] width 568 height 686
click at [483, 583] on div "const cards = document . querySelectorAll ( '.image' ) cards . forEach ( card =…" at bounding box center [628, 477] width 568 height 686
click at [496, 551] on div "const cards = document . querySelectorAll ( '.image' ) cards . forEach ( card =…" at bounding box center [628, 477] width 568 height 686
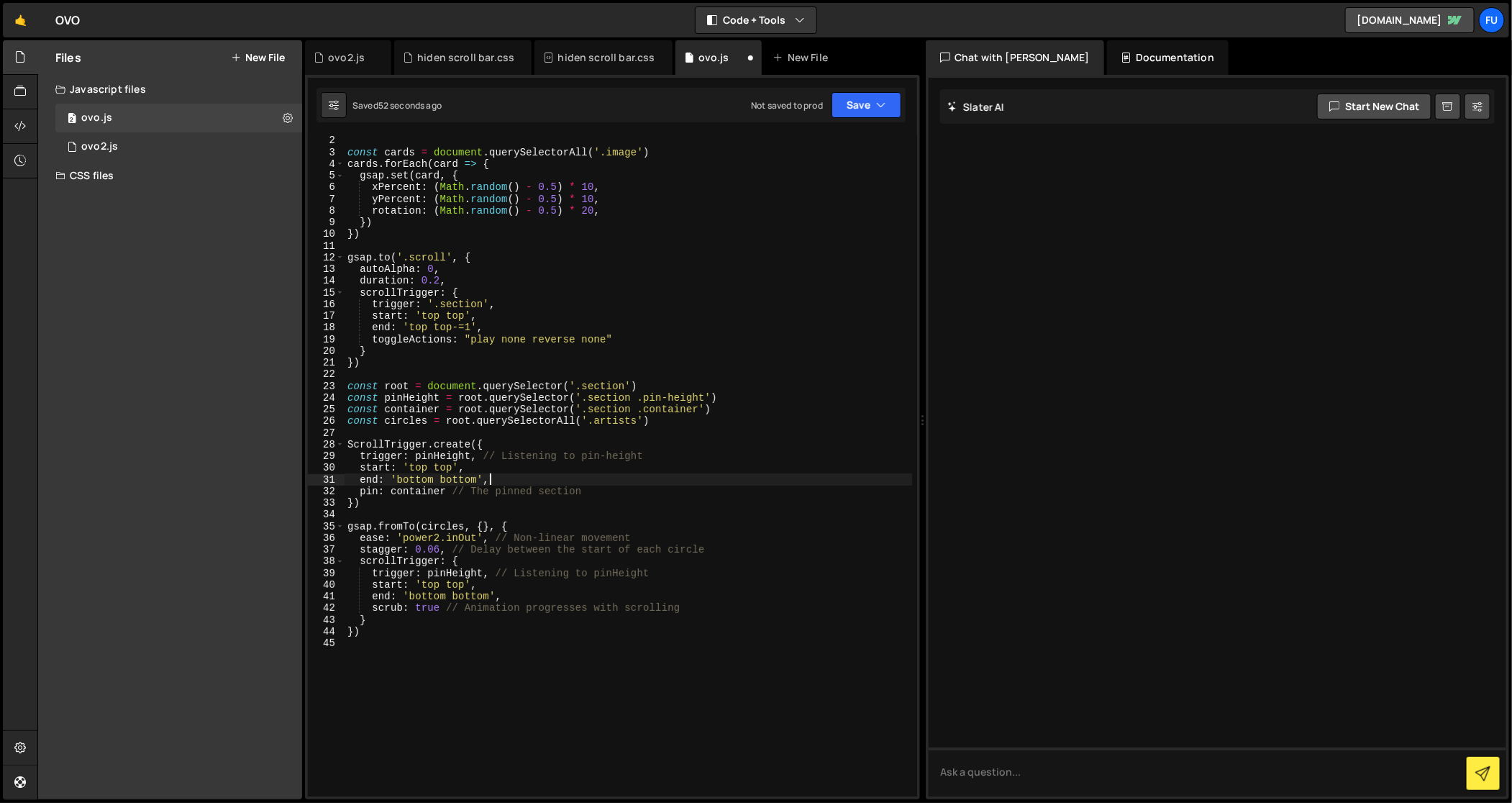
click at [505, 483] on div "const cards = document . querySelectorAll ( '.image' ) cards . forEach ( card =…" at bounding box center [628, 477] width 568 height 686
click at [493, 468] on div "const cards = document . querySelectorAll ( '.image' ) cards . forEach ( card =…" at bounding box center [628, 477] width 568 height 686
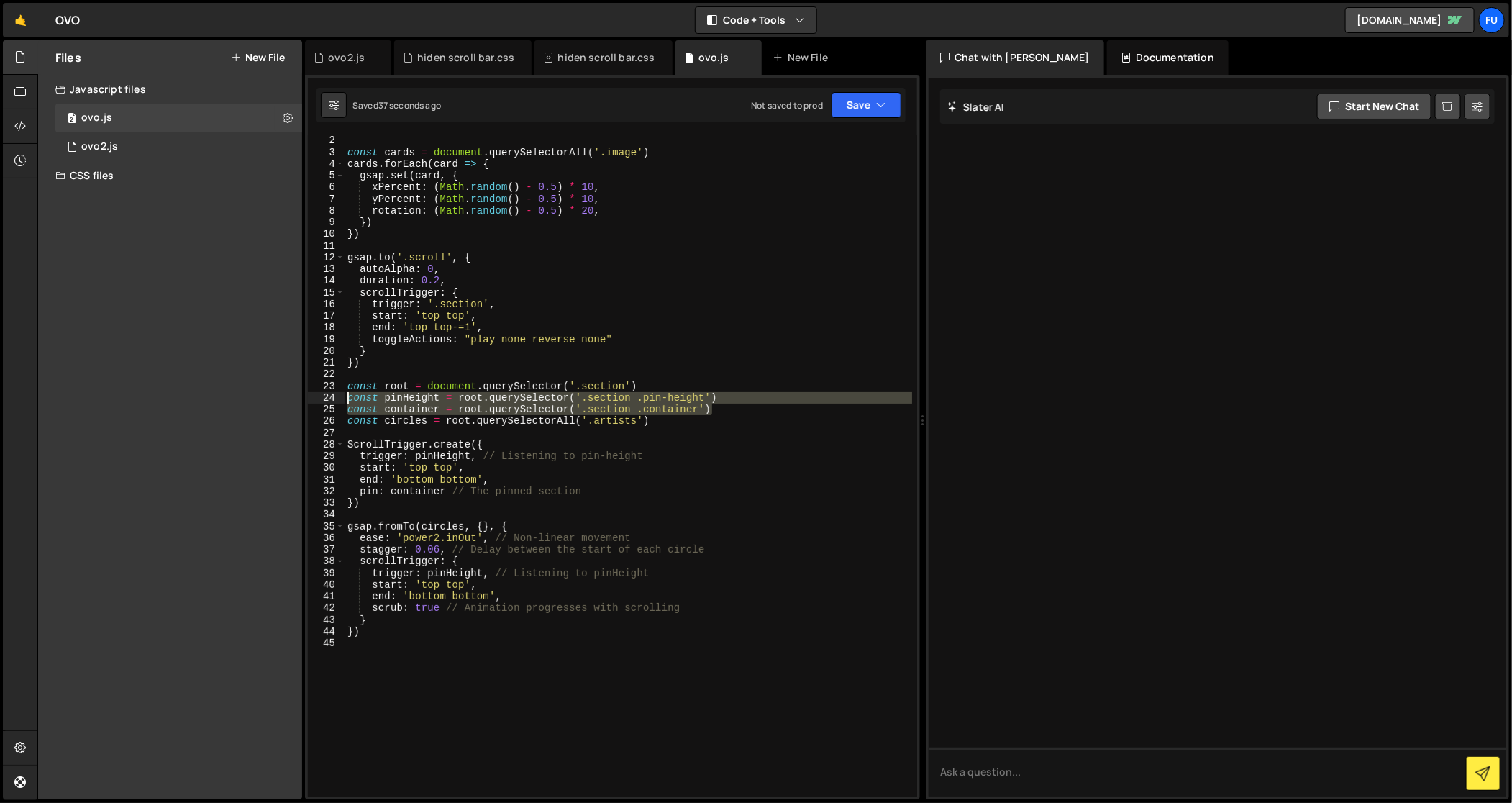
drag, startPoint x: 730, startPoint y: 412, endPoint x: 323, endPoint y: 400, distance: 407.2
click at [323, 400] on div "start: 'top top', 2 3 4 5 6 7 8 9 10 11 12 13 14 15 16 17 18 19 20 21 22 23 24 …" at bounding box center [612, 466] width 609 height 661
type textarea "const pinHeight = root.querySelector('.section .pin-height') const container = …"
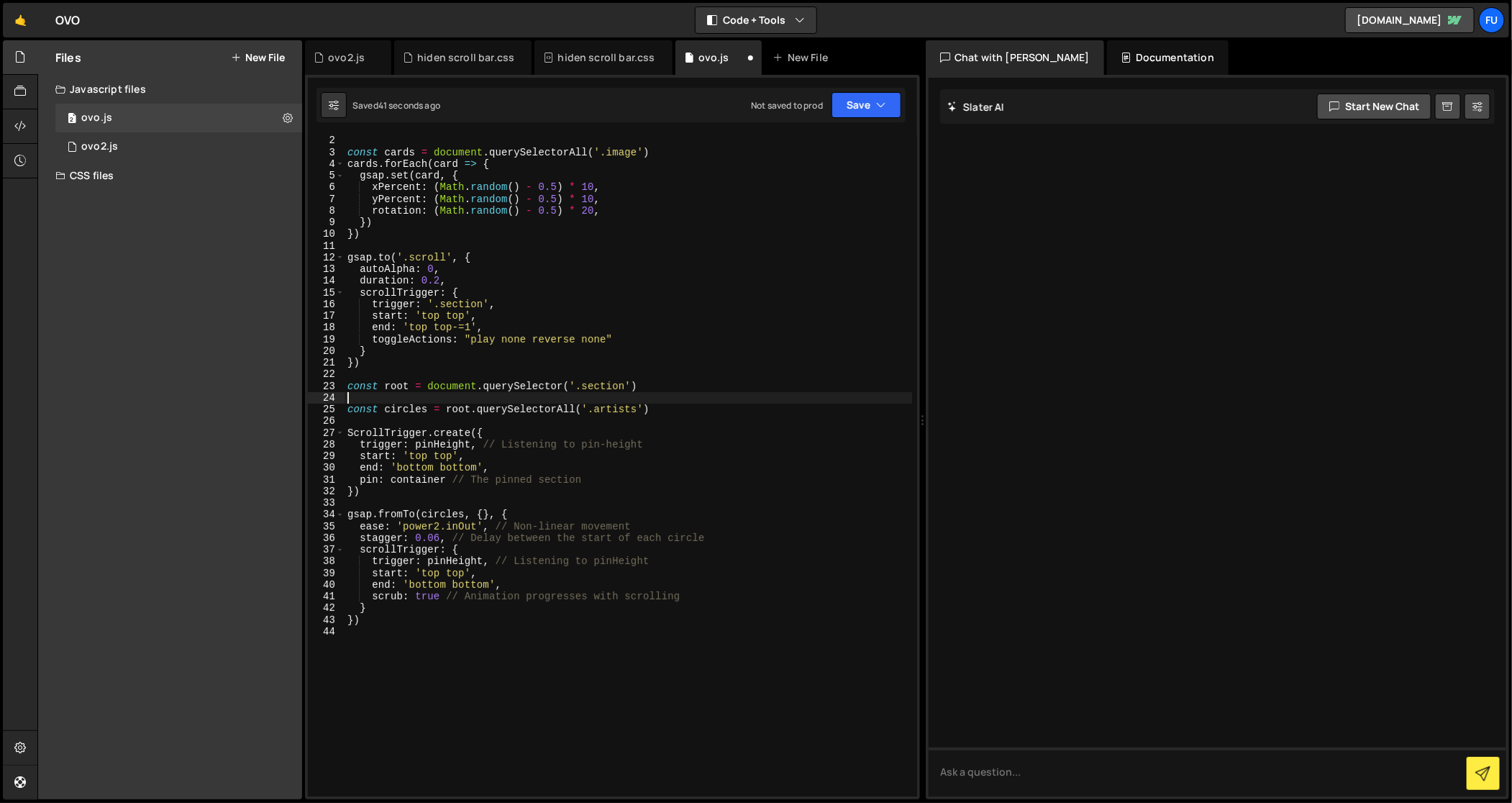
scroll to position [0, 0]
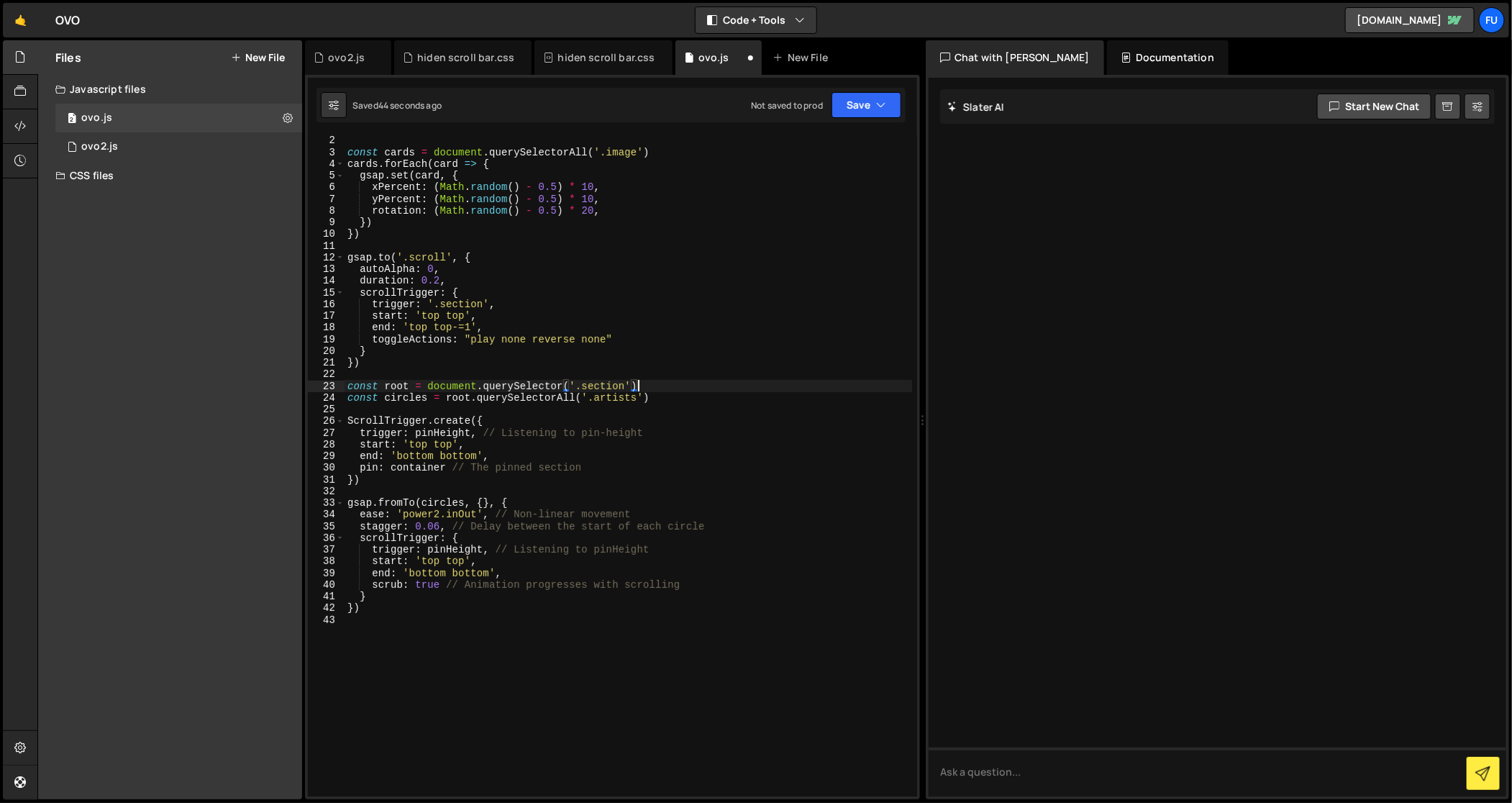
click at [393, 484] on div "const cards = document . querySelectorAll ( '.image' ) cards . forEach ( card =…" at bounding box center [628, 477] width 568 height 686
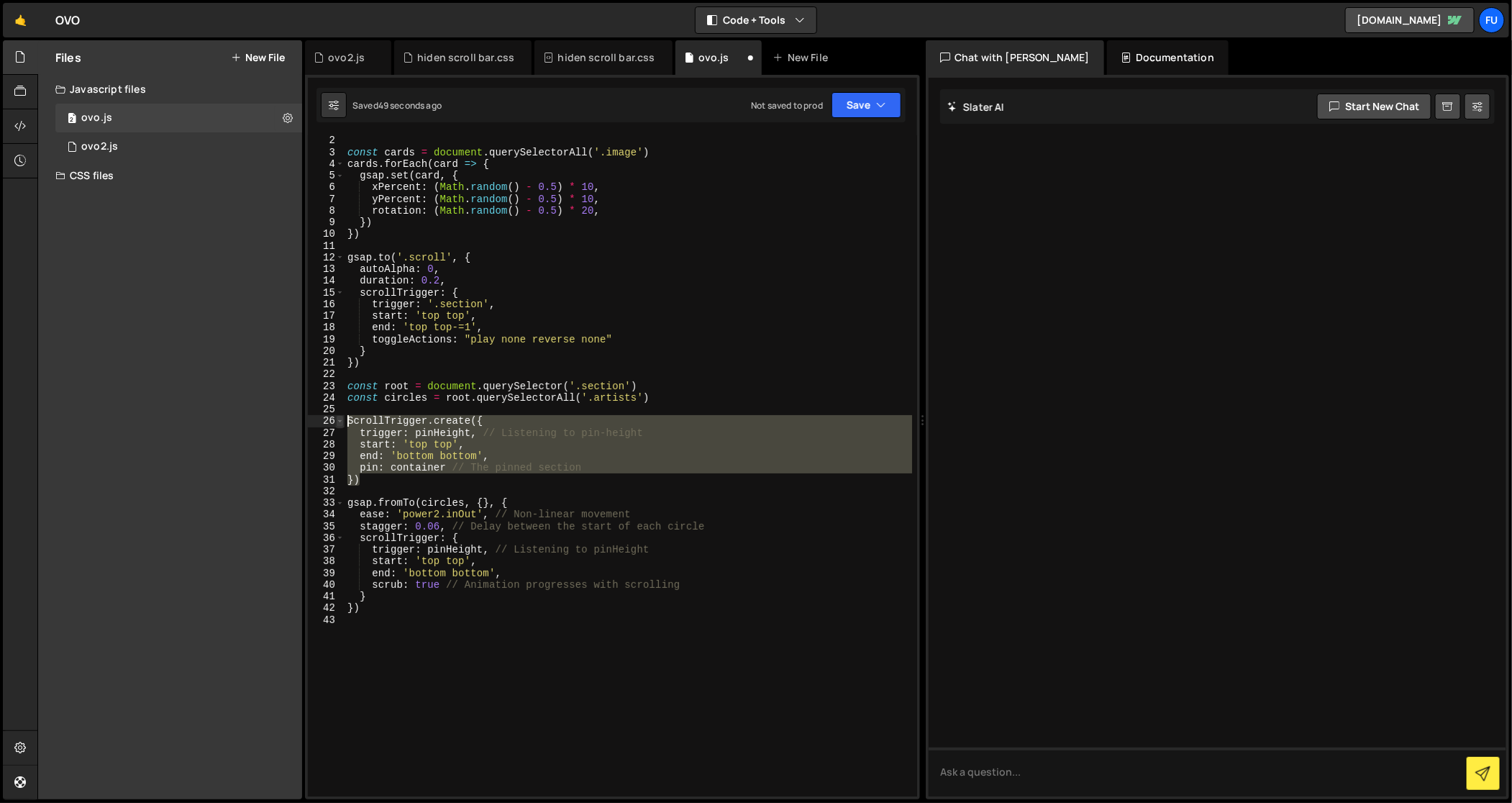
drag, startPoint x: 385, startPoint y: 482, endPoint x: 340, endPoint y: 419, distance: 77.4
click at [340, 419] on div "}) 2 3 4 5 6 7 8 9 10 11 12 13 14 15 16 17 18 19 20 21 22 23 24 25 26 27 28 29 …" at bounding box center [612, 466] width 609 height 661
type textarea "ScrollTrigger.create({ trigger: pinHeight, // Listening to pin-height"
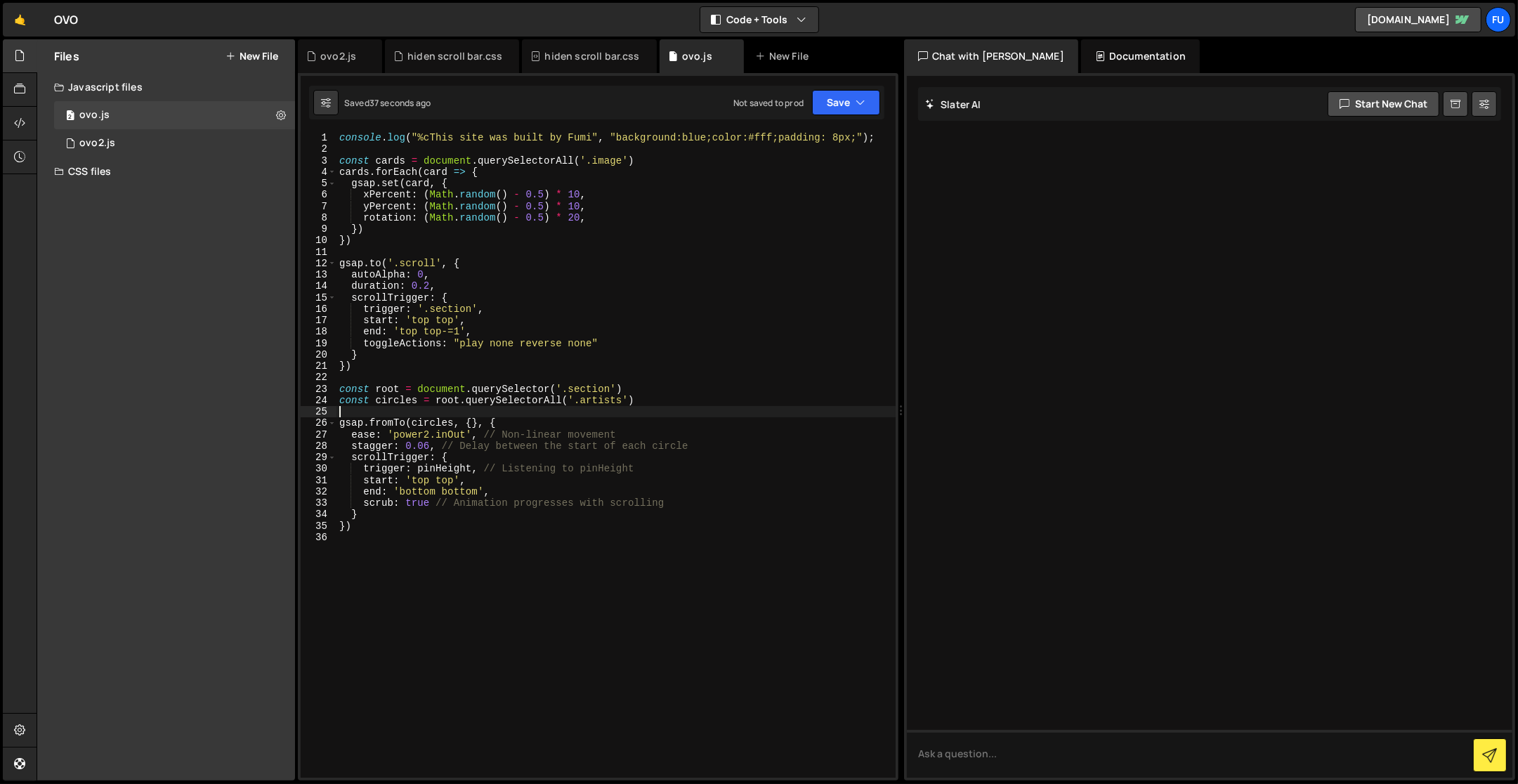
click at [340, 149] on div "console . log ( "%cThis site was built by Fumi" , "background:blue;color:#fff;p…" at bounding box center [617, 467] width 560 height 670
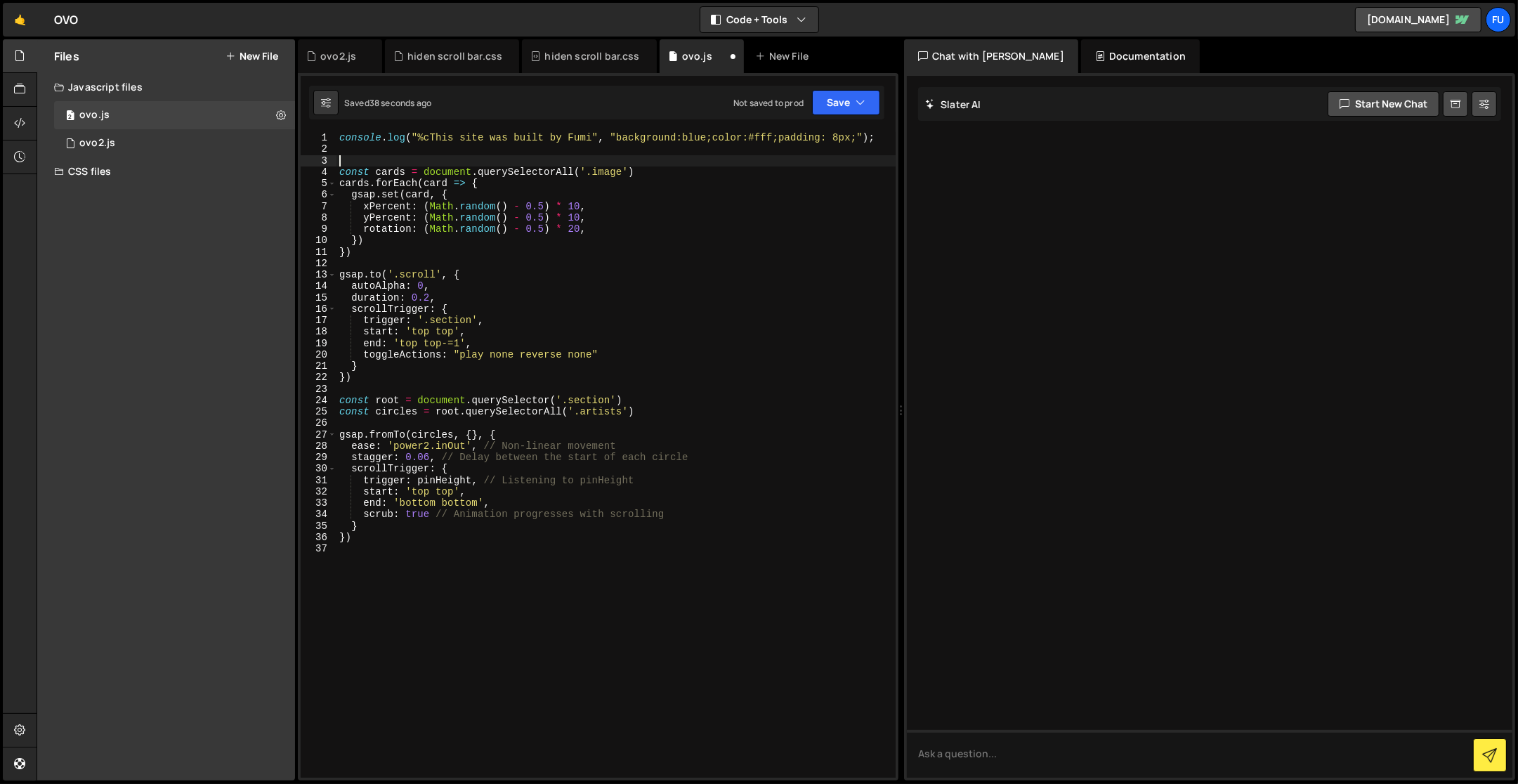
paste textarea "gsap.registerPlugin(ScrollTrigger)"
type textarea "gsap.registerPlugin(ScrollTrigger)"
click at [210, 138] on div "1 ovo2.js 0" at bounding box center [174, 143] width 241 height 28
click at [212, 138] on div "1 ovo2.js 0" at bounding box center [174, 143] width 241 height 28
click at [213, 141] on div "1 ovo2.js 0" at bounding box center [174, 143] width 241 height 28
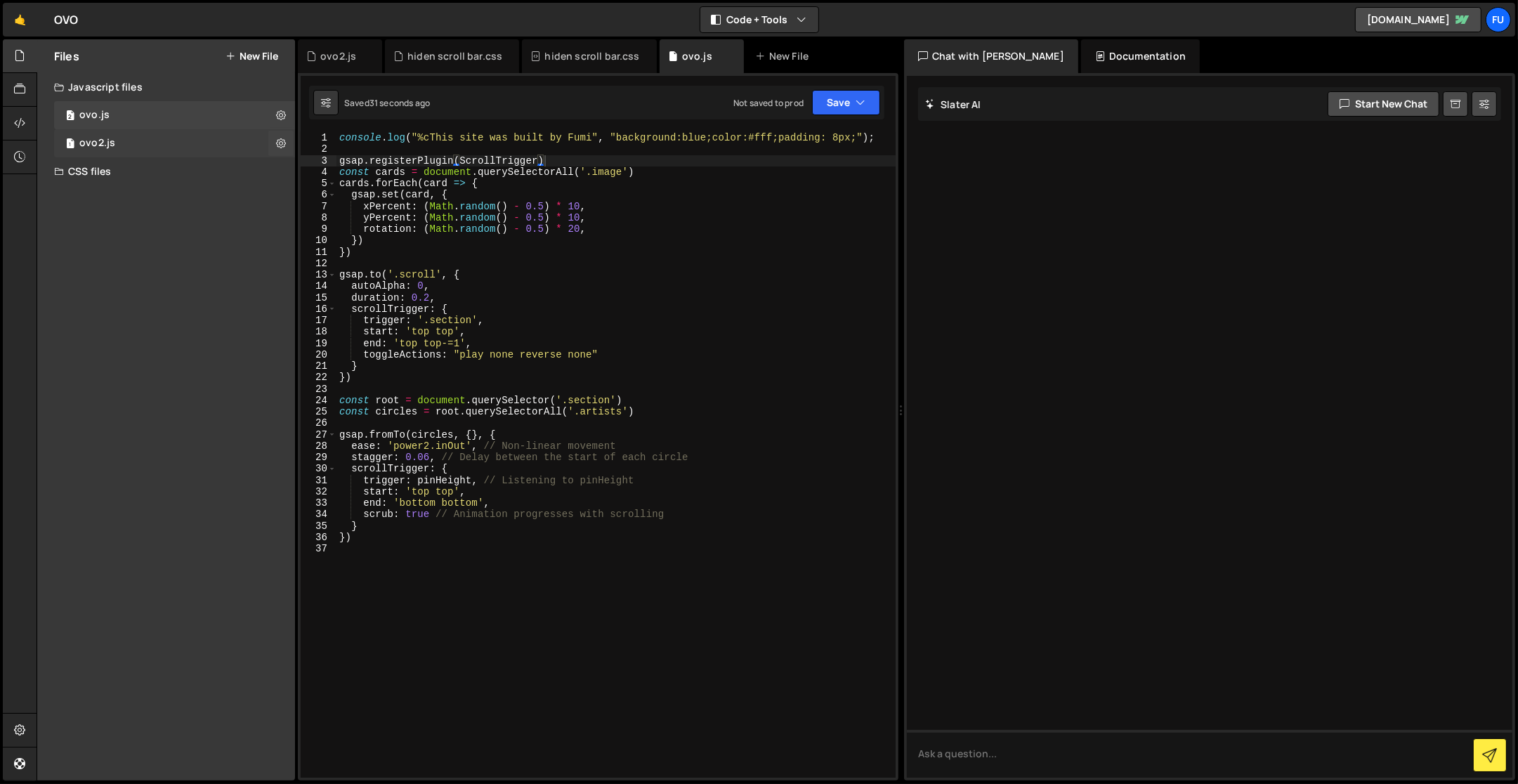
click at [213, 141] on div "1 ovo2.js 0" at bounding box center [174, 143] width 241 height 28
click at [213, 143] on div "1 ovo2.js 0" at bounding box center [174, 143] width 241 height 28
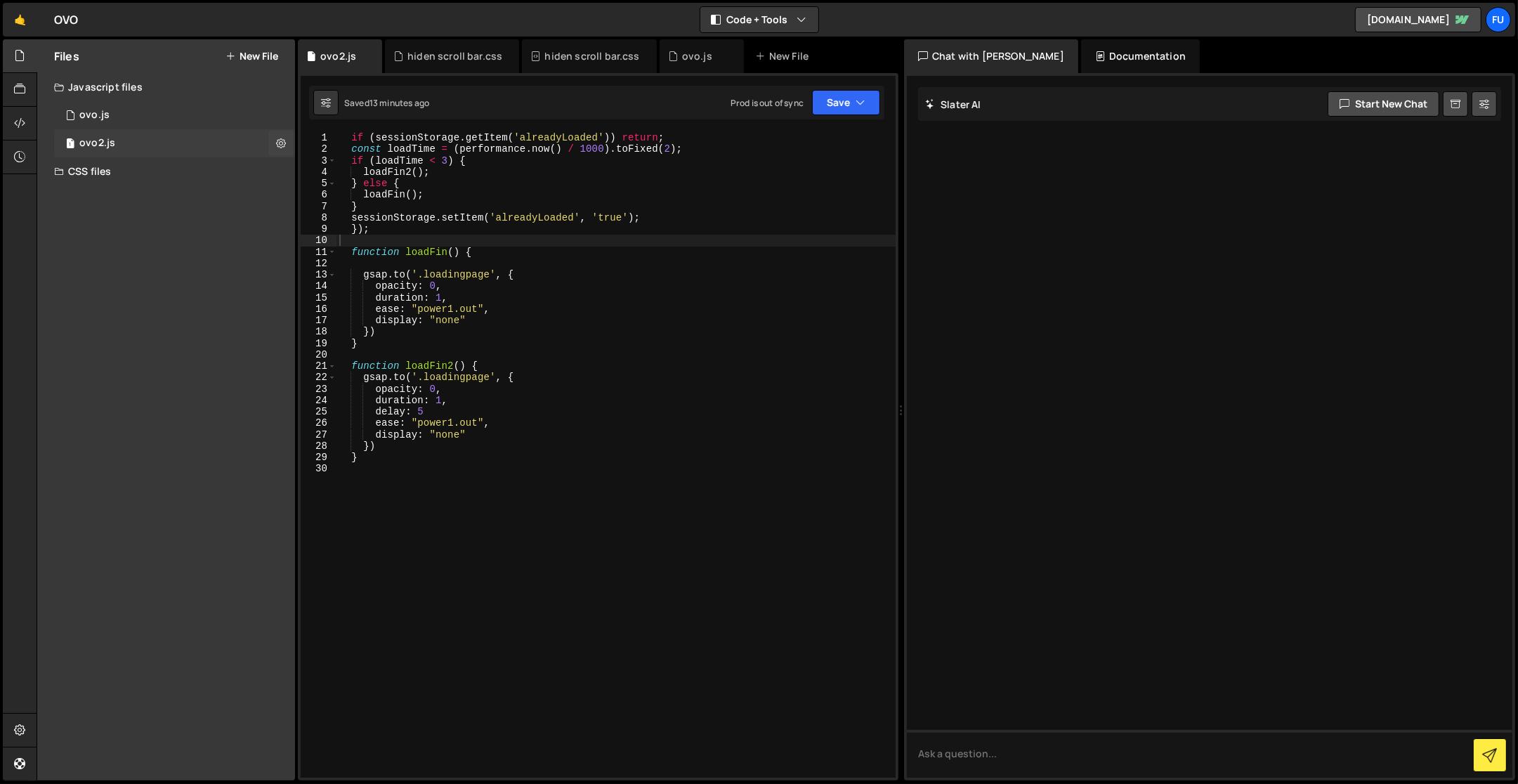
click at [207, 155] on div "1 ovo2.js 0" at bounding box center [174, 143] width 241 height 28
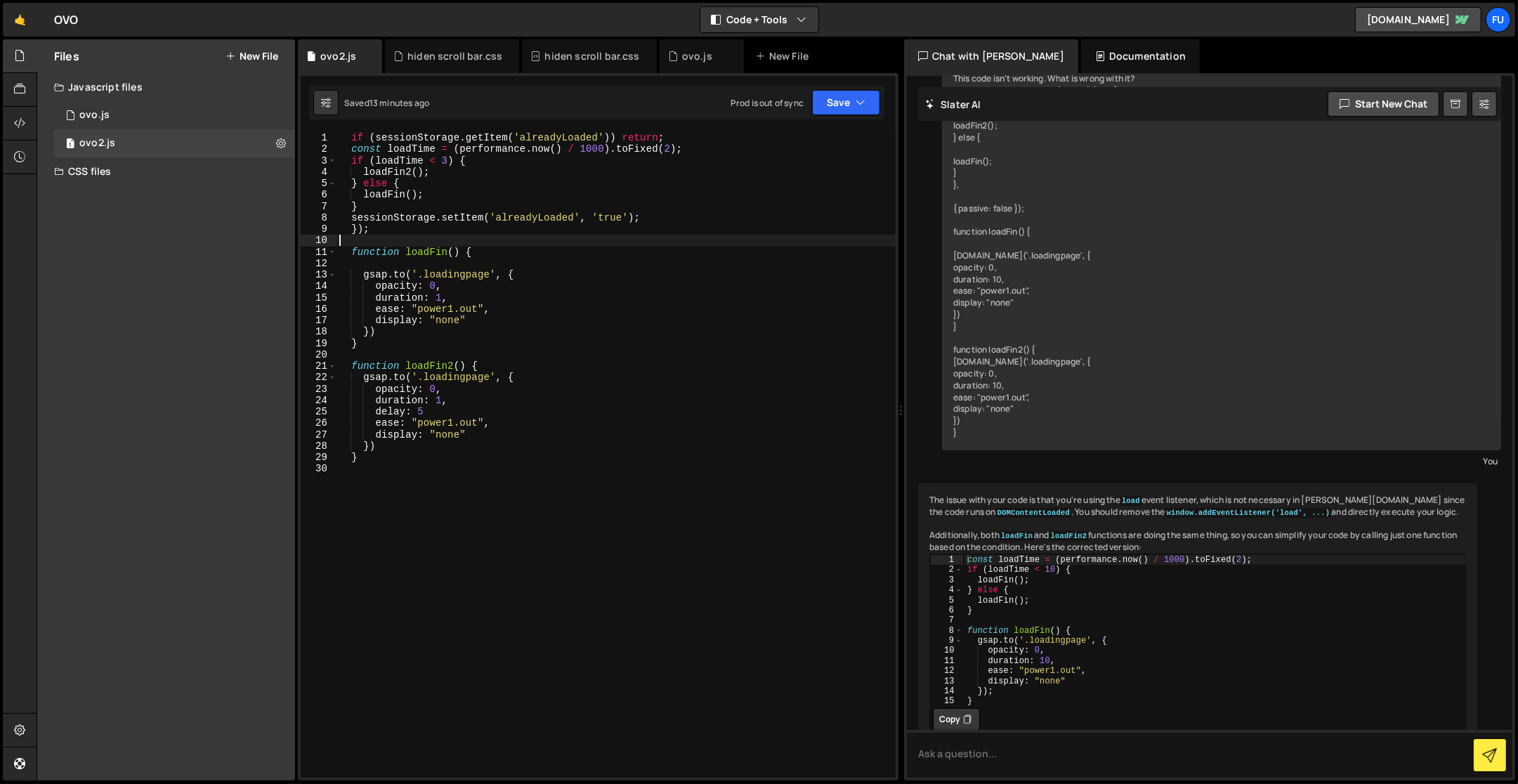
scroll to position [175, 0]
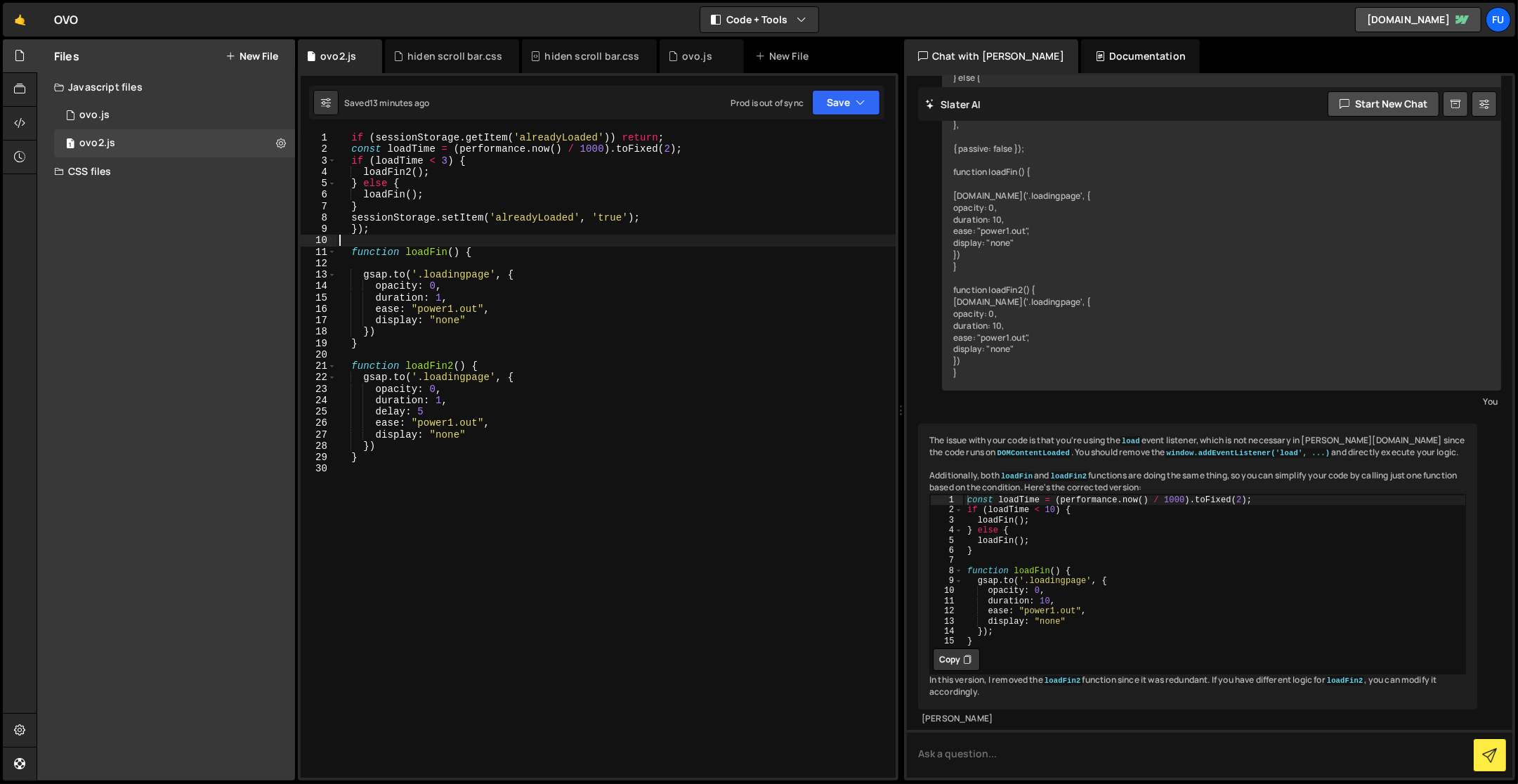
click at [425, 234] on div "if ( sessionStorage . getItem ( 'alreadyLoaded' )) return ; const loadTime = ( …" at bounding box center [617, 467] width 560 height 670
click at [419, 239] on div "if ( sessionStorage . getItem ( 'alreadyLoaded' )) return ; const loadTime = ( …" at bounding box center [617, 467] width 560 height 670
click at [419, 234] on div "if ( sessionStorage . getItem ( 'alreadyLoaded' )) return ; const loadTime = ( …" at bounding box center [617, 467] width 560 height 670
click at [560, 165] on div "if ( sessionStorage . getItem ( 'alreadyLoaded' )) return ; const loadTime = ( …" at bounding box center [617, 467] width 560 height 670
type textarea "if (loadTime < 3) {"
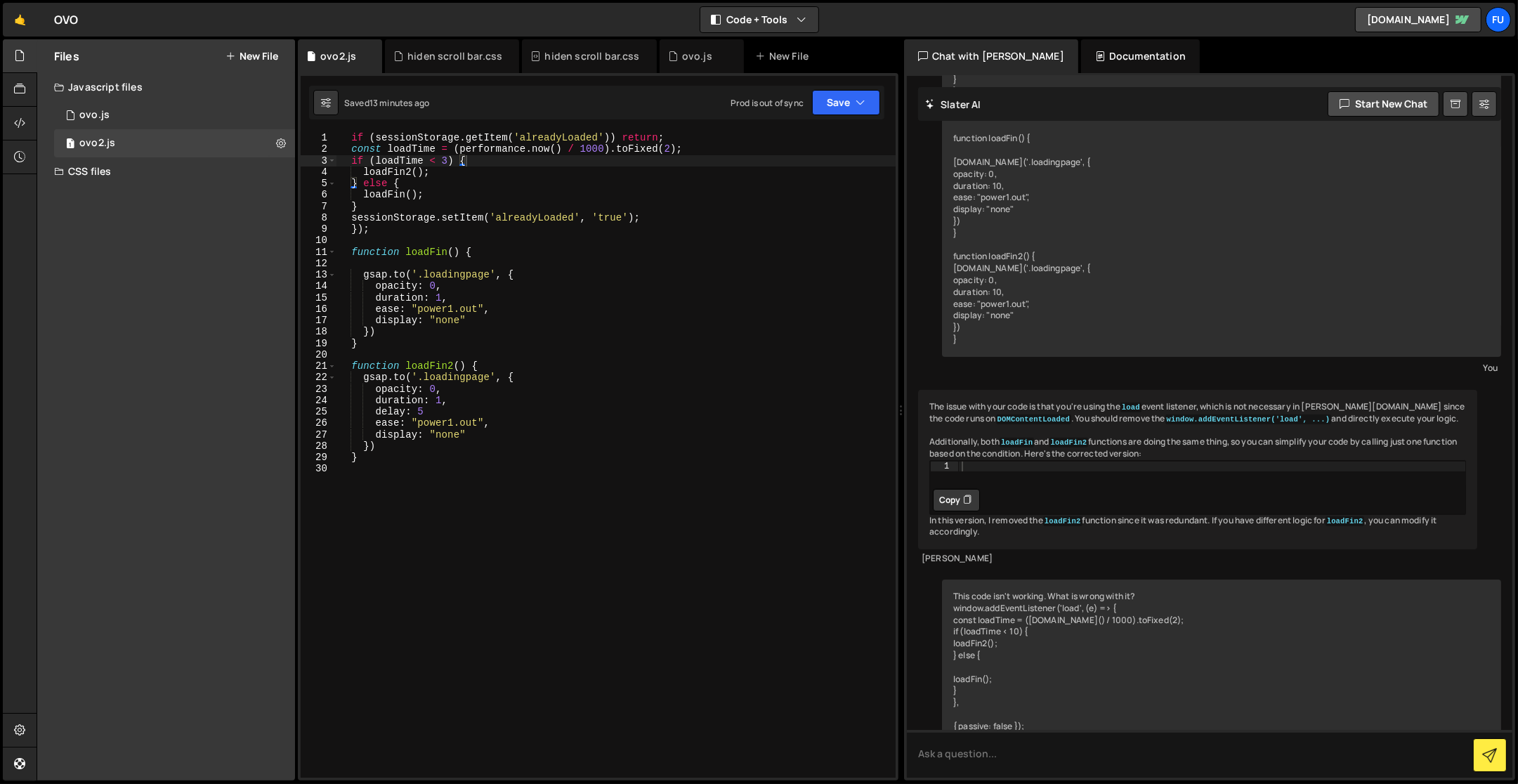
scroll to position [820, 0]
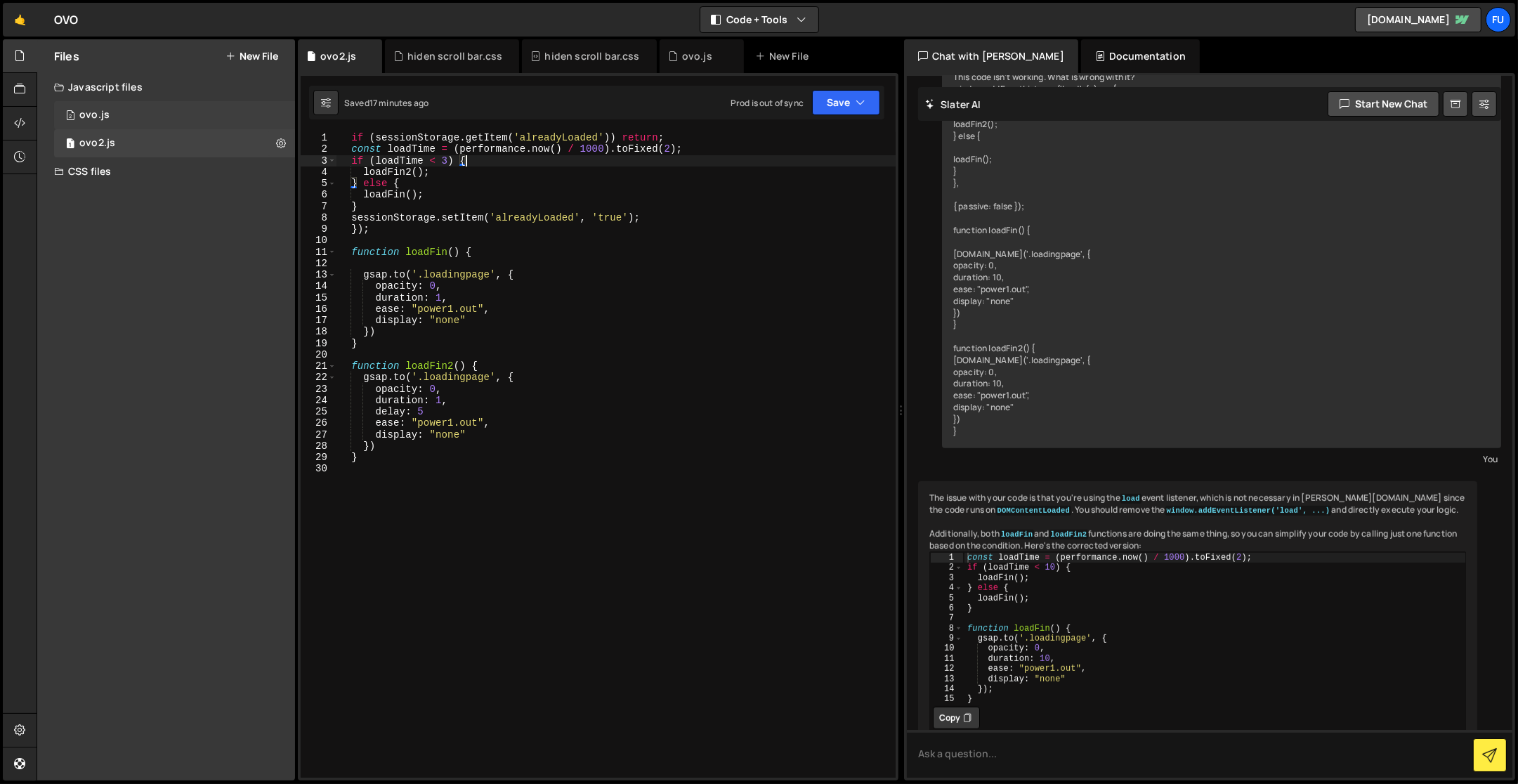
click at [214, 107] on div "2 ovo.js 0" at bounding box center [174, 115] width 241 height 28
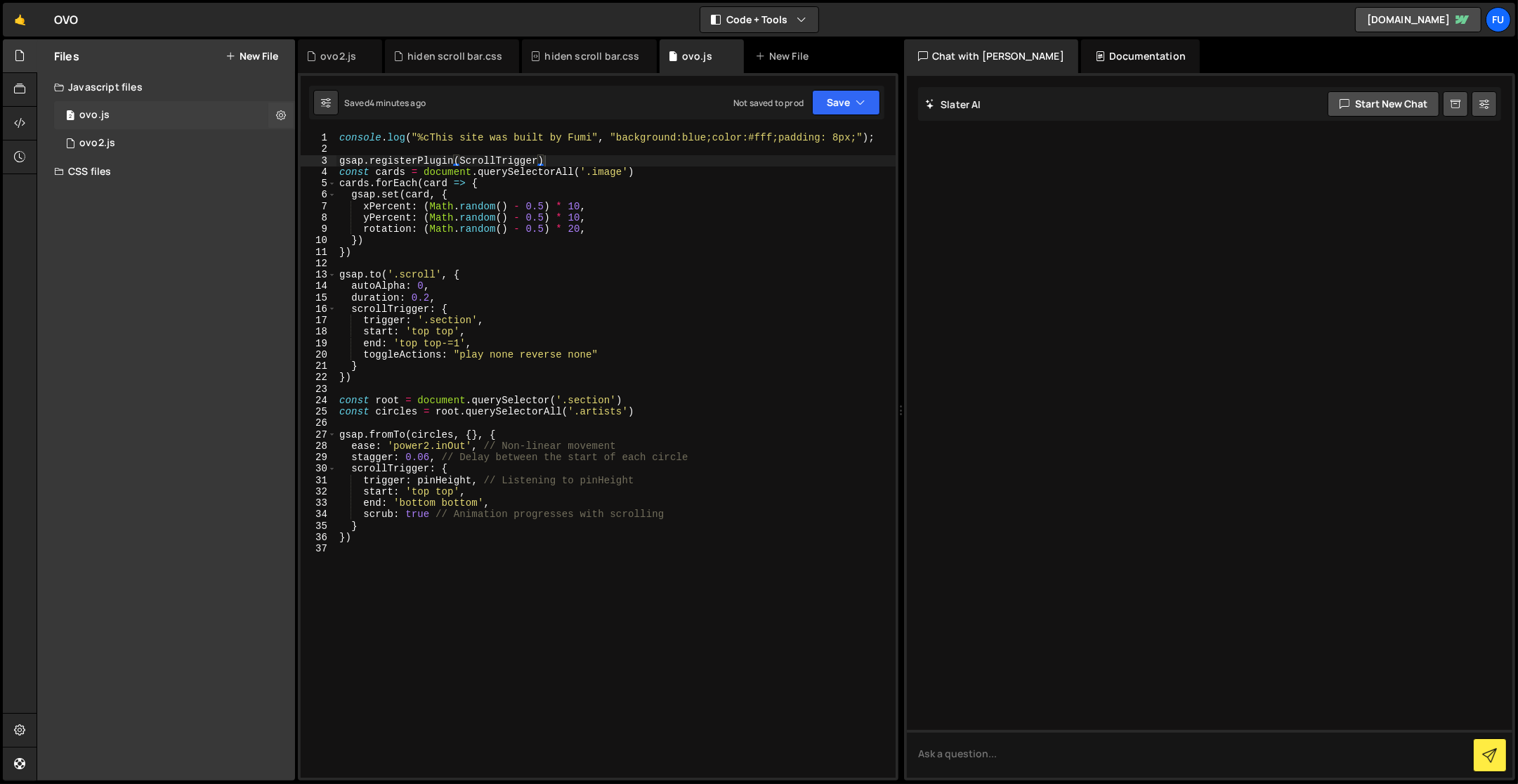
scroll to position [0, 0]
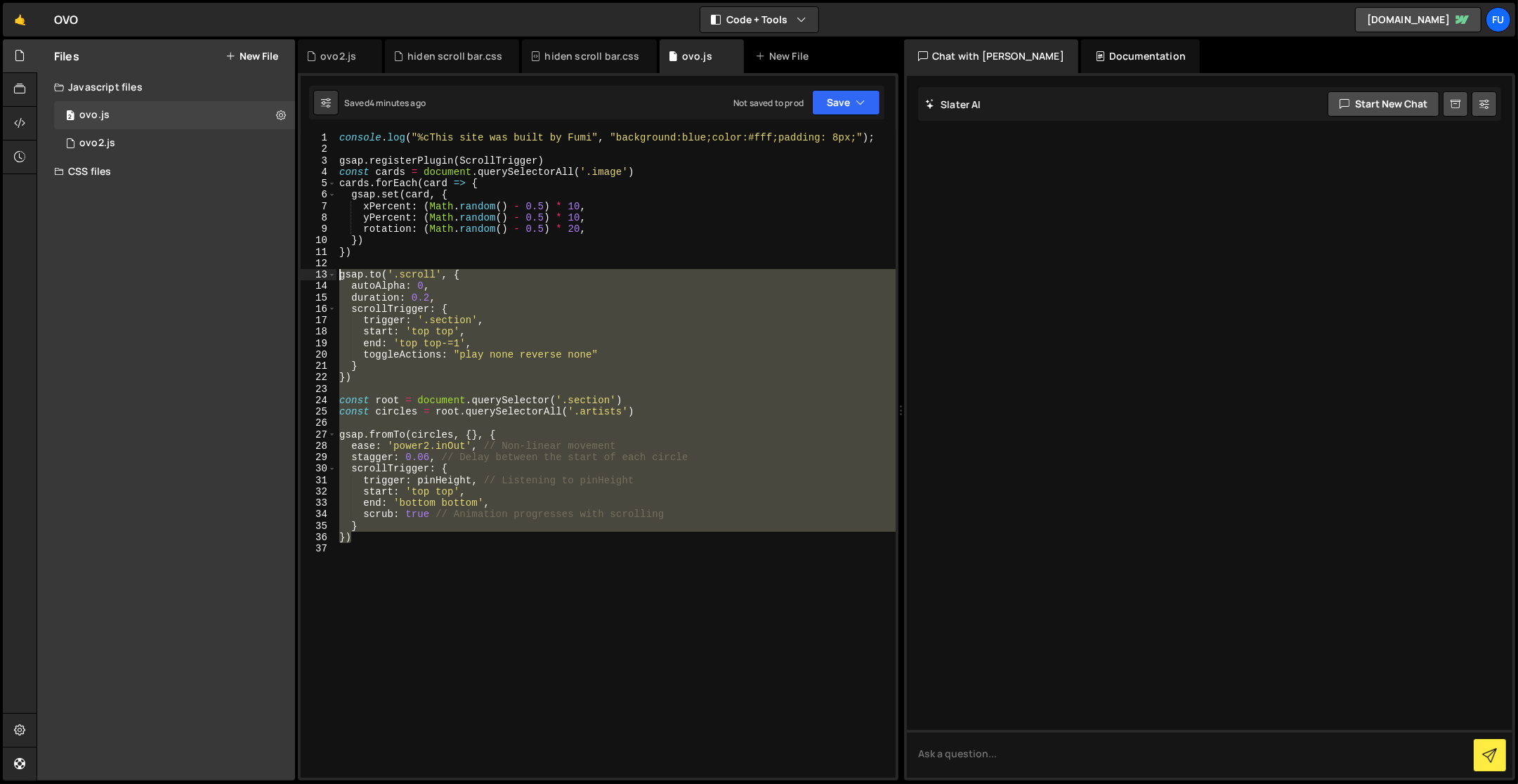
drag, startPoint x: 396, startPoint y: 538, endPoint x: 335, endPoint y: 277, distance: 268.0
click at [335, 277] on div "}) 1 2 3 4 5 6 7 8 9 10 11 12 13 14 15 16 17 18 19 20 21 22 23 24 25 26 27 28 2…" at bounding box center [598, 454] width 595 height 646
paste textarea "})"
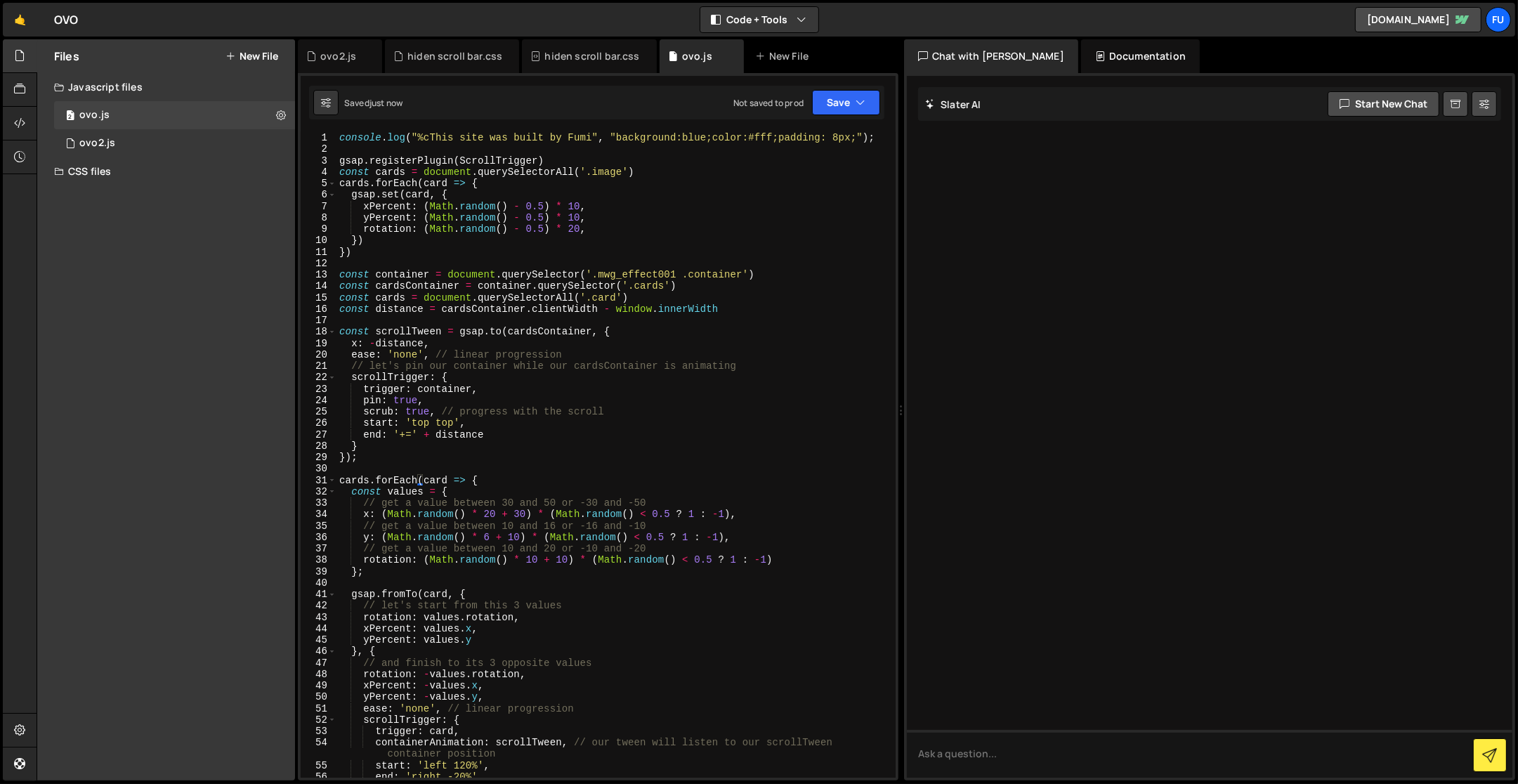
click at [475, 282] on div "console . log ( "%cThis site was built by Fumi" , "background:blue;color:#fff;p…" at bounding box center [614, 467] width 555 height 670
type textarea "const cardsContainer = container.querySelector('.cards')"
click at [508, 325] on div "console . log ( "%cThis site was built by Fumi" , "background:blue;color:#fff;p…" at bounding box center [614, 467] width 555 height 670
click at [658, 306] on div "console . log ( "%cThis site was built by Fumi" , "background:blue;color:#fff;p…" at bounding box center [614, 467] width 555 height 670
click at [651, 301] on div "console . log ( "%cThis site was built by Fumi" , "background:blue;color:#fff;p…" at bounding box center [614, 467] width 555 height 670
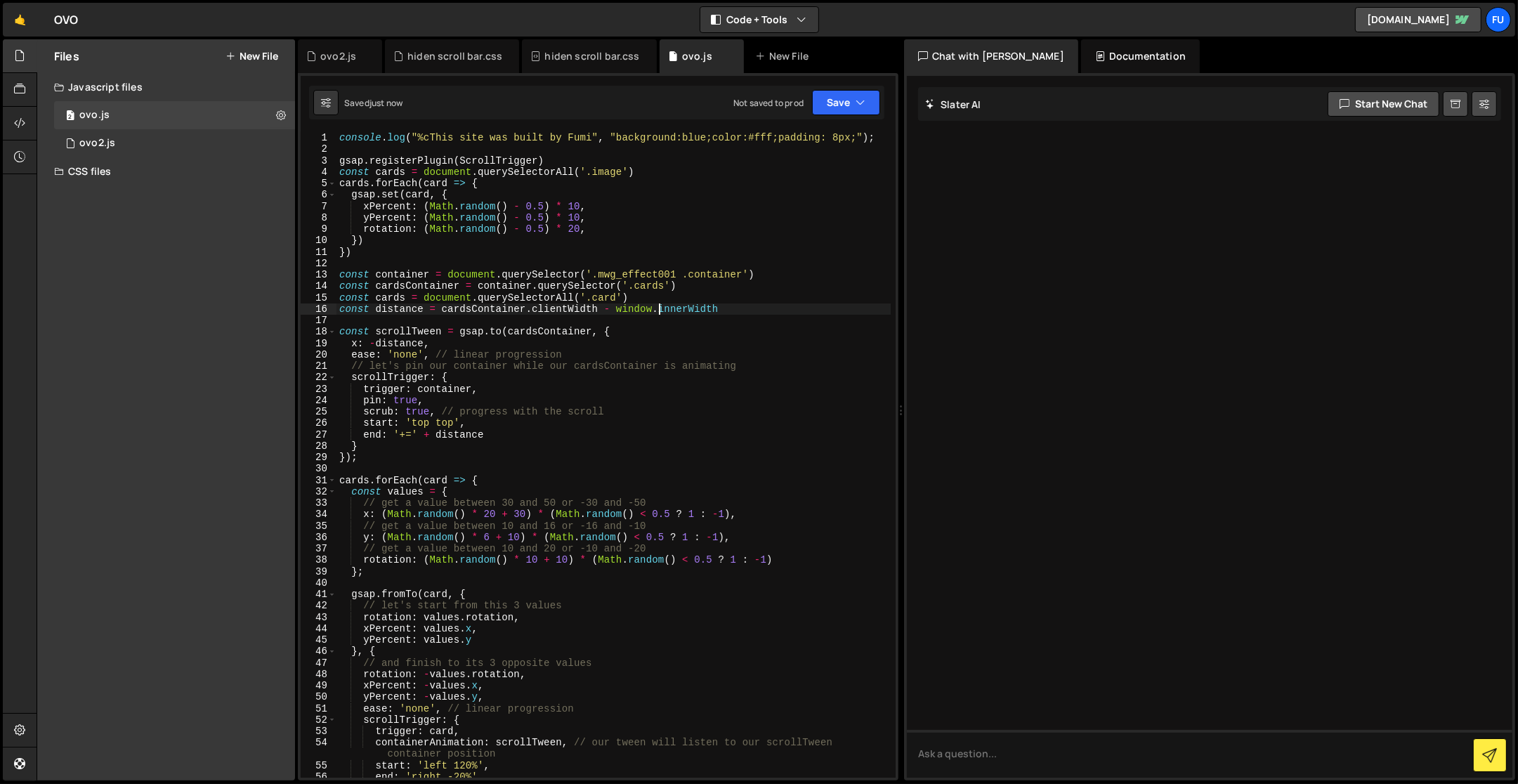
type textarea "const cards = document.querySelectorAll('.card')"
drag, startPoint x: 573, startPoint y: 300, endPoint x: 335, endPoint y: 298, distance: 238.0
click at [335, 298] on div "const cards = document.querySelectorAll('.card') 1 2 3 4 5 6 7 8 9 10 11 12 13 …" at bounding box center [598, 454] width 595 height 646
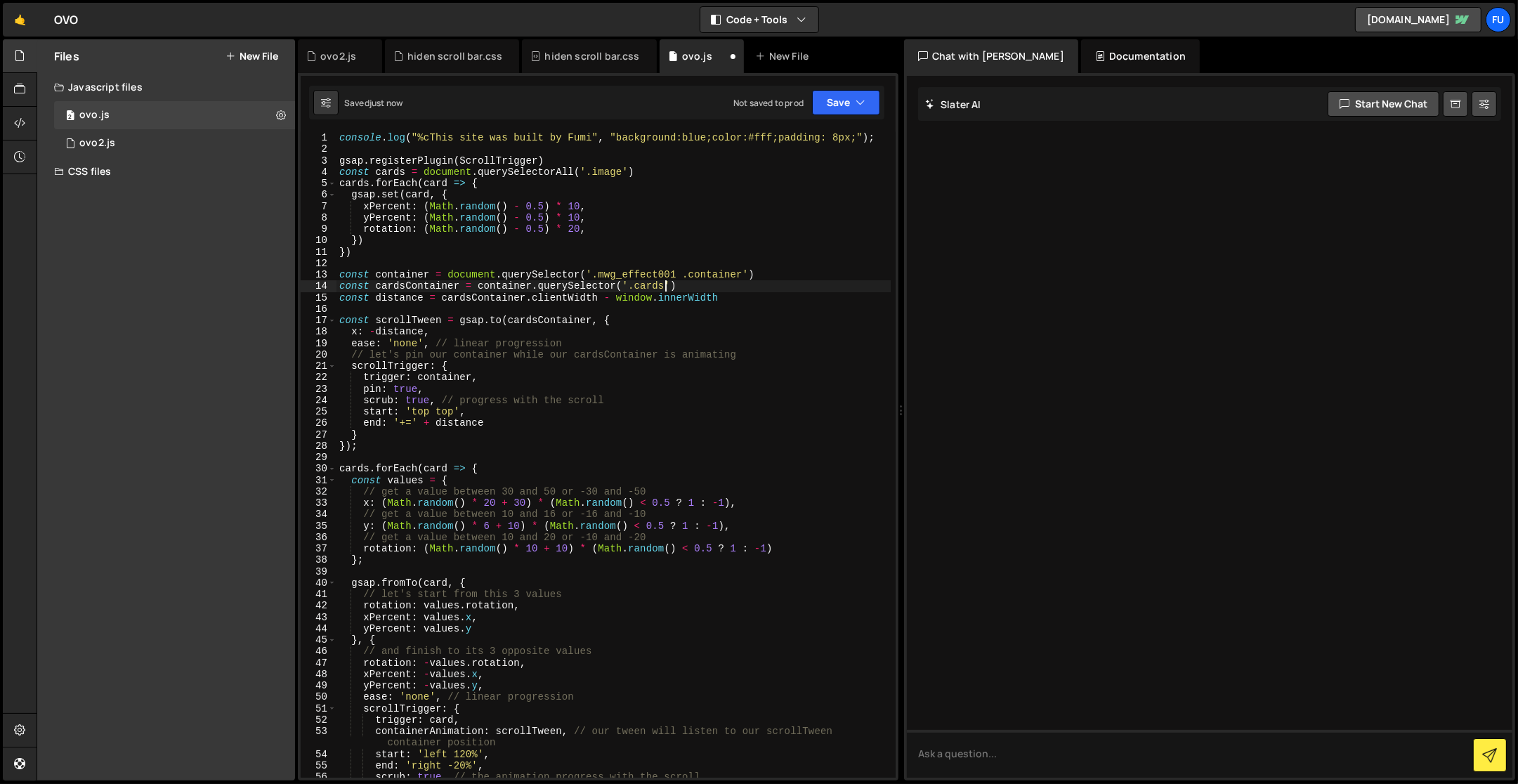
click at [664, 285] on div "console . log ( "%cThis site was built by Fumi" , "background:blue;color:#fff;p…" at bounding box center [614, 467] width 555 height 670
click at [766, 350] on div "console . log ( "%cThis site was built by Fumi" , "background:blue;color:#fff;p…" at bounding box center [614, 467] width 555 height 670
type textarea "// let's pin our container while our cardsContainer is animating"
click at [764, 309] on div "console . log ( "%cThis site was built by Fumi" , "background:blue;color:#fff;p…" at bounding box center [614, 467] width 555 height 670
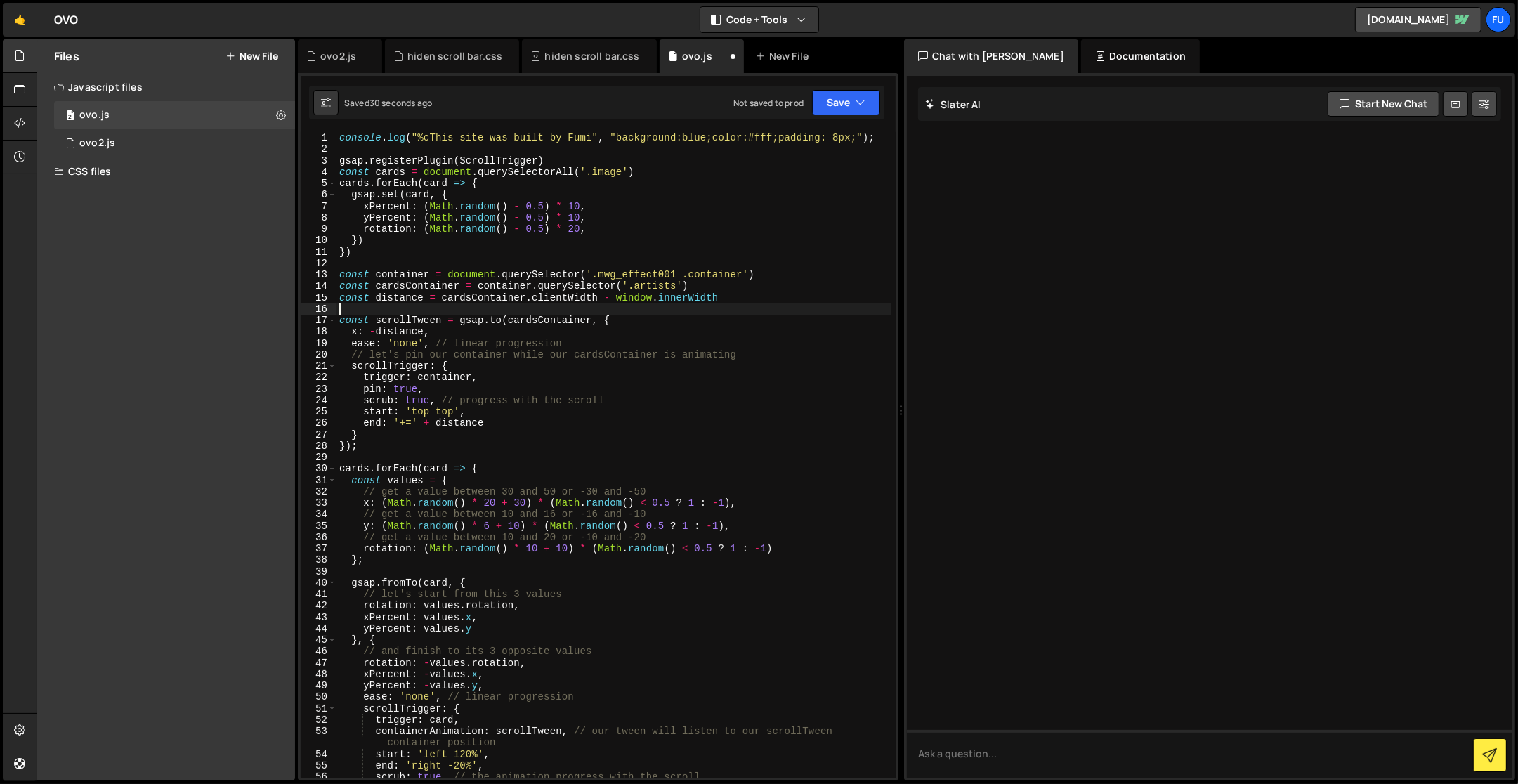
scroll to position [0, 0]
click at [736, 302] on div "console . log ( "%cThis site was built by Fumi" , "background:blue;color:#fff;p…" at bounding box center [614, 467] width 555 height 670
click at [680, 276] on div "console . log ( "%cThis site was built by Fumi" , "background:blue;color:#fff;p…" at bounding box center [614, 467] width 555 height 670
click at [729, 288] on div "console . log ( "%cThis site was built by Fumi" , "background:blue;color:#fff;p…" at bounding box center [614, 467] width 555 height 670
click at [777, 278] on div "console . log ( "%cThis site was built by Fumi" , "background:blue;color:#fff;p…" at bounding box center [614, 467] width 555 height 670
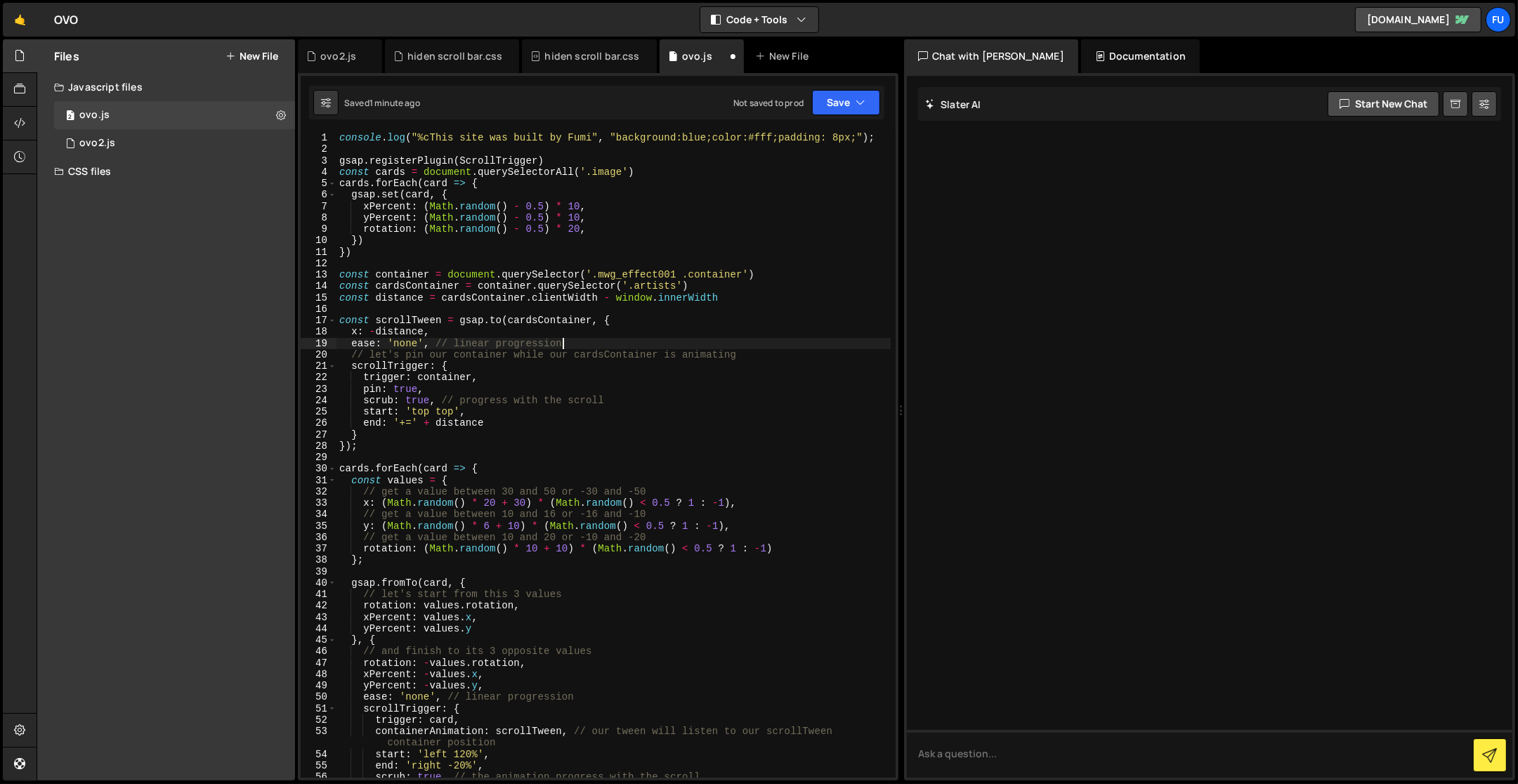
click at [666, 349] on div "console . log ( "%cThis site was built by Fumi" , "background:blue;color:#fff;p…" at bounding box center [614, 467] width 555 height 670
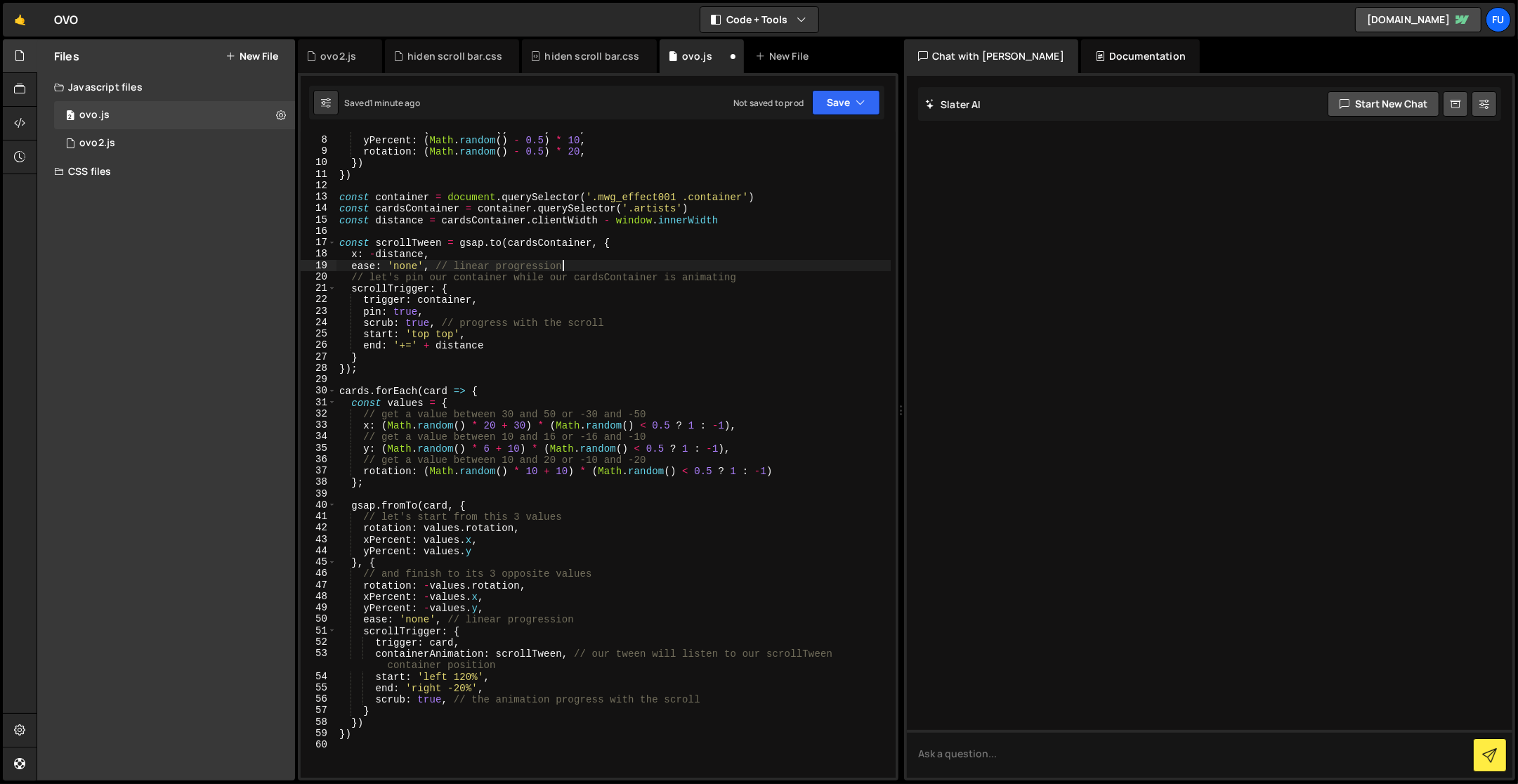
scroll to position [33, 0]
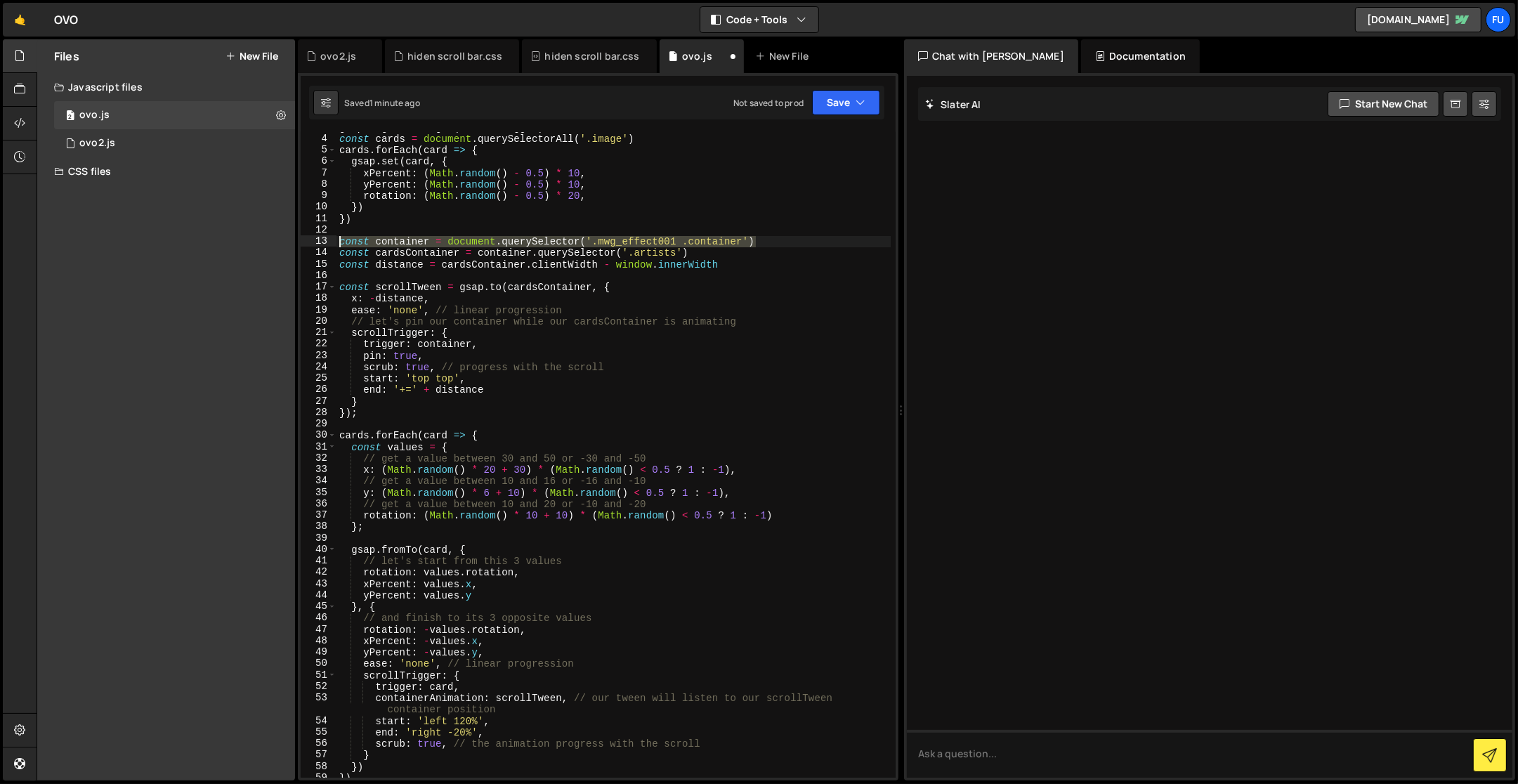
drag, startPoint x: 776, startPoint y: 240, endPoint x: 281, endPoint y: 241, distance: 495.0
click at [281, 241] on div "Files New File Javascript files 2 ovo.js 0 1 ovo2.js 0 CSS files hiden scroll b…" at bounding box center [777, 410] width 1482 height 741
type textarea "const container = document.querySelector('.mwg_effect001 .container')"
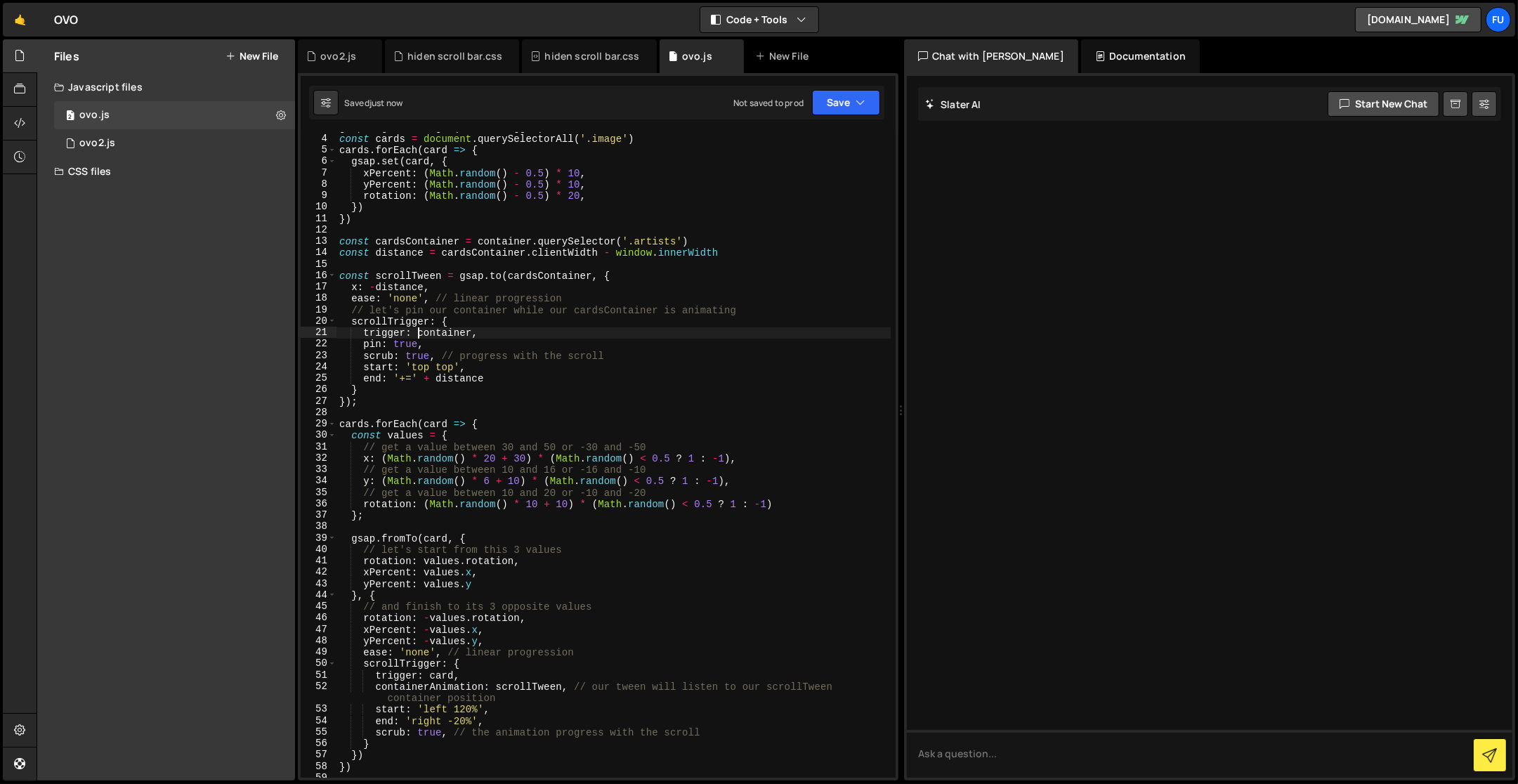
click at [417, 332] on div "gsap . registerPlugin ( ScrollTrigger ) const cards = document . querySelectorA…" at bounding box center [614, 456] width 555 height 670
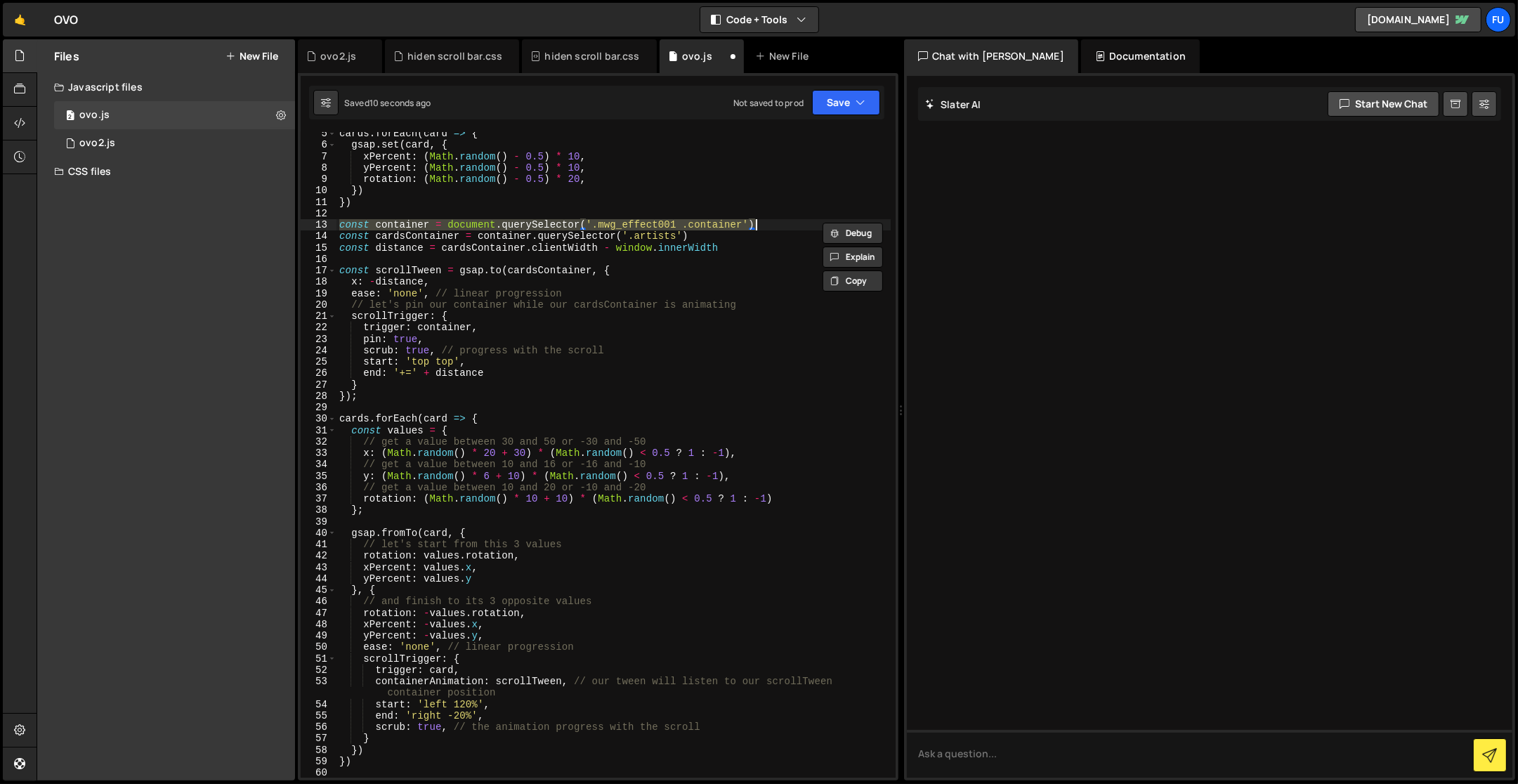
click at [700, 271] on div "cards . forEach ( card => { gsap . set ( card , { xPercent : ( Math . random ( …" at bounding box center [614, 462] width 555 height 670
drag, startPoint x: 743, startPoint y: 222, endPoint x: 595, endPoint y: 222, distance: 148.0
click at [595, 221] on div "cards . forEach ( card => { gsap . set ( card , { xPercent : ( Math . random ( …" at bounding box center [614, 462] width 555 height 670
click at [818, 323] on div "cards . forEach ( card => { gsap . set ( card , { xPercent : ( Math . random ( …" at bounding box center [614, 462] width 555 height 670
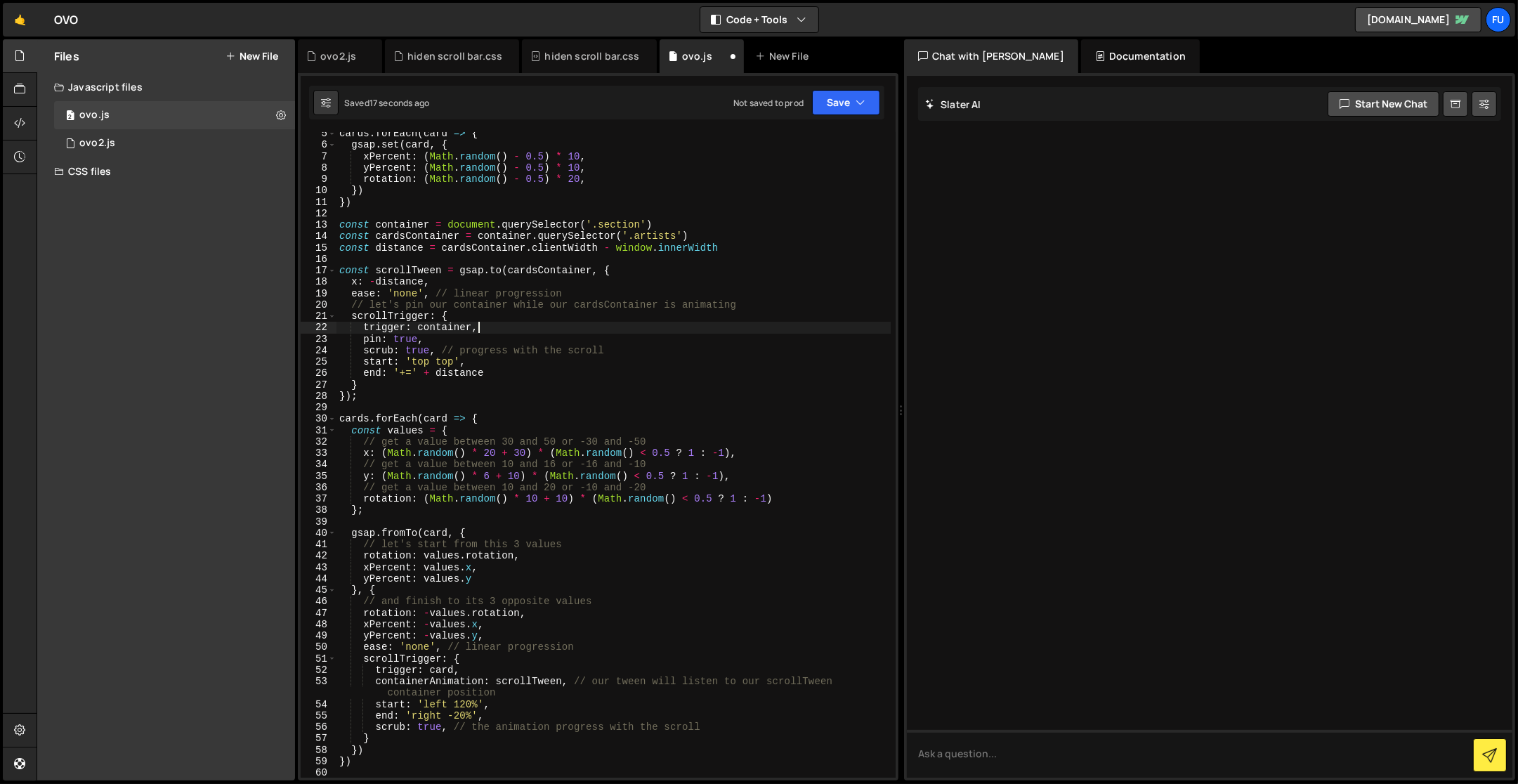
click at [754, 241] on div "cards . forEach ( card => { gsap . set ( card , { xPercent : ( Math . random ( …" at bounding box center [614, 462] width 555 height 670
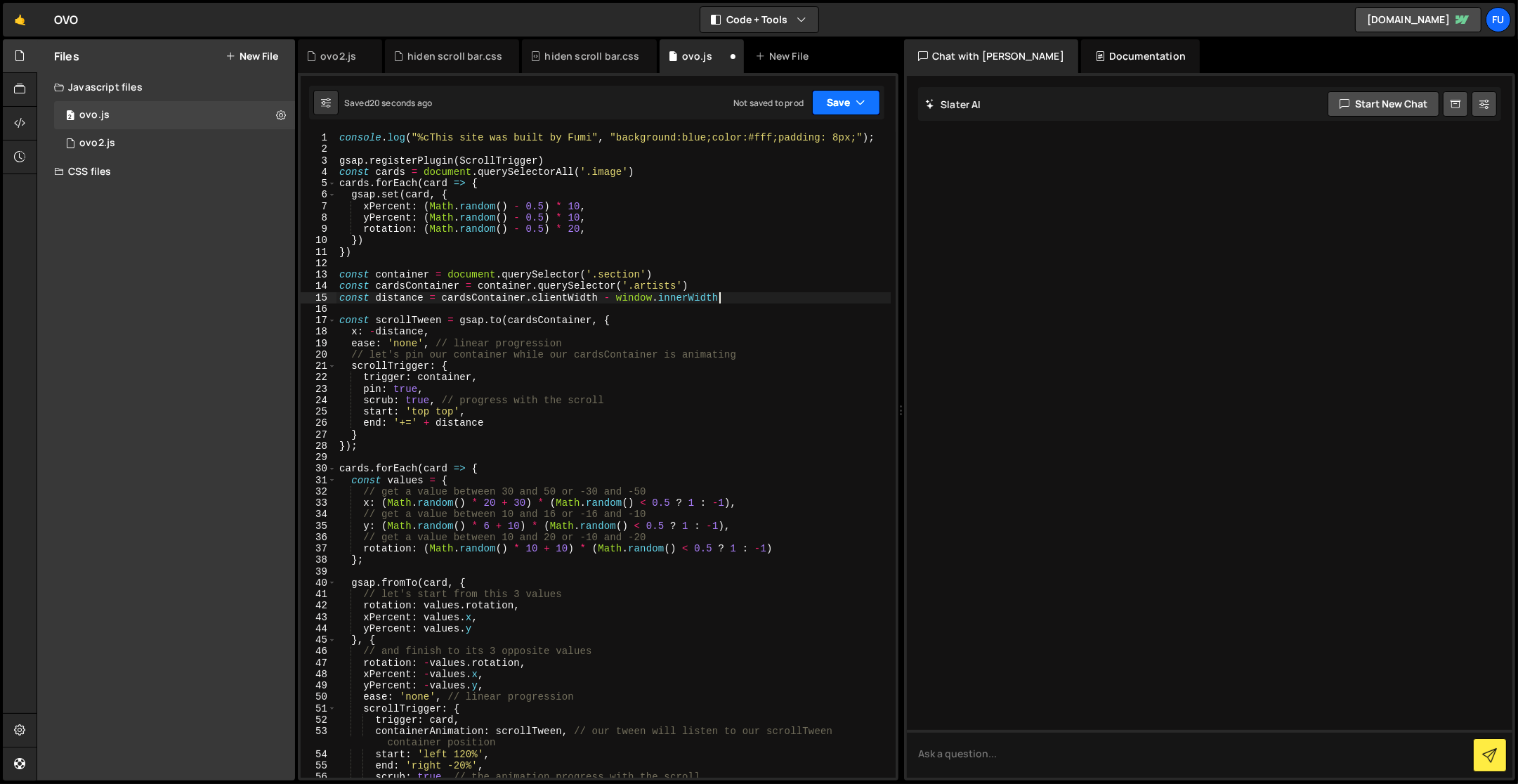
click at [852, 102] on button "Save" at bounding box center [846, 103] width 68 height 26
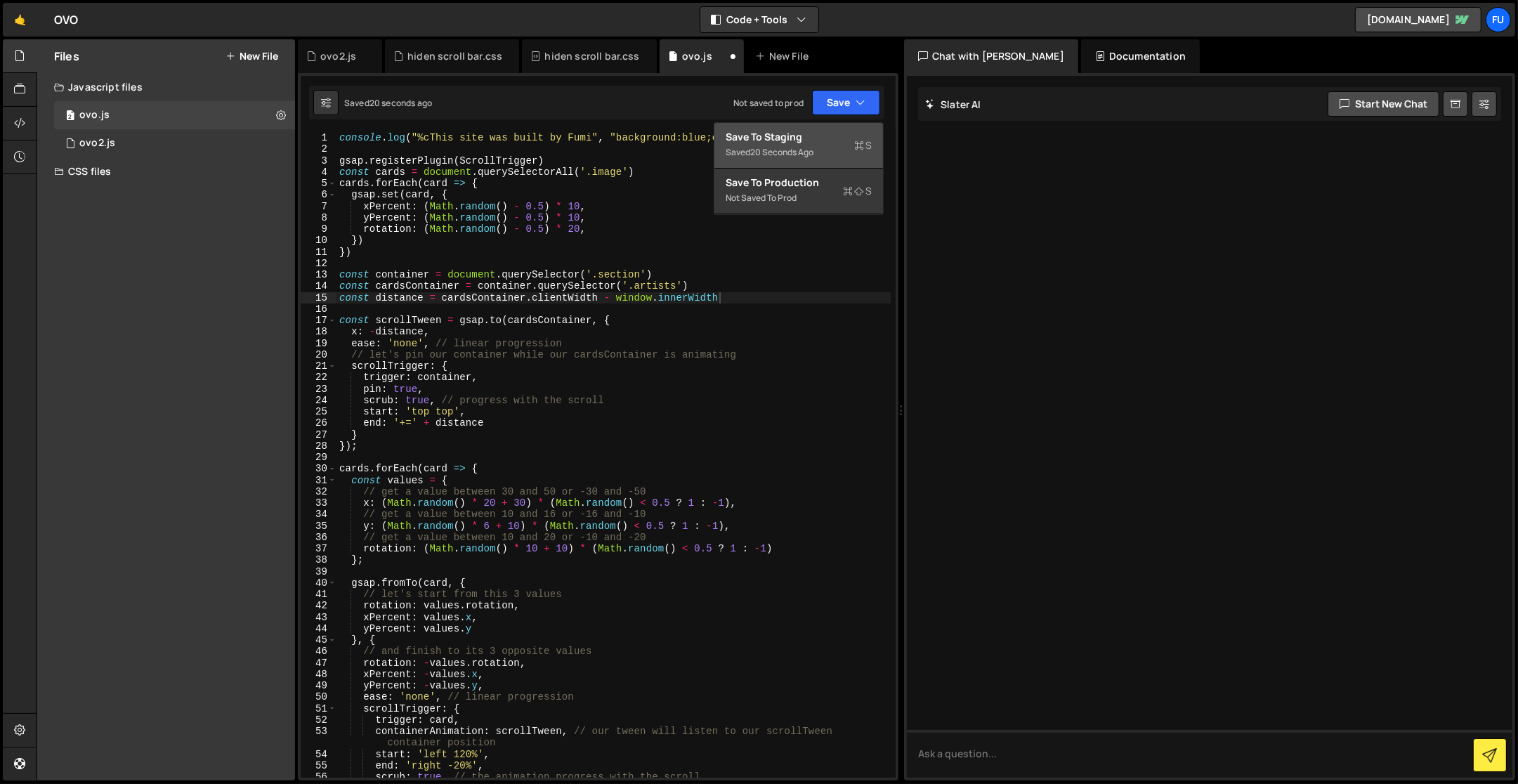
click at [812, 150] on div "20 seconds ago" at bounding box center [781, 152] width 63 height 12
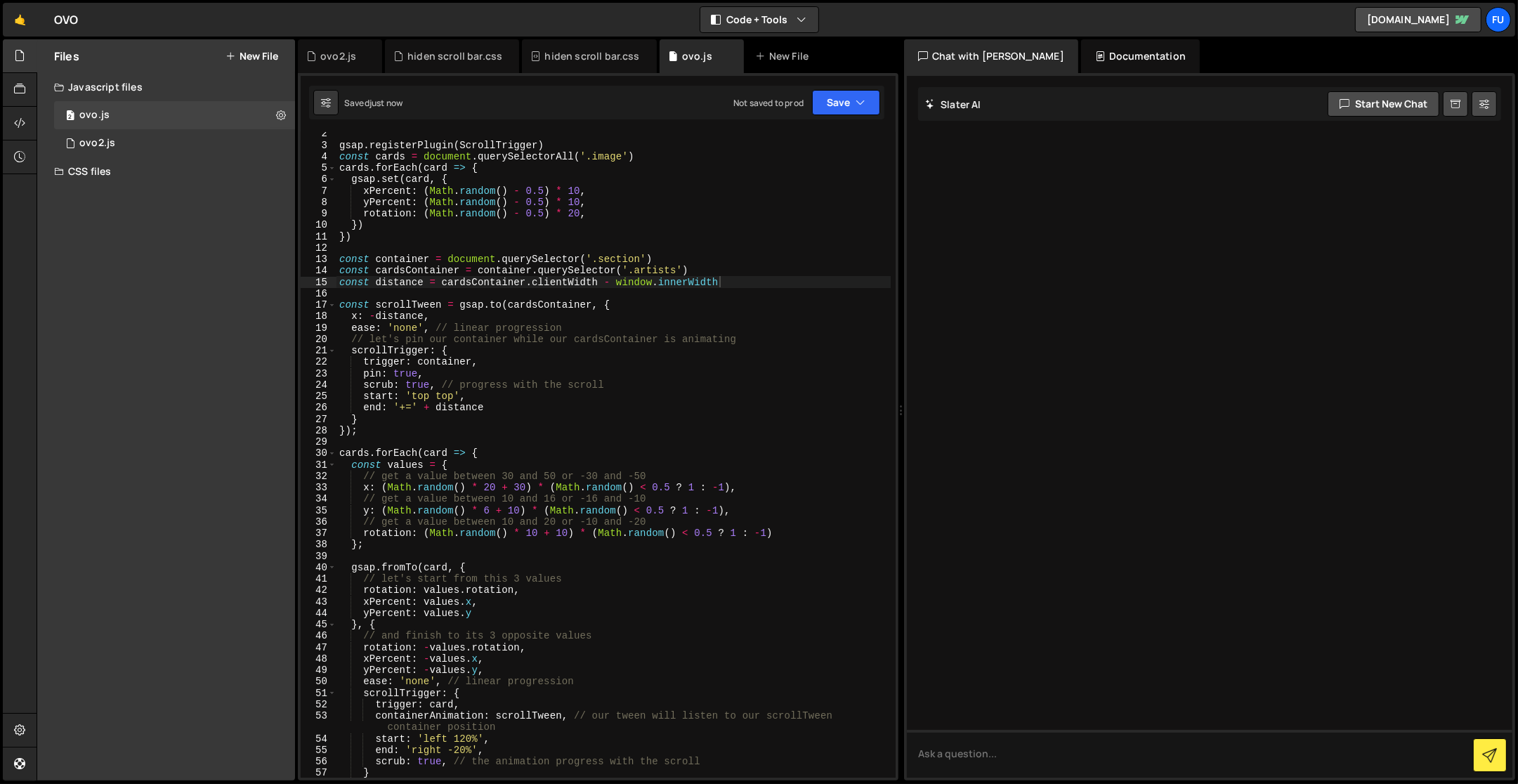
scroll to position [16, 0]
click at [503, 358] on div "gsap . registerPlugin ( ScrollTrigger ) const cards = document . querySelectorA…" at bounding box center [614, 462] width 555 height 670
click at [479, 391] on div "gsap . registerPlugin ( ScrollTrigger ) const cards = document . querySelectorA…" at bounding box center [614, 462] width 555 height 670
click at [477, 419] on div "gsap . registerPlugin ( ScrollTrigger ) const cards = document . querySelectorA…" at bounding box center [614, 462] width 555 height 670
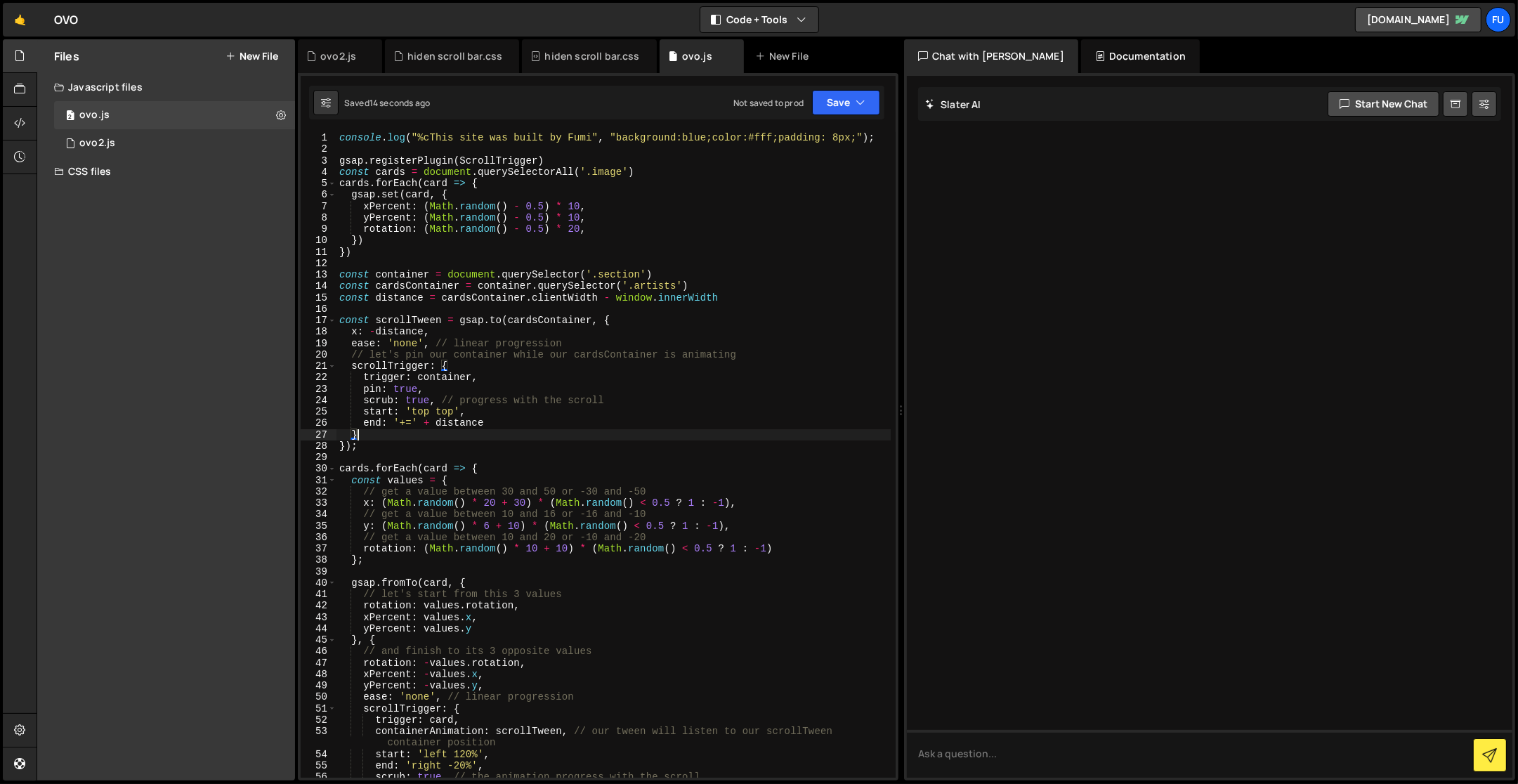
scroll to position [0, 0]
click at [862, 94] on button "Save" at bounding box center [846, 103] width 68 height 26
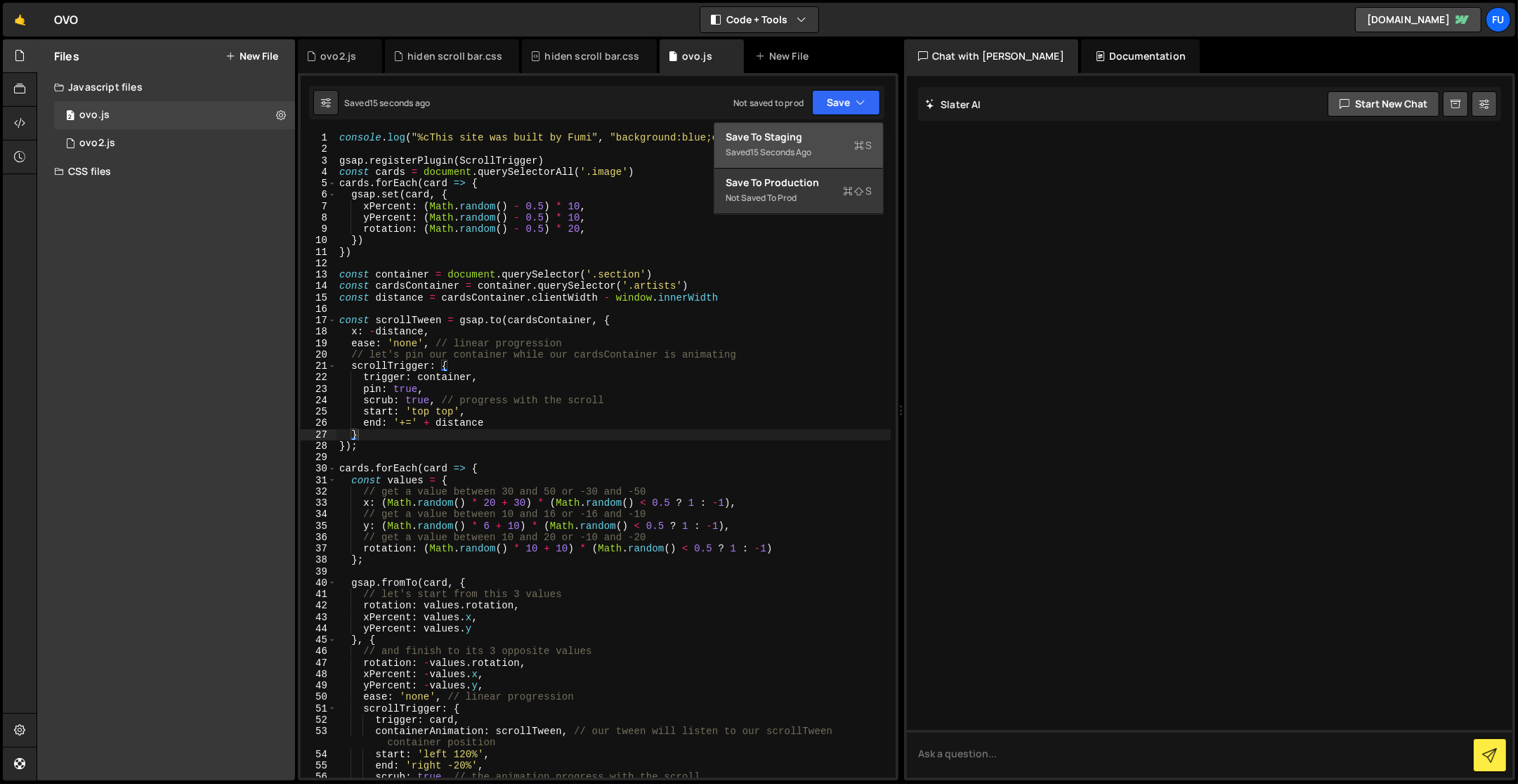
click at [853, 158] on div "Saved 15 seconds ago" at bounding box center [799, 153] width 146 height 17
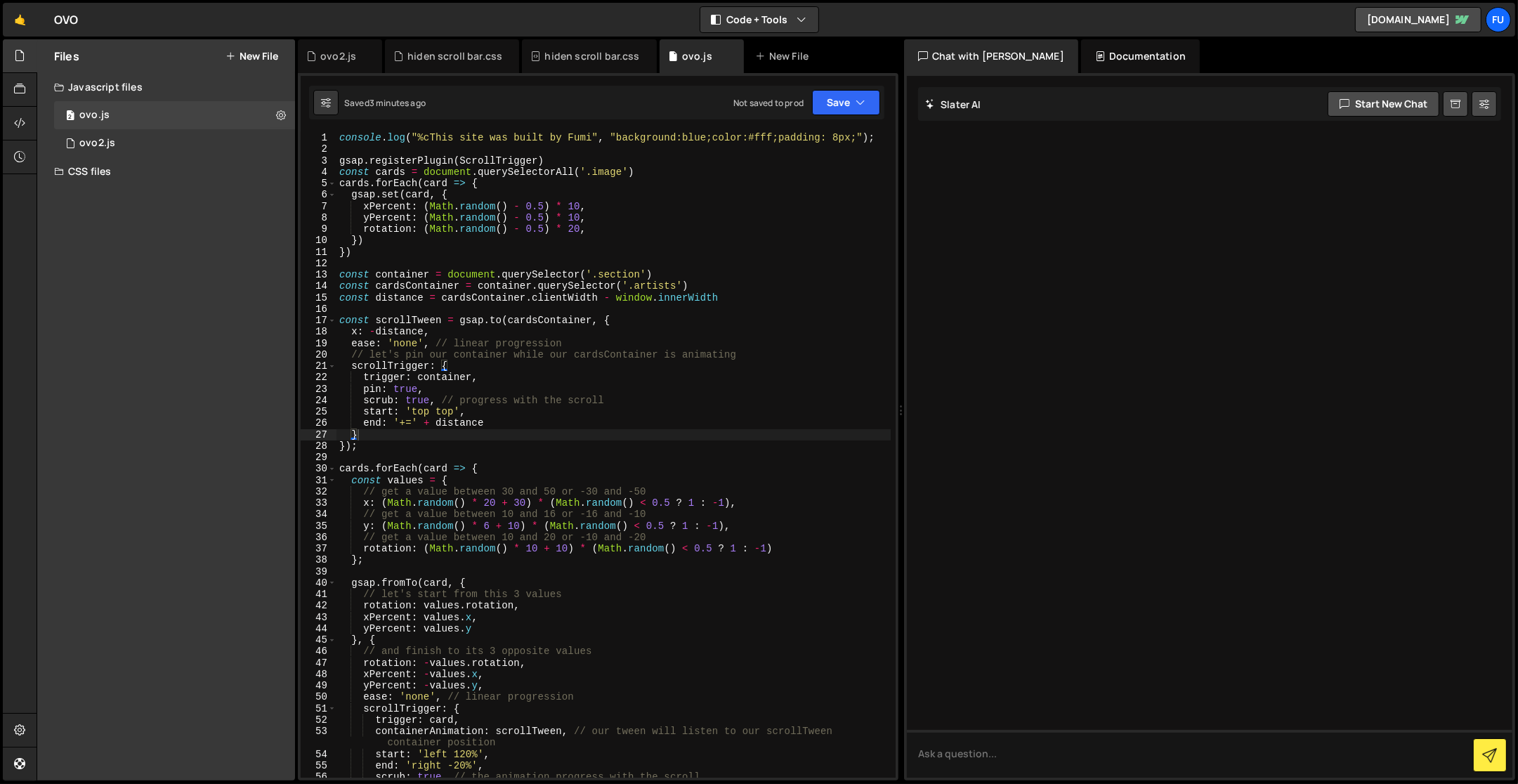
click at [496, 249] on div "console . log ( "%cThis site was built by Fumi" , "background:blue;color:#fff;p…" at bounding box center [614, 467] width 555 height 670
click at [556, 242] on div "console . log ( "%cThis site was built by Fumi" , "background:blue;color:#fff;p…" at bounding box center [614, 467] width 555 height 670
click at [556, 244] on div "console . log ( "%cThis site was built by Fumi" , "background:blue;color:#fff;p…" at bounding box center [614, 467] width 555 height 670
click at [556, 248] on div "console . log ( "%cThis site was built by Fumi" , "background:blue;color:#fff;p…" at bounding box center [614, 467] width 555 height 670
drag, startPoint x: 526, startPoint y: 301, endPoint x: 444, endPoint y: 295, distance: 82.2
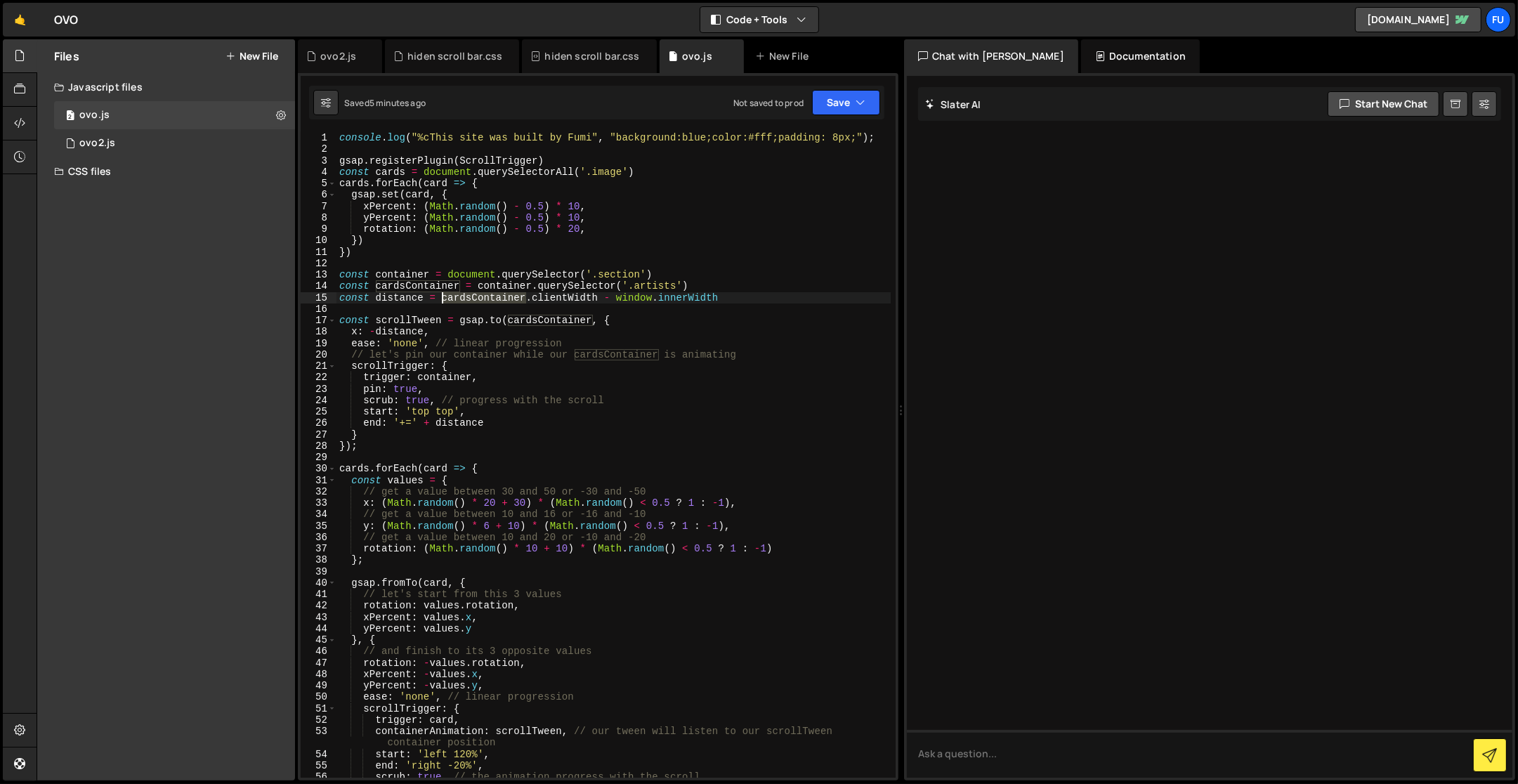
click at [444, 295] on div "console . log ( "%cThis site was built by Fumi" , "background:blue;color:#fff;p…" at bounding box center [614, 467] width 555 height 670
type textarea "const distance = cardsContainer.clientWidth - window.innerWidth"
click at [473, 313] on div "console . log ( "%cThis site was built by Fumi" , "background:blue;color:#fff;p…" at bounding box center [614, 467] width 555 height 670
click at [764, 302] on div "console . log ( "%cThis site was built by Fumi" , "background:blue;color:#fff;p…" at bounding box center [614, 467] width 555 height 670
type textarea "const distance = cardsContainer.clientWidth - window.innerWidth"
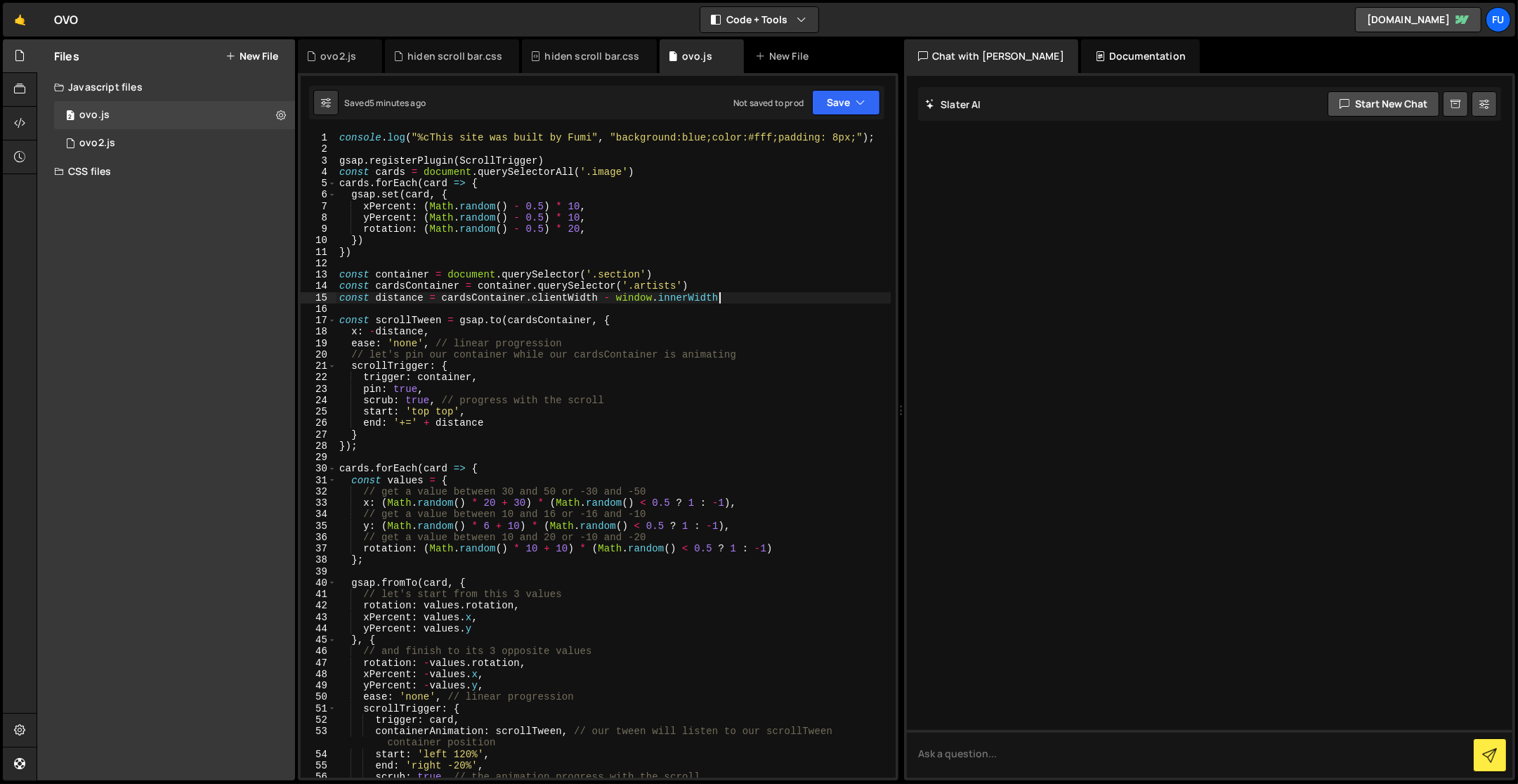
click at [755, 308] on div "console . log ( "%cThis site was built by Fumi" , "background:blue;color:#fff;p…" at bounding box center [614, 467] width 555 height 670
click at [754, 314] on div "console . log ( "%cThis site was built by Fumi" , "background:blue;color:#fff;p…" at bounding box center [614, 467] width 555 height 670
click at [752, 326] on div "console . log ( "%cThis site was built by Fumi" , "background:blue;color:#fff;p…" at bounding box center [614, 467] width 555 height 670
click at [750, 320] on div "console . log ( "%cThis site was built by Fumi" , "background:blue;color:#fff;p…" at bounding box center [614, 467] width 555 height 670
click at [750, 299] on div "console . log ( "%cThis site was built by Fumi" , "background:blue;color:#fff;p…" at bounding box center [614, 467] width 555 height 670
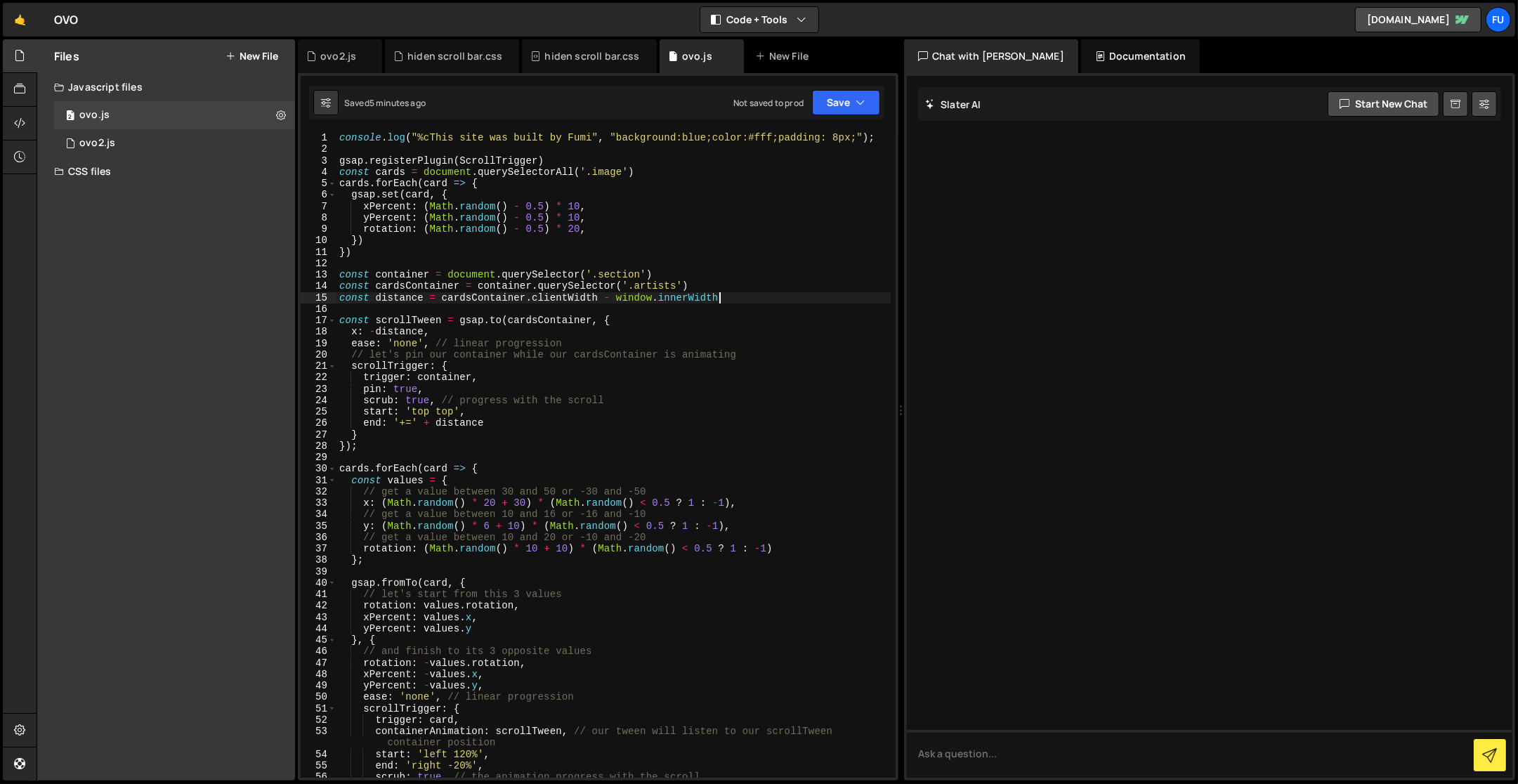
click at [727, 325] on div "console . log ( "%cThis site was built by Fumi" , "background:blue;color:#fff;p…" at bounding box center [614, 467] width 555 height 670
click at [569, 332] on div "console . log ( "%cThis site was built by Fumi" , "background:blue;color:#fff;p…" at bounding box center [614, 467] width 555 height 670
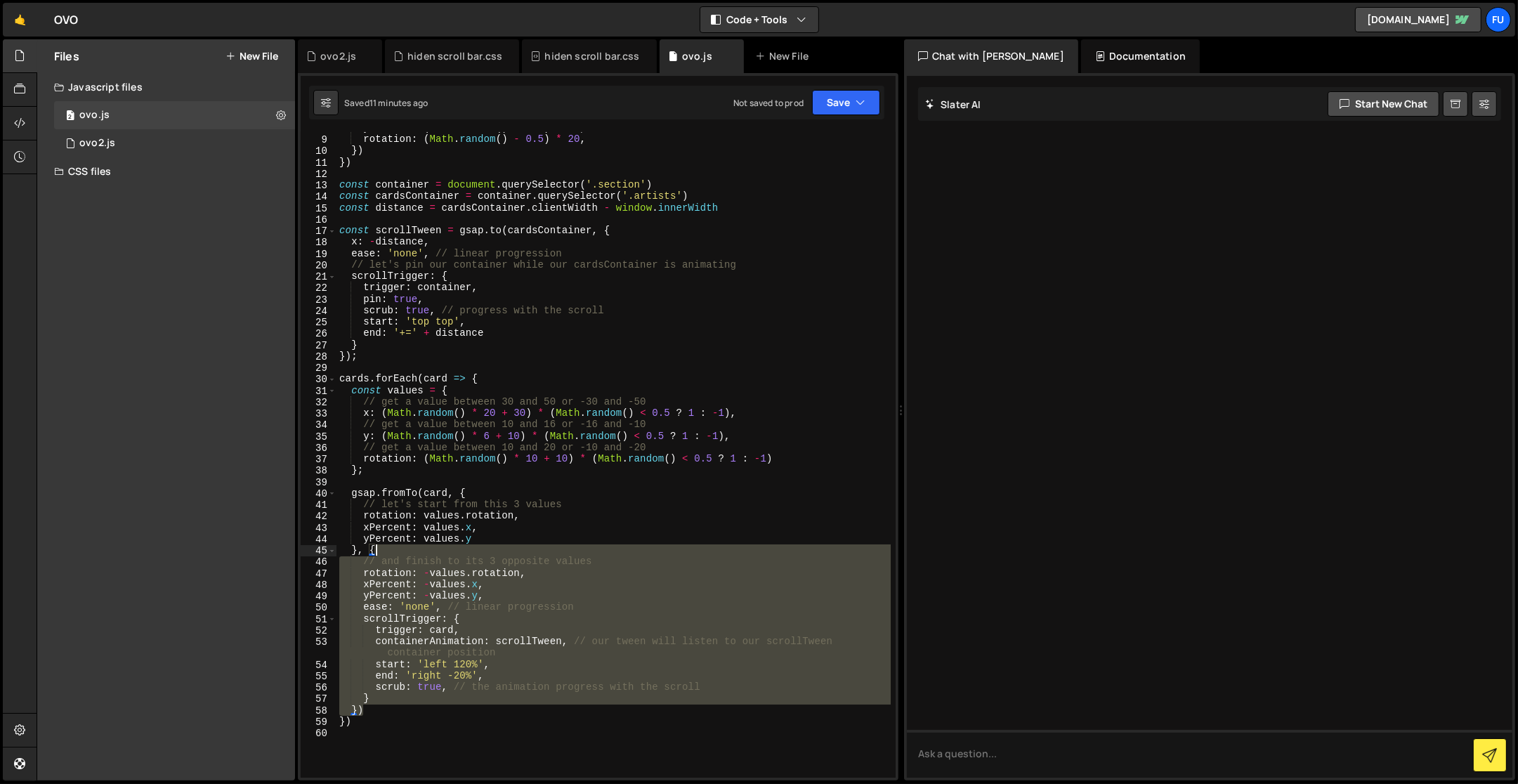
drag, startPoint x: 465, startPoint y: 712, endPoint x: 435, endPoint y: 545, distance: 169.7
click at [435, 545] on div "yPercent : ( Math . random ( ) - 0.5 ) * 10 , rotation : ( Math . random ( ) - …" at bounding box center [614, 457] width 555 height 670
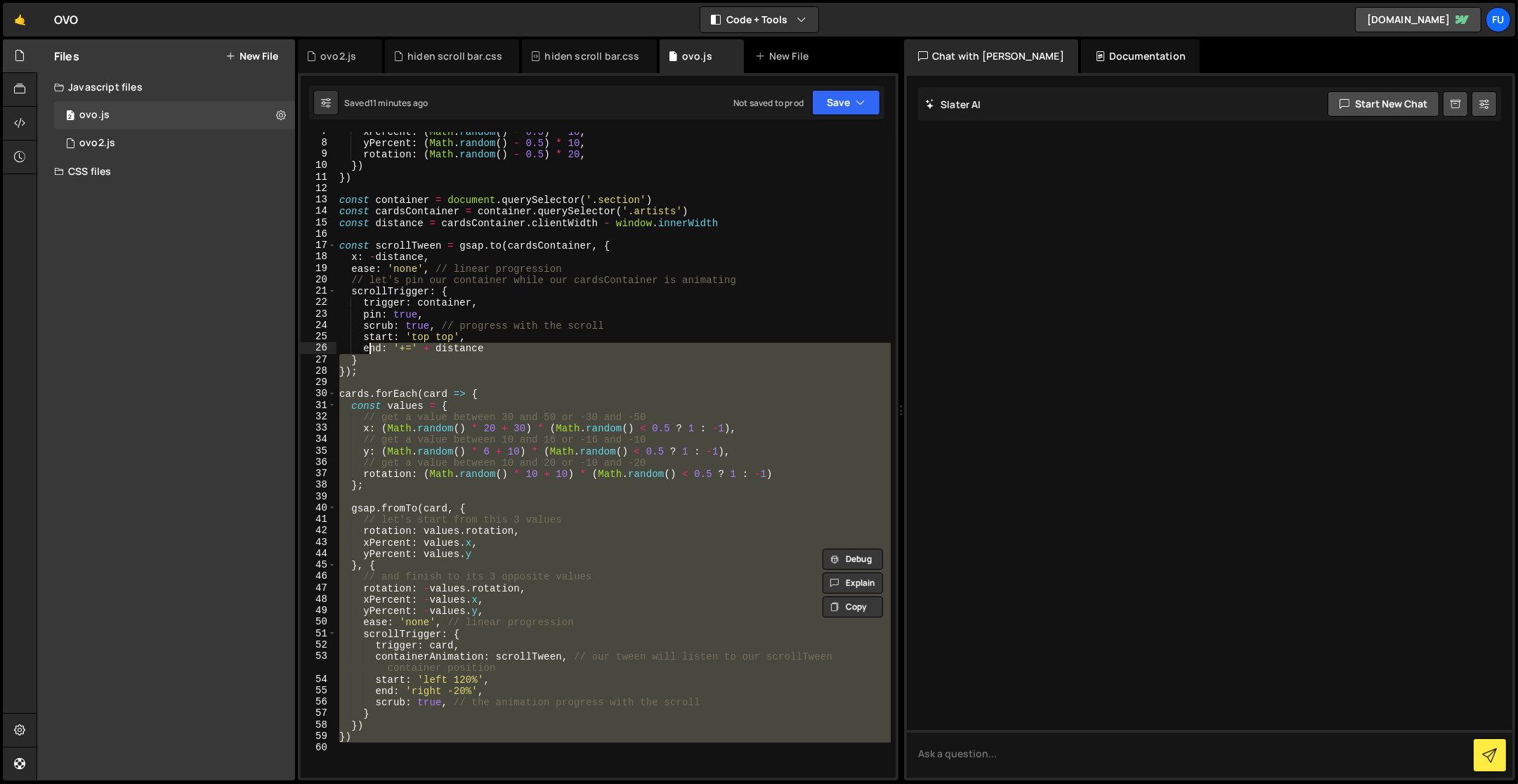
scroll to position [75, 0]
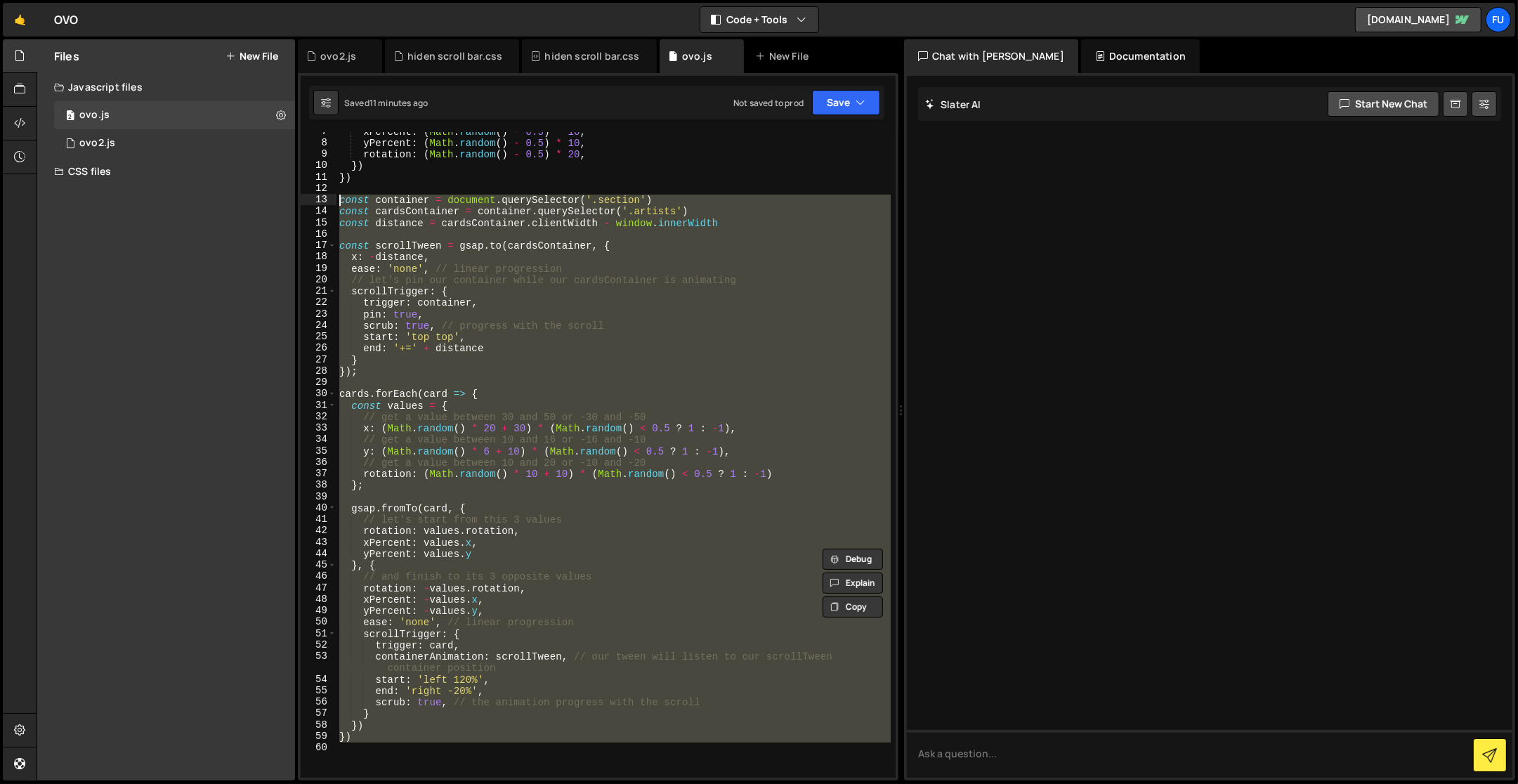
drag, startPoint x: 387, startPoint y: 731, endPoint x: 335, endPoint y: 200, distance: 533.5
click at [335, 200] on div "}, { // and finish to its 3 opposite values 7 8 9 10 11 12 13 14 15 16 17 18 19…" at bounding box center [598, 454] width 595 height 646
paste textarea "}"
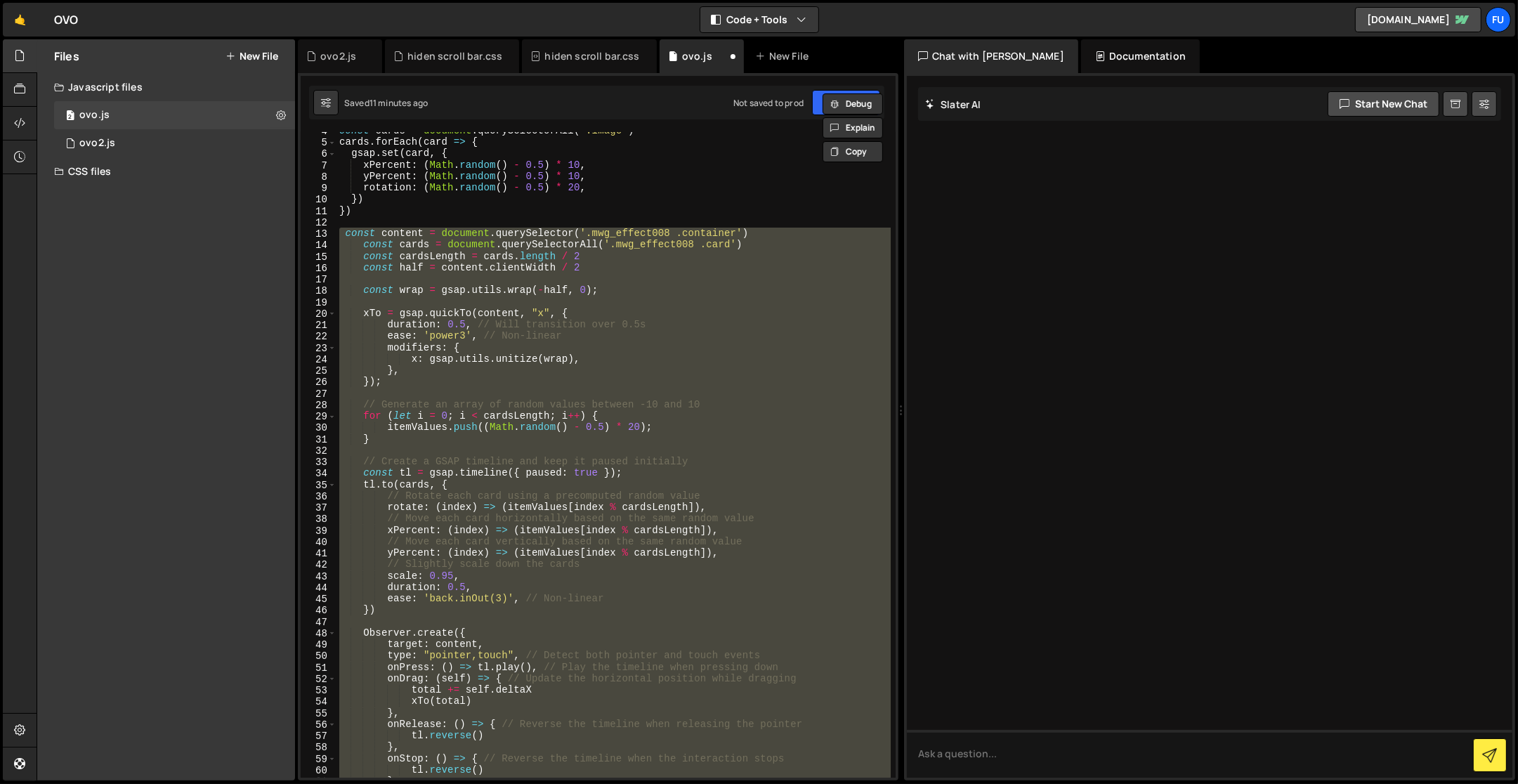
scroll to position [0, 0]
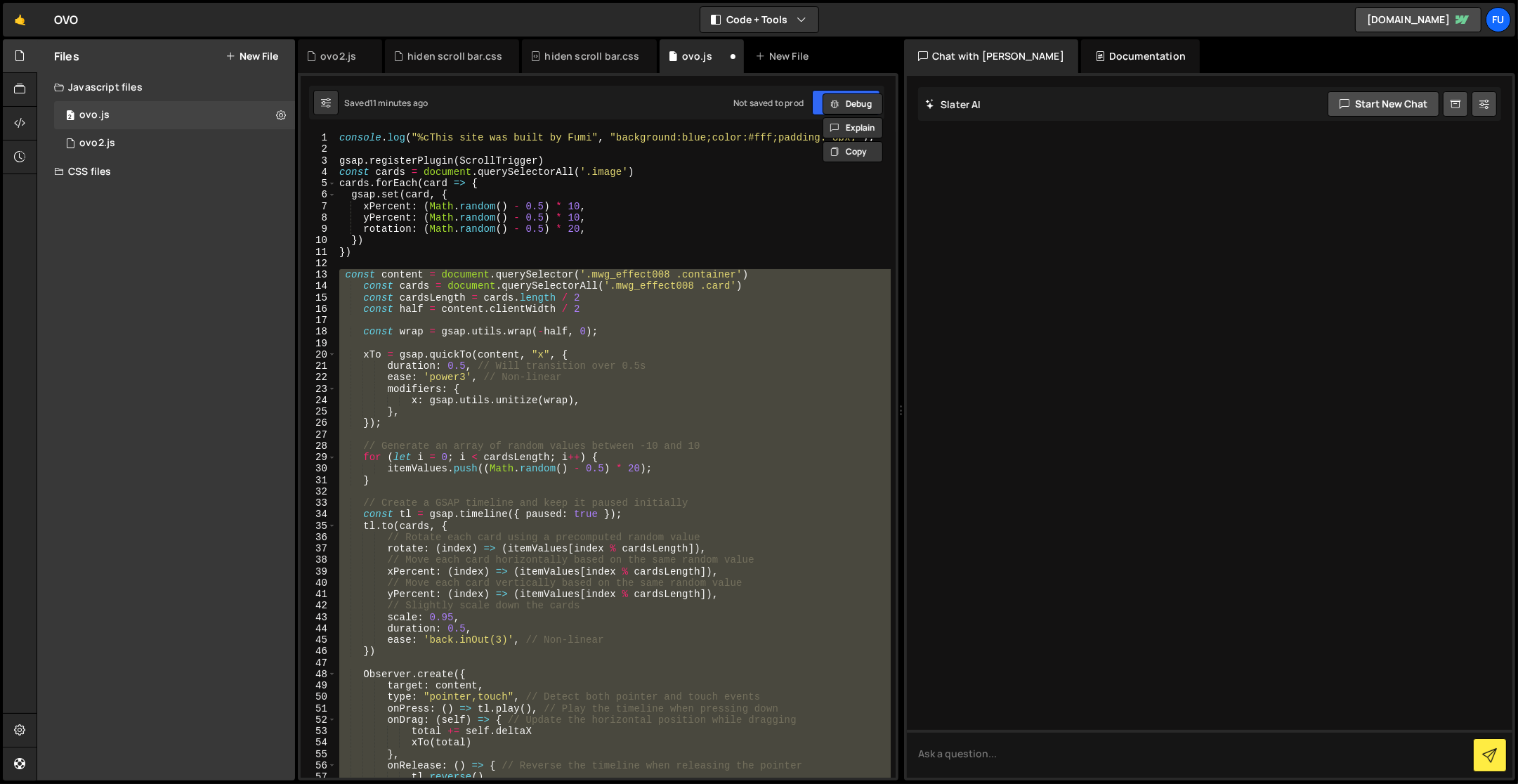
click at [710, 280] on div "console . log ( "%cThis site was built by Fumi" , "background:blue;color:#fff;p…" at bounding box center [614, 454] width 554 height 646
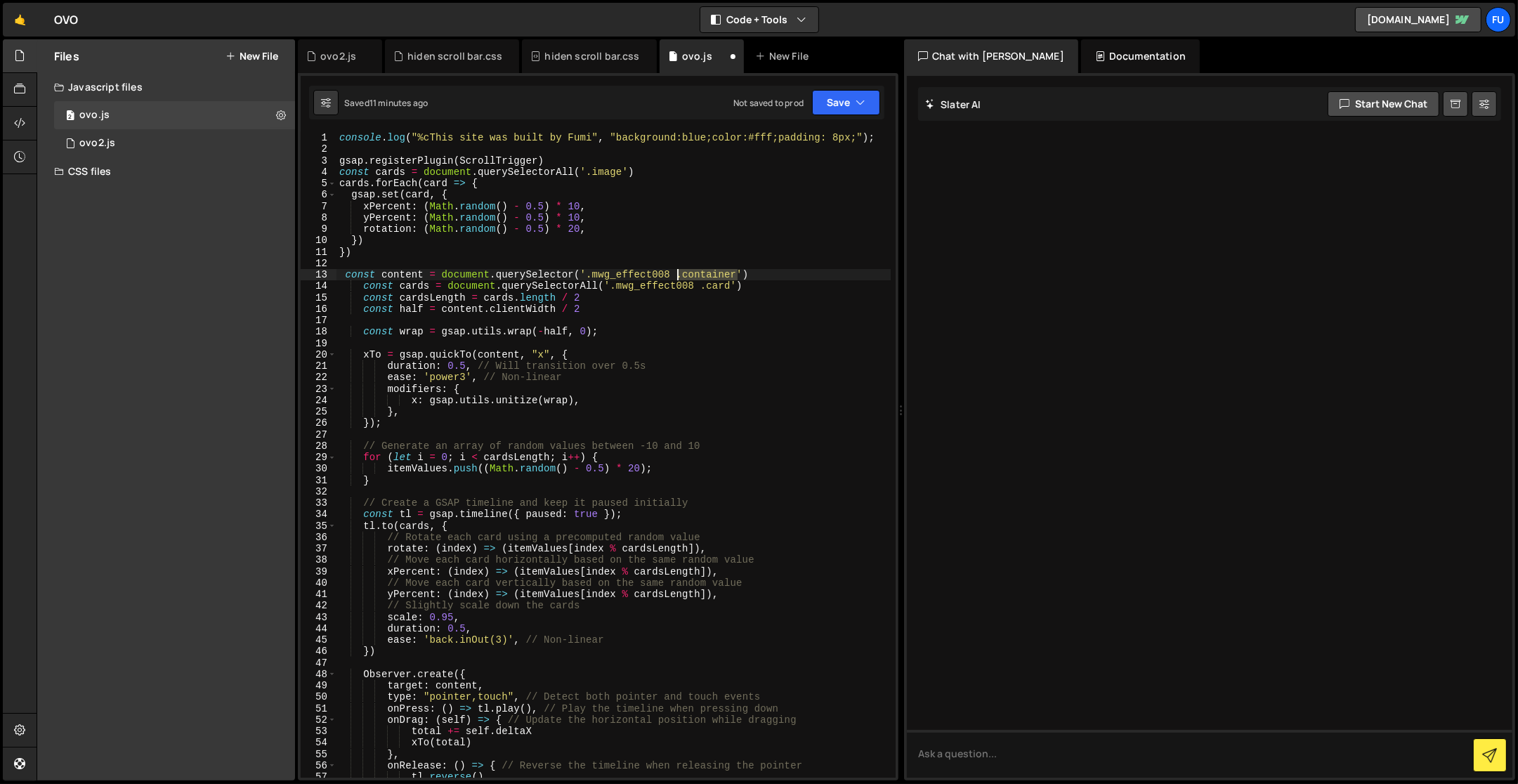
drag, startPoint x: 738, startPoint y: 272, endPoint x: 674, endPoint y: 278, distance: 64.3
click at [674, 278] on div "console . log ( "%cThis site was built by Fumi" , "background:blue;color:#fff;p…" at bounding box center [614, 467] width 555 height 670
click at [828, 227] on div "console . log ( "%cThis site was built by Fumi" , "background:blue;color:#fff;p…" at bounding box center [614, 467] width 555 height 670
drag, startPoint x: 738, startPoint y: 274, endPoint x: 594, endPoint y: 278, distance: 144.1
click at [594, 278] on div "console . log ( "%cThis site was built by Fumi" , "background:blue;color:#fff;p…" at bounding box center [614, 467] width 555 height 670
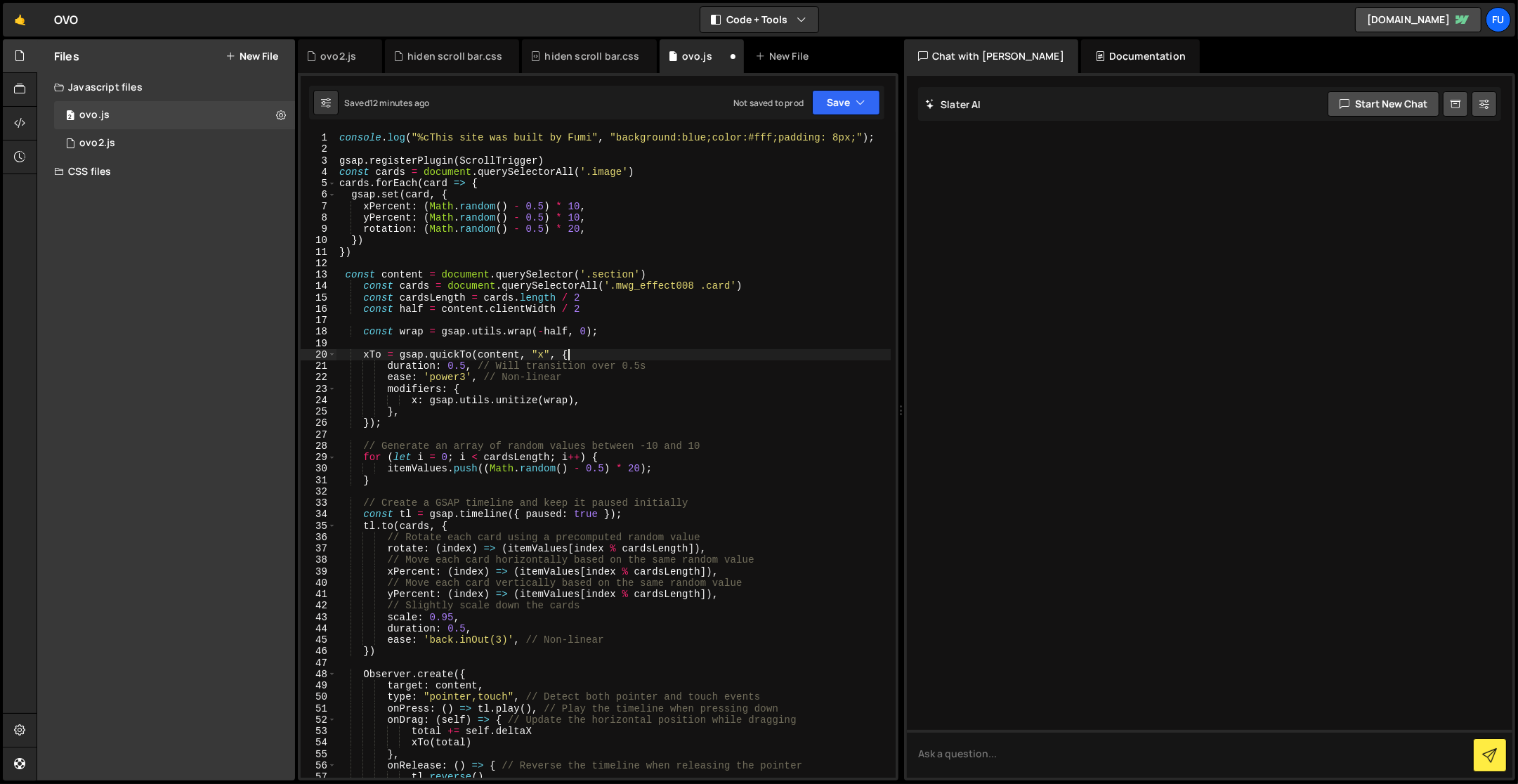
click at [858, 359] on div "console . log ( "%cThis site was built by Fumi" , "background:blue;color:#fff;p…" at bounding box center [614, 467] width 555 height 670
drag, startPoint x: 634, startPoint y: 271, endPoint x: 591, endPoint y: 273, distance: 43.0
click at [591, 273] on div "console . log ( "%cThis site was built by Fumi" , "background:blue;color:#fff;p…" at bounding box center [614, 467] width 555 height 670
click at [684, 314] on div "console . log ( "%cThis site was built by Fumi" , "background:blue;color:#fff;p…" at bounding box center [614, 467] width 555 height 670
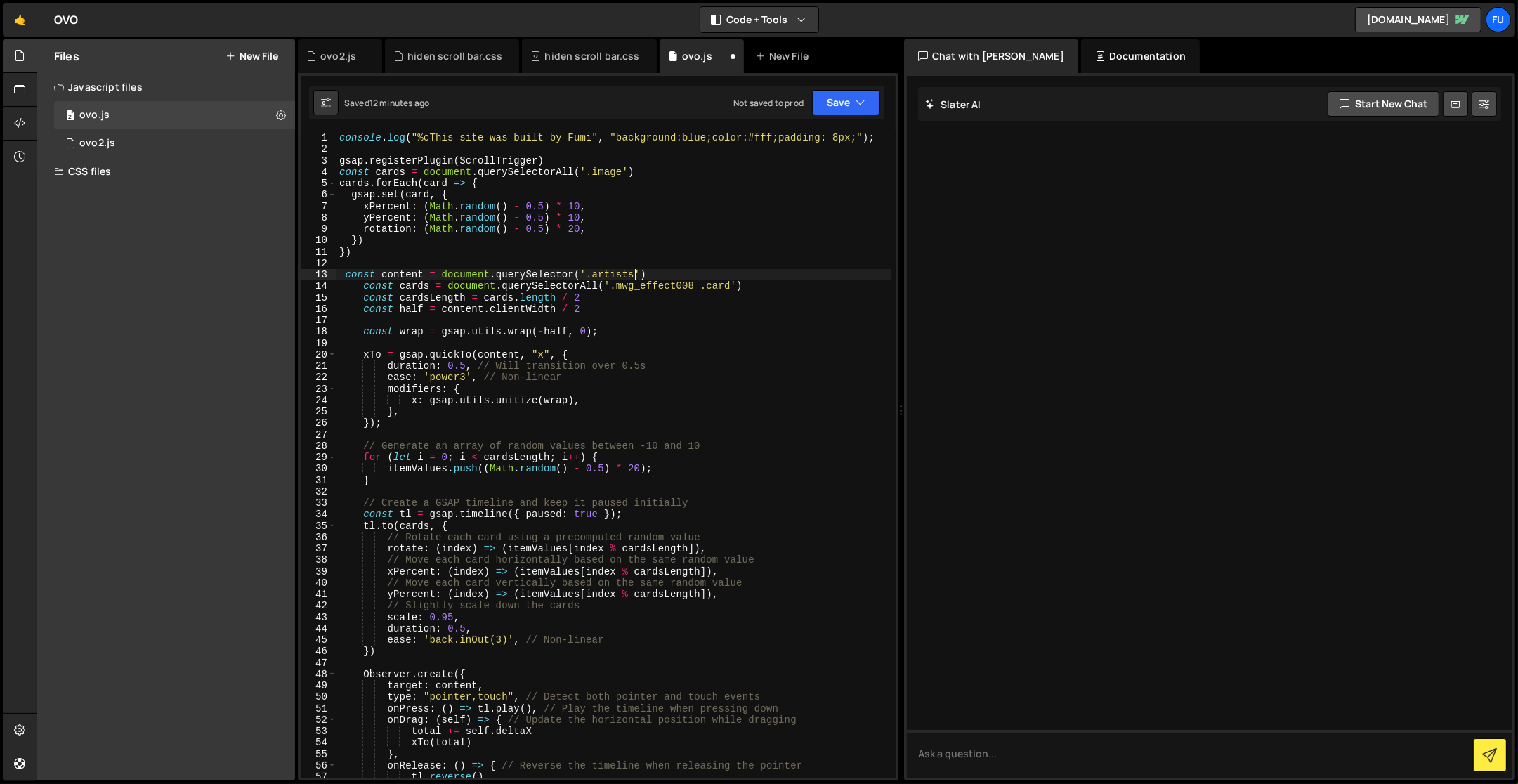
scroll to position [0, 16]
click at [761, 270] on div "console . log ( "%cThis site was built by Fumi" , "background:blue;color:#fff;p…" at bounding box center [614, 467] width 555 height 670
drag, startPoint x: 732, startPoint y: 286, endPoint x: 616, endPoint y: 285, distance: 116.0
click at [616, 285] on div "console . log ( "%cThis site was built by Fumi" , "background:blue;color:#fff;p…" at bounding box center [614, 467] width 555 height 670
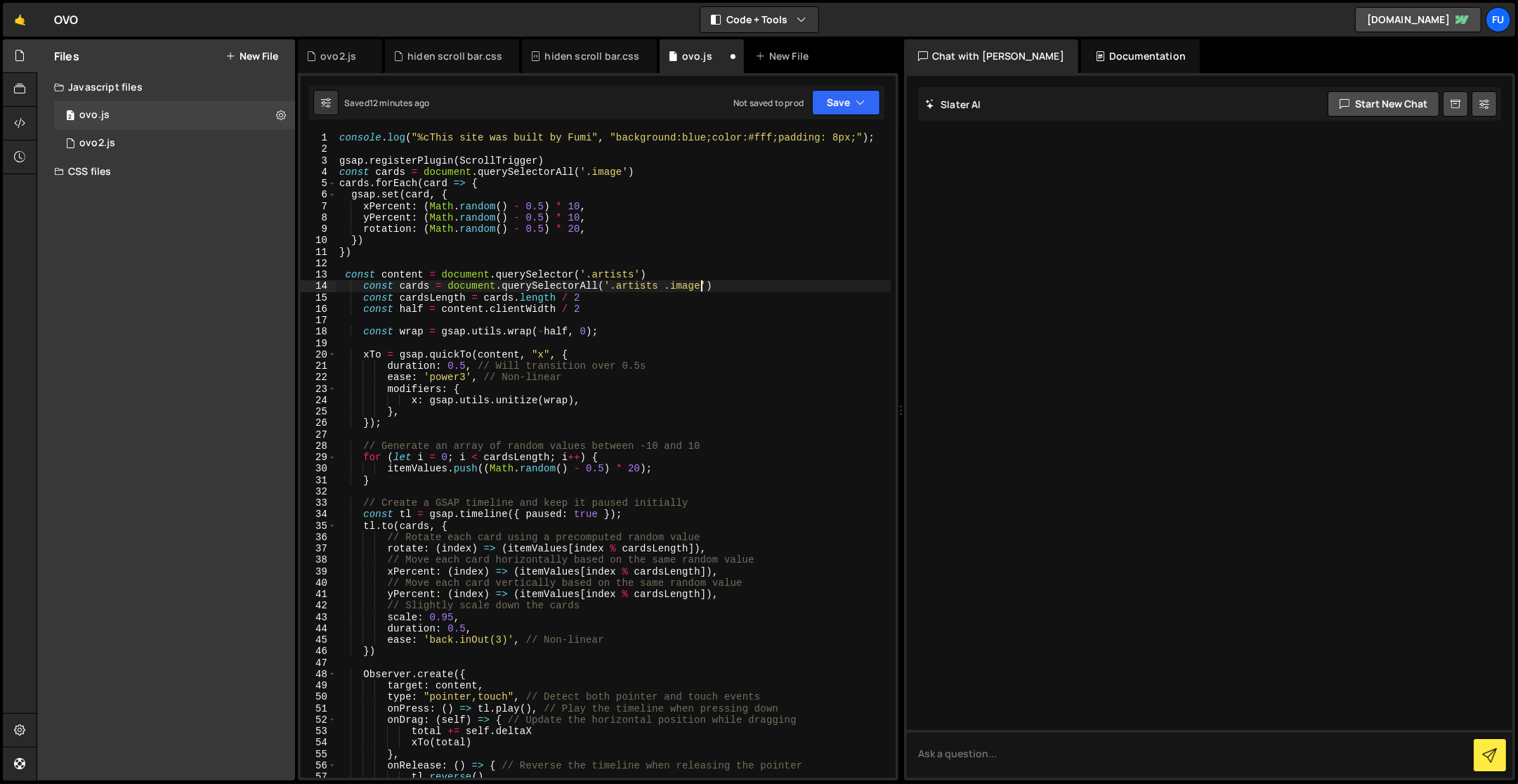
click at [730, 292] on div "console . log ( "%cThis site was built by Fumi" , "background:blue;color:#fff;p…" at bounding box center [614, 467] width 555 height 670
type textarea "const cards = document.querySelectorAll('.artists .image') const cardsLength = …"
click at [690, 320] on div "console . log ( "%cThis site was built by Fumi" , "background:blue;color:#fff;p…" at bounding box center [614, 467] width 555 height 670
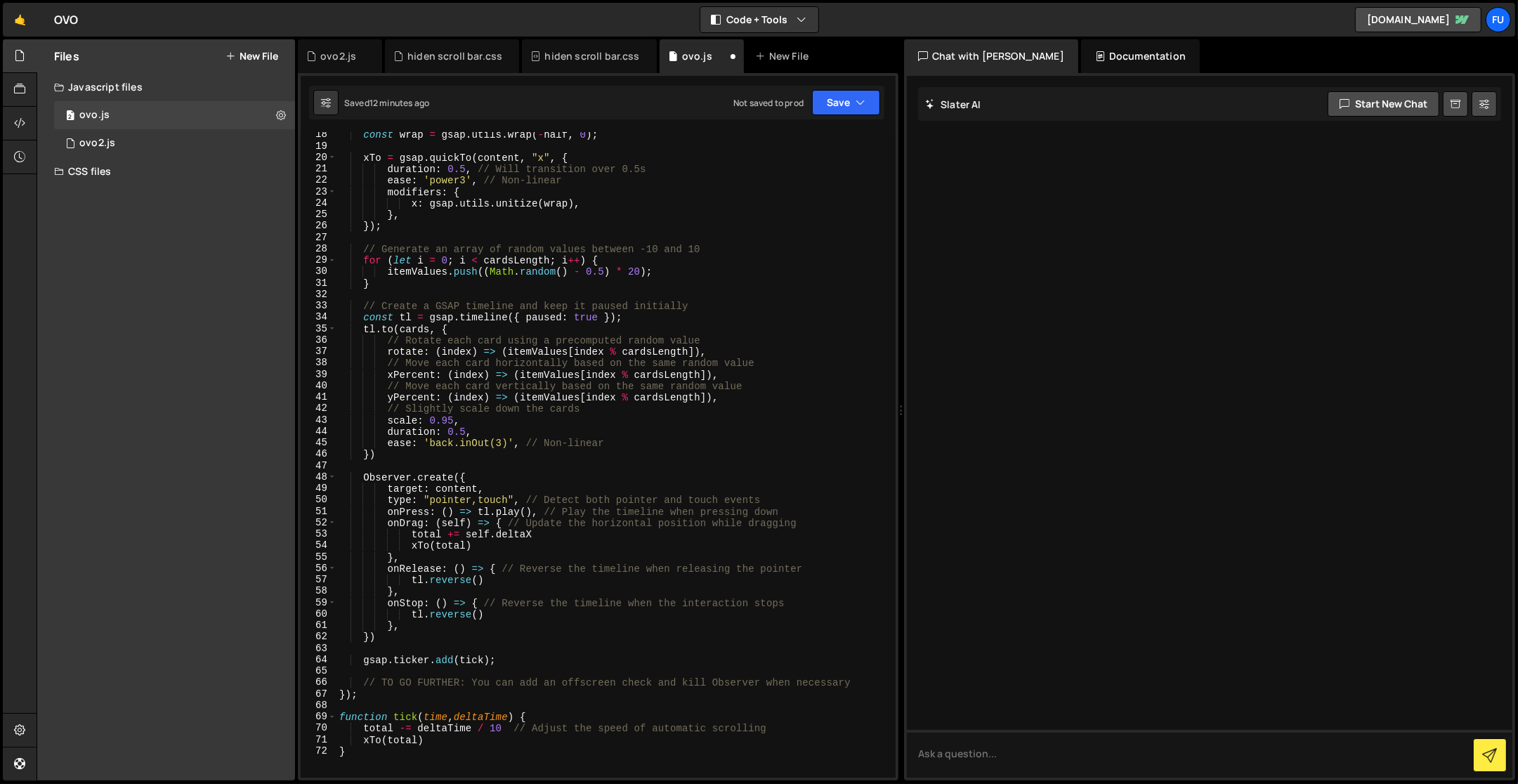
scroll to position [279, 0]
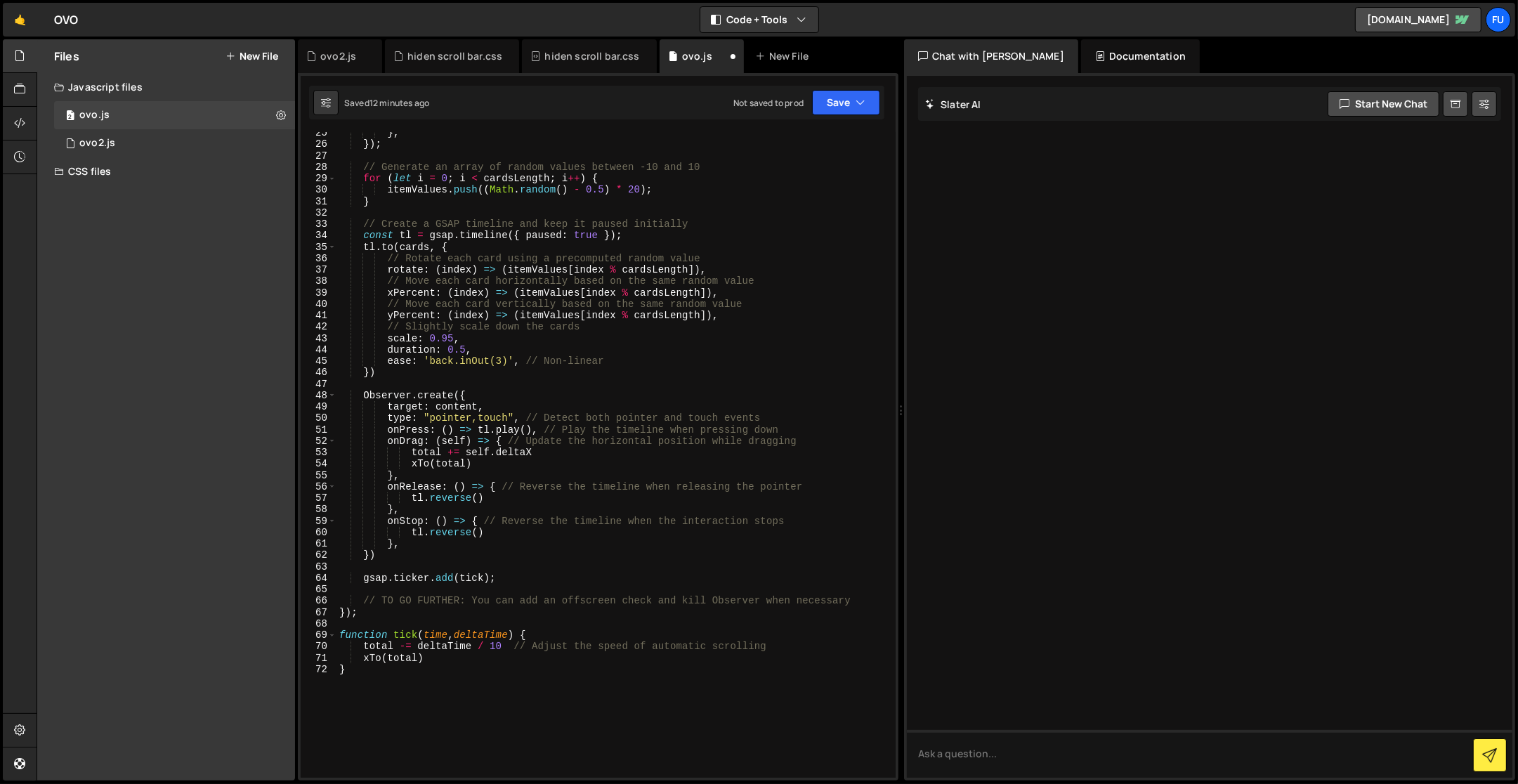
click at [862, 116] on div "Saved 12 minutes ago Not saved to prod Upgrade to Edit Save Save to Staging S S…" at bounding box center [597, 102] width 575 height 33
click at [862, 103] on icon "button" at bounding box center [861, 103] width 10 height 14
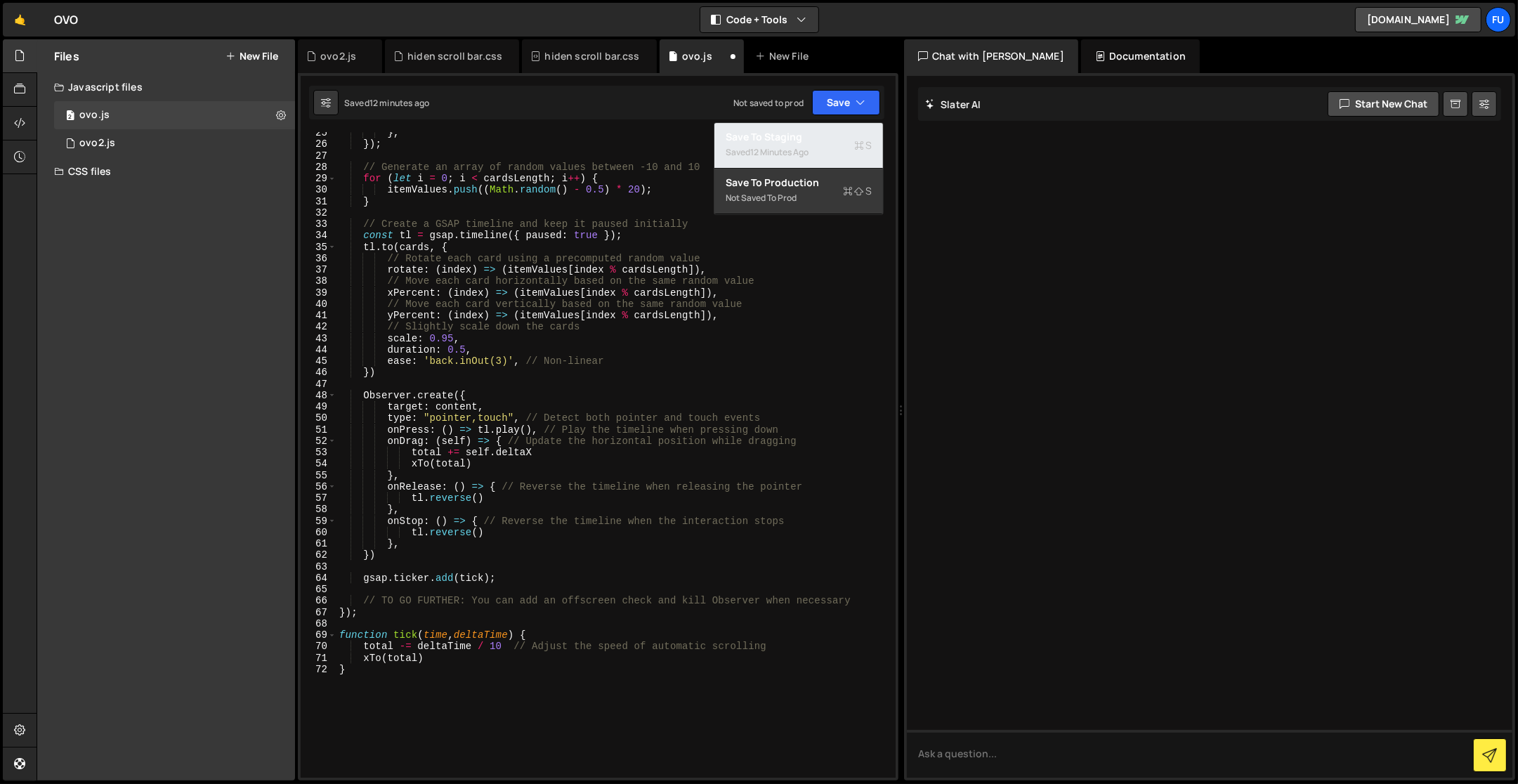
click at [847, 162] on button "Save to Staging S Saved 12 minutes ago" at bounding box center [798, 146] width 168 height 45
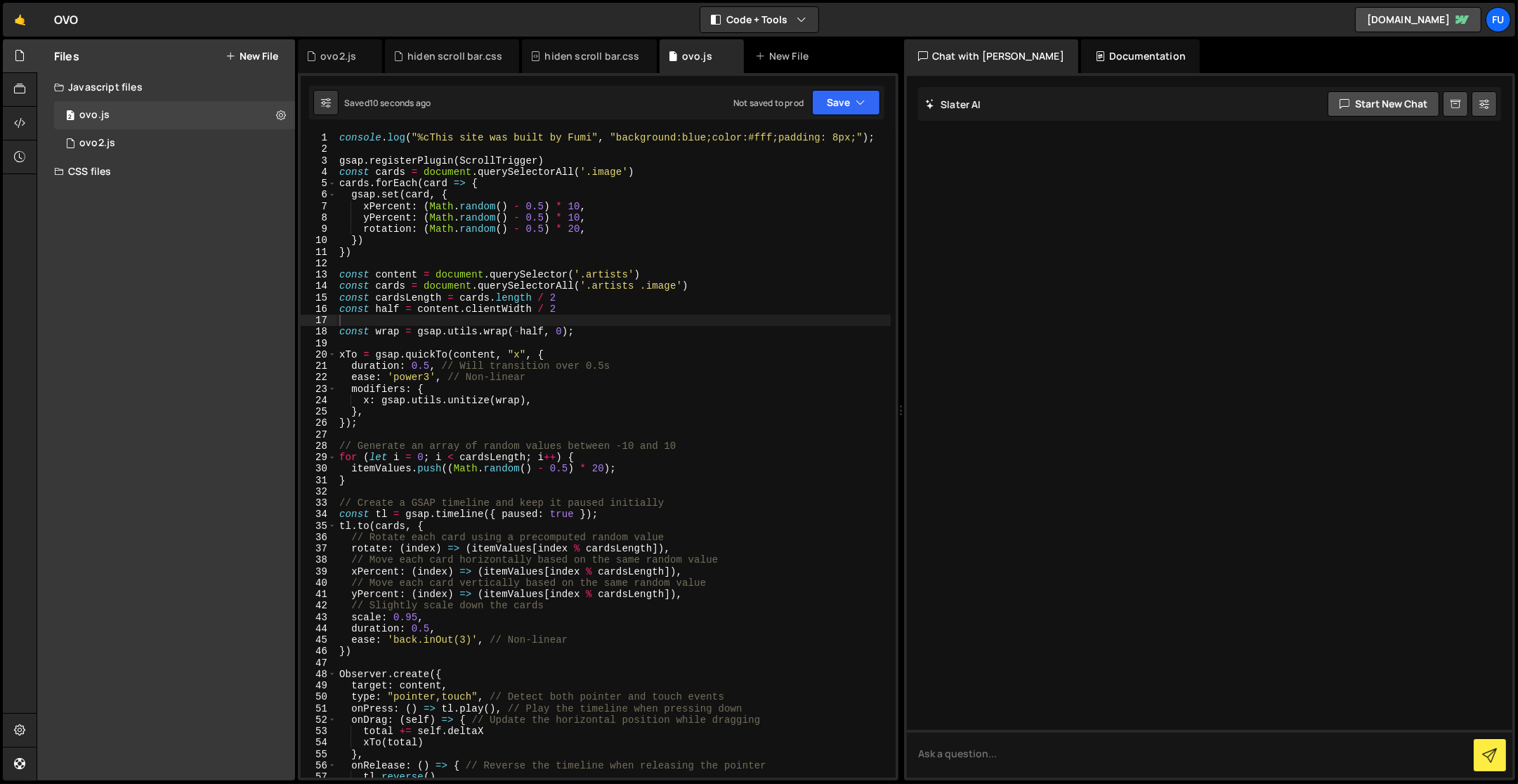
type textarea "const cards = document.querySelectorAll('.artists .image')"
drag, startPoint x: 741, startPoint y: 282, endPoint x: 264, endPoint y: 290, distance: 477.1
click at [264, 290] on div "Files New File Javascript files 2 ovo.js 0 1 ovo2.js 0 CSS files hiden scroll b…" at bounding box center [777, 410] width 1482 height 741
click at [834, 109] on button "Save" at bounding box center [846, 103] width 68 height 26
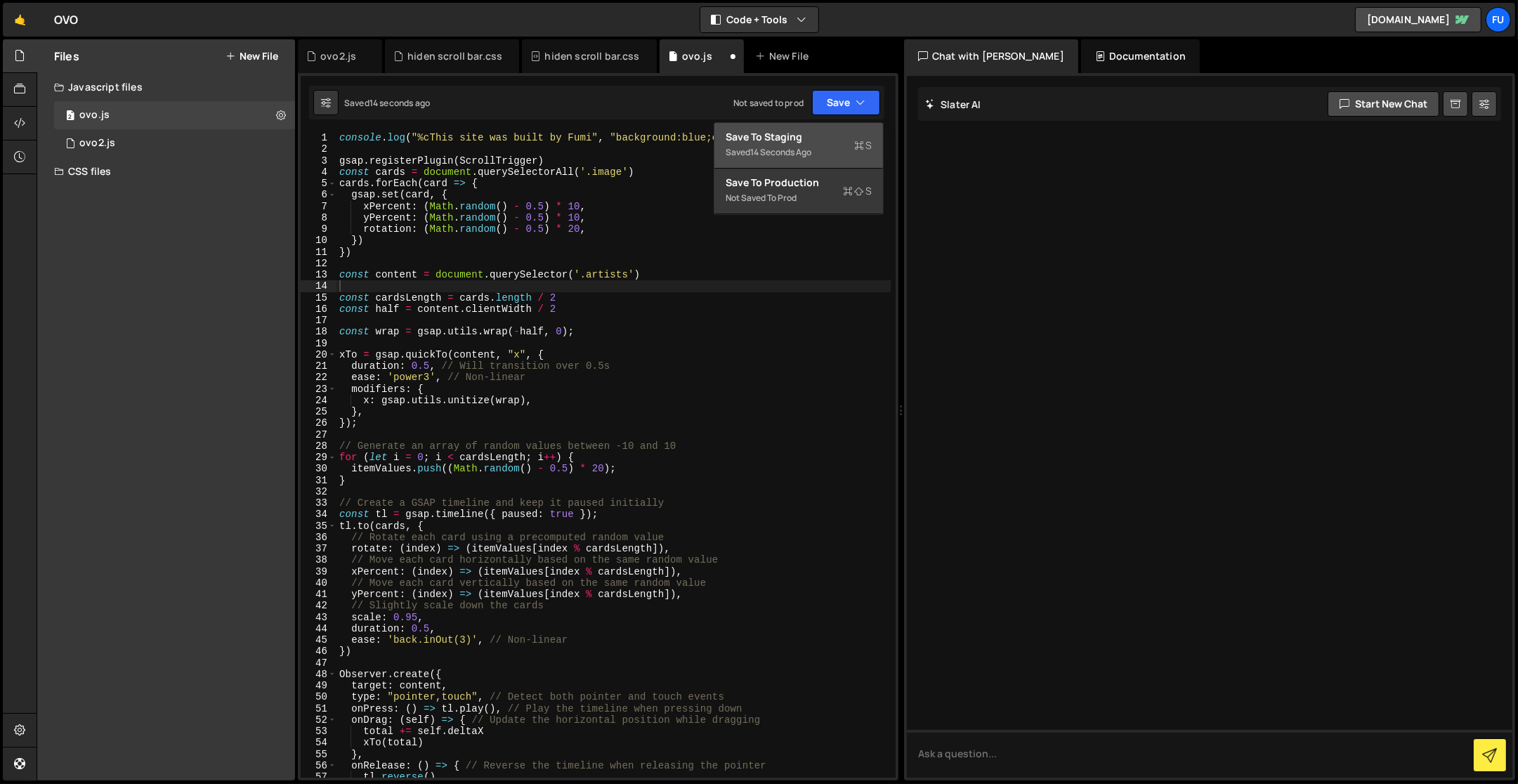
click at [825, 151] on div "Saved 14 seconds ago" at bounding box center [799, 153] width 146 height 17
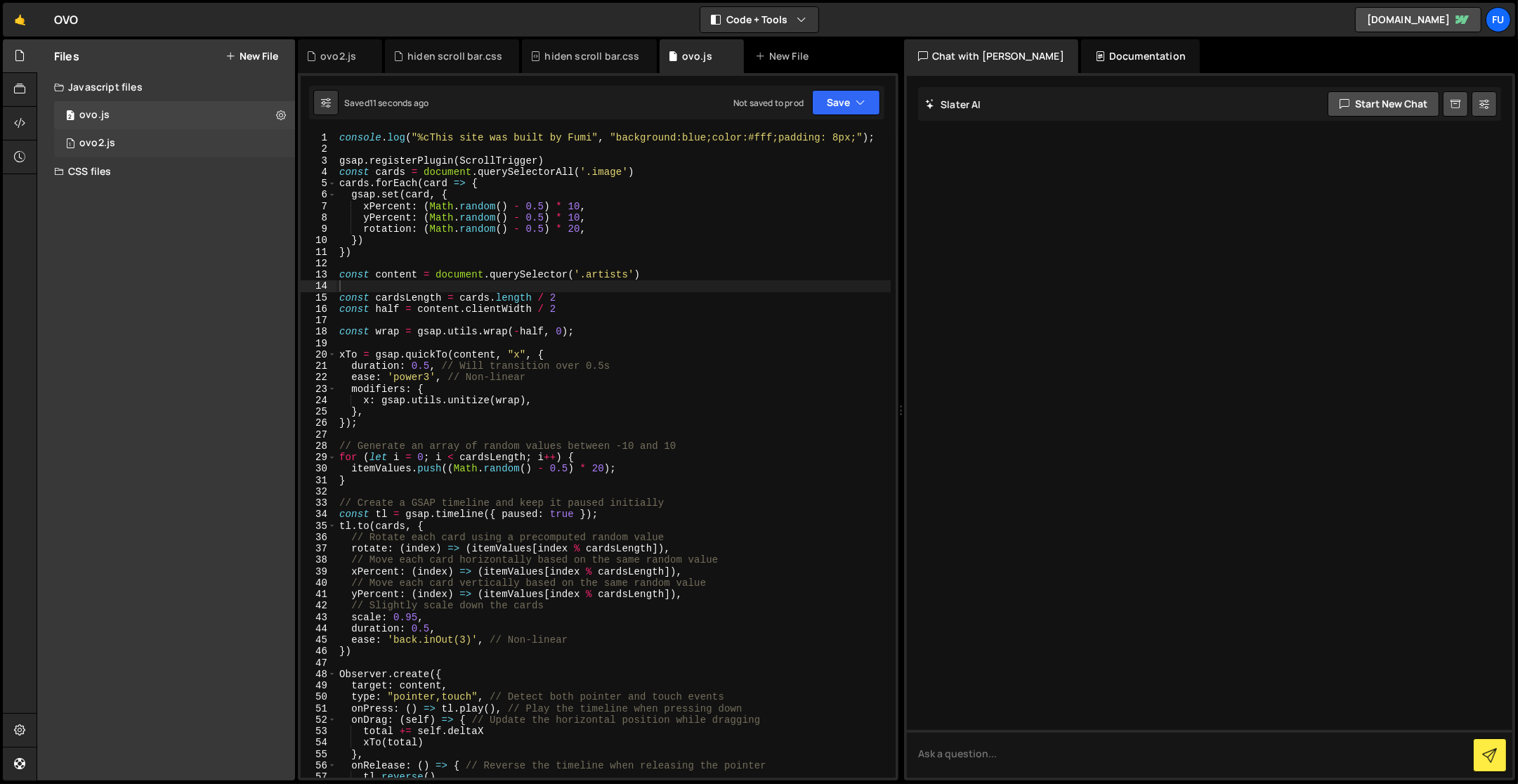
click at [211, 146] on div "1 ovo2.js 0" at bounding box center [174, 143] width 241 height 28
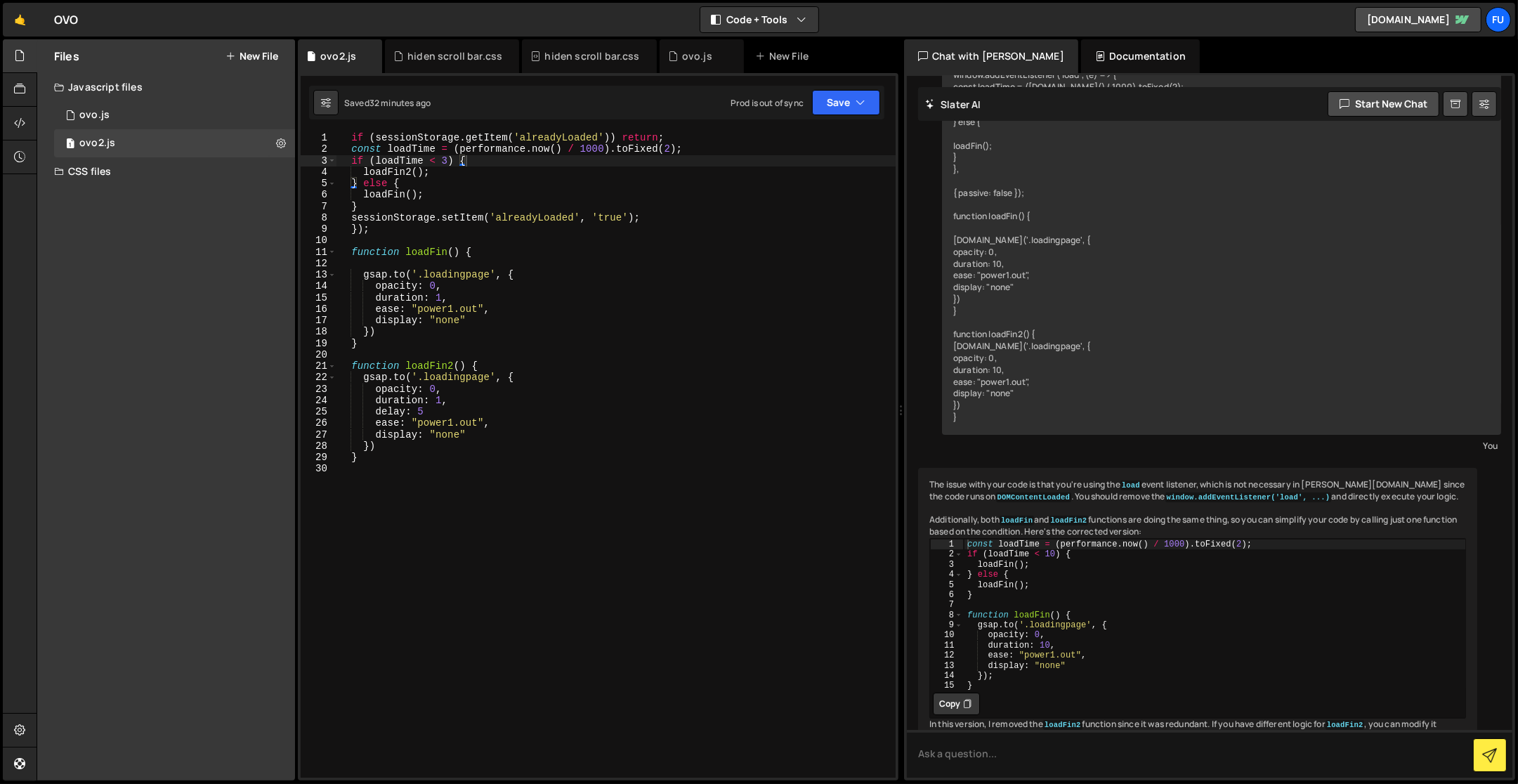
scroll to position [175, 0]
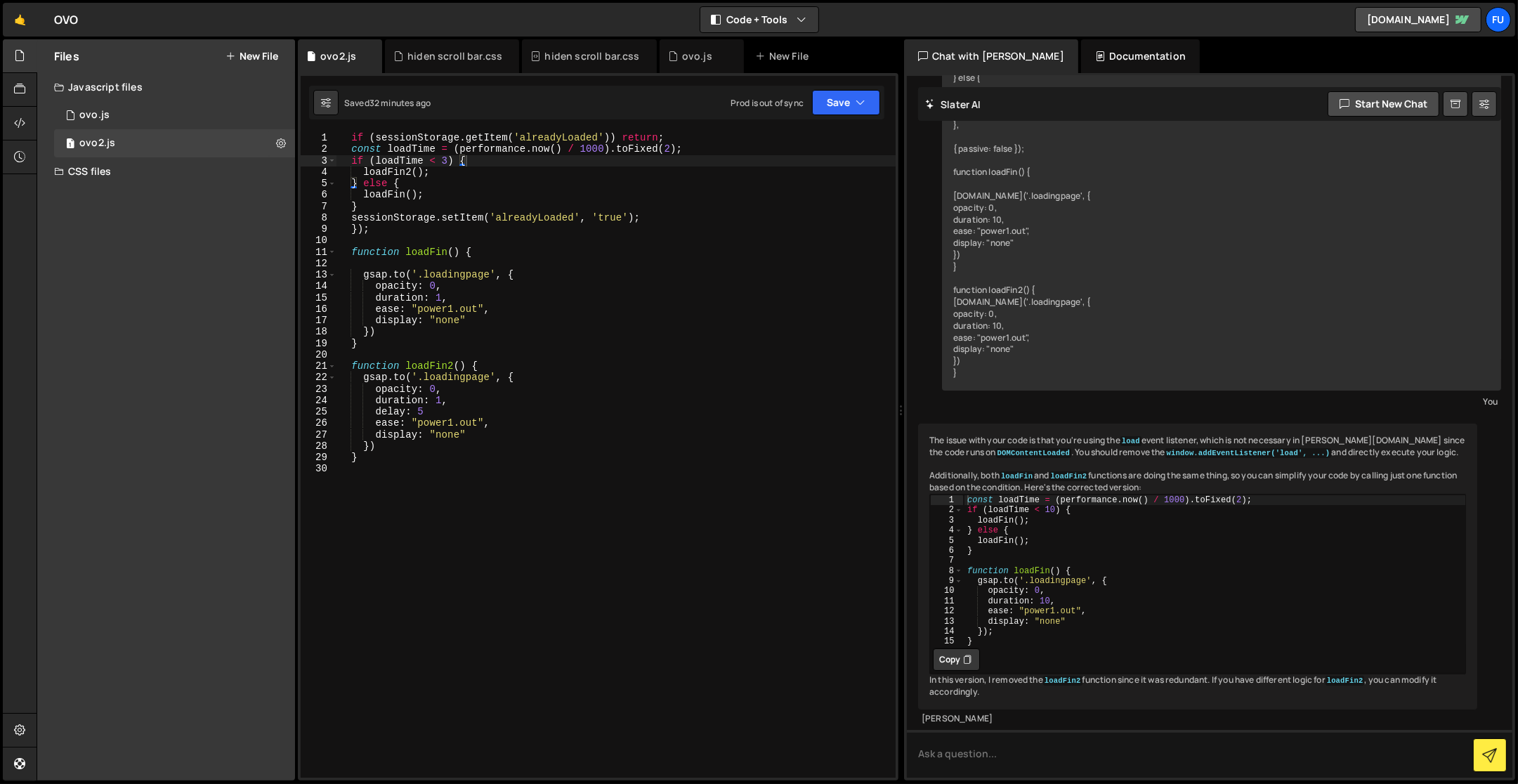
click at [702, 138] on div "if ( sessionStorage . getItem ( 'alreadyLoaded' )) return ; const loadTime = ( …" at bounding box center [617, 467] width 560 height 670
click at [627, 220] on div "// if (sessionStorage.getItem('alreadyLoaded')) return; const loadTime = ( perf…" at bounding box center [617, 467] width 560 height 670
click at [664, 212] on div "// if (sessionStorage.getItem('alreadyLoaded')) return; const loadTime = ( perf…" at bounding box center [617, 467] width 560 height 670
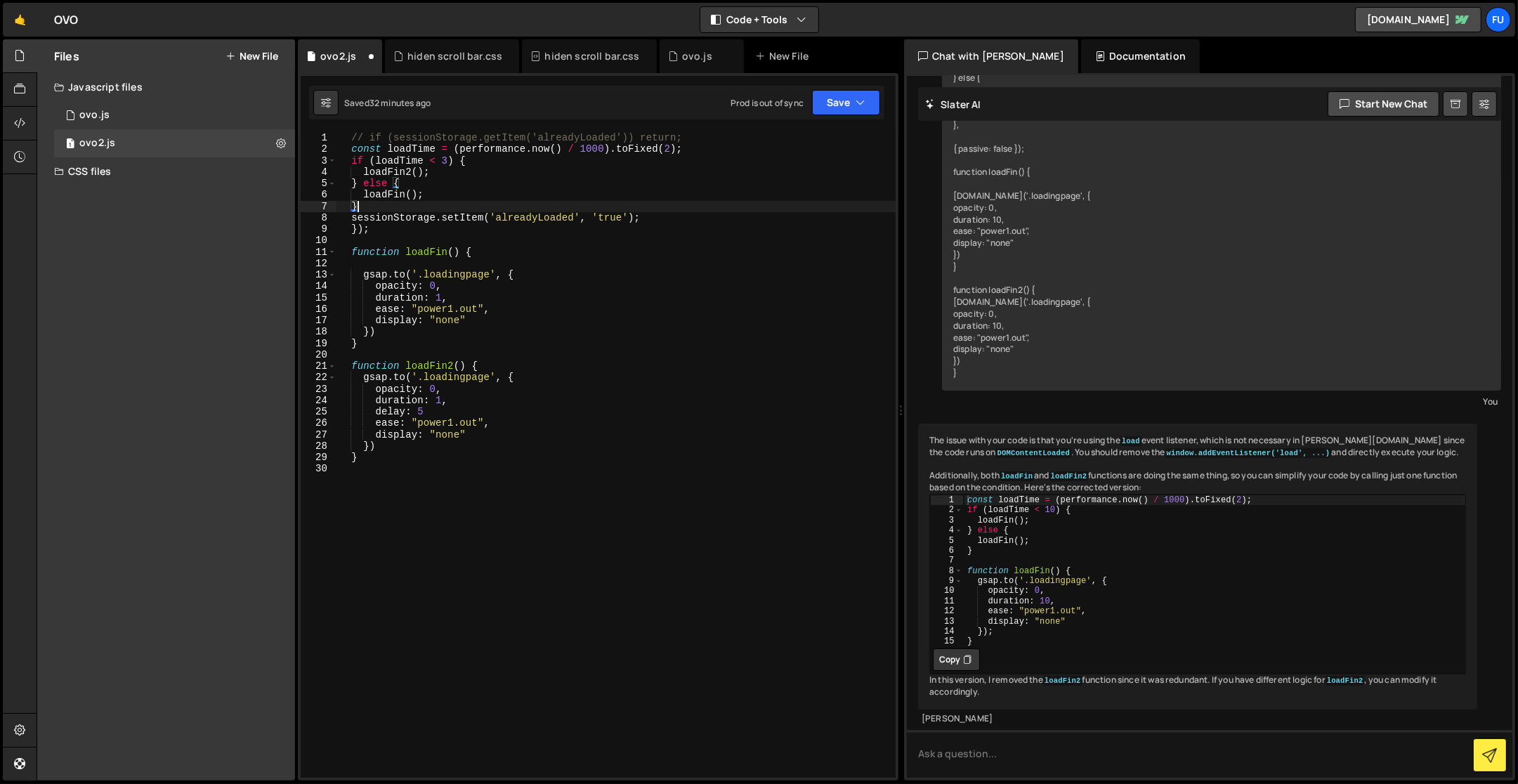
scroll to position [0, 0]
click at [633, 226] on div "// if (sessionStorage.getItem('alreadyLoaded')) return; const loadTime = ( perf…" at bounding box center [617, 467] width 560 height 670
type textarea "});"
drag, startPoint x: 867, startPoint y: 102, endPoint x: 857, endPoint y: 126, distance: 26.0
click at [867, 101] on button "Save" at bounding box center [846, 103] width 68 height 26
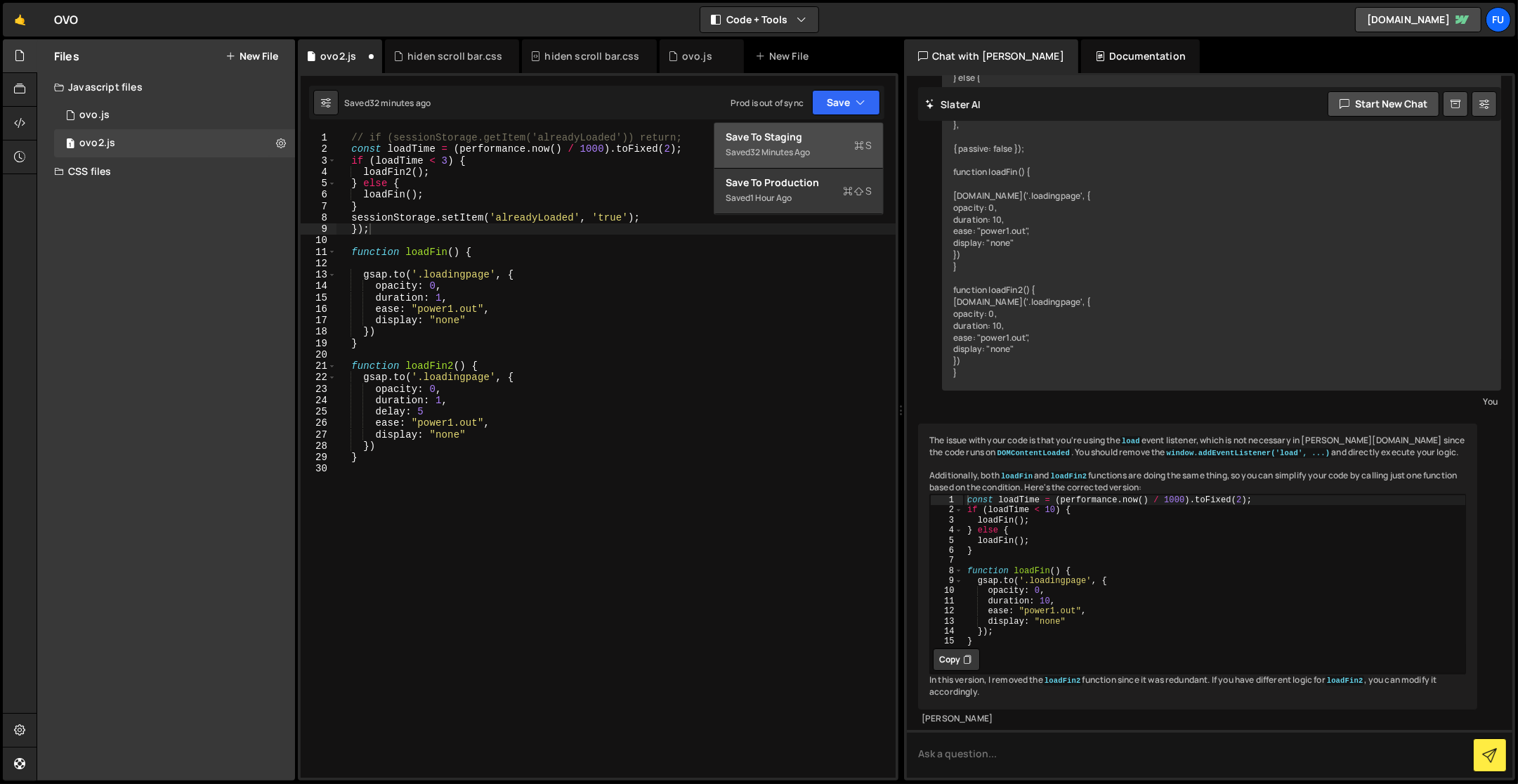
click at [828, 155] on div "Saved 32 minutes ago" at bounding box center [799, 153] width 146 height 17
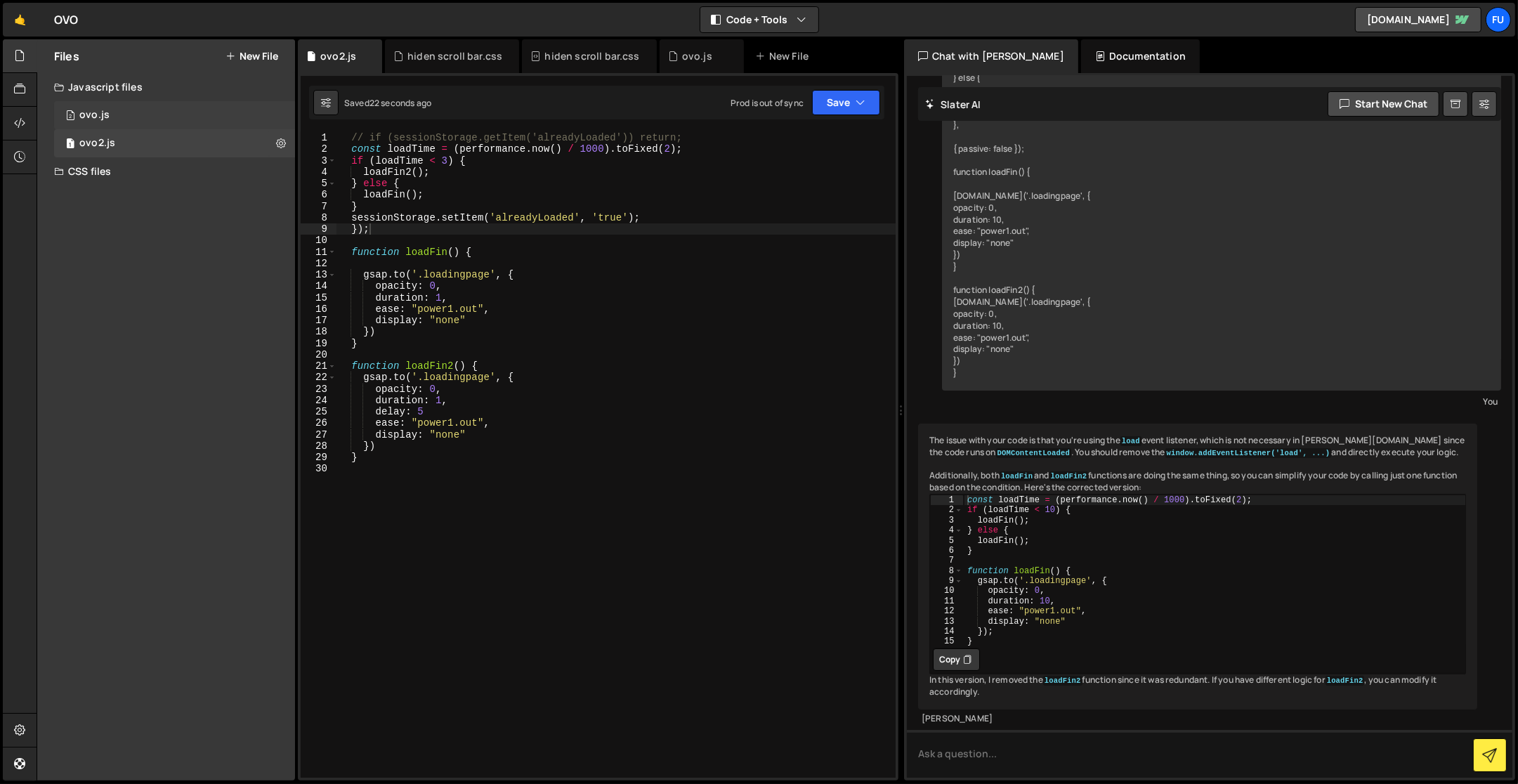
click at [232, 116] on div "2 ovo.js 0" at bounding box center [174, 115] width 241 height 28
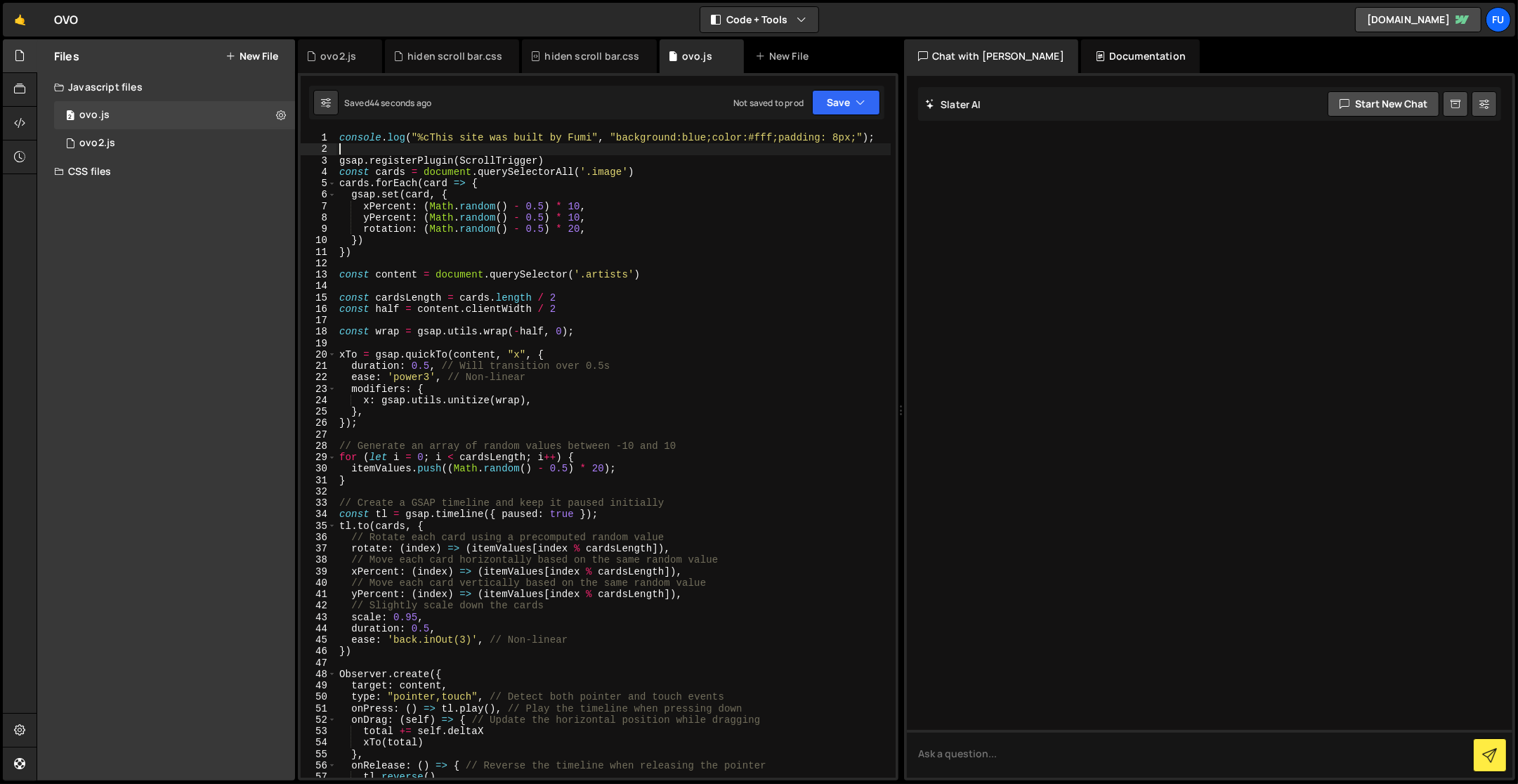
click at [443, 147] on div "console . log ( "%cThis site was built by Fumi" , "background:blue;color:#fff;p…" at bounding box center [614, 467] width 555 height 670
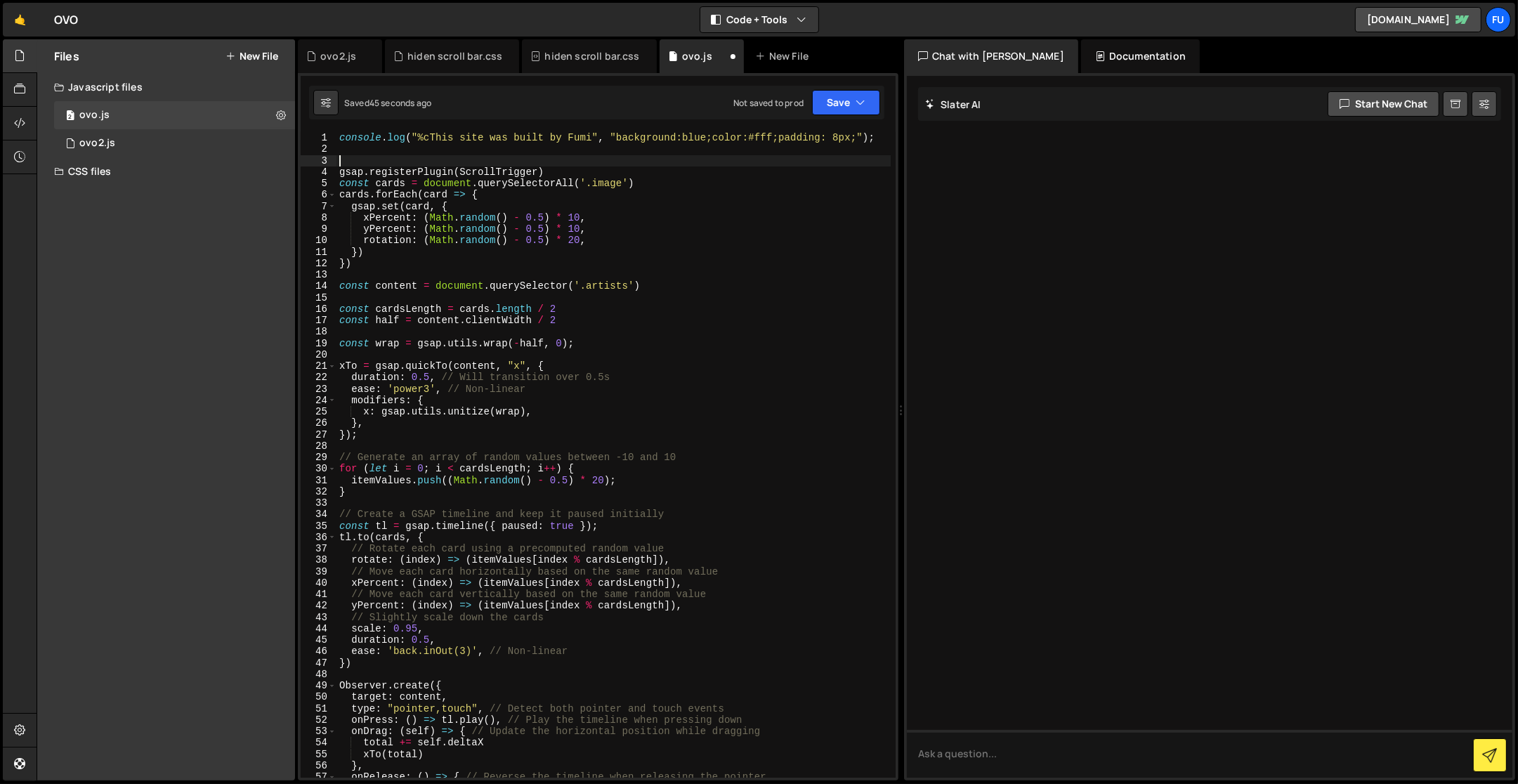
paste textarea "gsap.registerPlugin(ScrollTrigger) const cards = document.querySelectorAll('.im…"
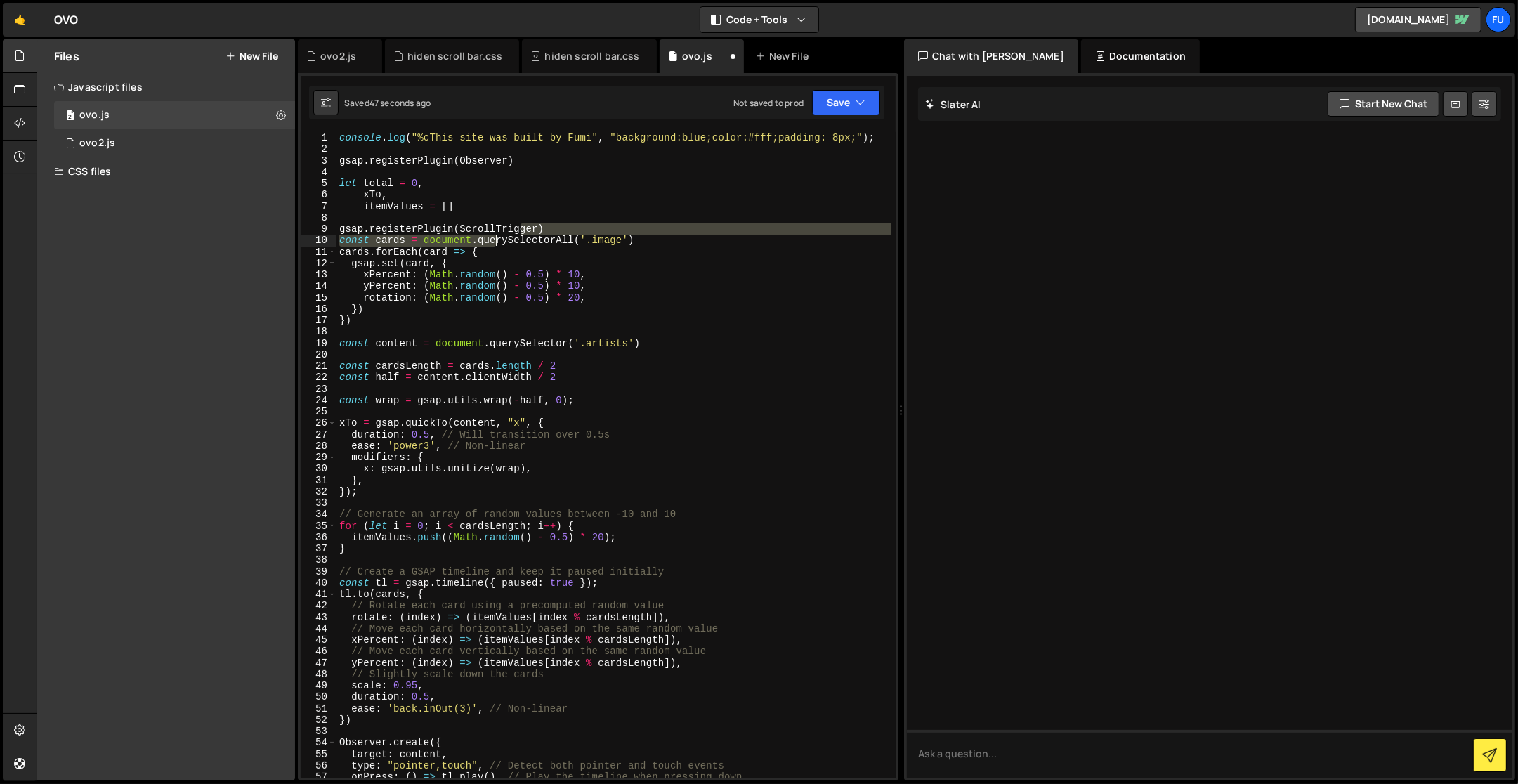
drag, startPoint x: 497, startPoint y: 236, endPoint x: 477, endPoint y: 238, distance: 20.1
click at [477, 238] on div "console . log ( "%cThis site was built by Fumi" , "background:blue;color:#fff;p…" at bounding box center [614, 467] width 555 height 670
type textarea "gsap.registerPlugin(ScrollTrigger) const cards = document.querySelectorAll('.im…"
click at [537, 223] on div "console . log ( "%cThis site was built by Fumi" , "background:blue;color:#fff;p…" at bounding box center [614, 467] width 555 height 670
drag, startPoint x: 538, startPoint y: 227, endPoint x: 462, endPoint y: 232, distance: 76.2
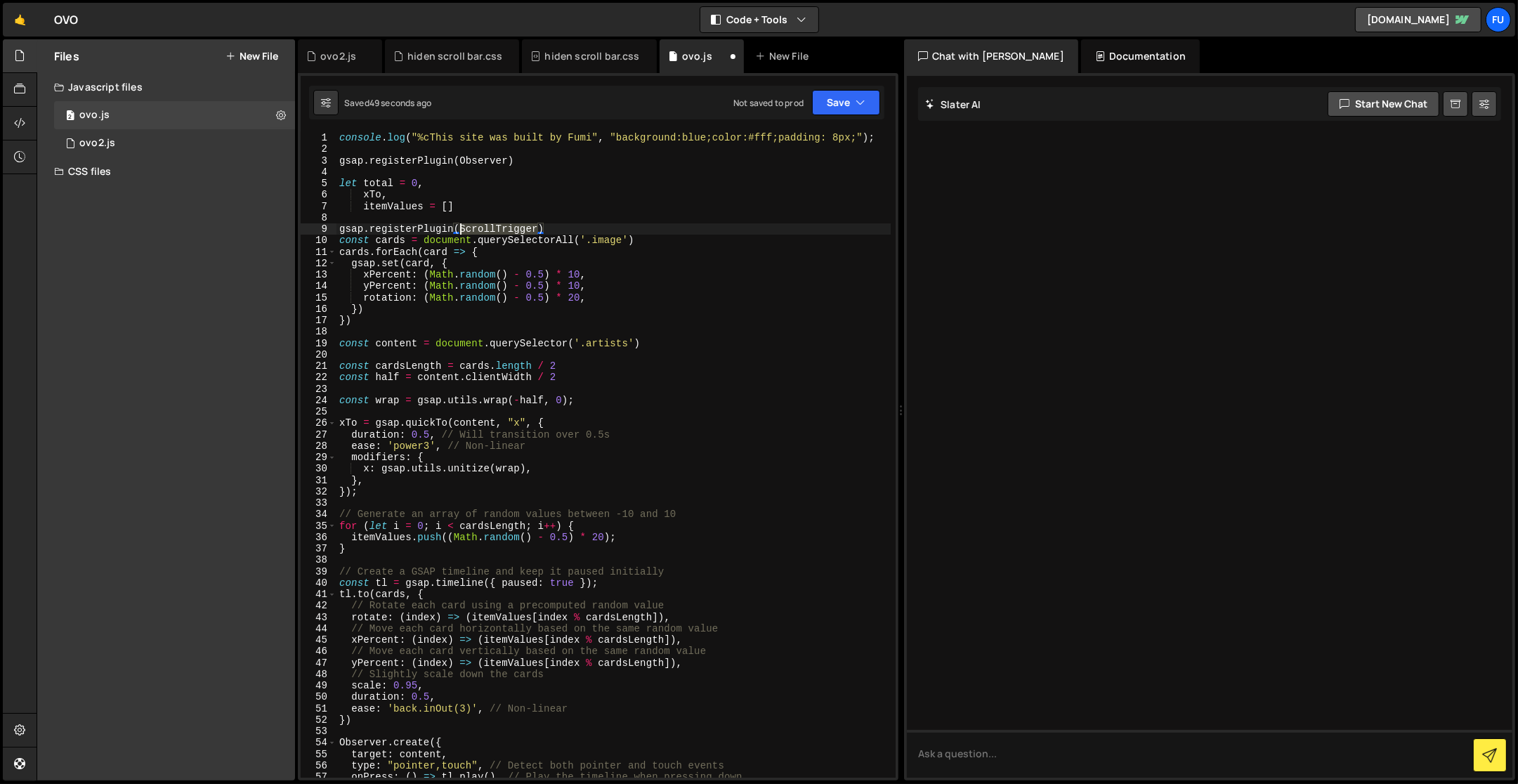
click at [462, 232] on div "console . log ( "%cThis site was built by Fumi" , "background:blue;color:#fff;p…" at bounding box center [614, 467] width 555 height 670
type textarea "gsap.registerPlugin()"
drag, startPoint x: 527, startPoint y: 231, endPoint x: 332, endPoint y: 227, distance: 195.0
click at [332, 227] on div "gsap.registerPlugin() 1 2 3 4 5 6 7 8 9 10 11 12 13 14 15 16 17 18 19 20 21 22 …" at bounding box center [598, 454] width 595 height 646
drag, startPoint x: 505, startPoint y: 157, endPoint x: 516, endPoint y: 158, distance: 11.0
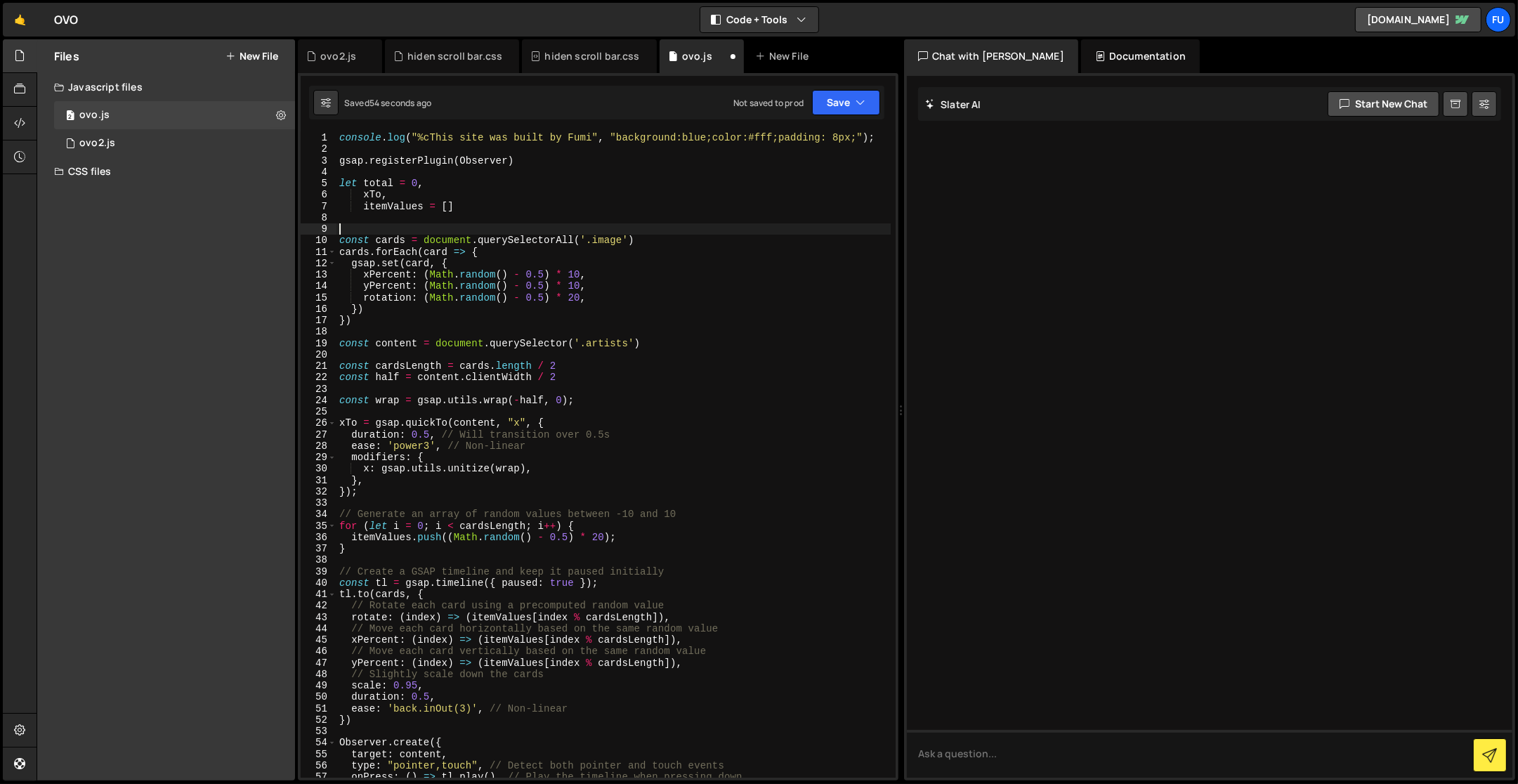
click at [506, 157] on div "console . log ( "%cThis site was built by Fumi" , "background:blue;color:#fff;p…" at bounding box center [614, 467] width 555 height 670
paste textarea "ScrollTrigger"
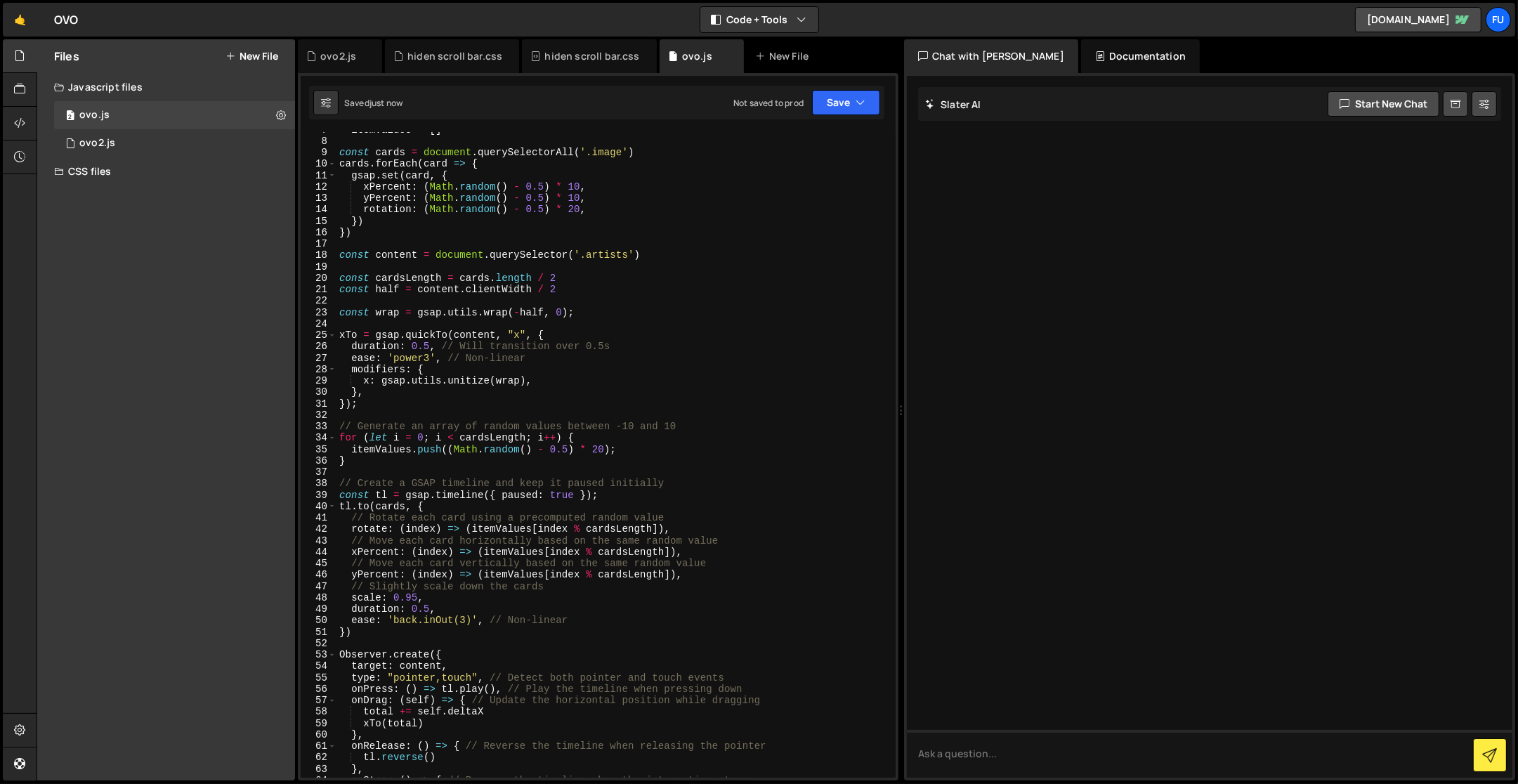
scroll to position [296, 0]
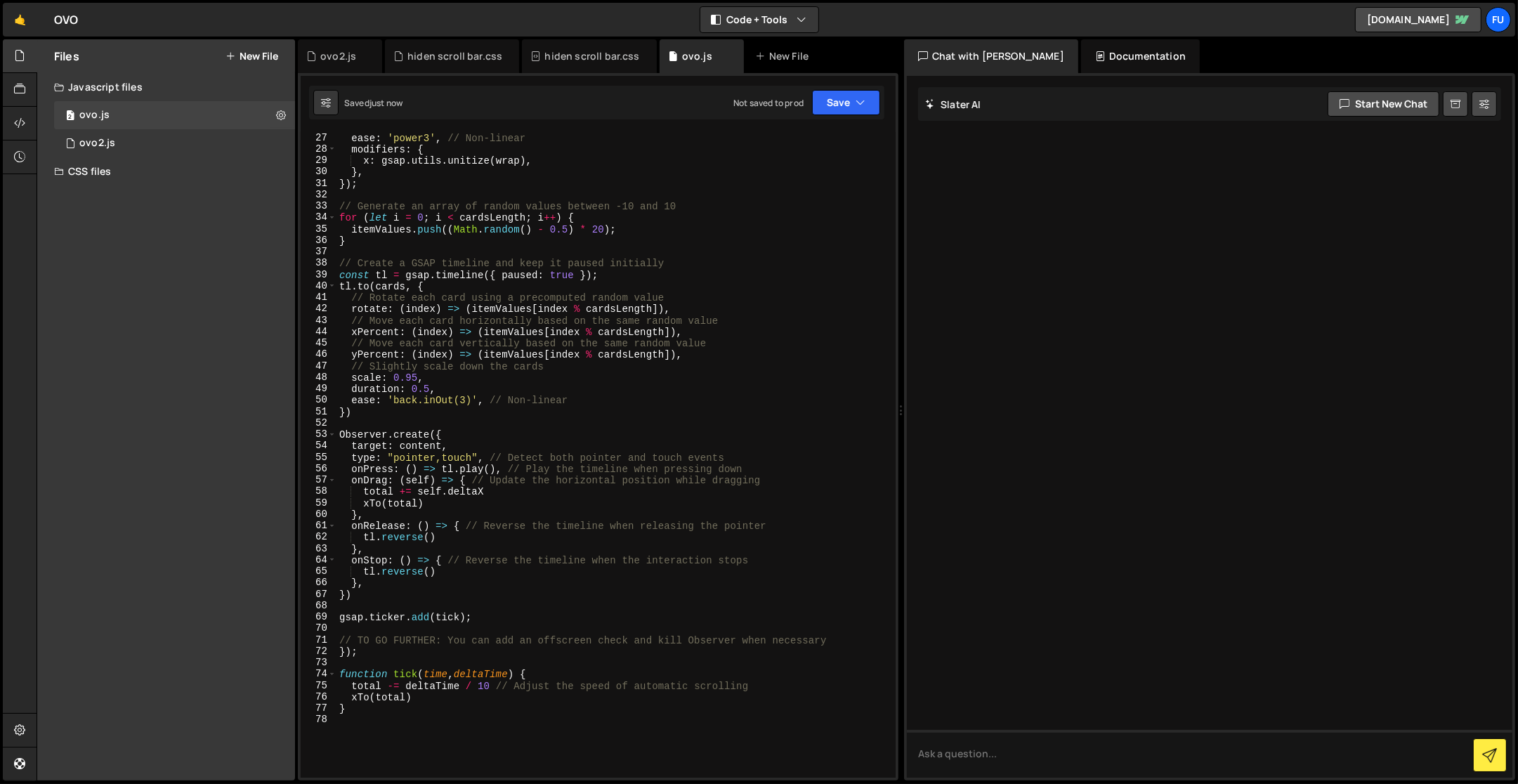
click at [368, 711] on div "ease : 'power3' , // Non-linear modifiers : { x : gsap . utils . unitize ( wrap…" at bounding box center [614, 467] width 555 height 670
click at [373, 650] on div "ease : 'power3' , // Non-linear modifiers : { x : gsap . utils . unitize ( wrap…" at bounding box center [614, 467] width 555 height 670
click at [345, 653] on div "ease : 'power3' , // Non-linear modifiers : { x : gsap . utils . unitize ( wrap…" at bounding box center [614, 467] width 555 height 670
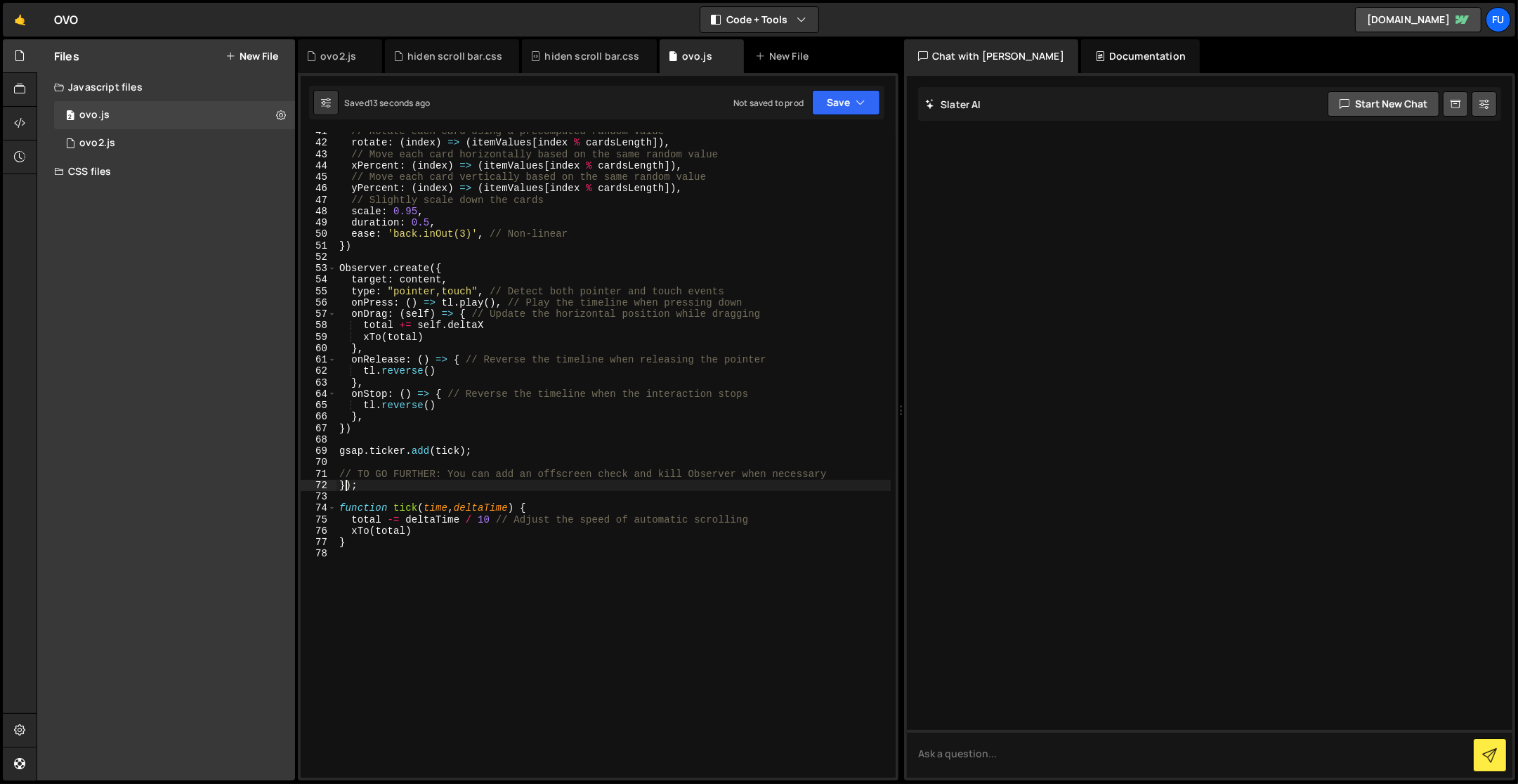
scroll to position [463, 0]
drag, startPoint x: 384, startPoint y: 485, endPoint x: 323, endPoint y: 470, distance: 62.8
click at [323, 470] on div "}); 41 42 43 44 45 46 47 48 49 50 51 52 53 54 55 56 57 58 59 60 61 62 63 64 65 …" at bounding box center [598, 454] width 595 height 646
type textarea "// TO GO FURTHER: You can add an offscreen check and kill Observer when necessa…"
click at [378, 424] on div "// Rotate each card using a precomputed random value rotate : ( index ) => ( it…" at bounding box center [614, 460] width 555 height 670
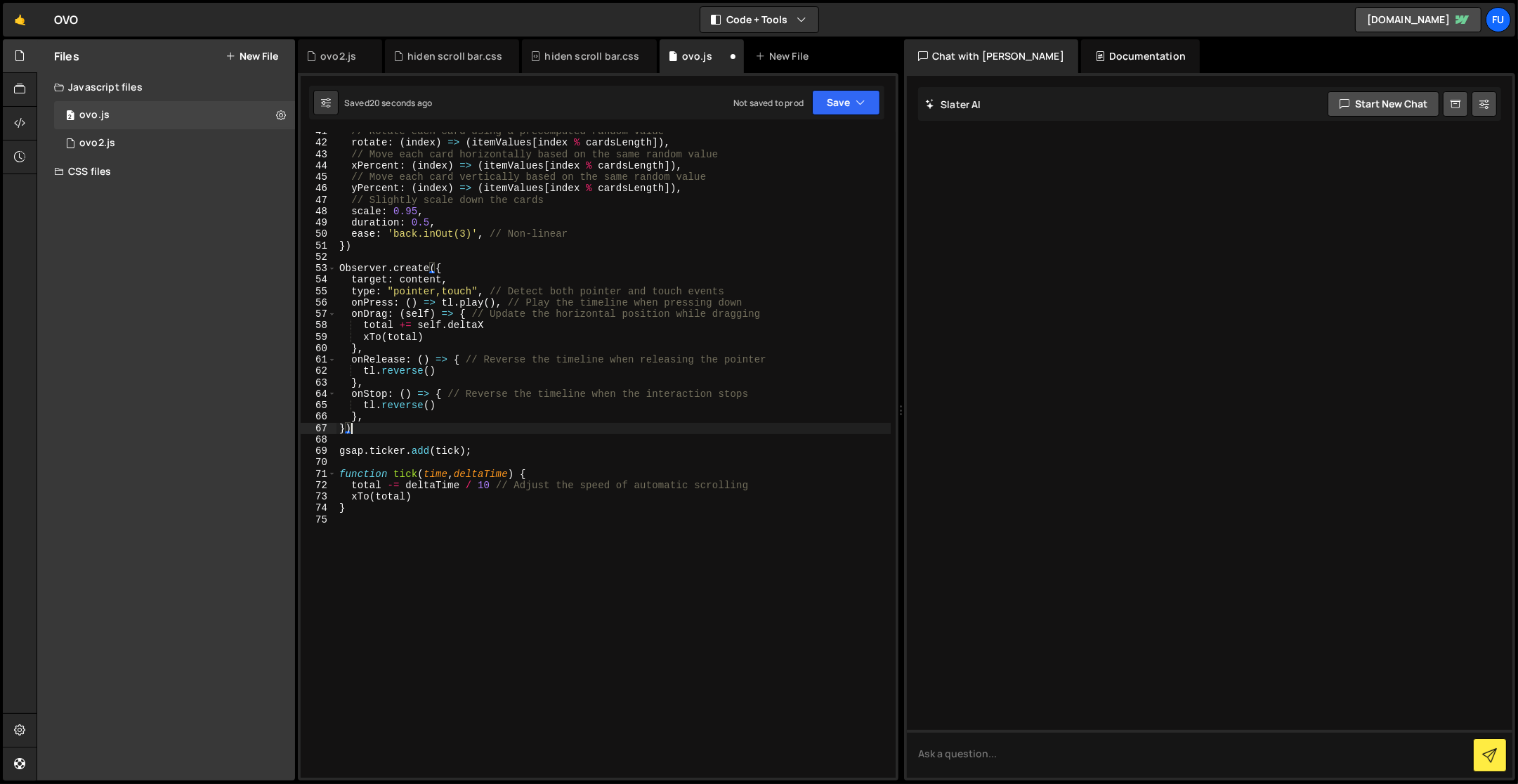
click at [347, 426] on div "// Rotate each card using a precomputed random value rotate : ( index ) => ( it…" at bounding box center [614, 460] width 555 height 670
click at [368, 420] on div "// Rotate each card using a precomputed random value rotate : ( index ) => ( it…" at bounding box center [614, 460] width 555 height 670
type textarea "},"
click at [355, 416] on div "// Rotate each card using a precomputed random value rotate : ( index ) => ( it…" at bounding box center [614, 460] width 555 height 670
click at [887, 91] on div "}, 41 42 43 44 45 46 47 48 49 50 51 52 53 54 55 56 57 58 59 60 61 62 63 64 65 6…" at bounding box center [598, 427] width 601 height 707
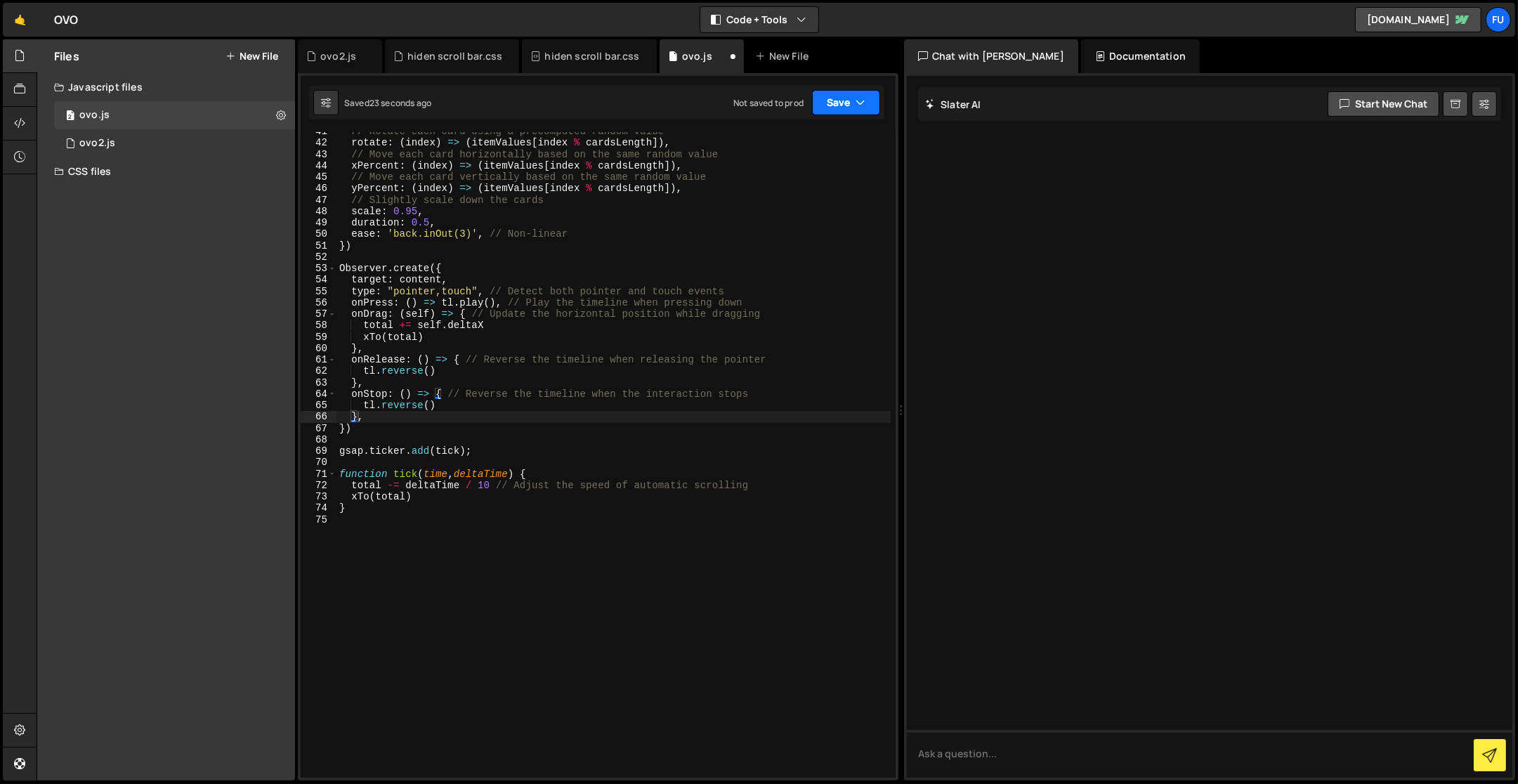
click at [851, 113] on button "Save" at bounding box center [846, 103] width 68 height 26
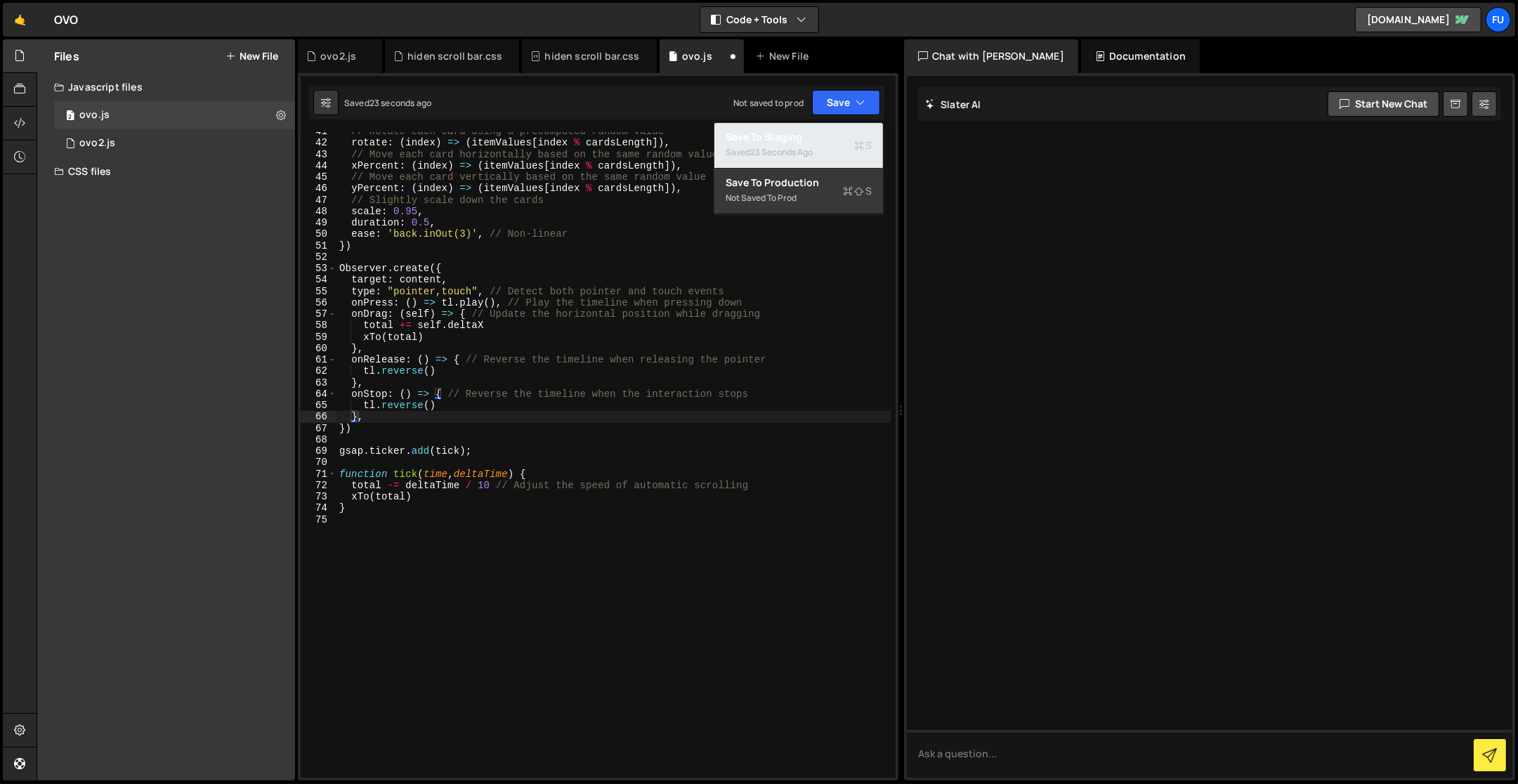
click at [835, 136] on div "Save to Staging S" at bounding box center [799, 137] width 146 height 14
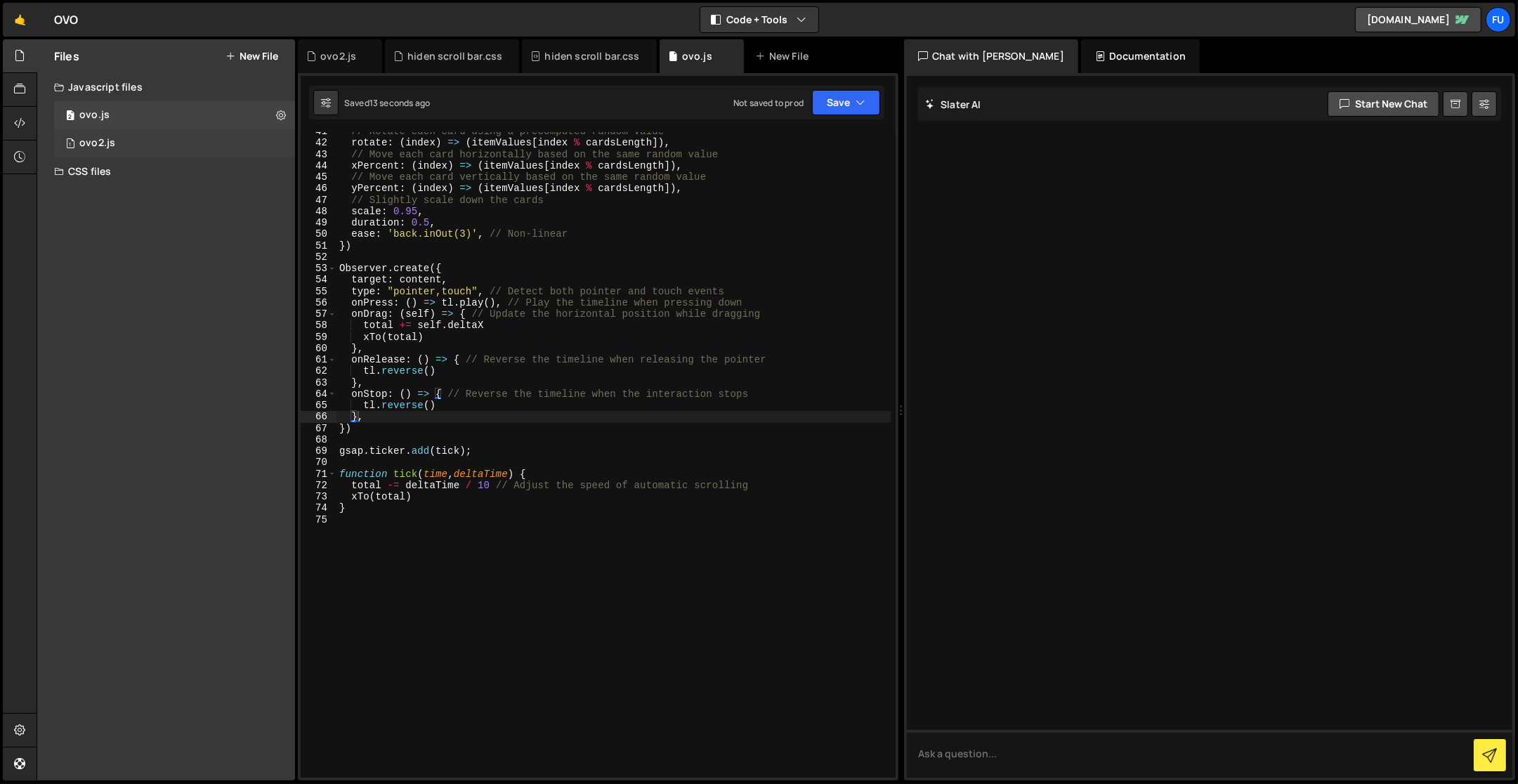
click at [227, 134] on div "1 ovo2.js 0" at bounding box center [174, 143] width 241 height 28
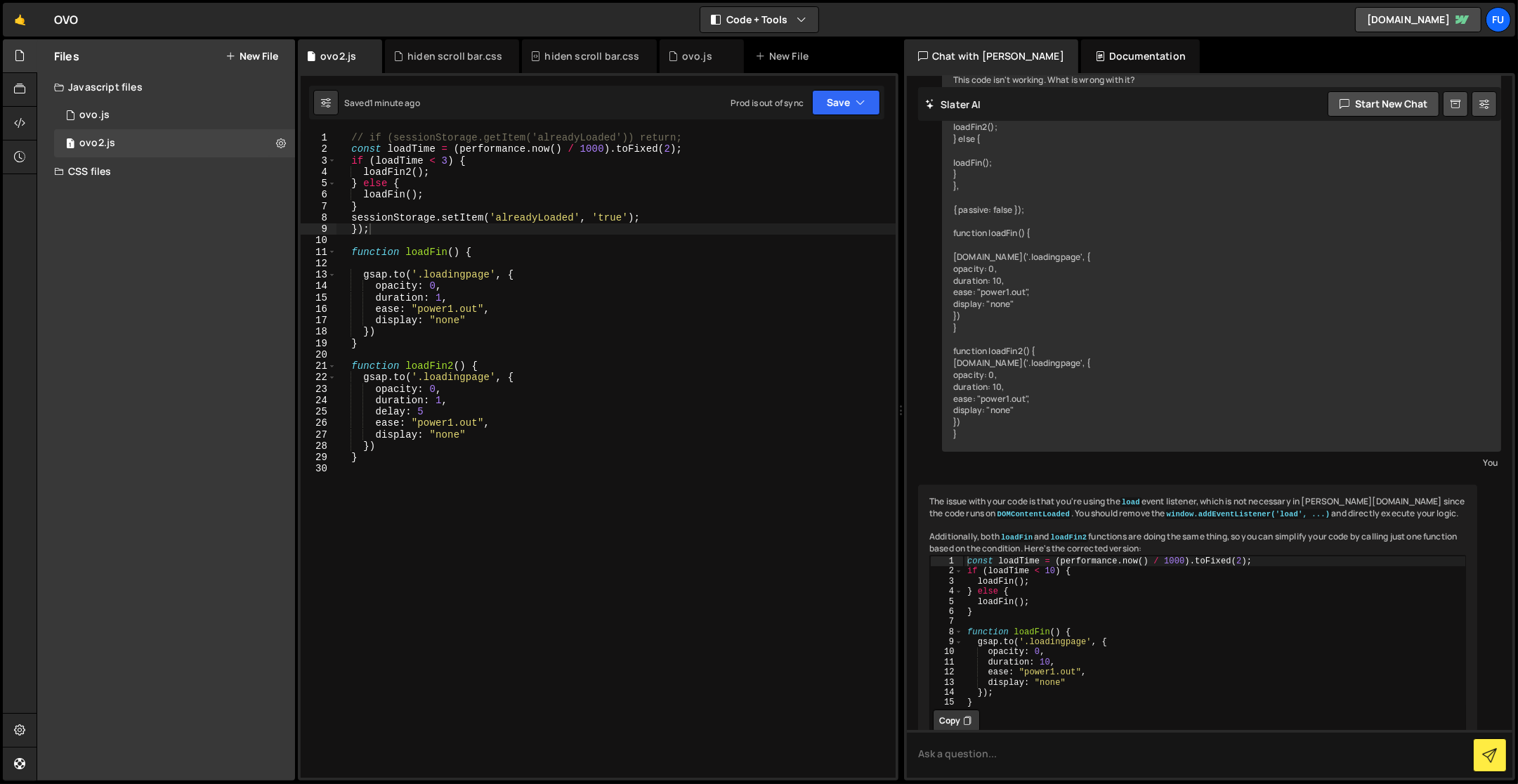
scroll to position [175, 0]
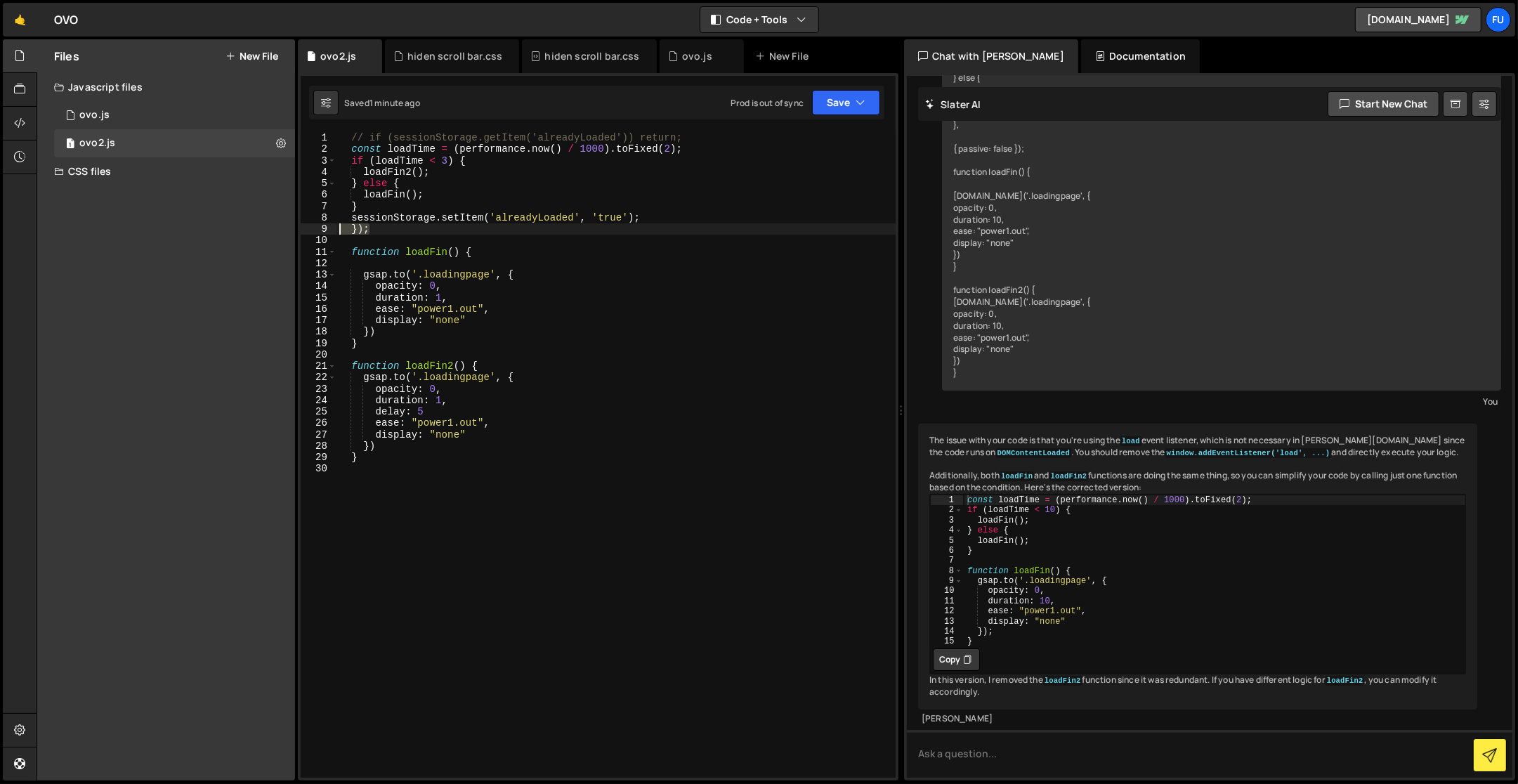
drag, startPoint x: 414, startPoint y: 229, endPoint x: 325, endPoint y: 232, distance: 89.1
click at [325, 232] on div "}); 1 2 3 4 5 6 7 8 9 10 11 12 13 14 15 16 17 18 19 20 21 22 23 24 25 26 27 28 …" at bounding box center [598, 454] width 595 height 646
type textarea "// });"
click at [221, 127] on div "2 ovo.js 0" at bounding box center [174, 115] width 241 height 28
click at [215, 116] on div "2 ovo.js 0" at bounding box center [174, 115] width 241 height 28
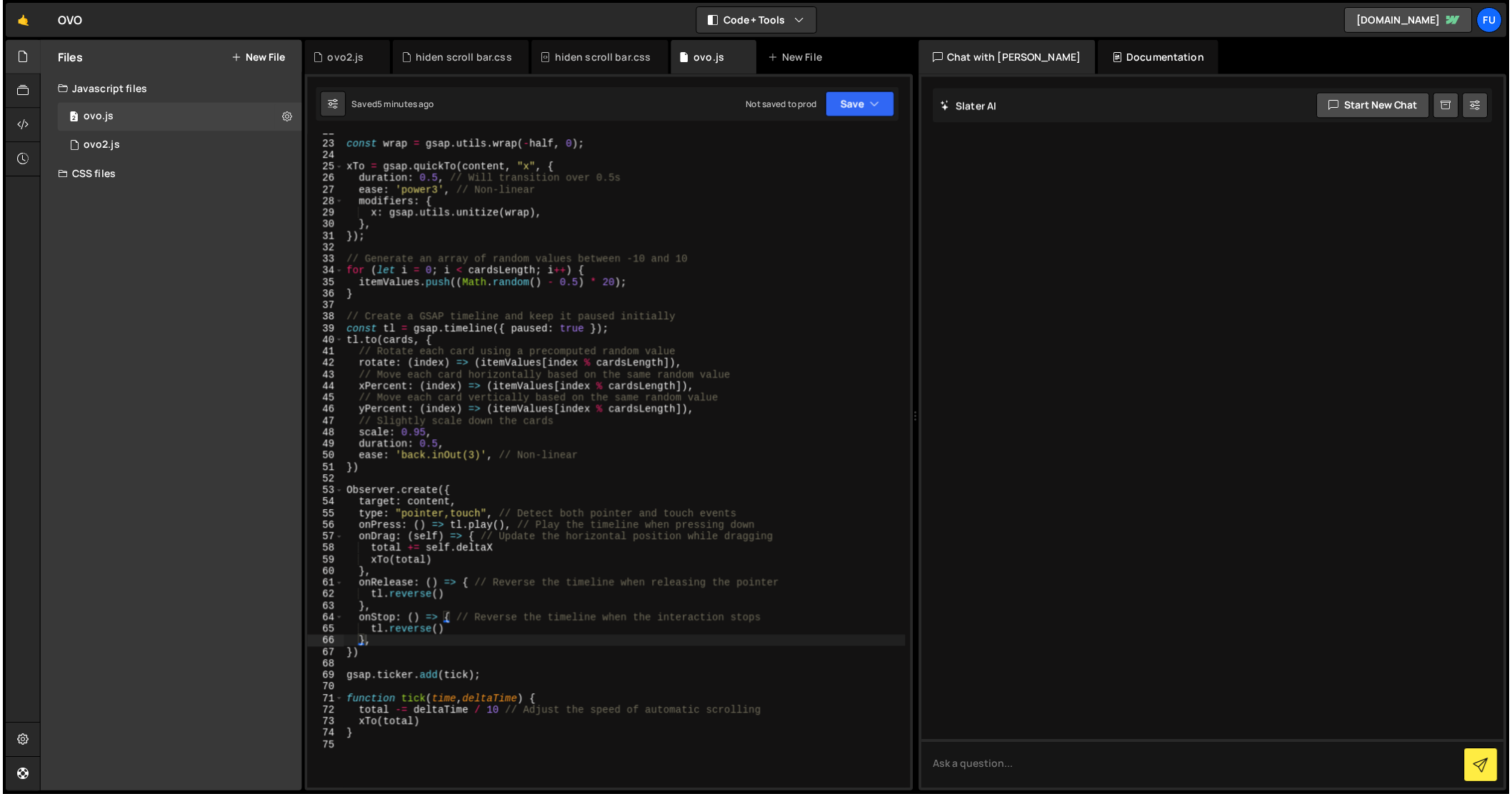
scroll to position [268, 0]
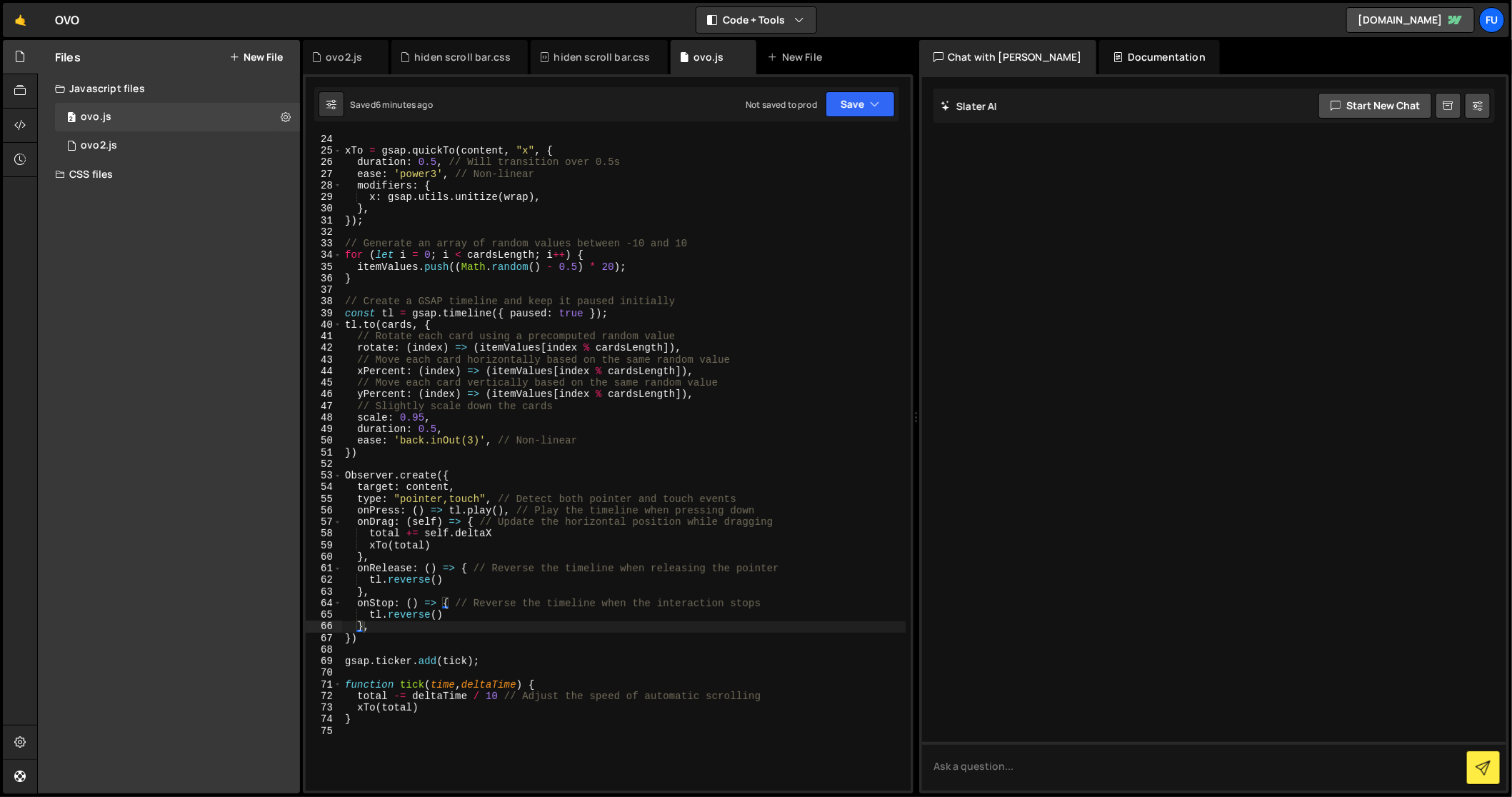
click at [498, 717] on div "xTo = gsap . quickTo ( content , "x" , { duration : 0.5 , // Will transition ov…" at bounding box center [624, 474] width 564 height 681
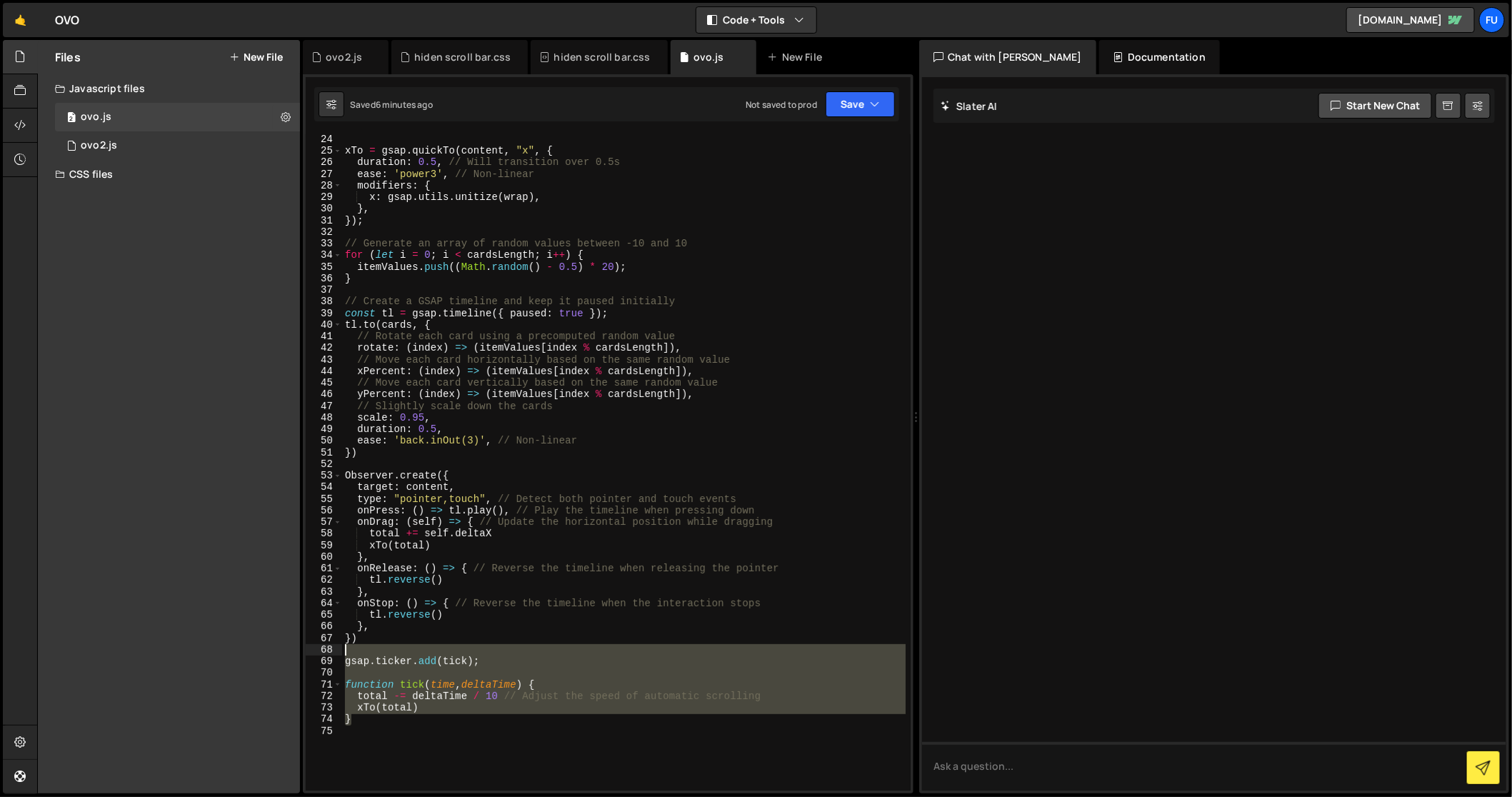
drag, startPoint x: 426, startPoint y: 717, endPoint x: 335, endPoint y: 653, distance: 111.3
click at [335, 653] on div "} 24 25 26 27 28 29 30 31 32 33 34 35 36 37 38 39 40 41 42 43 44 45 46 47 48 49…" at bounding box center [608, 462] width 605 height 656
type textarea "gsap.ticker.add(tick);"
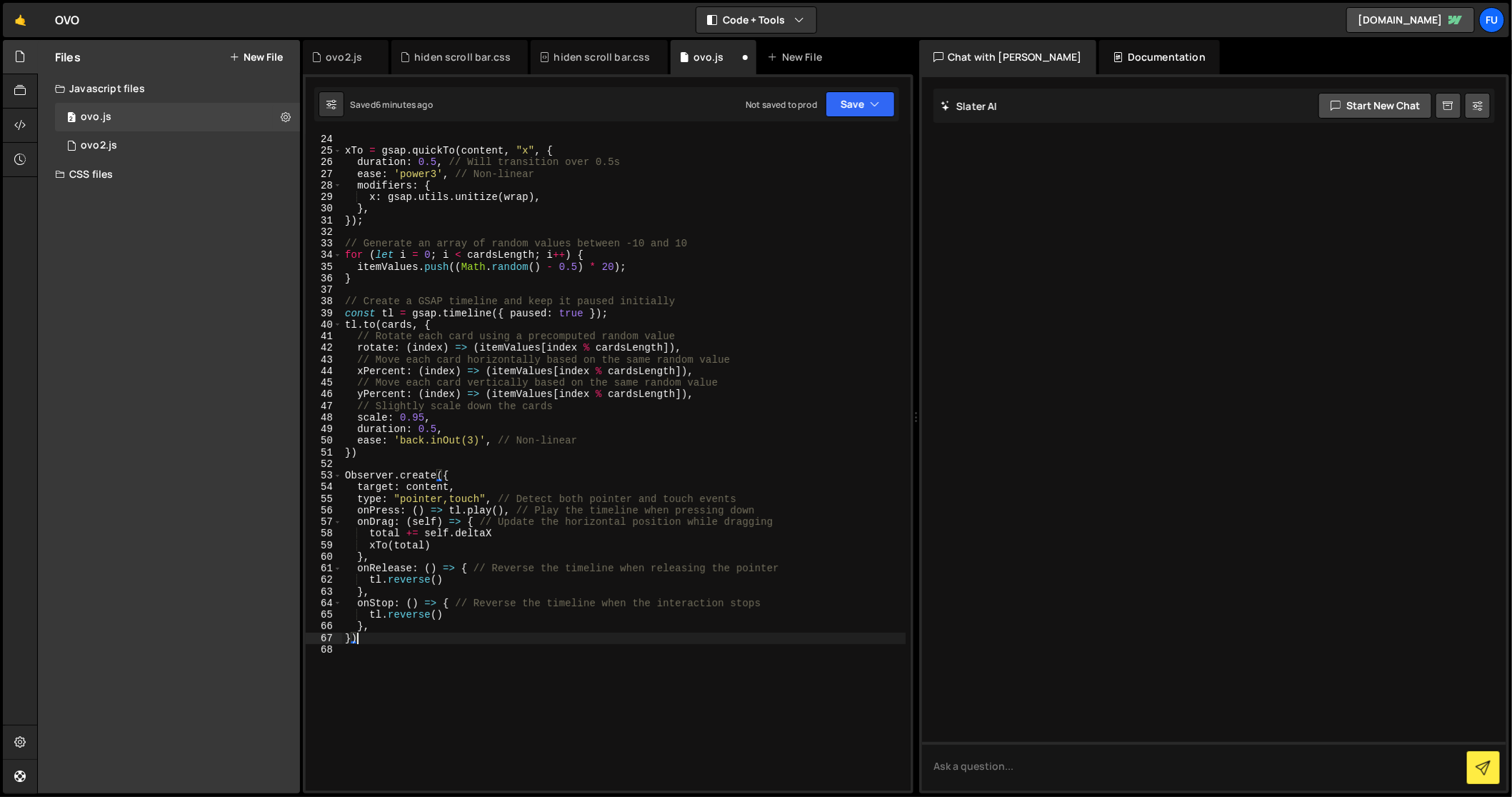
click at [850, 116] on div "Upgrade to Edit Save Save to Staging S Saved 6 minutes ago Save to Production S…" at bounding box center [860, 105] width 69 height 26
click at [853, 121] on div "Saved 6 minutes ago Not saved to prod Upgrade to Edit Save Save to Staging S Sa…" at bounding box center [607, 104] width 585 height 34
click at [854, 101] on button "Save" at bounding box center [860, 105] width 69 height 26
click at [852, 136] on div "Save to Staging S" at bounding box center [812, 139] width 149 height 14
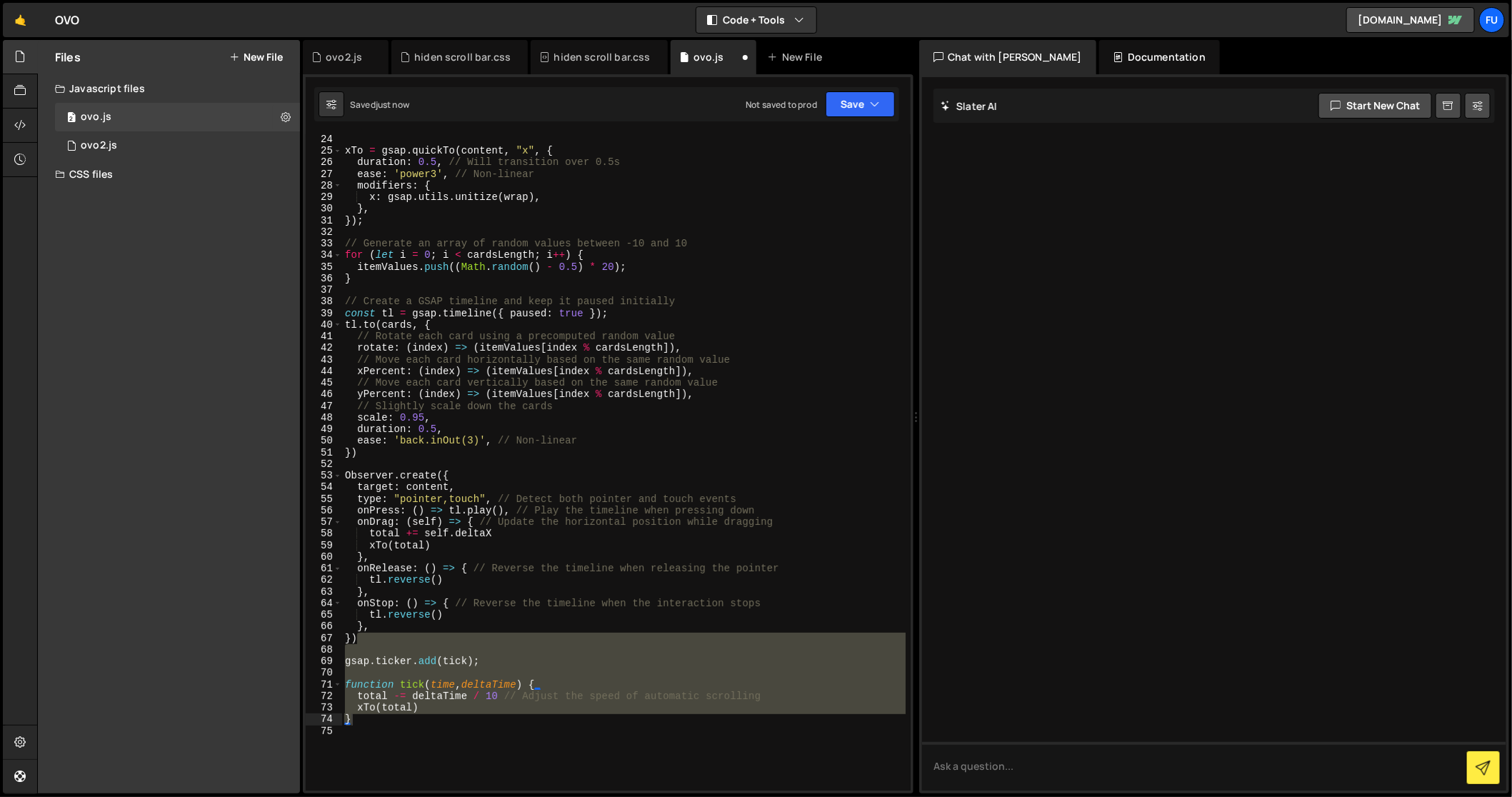
click at [501, 719] on div "xTo = gsap . quickTo ( content , "x" , { duration : 0.5 , // Will transition ov…" at bounding box center [624, 462] width 563 height 656
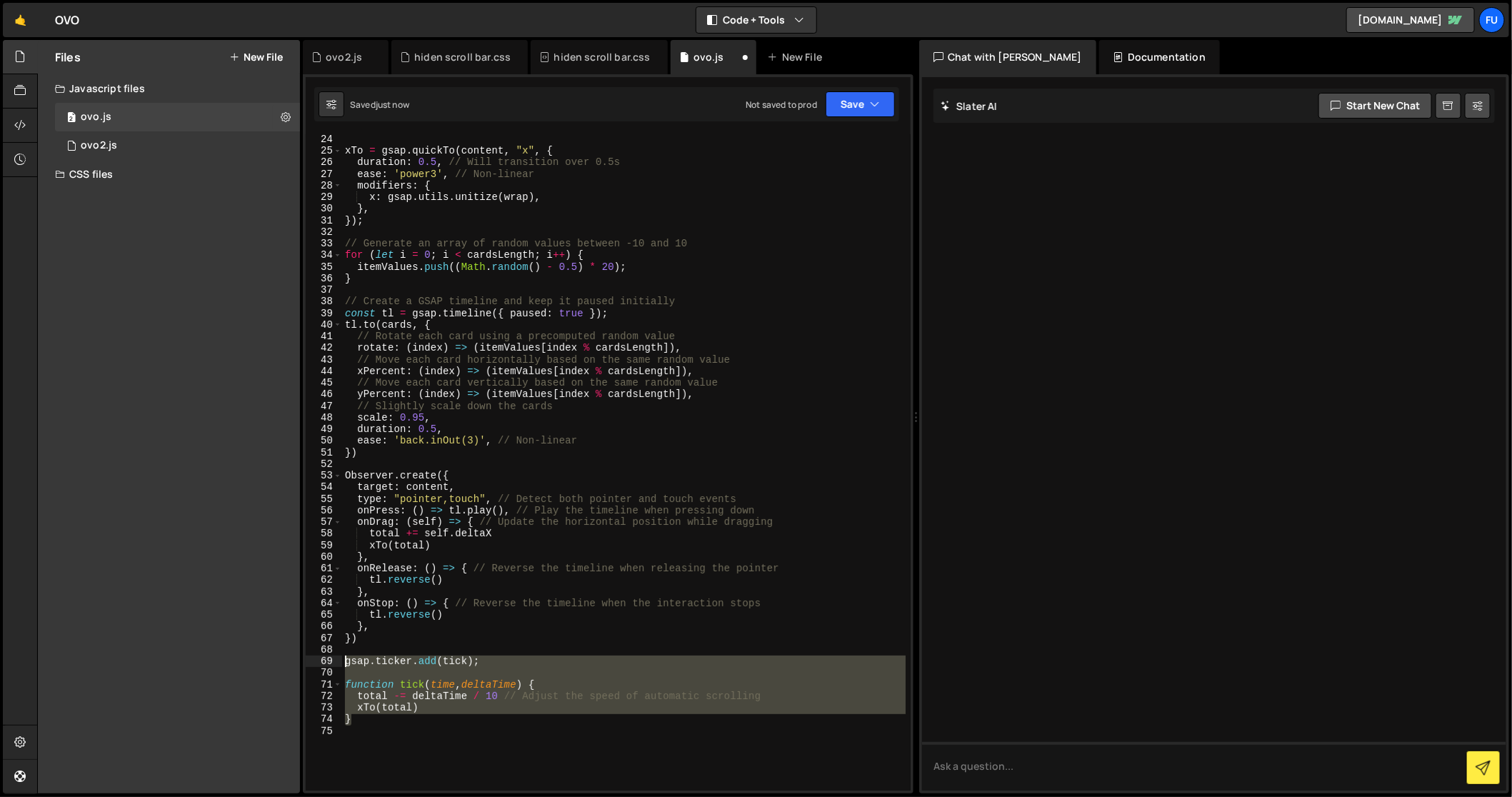
drag, startPoint x: 420, startPoint y: 718, endPoint x: 321, endPoint y: 663, distance: 113.3
click at [321, 663] on div "} 24 25 26 27 28 29 30 31 32 33 34 35 36 37 38 39 40 41 42 43 44 45 46 47 48 49…" at bounding box center [608, 462] width 605 height 656
type textarea "// gsap.ticker.add(tick);"
click at [874, 103] on icon "button" at bounding box center [875, 105] width 10 height 14
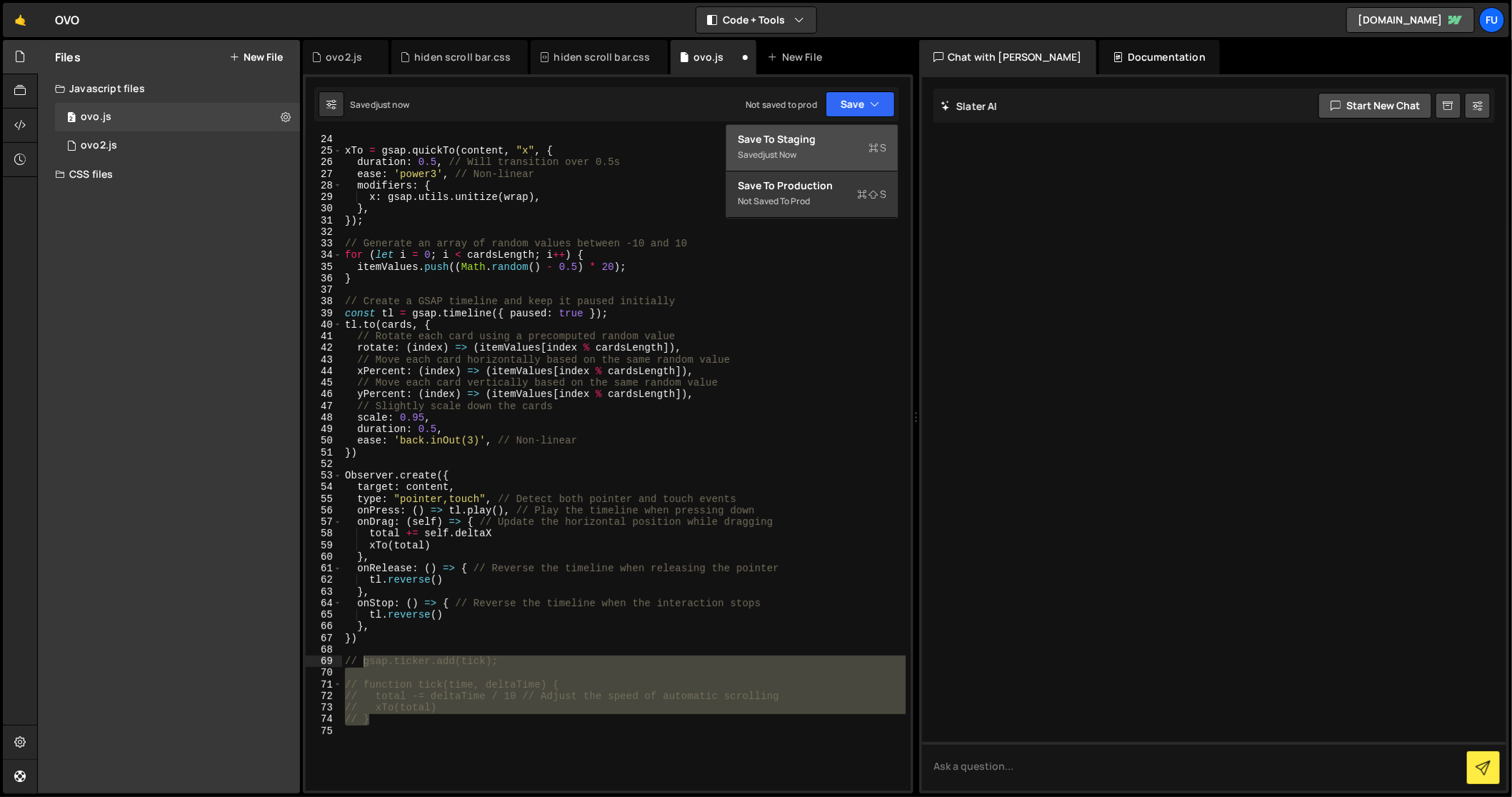
click at [866, 134] on div "Save to Staging S" at bounding box center [812, 139] width 149 height 14
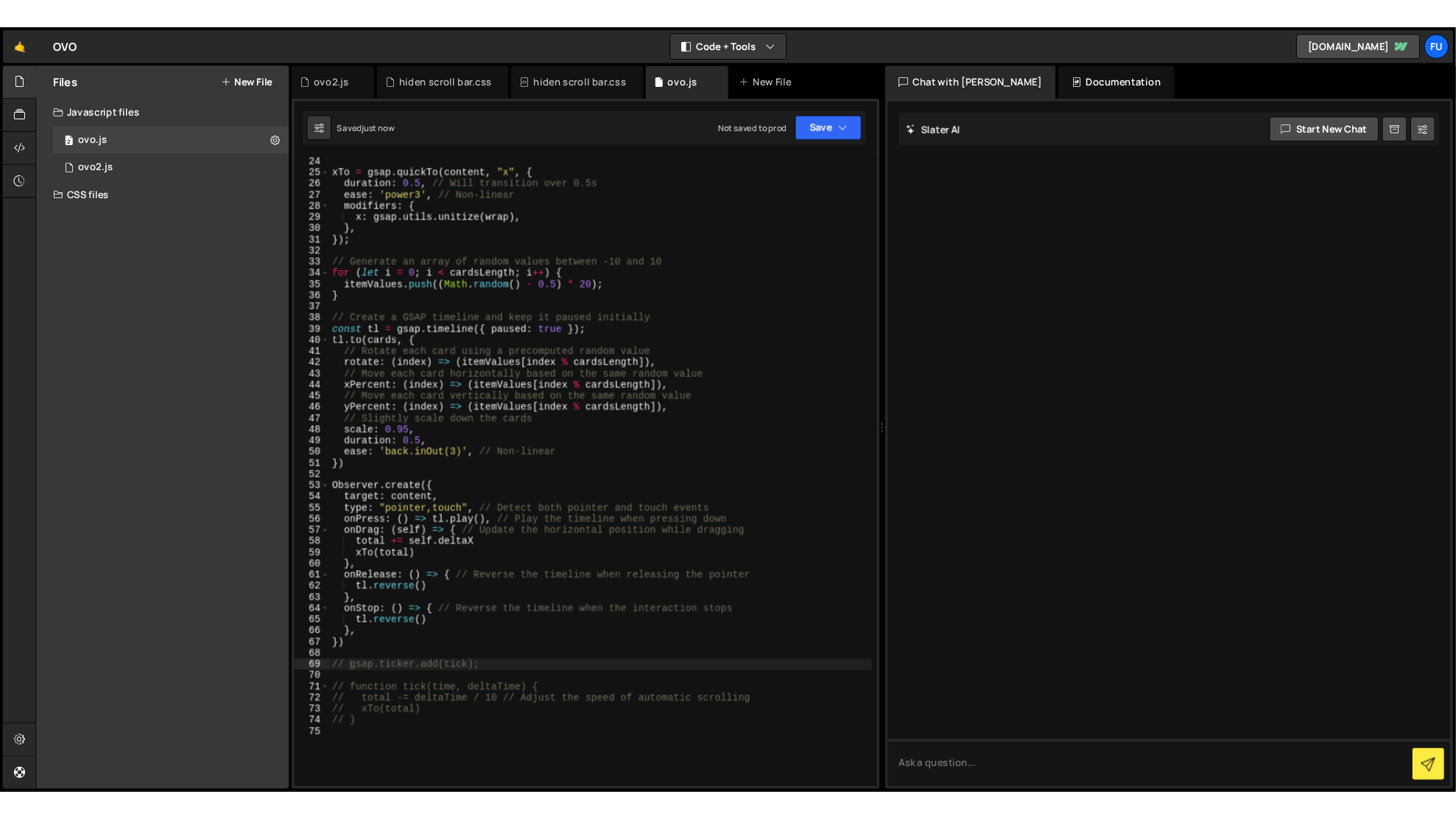
scroll to position [275, 0]
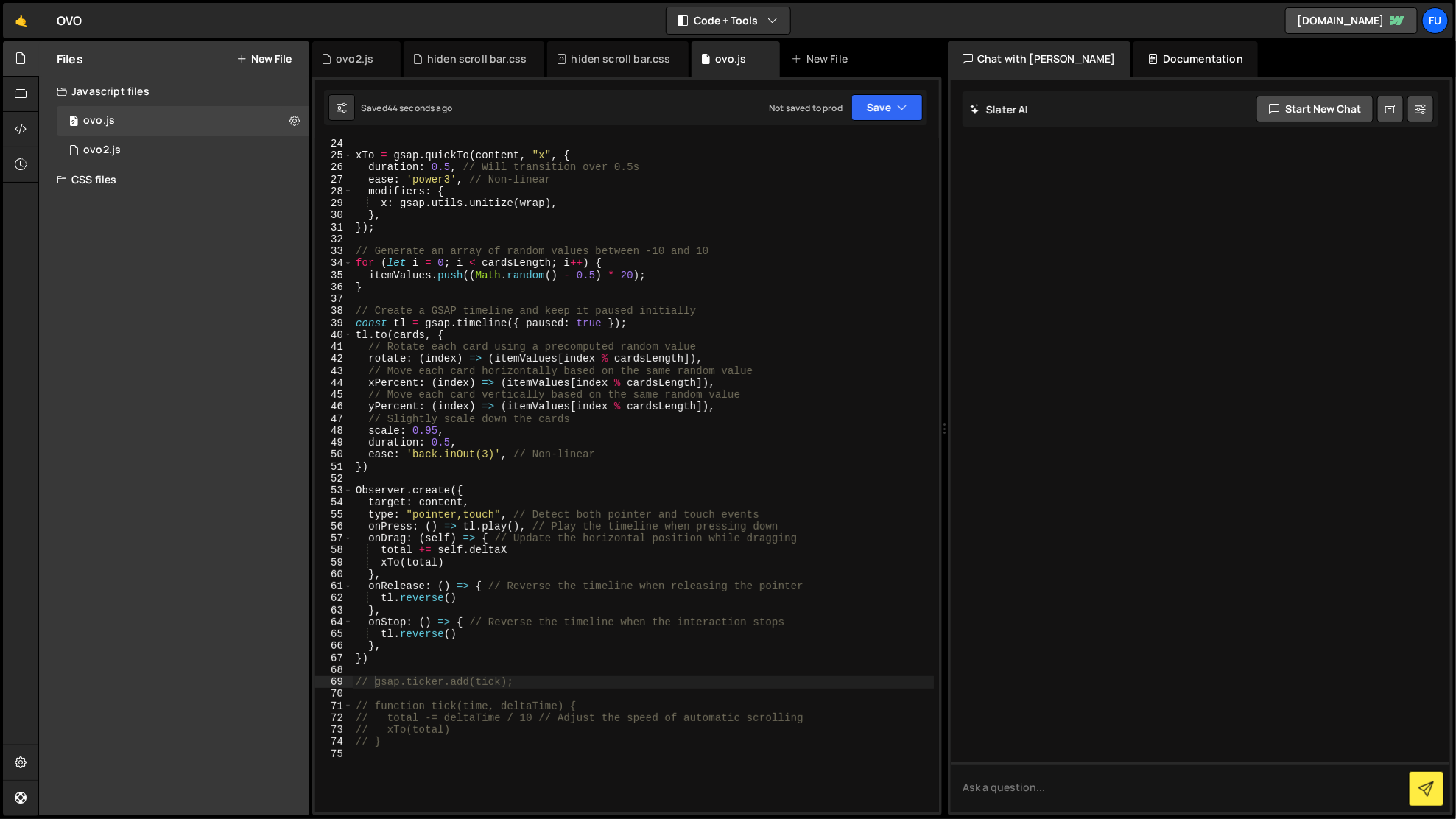
click at [199, 189] on div "CSS files" at bounding box center [174, 180] width 270 height 30
click at [174, 205] on div "hiden scroll bar.css" at bounding box center [133, 209] width 100 height 13
click at [173, 184] on div "CSS files" at bounding box center [174, 180] width 270 height 30
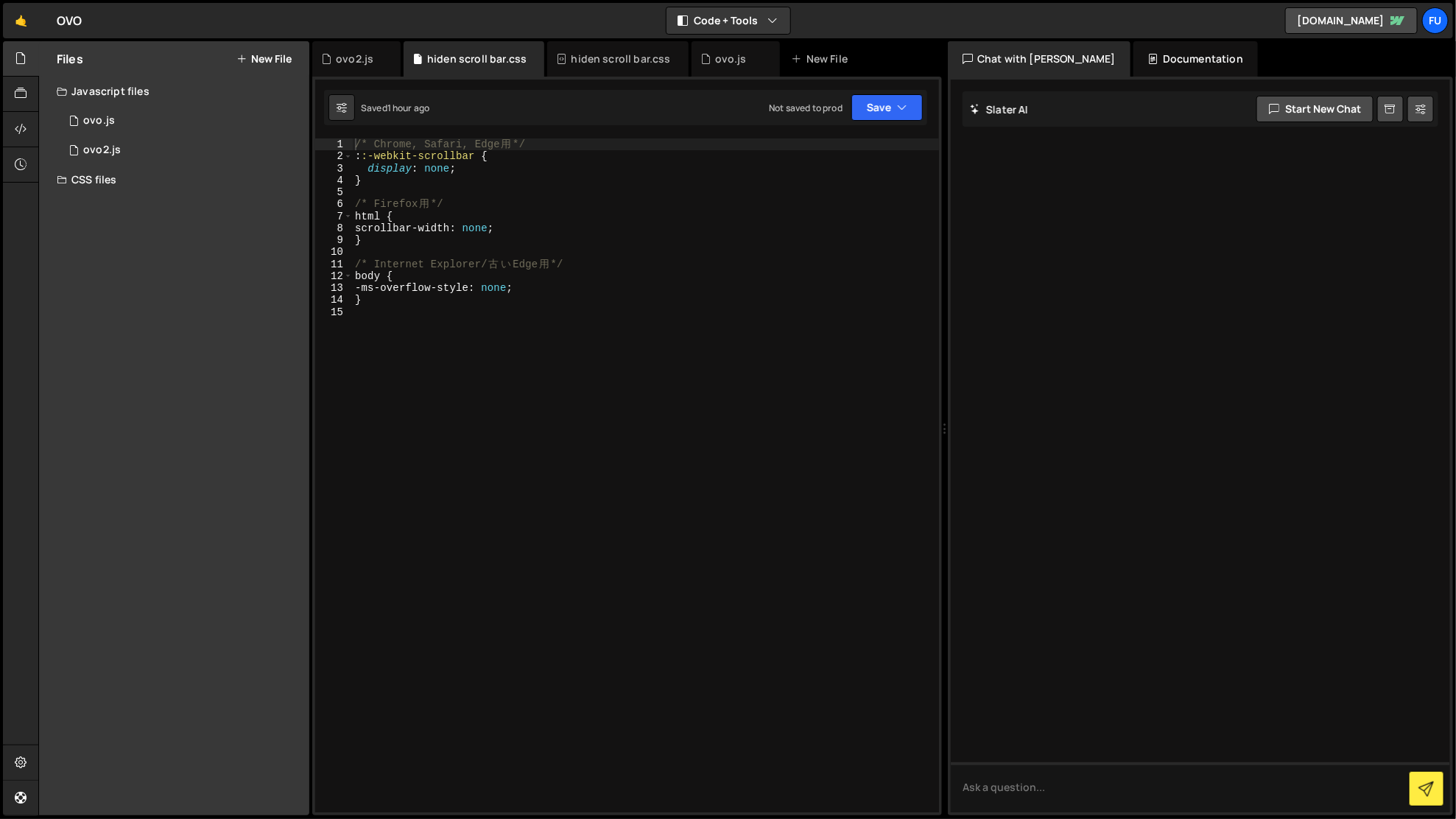
click at [280, 57] on button "New File" at bounding box center [264, 59] width 55 height 12
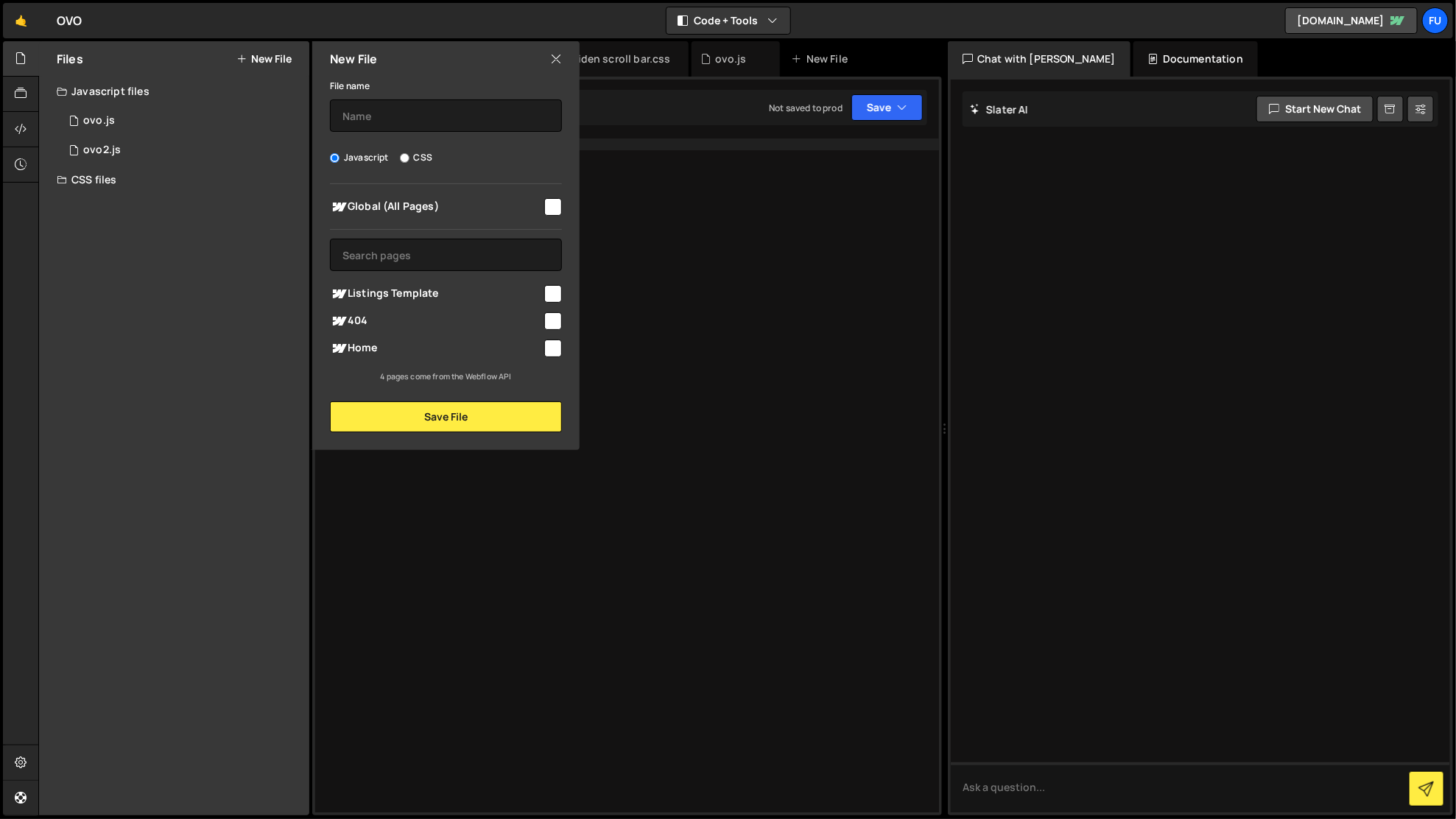
click at [417, 145] on div "File name Javascript CSS Global (All Pages) Save File" at bounding box center [445, 255] width 267 height 356
click at [422, 160] on label "CSS" at bounding box center [416, 158] width 33 height 15
click at [410, 160] on input "CSS" at bounding box center [404, 158] width 10 height 10
radio input "true"
click at [422, 98] on div "File name" at bounding box center [446, 104] width 232 height 55
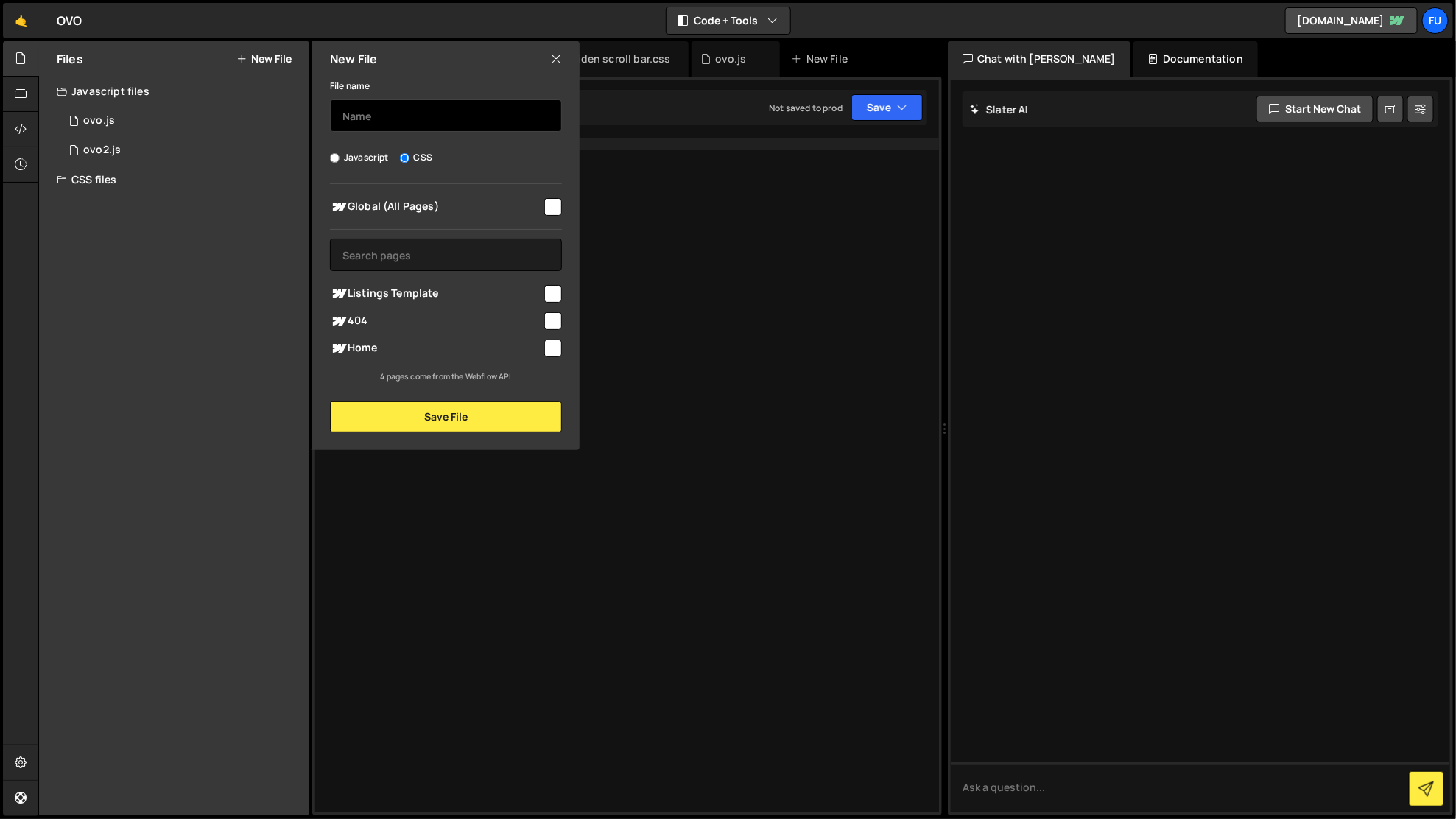
click at [422, 124] on input "text" at bounding box center [446, 116] width 232 height 33
type input "え"
type input "expand"
click at [542, 349] on div at bounding box center [552, 347] width 20 height 20
click at [552, 351] on input "checkbox" at bounding box center [553, 348] width 18 height 18
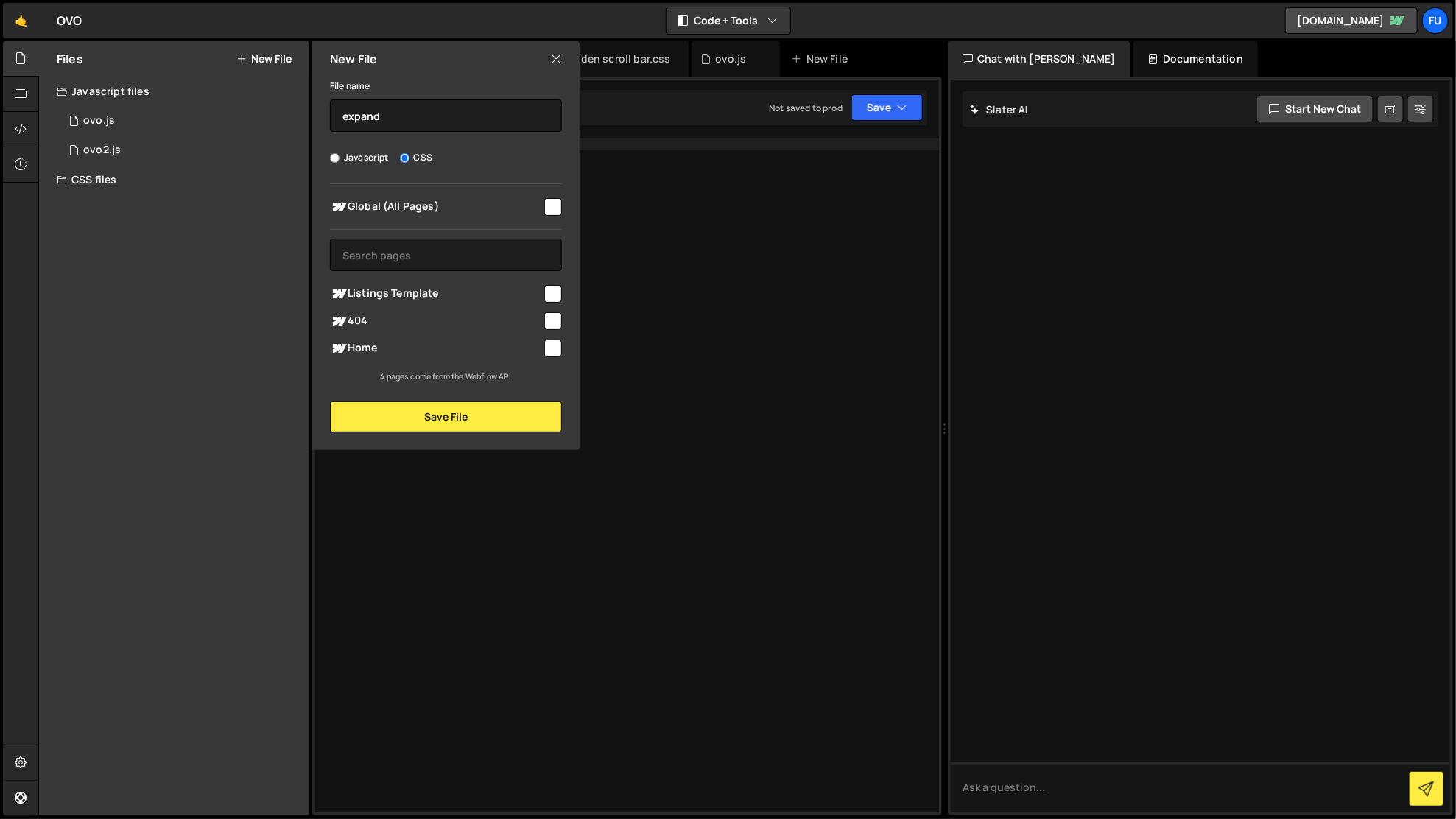
checkbox input "true"
click at [508, 420] on button "Save File" at bounding box center [446, 417] width 232 height 31
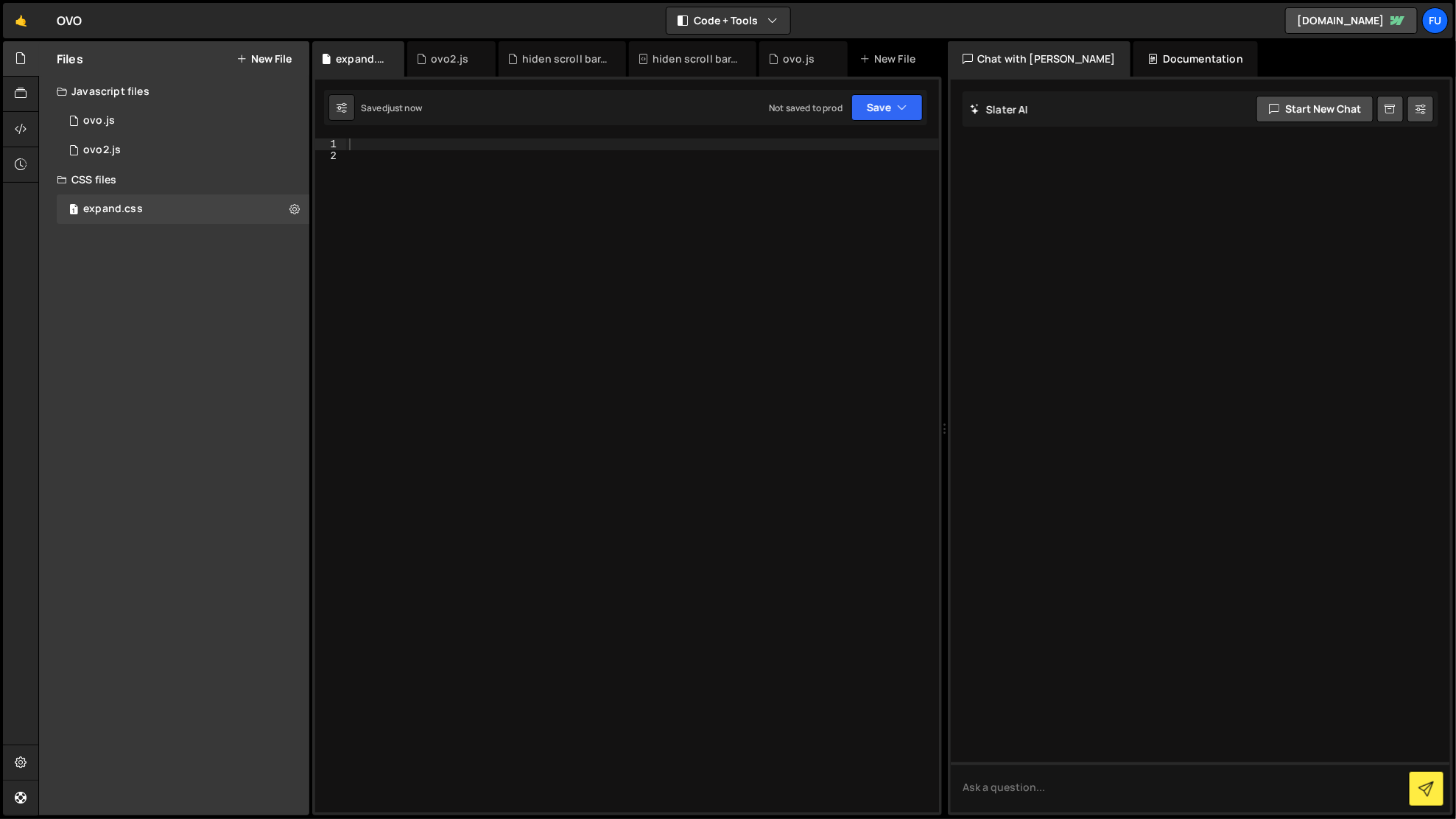
click at [449, 146] on div at bounding box center [643, 488] width 594 height 699
paste textarea "}"
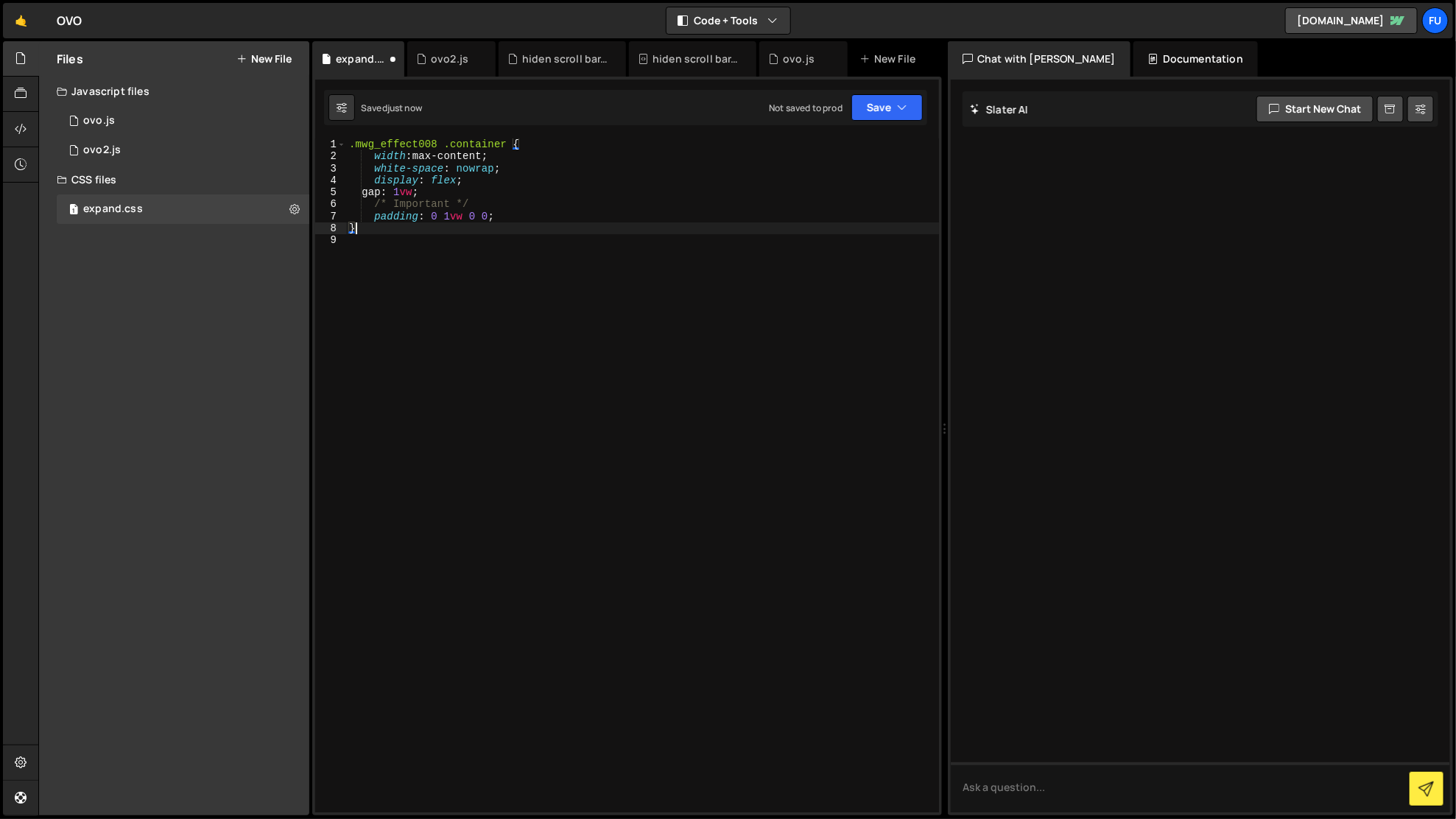
click at [570, 209] on div ".mwg_effect008 .container { width : max-content ; white-space : nowrap ; displa…" at bounding box center [643, 488] width 594 height 699
click at [147, 106] on div "2 ovo.js 0" at bounding box center [182, 121] width 252 height 30
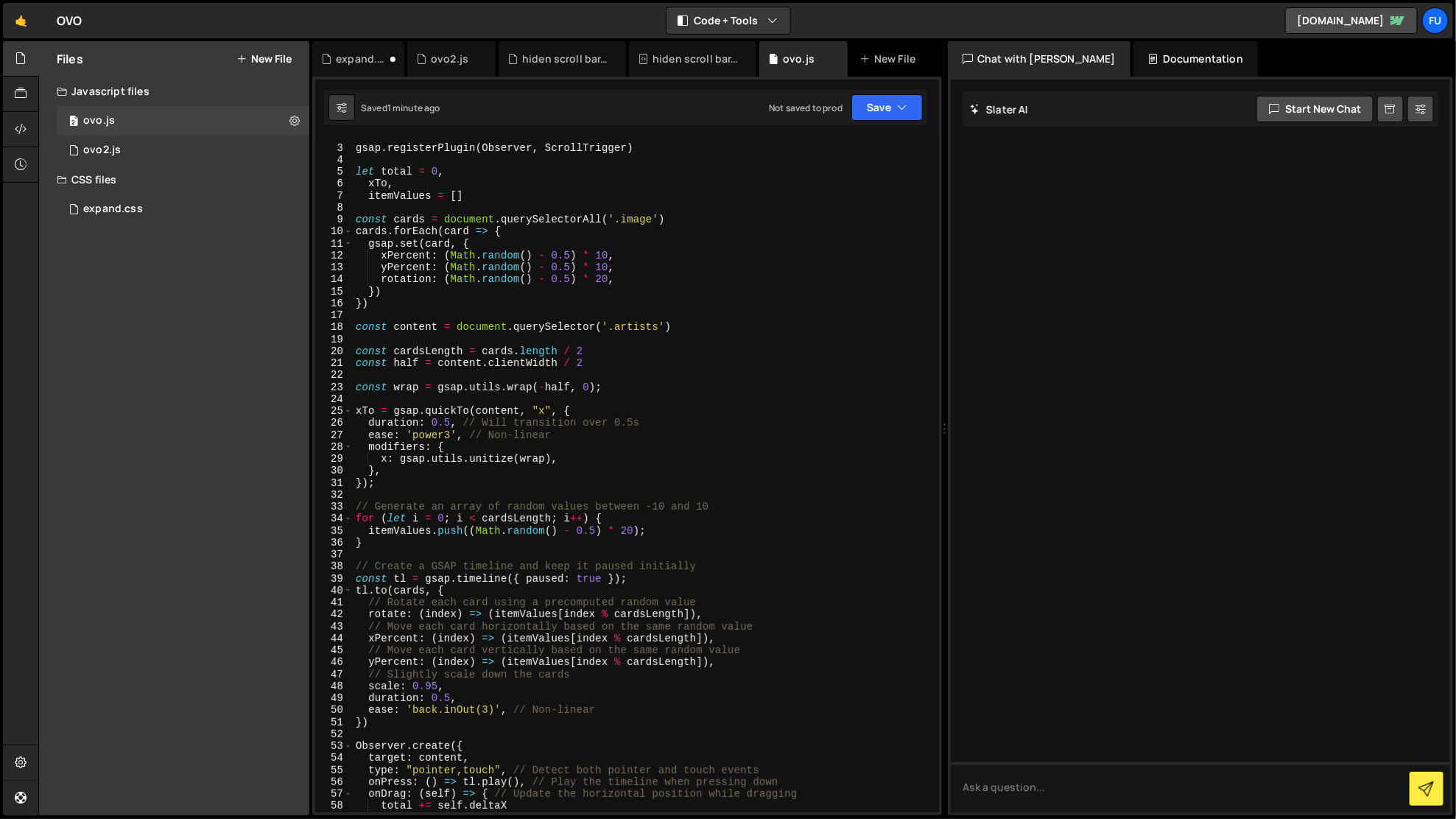
scroll to position [21, 0]
click at [195, 208] on div "1 expand.css 0" at bounding box center [182, 209] width 252 height 30
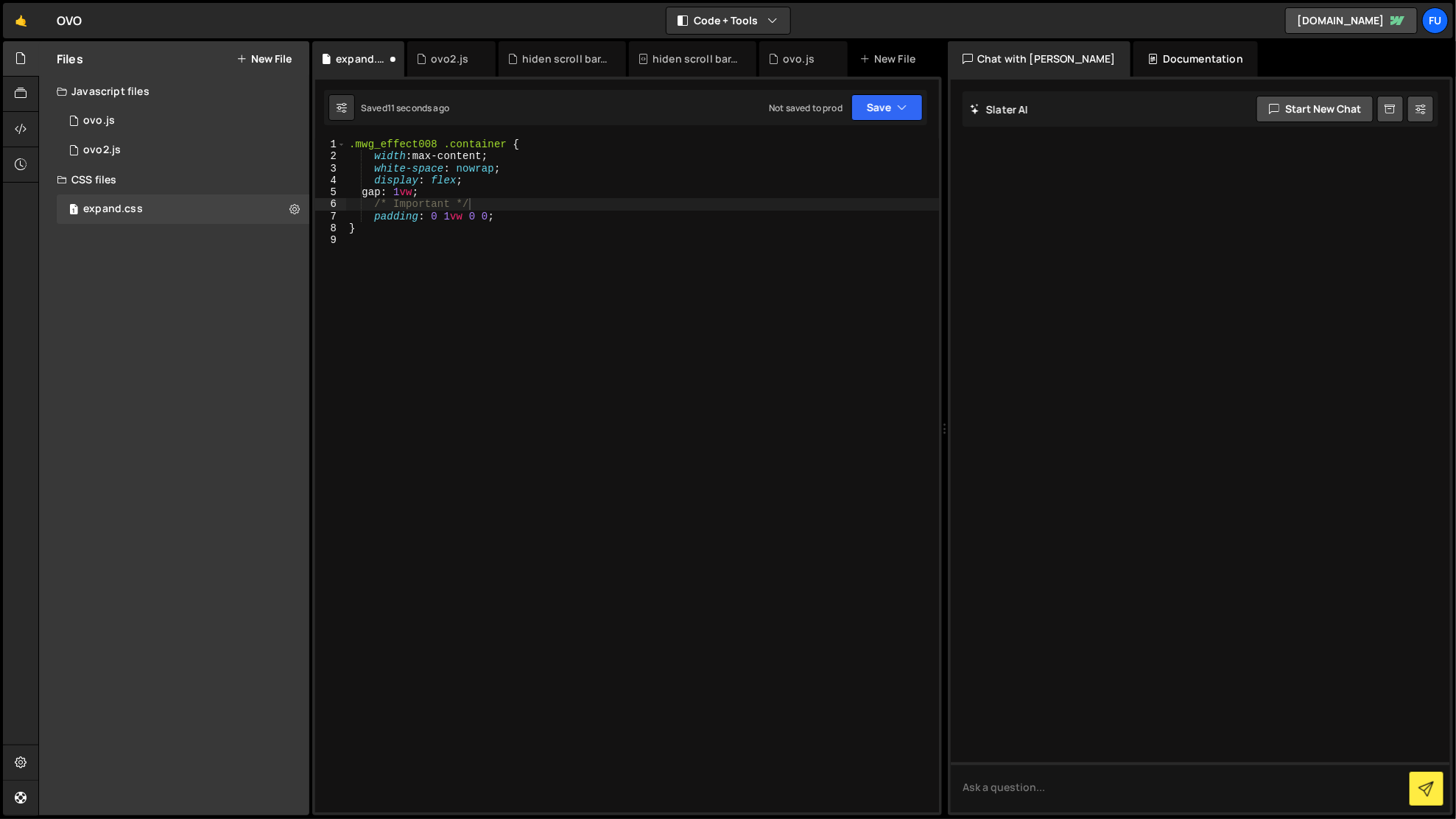
click at [204, 102] on div "Javascript files" at bounding box center [174, 92] width 270 height 30
click at [198, 103] on div "Javascript files" at bounding box center [174, 92] width 270 height 30
click at [197, 119] on div "2 ovo.js 0" at bounding box center [185, 121] width 258 height 30
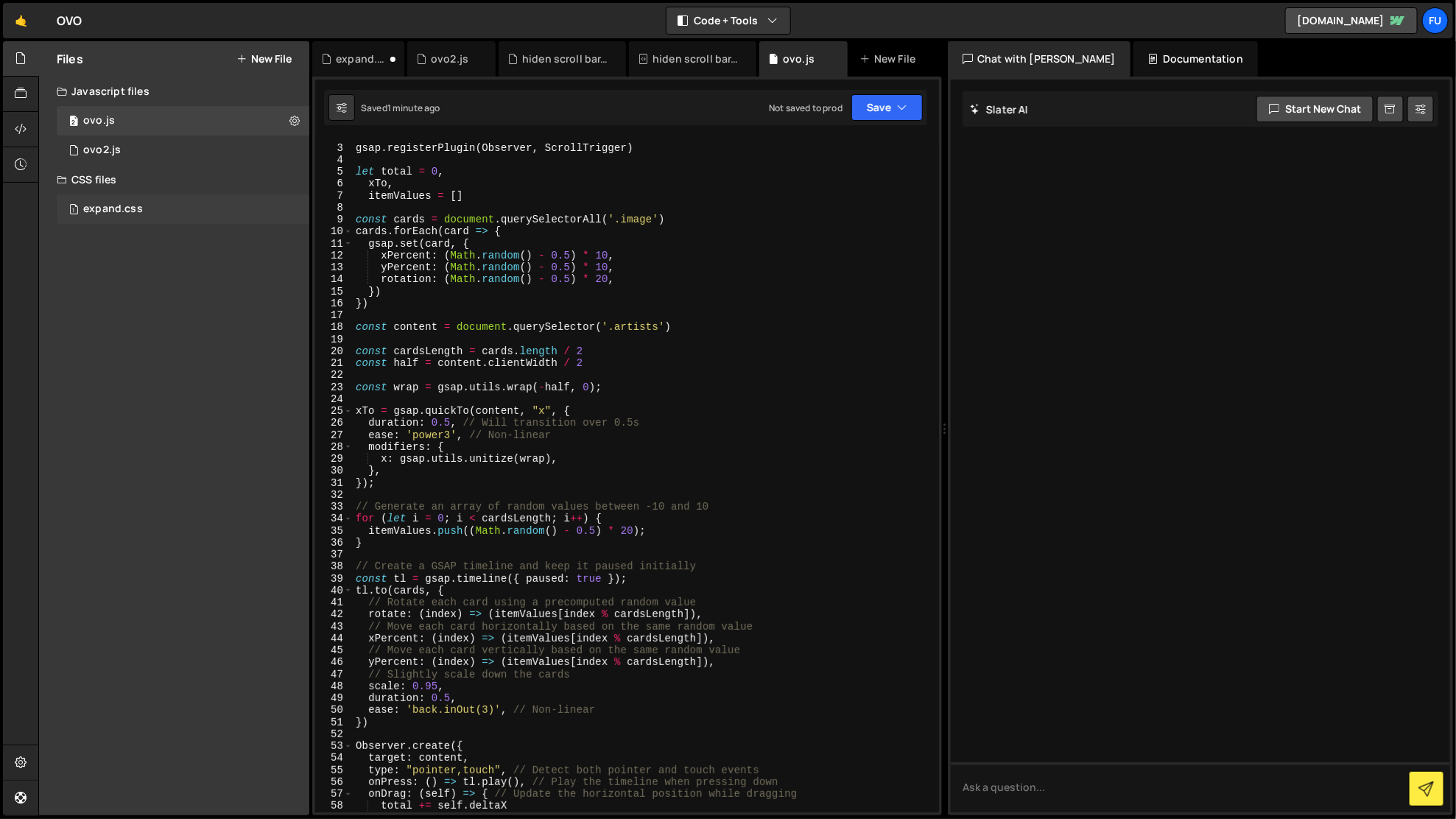
click at [218, 195] on div "1 expand.css 0" at bounding box center [182, 209] width 252 height 30
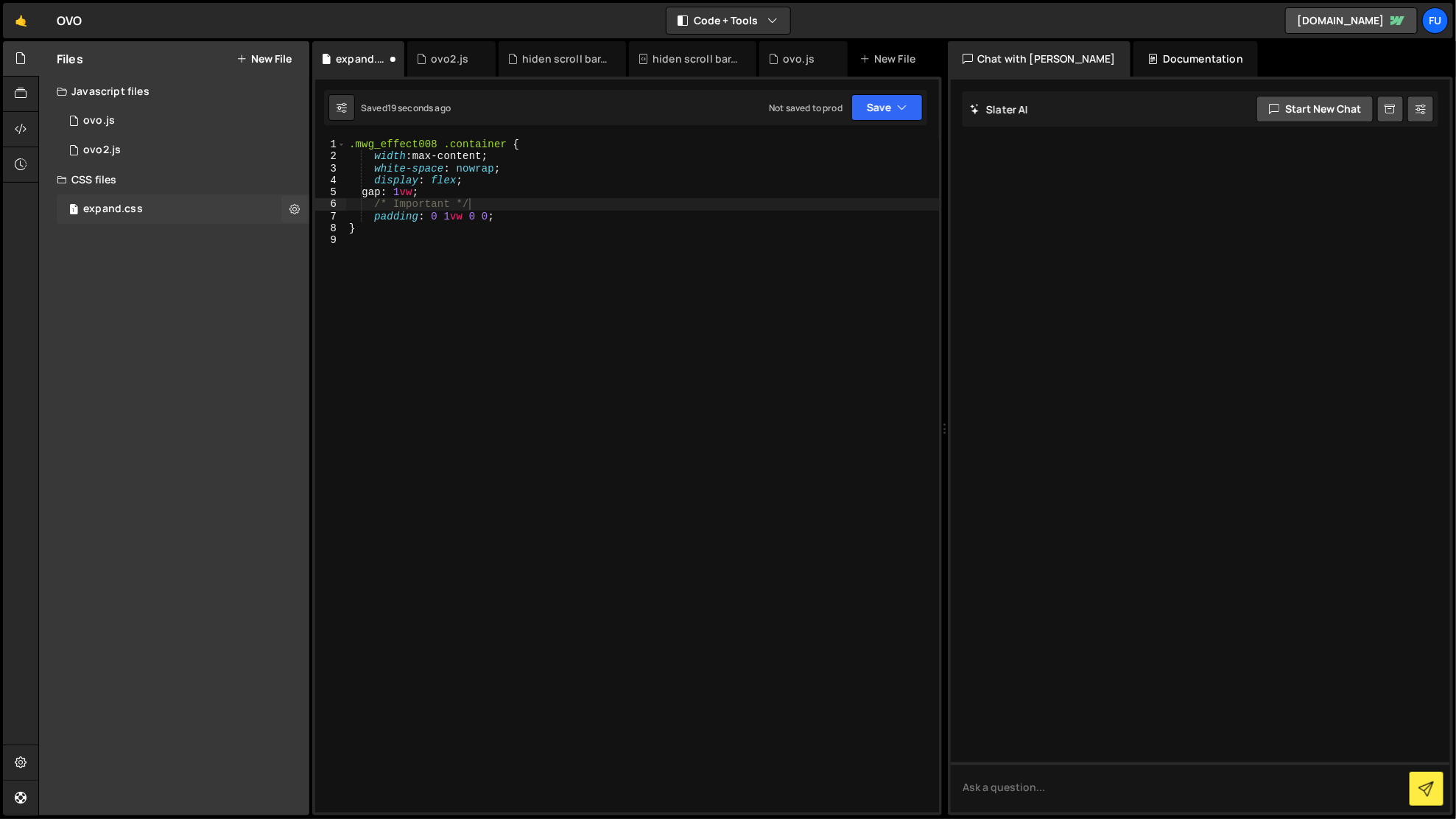
click at [211, 204] on div "1 expand.css 0" at bounding box center [182, 209] width 252 height 30
drag, startPoint x: 505, startPoint y: 144, endPoint x: 355, endPoint y: 140, distance: 150.1
click at [355, 140] on div ".mwg_effect008 .container { width : max-content ; white-space : nowrap ; displa…" at bounding box center [643, 488] width 594 height 699
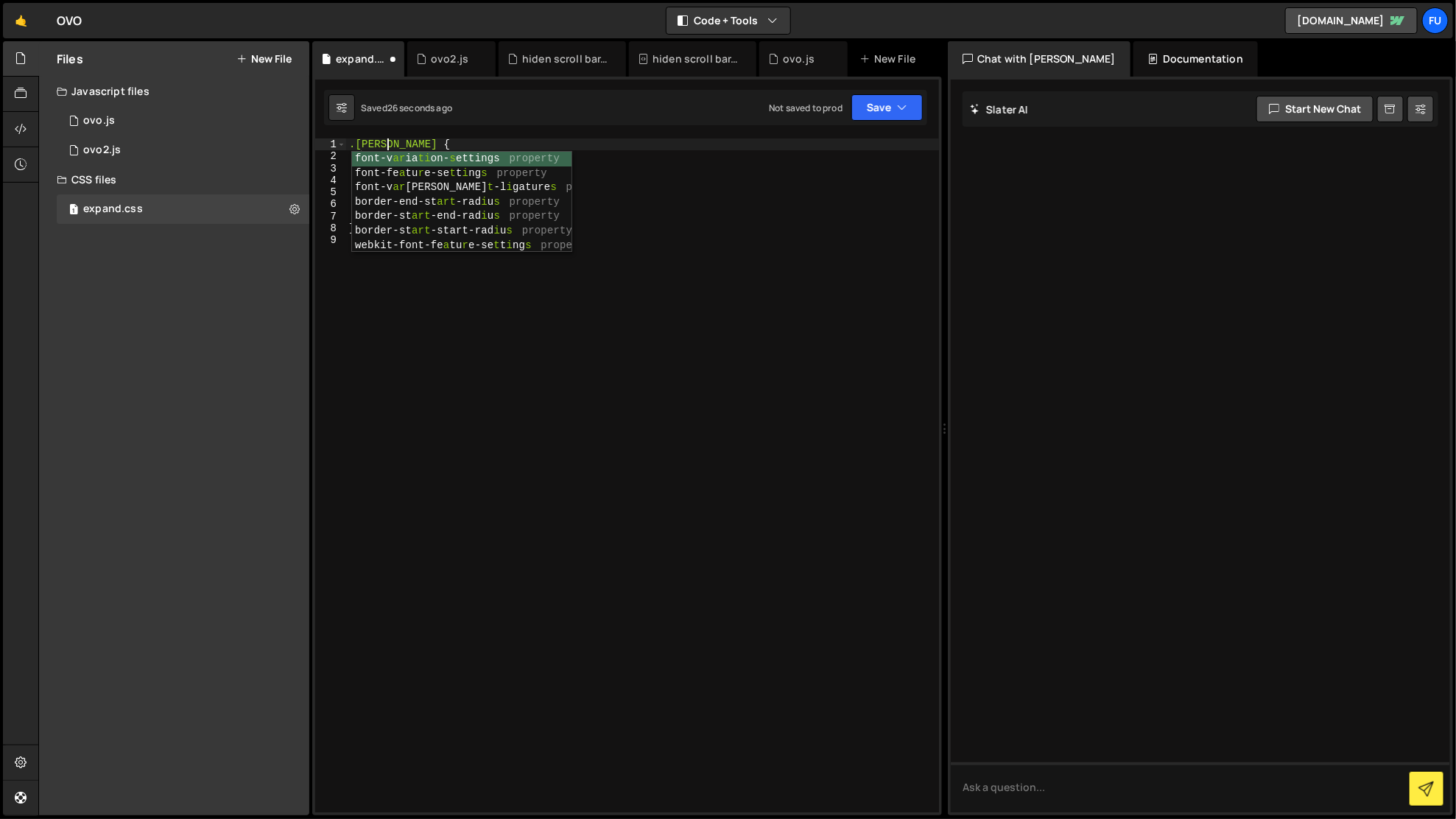
scroll to position [0, 3]
type textarea ".artists {"
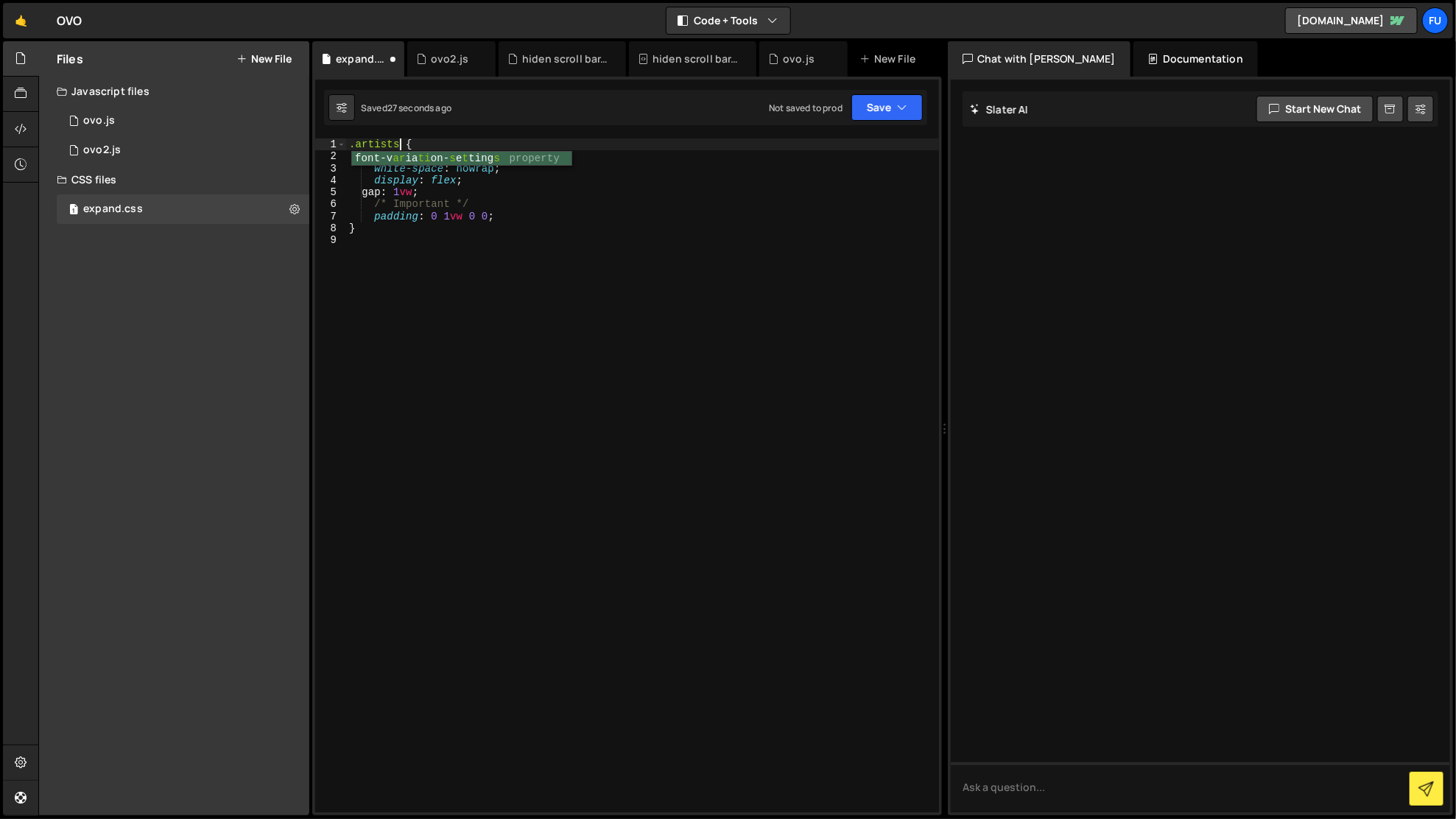
click at [741, 270] on div ".artists { width : max-content ; white-space : nowrap ; display : flex ; gap : …" at bounding box center [643, 488] width 594 height 699
click at [888, 88] on div "// gsap.ticker.add(tick); 2 3 4 5 6 7 8 9 10 11 12 13 14 15 16 17 18 19 20 21 2…" at bounding box center [627, 446] width 630 height 739
click at [886, 110] on button "Save" at bounding box center [887, 108] width 71 height 27
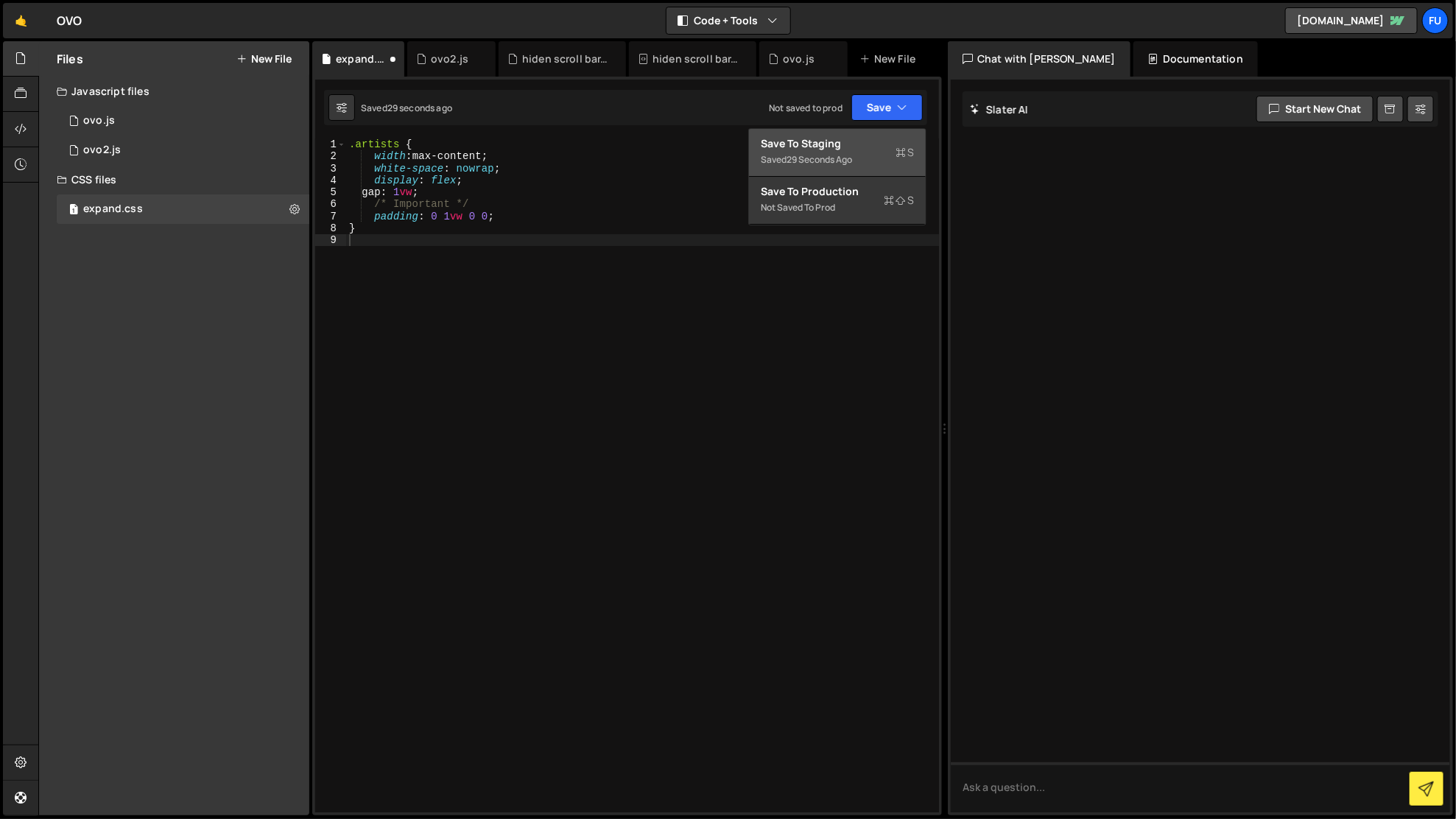
click at [853, 142] on div "Save to Staging S" at bounding box center [838, 144] width 153 height 15
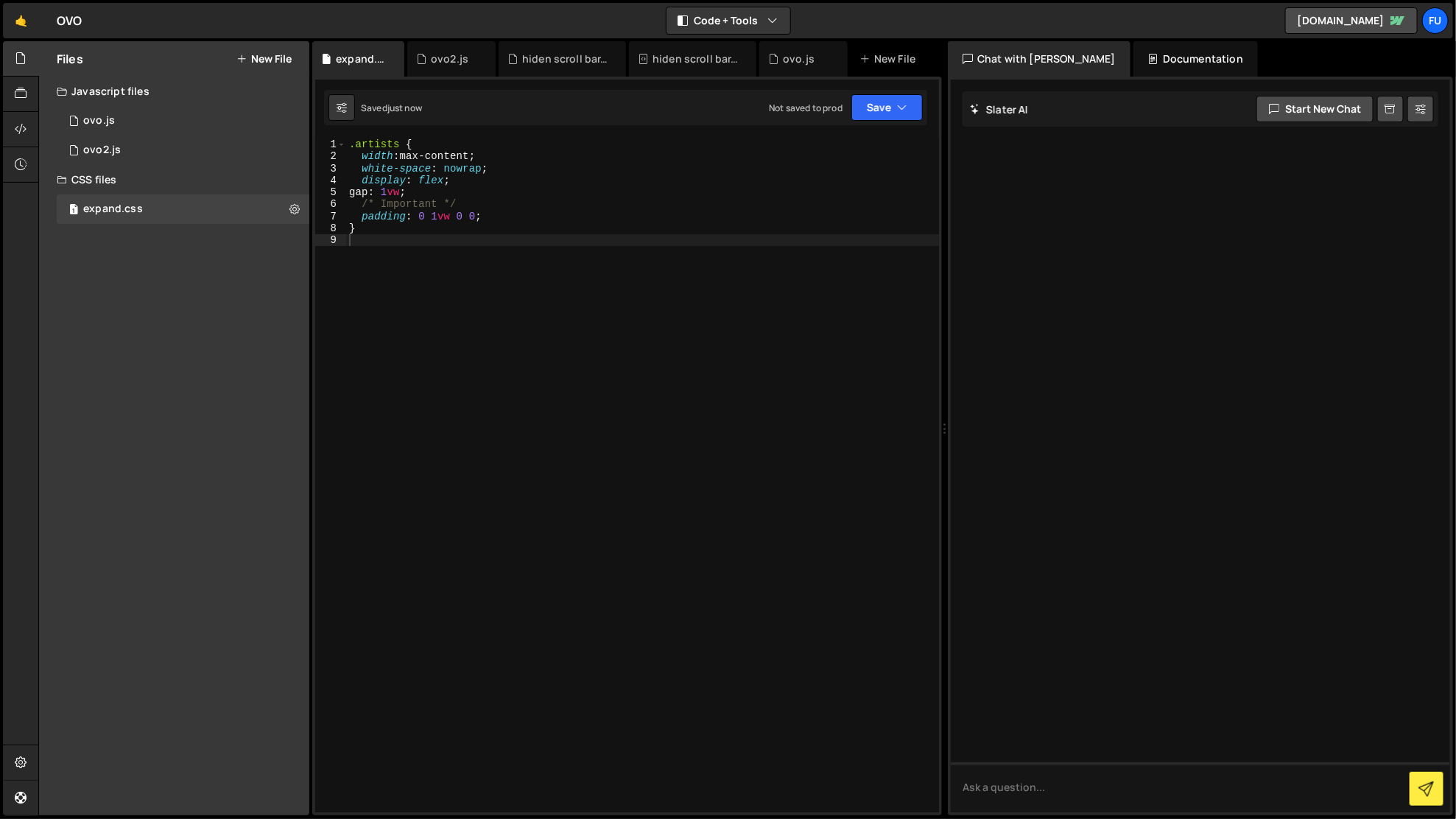
click at [533, 185] on div ".artists { width : max-content ; white-space : nowrap ; display : flex ; gap : …" at bounding box center [643, 488] width 594 height 699
click at [522, 163] on div ".artists { width : max-content ; white-space : nowrap ; display : flex ; gap : …" at bounding box center [643, 488] width 594 height 699
click at [517, 155] on div ".artists { width : max-content ; white-space : nowrap ; display : flex ; gap : …" at bounding box center [643, 488] width 594 height 699
drag, startPoint x: 401, startPoint y: 144, endPoint x: 357, endPoint y: 142, distance: 44.0
click at [357, 142] on div ".artists { width : max-content ; white-space : nowrap ; display : flex ; gap : …" at bounding box center [643, 488] width 594 height 699
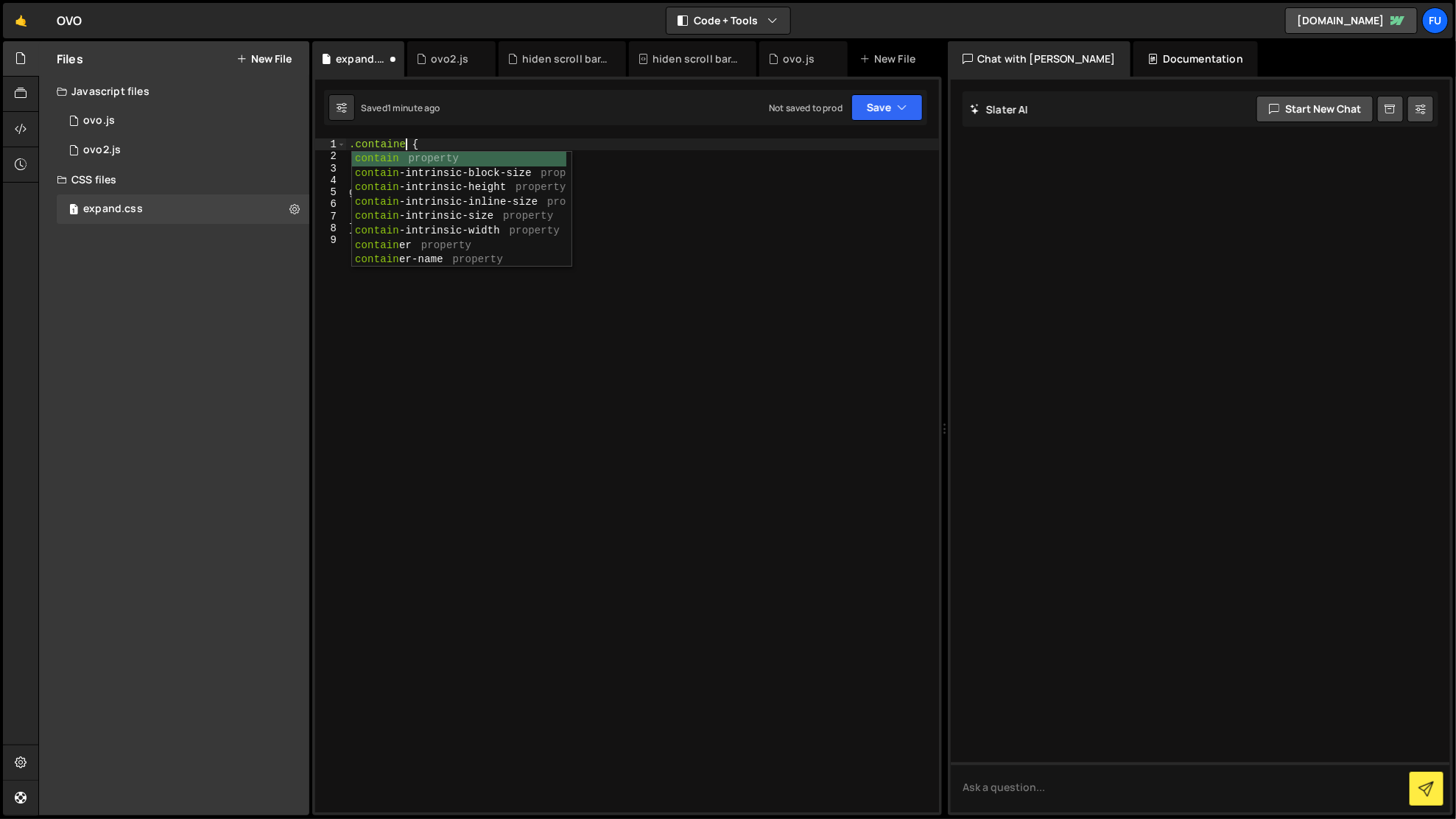
type textarea ".container {"
click at [754, 289] on div ".container { width : max-content ; white-space : nowrap ; display : flex ; gap …" at bounding box center [643, 488] width 594 height 699
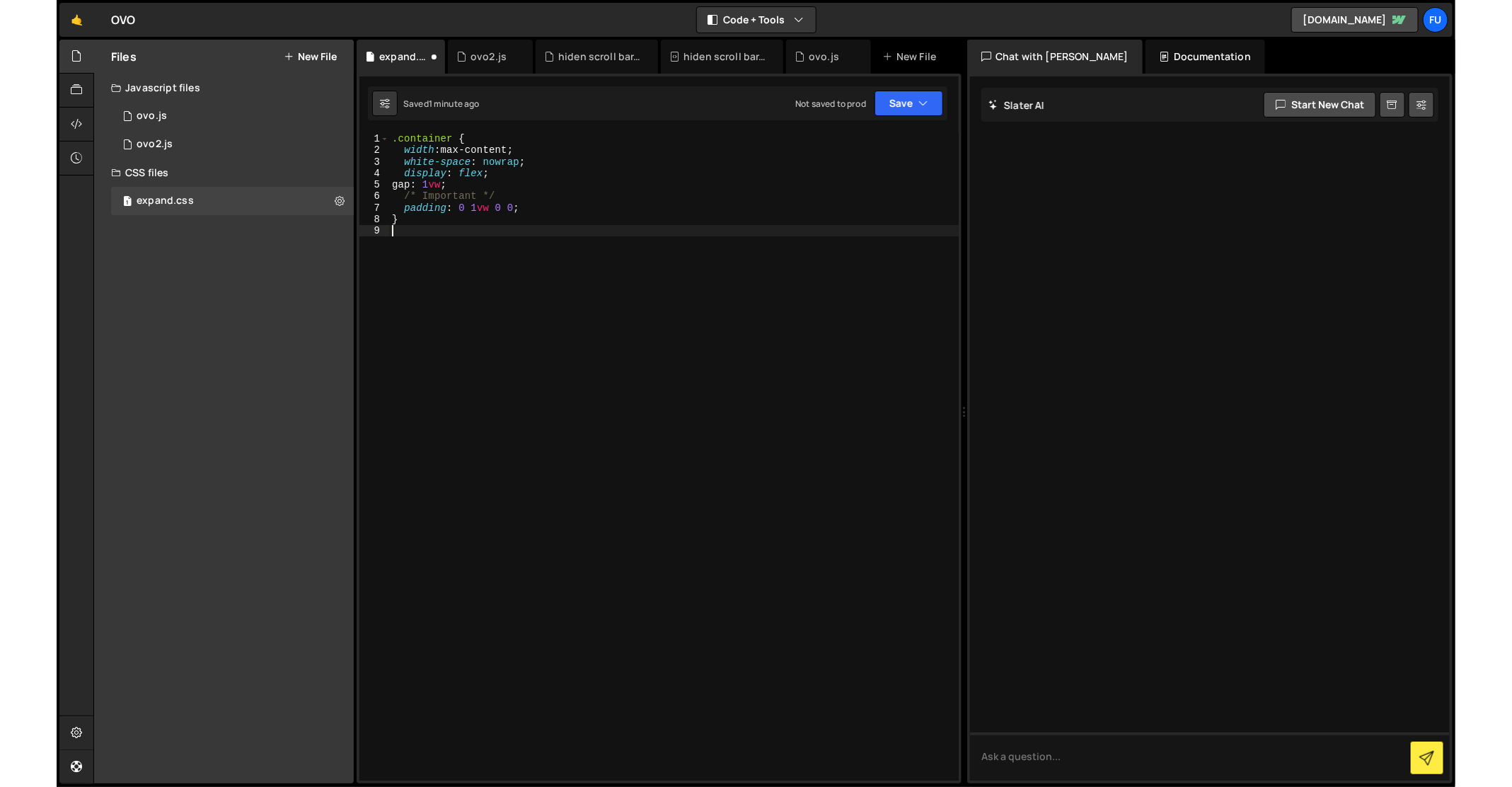
scroll to position [0, 0]
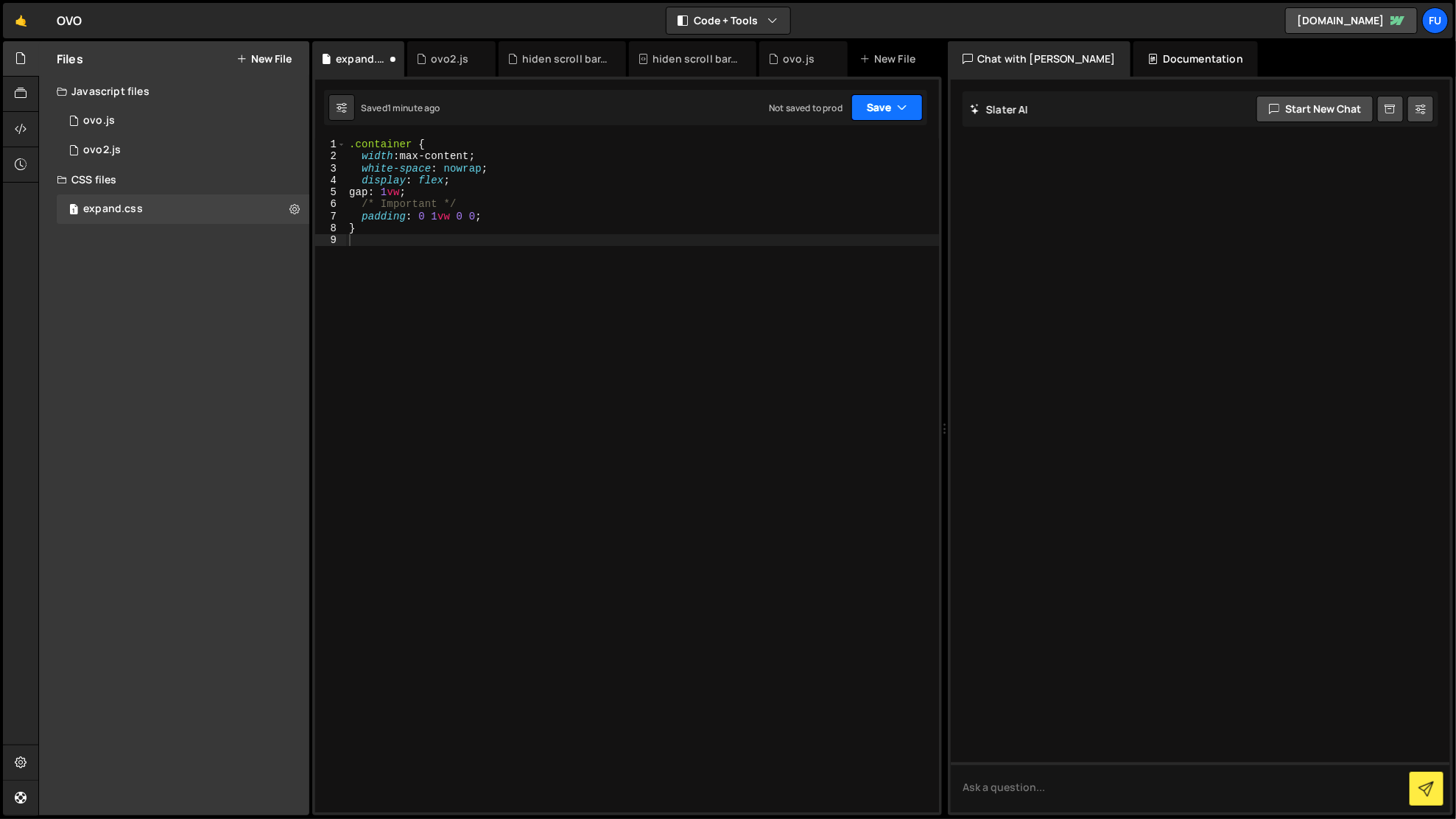
click at [894, 103] on button "Save" at bounding box center [887, 108] width 71 height 27
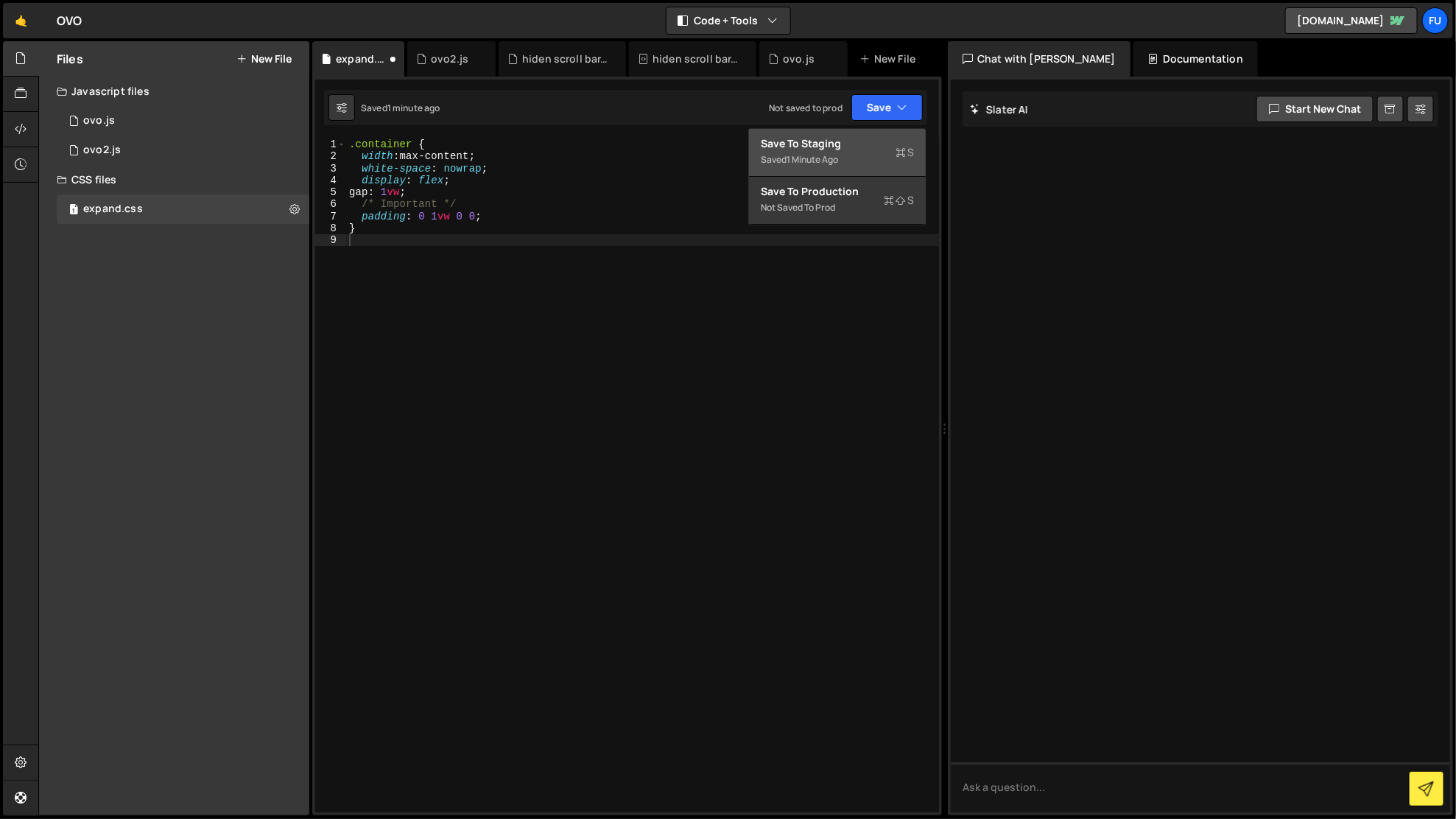
click at [883, 142] on div "Save to Staging S" at bounding box center [838, 144] width 153 height 15
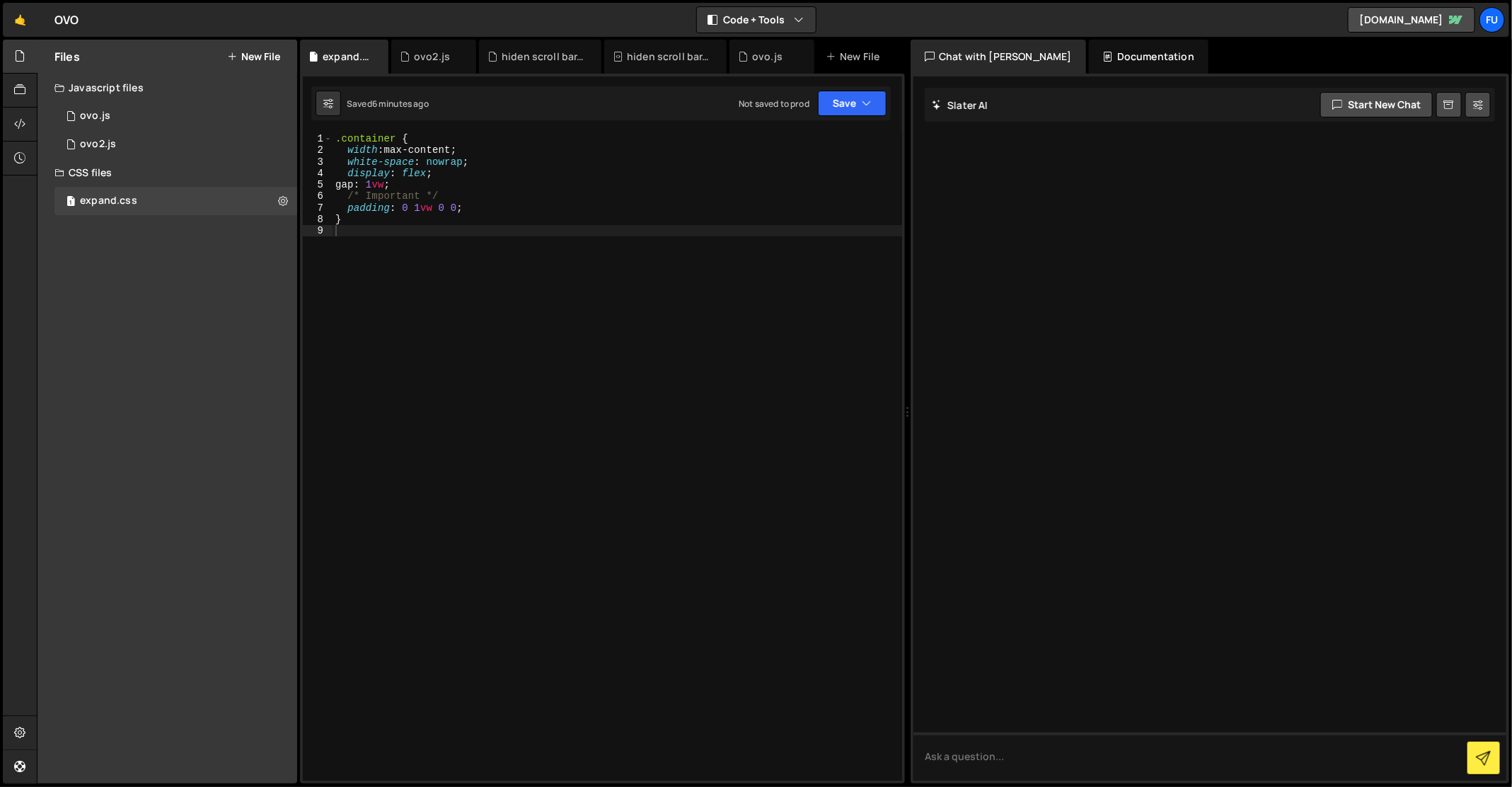
click at [157, 166] on div "CSS files" at bounding box center [167, 173] width 260 height 29
click at [159, 132] on div "1 ovo2.js 0" at bounding box center [178, 145] width 247 height 29
click at [159, 123] on div "2 ovo.js 0" at bounding box center [178, 116] width 247 height 29
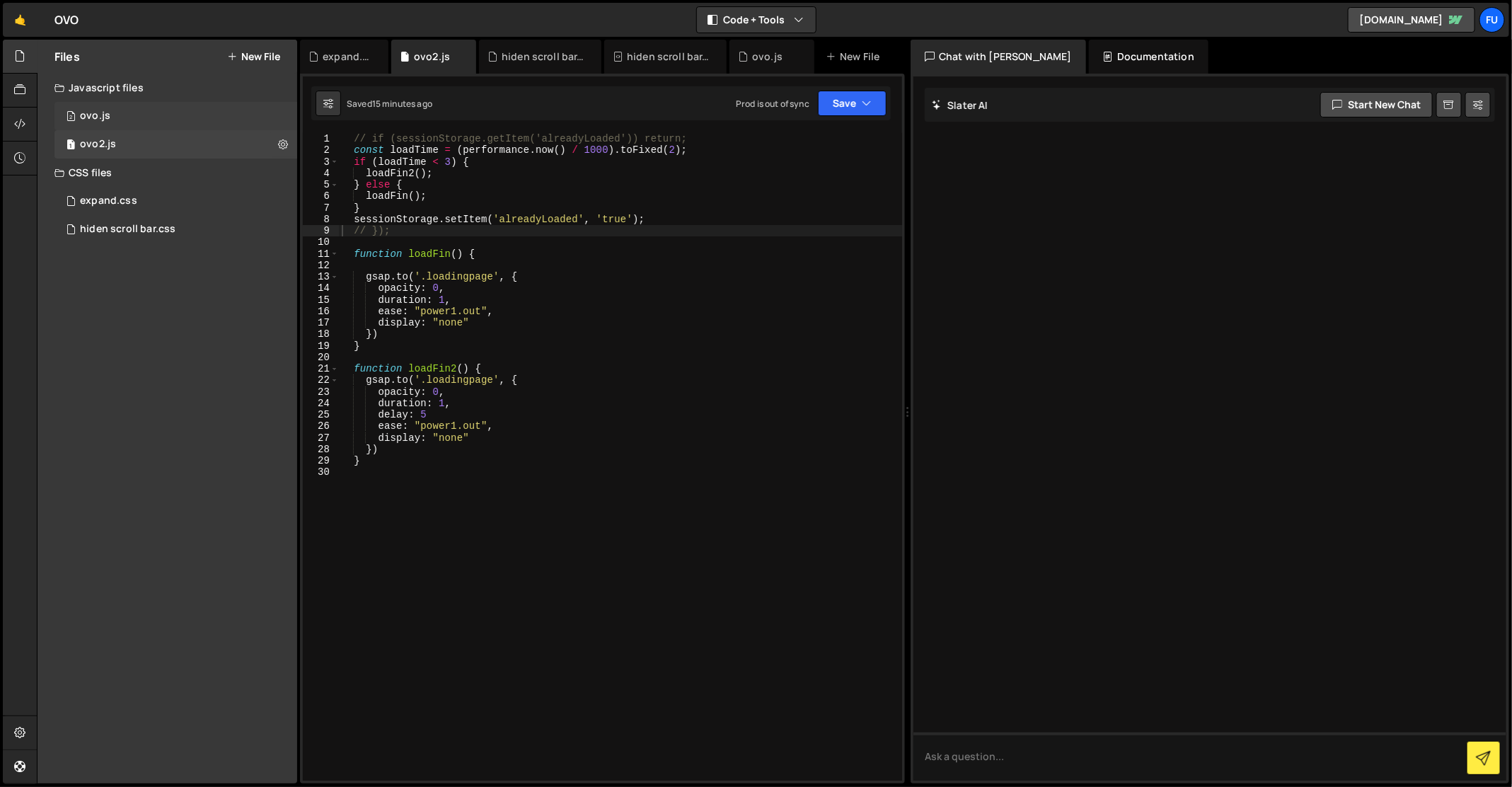
click at [159, 123] on div "2 ovo.js 0" at bounding box center [178, 116] width 247 height 29
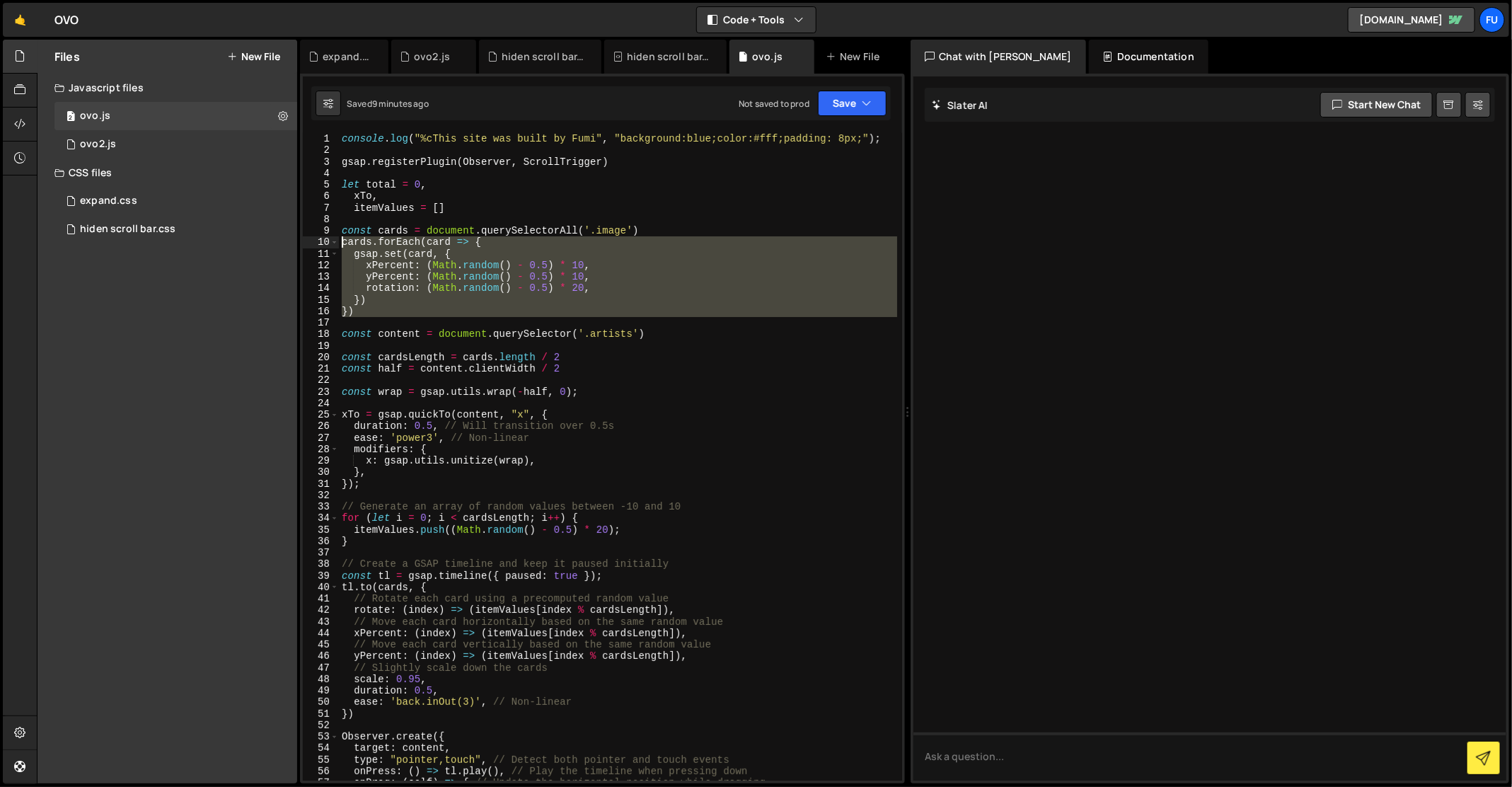
drag, startPoint x: 332, startPoint y: 283, endPoint x: 306, endPoint y: 240, distance: 50.2
click at [306, 240] on div "1 2 3 4 5 6 7 8 9 10 11 12 13 14 15 16 17 18 19 20 21 22 23 24 25 26 27 28 29 3…" at bounding box center [602, 456] width 599 height 647
click at [867, 112] on button "Save" at bounding box center [852, 104] width 69 height 26
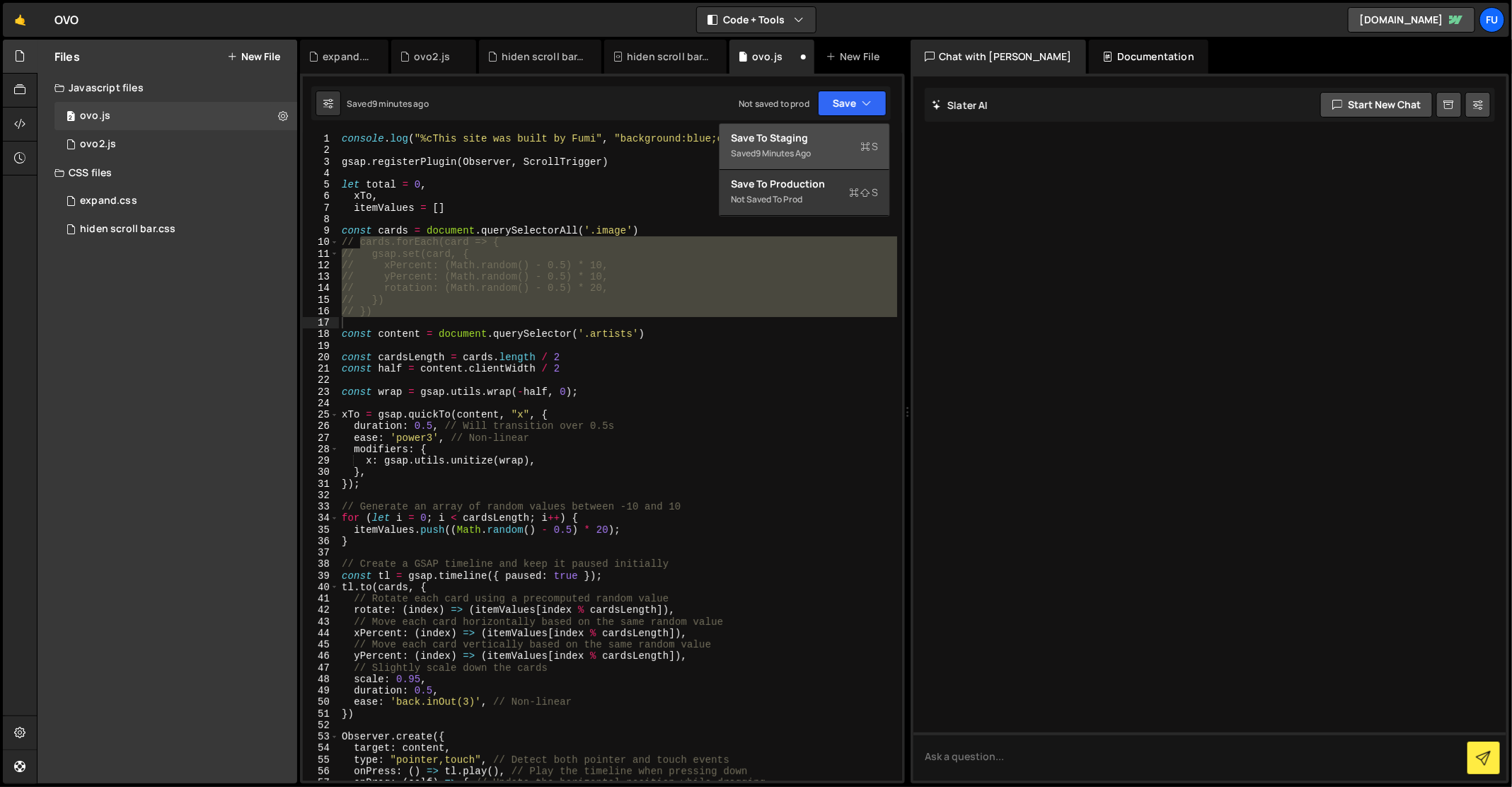
click at [839, 150] on div "Saved 9 minutes ago" at bounding box center [805, 154] width 147 height 17
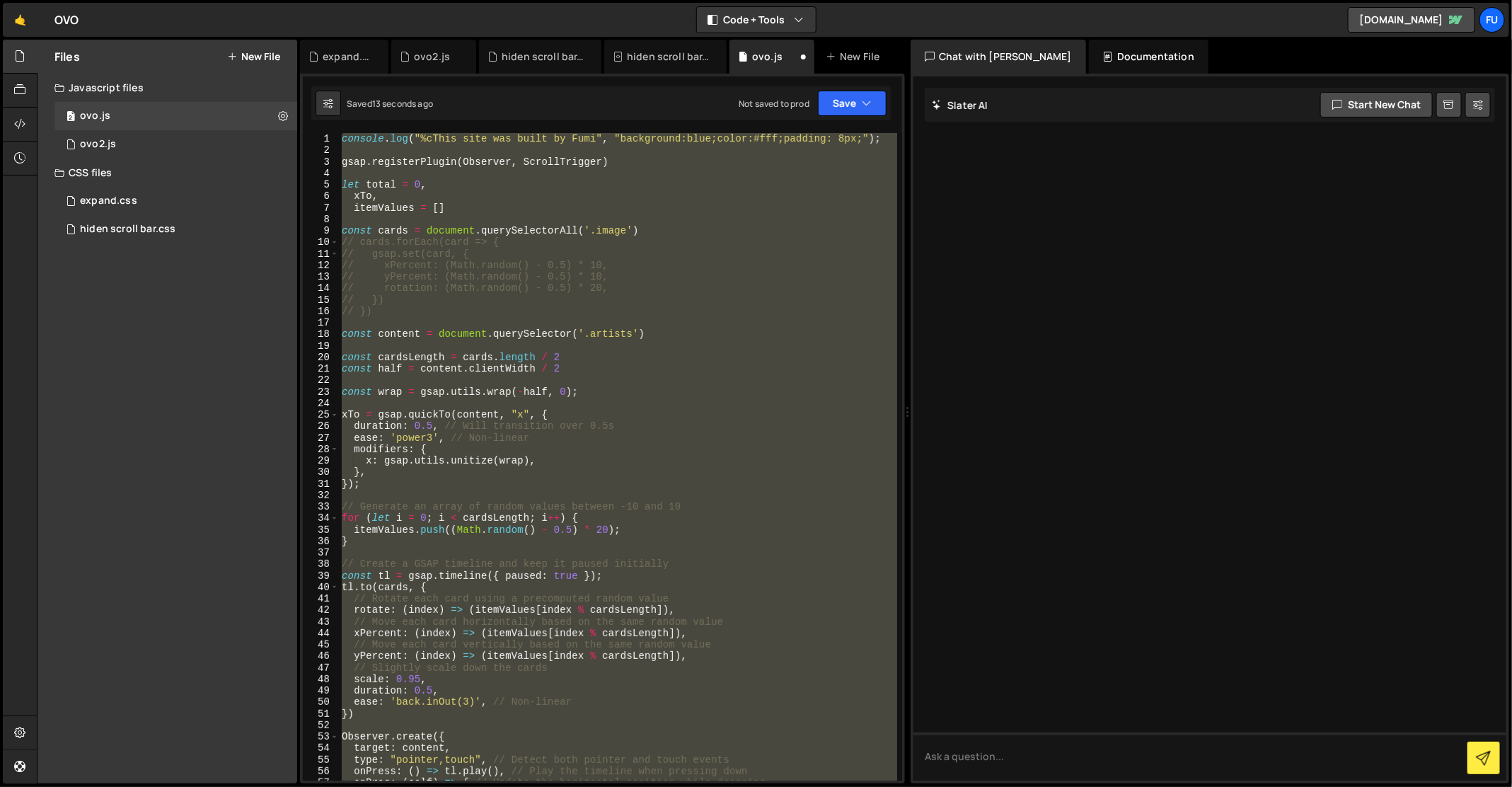
click at [712, 258] on div "console . log ( "%cThis site was built by Fumi" , "background:blue;color:#fff;p…" at bounding box center [618, 456] width 558 height 647
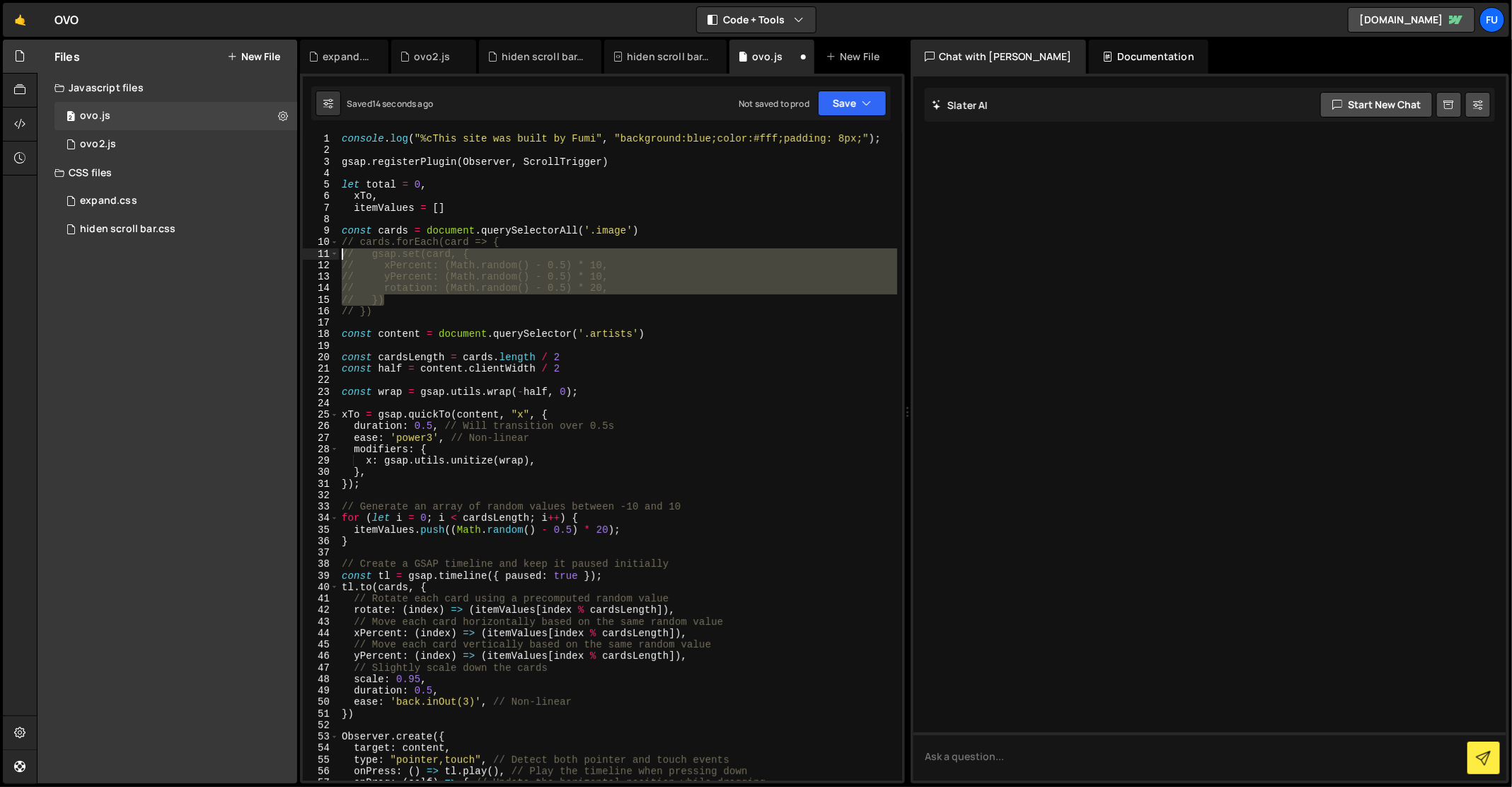
drag, startPoint x: 463, startPoint y: 299, endPoint x: 304, endPoint y: 256, distance: 164.7
click at [303, 254] on div "// gsap.set(card, { 1 2 3 4 5 6 7 8 9 10 11 12 13 14 15 16 17 18 19 20 21 22 23…" at bounding box center [602, 456] width 599 height 647
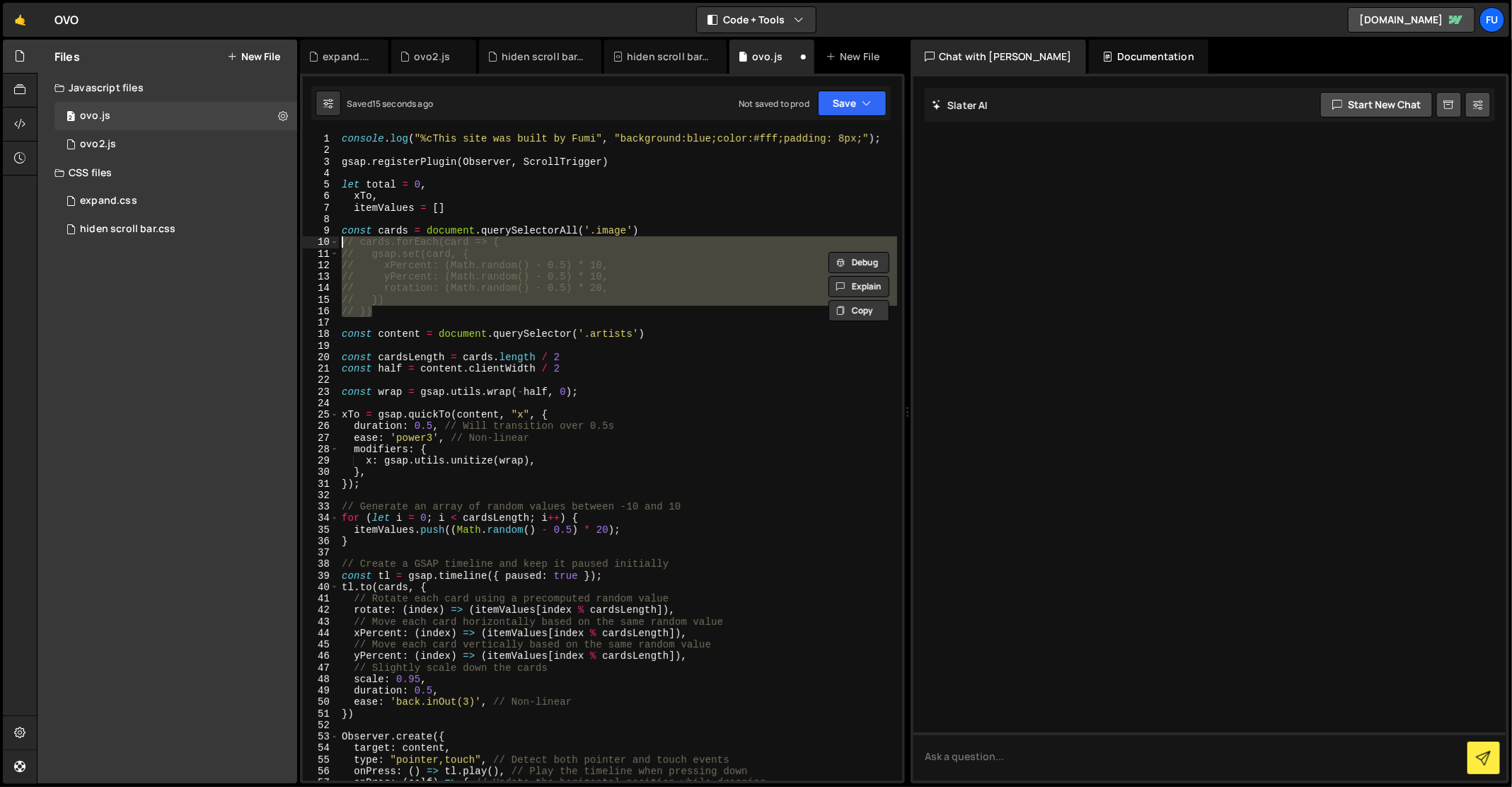
drag, startPoint x: 381, startPoint y: 307, endPoint x: 329, endPoint y: 241, distance: 84.0
click at [329, 241] on div "// gsap.set(card, { // xPercent: (Math.random() - 0.5) * 10, 1 2 3 4 5 6 7 8 9 …" at bounding box center [602, 456] width 599 height 647
type textarea "rotation: (Math.random() - 0.5) * 20,"
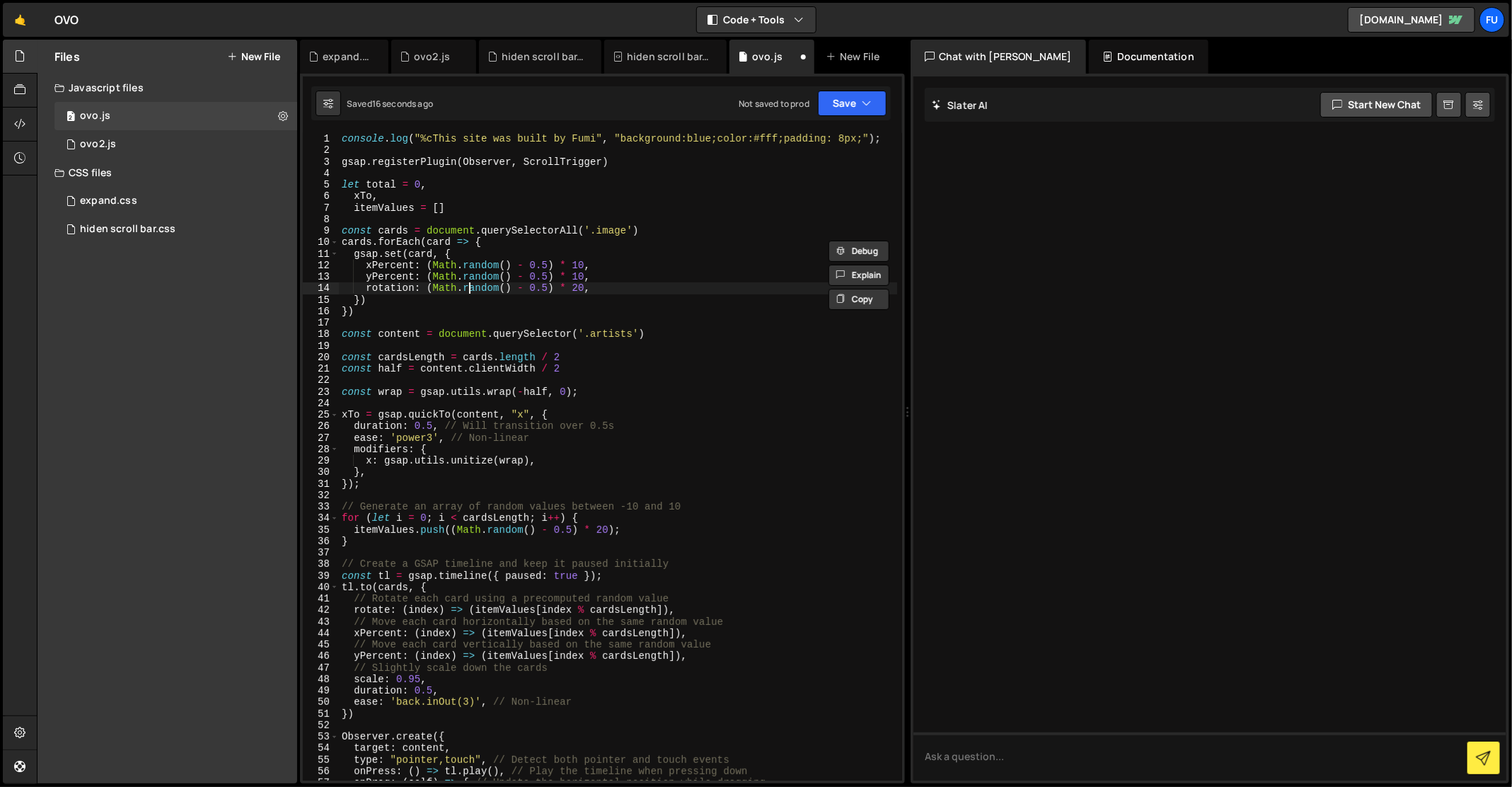
click at [471, 288] on div "console . log ( "%cThis site was built by Fumi" , "background:blue;color:#fff;p…" at bounding box center [618, 469] width 559 height 672
click at [867, 114] on button "Save" at bounding box center [852, 104] width 69 height 26
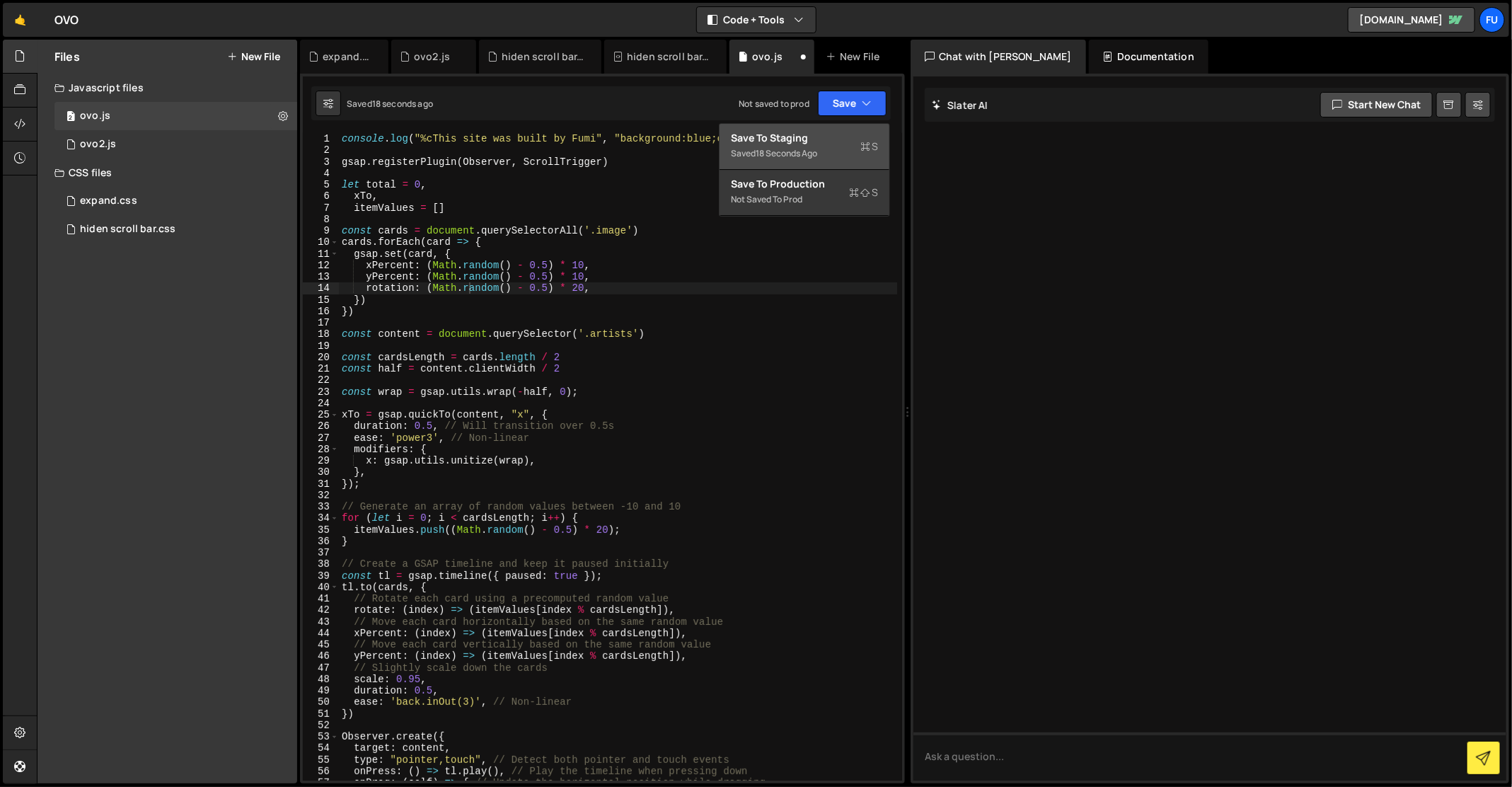
click at [862, 140] on icon at bounding box center [865, 147] width 10 height 14
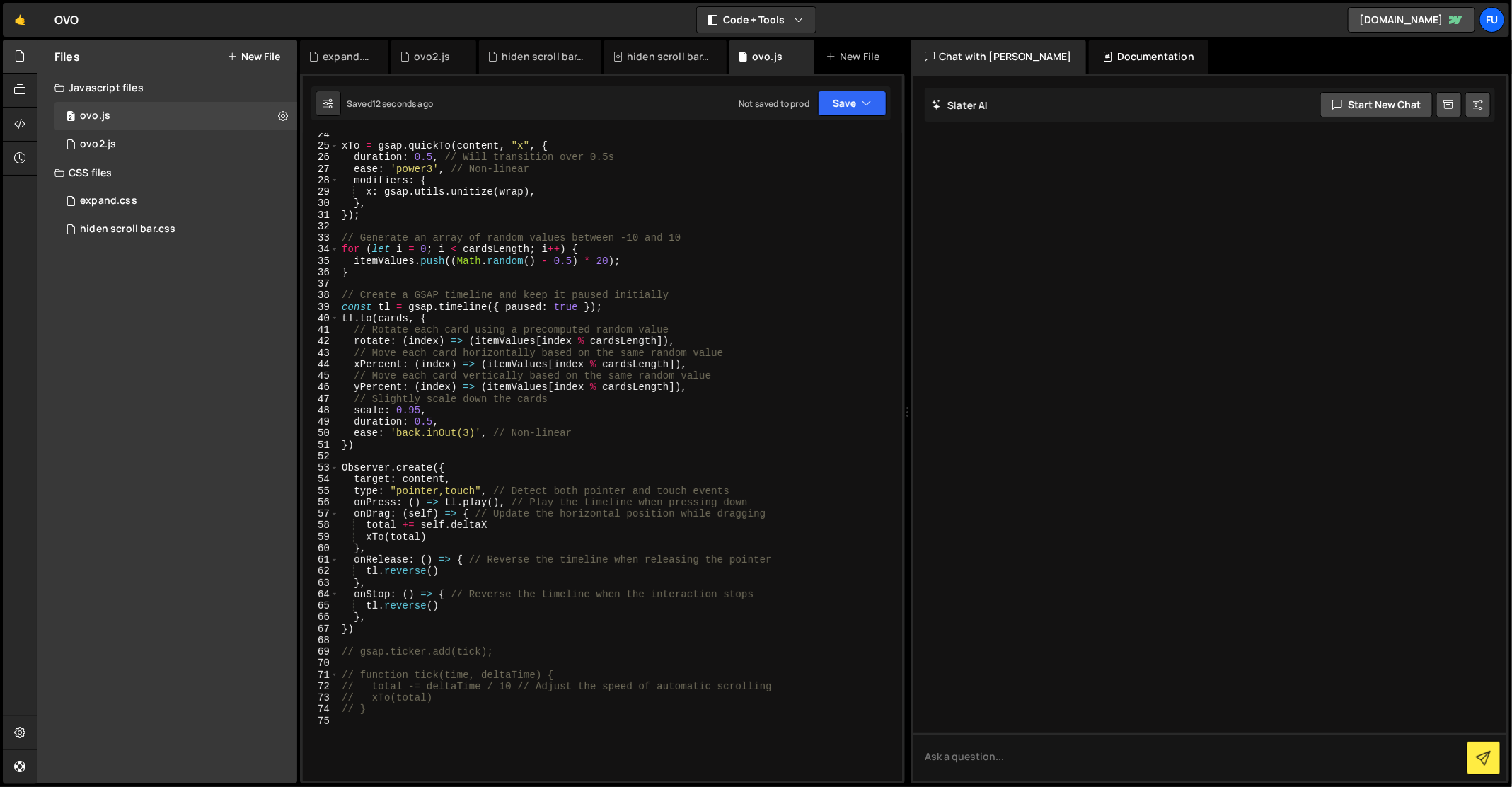
scroll to position [346, 0]
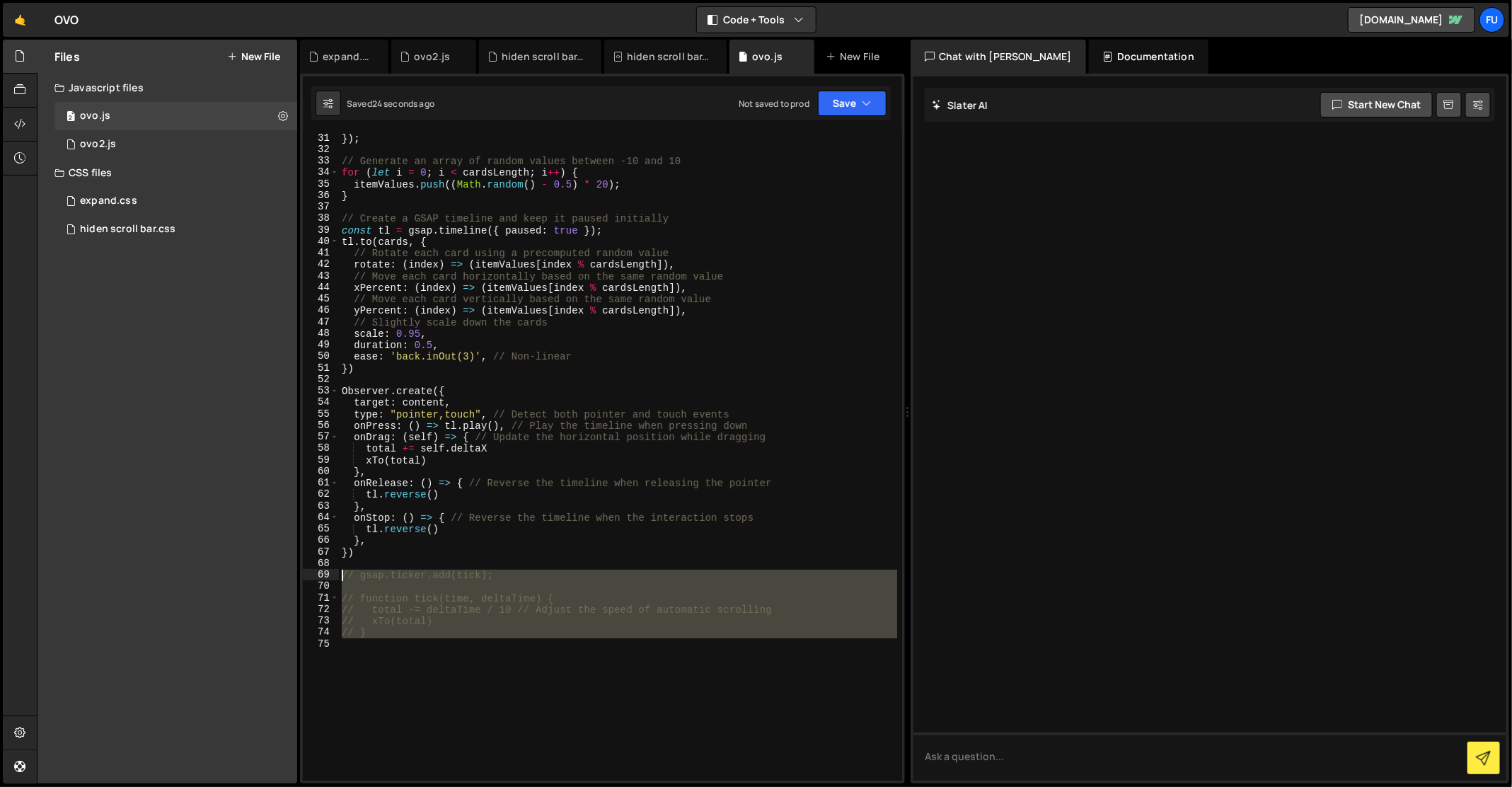
drag, startPoint x: 435, startPoint y: 635, endPoint x: 327, endPoint y: 571, distance: 125.5
click at [327, 571] on div "31 32 33 34 35 36 37 38 39 40 41 42 43 44 45 46 47 48 49 50 51 52 53 54 55 56 5…" at bounding box center [602, 456] width 599 height 647
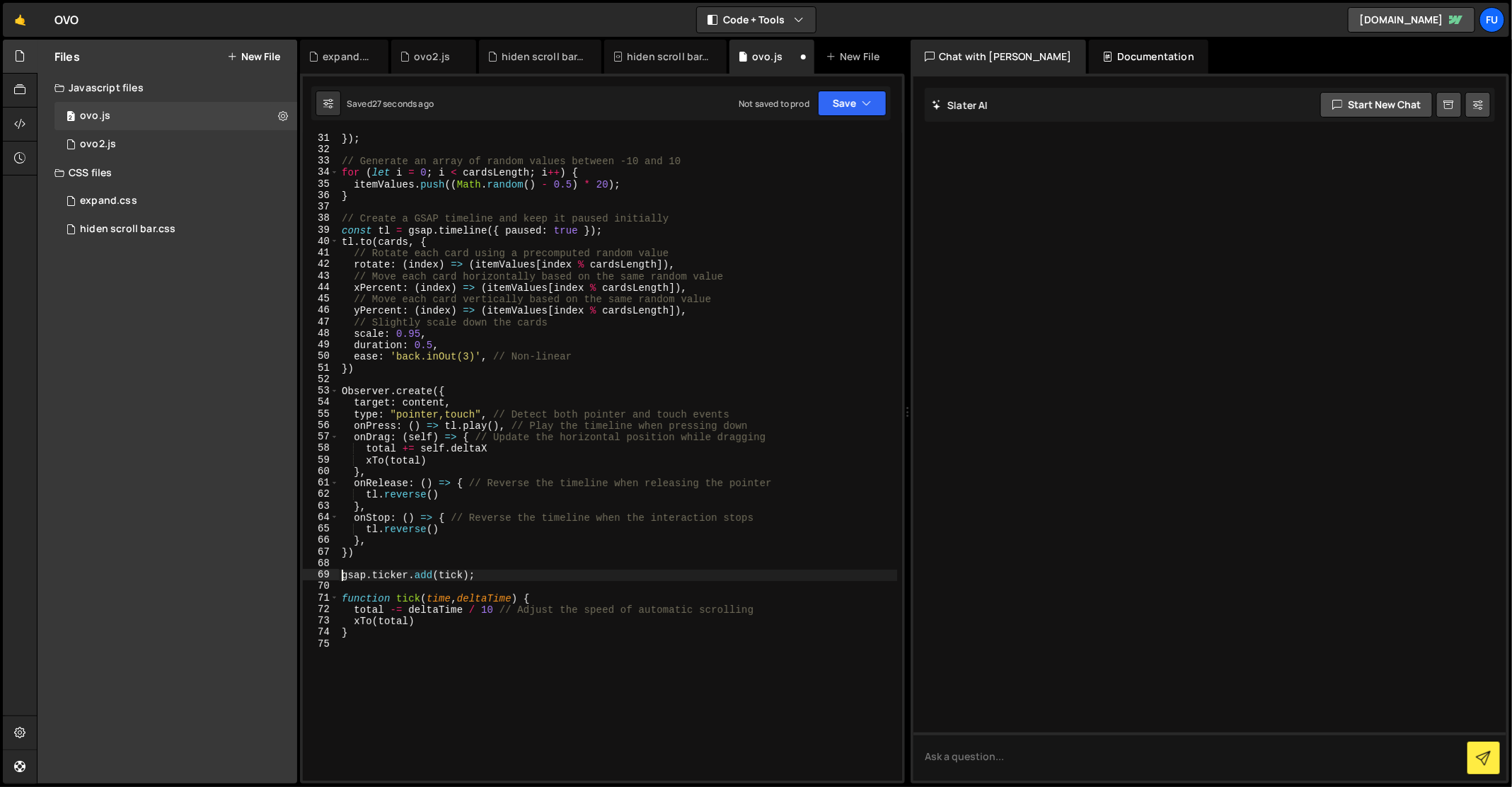
type textarea "gsap.ticker.add(tick);"
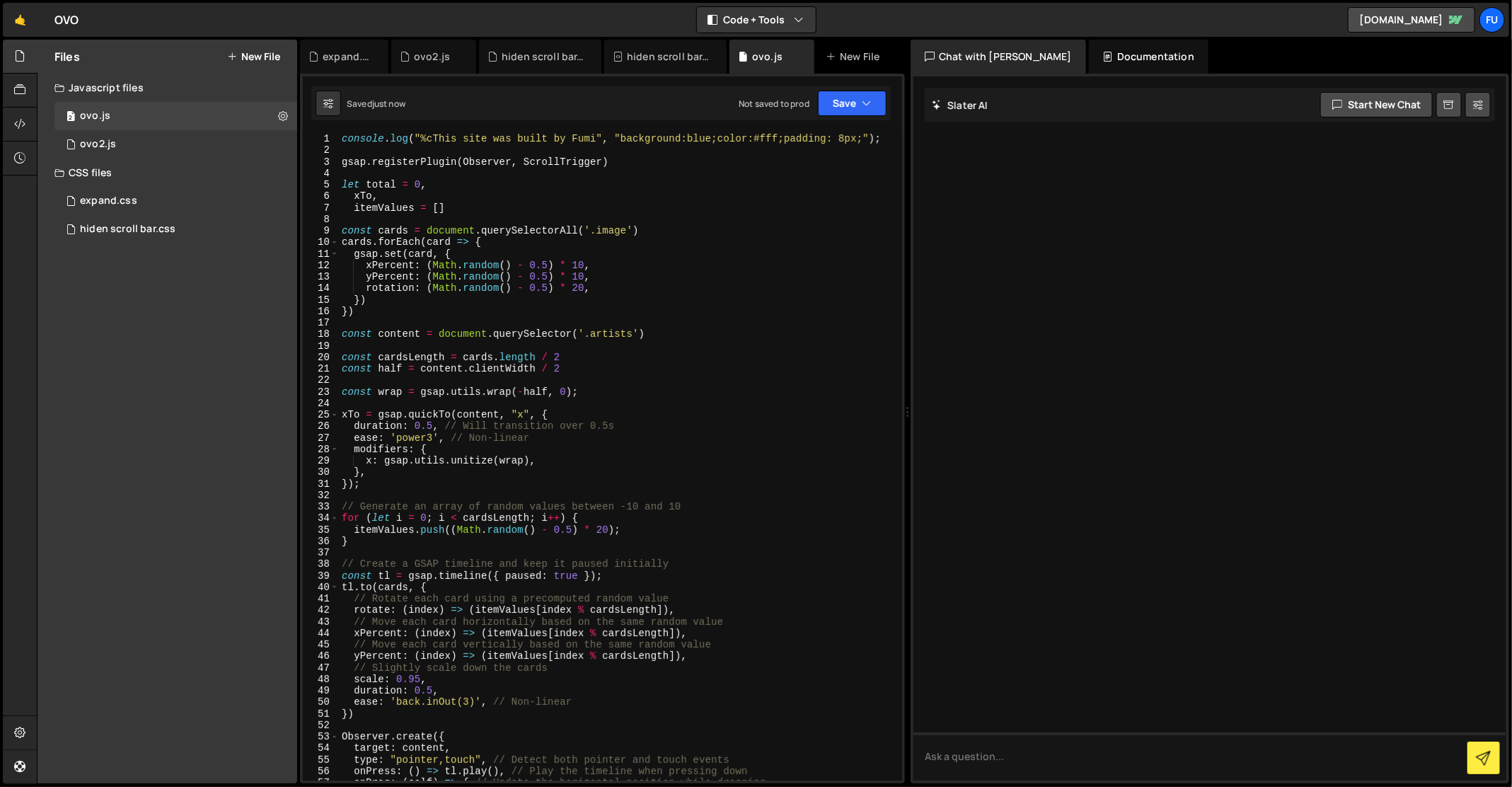
scroll to position [0, 0]
click at [125, 210] on div "1 expand.css 0" at bounding box center [178, 201] width 247 height 29
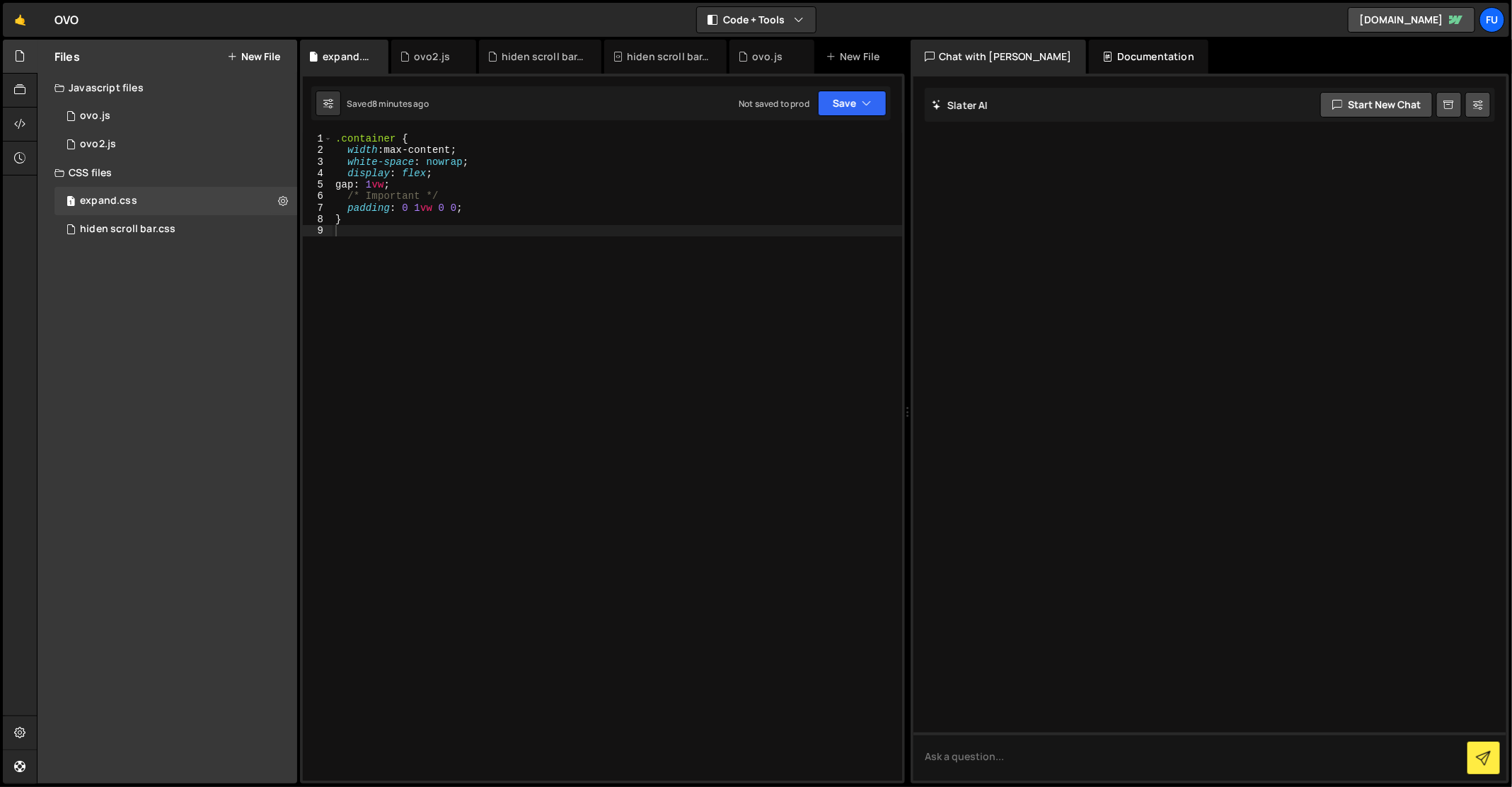
click at [470, 230] on div ".container { width : max-content ; white-space : nowrap ; display : flex ; gap …" at bounding box center [617, 469] width 570 height 672
click at [468, 222] on div ". { width : max-content ; white-space : nowrap ; display : flex ; gap : 1 vw ; …" at bounding box center [617, 469] width 570 height 672
click at [343, 141] on div ". { width : max-content ; white-space : nowrap ; display : flex ; gap : 1 vw ; …" at bounding box center [617, 469] width 570 height 672
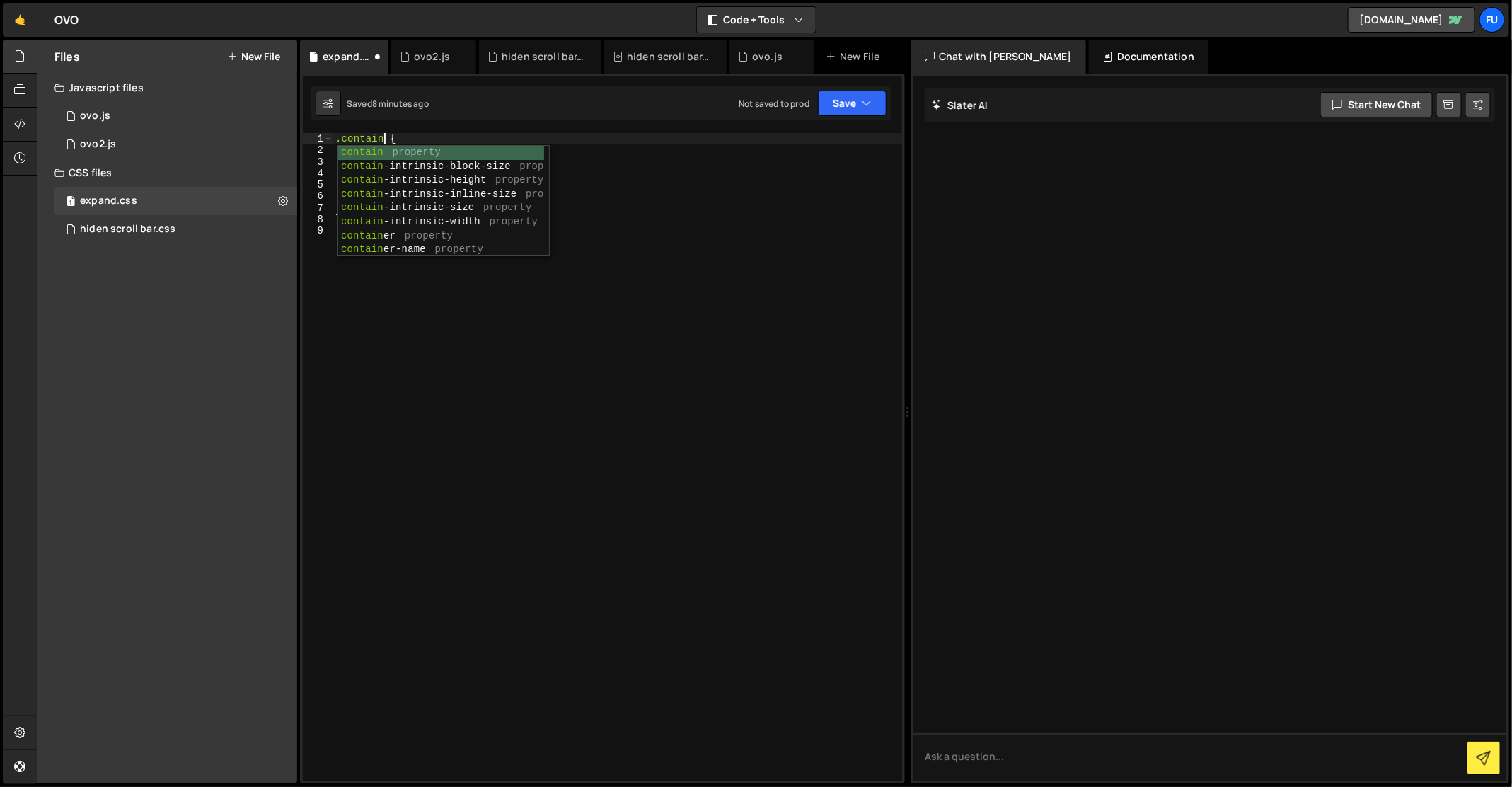
scroll to position [0, 4]
click at [489, 147] on div "container property container -name property container -type property co lor-i n…" at bounding box center [444, 187] width 212 height 84
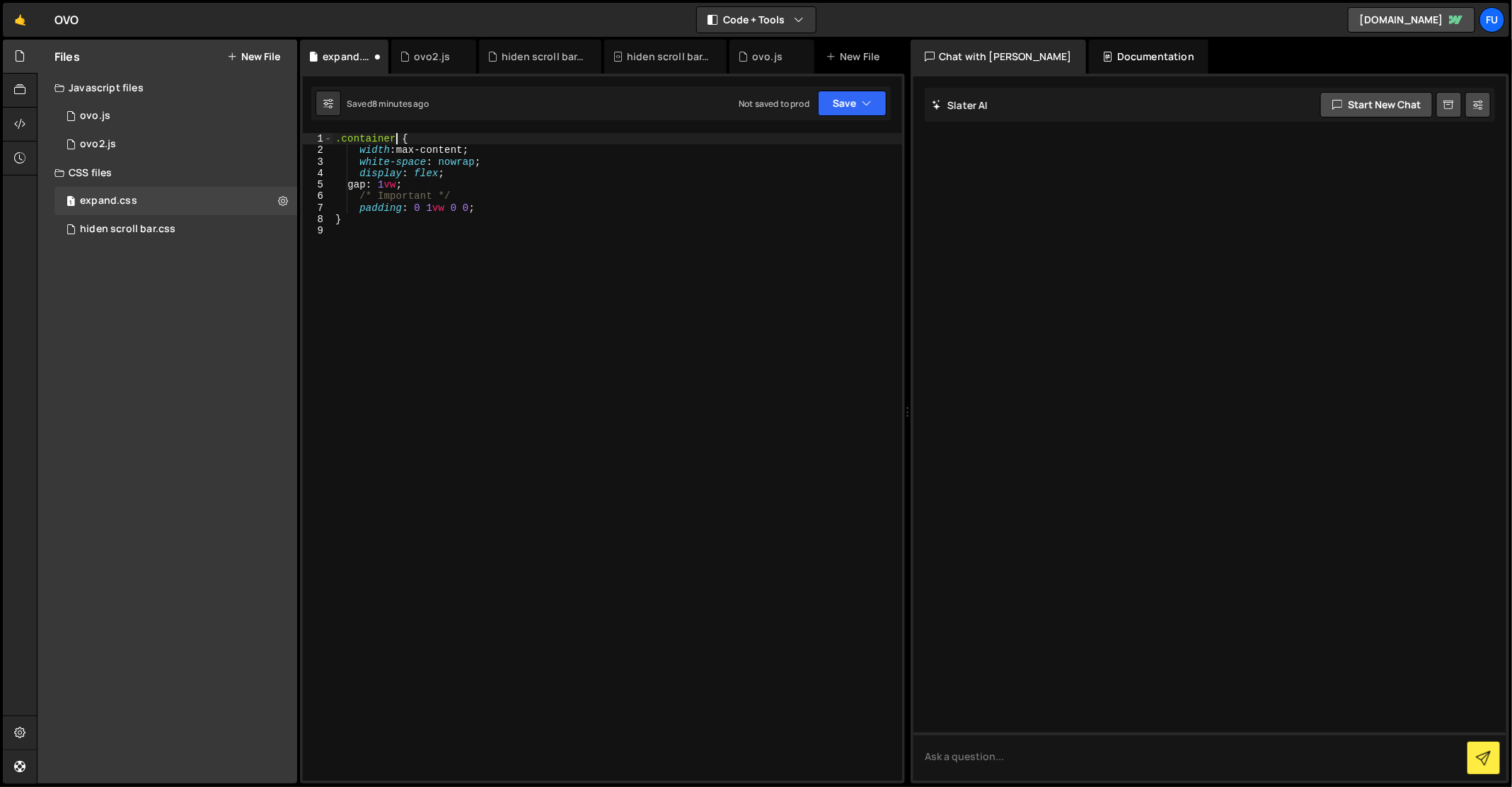
type textarea ".container {"
click at [194, 141] on div "1 ovo2.js 0" at bounding box center [178, 145] width 247 height 29
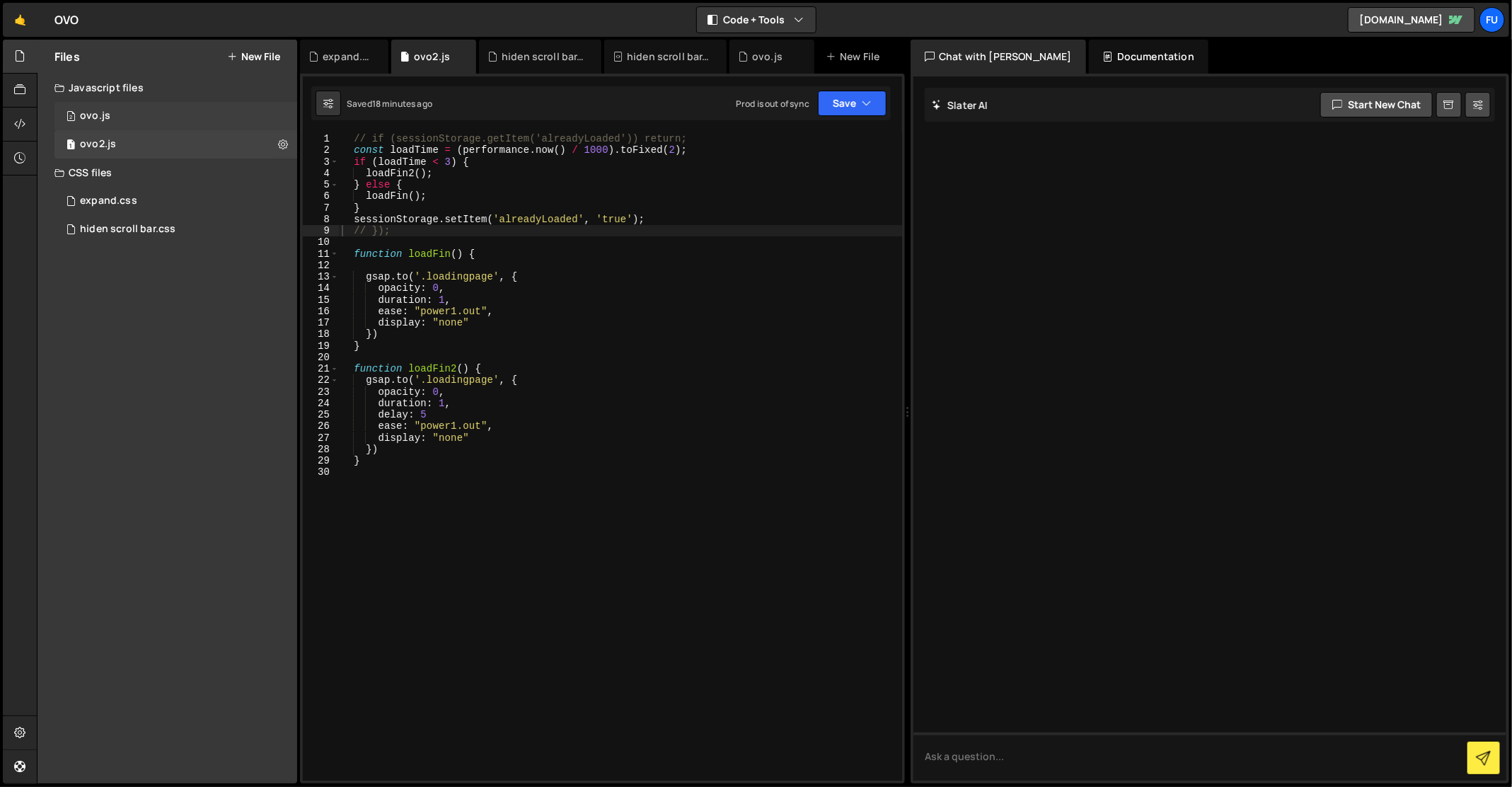
click at [195, 122] on div "2 ovo.js 0" at bounding box center [178, 116] width 247 height 29
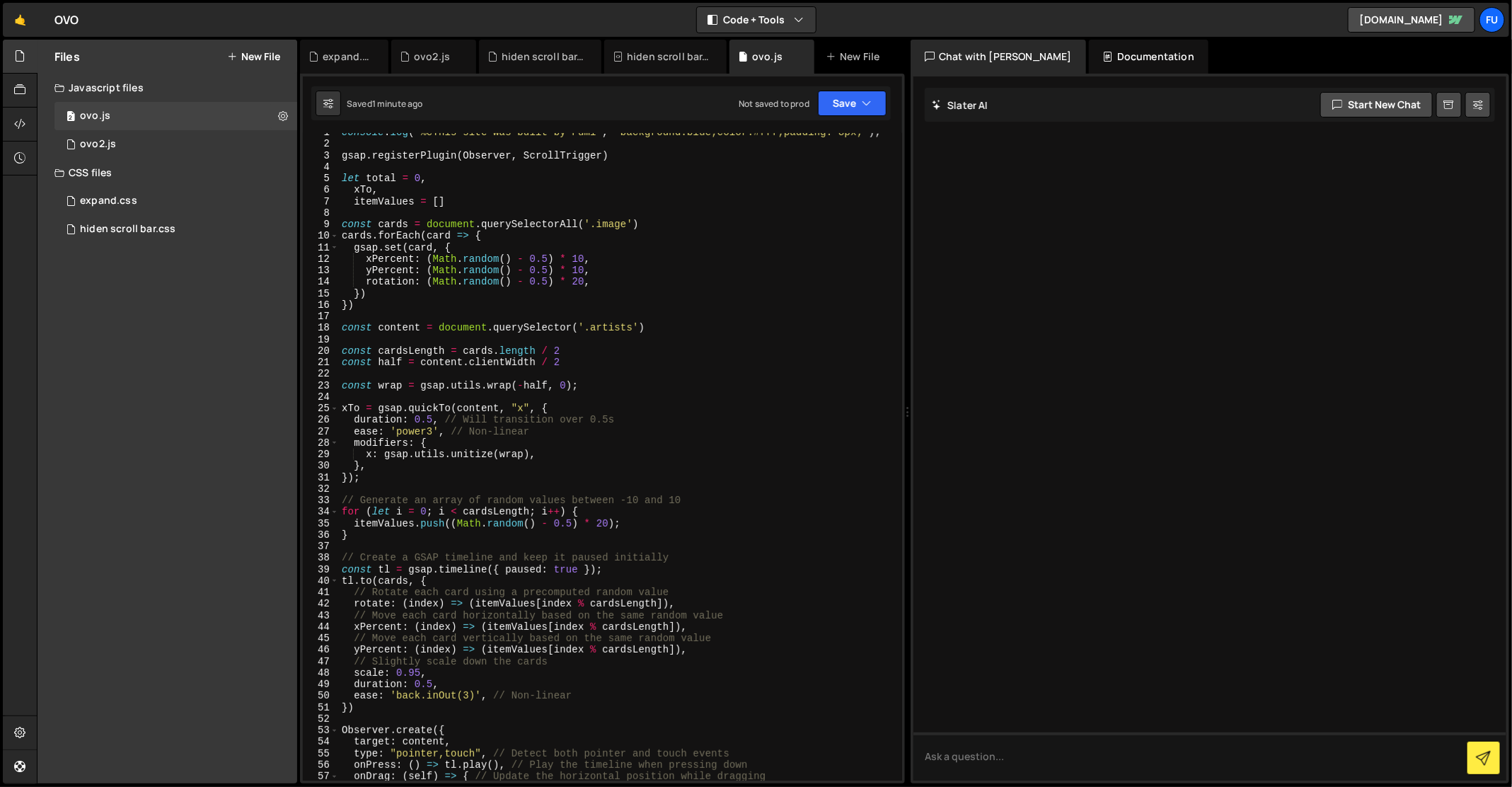
scroll to position [6, 0]
click at [236, 138] on div "1 ovo2.js 0" at bounding box center [178, 145] width 247 height 29
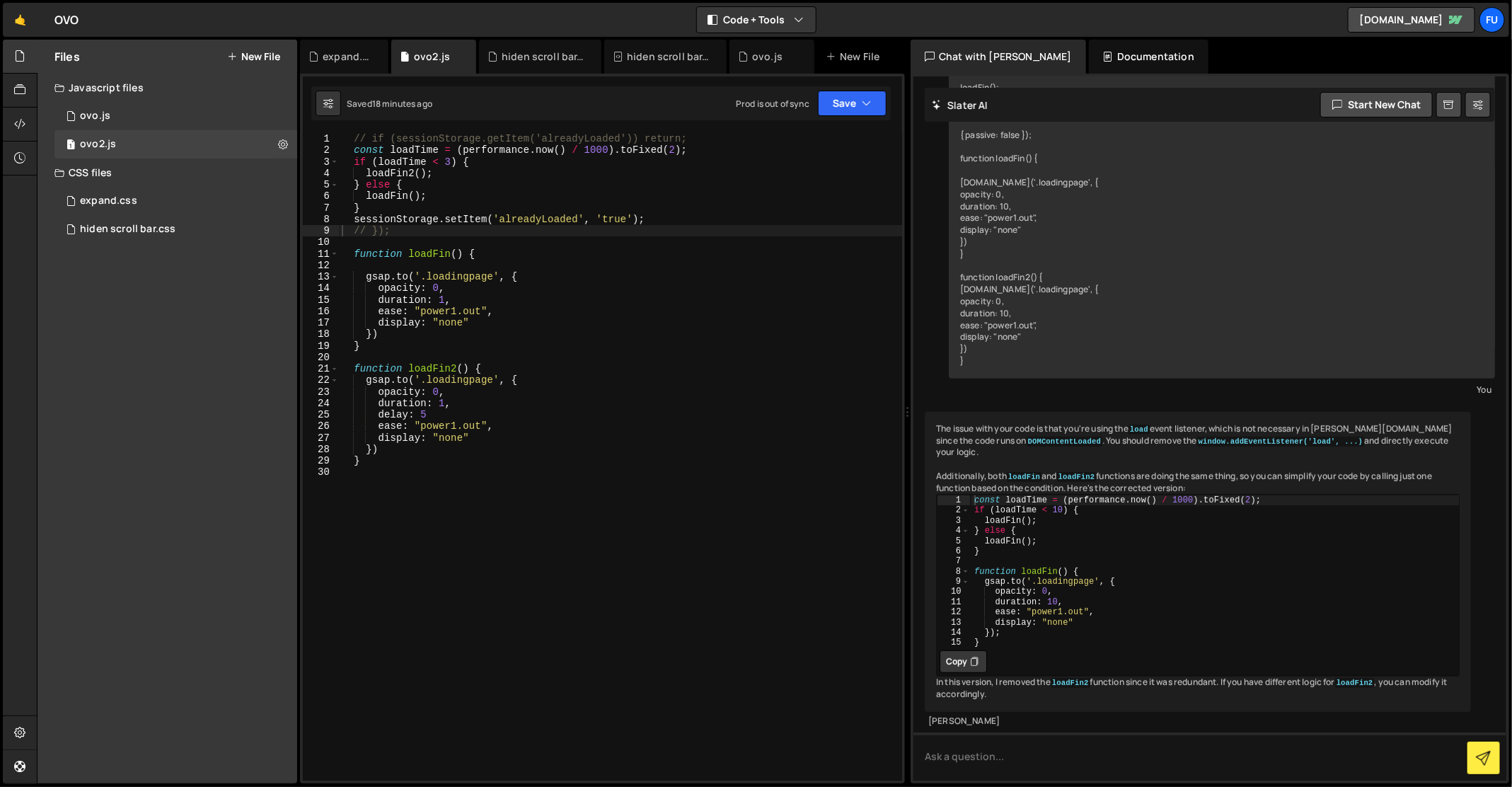
scroll to position [0, 0]
click at [190, 115] on div "2 ovo.js 0" at bounding box center [178, 116] width 247 height 29
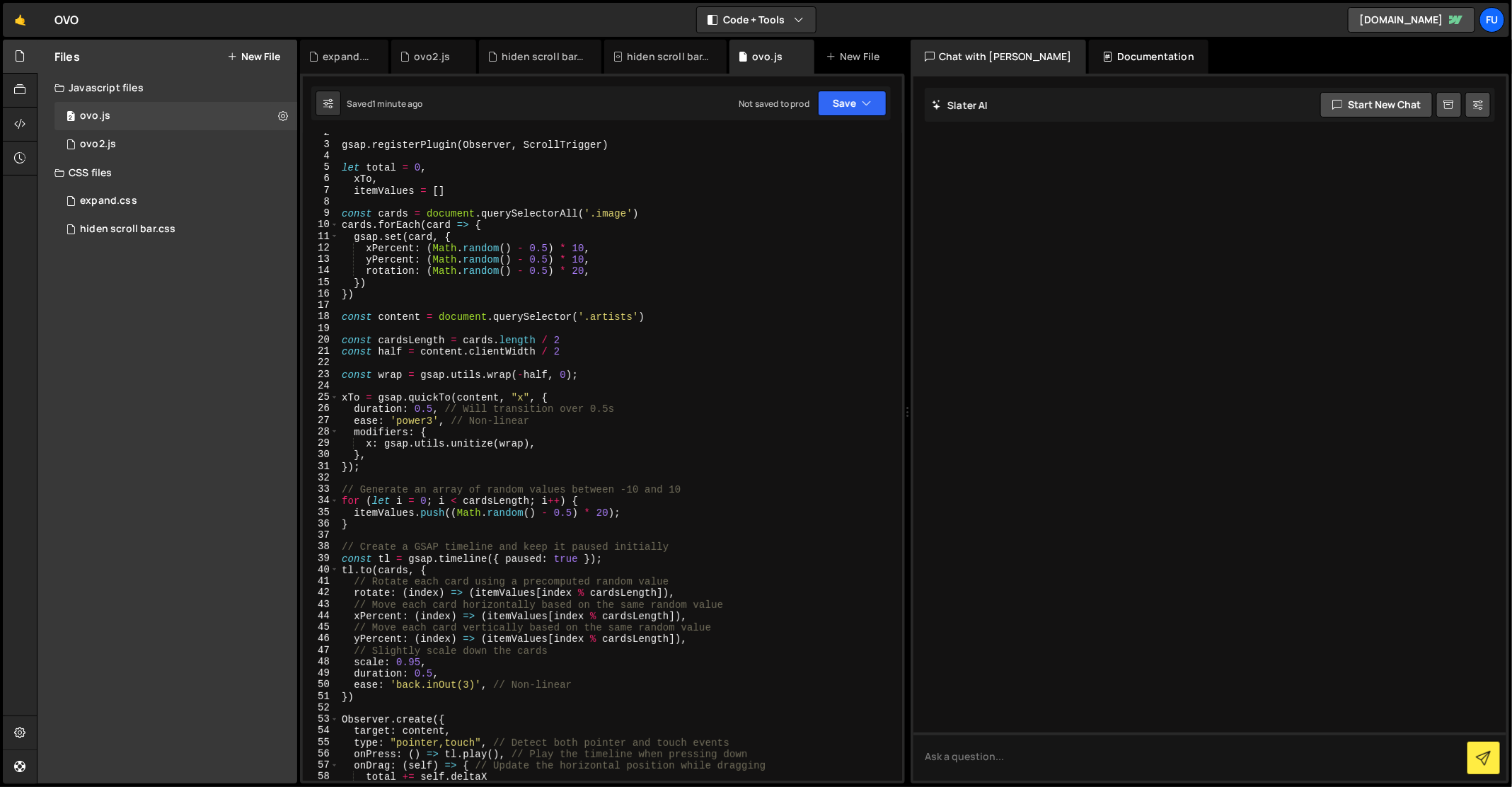
scroll to position [17, 0]
drag, startPoint x: 627, startPoint y: 214, endPoint x: 593, endPoint y: 218, distance: 34.2
click at [593, 218] on div "gsap . registerPlugin ( Observer , ScrollTrigger ) let total = 0 , xTo , itemVa…" at bounding box center [618, 463] width 559 height 672
click at [715, 281] on div "gsap . registerPlugin ( Observer , ScrollTrigger ) let total = 0 , xTo , itemVa…" at bounding box center [618, 463] width 559 height 672
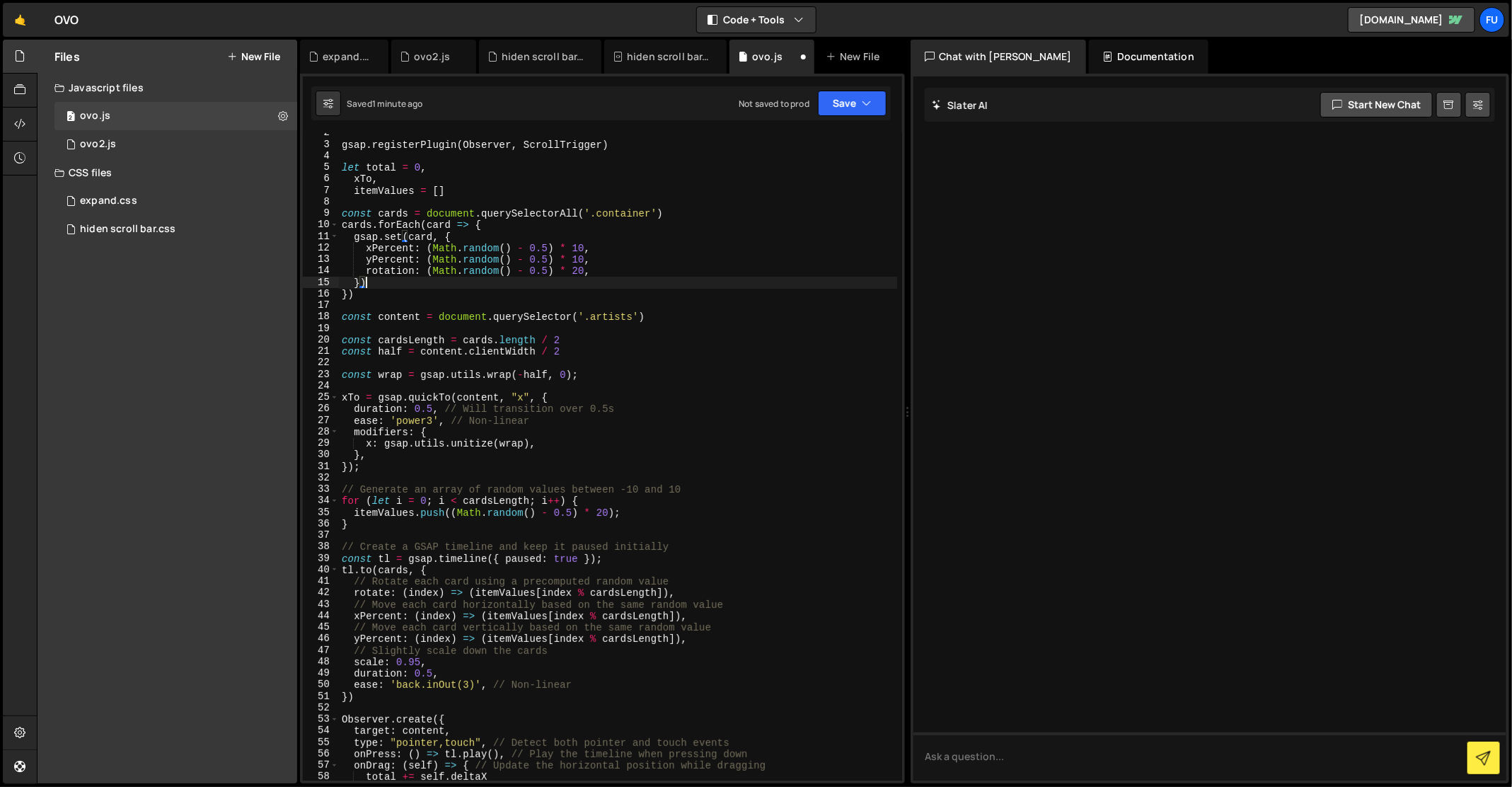
scroll to position [0, 1]
click at [823, 72] on div "New File" at bounding box center [859, 56] width 85 height 34
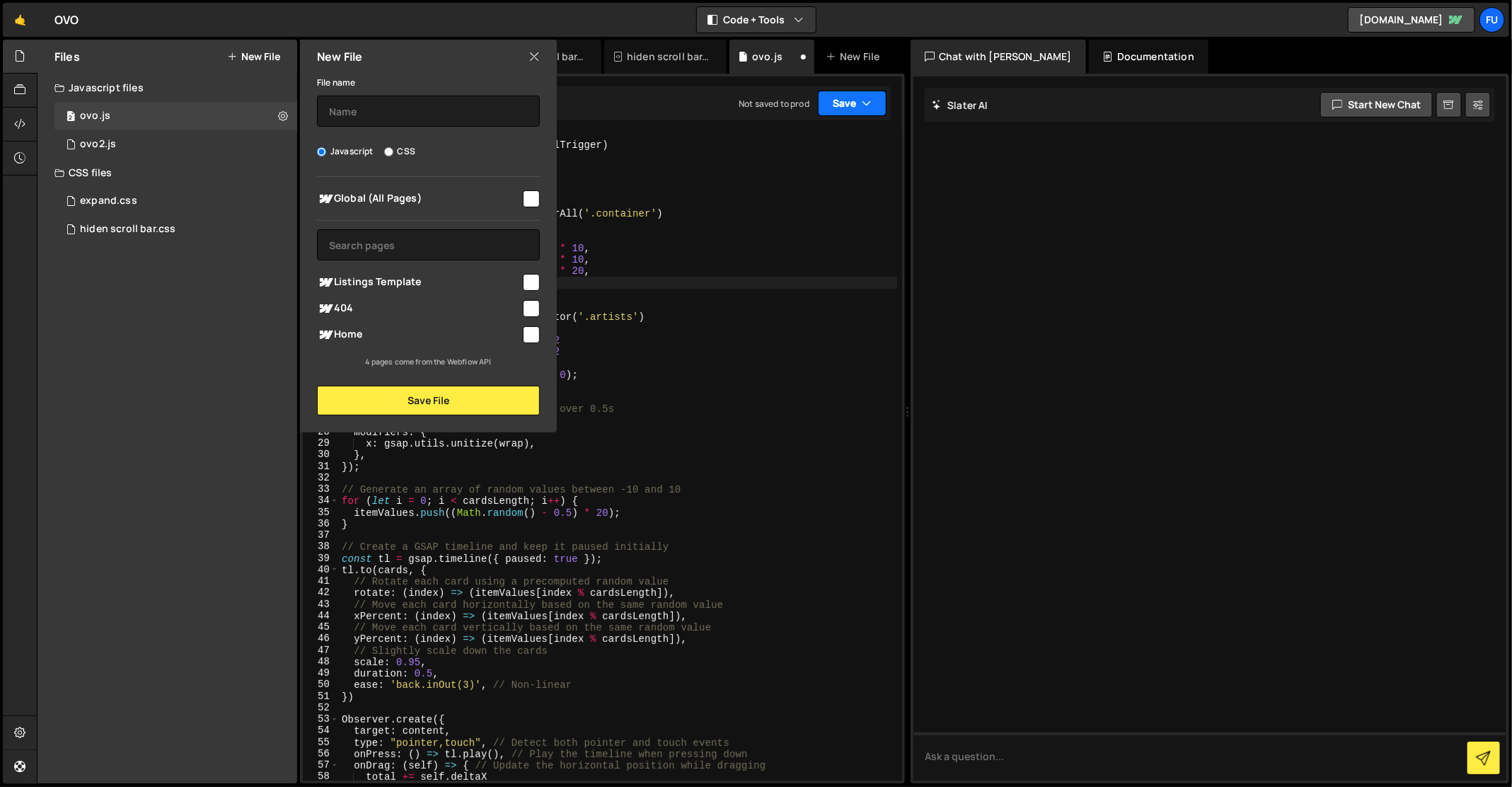
click at [850, 97] on button "Save" at bounding box center [852, 104] width 69 height 26
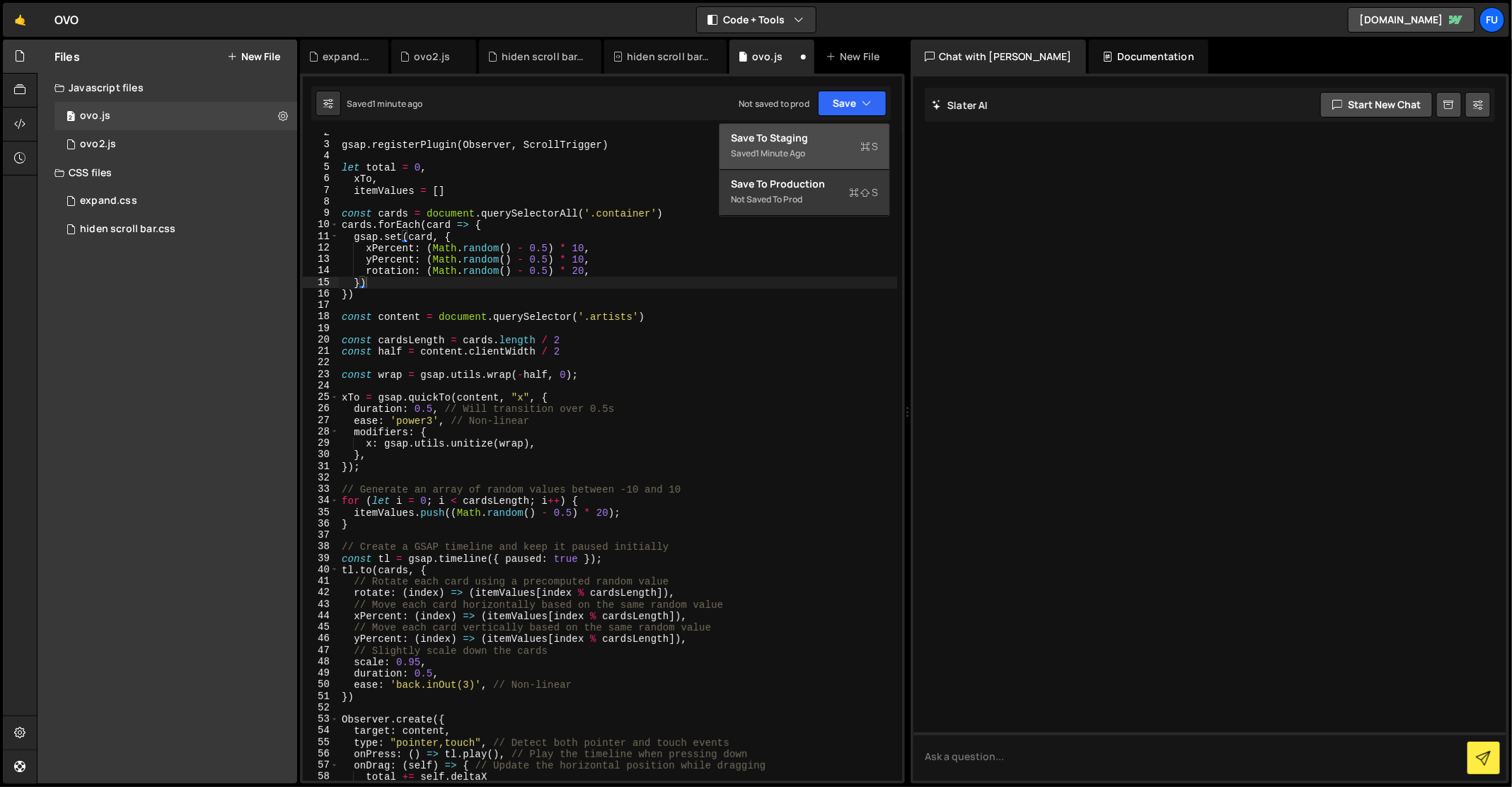
click at [825, 150] on div "Saved 1 minute ago" at bounding box center [805, 154] width 147 height 17
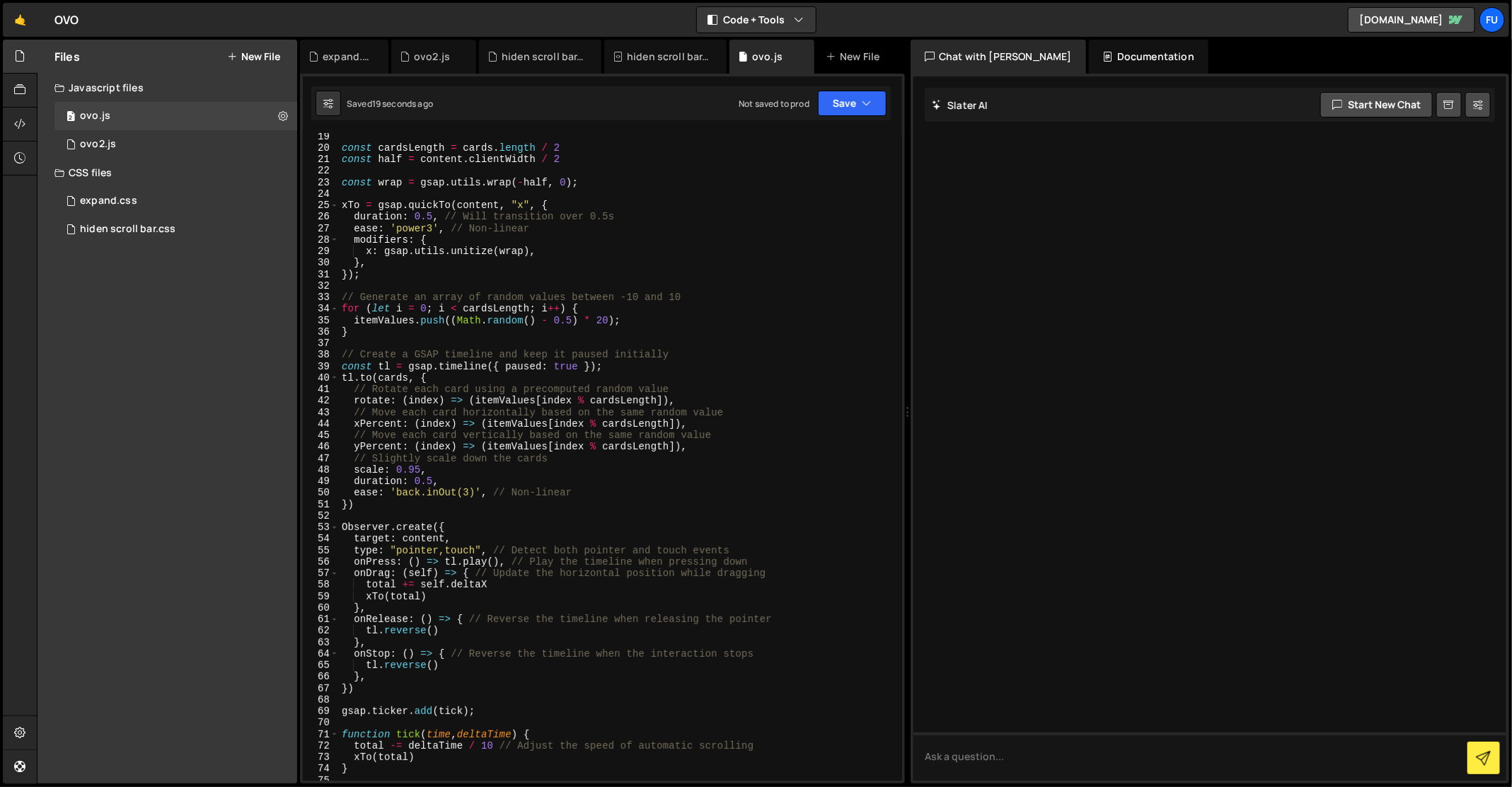
scroll to position [399, 0]
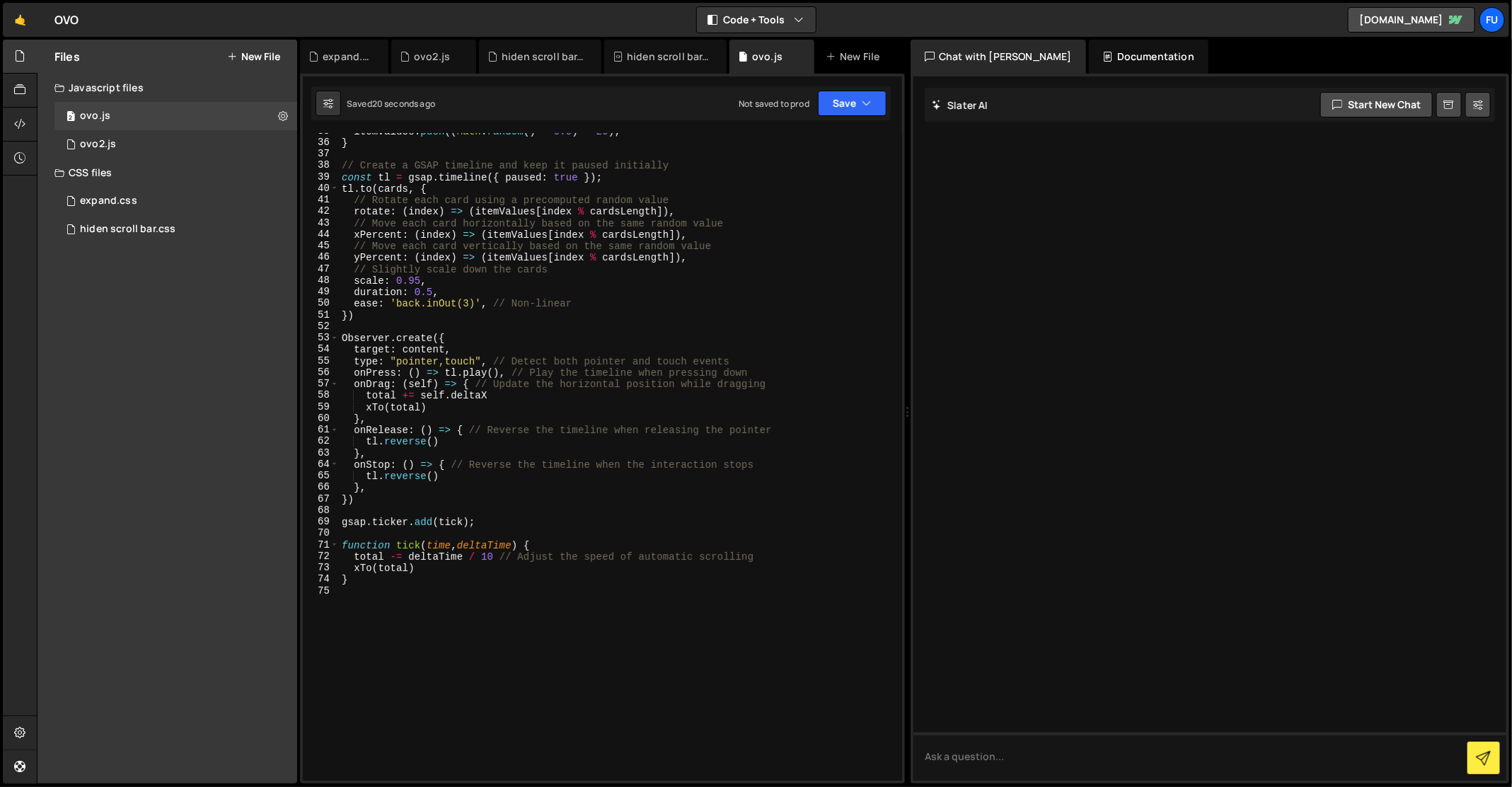
click at [443, 351] on div "itemValues . push (( Math . random ( ) - 0.5 ) * 20 ) ; } // Create a GSAP time…" at bounding box center [618, 461] width 559 height 672
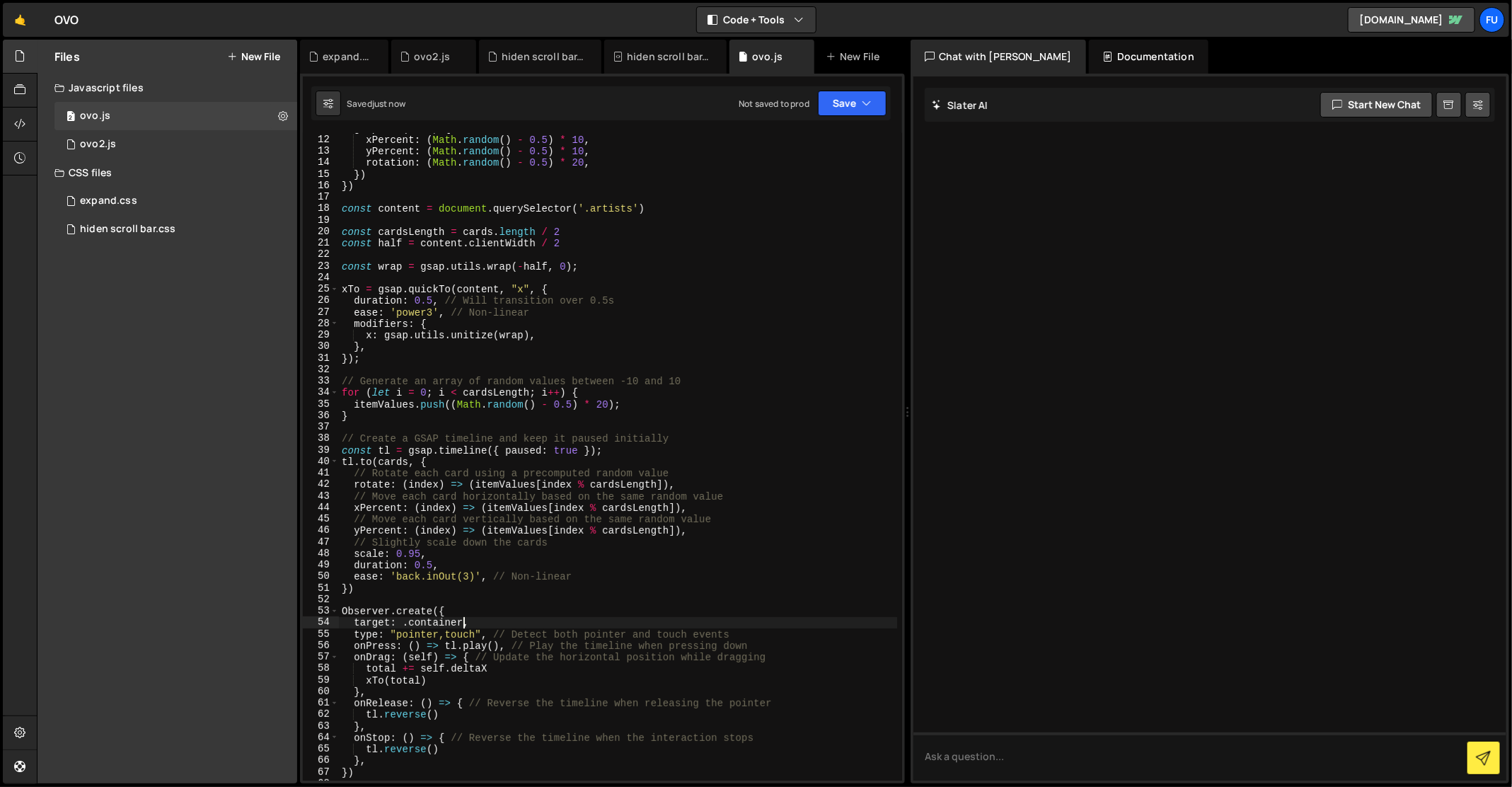
scroll to position [0, 9]
click at [402, 622] on div "gsap . set ( card , { xPercent : ( Math . random ( ) - 0.5 ) * 10 , yPercent : …" at bounding box center [618, 458] width 559 height 672
click at [475, 622] on div "gsap . set ( card , { xPercent : ( Math . random ( ) - 0.5 ) * 10 , yPercent : …" at bounding box center [618, 458] width 559 height 672
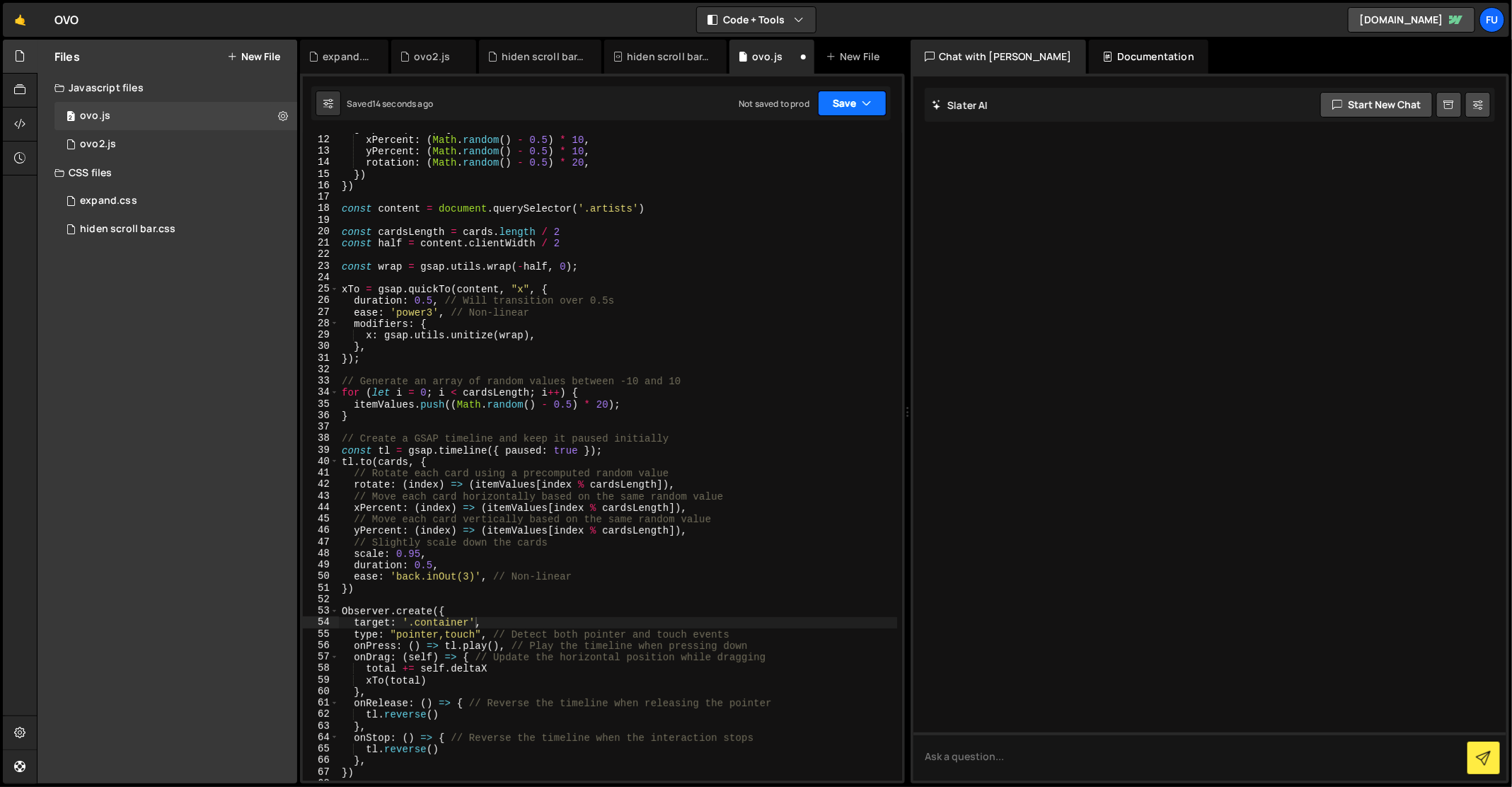
click at [853, 107] on button "Save" at bounding box center [852, 104] width 69 height 26
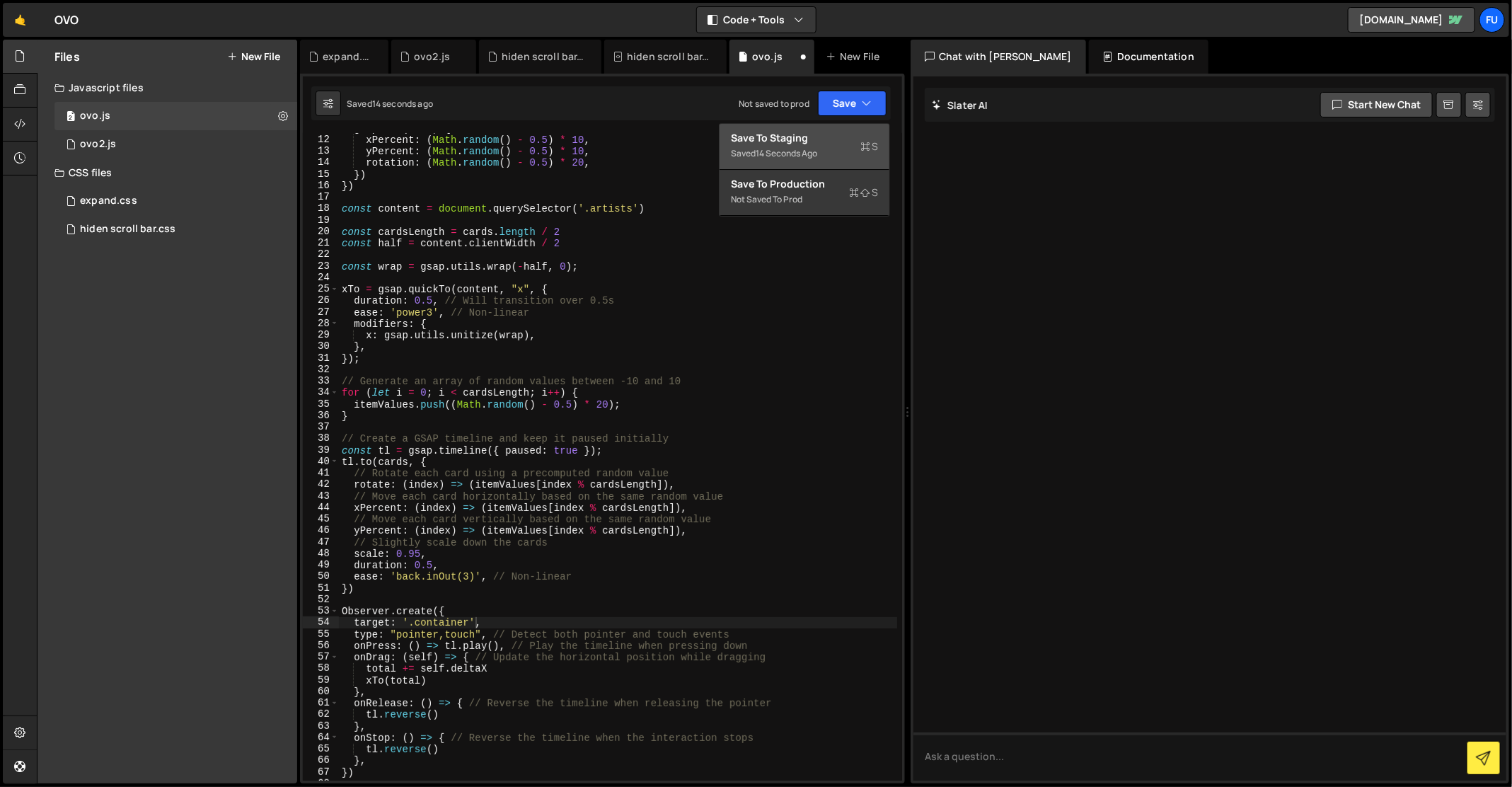
click at [823, 160] on div "Saved 14 seconds ago" at bounding box center [805, 154] width 147 height 17
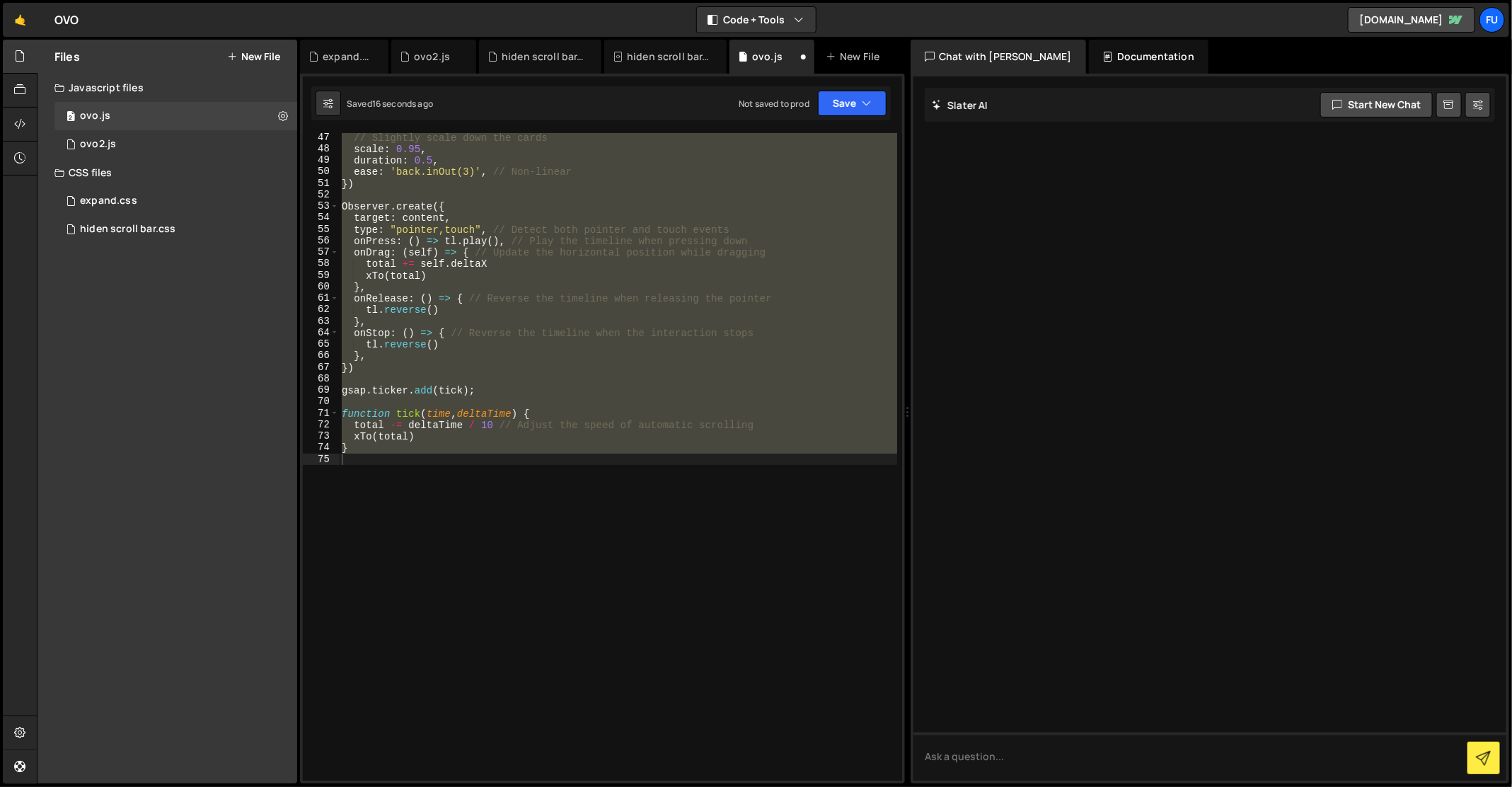
scroll to position [0, 0]
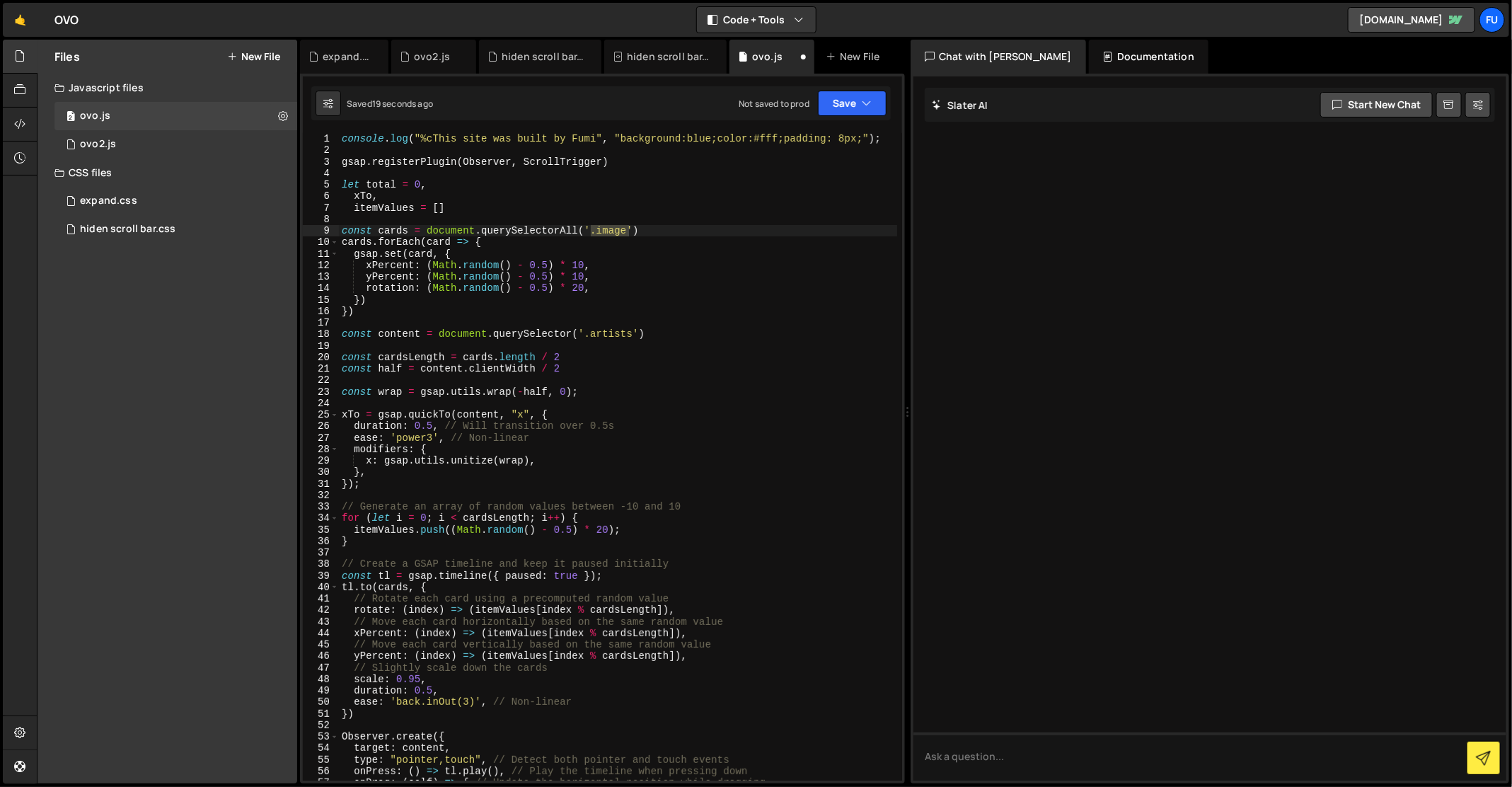
click at [619, 517] on div "console . log ( "%cThis site was built by Fumi" , "background:blue;color:#fff;p…" at bounding box center [618, 469] width 559 height 672
click at [845, 99] on button "Save" at bounding box center [852, 104] width 69 height 26
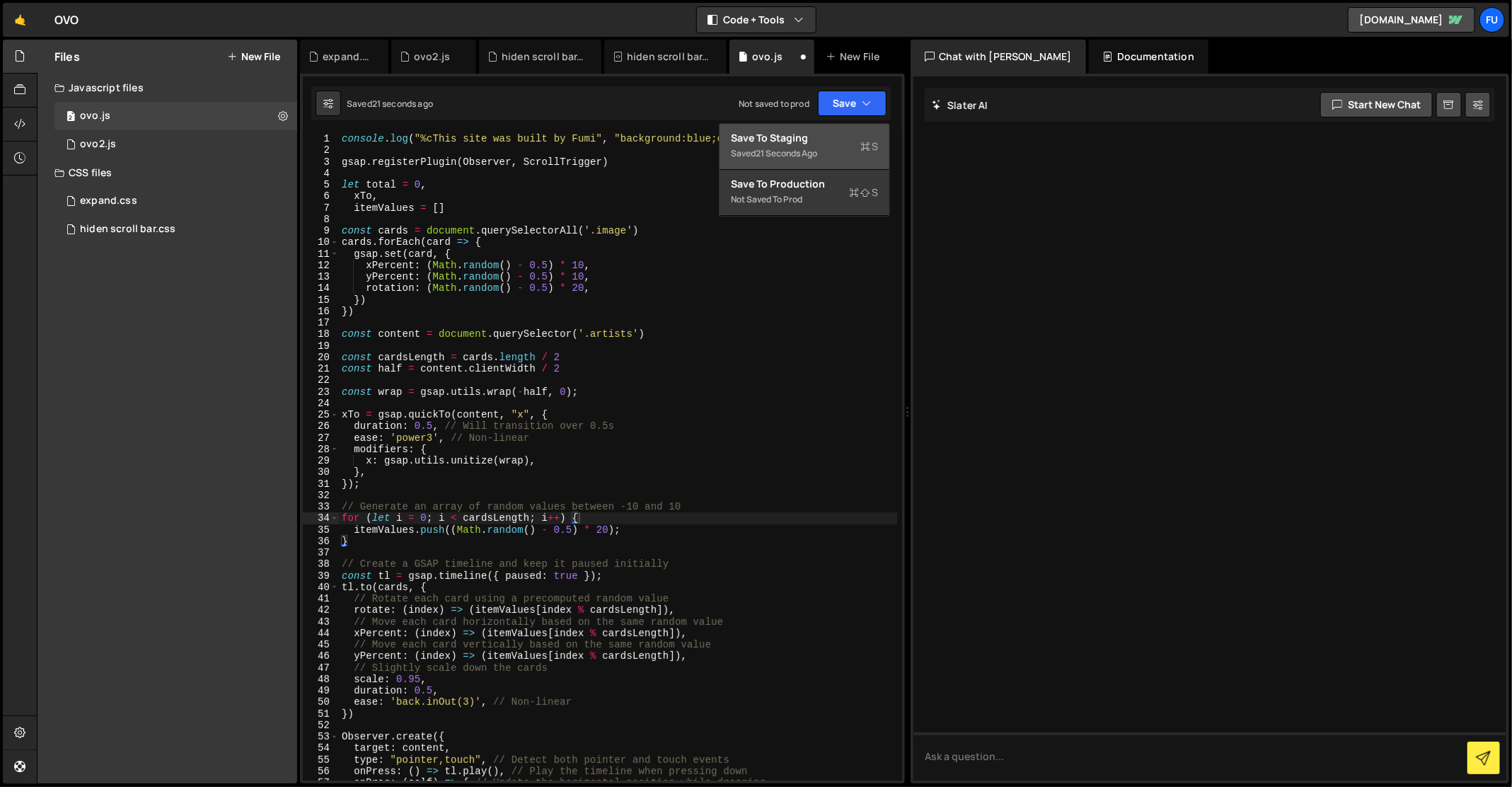
click at [839, 142] on div "Save to Staging S" at bounding box center [805, 138] width 147 height 14
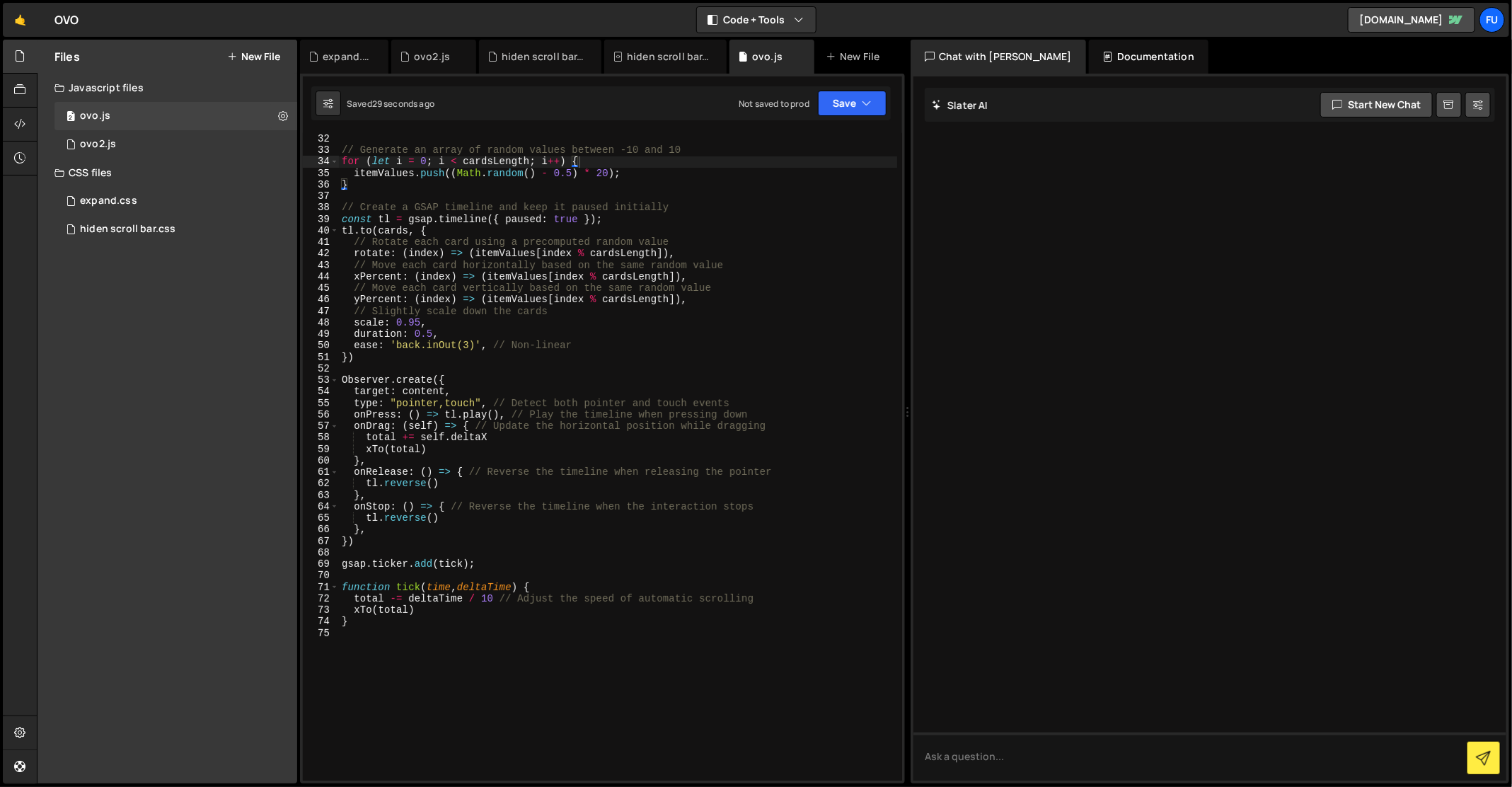
scroll to position [0, 1]
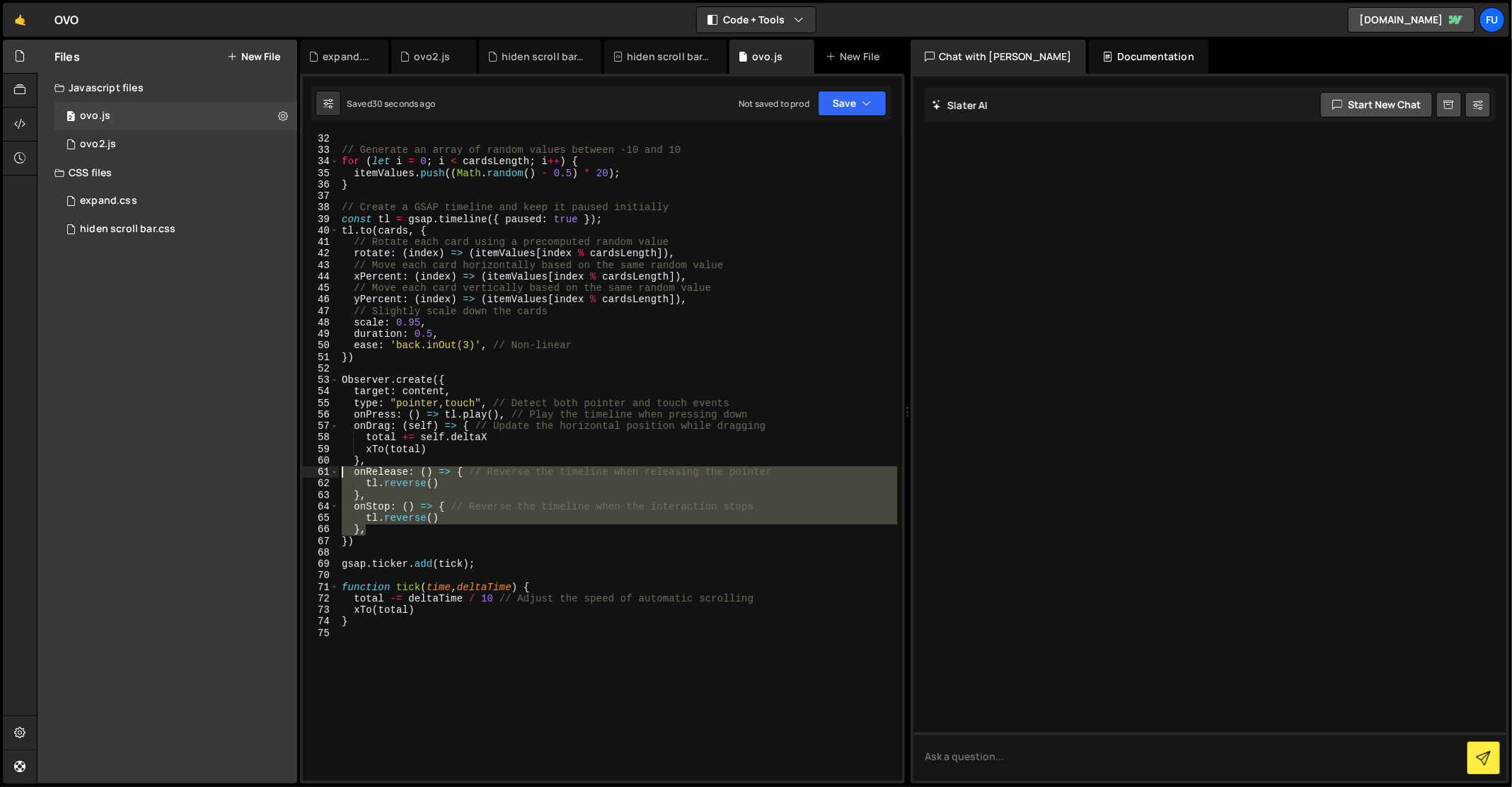
drag, startPoint x: 453, startPoint y: 528, endPoint x: 302, endPoint y: 470, distance: 161.8
click at [303, 470] on div "}, 32 33 34 35 36 37 38 39 40 41 42 43 44 45 46 47 48 49 50 51 52 53 54 55 56 5…" at bounding box center [602, 456] width 599 height 647
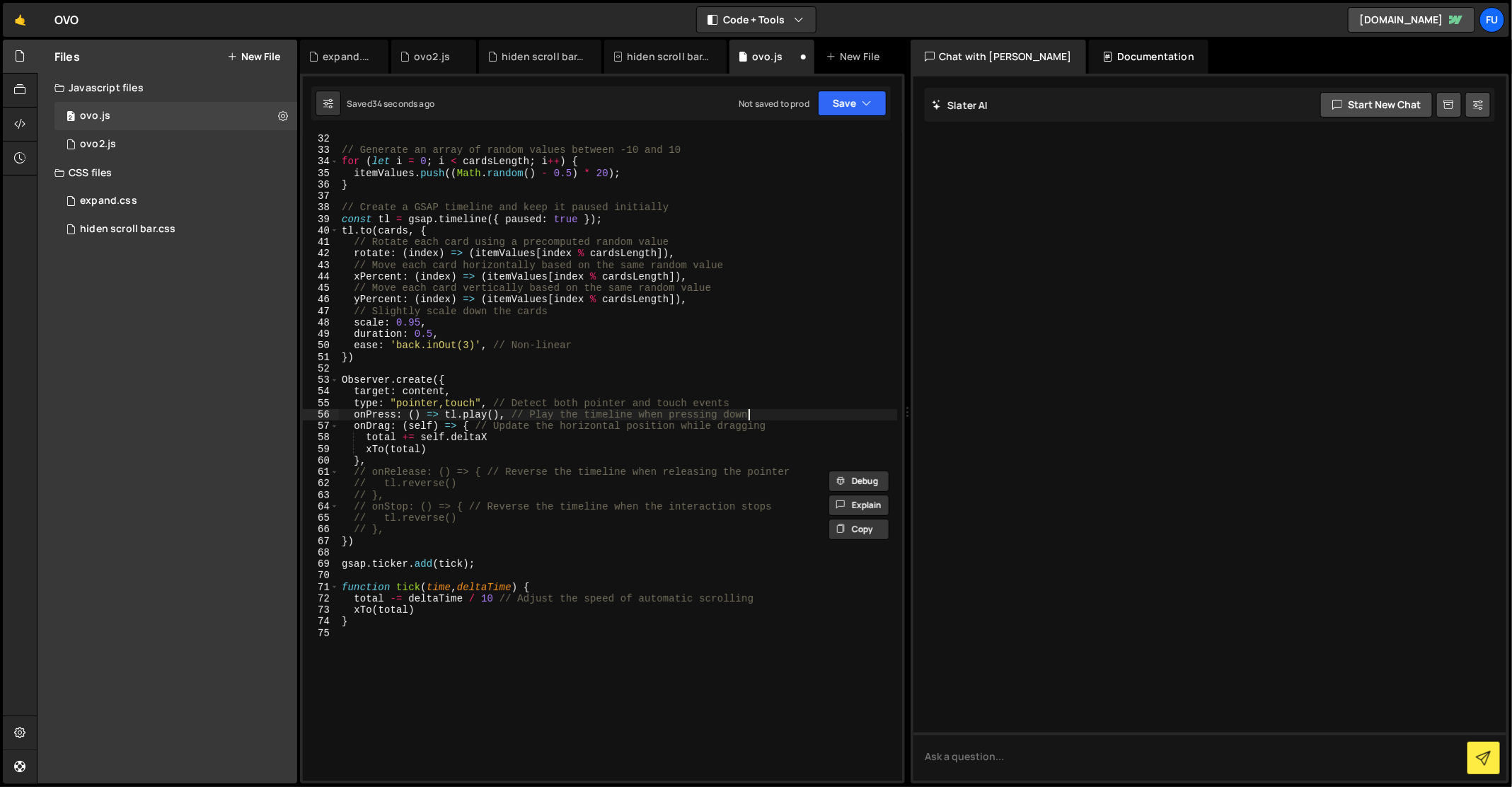
click at [758, 412] on div "// Generate an array of random values between -10 and 10 for ( let i = 0 ; i < …" at bounding box center [618, 469] width 559 height 672
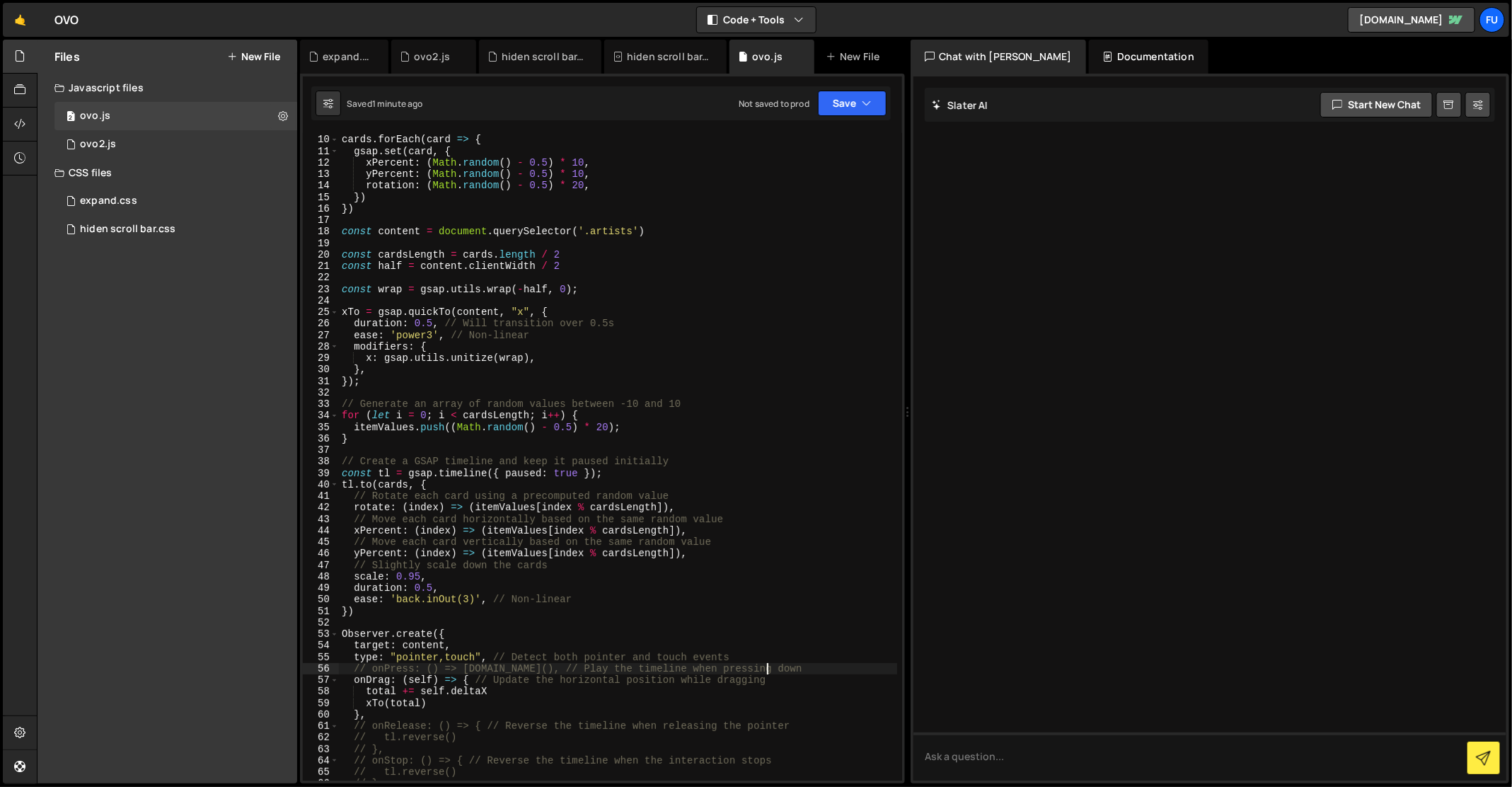
scroll to position [456, 0]
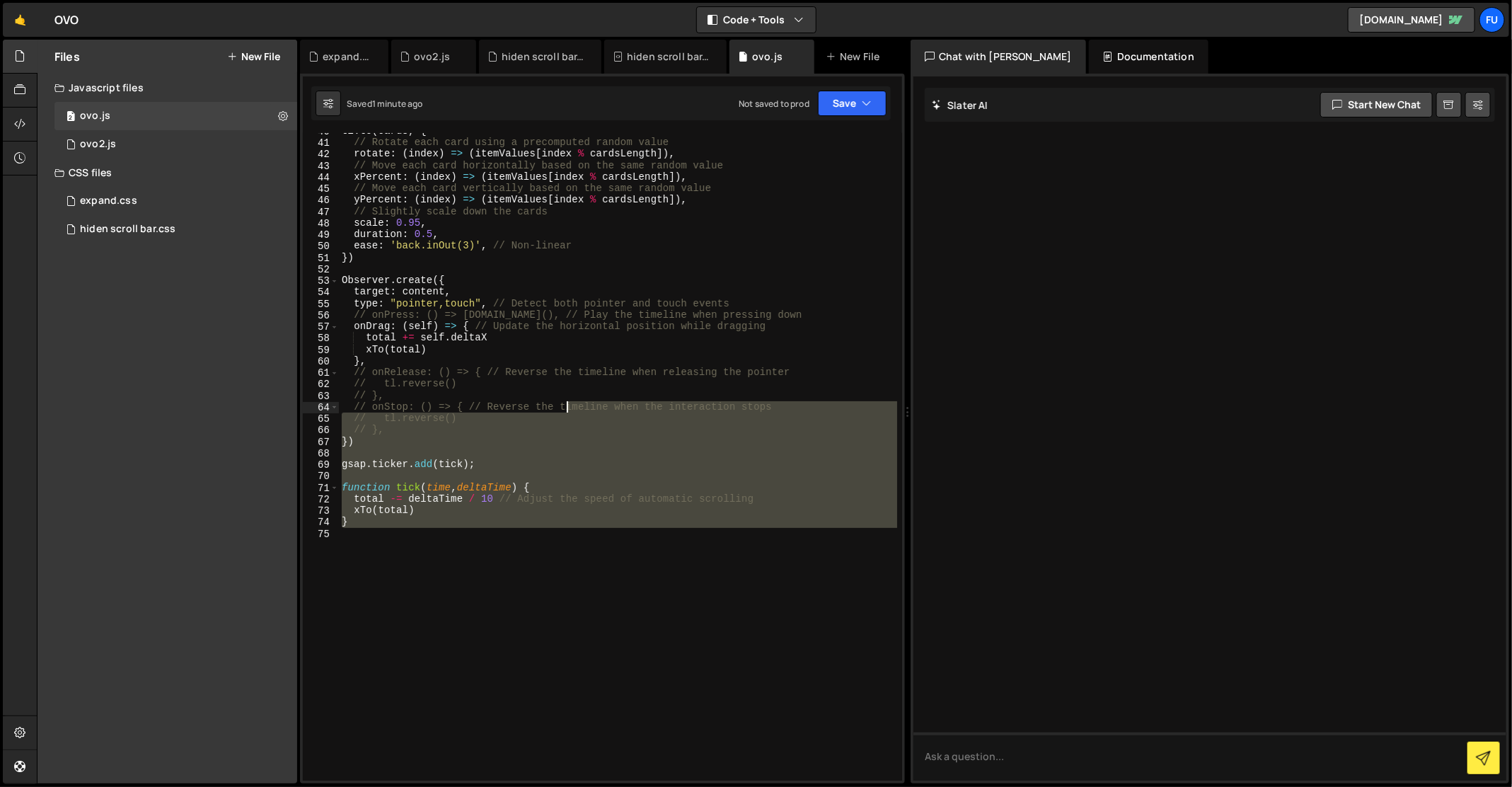
drag, startPoint x: 574, startPoint y: 520, endPoint x: 566, endPoint y: 412, distance: 108.3
click at [566, 412] on div "tl . to ( cards , { // Rotate each card using a precomputed random value rotate…" at bounding box center [618, 461] width 559 height 672
type textarea "// onStop: () => { // Reverse the timeline when the interaction stops // tl.rev…"
click at [563, 449] on div "tl . to ( cards , { // Rotate each card using a precomputed random value rotate…" at bounding box center [618, 456] width 558 height 647
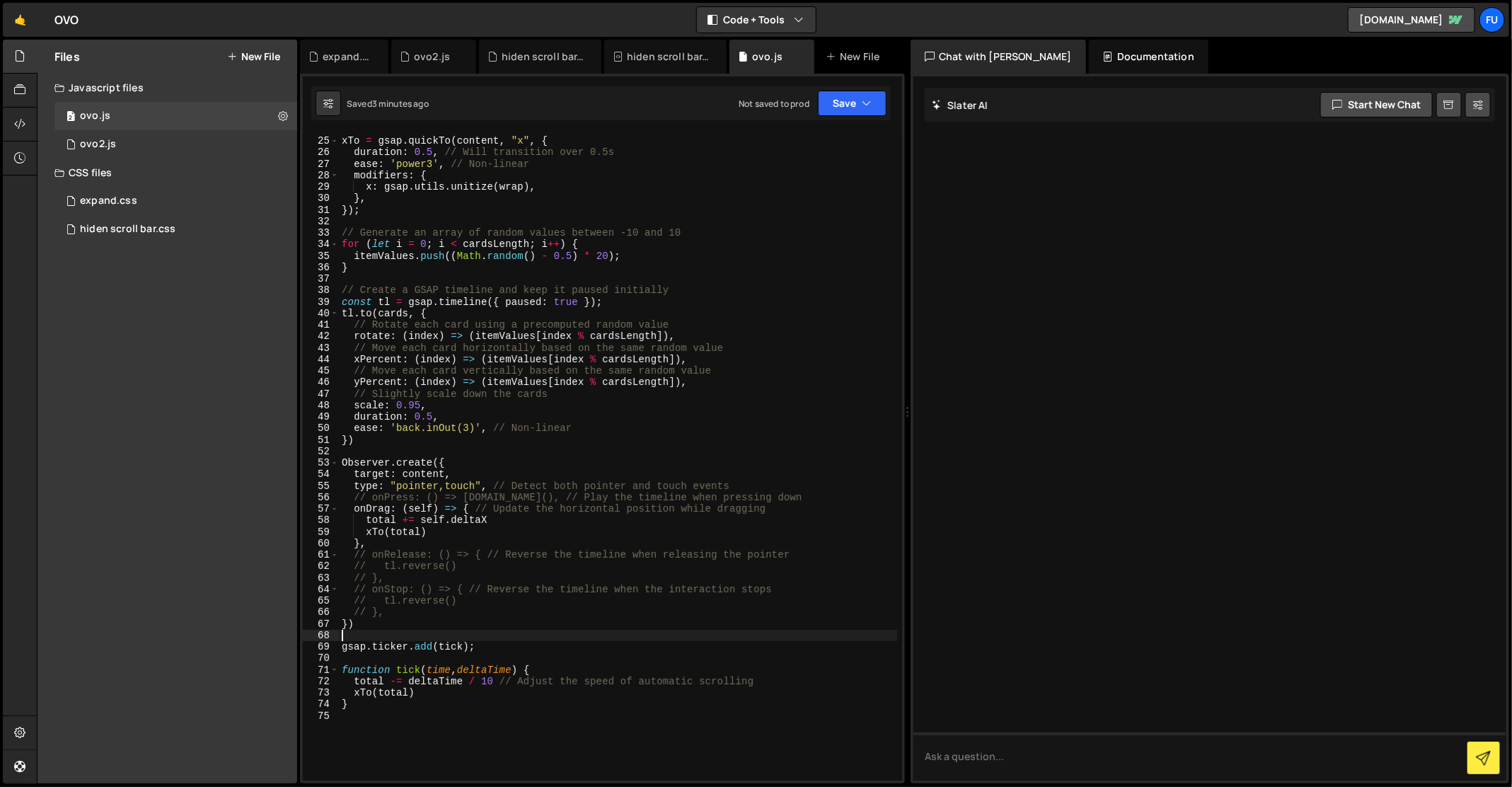
scroll to position [166, 0]
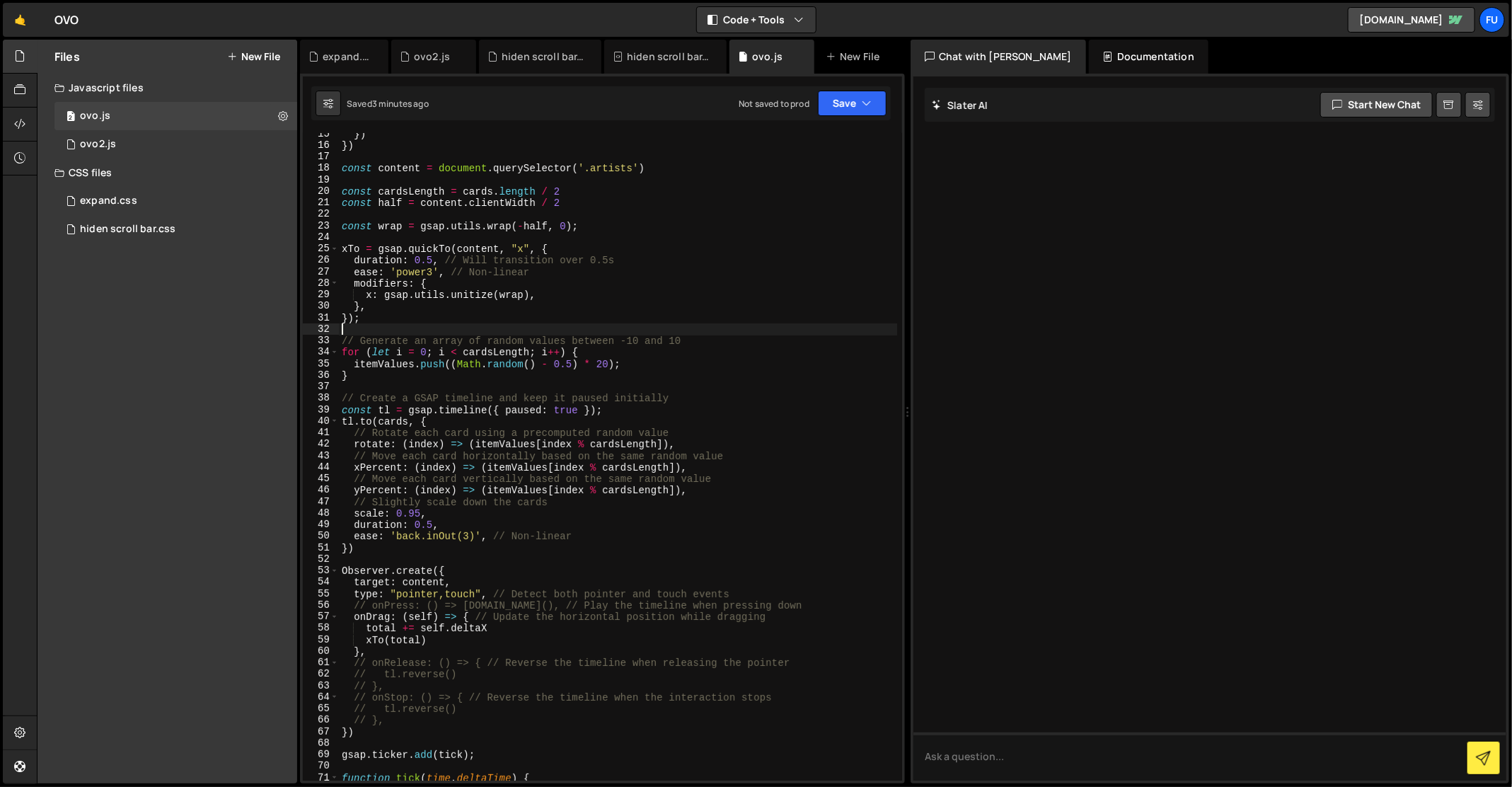
click at [639, 331] on div "}) }) const content = document . querySelector ( '.artists' ) const cardsLength…" at bounding box center [618, 464] width 559 height 672
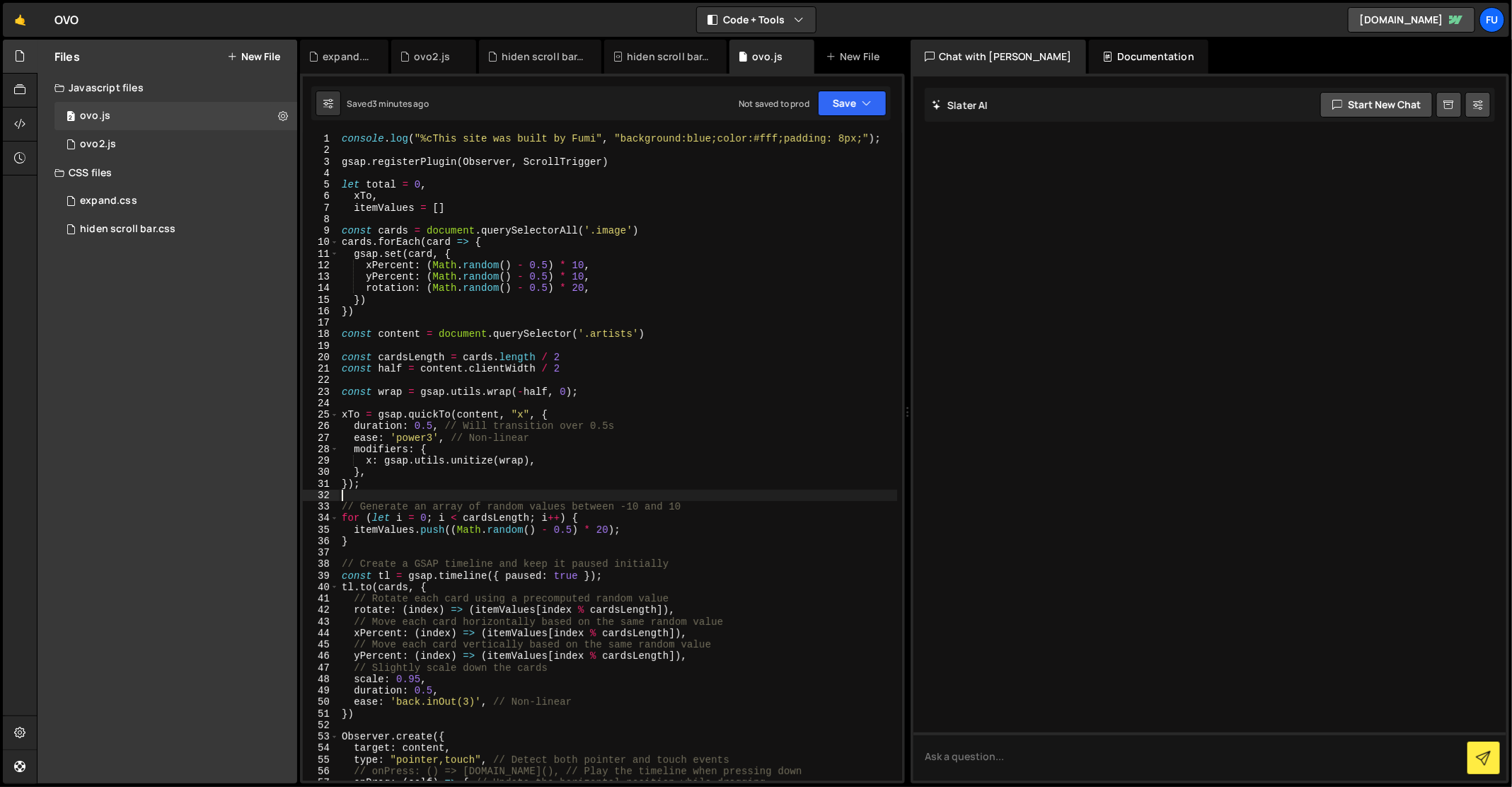
scroll to position [0, 0]
click at [587, 220] on div "console . log ( "%cThis site was built by Fumi" , "background:blue;color:#fff;p…" at bounding box center [618, 469] width 559 height 672
click at [588, 215] on div "console . log ( "%cThis site was built by Fumi" , "background:blue;color:#fff;p…" at bounding box center [618, 469] width 559 height 672
click at [520, 487] on div "console . log ( "%cThis site was built by Fumi" , "background:blue;color:#fff;p…" at bounding box center [618, 469] width 559 height 672
type textarea "});"
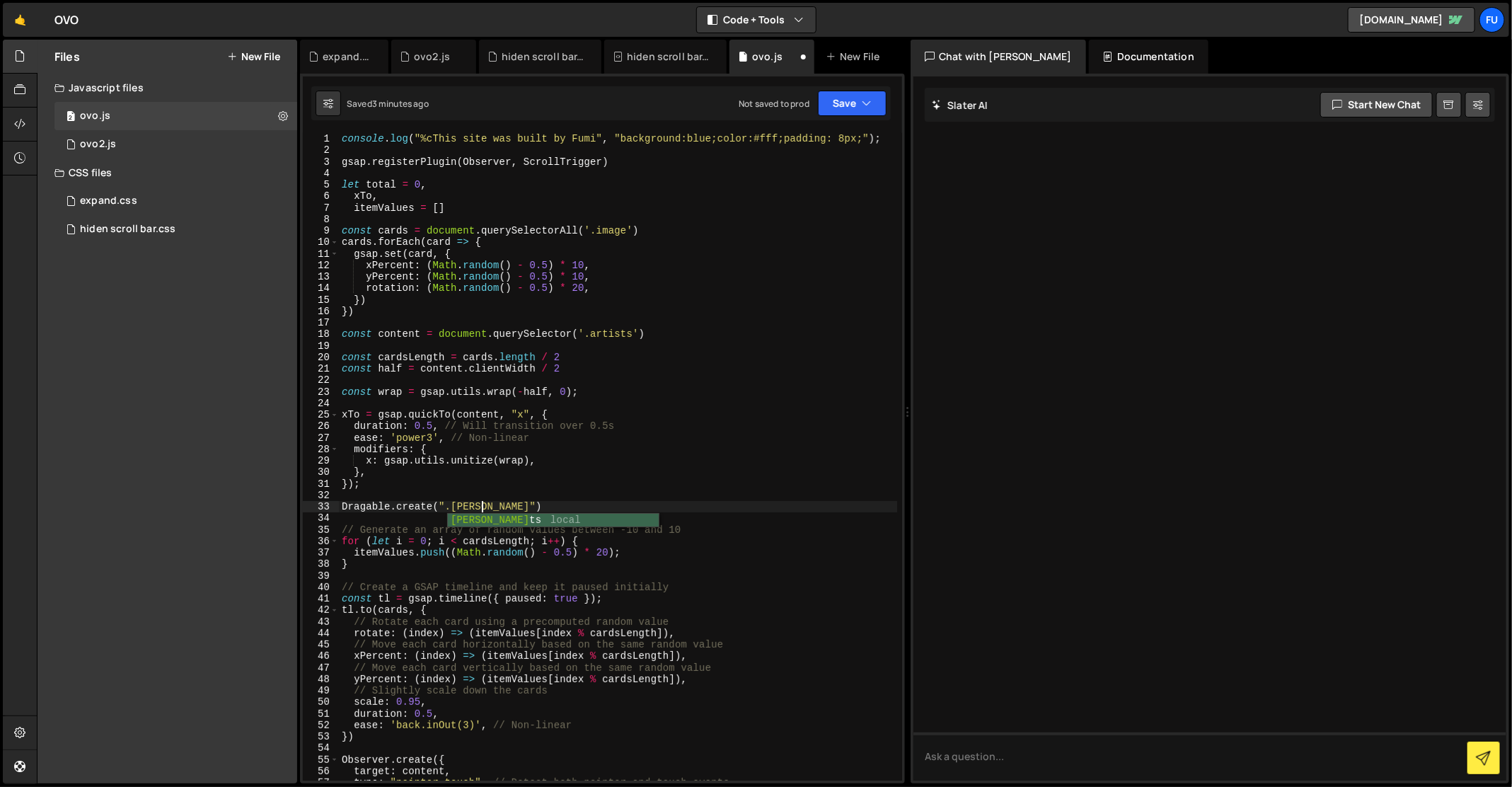
scroll to position [0, 10]
drag, startPoint x: 499, startPoint y: 507, endPoint x: 610, endPoint y: 514, distance: 111.2
click at [499, 507] on div "console . log ( "%cThis site was built by Fumi" , "background:blue;color:#fff;p…" at bounding box center [618, 469] width 559 height 672
paste textarea "});"
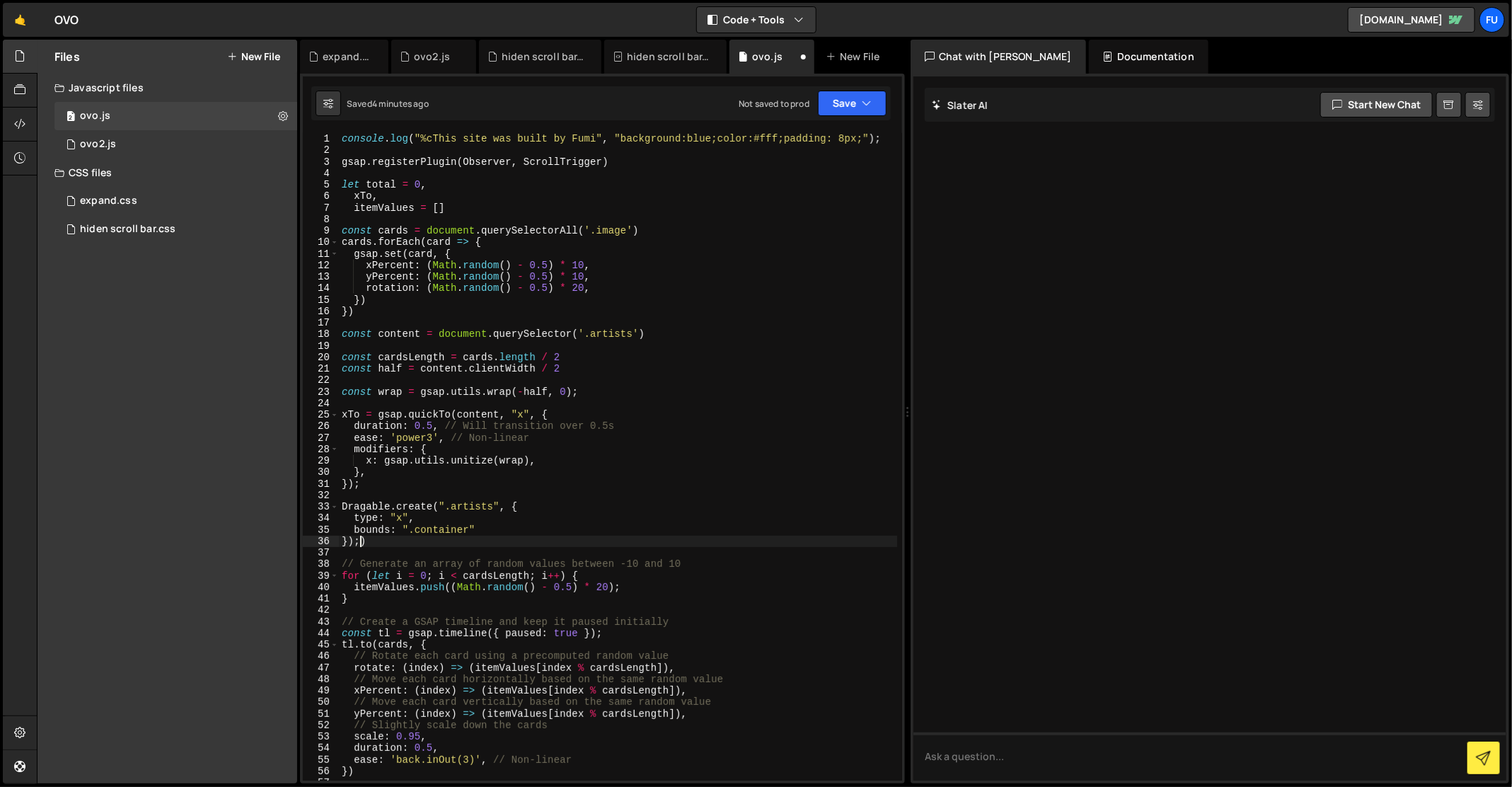
scroll to position [0, 0]
click at [580, 534] on div "console . log ( "%cThis site was built by Fumi" , "background:blue;color:#fff;p…" at bounding box center [618, 469] width 559 height 672
click at [528, 539] on div "console . log ( "%cThis site was built by Fumi" , "background:blue;color:#fff;p…" at bounding box center [618, 469] width 559 height 672
click at [365, 506] on div "console . log ( "%cThis site was built by Fumi" , "background:blue;color:#fff;p…" at bounding box center [618, 469] width 559 height 672
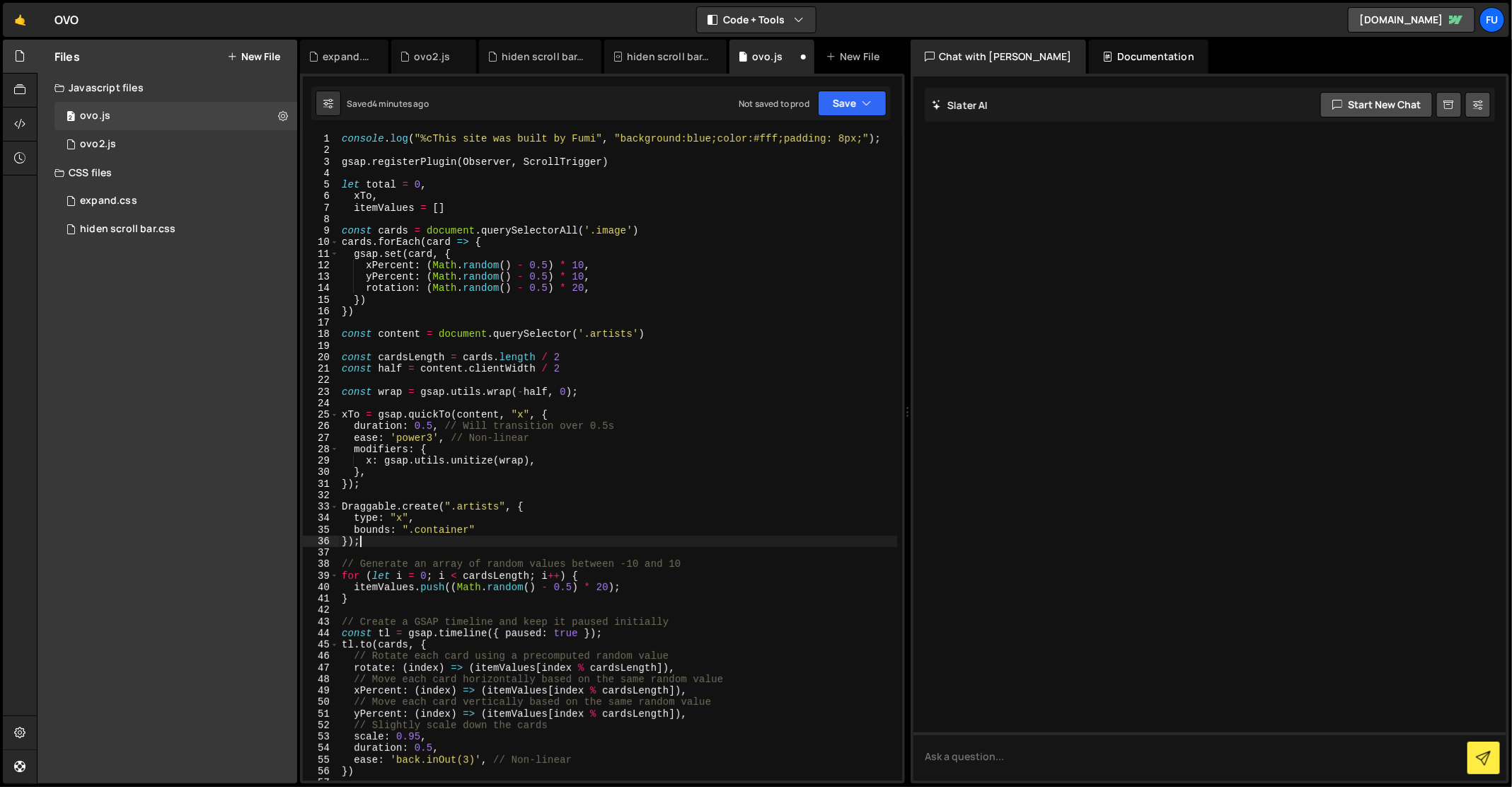
click at [479, 537] on div "console . log ( "%cThis site was built by Fumi" , "background:blue;color:#fff;p…" at bounding box center [618, 469] width 559 height 672
click at [479, 527] on div "console . log ( "%cThis site was built by Fumi" , "background:blue;color:#fff;p…" at bounding box center [618, 469] width 559 height 672
drag, startPoint x: 494, startPoint y: 528, endPoint x: 413, endPoint y: 529, distance: 81.0
click at [353, 531] on div "console . log ( "%cThis site was built by Fumi" , "background:blue;color:#fff;p…" at bounding box center [618, 469] width 559 height 672
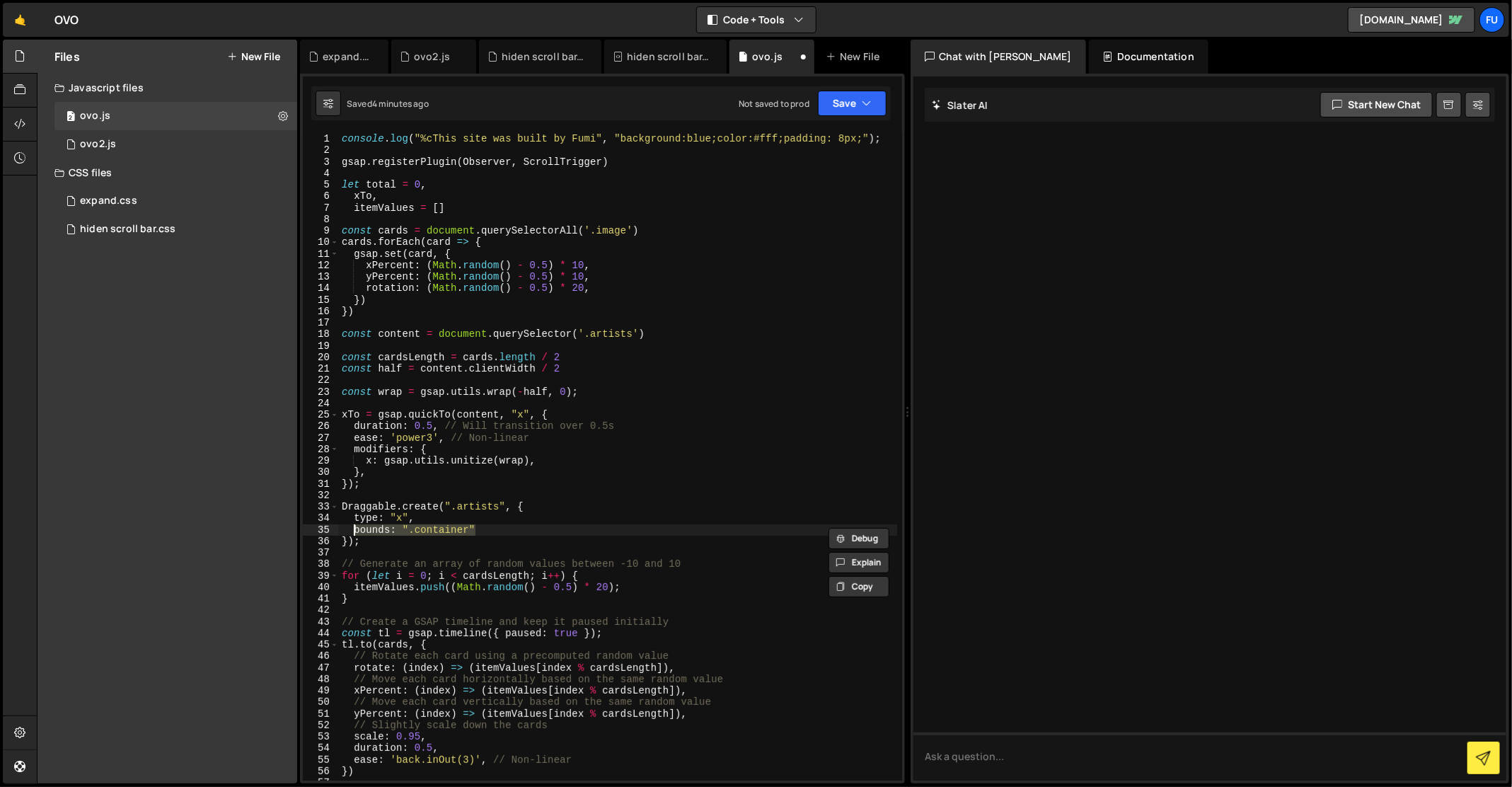
paste textarea "inertia: true"
click at [853, 114] on button "Save" at bounding box center [852, 104] width 69 height 26
click at [0, 0] on div "Saved 4 minutes ago" at bounding box center [0, 0] width 0 height 0
click at [499, 504] on div "console . log ( "%cThis site was built by Fumi" , "background:blue;color:#fff;p…" at bounding box center [618, 469] width 559 height 672
click at [492, 529] on div "console . log ( "%cThis site was built by Fumi" , "background:blue;color:#fff;p…" at bounding box center [618, 469] width 559 height 672
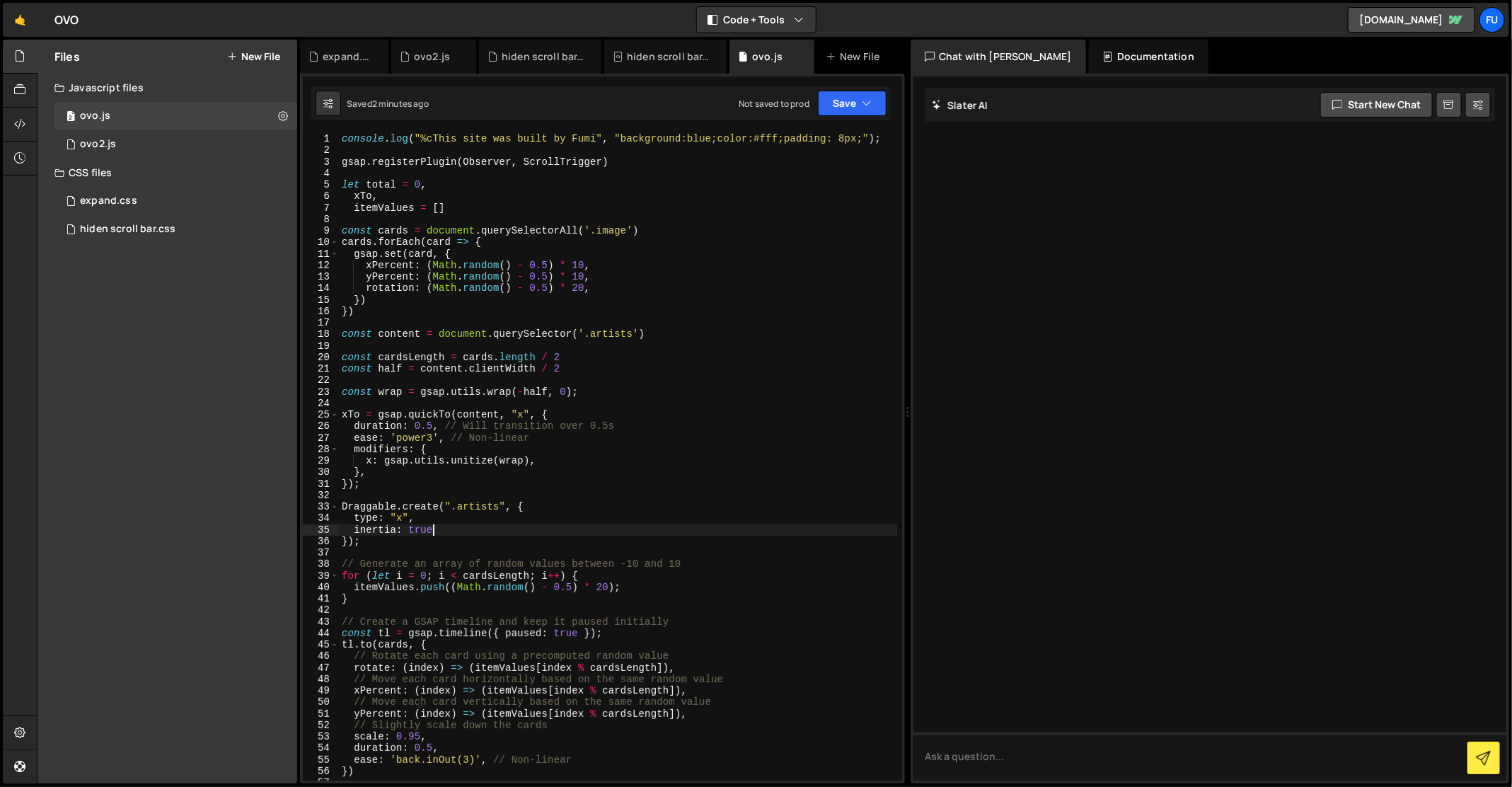
click at [496, 503] on div "console . log ( "%cThis site was built by Fumi" , "background:blue;color:#fff;p…" at bounding box center [618, 469] width 559 height 672
type textarea "Draggable.create(".image", {"
click at [870, 103] on icon "button" at bounding box center [867, 104] width 10 height 14
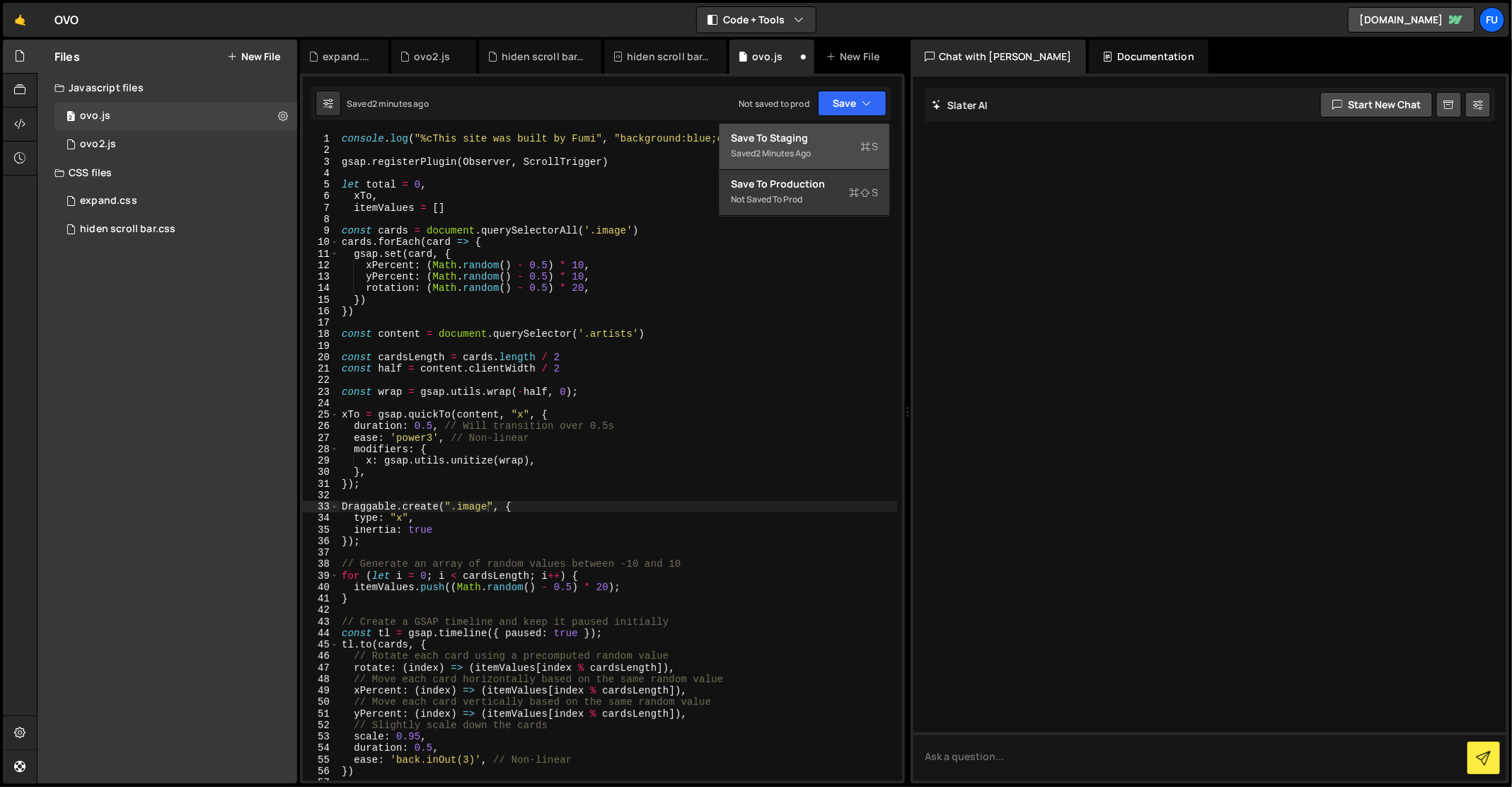
click at [841, 137] on div "Save to Staging S" at bounding box center [805, 138] width 147 height 14
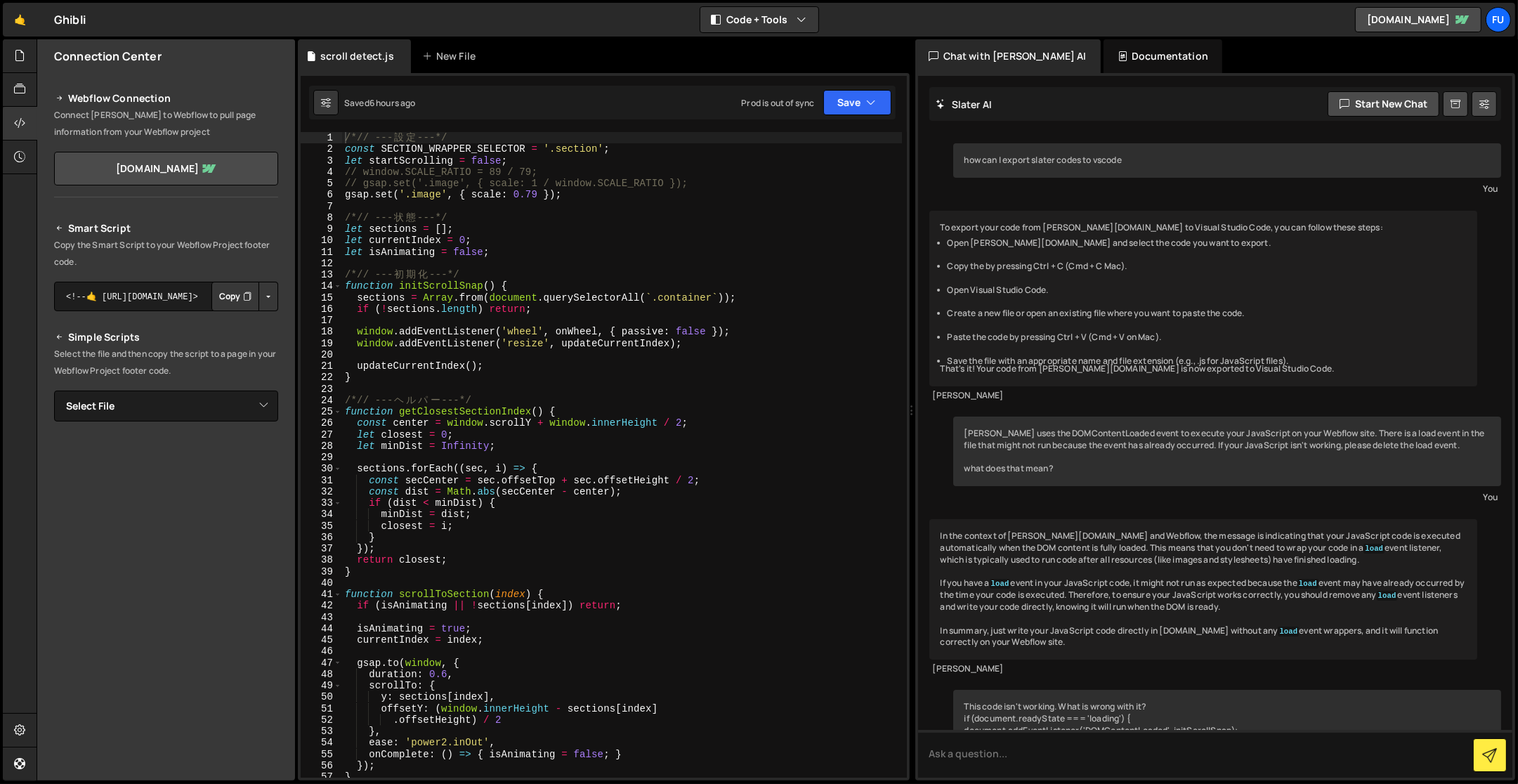
scroll to position [13525, 0]
